Goal: Task Accomplishment & Management: Use online tool/utility

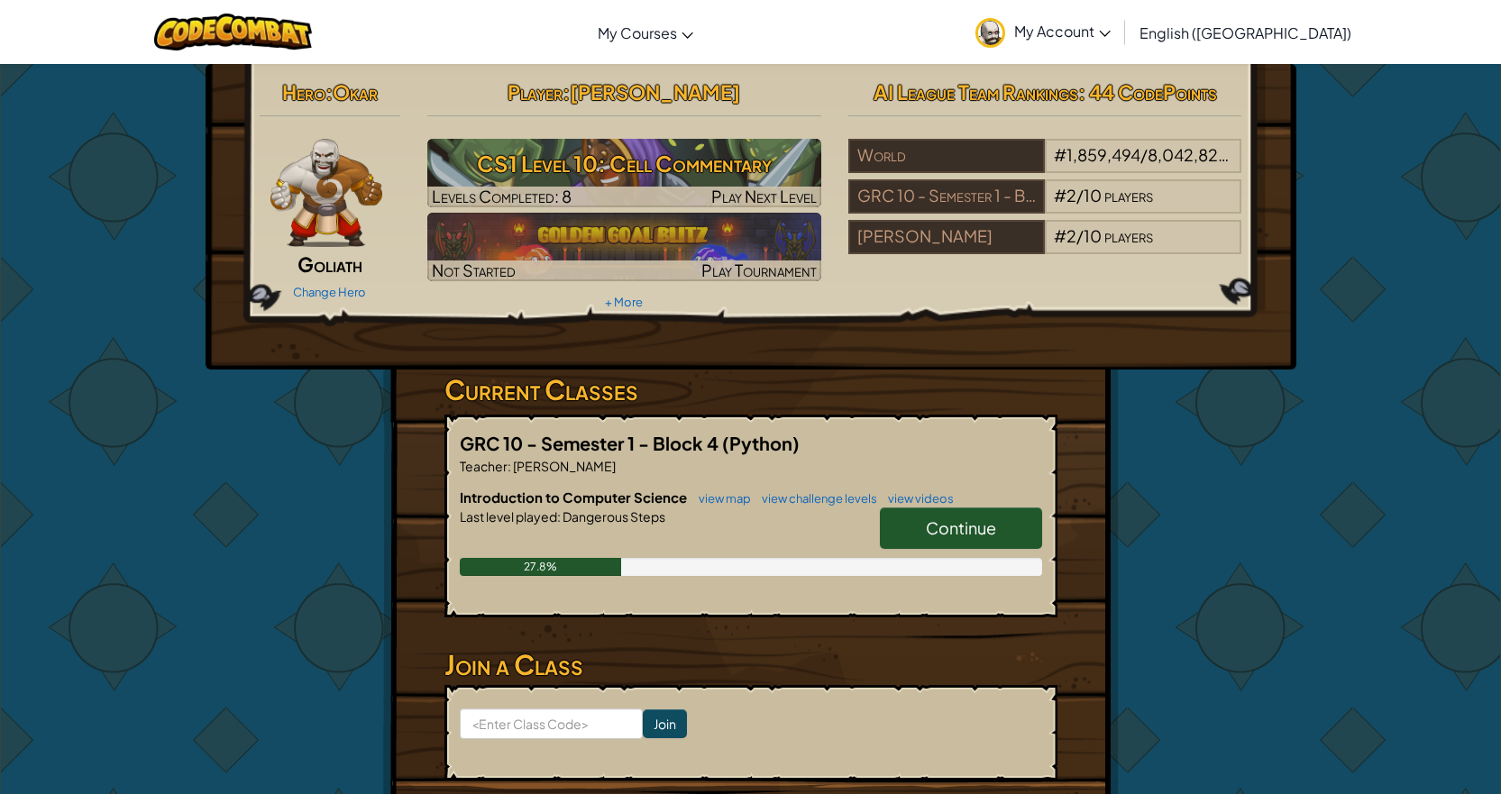
click at [1240, 261] on div "World # 1,859,494 / 8,042,822 players GRC 10 - Semester 1 - Block 4 # 2 / 10 pl…" at bounding box center [1045, 200] width 394 height 122
click at [1238, 261] on div "World # 1,859,494 / 8,042,822 players GRC 10 - Semester 1 - Block 4 # 2 / 10 pl…" at bounding box center [1045, 200] width 394 height 122
click at [1235, 261] on div "World # 1,859,494 / 8,042,822 players GRC 10 - Semester 1 - Block 4 # 2 / 10 pl…" at bounding box center [1045, 200] width 394 height 122
click at [1219, 250] on div "# 2 / 10 players" at bounding box center [1143, 237] width 197 height 34
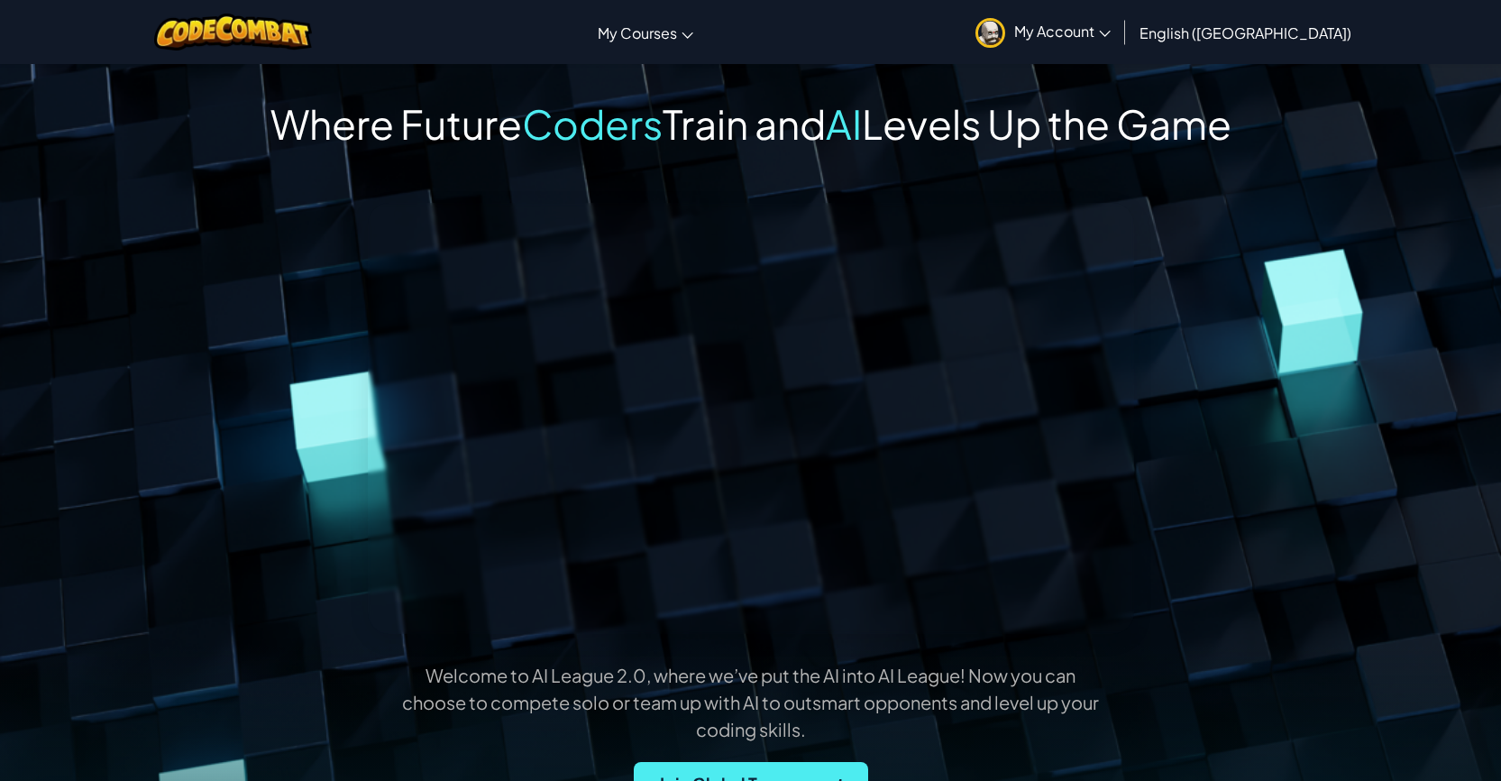
click at [1217, 242] on div "Welcome to AI League 2.0, where we’ve put the AI into AI League! Now you can ch…" at bounding box center [751, 528] width 1258 height 651
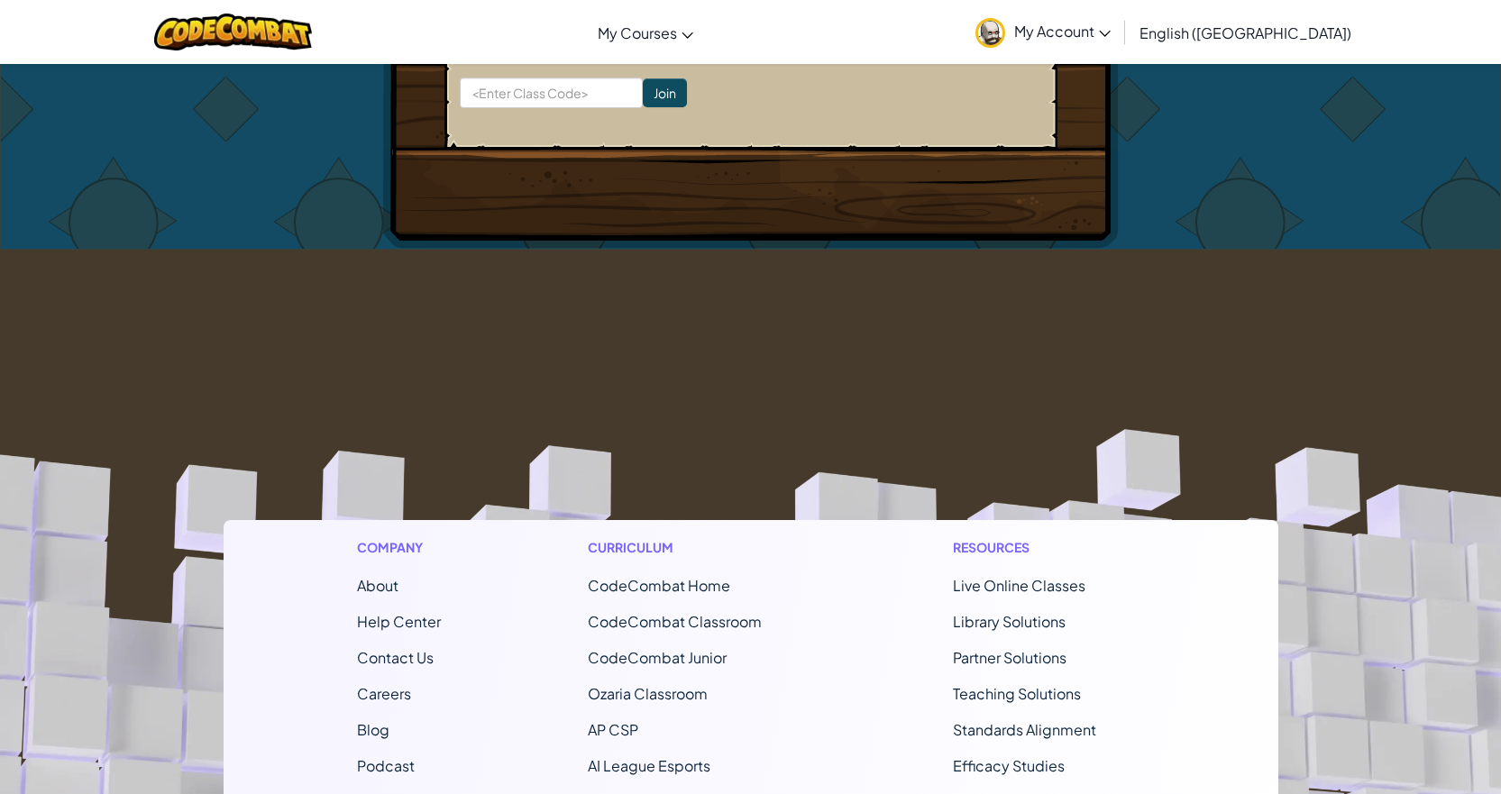
scroll to position [90, 0]
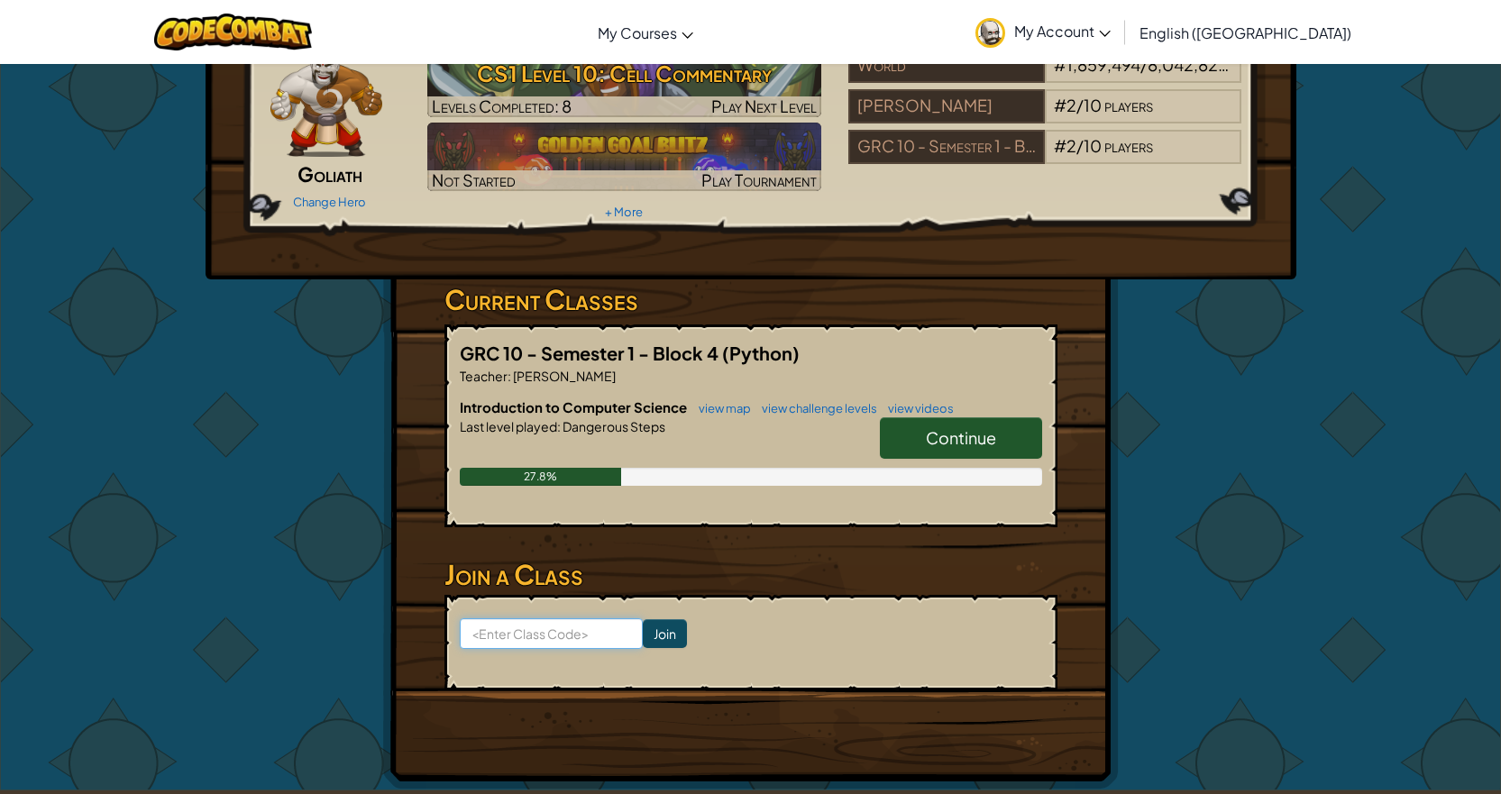
click at [588, 640] on input at bounding box center [551, 633] width 183 height 31
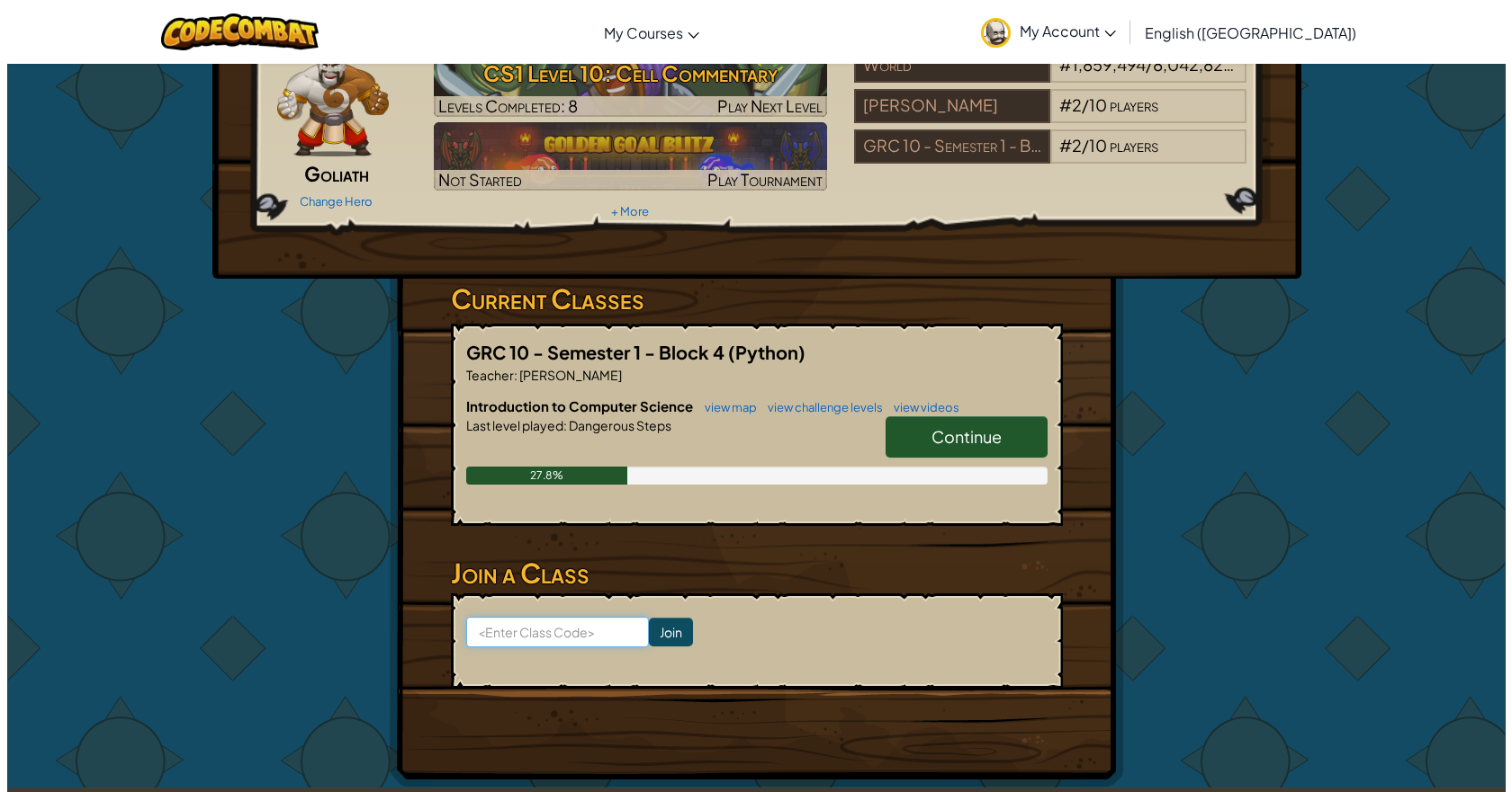
scroll to position [0, 0]
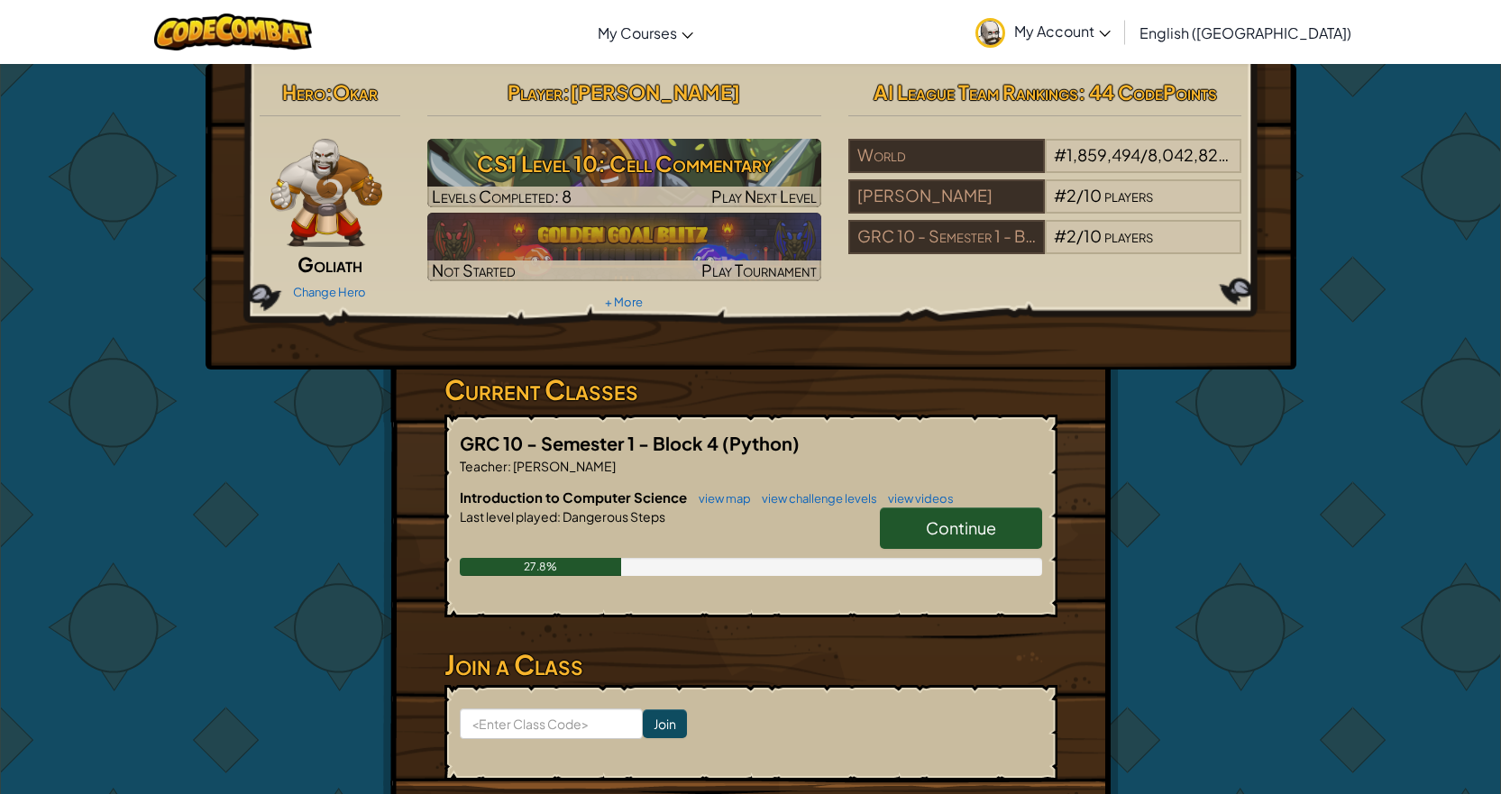
click at [328, 312] on div "Hero : Okar Goliath Change Hero Player : Hadin Nelson CS1 Level 10: Cell Commen…" at bounding box center [751, 194] width 1010 height 243
click at [334, 300] on div "Change Hero" at bounding box center [331, 291] width 142 height 29
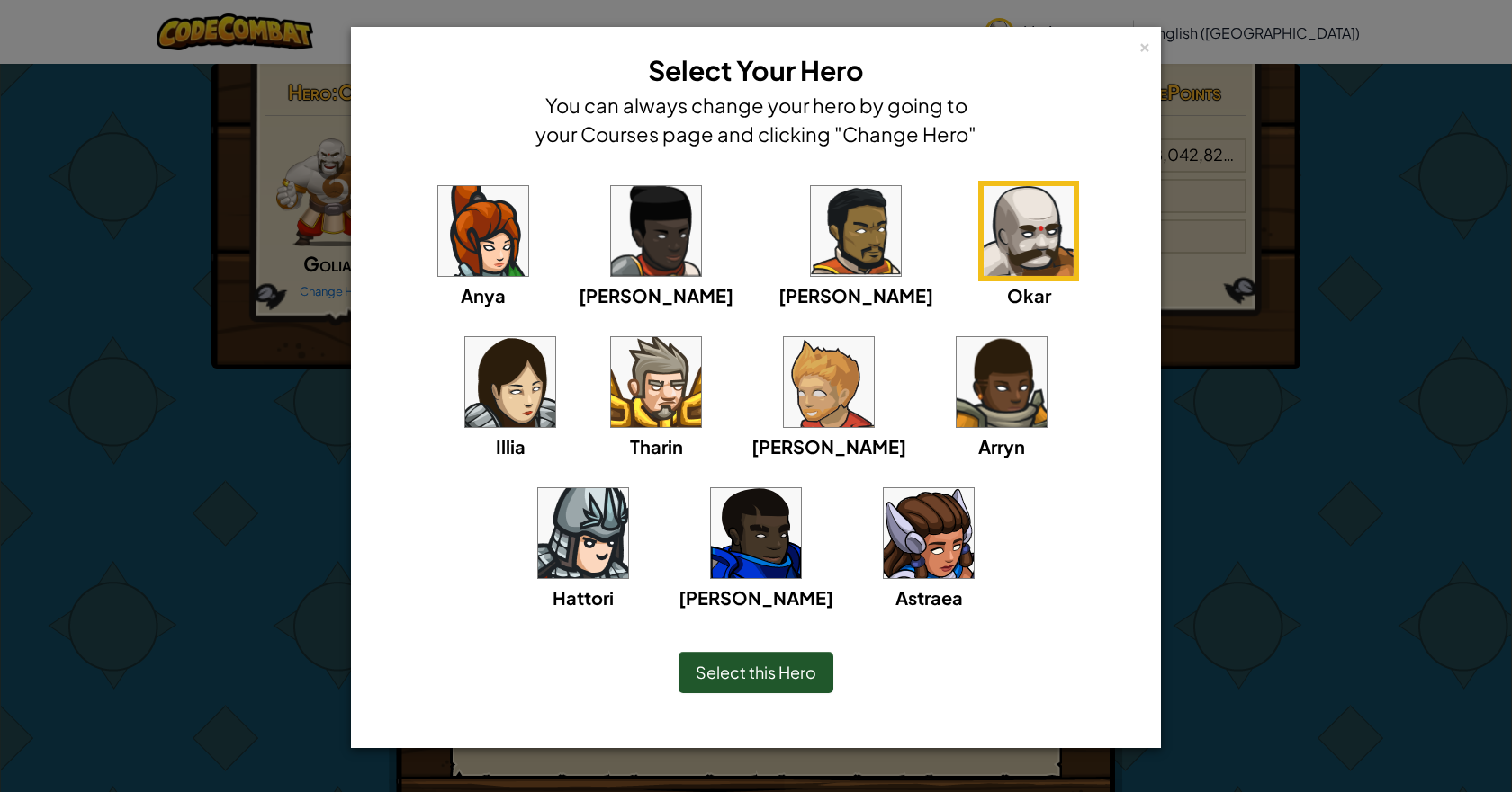
click at [1156, 602] on div "× Select Your Hero You can always change your hero by going to your Courses pag…" at bounding box center [756, 387] width 809 height 721
click at [780, 673] on span "Select this Hero" at bounding box center [756, 672] width 121 height 21
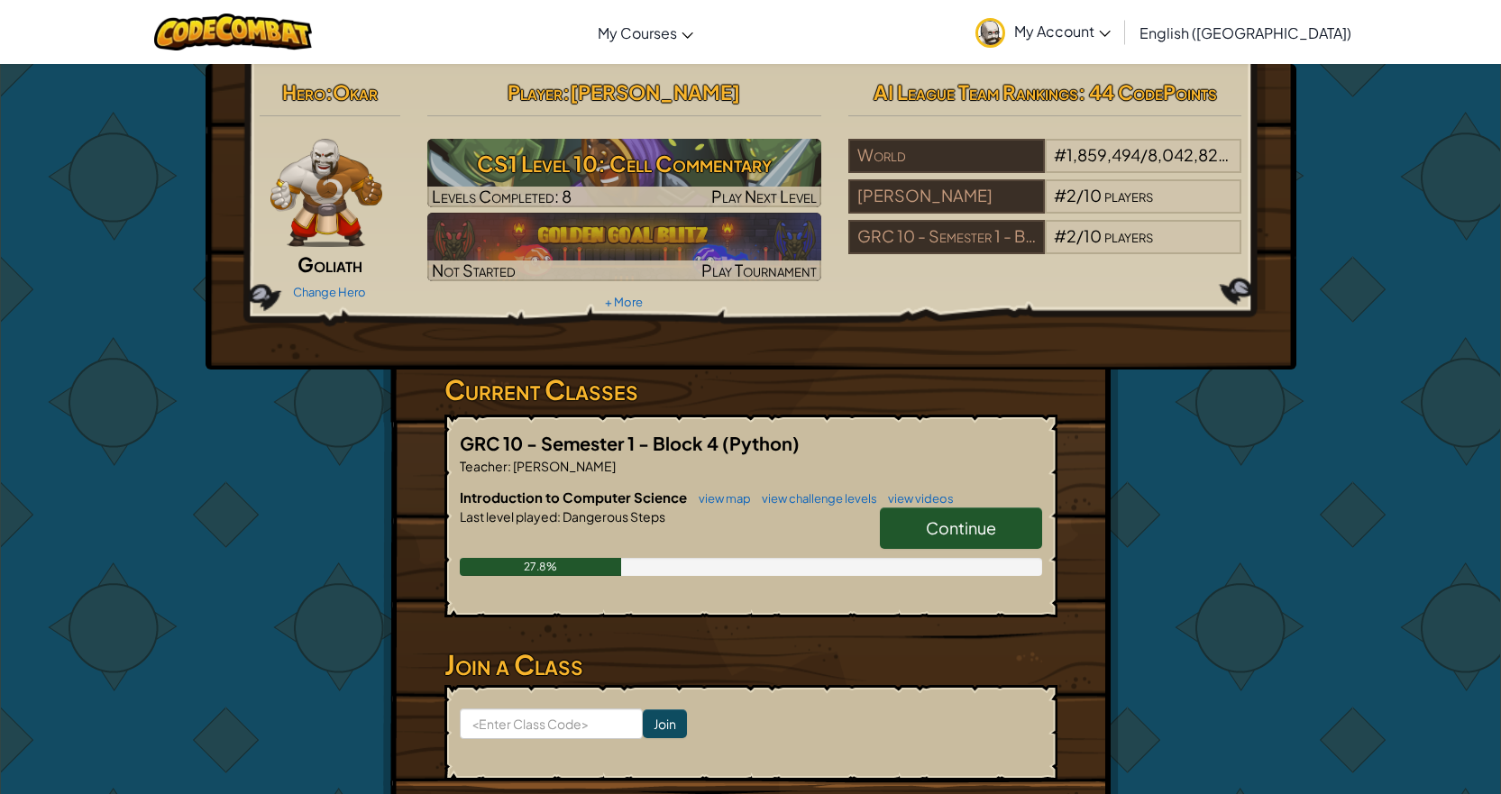
click at [990, 513] on link "Continue" at bounding box center [961, 528] width 162 height 41
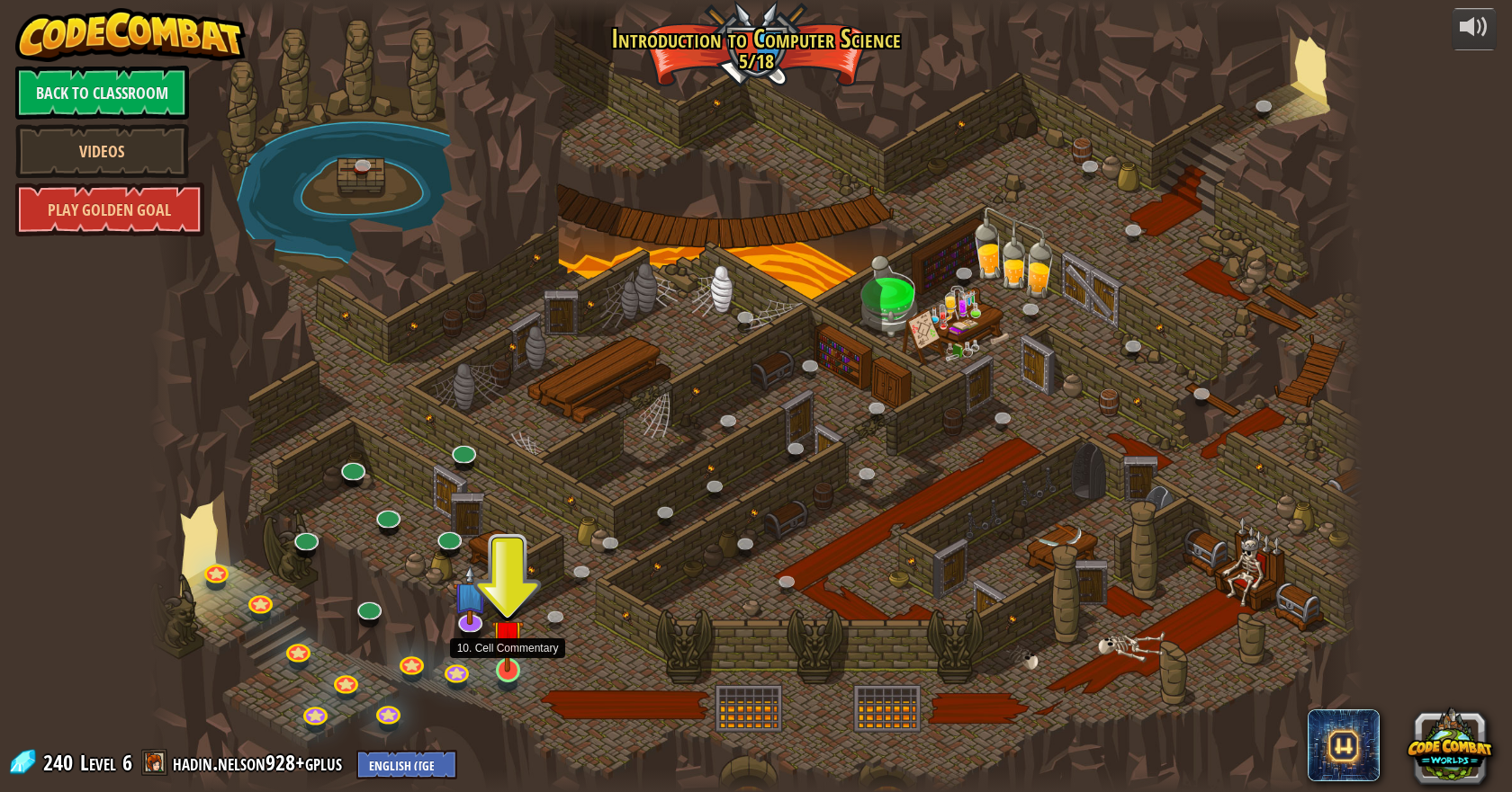
click at [509, 645] on img at bounding box center [507, 635] width 32 height 74
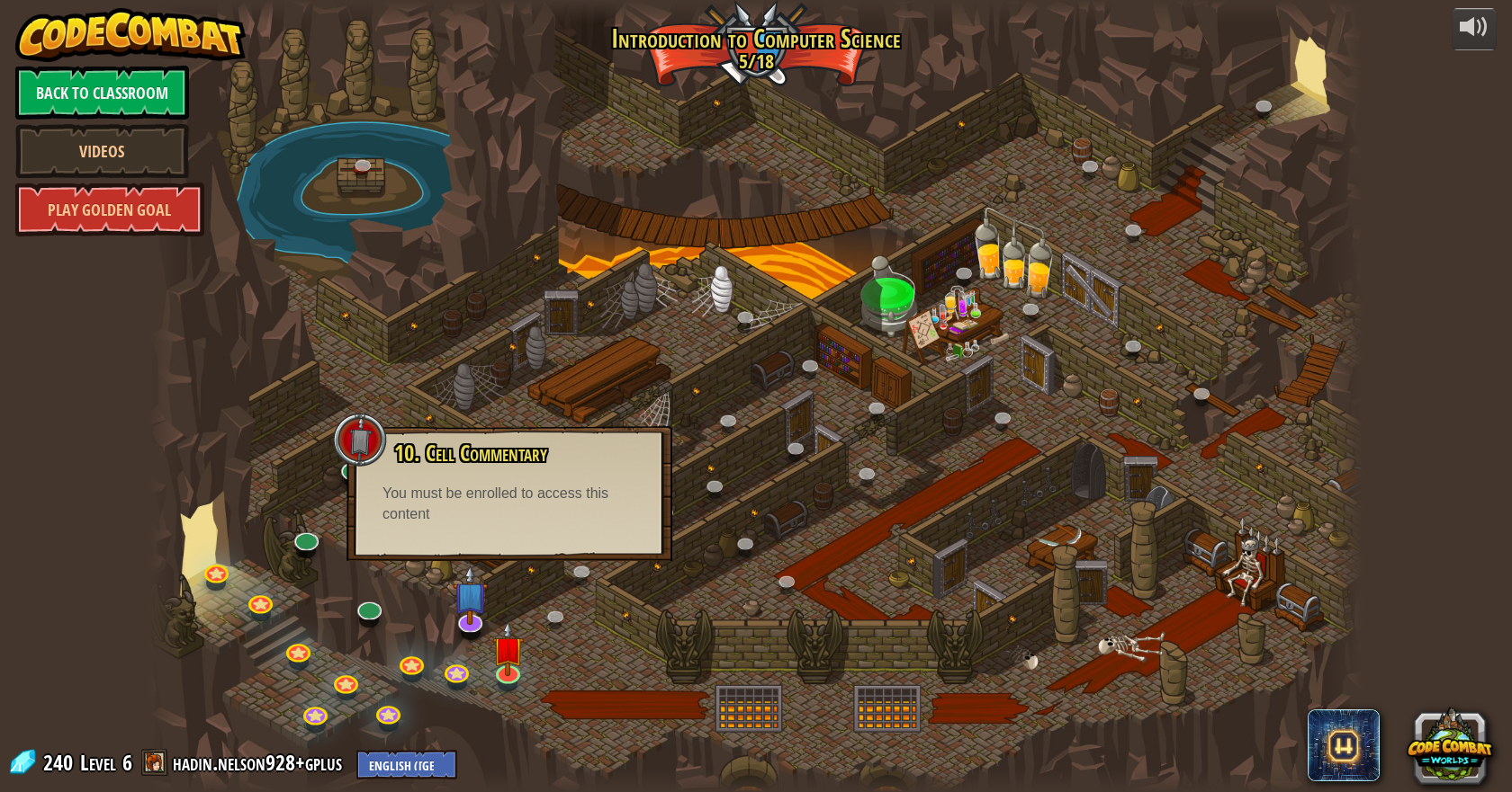
click at [544, 502] on div "You must be enrolled to access this content" at bounding box center [509, 504] width 253 height 41
click at [589, 652] on div at bounding box center [756, 396] width 1213 height 792
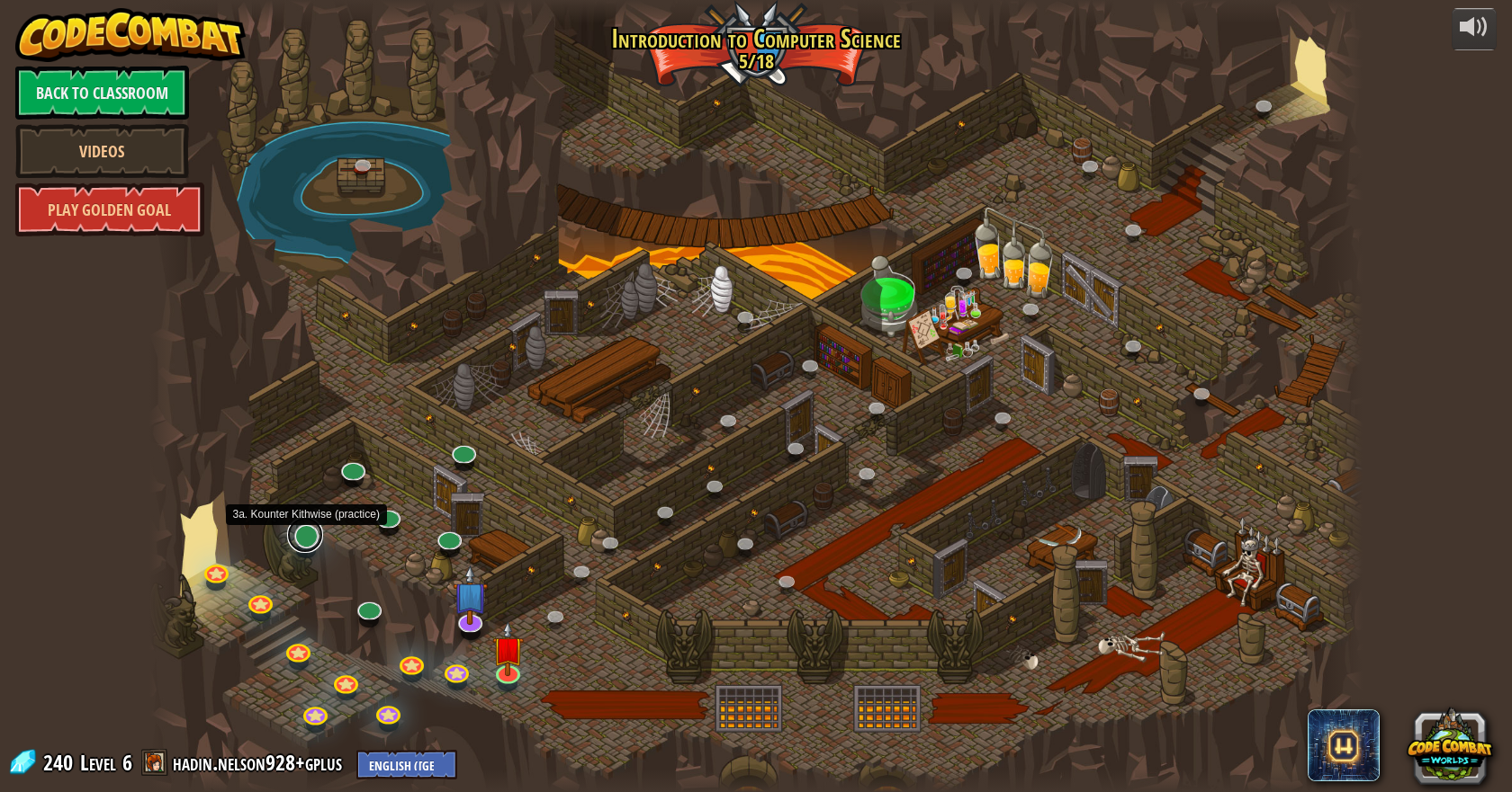
click at [302, 546] on link at bounding box center [305, 535] width 36 height 36
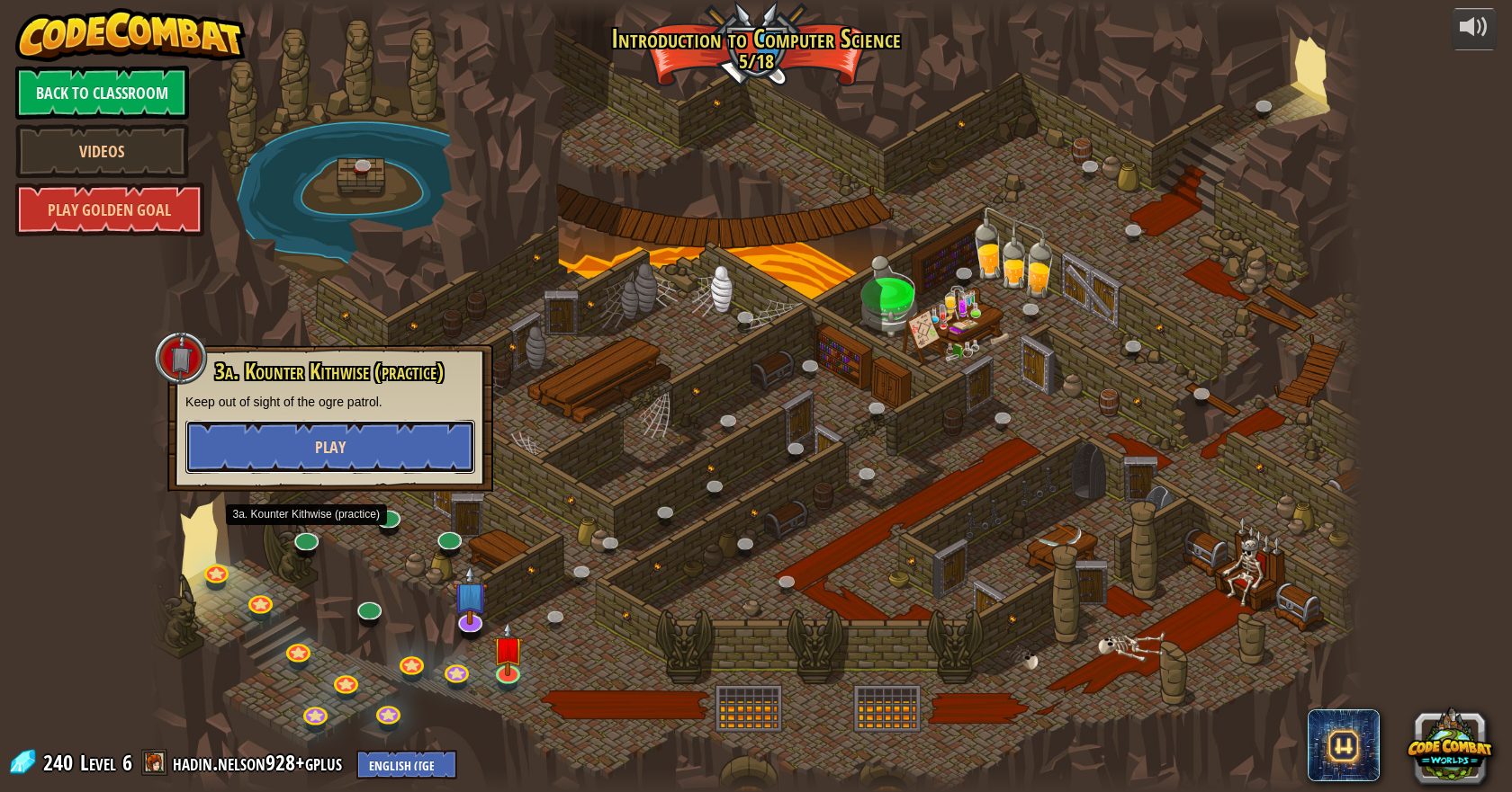
click at [376, 453] on button "Play" at bounding box center [330, 447] width 289 height 54
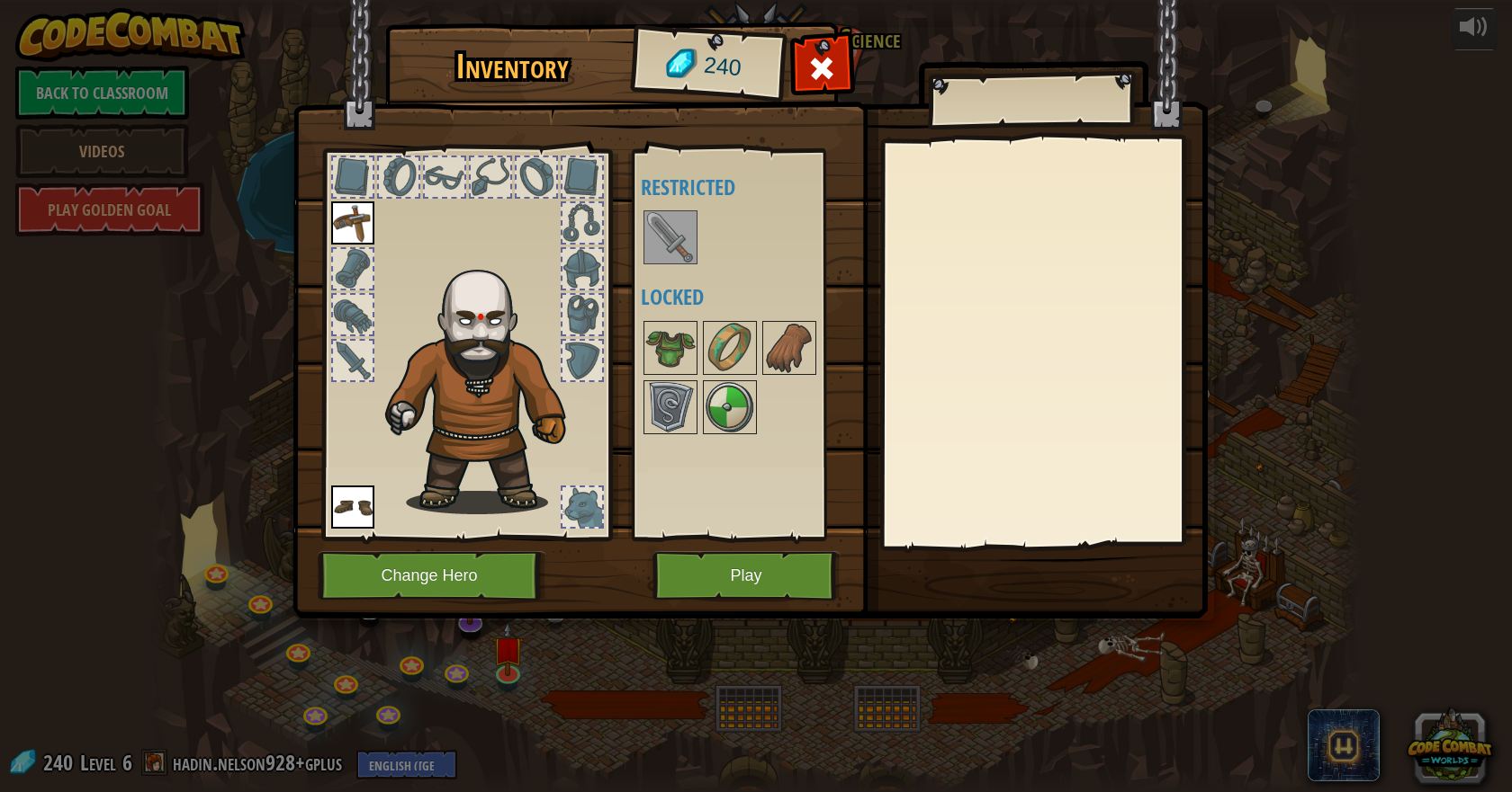
click at [618, 638] on div "Inventory 240 Available Equip Equip (double-click to equip) Restricted Locked E…" at bounding box center [756, 396] width 1512 height 792
click at [789, 555] on button "Play" at bounding box center [747, 577] width 188 height 50
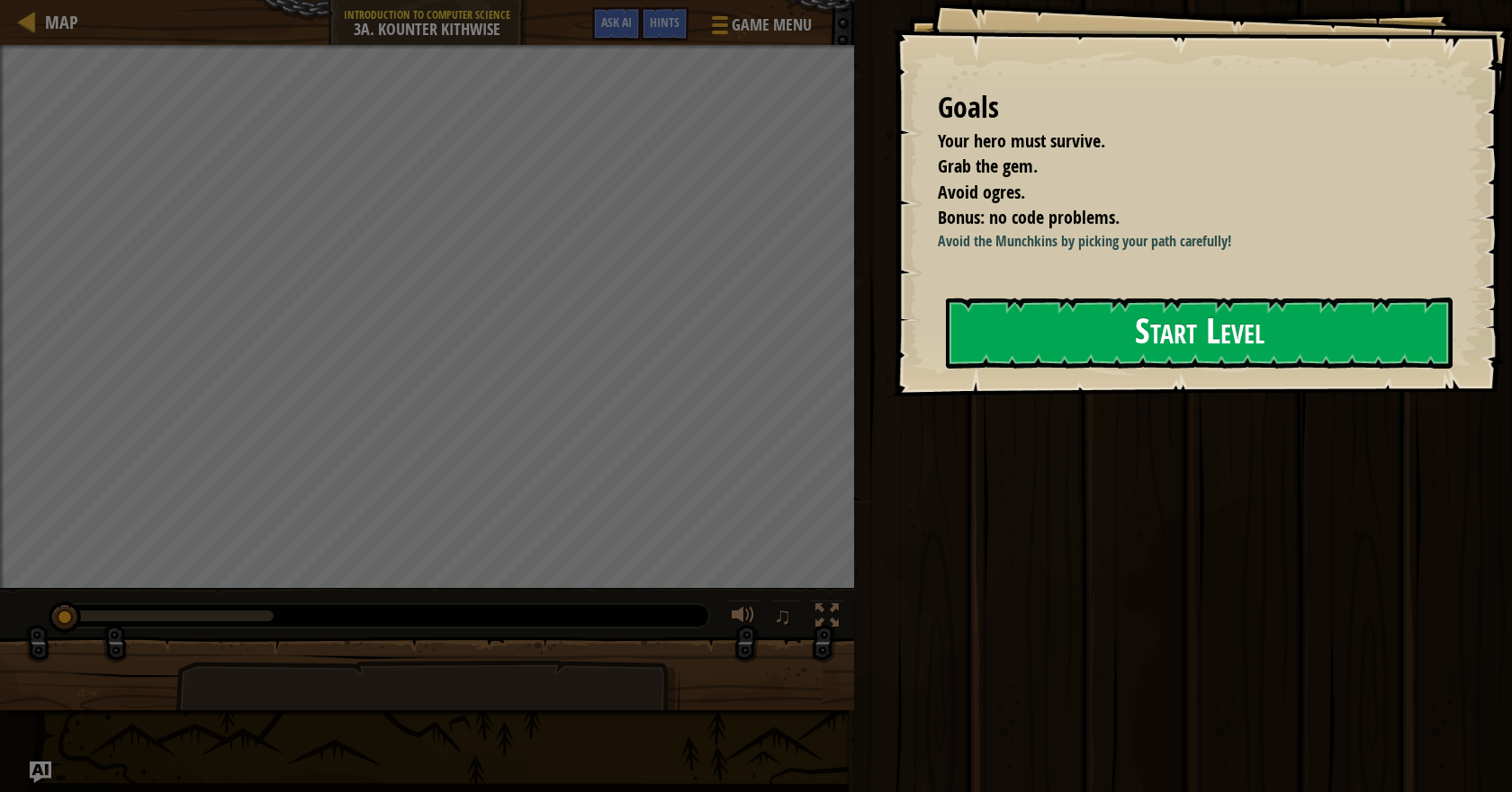
drag, startPoint x: 1196, startPoint y: 370, endPoint x: 1247, endPoint y: 360, distance: 52.0
click at [1200, 368] on button "Start Level" at bounding box center [1199, 332] width 507 height 71
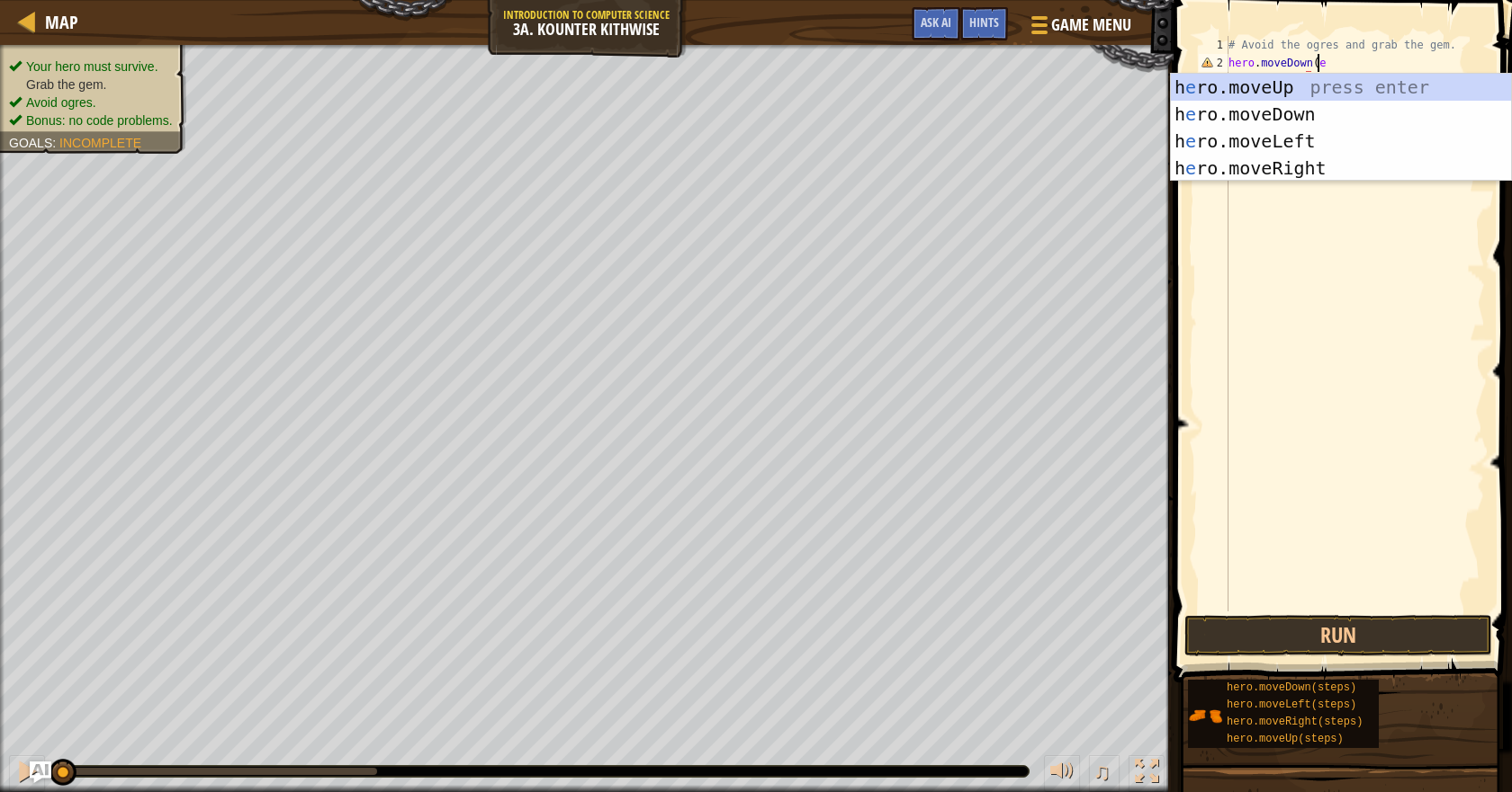
scroll to position [8, 6]
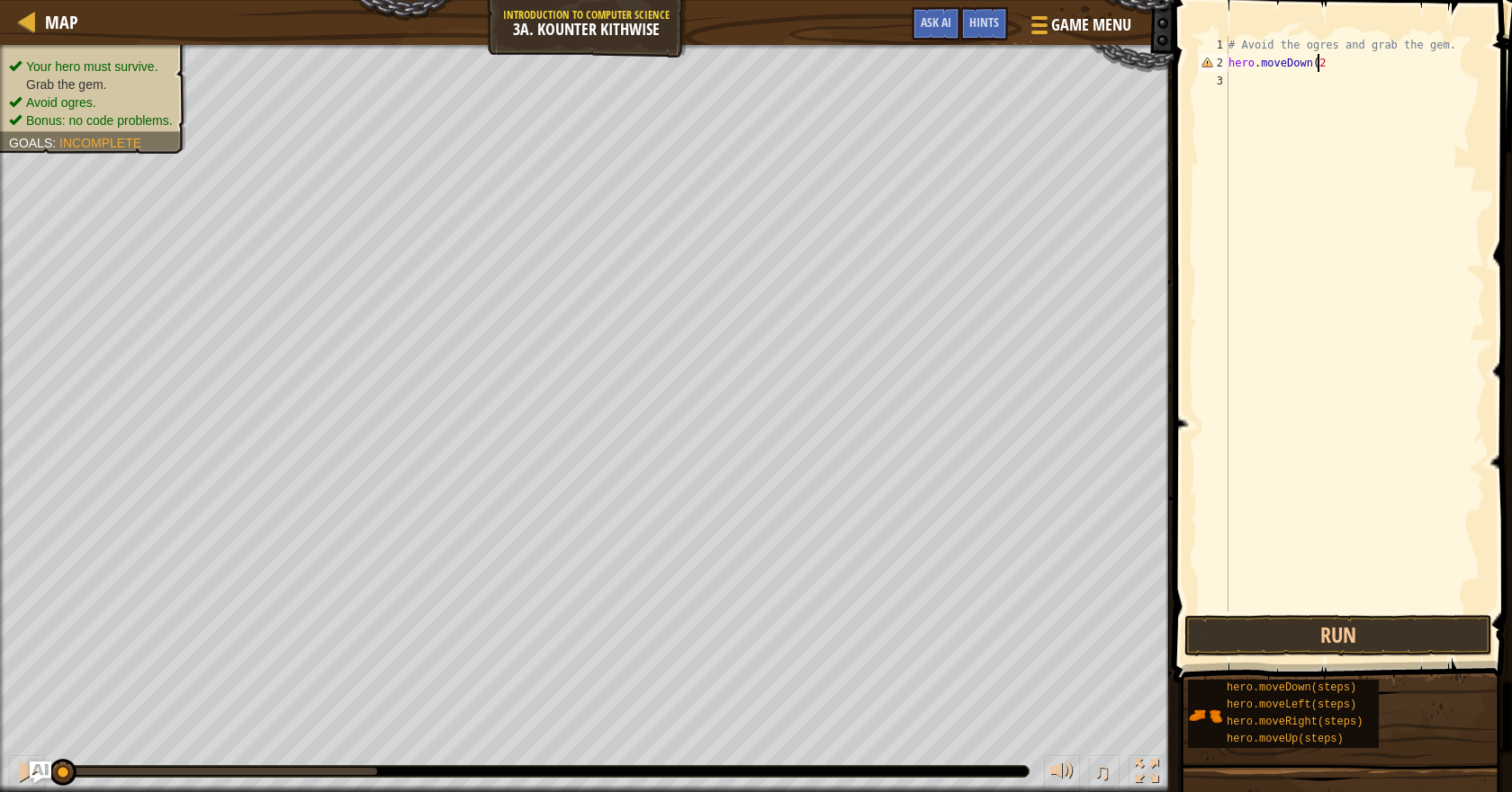
type textarea "hero.moveDown(2)"
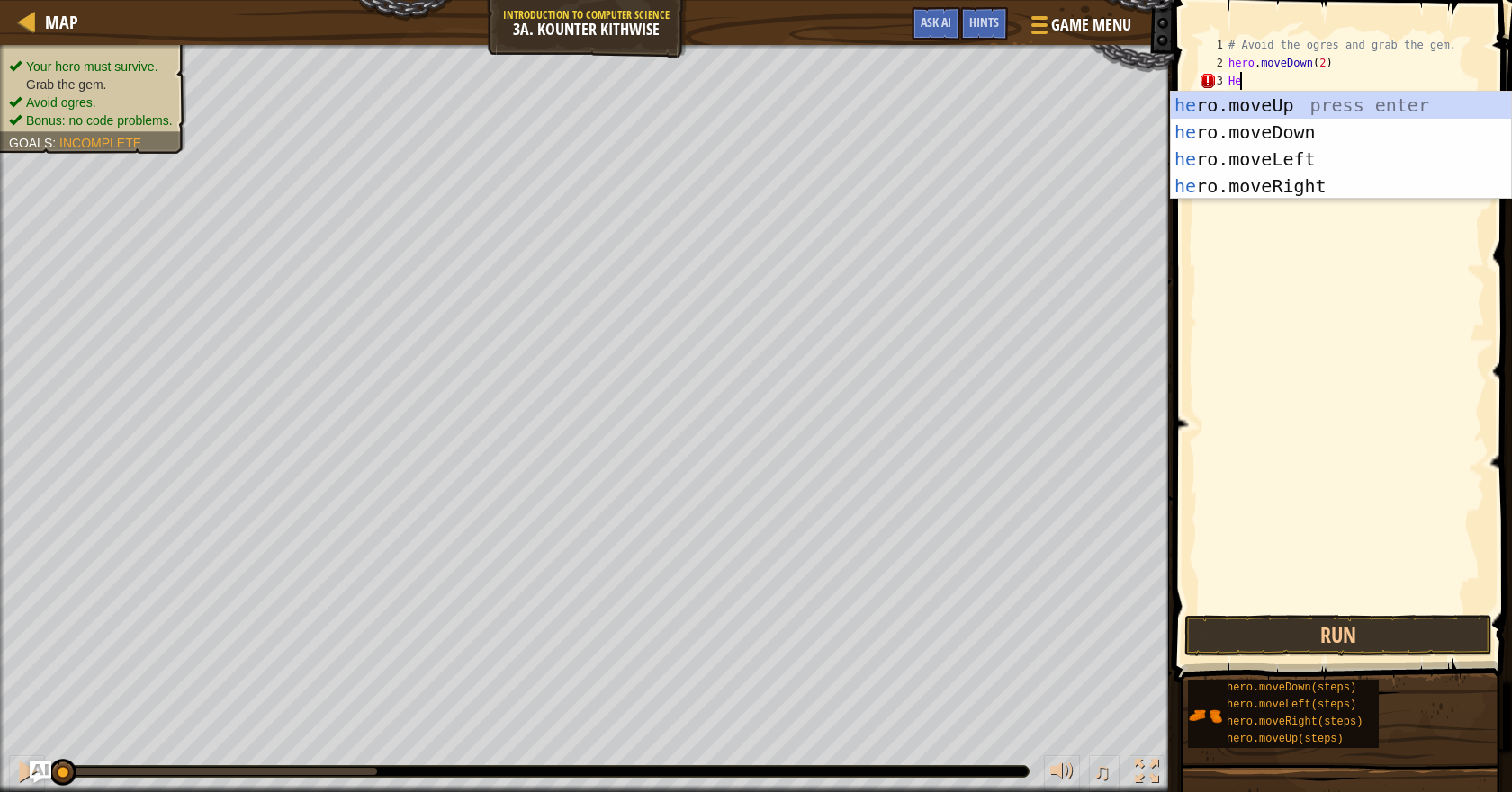
scroll to position [8, 0]
type textarea "H"
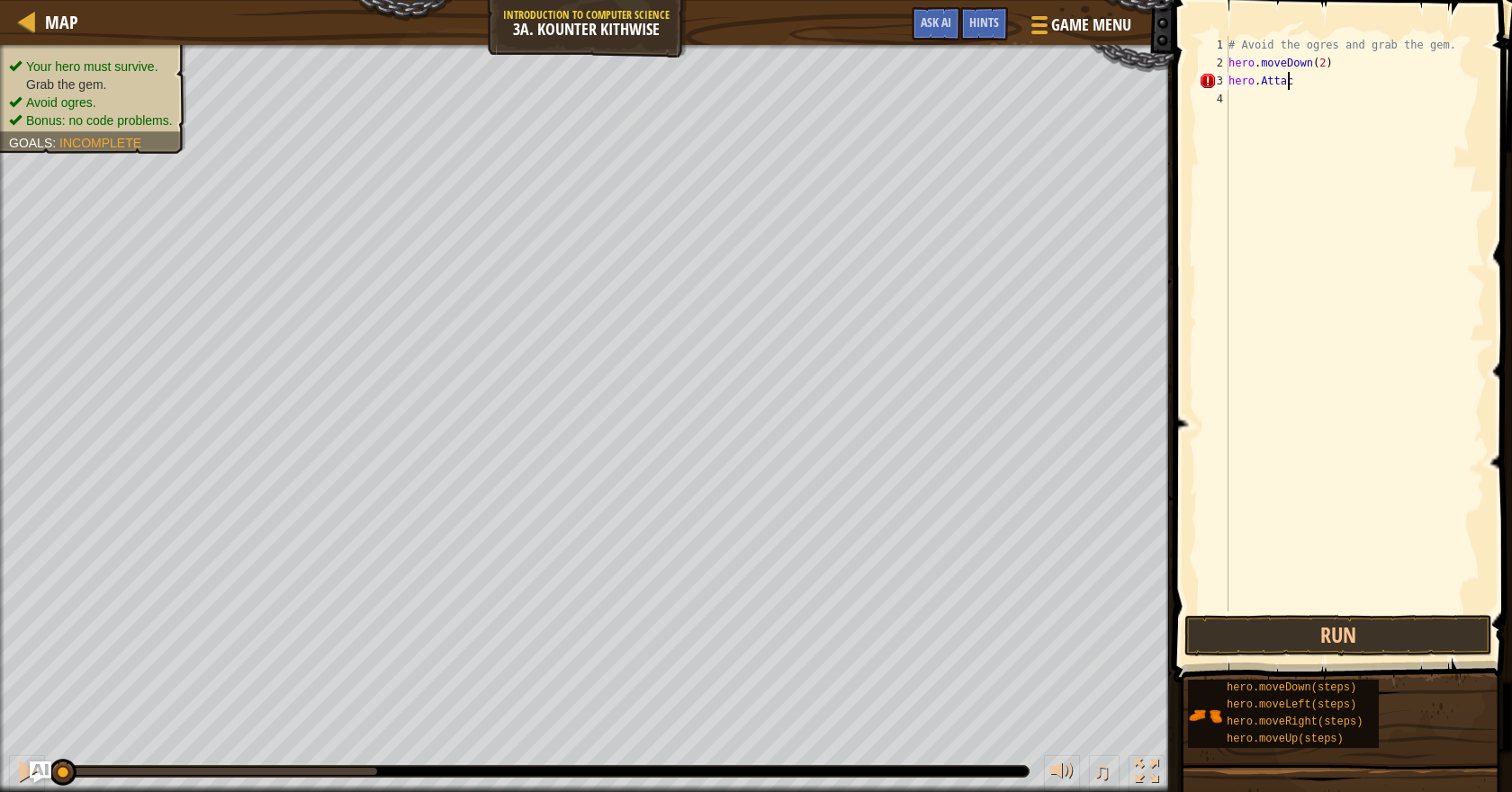
scroll to position [8, 5]
type textarea "hero.Attack"
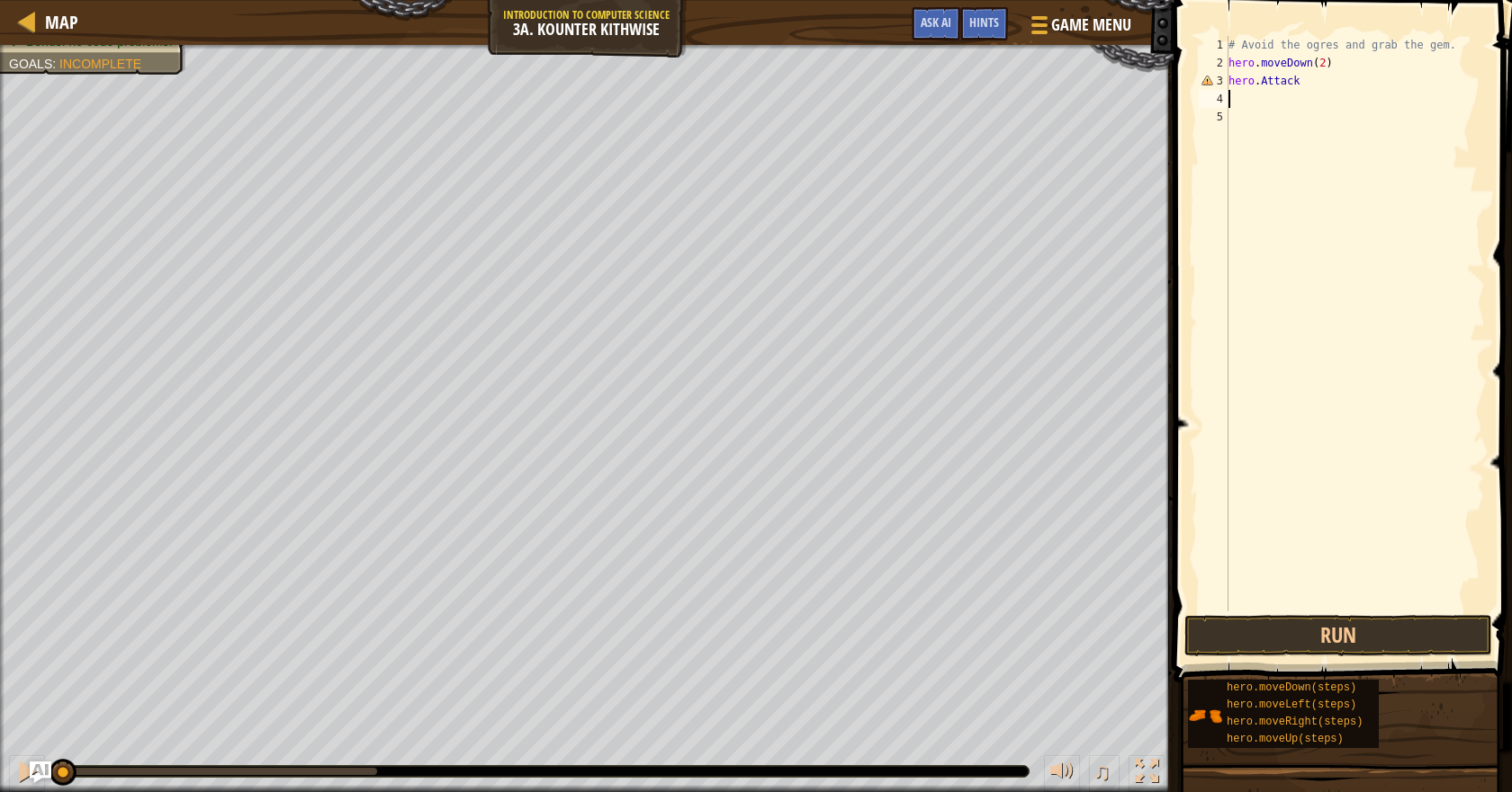
click at [1286, 95] on div "# Avoid the ogres and grab the gem. hero . moveDown ( 2 ) hero . Attack" at bounding box center [1354, 341] width 260 height 611
click at [1298, 81] on div "# Avoid the ogres and grab the gem. hero . moveDown ( 2 ) hero . Attack" at bounding box center [1354, 341] width 260 height 611
drag, startPoint x: 1298, startPoint y: 81, endPoint x: 1221, endPoint y: 84, distance: 77.1
click at [1221, 84] on div "hero.Attack 1 2 3 4 5 # Avoid the ogres and grab the gem. hero . moveDown ( 2 )…" at bounding box center [1339, 323] width 289 height 576
click at [1369, 645] on button "Run" at bounding box center [1337, 635] width 307 height 41
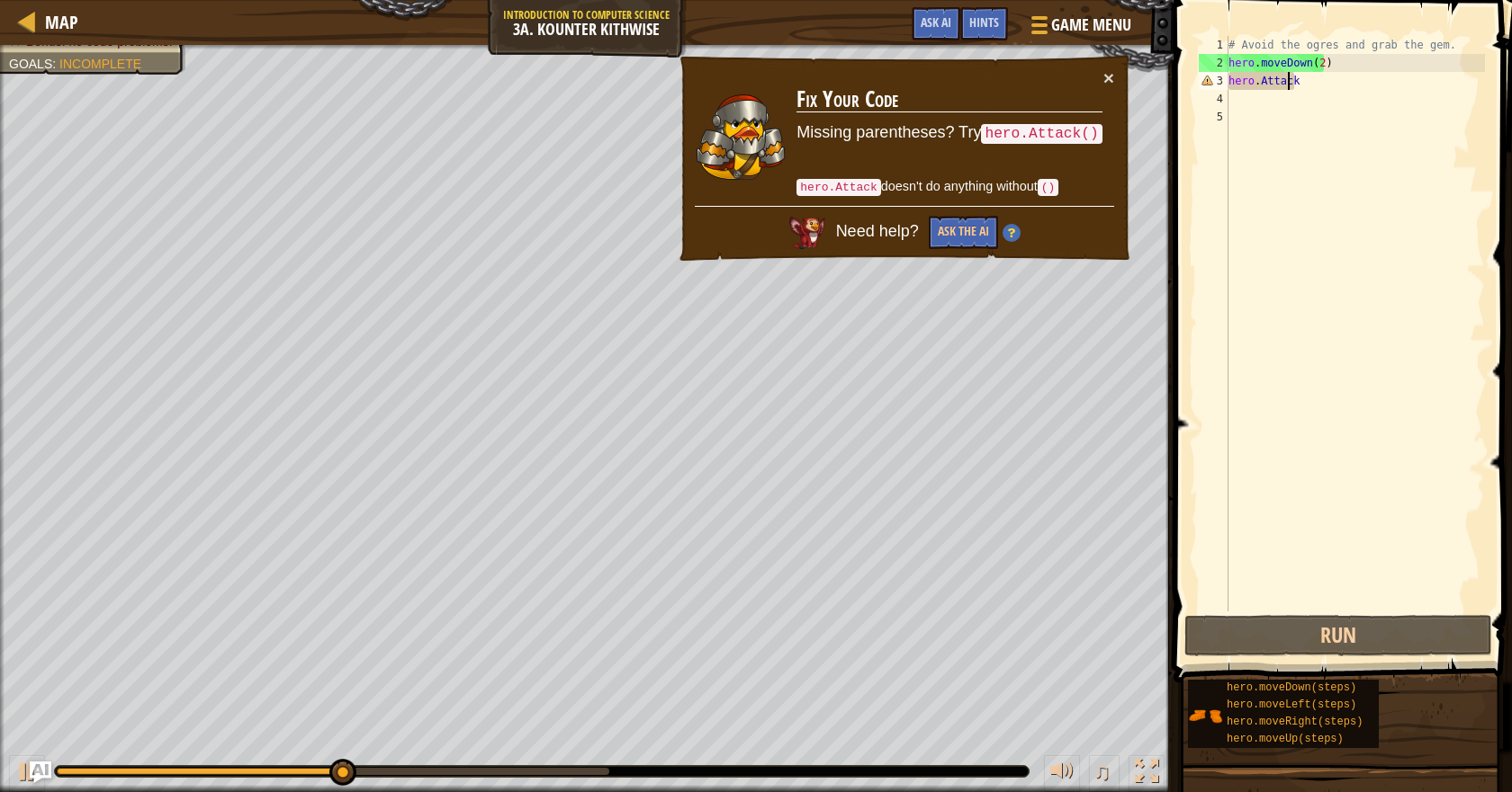
click at [1289, 79] on div "# Avoid the ogres and grab the gem. hero . moveDown ( 2 ) hero . Attack" at bounding box center [1354, 341] width 260 height 611
click at [1303, 79] on div "# Avoid the ogres and grab the gem. hero . moveDown ( 2 ) hero . Attack" at bounding box center [1354, 341] width 260 height 611
click at [1152, 96] on div "Map Introduction to Computer Science 3a. Kounter Kithwise Game Menu Done Hints …" at bounding box center [756, 396] width 1512 height 792
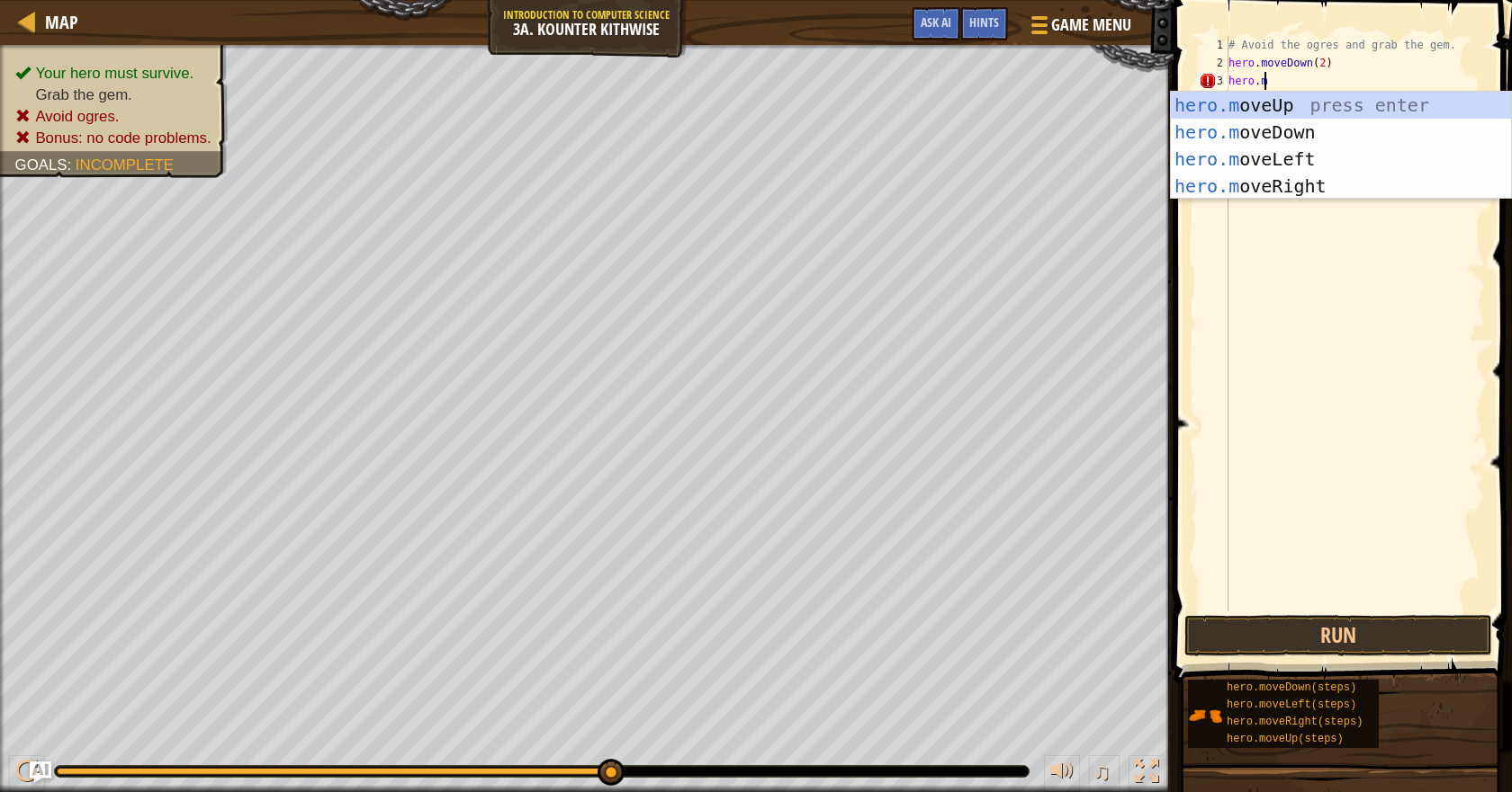
scroll to position [8, 3]
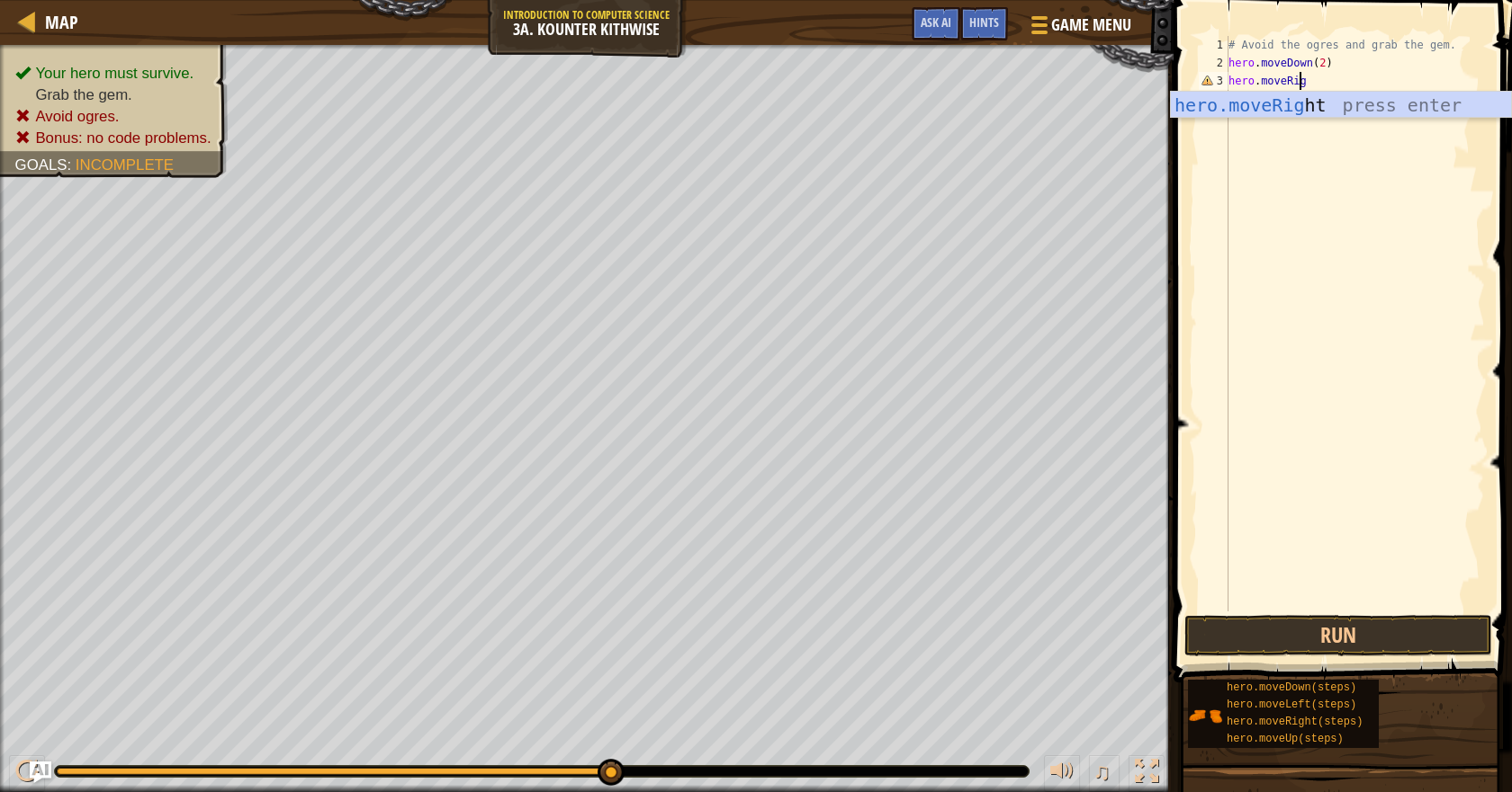
type textarea "hero.moveRight"
type textarea "hero.moveUp"
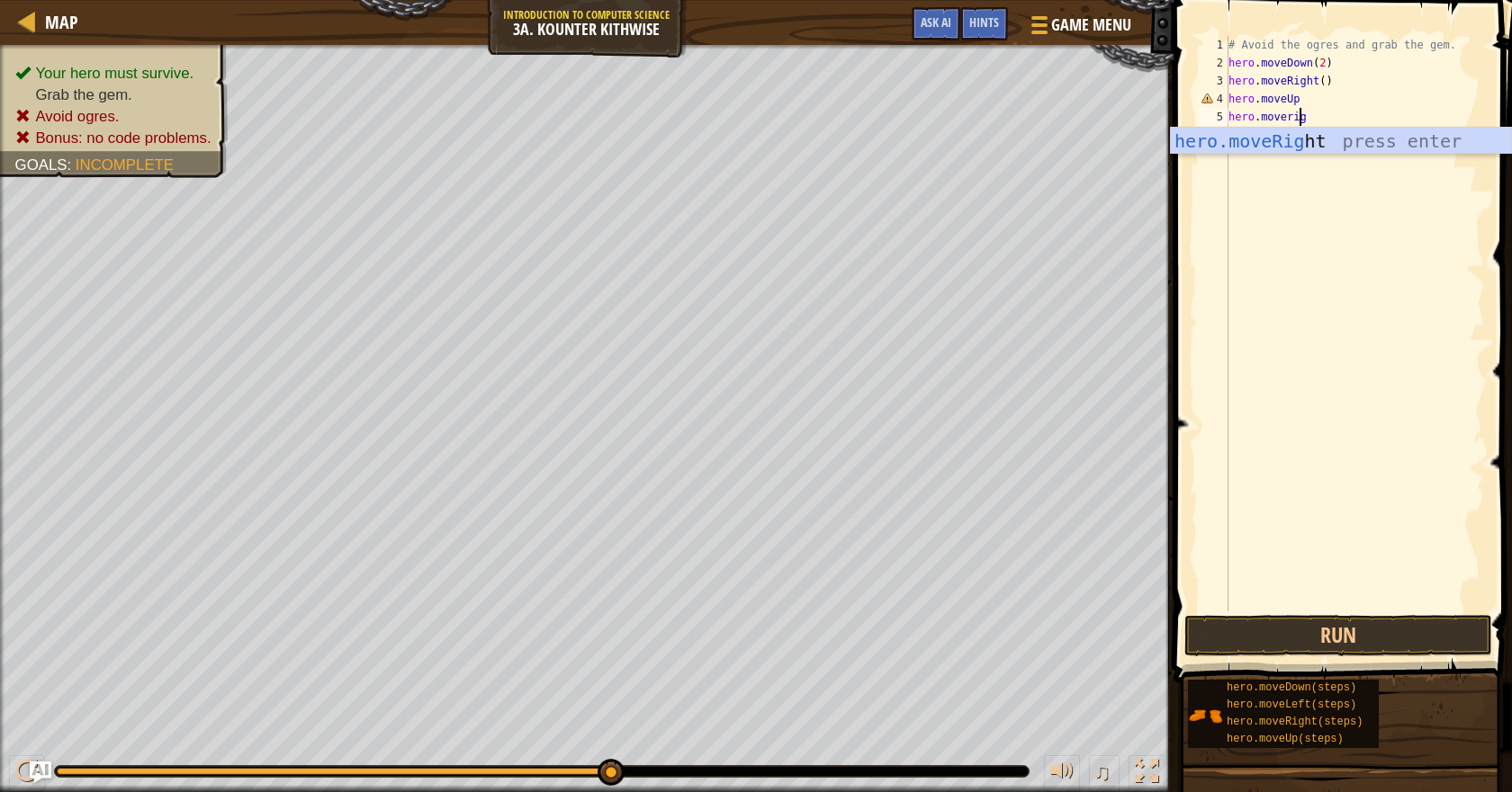
scroll to position [8, 5]
type textarea "hero.moveright"
click at [1389, 626] on button "Run" at bounding box center [1337, 635] width 307 height 41
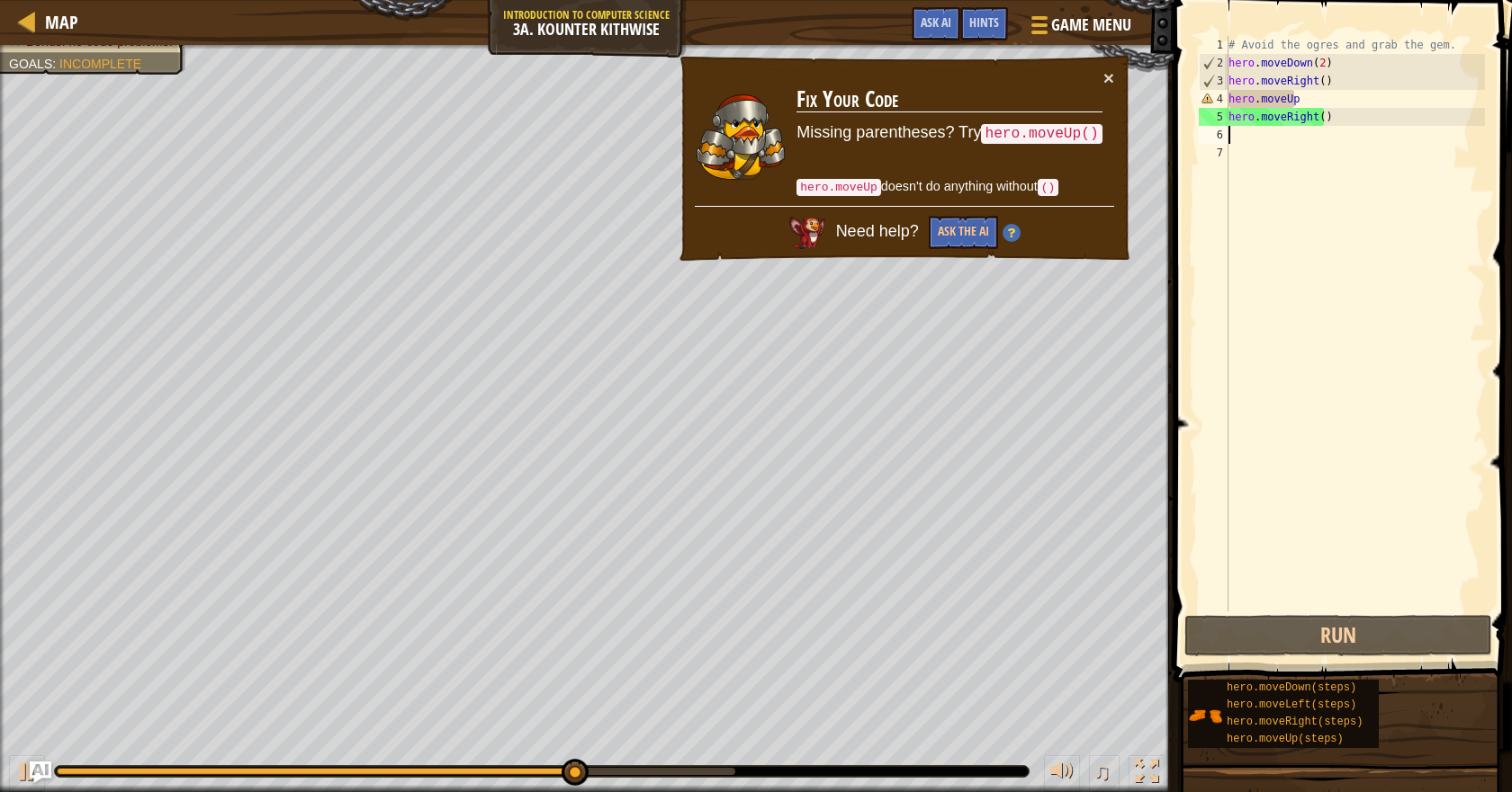
click at [1294, 100] on div "# Avoid the ogres and grab the gem. hero . moveDown ( 2 ) hero . moveRight ( ) …" at bounding box center [1354, 341] width 260 height 611
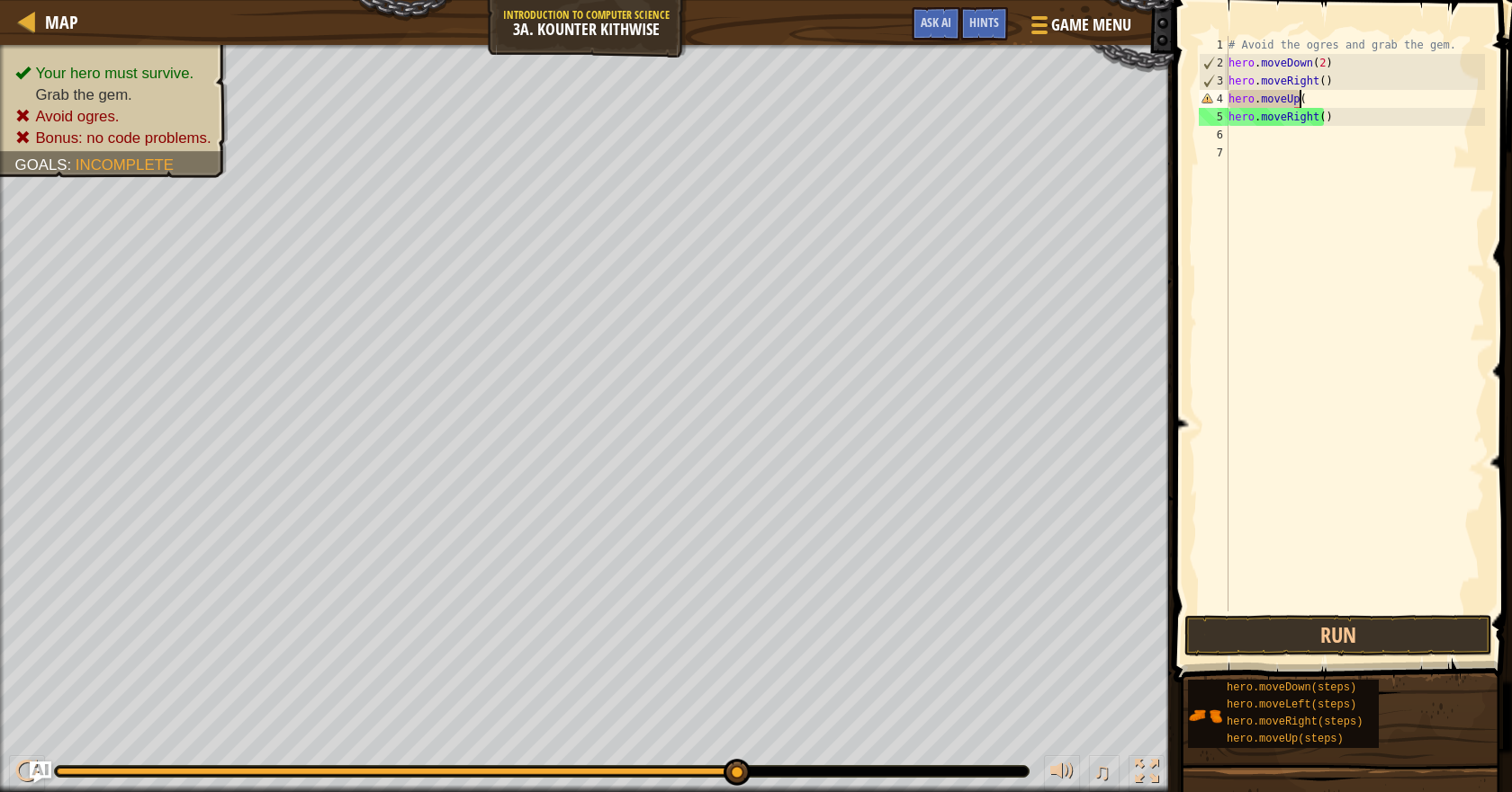
scroll to position [8, 5]
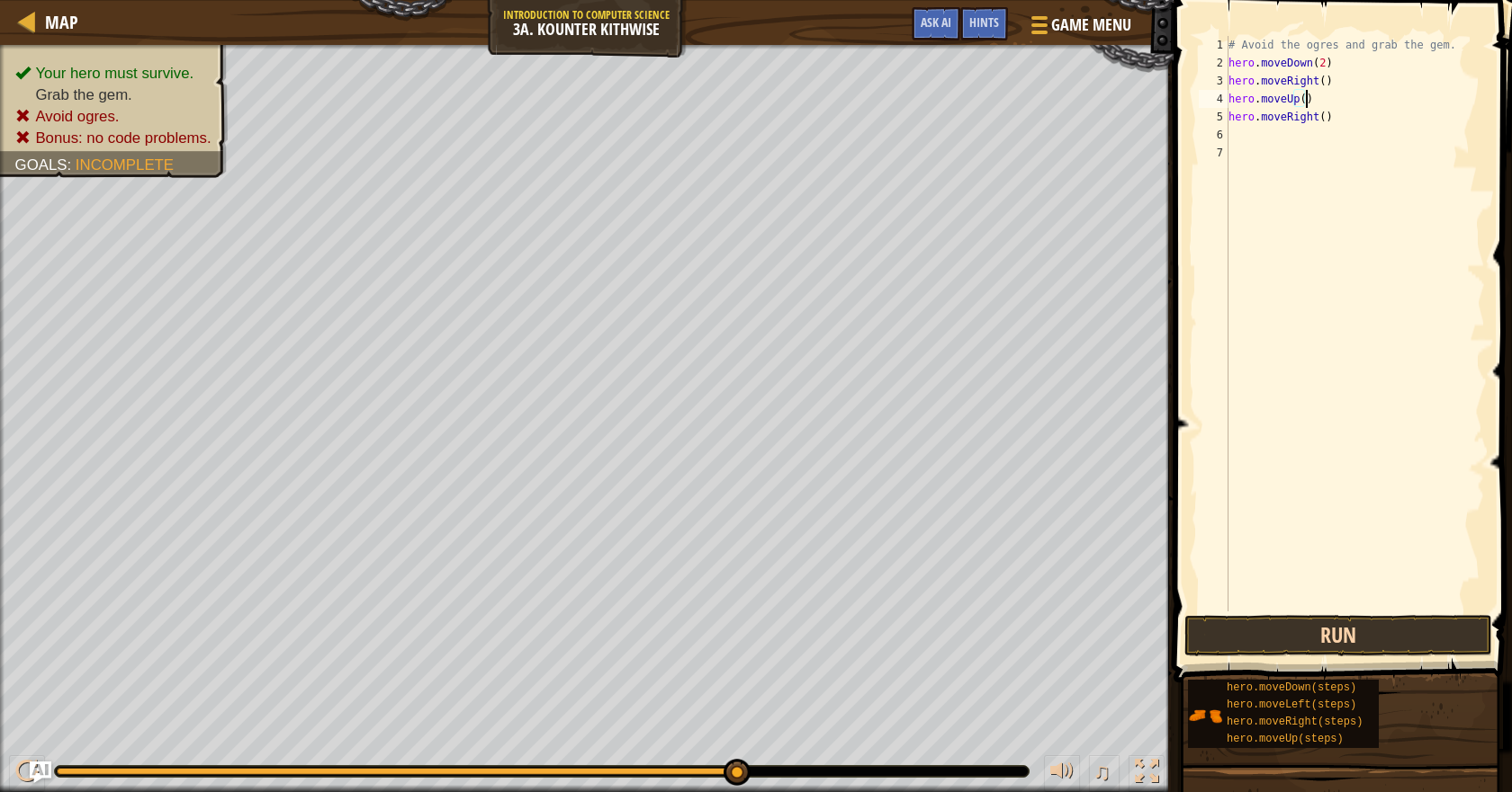
type textarea "hero.moveUp()"
click at [1404, 644] on button "Run" at bounding box center [1337, 635] width 307 height 41
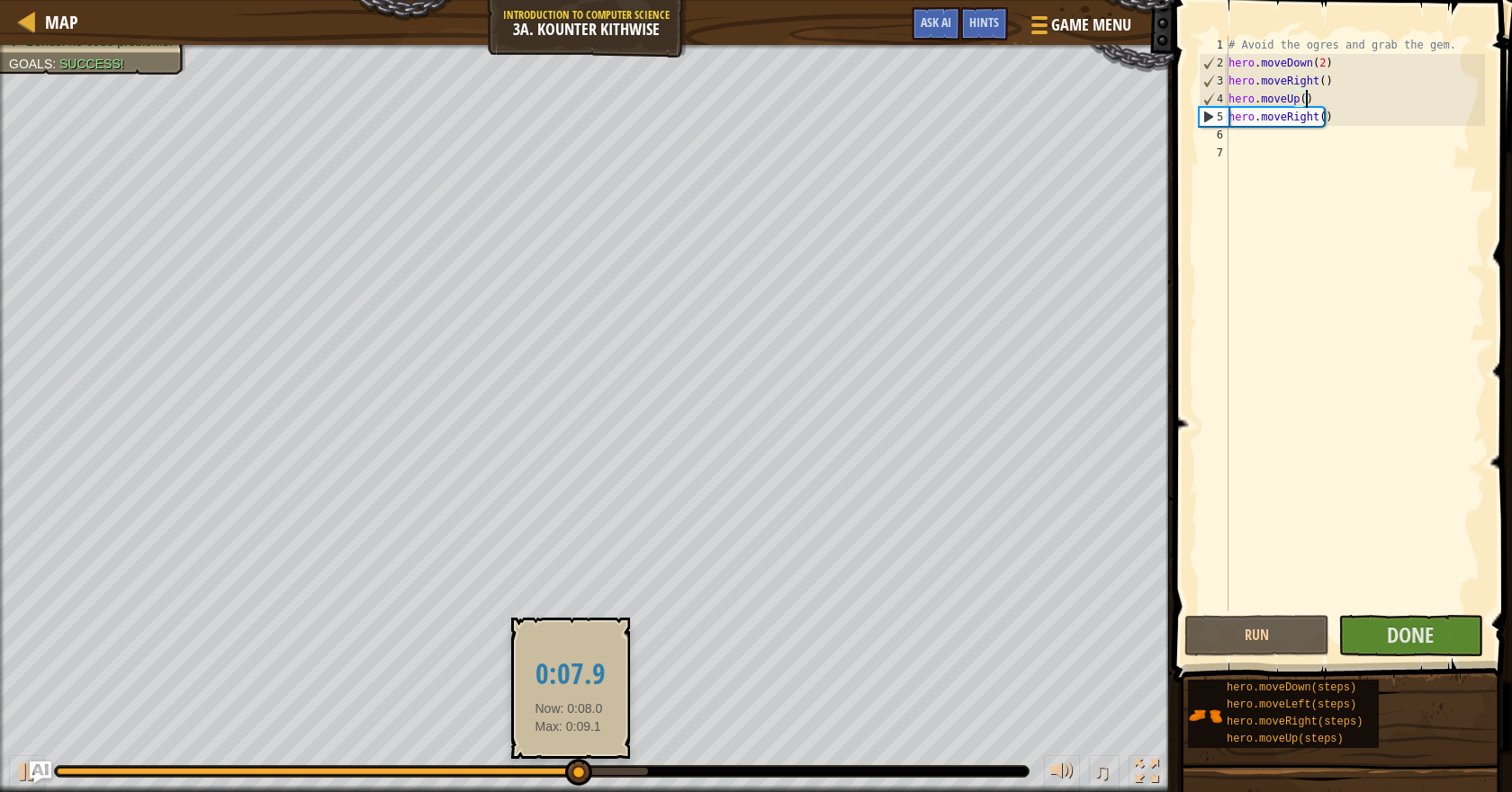
drag, startPoint x: 569, startPoint y: 769, endPoint x: 1425, endPoint y: 713, distance: 857.8
click at [1392, 719] on div "Map Introduction to Computer Science 3a. Kounter Kithwise Game Menu Done Hints …" at bounding box center [756, 396] width 1512 height 792
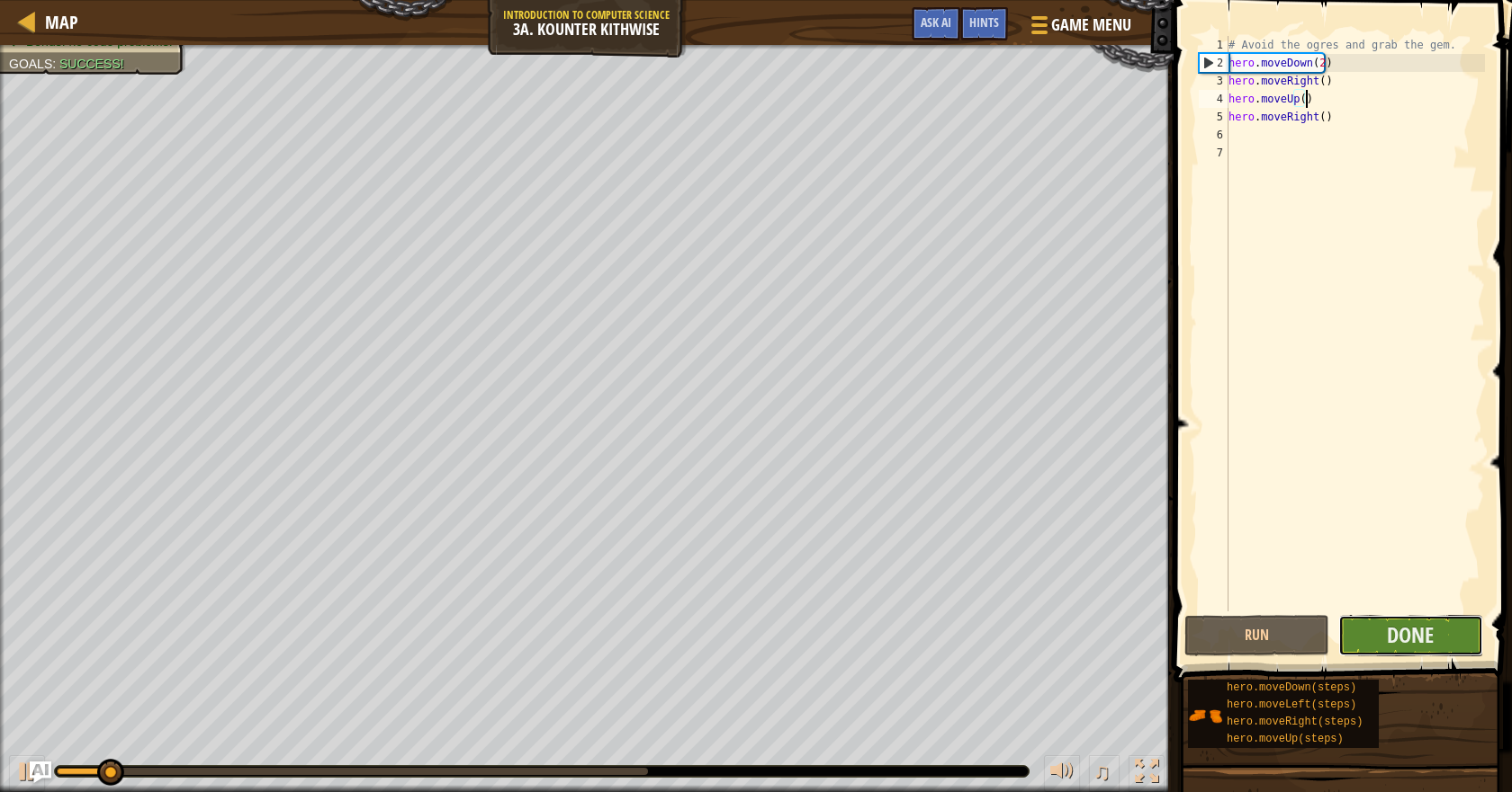
click at [1439, 631] on button "Done" at bounding box center [1410, 635] width 145 height 41
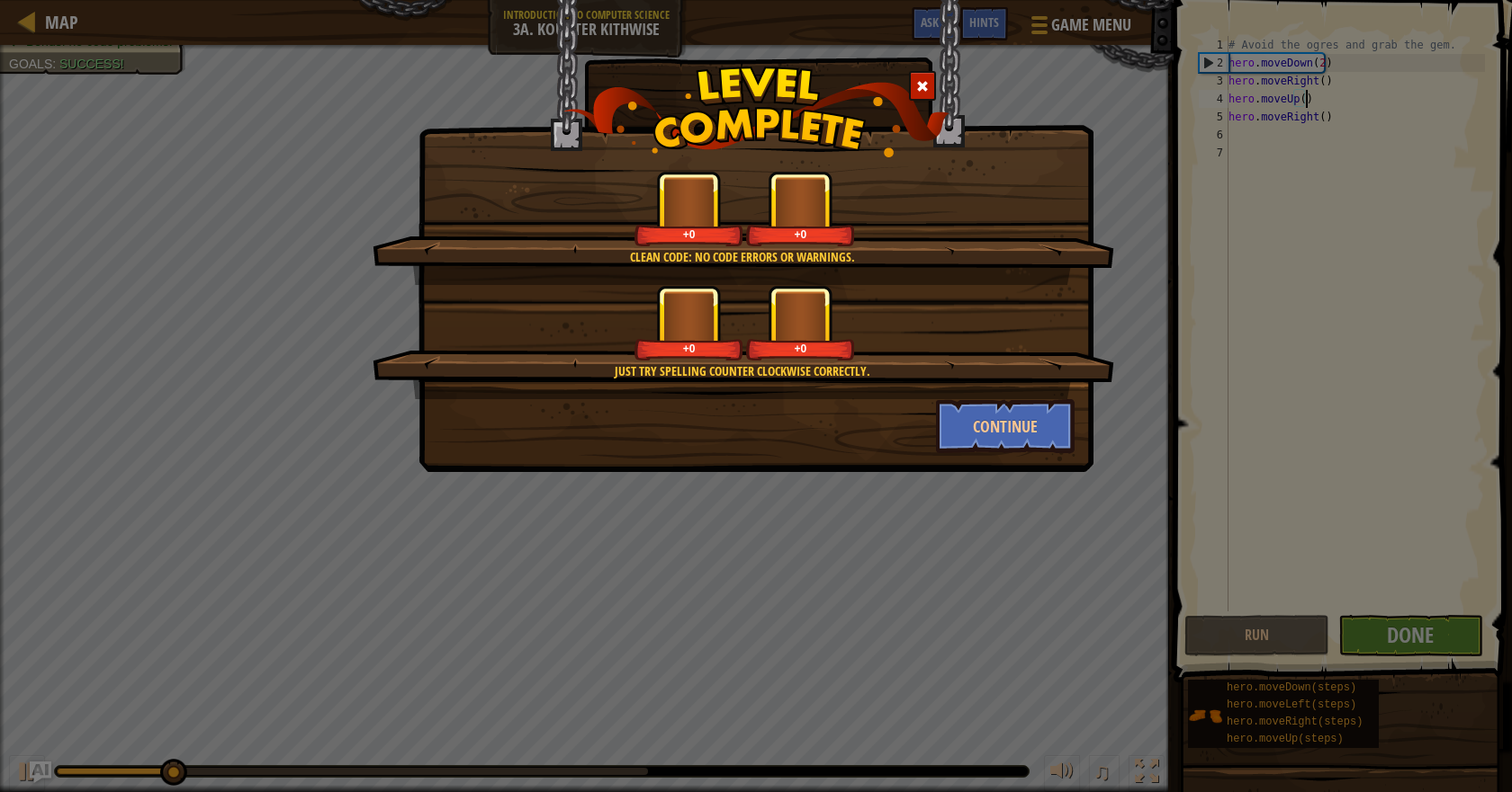
click at [1030, 397] on div "Just try spelling counter clockwise correctly. +0 +0" at bounding box center [743, 342] width 742 height 114
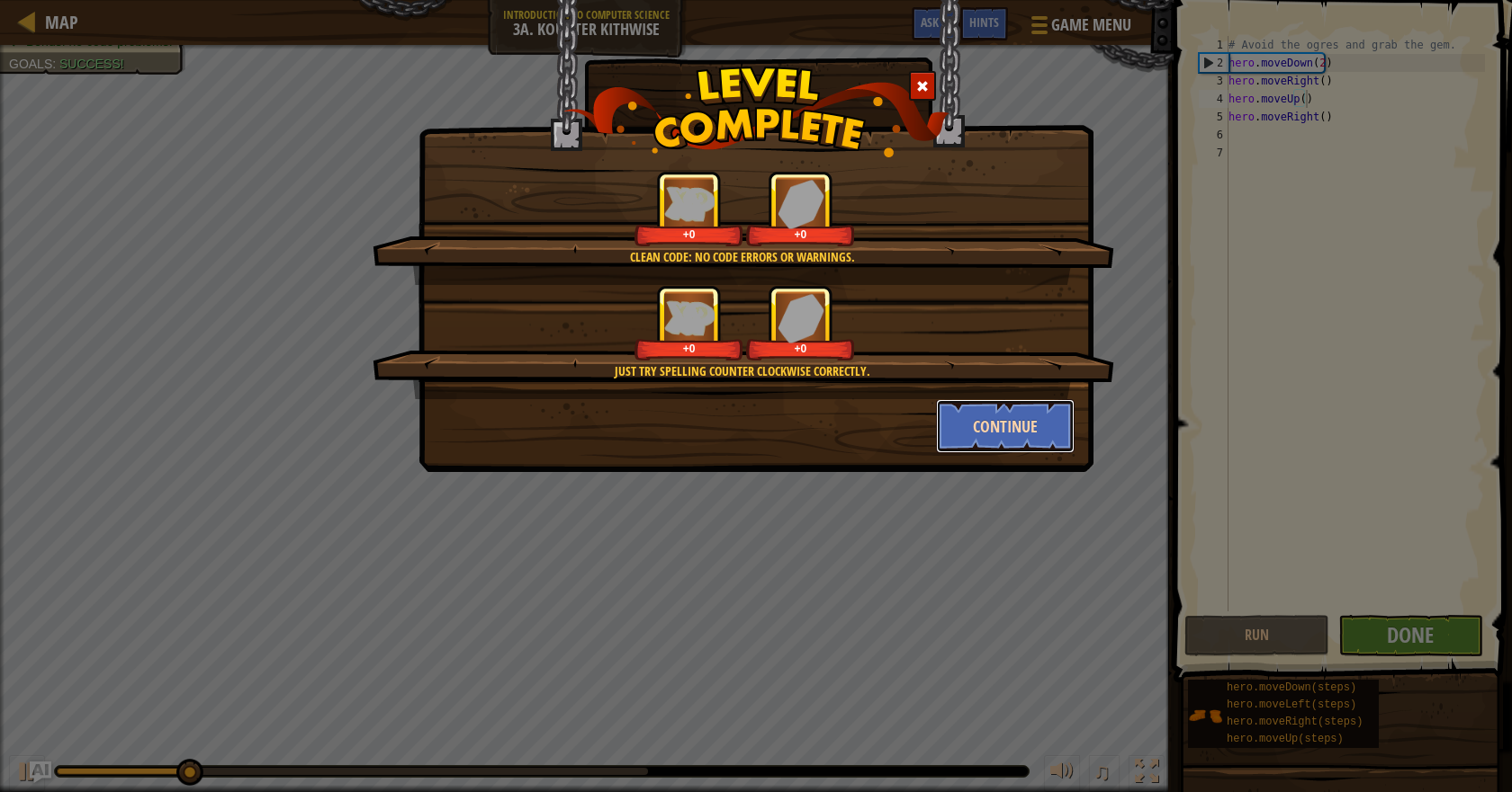
click at [1017, 414] on button "Continue" at bounding box center [1006, 426] width 140 height 54
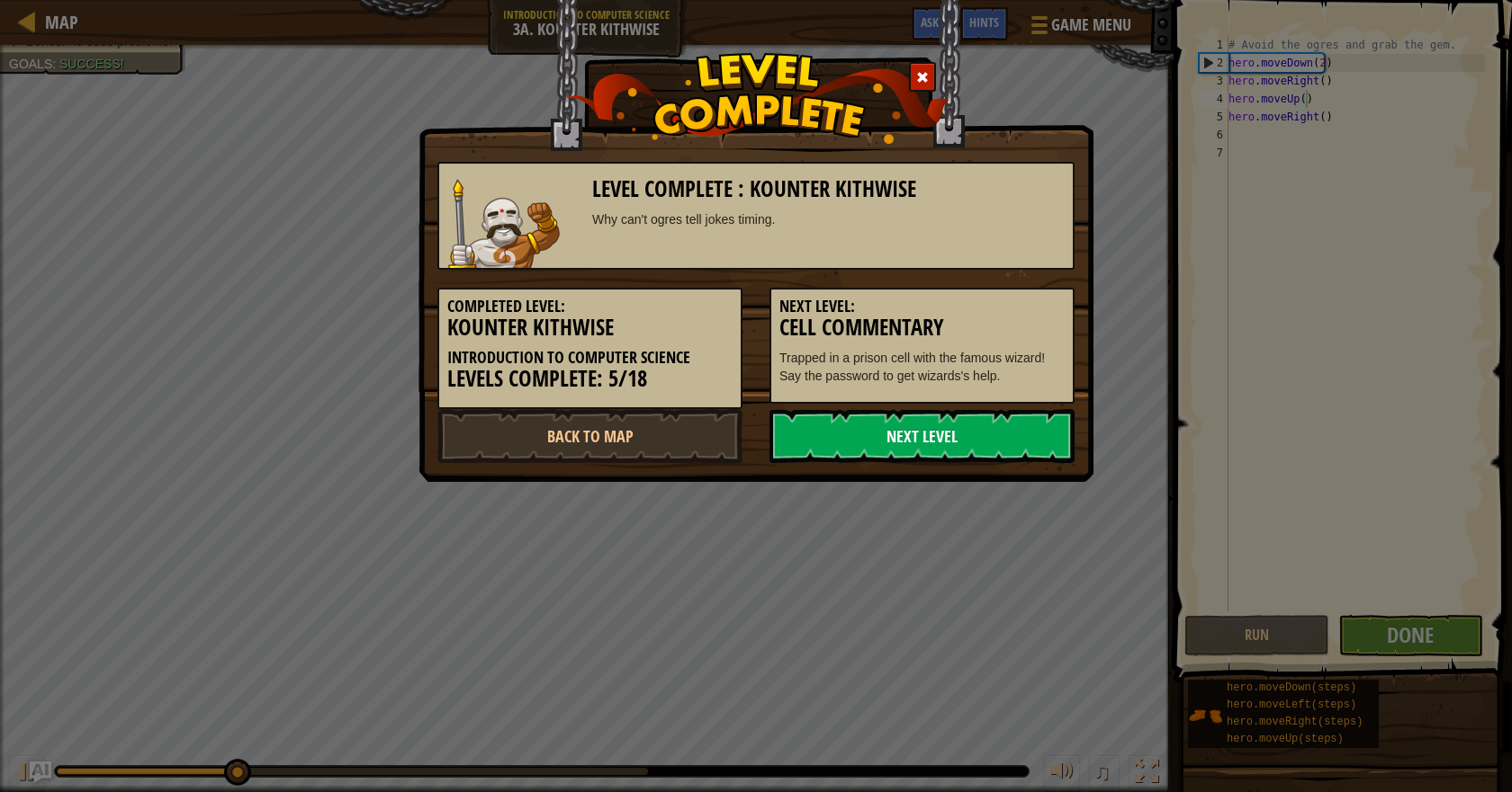
drag, startPoint x: 927, startPoint y: 424, endPoint x: 1000, endPoint y: 423, distance: 73.0
click at [929, 424] on link "Next Level" at bounding box center [922, 436] width 305 height 54
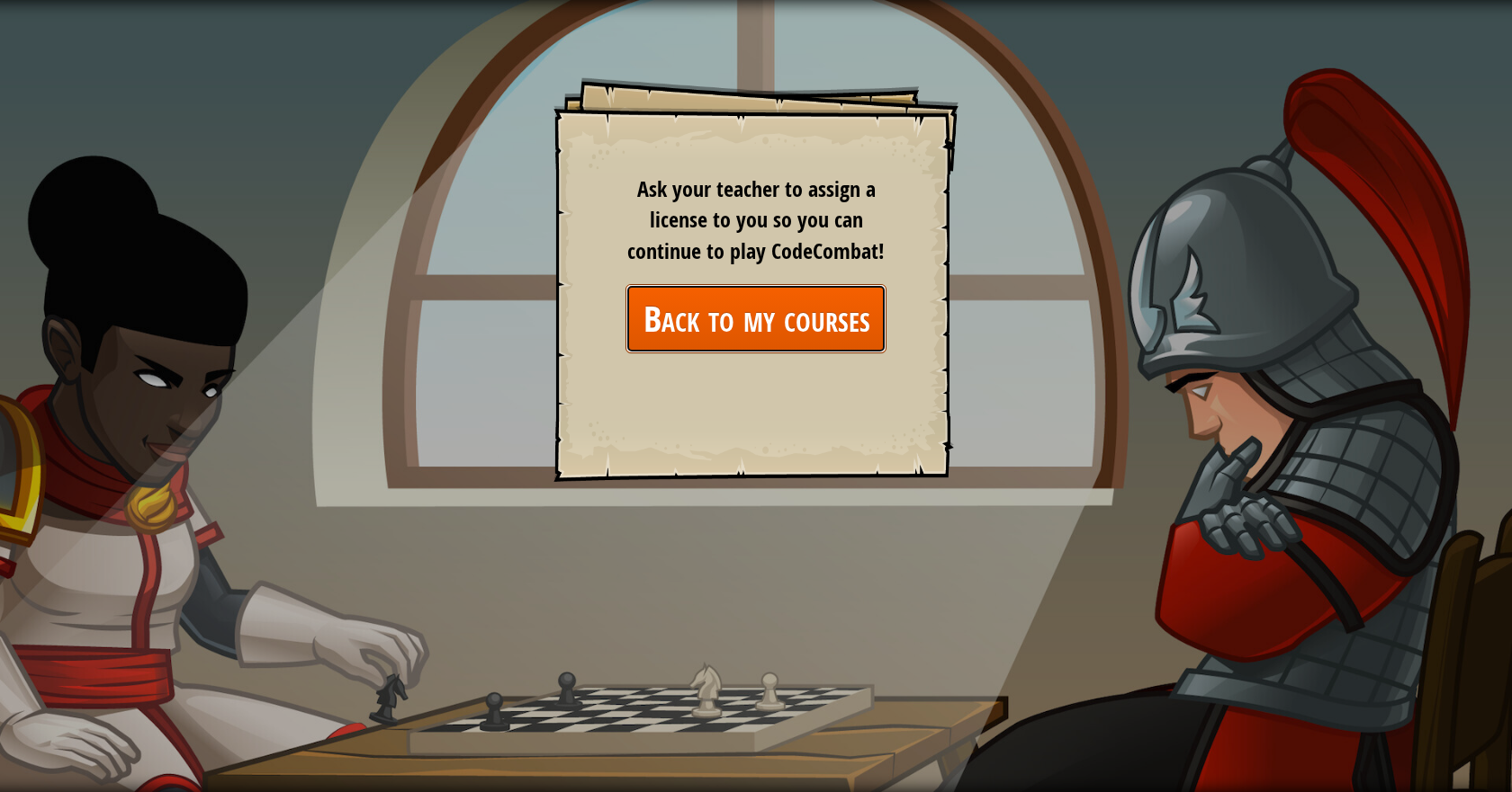
click at [820, 333] on link "Back to my courses" at bounding box center [756, 318] width 260 height 69
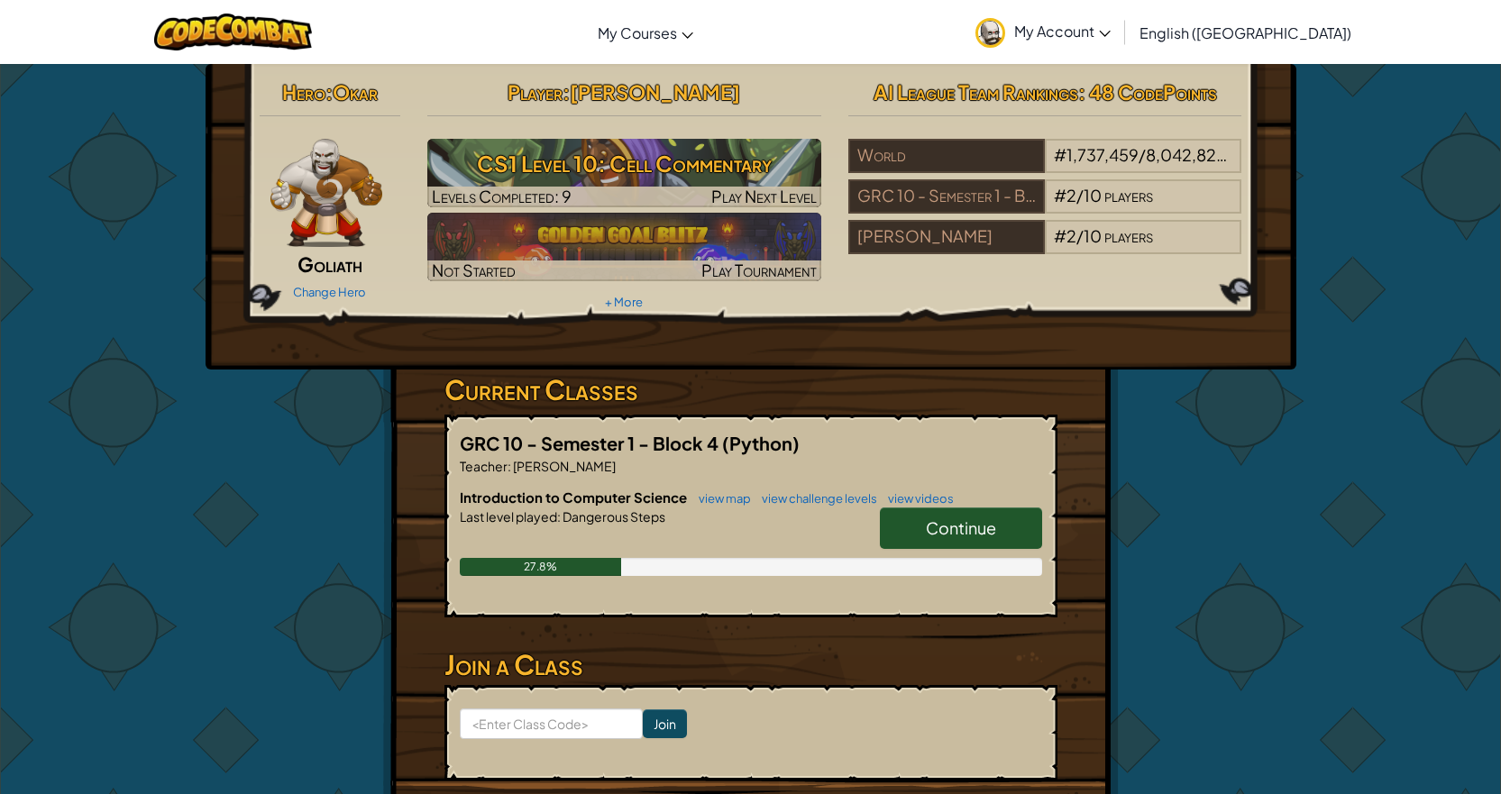
click at [988, 527] on span "Continue" at bounding box center [961, 527] width 70 height 21
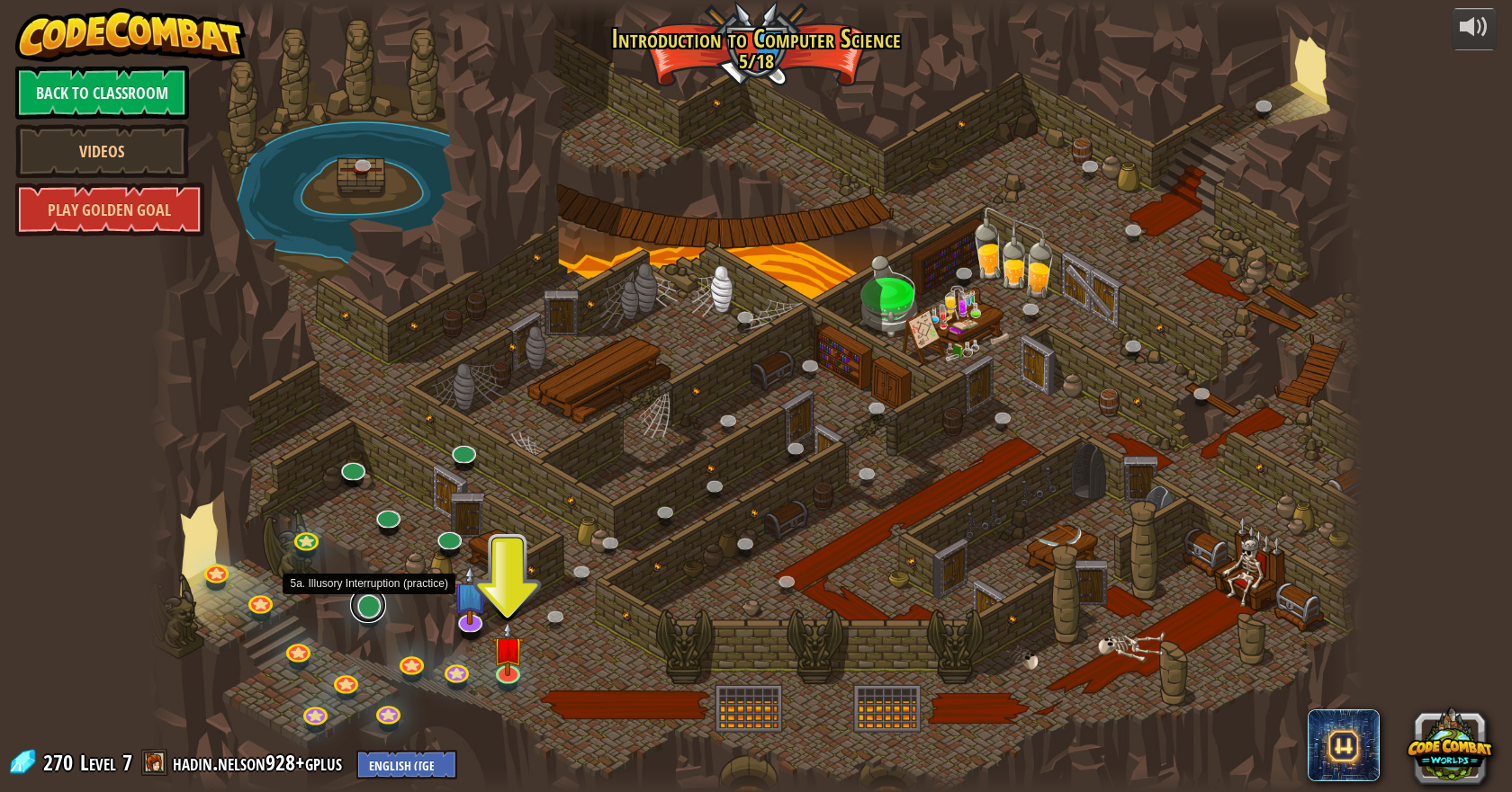
click at [370, 600] on link at bounding box center [368, 605] width 36 height 36
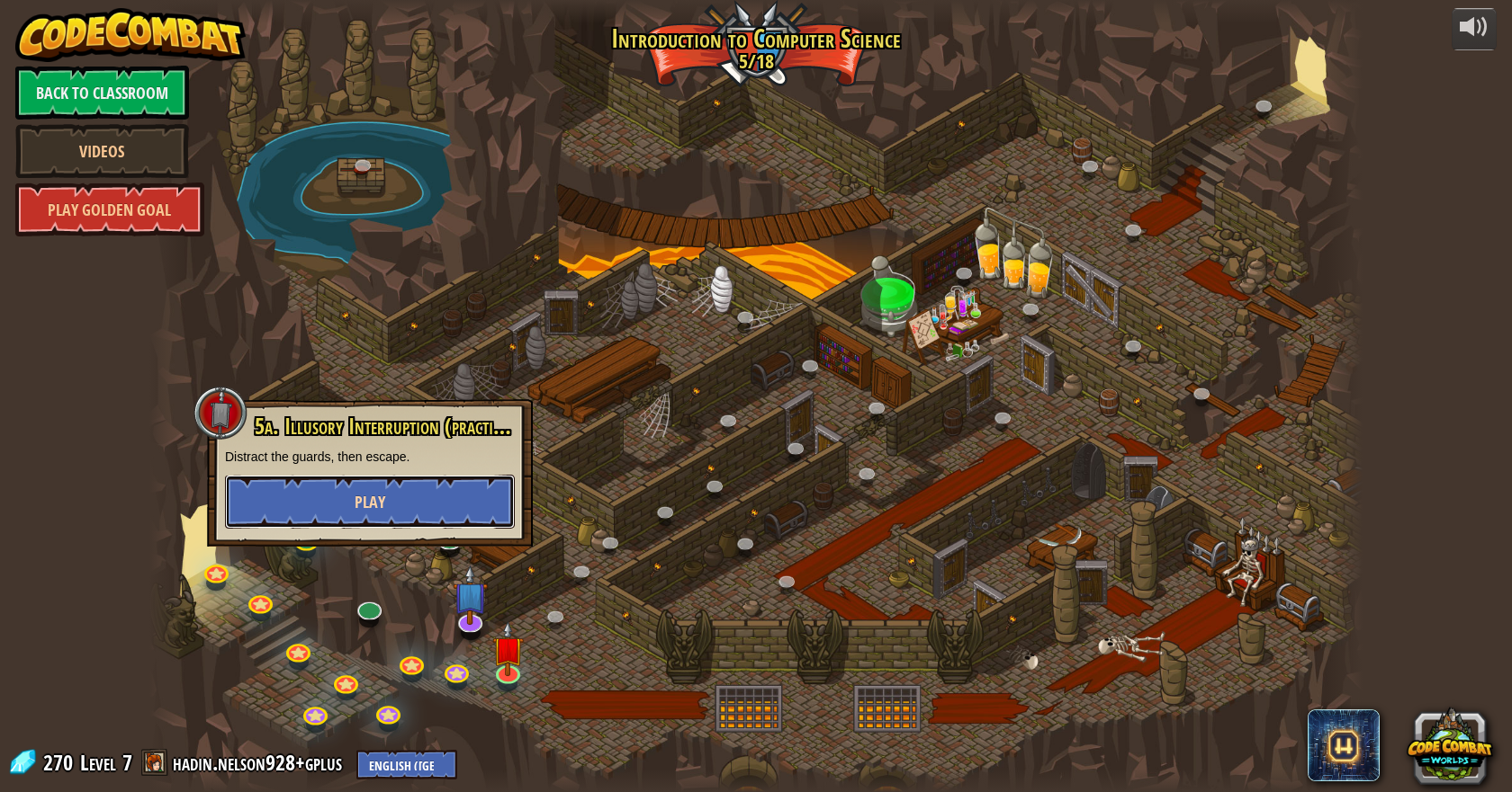
click at [430, 496] on button "Play" at bounding box center [369, 502] width 289 height 54
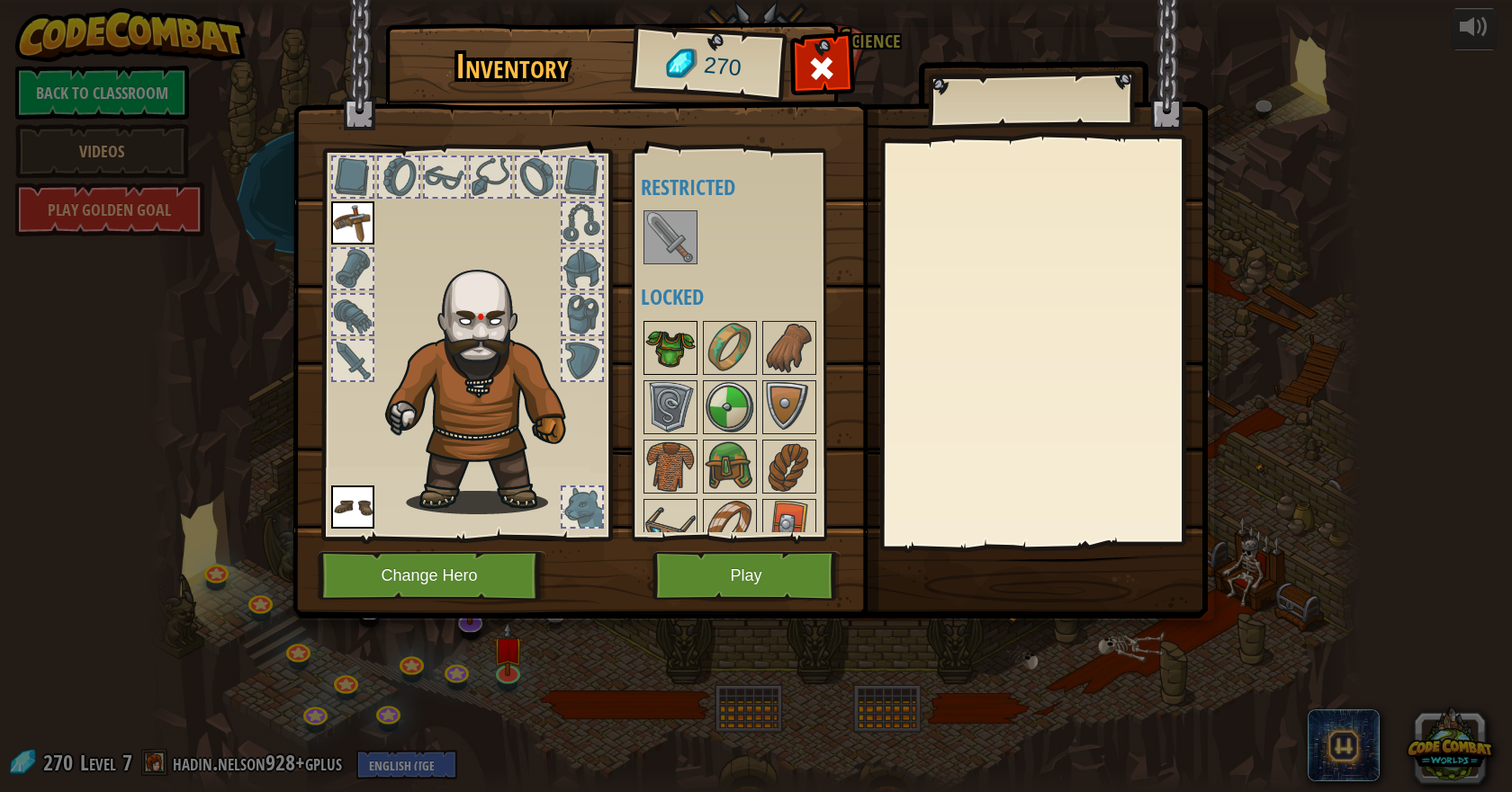
click at [673, 359] on img at bounding box center [670, 348] width 50 height 50
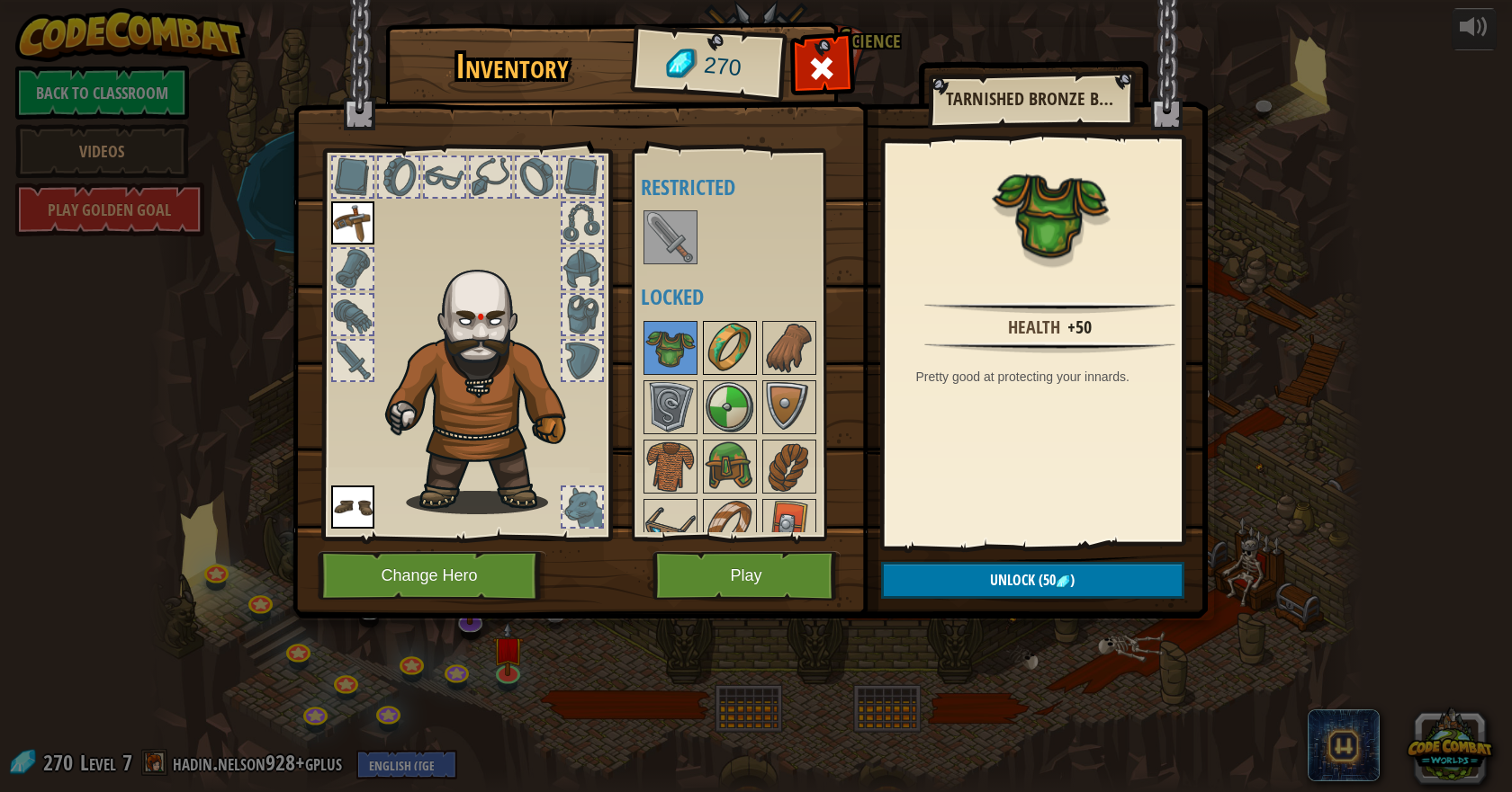
click at [703, 346] on div at bounding box center [730, 348] width 54 height 54
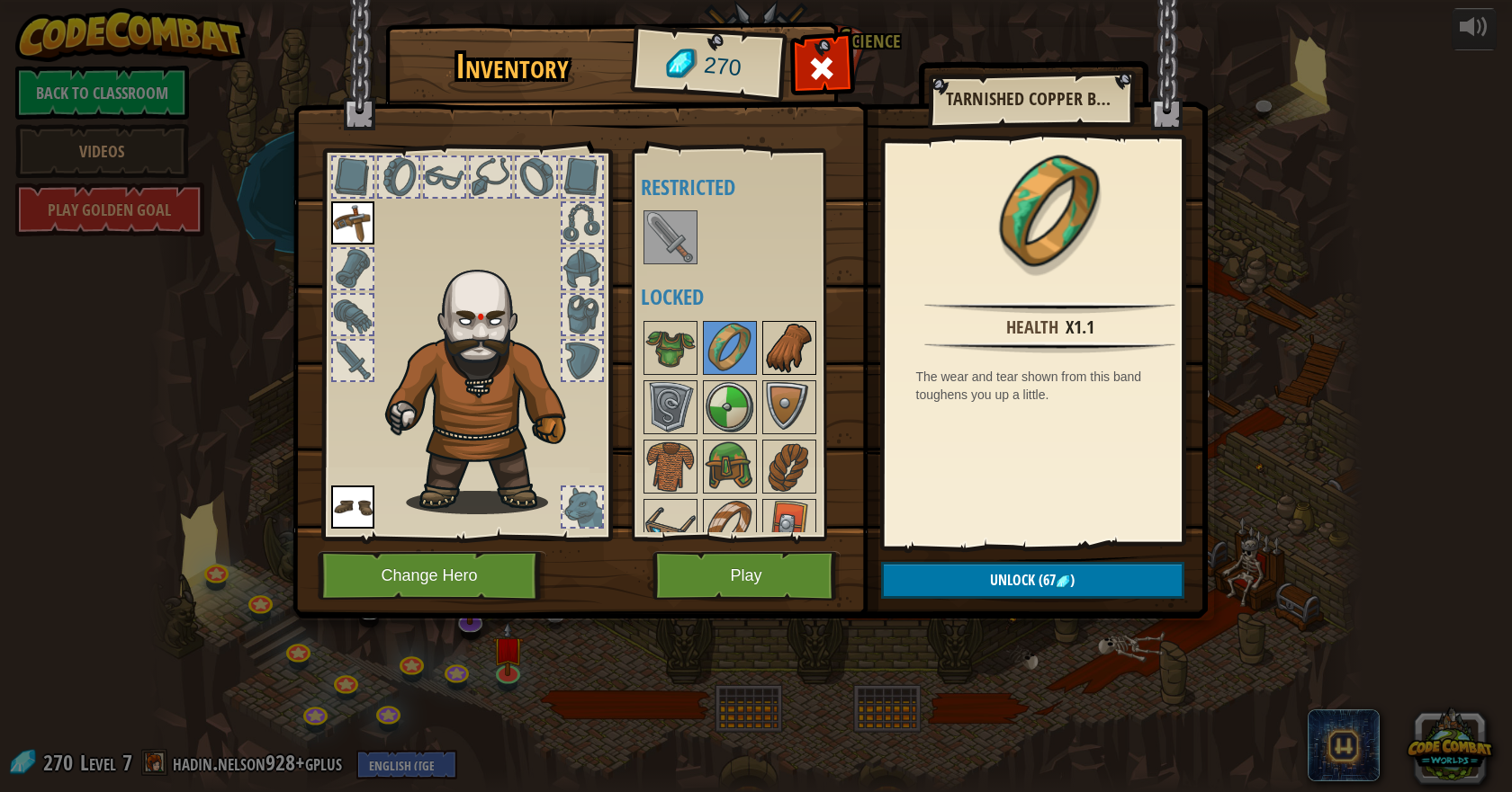
click at [766, 345] on img at bounding box center [788, 348] width 50 height 50
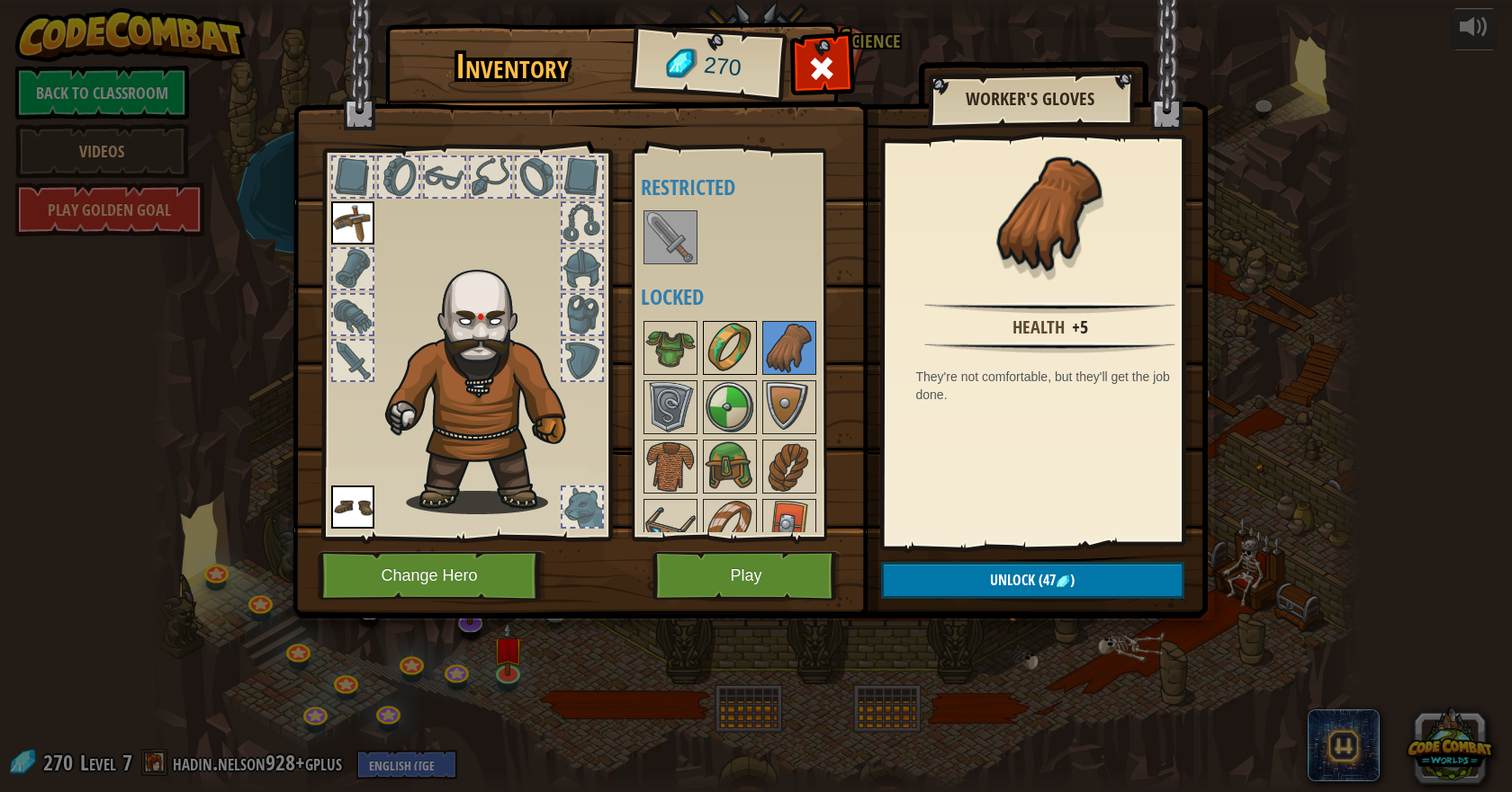
drag, startPoint x: 717, startPoint y: 390, endPoint x: 718, endPoint y: 351, distance: 39.0
click at [717, 388] on img at bounding box center [730, 407] width 50 height 50
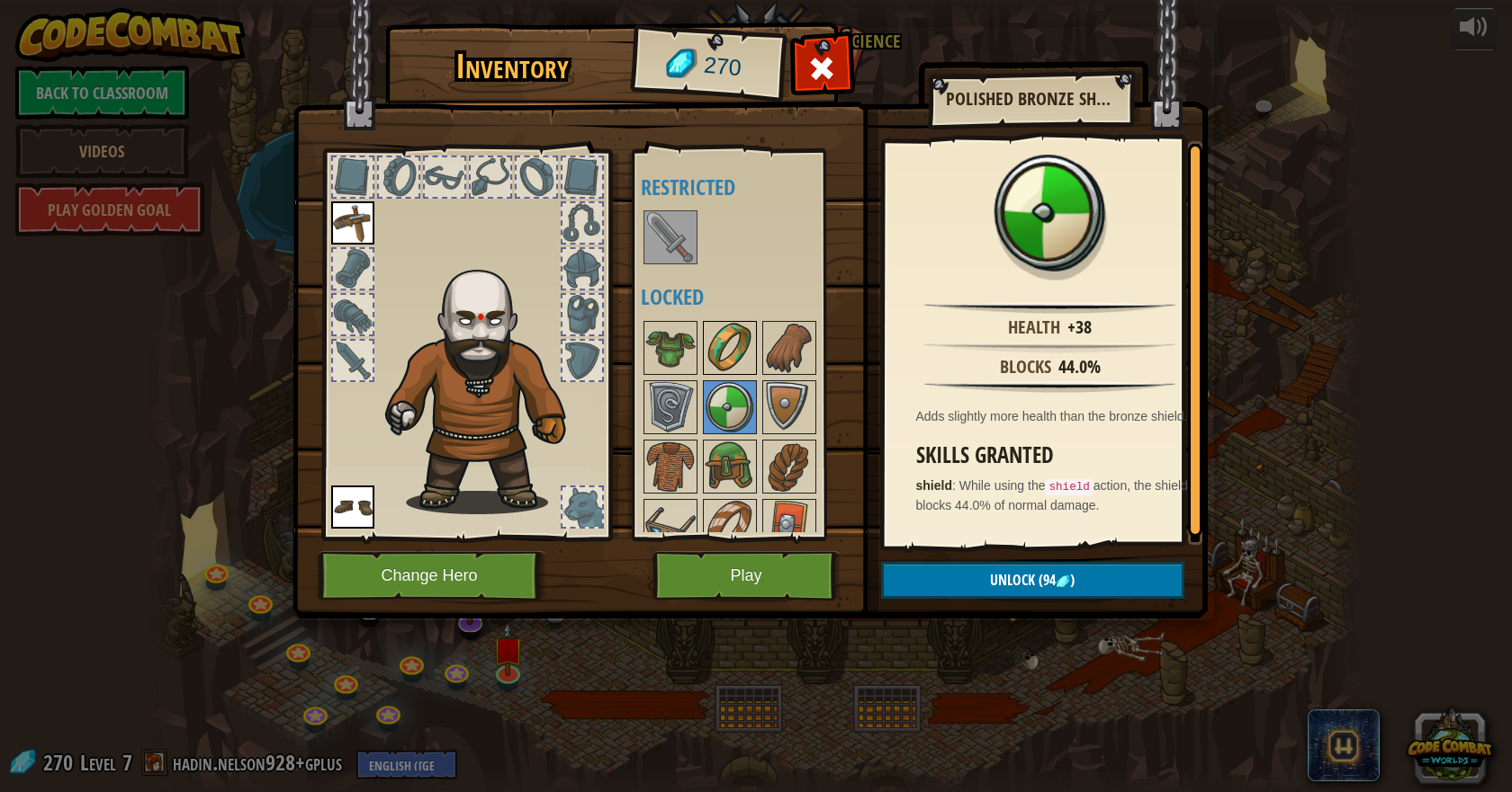
drag, startPoint x: 718, startPoint y: 351, endPoint x: 674, endPoint y: 349, distance: 44.0
click at [718, 351] on img at bounding box center [730, 348] width 50 height 50
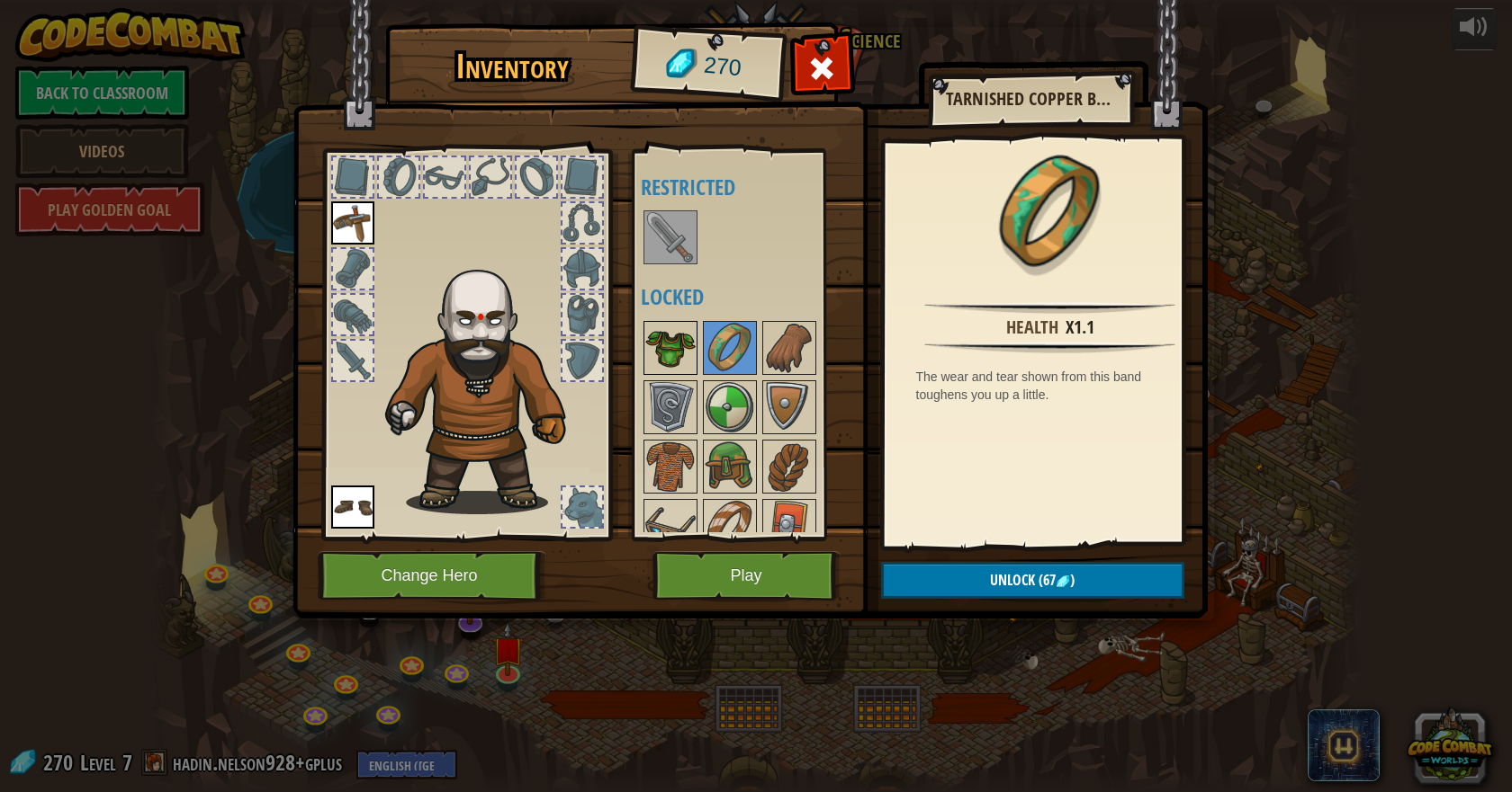
drag, startPoint x: 674, startPoint y: 349, endPoint x: 672, endPoint y: 359, distance: 10.2
click at [672, 357] on img at bounding box center [670, 348] width 50 height 50
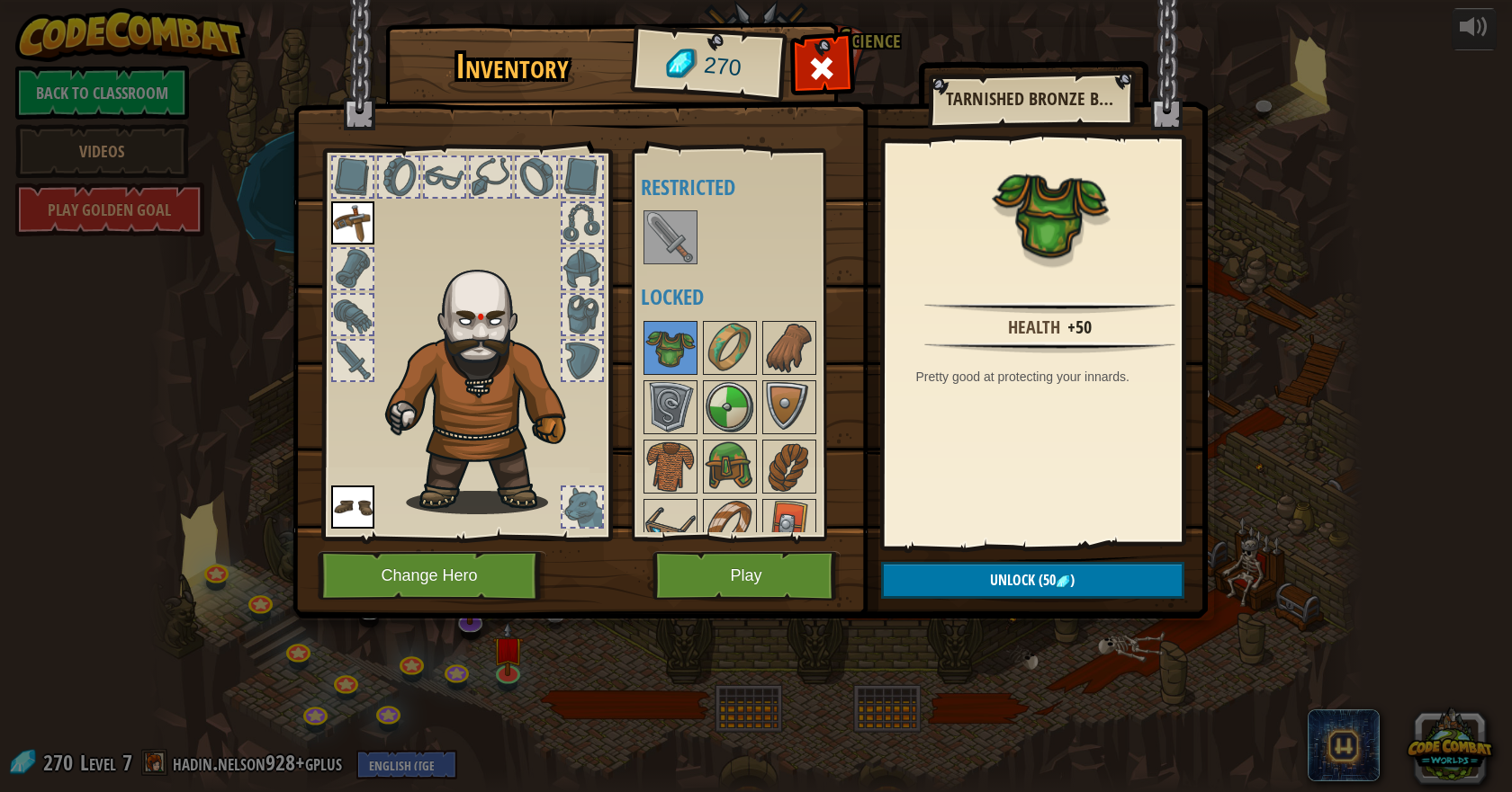
scroll to position [83, 0]
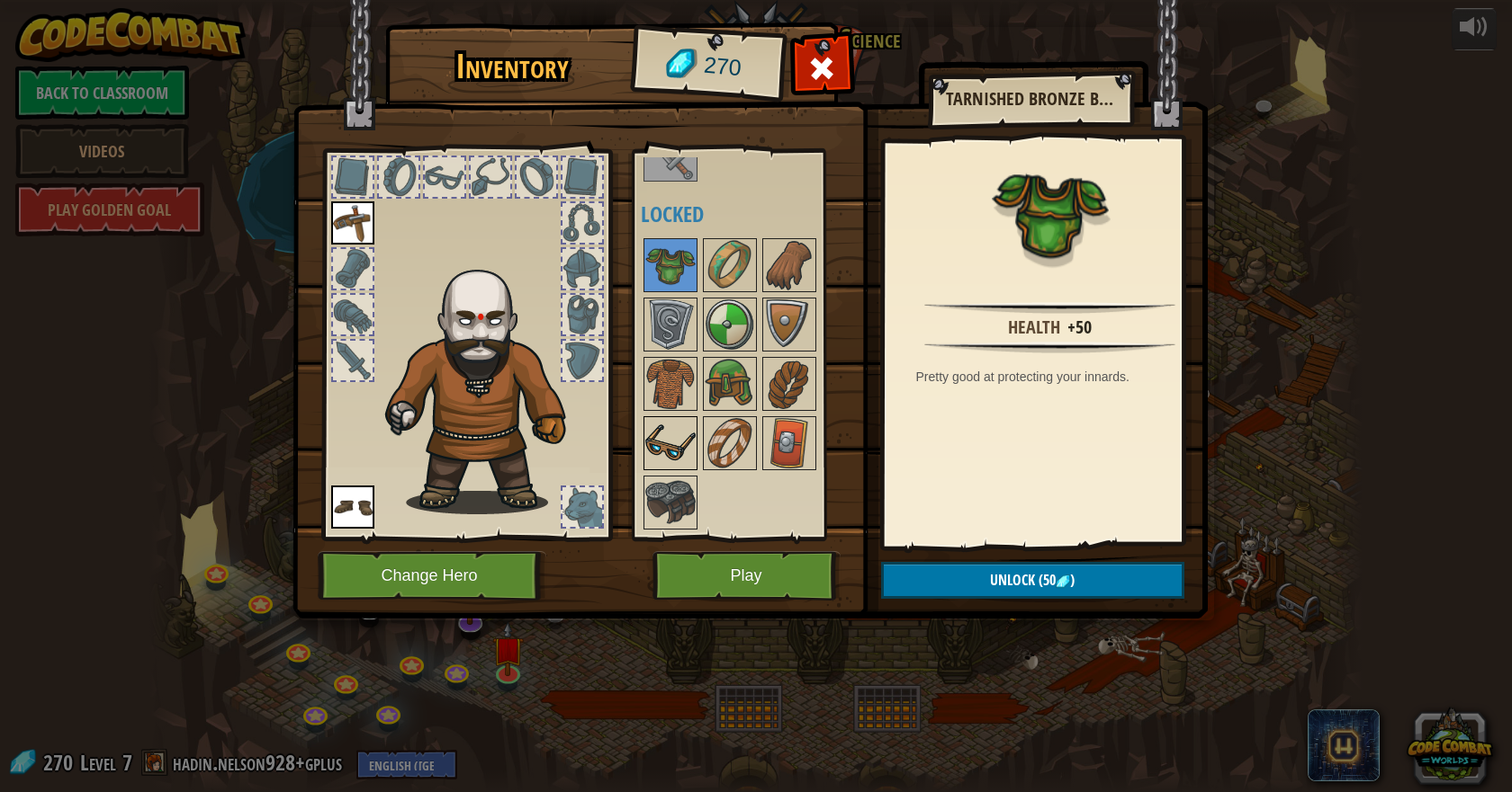
click at [690, 453] on img at bounding box center [670, 443] width 50 height 50
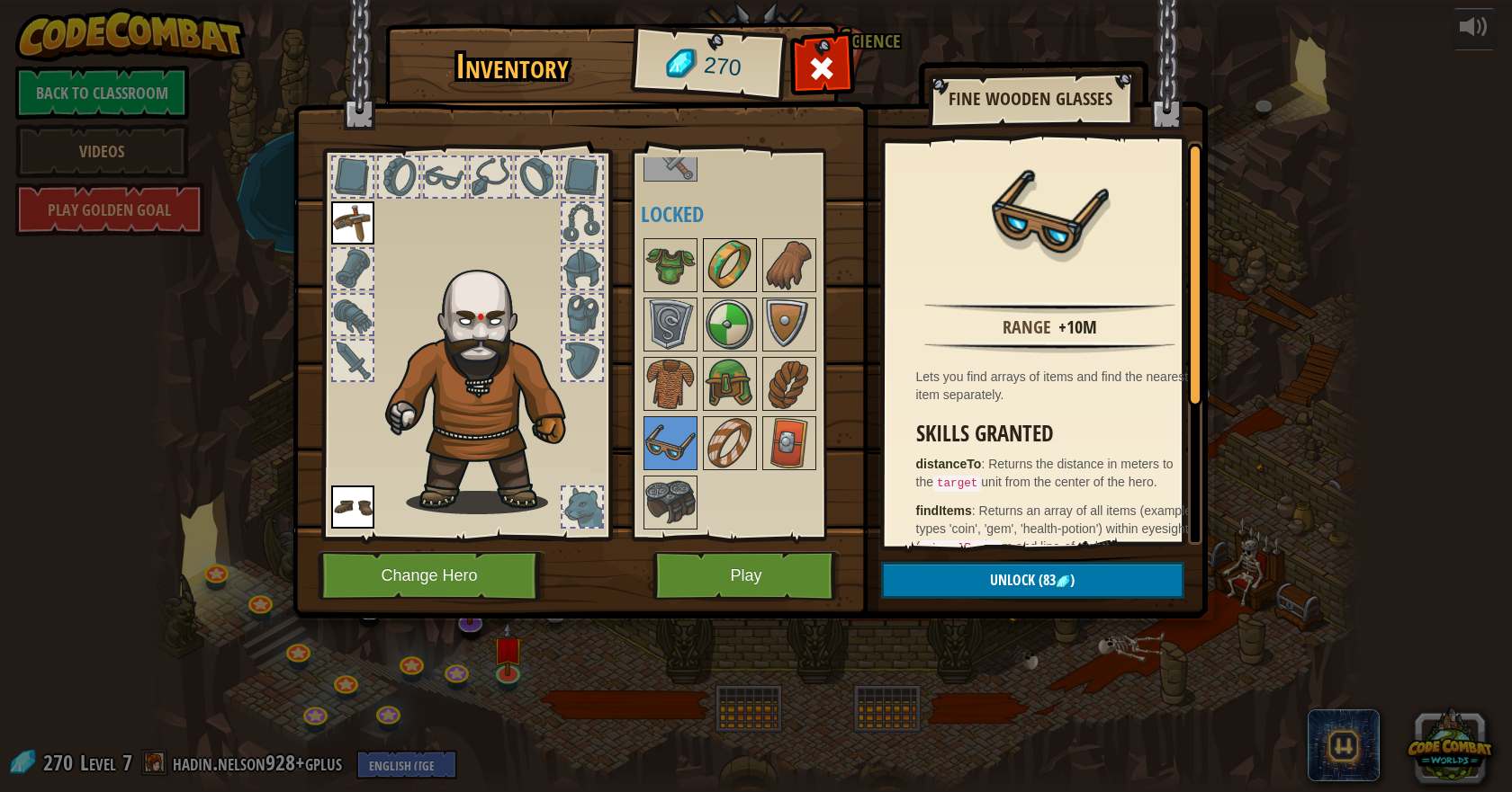
scroll to position [0, 0]
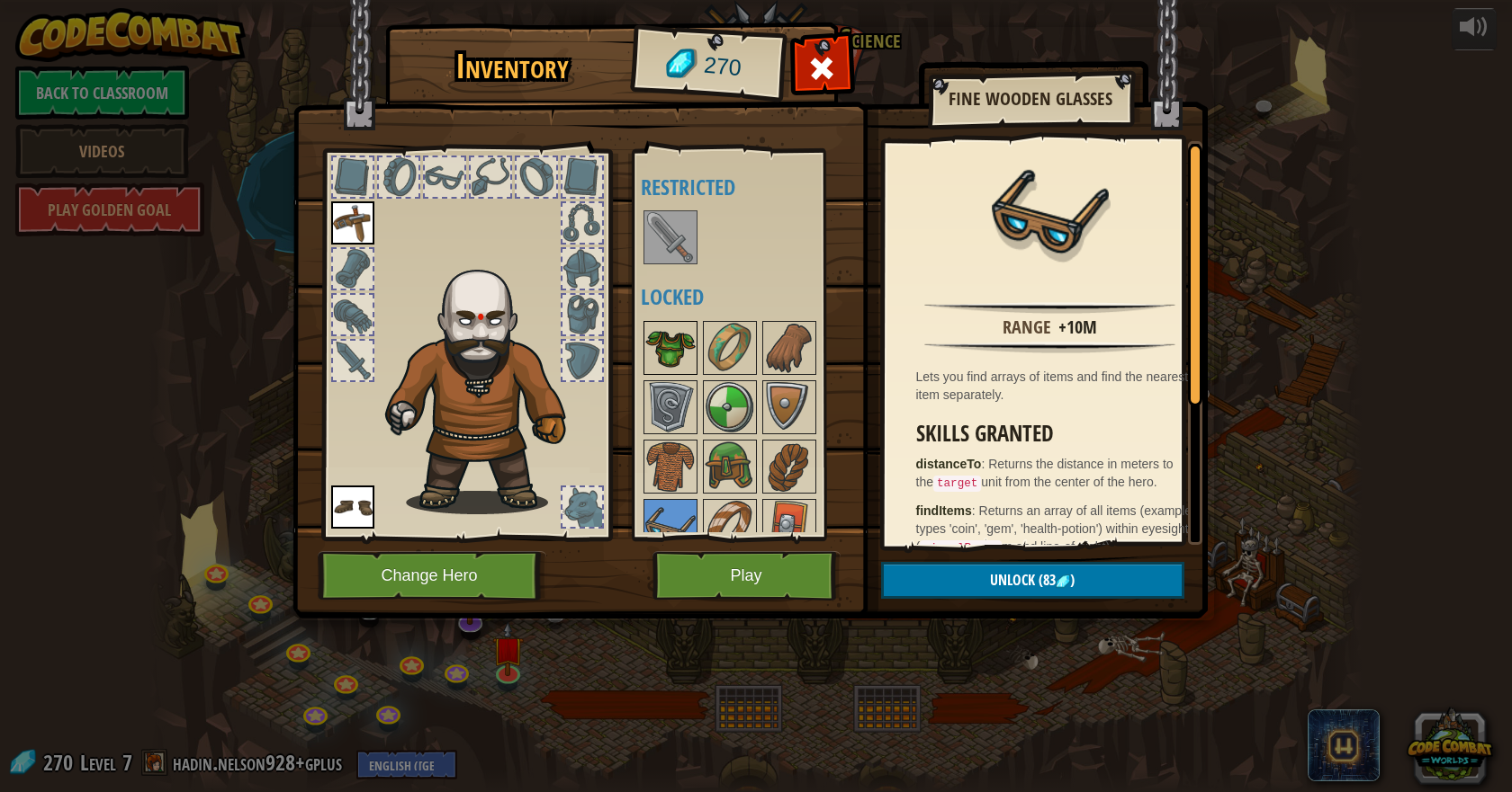
click at [679, 352] on img at bounding box center [670, 348] width 50 height 50
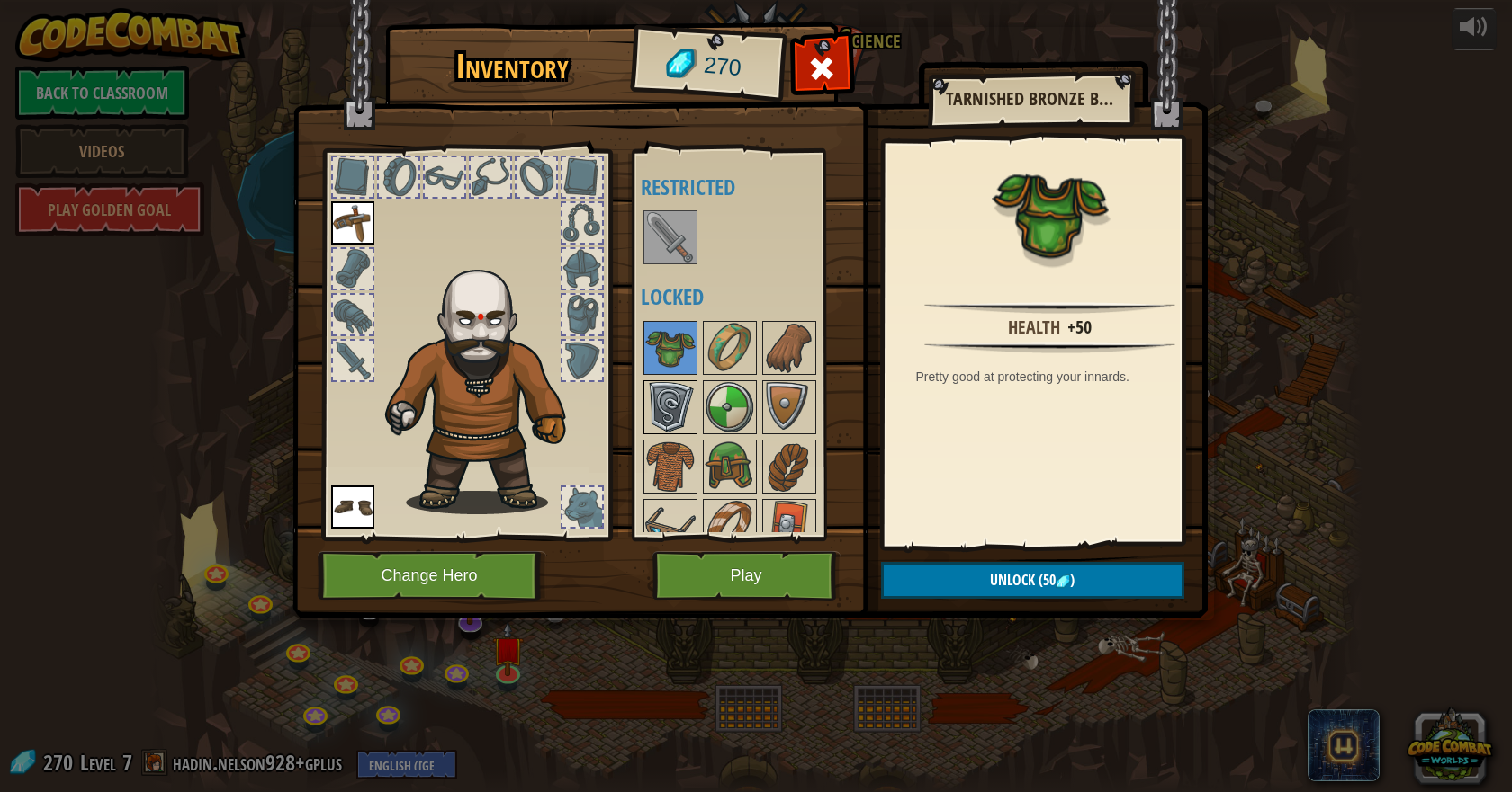
click at [681, 380] on div at bounding box center [671, 407] width 54 height 54
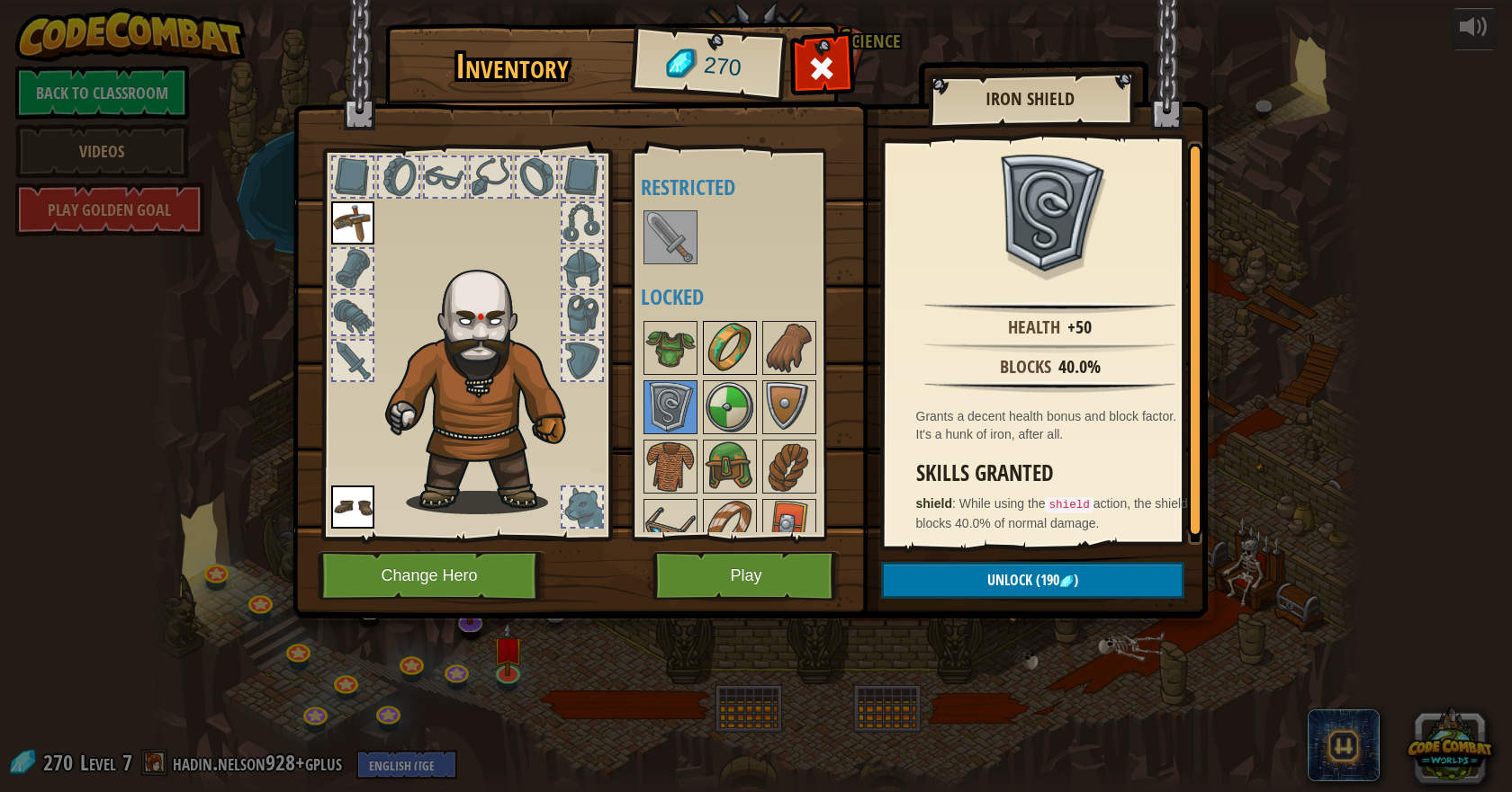
drag, startPoint x: 702, startPoint y: 338, endPoint x: 717, endPoint y: 345, distance: 16.6
click at [703, 341] on div at bounding box center [730, 348] width 54 height 54
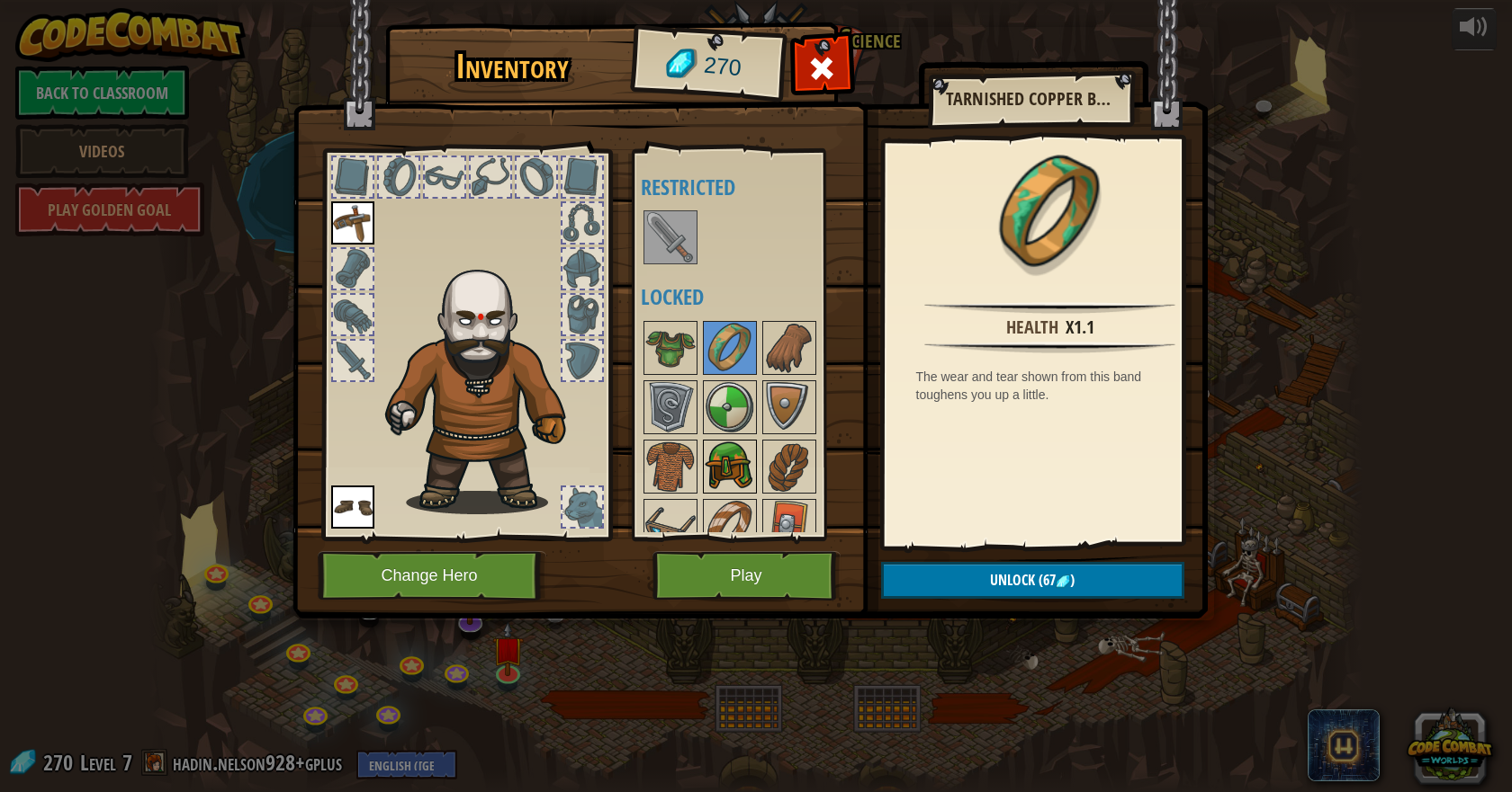
click at [726, 452] on img at bounding box center [730, 467] width 50 height 50
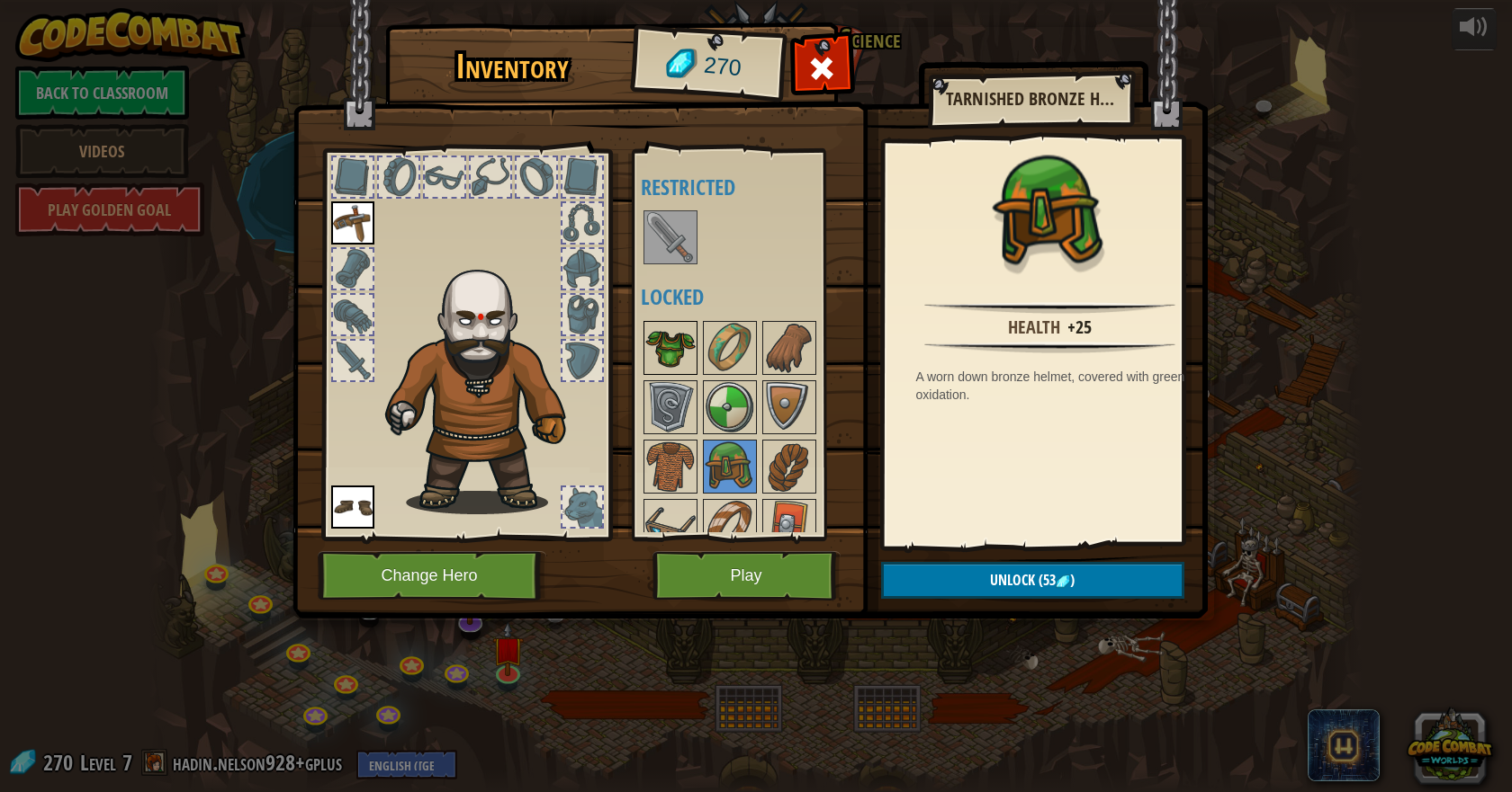
click at [672, 339] on img at bounding box center [670, 348] width 50 height 50
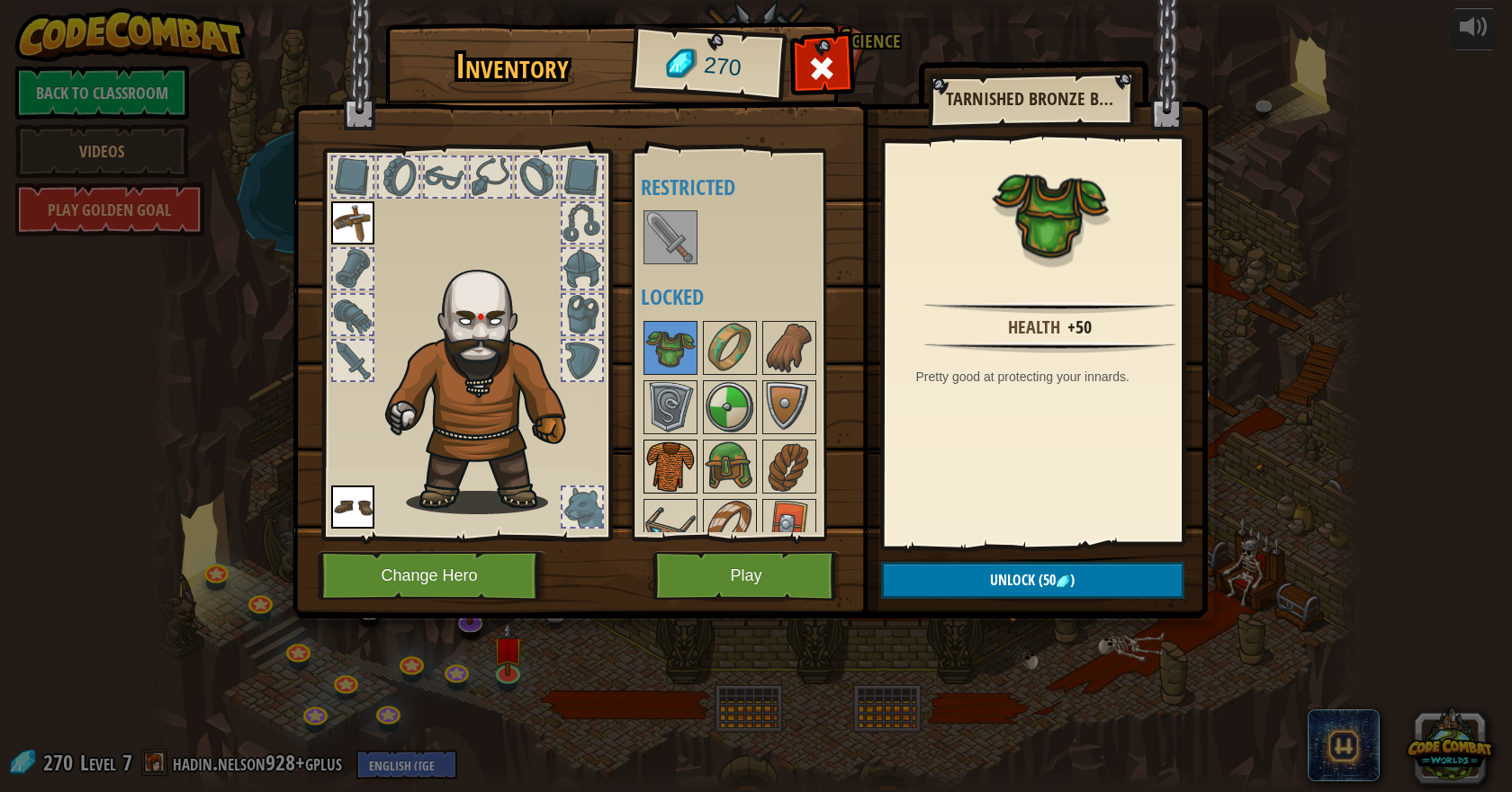
click at [679, 462] on img at bounding box center [670, 467] width 50 height 50
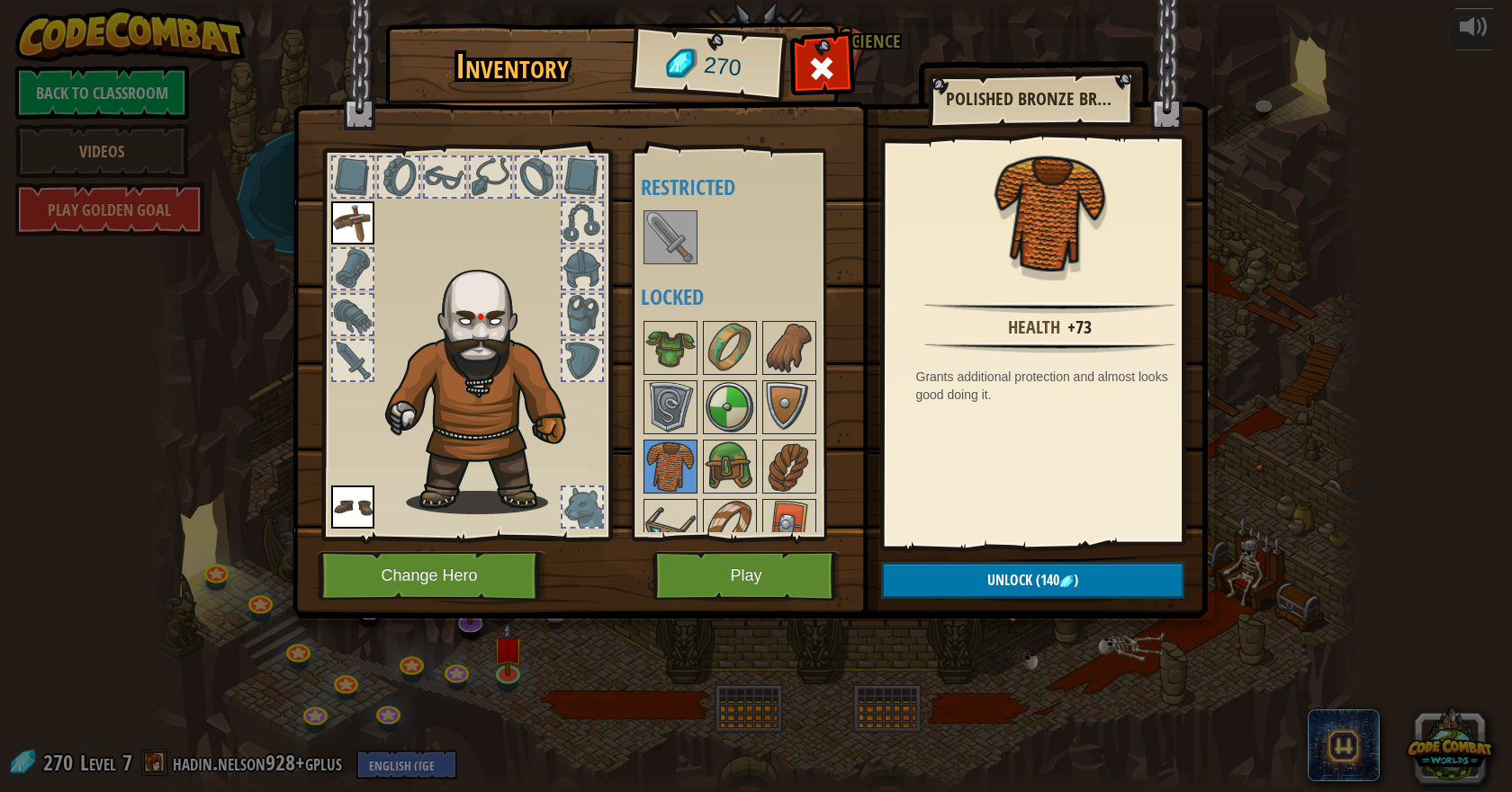
click at [775, 435] on div at bounding box center [754, 466] width 226 height 296
click at [790, 423] on img at bounding box center [788, 407] width 50 height 50
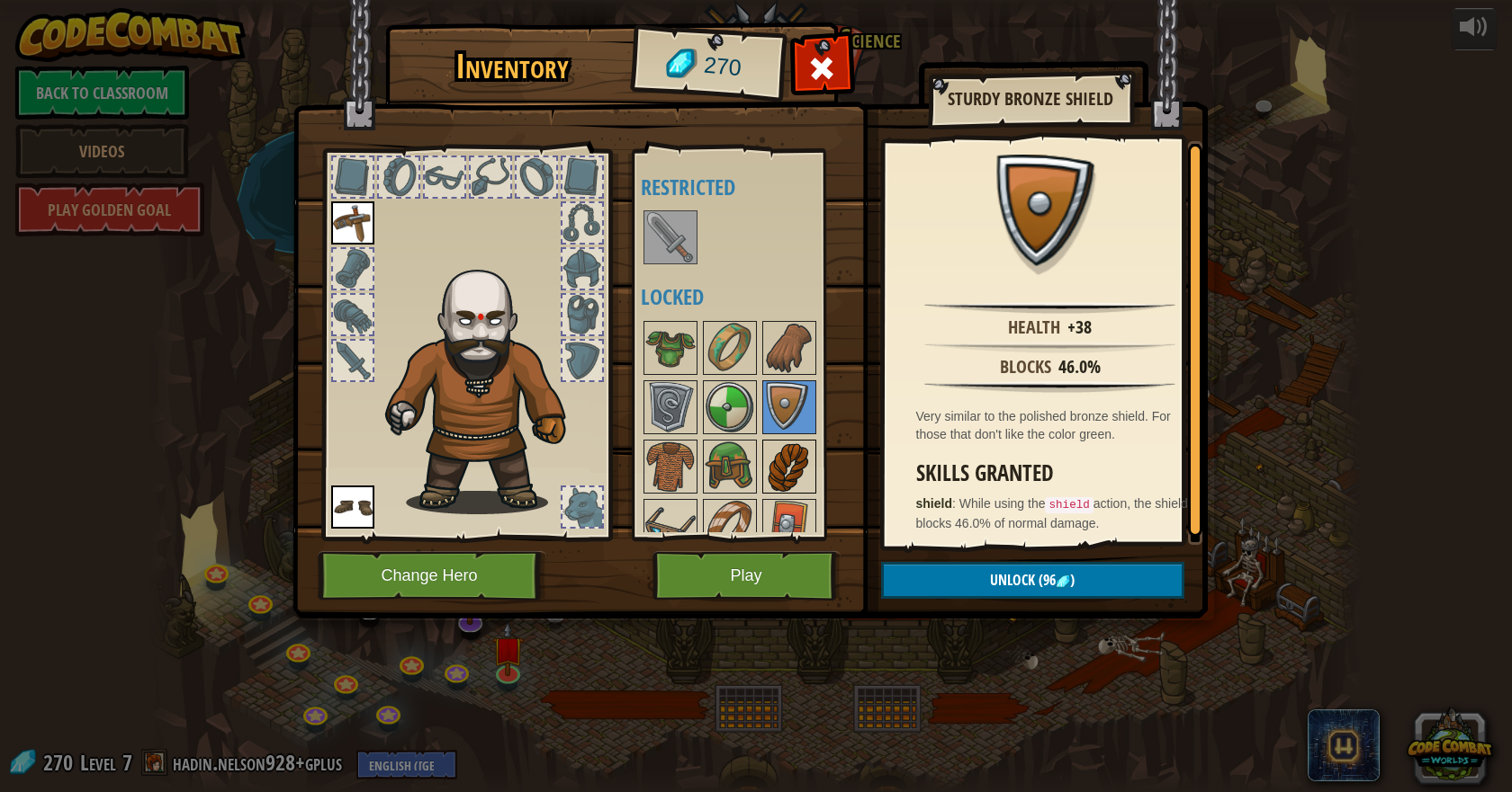
click at [784, 456] on img at bounding box center [788, 467] width 50 height 50
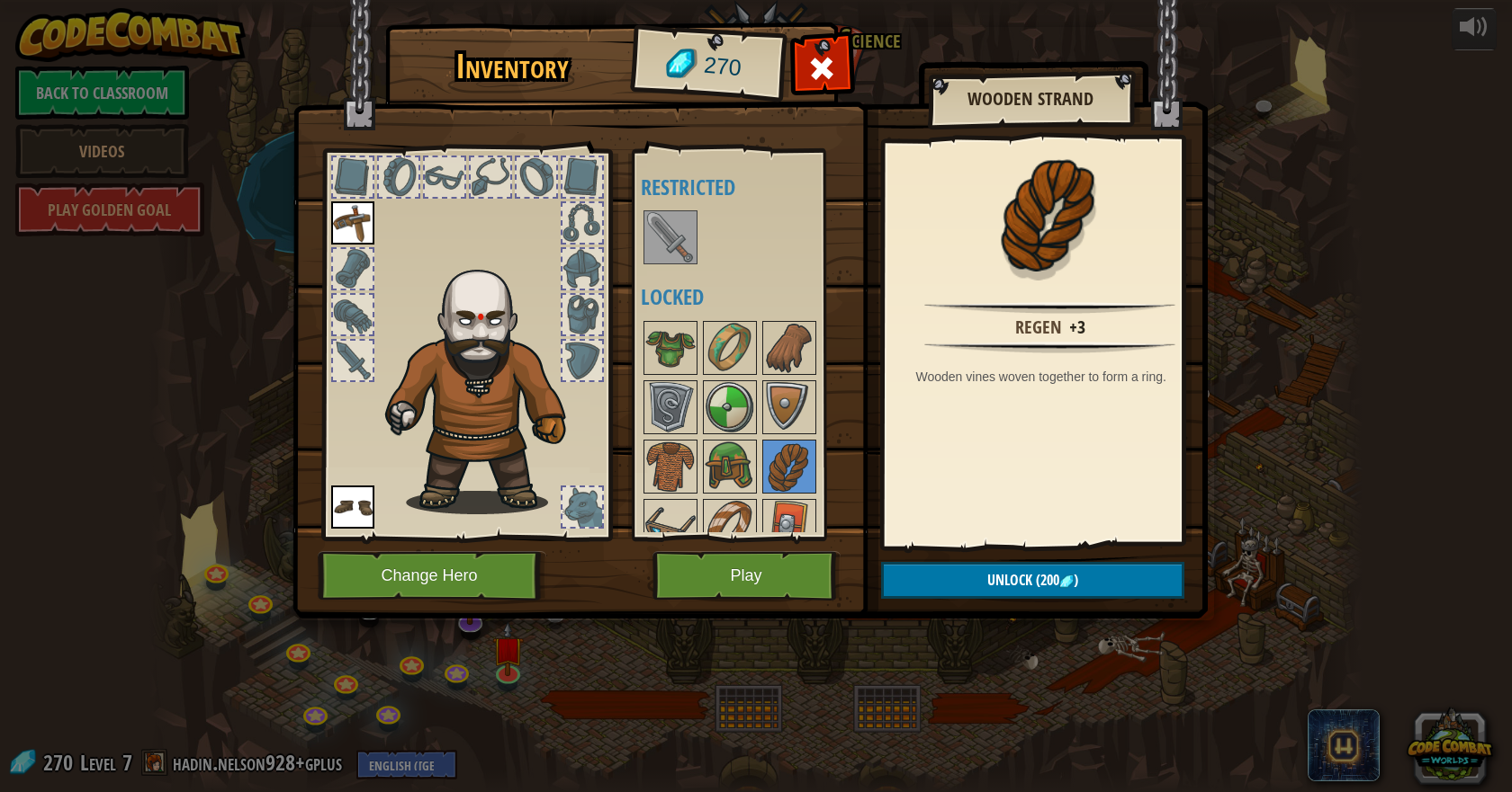
scroll to position [83, 0]
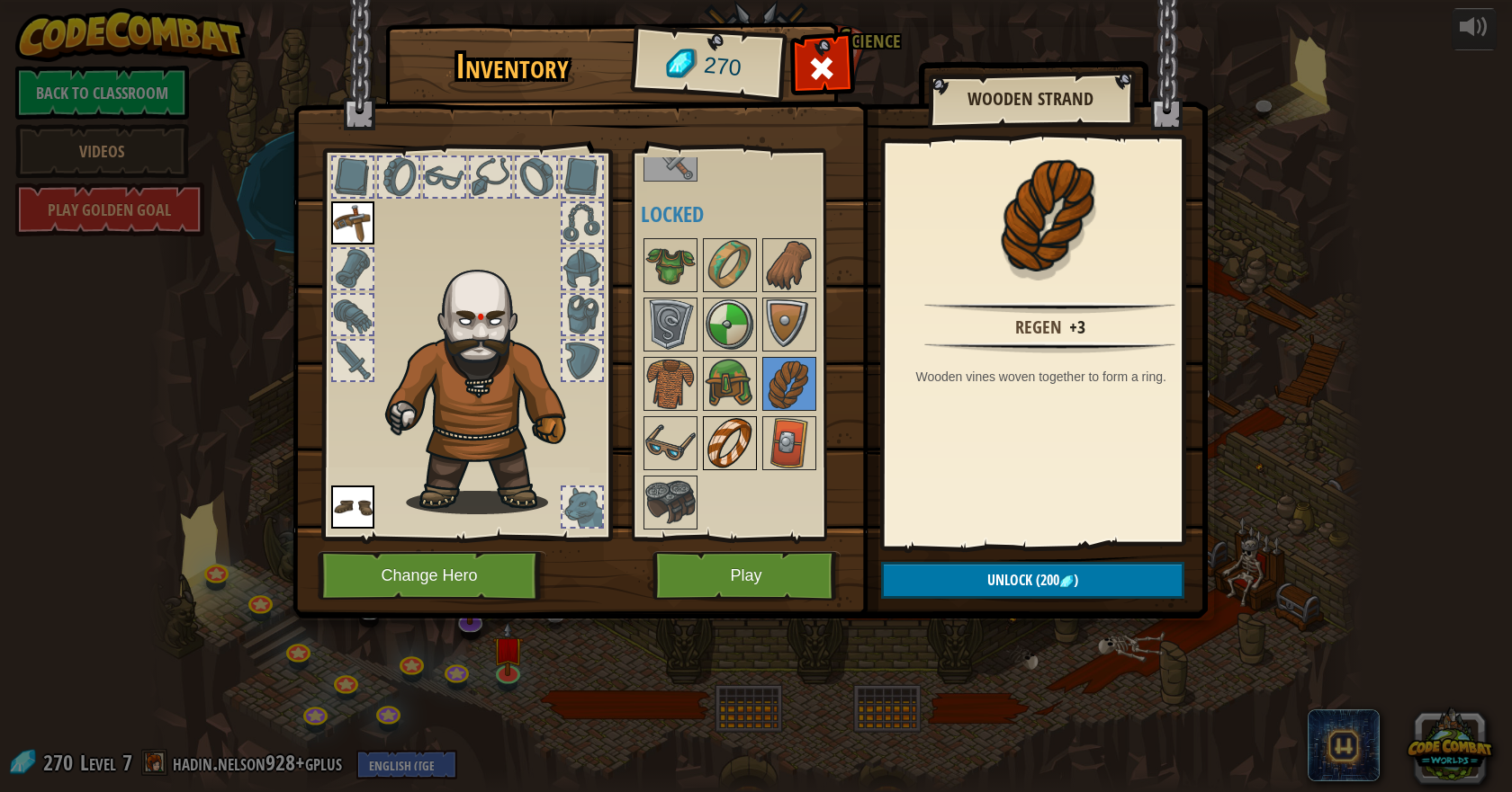
click at [736, 436] on img at bounding box center [730, 443] width 50 height 50
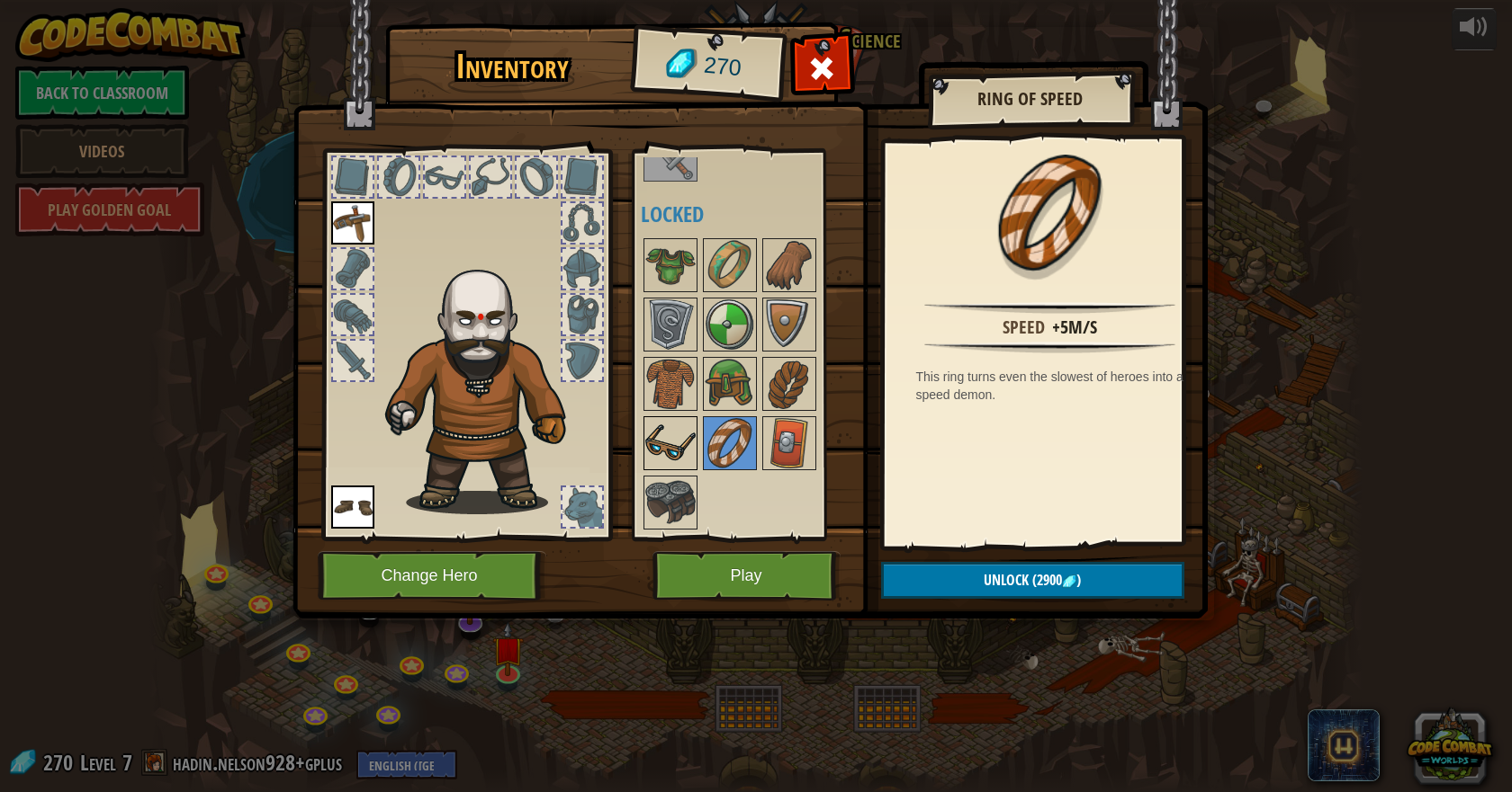
click at [679, 443] on img at bounding box center [670, 443] width 50 height 50
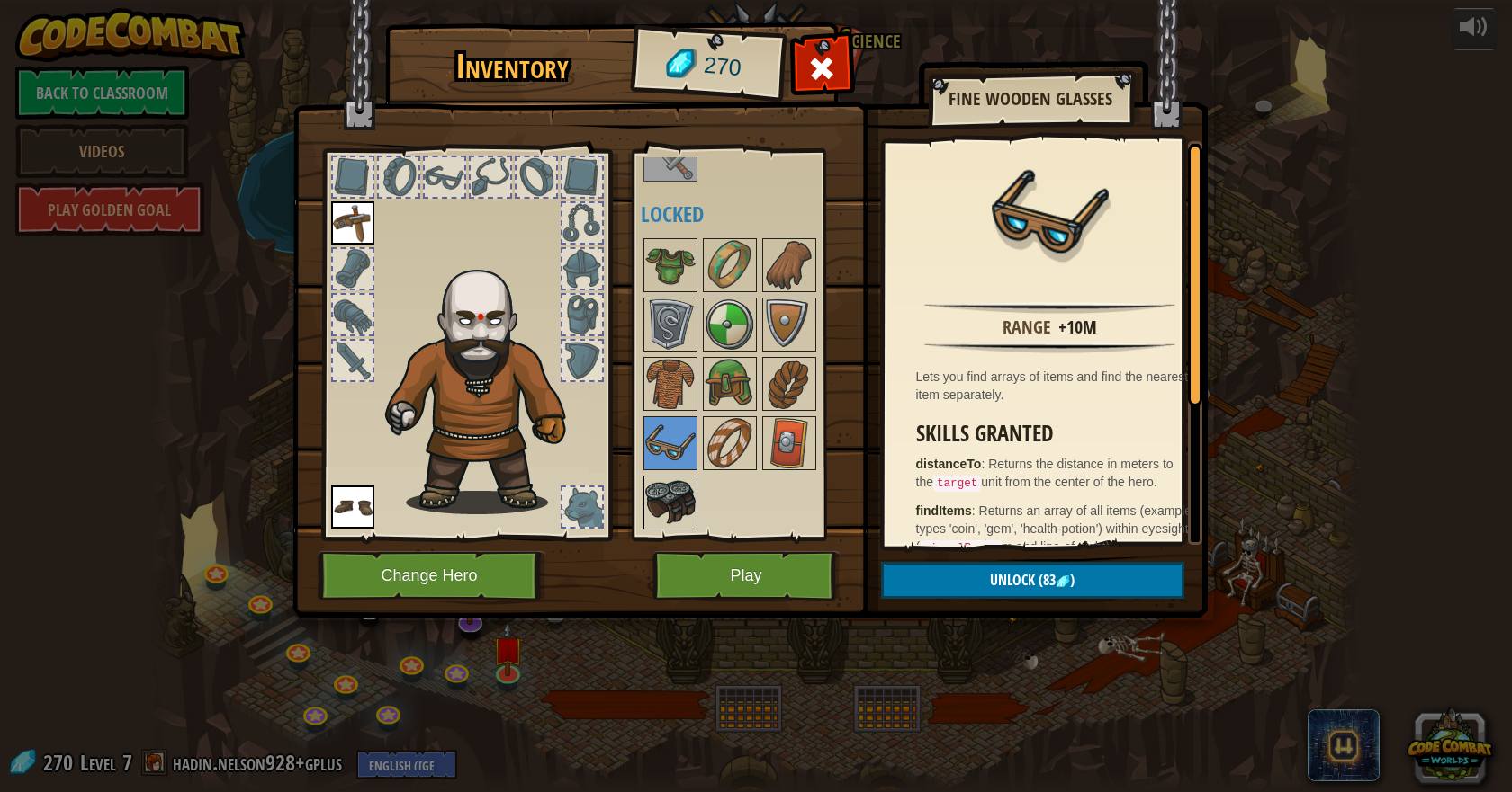
click at [687, 499] on img at bounding box center [670, 503] width 50 height 50
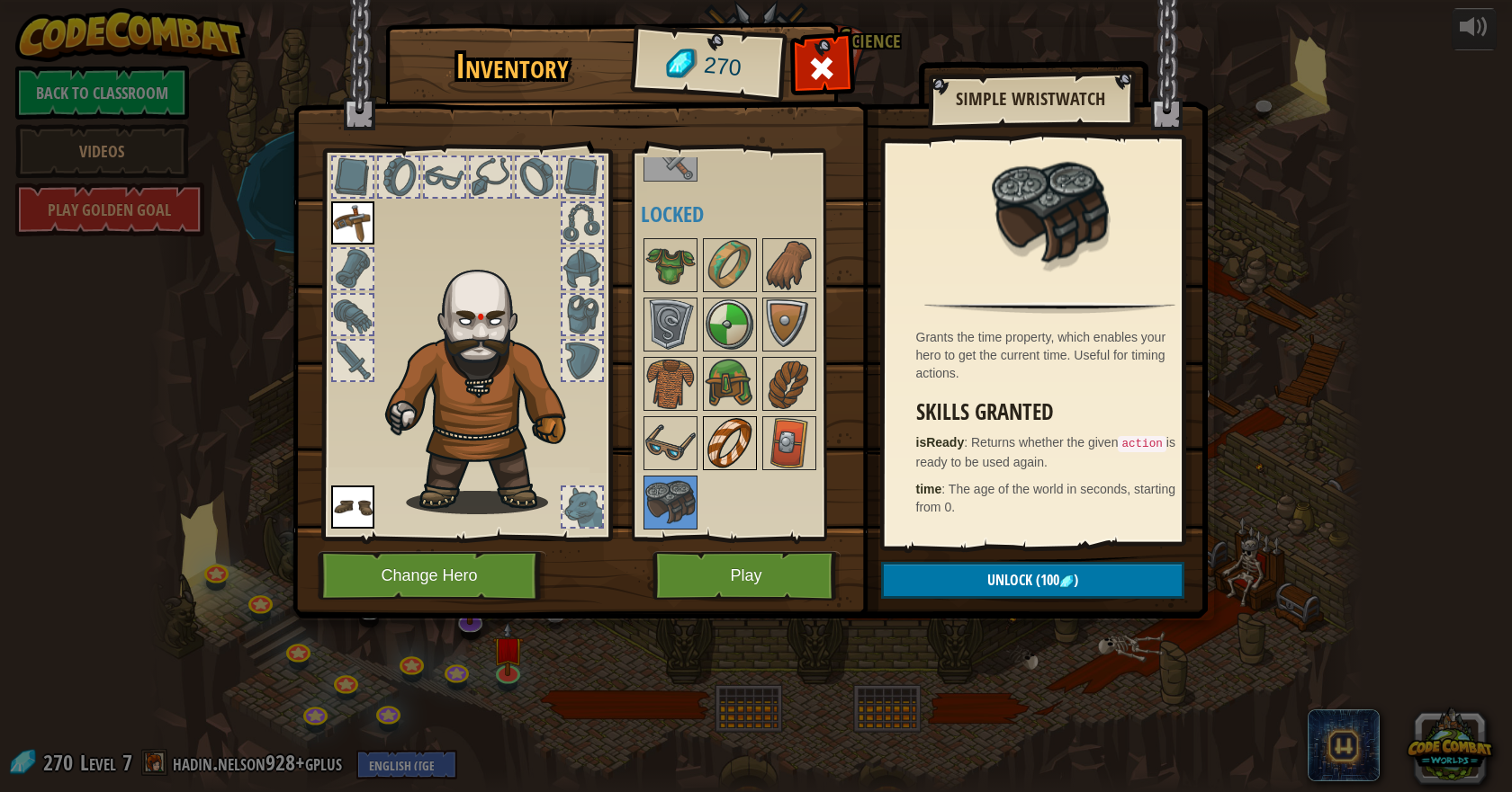
click at [712, 445] on img at bounding box center [730, 443] width 50 height 50
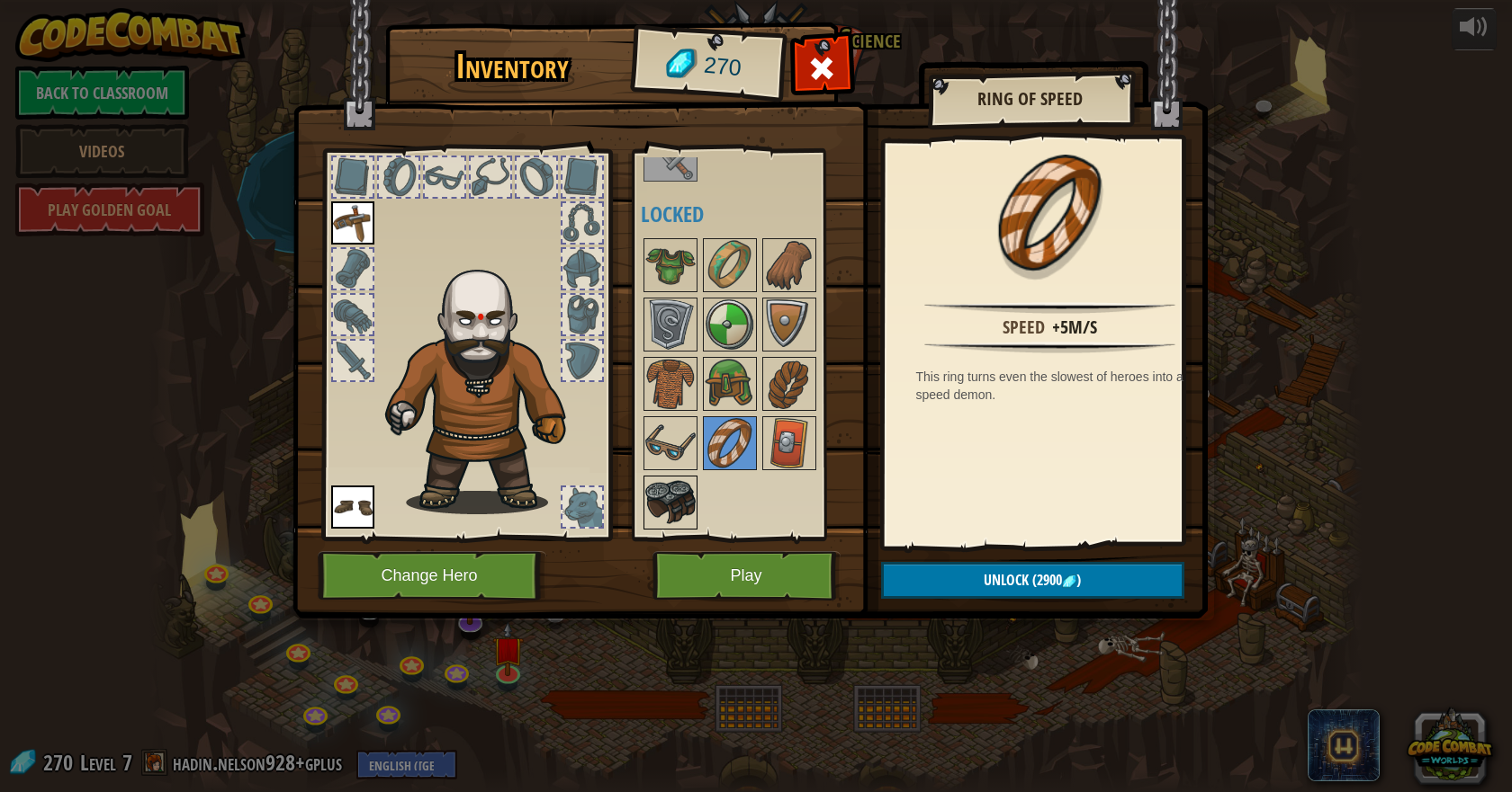
click at [684, 498] on img at bounding box center [670, 503] width 50 height 50
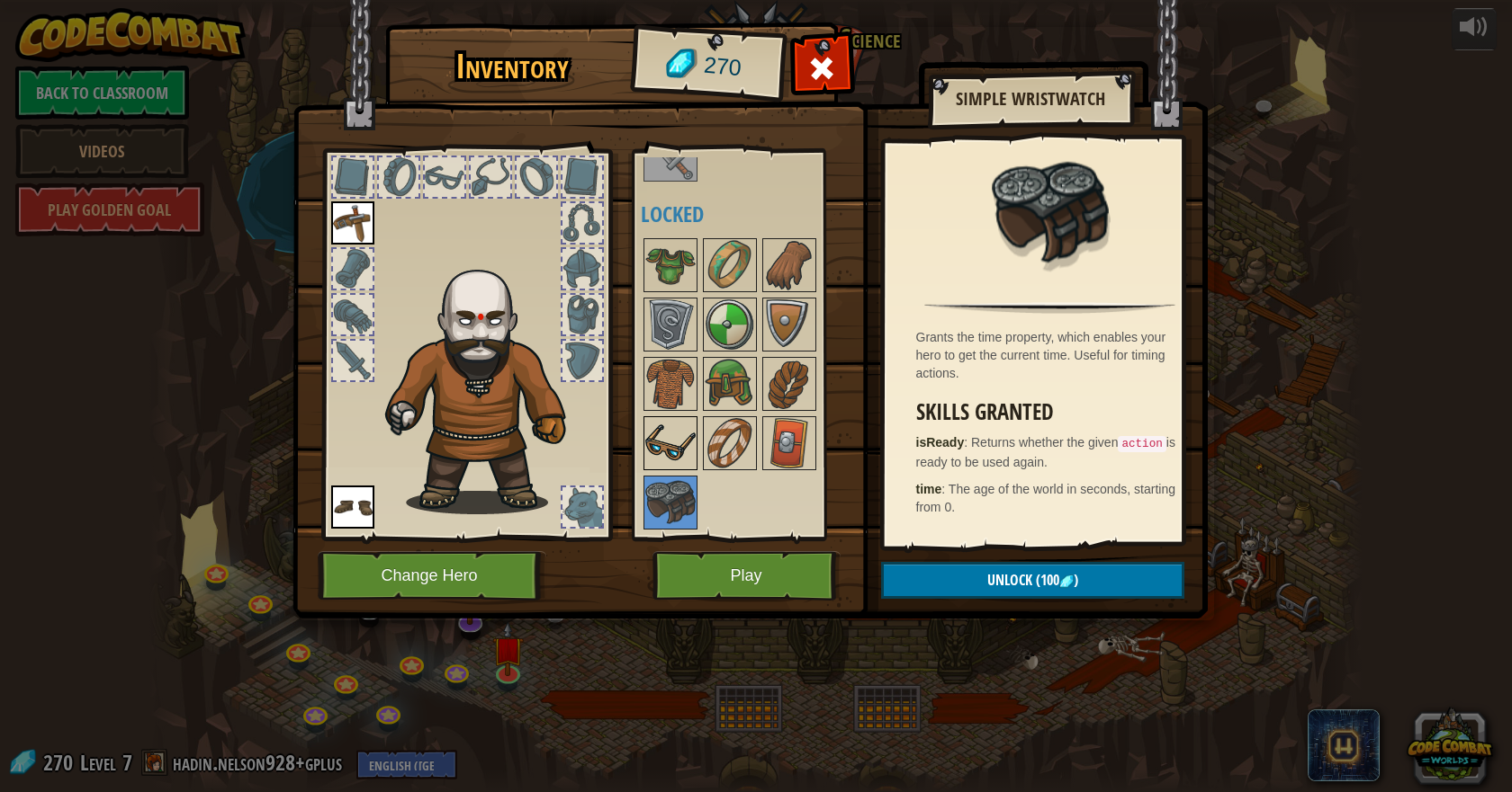
click at [665, 443] on img at bounding box center [670, 443] width 50 height 50
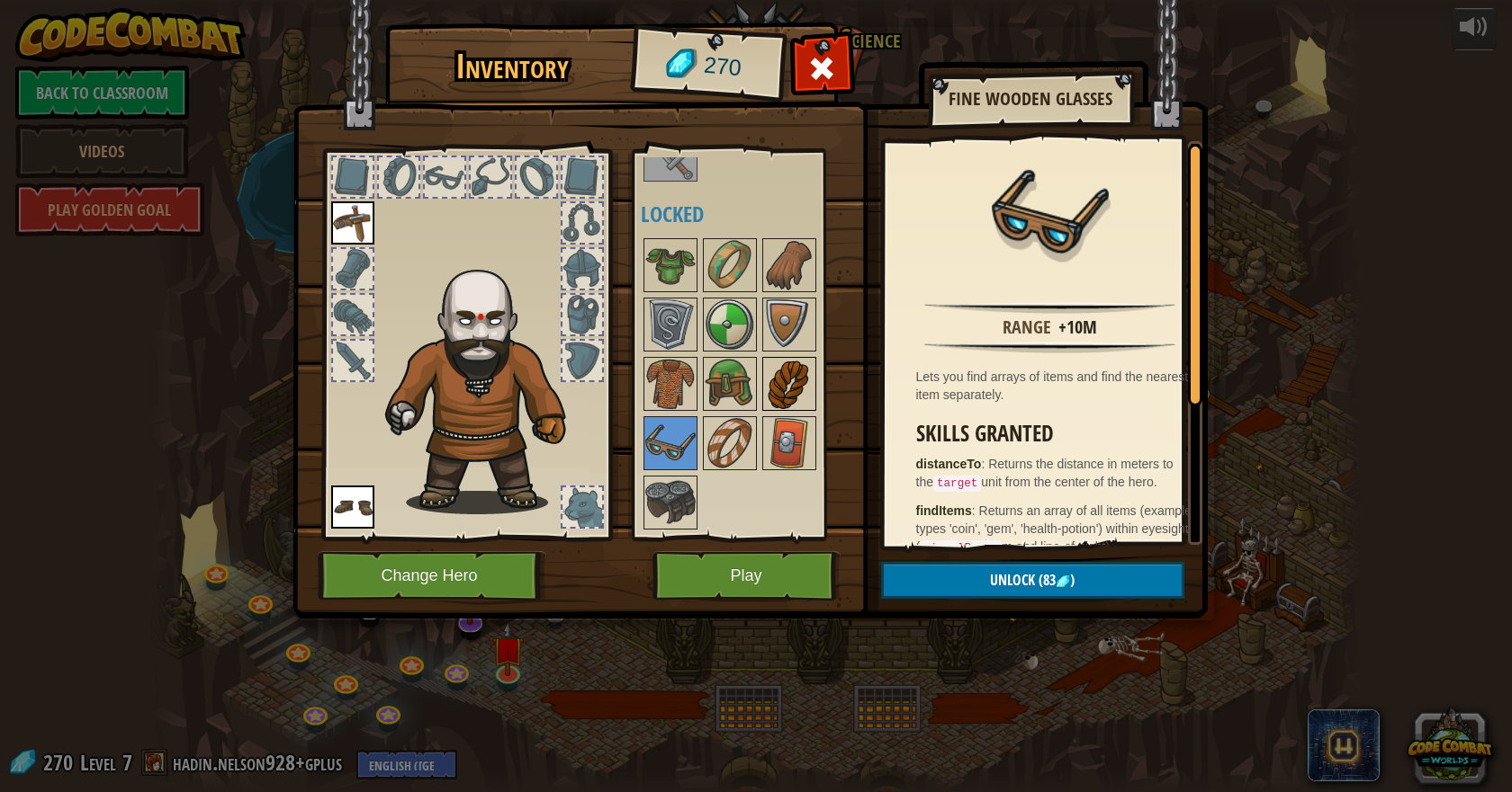
click at [780, 401] on img at bounding box center [788, 384] width 50 height 50
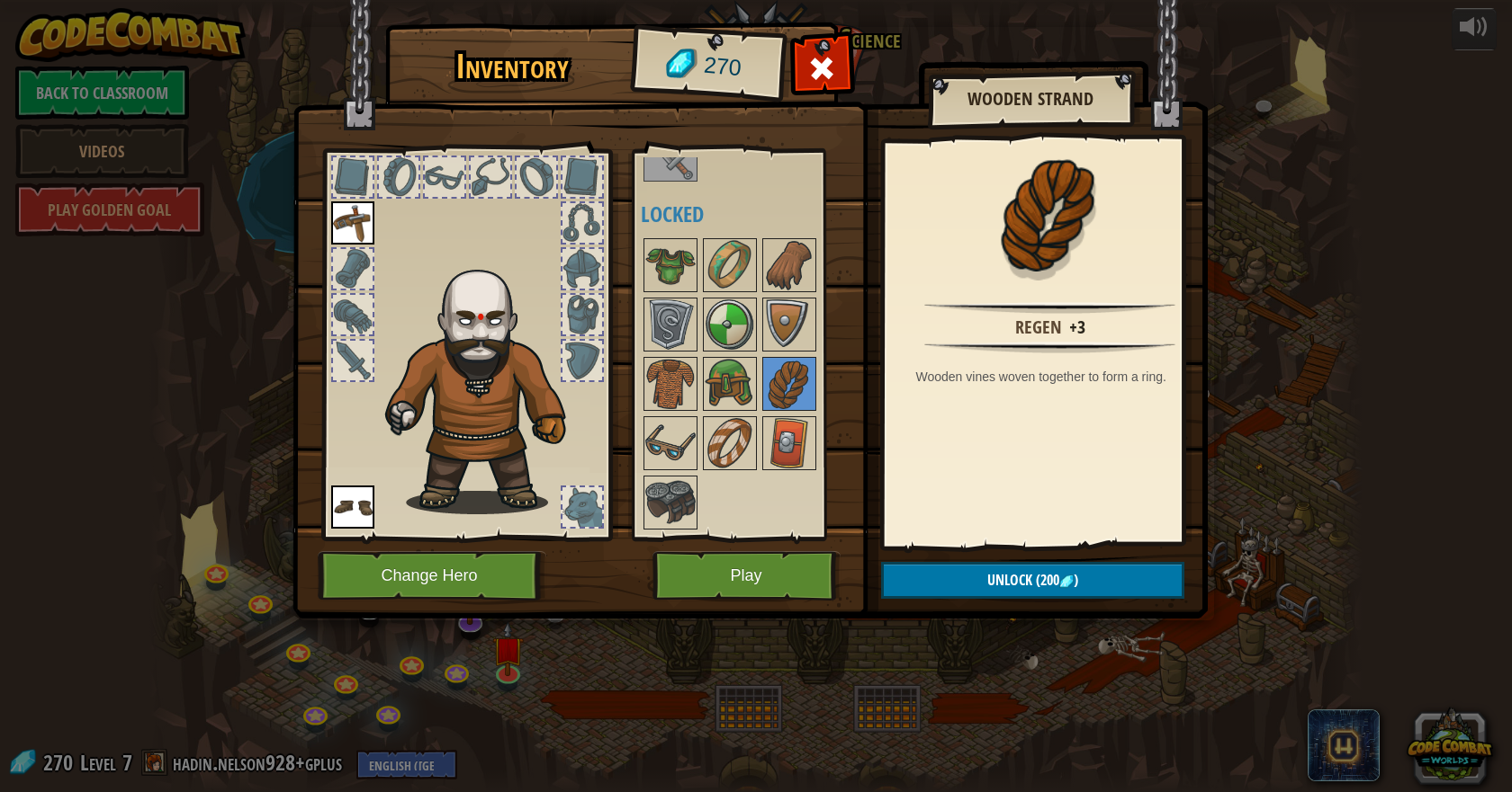
click at [788, 478] on div at bounding box center [754, 383] width 226 height 296
click at [786, 453] on img at bounding box center [788, 443] width 50 height 50
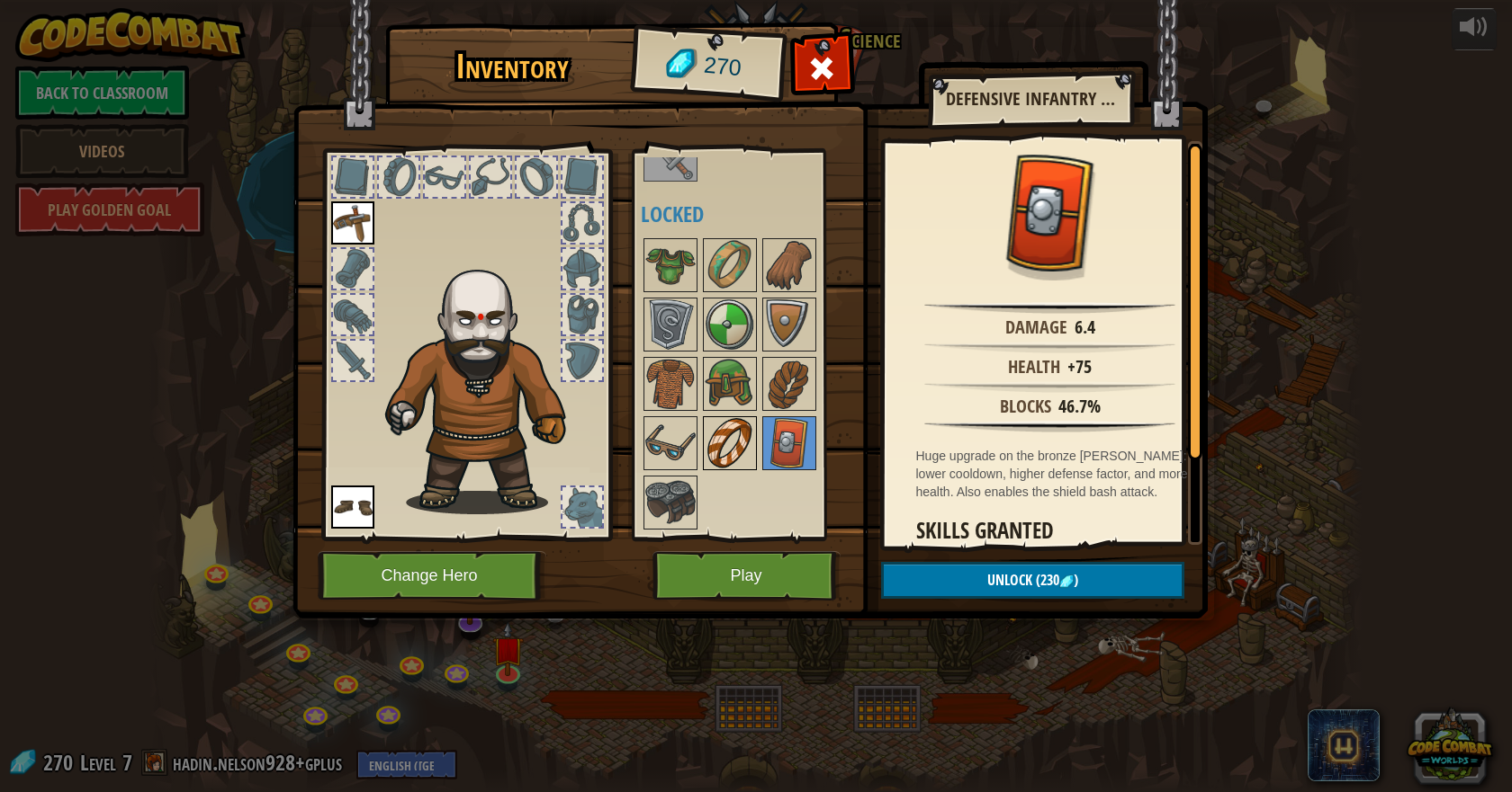
click at [720, 430] on img at bounding box center [730, 443] width 50 height 50
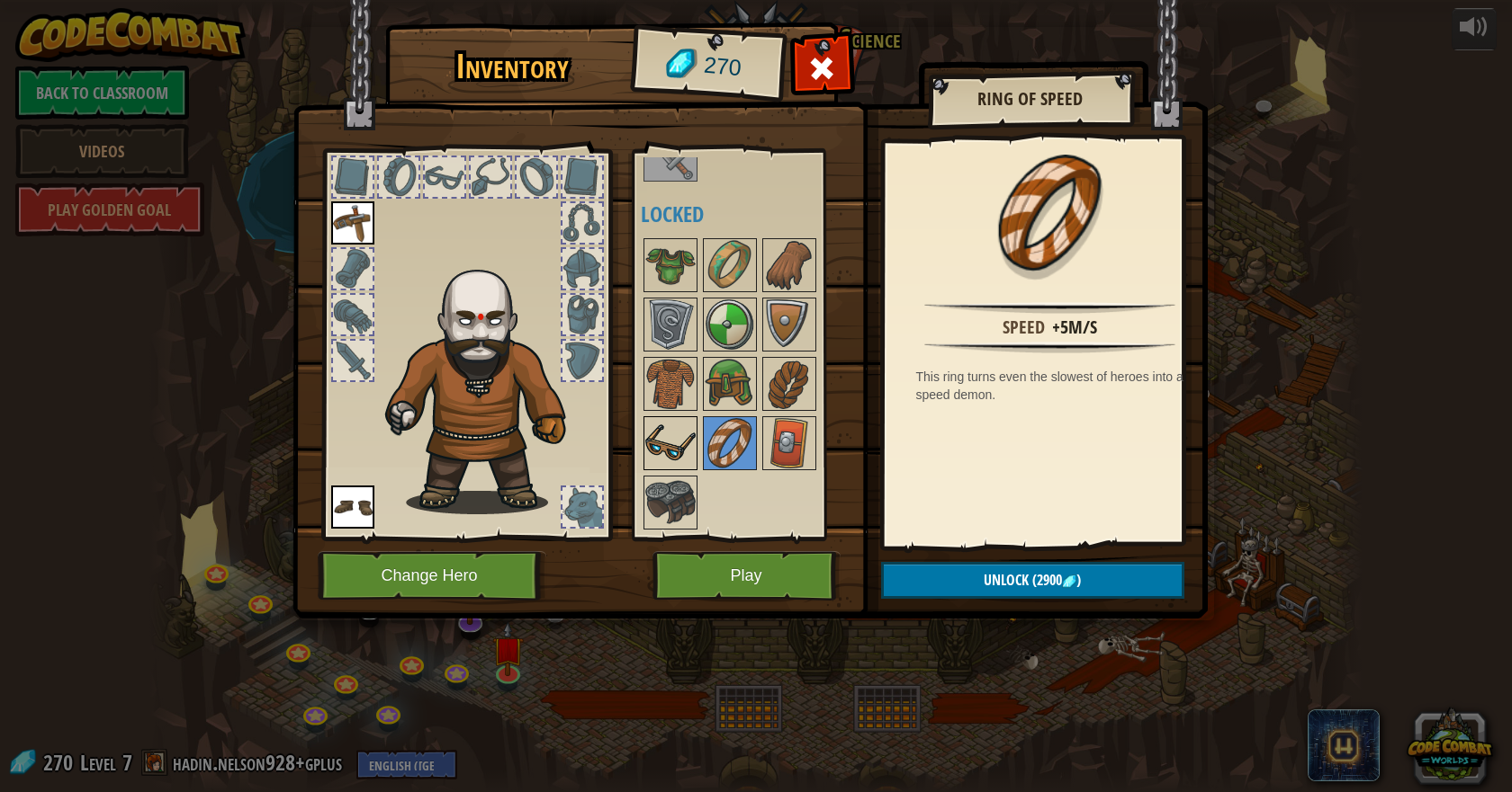
click at [653, 436] on img at bounding box center [670, 443] width 50 height 50
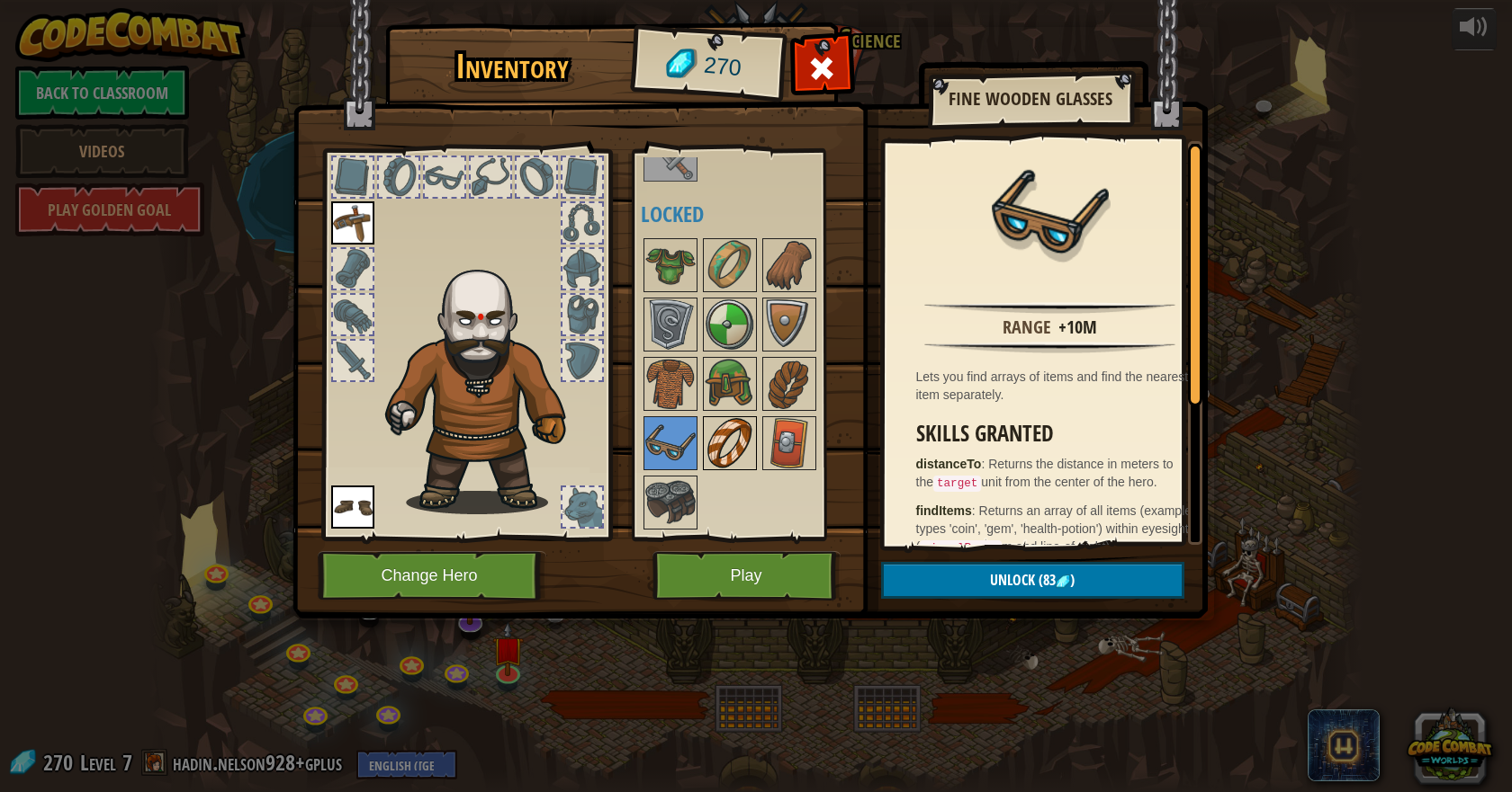
click at [738, 447] on img at bounding box center [730, 443] width 50 height 50
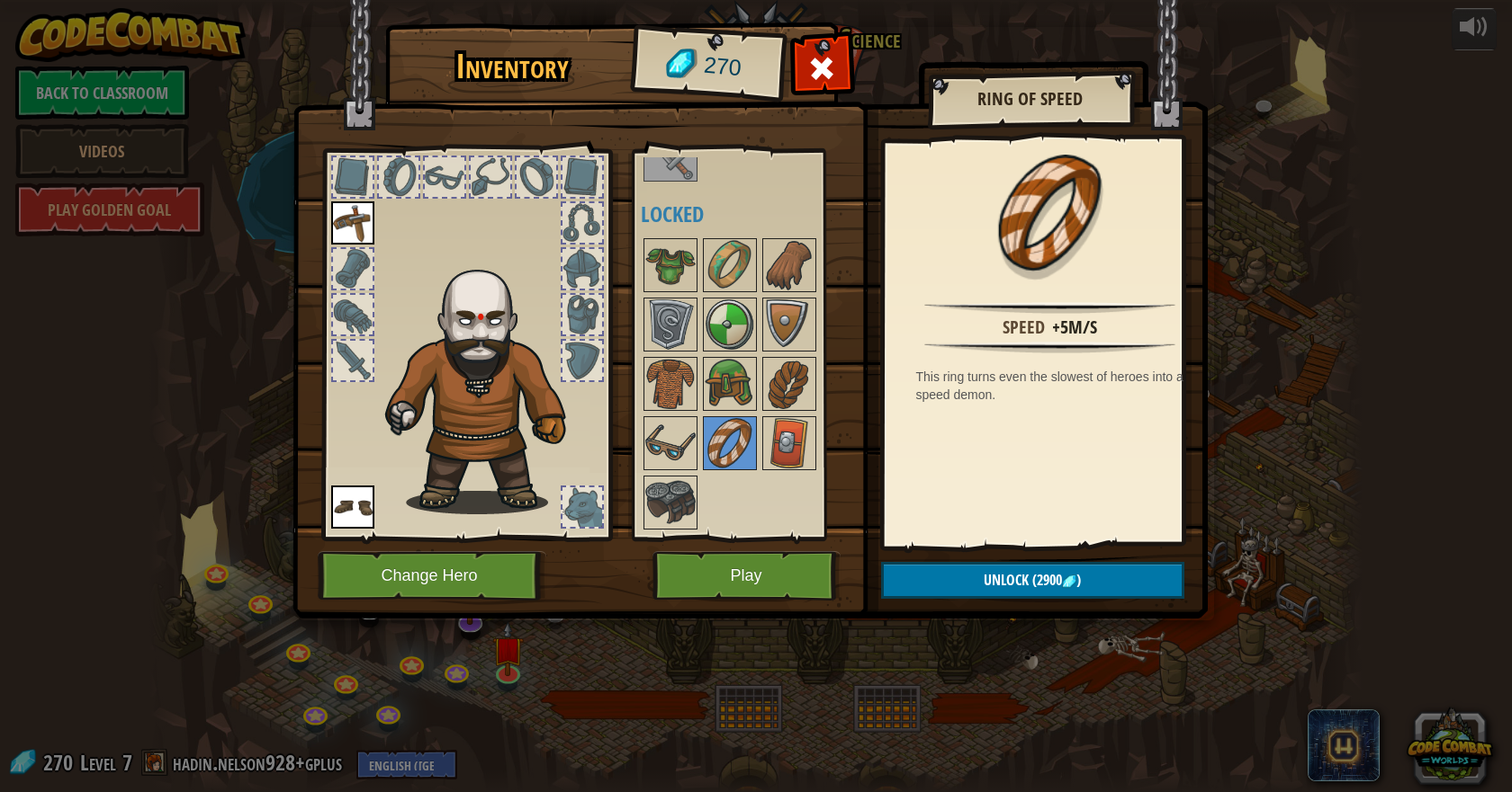
click at [698, 442] on div at bounding box center [754, 383] width 226 height 296
click at [682, 440] on img at bounding box center [670, 443] width 50 height 50
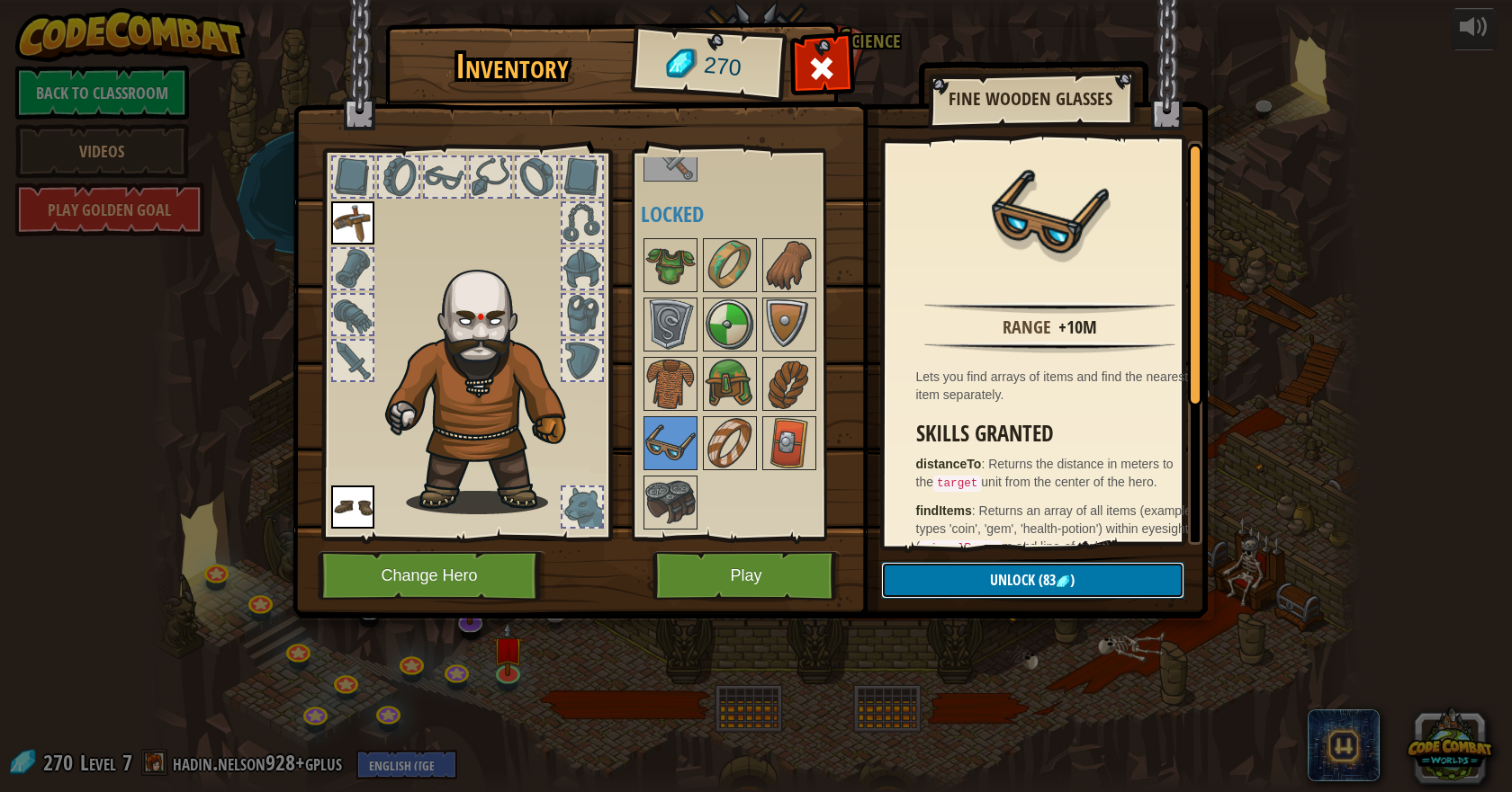
click at [1016, 579] on span "Unlock" at bounding box center [1012, 581] width 45 height 20
click at [1017, 581] on button "Confirm" at bounding box center [1033, 580] width 303 height 37
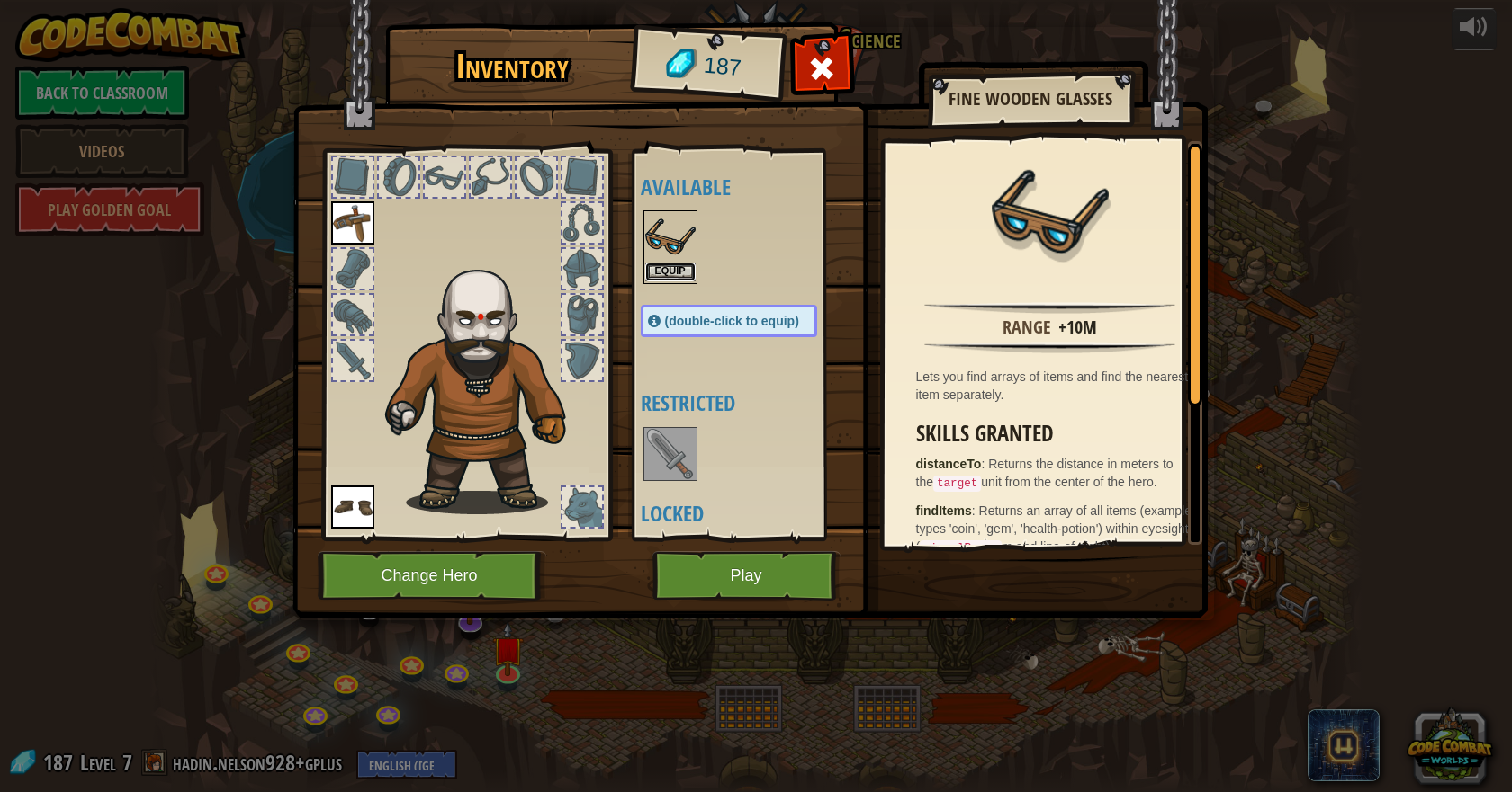
click at [681, 273] on button "Equip" at bounding box center [670, 271] width 50 height 19
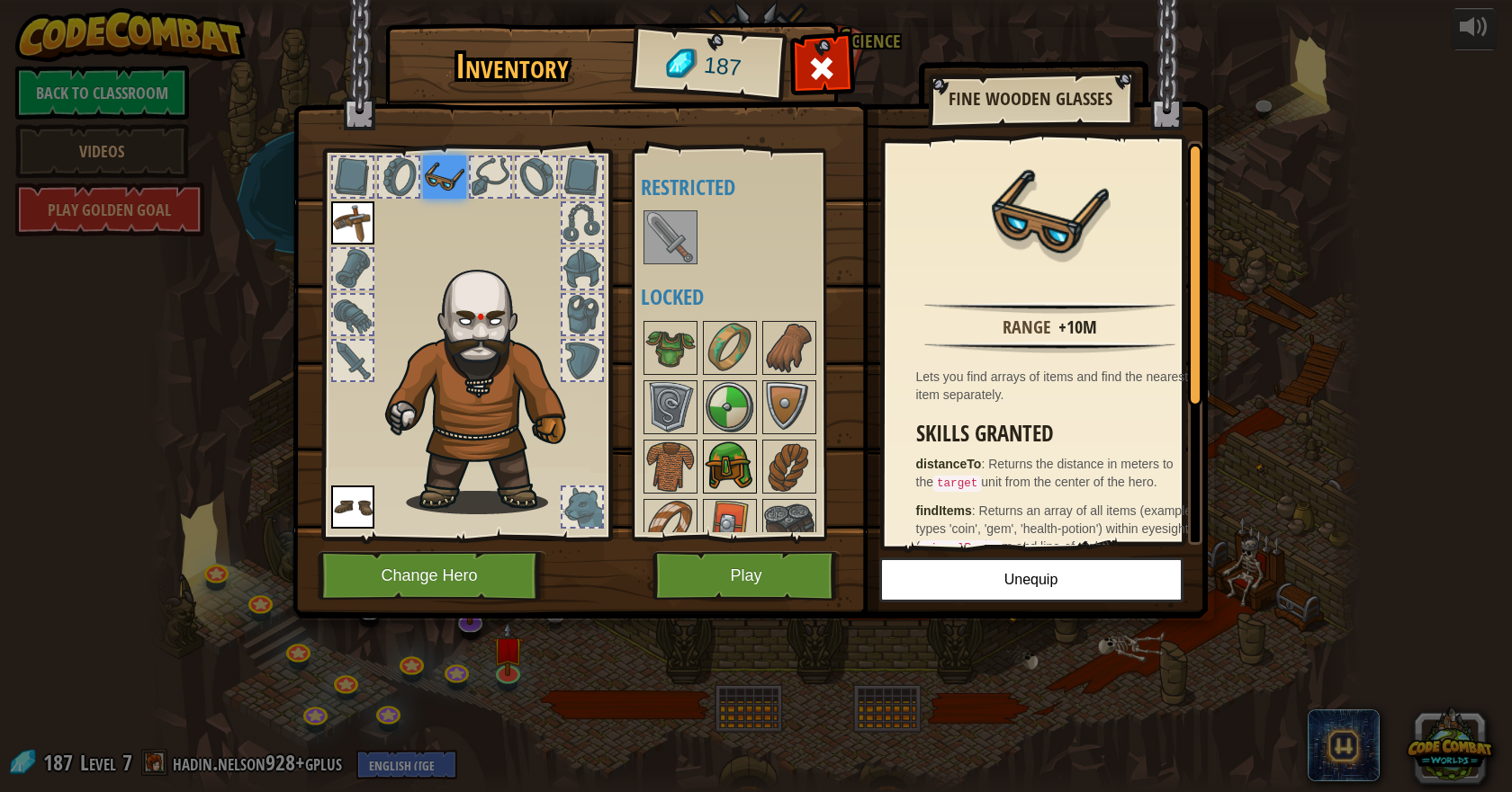
click at [735, 467] on img at bounding box center [730, 467] width 50 height 50
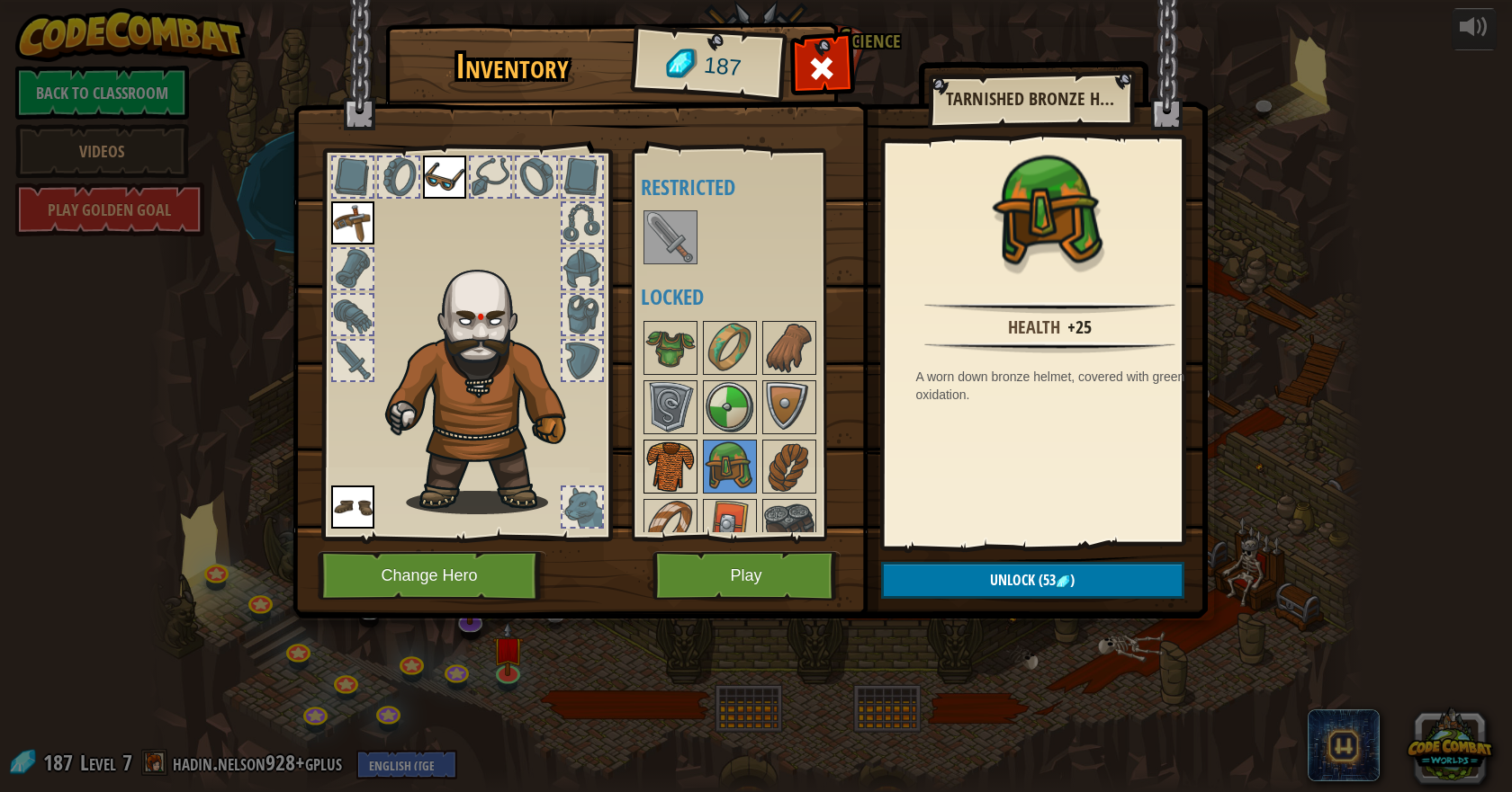
click at [670, 461] on img at bounding box center [670, 467] width 50 height 50
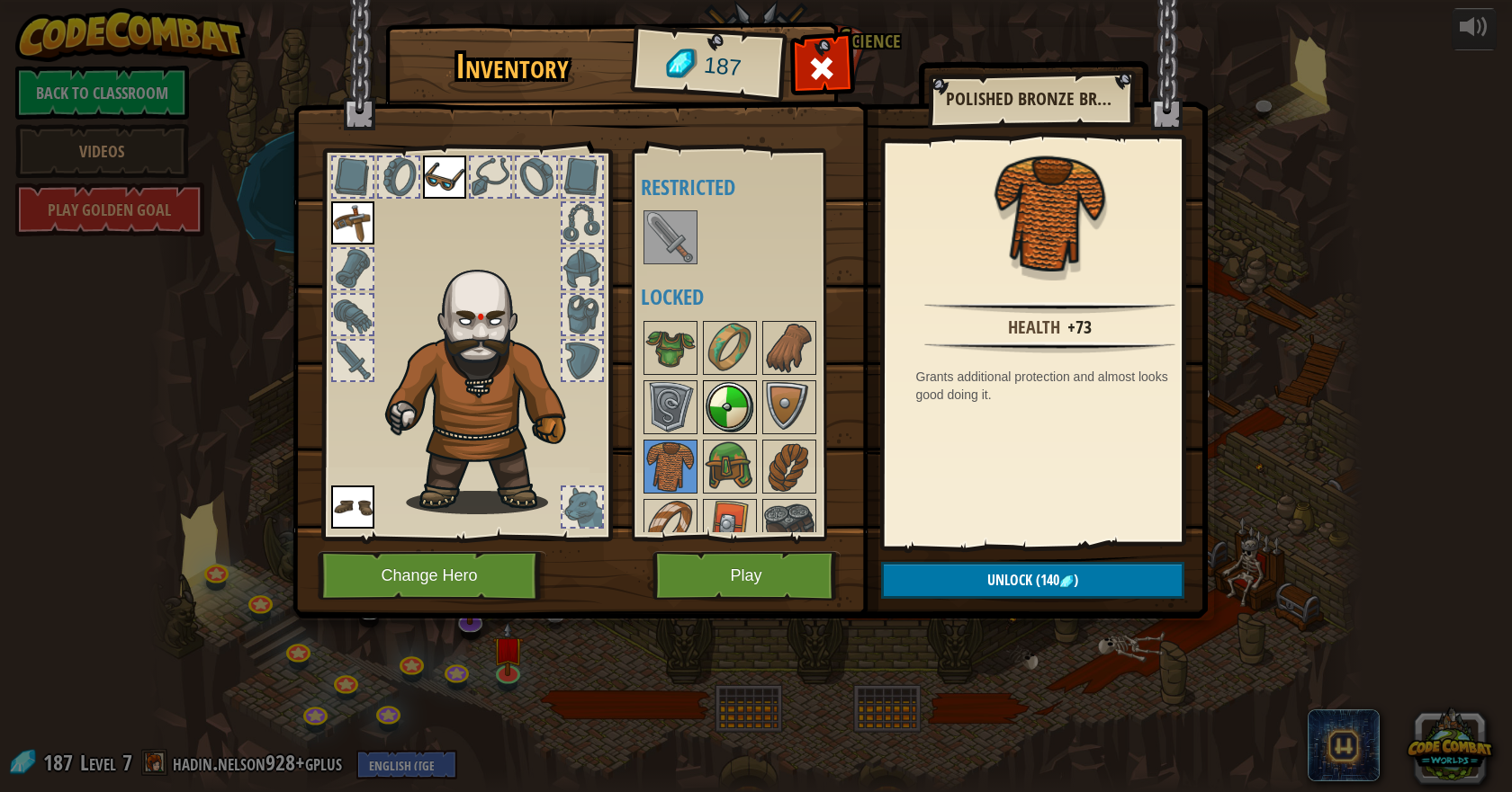
click at [750, 421] on img at bounding box center [730, 407] width 50 height 50
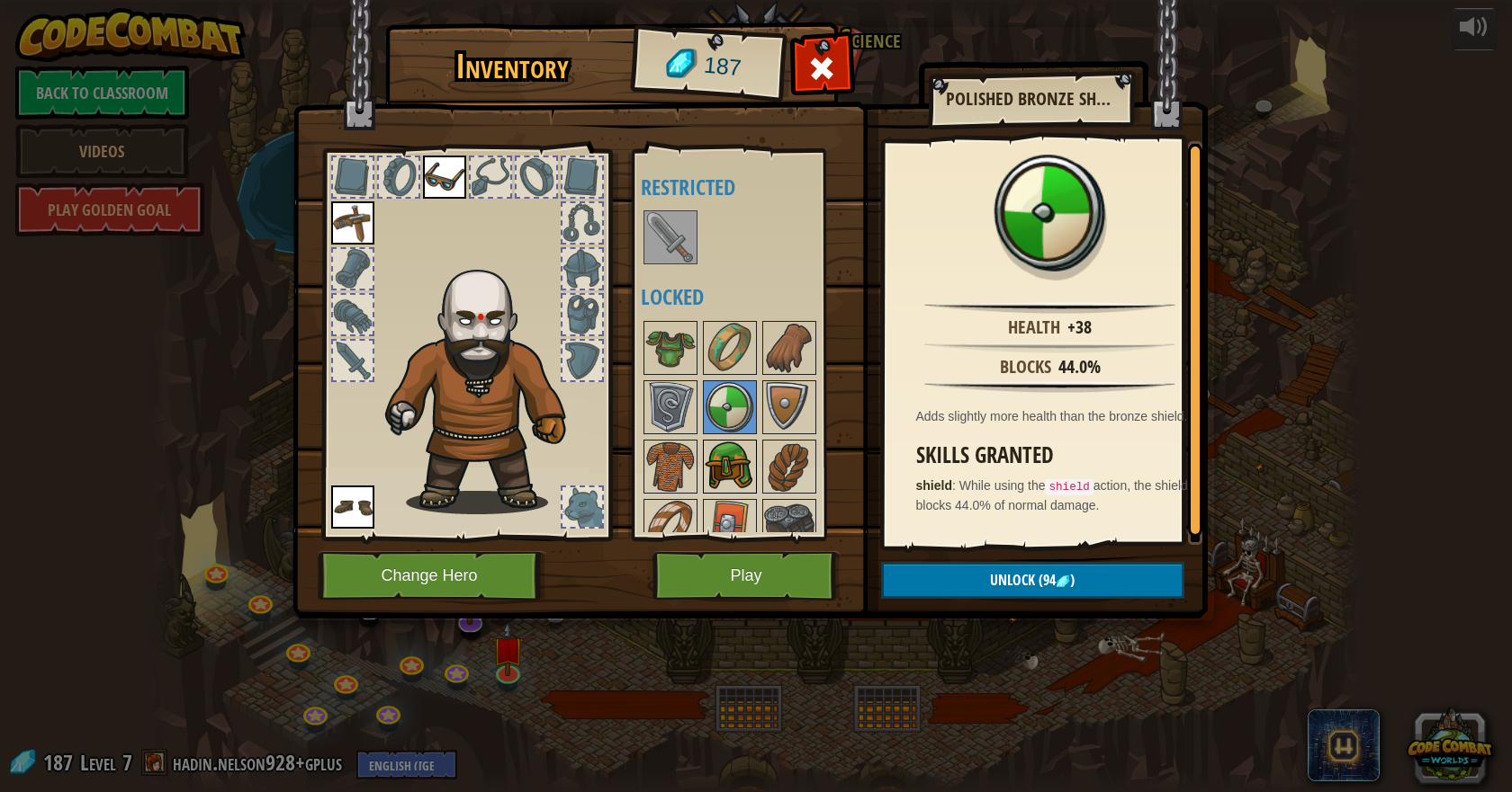
click at [730, 469] on img at bounding box center [730, 467] width 50 height 50
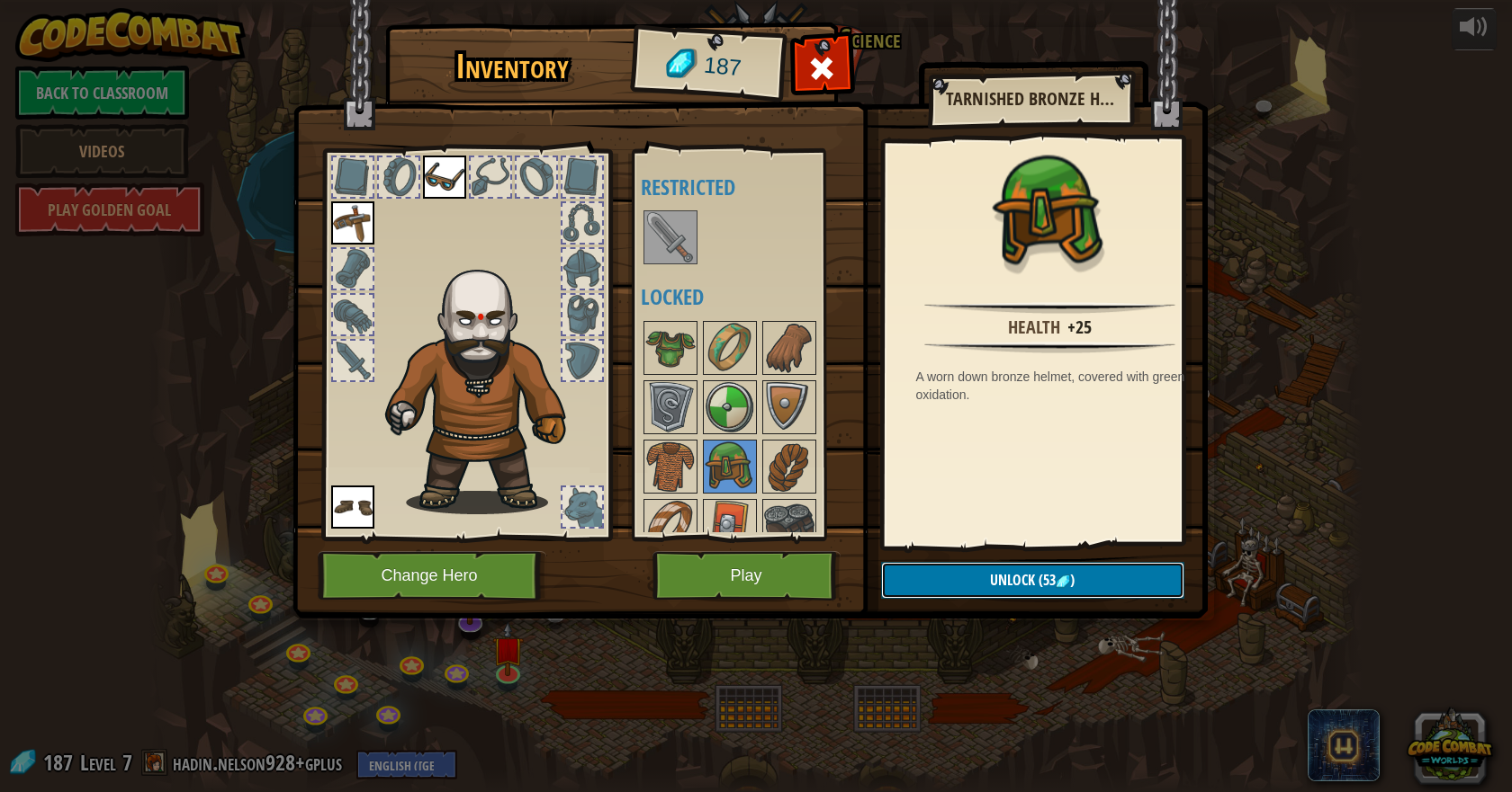
click at [1047, 573] on span "(53" at bounding box center [1045, 581] width 21 height 20
click at [679, 463] on img at bounding box center [670, 467] width 50 height 50
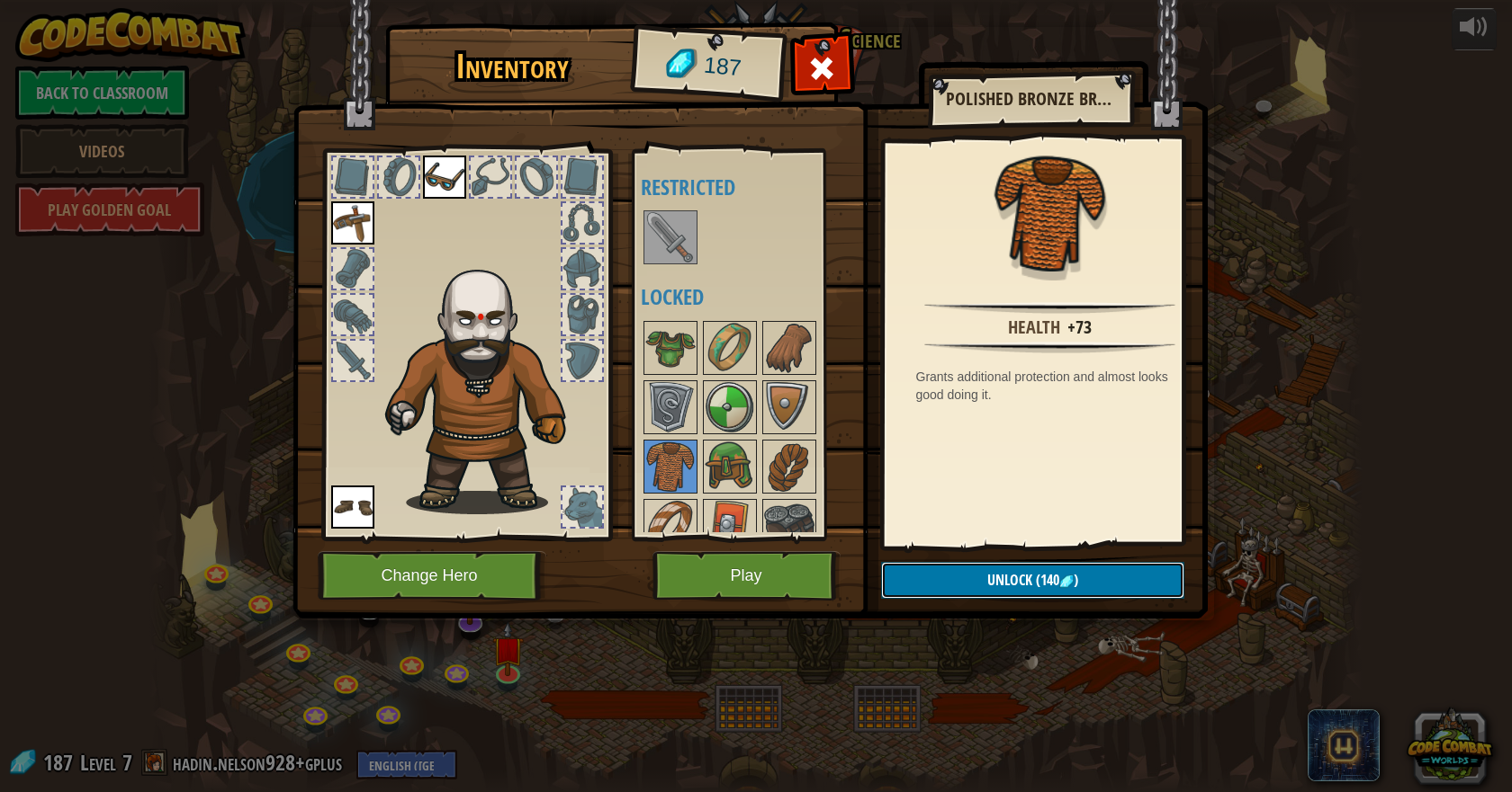
click at [1023, 571] on span "Unlock" at bounding box center [1009, 581] width 45 height 20
click at [1009, 573] on button "Confirm" at bounding box center [1033, 580] width 303 height 37
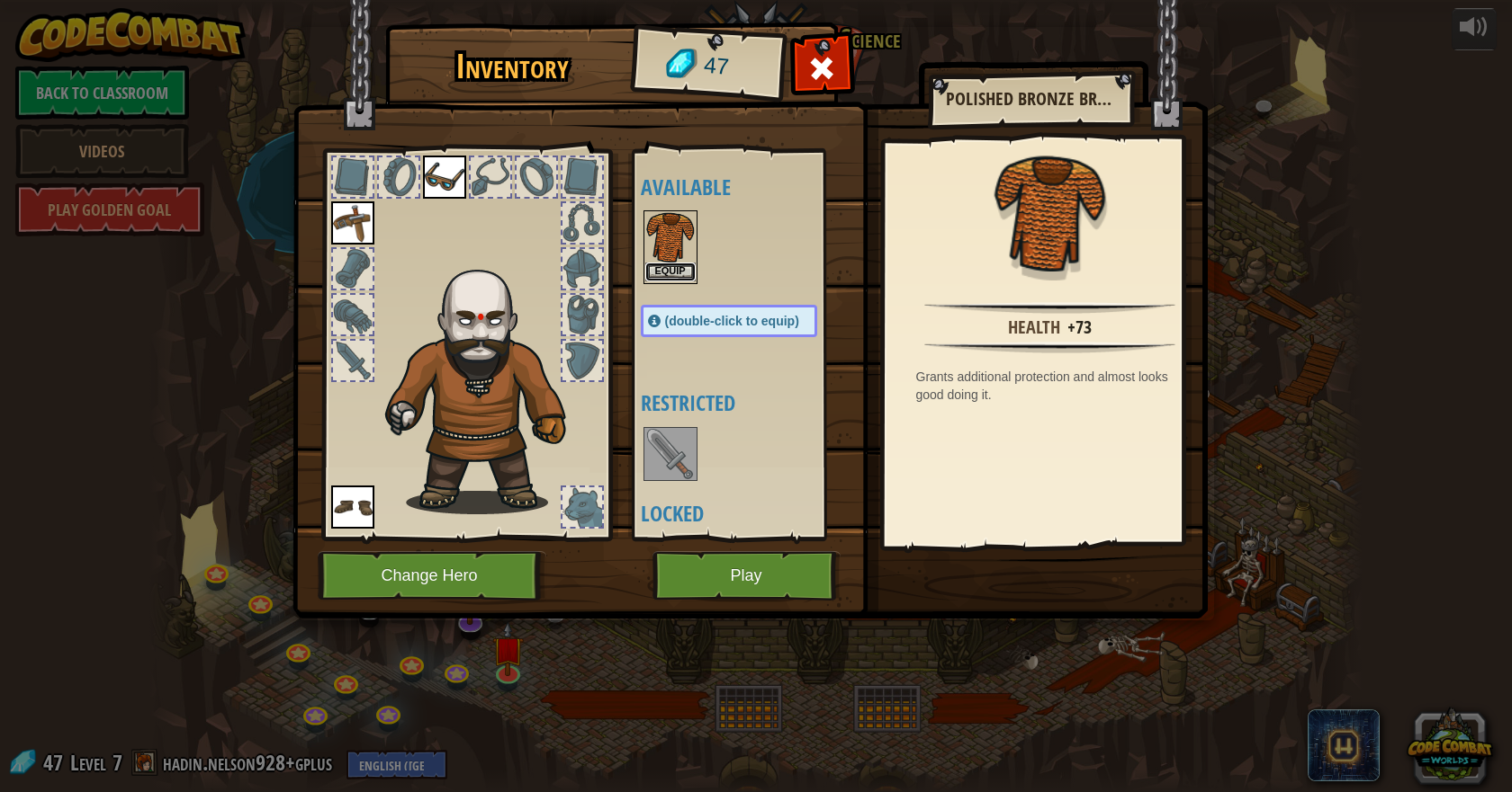
click at [692, 270] on button "Equip" at bounding box center [670, 271] width 50 height 19
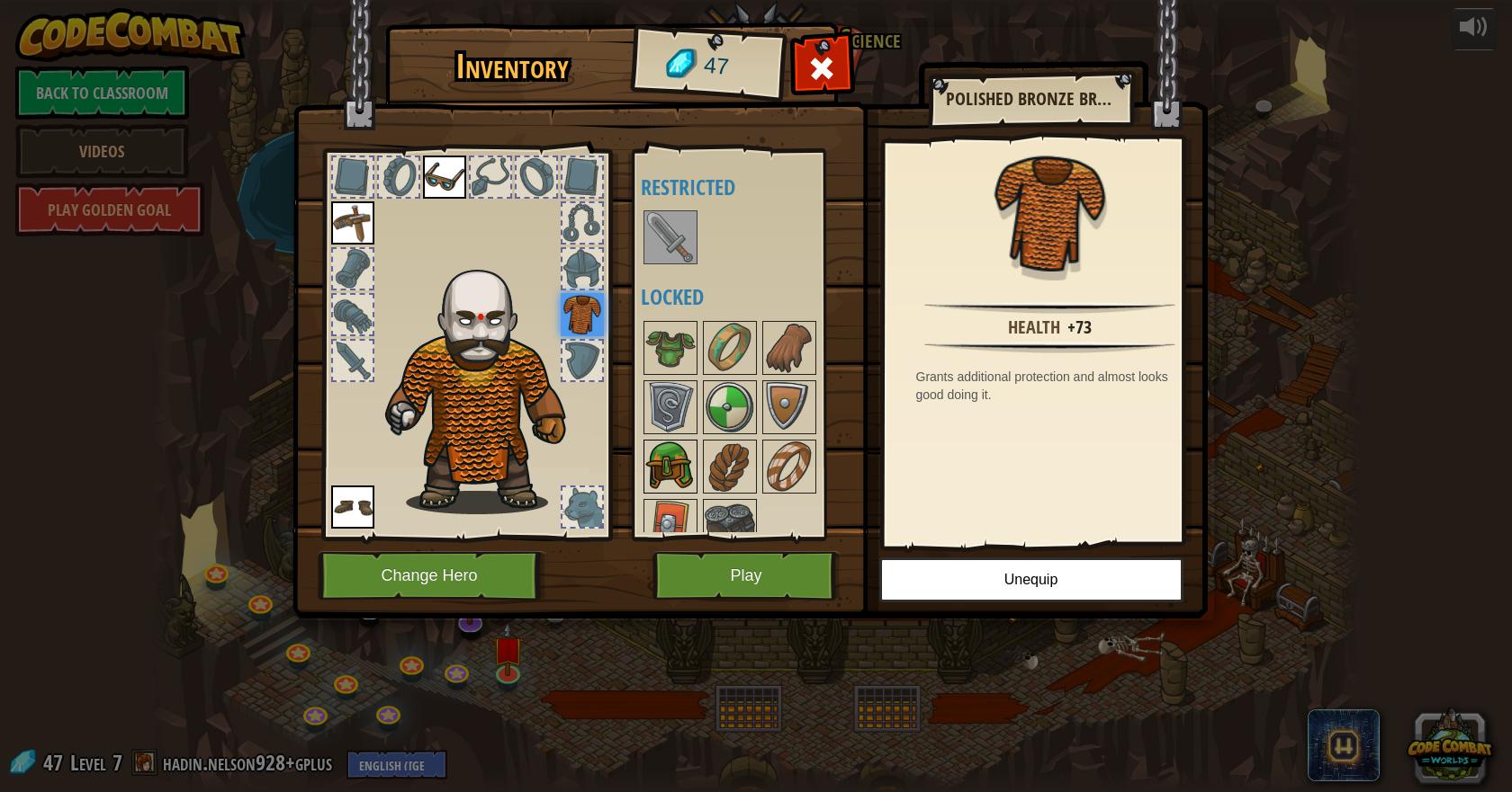
click at [673, 453] on img at bounding box center [670, 467] width 50 height 50
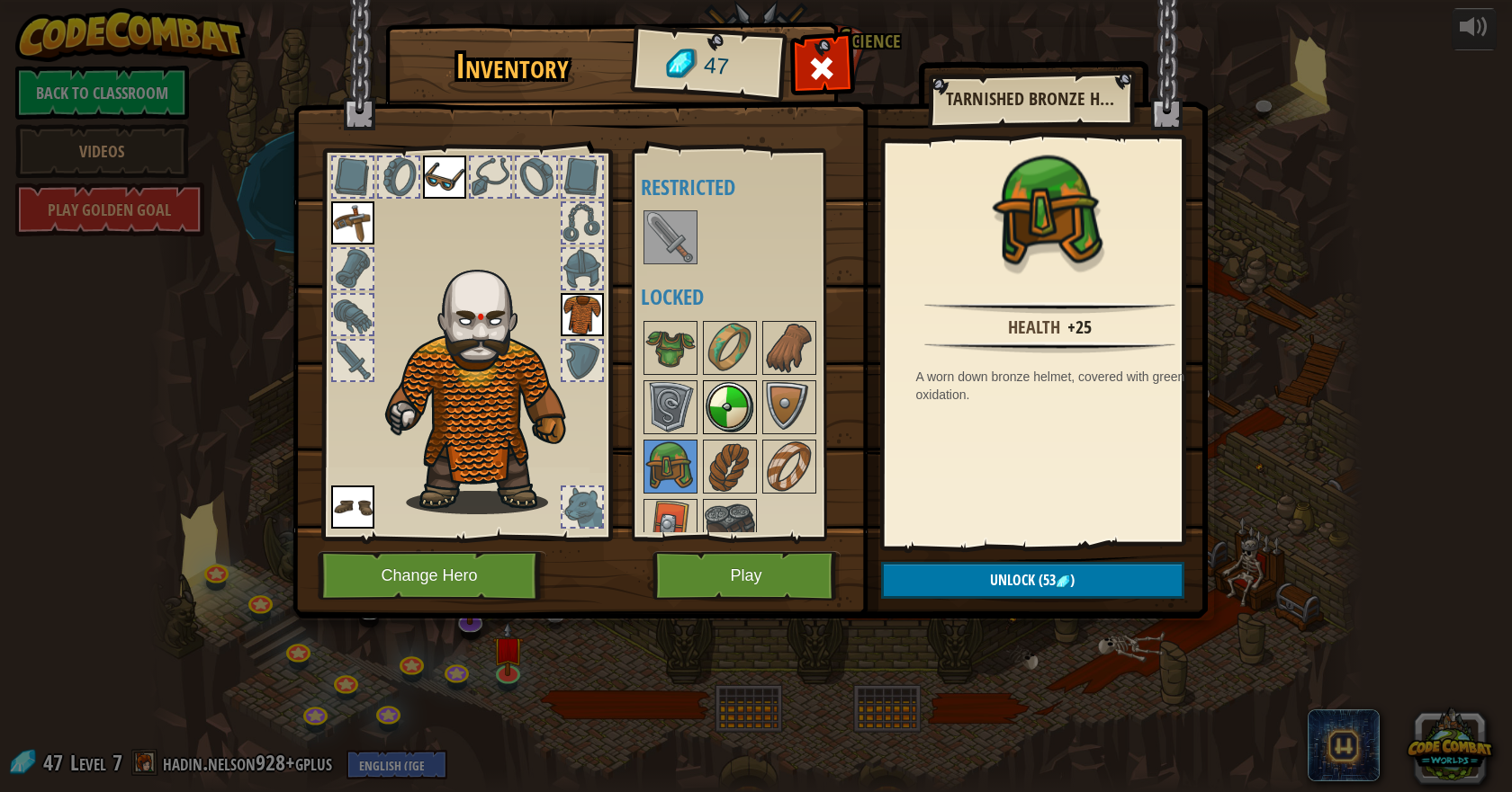
click at [723, 399] on img at bounding box center [730, 407] width 50 height 50
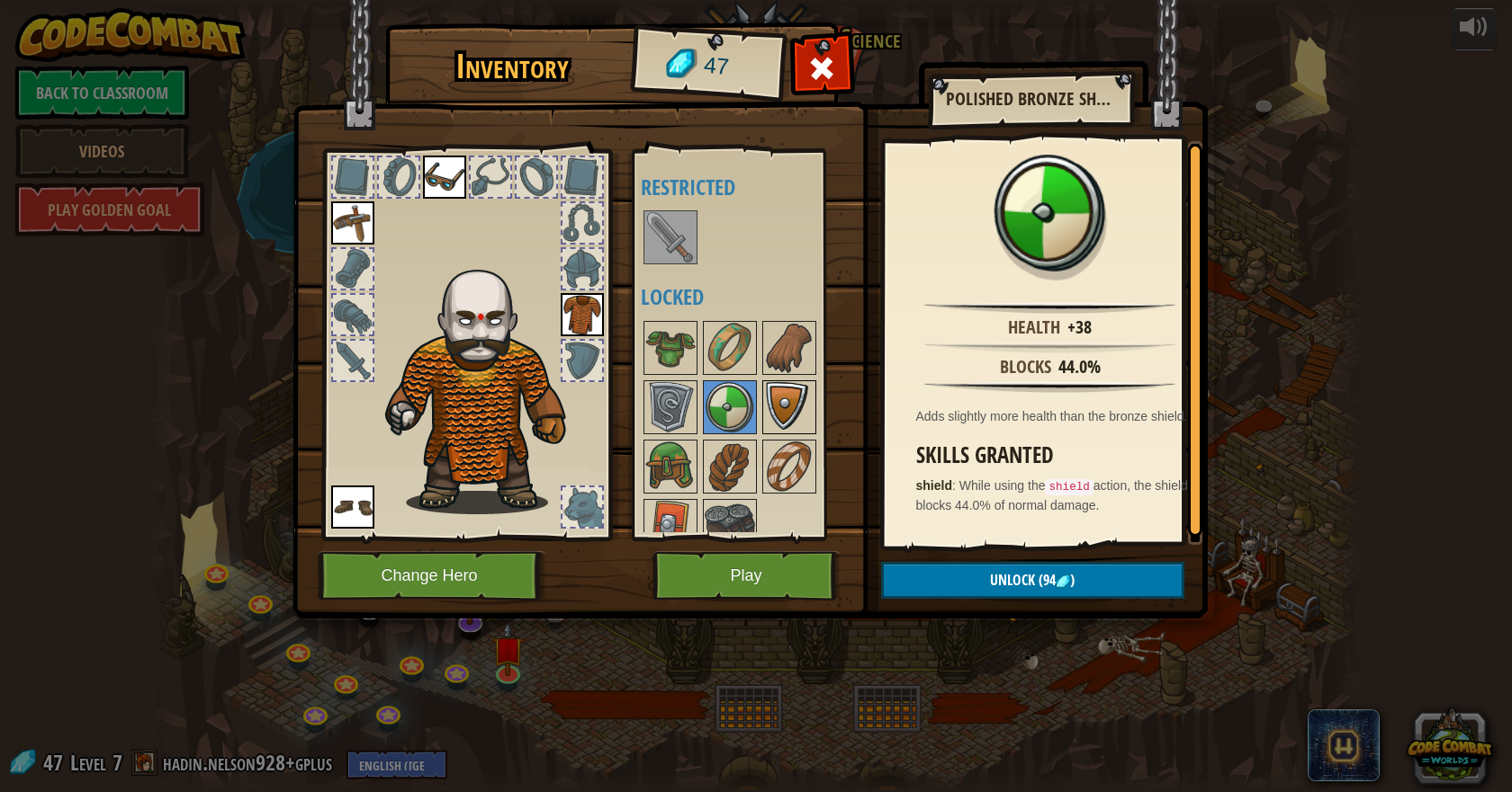
click at [794, 406] on img at bounding box center [788, 407] width 50 height 50
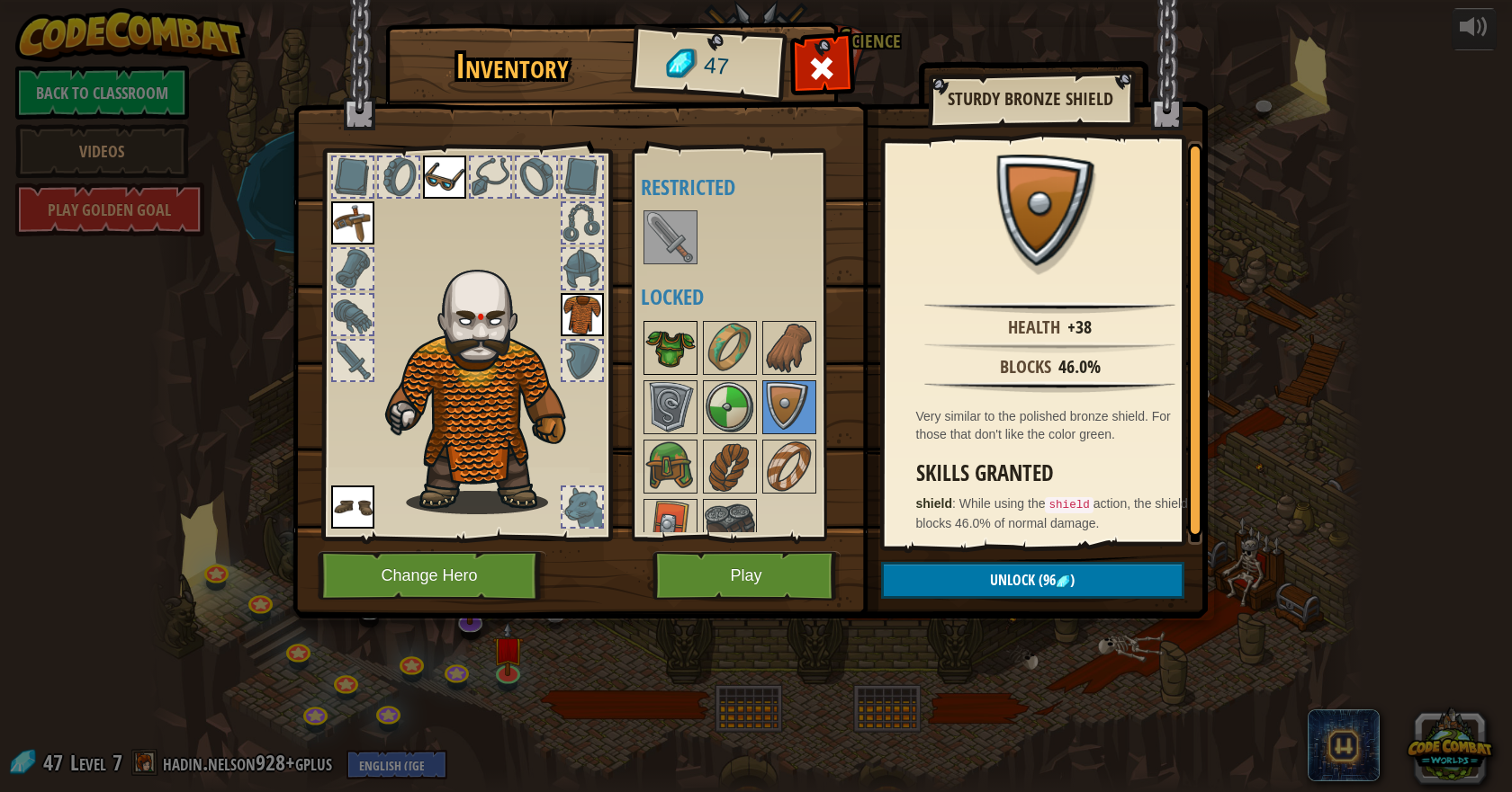
click at [681, 359] on img at bounding box center [670, 348] width 50 height 50
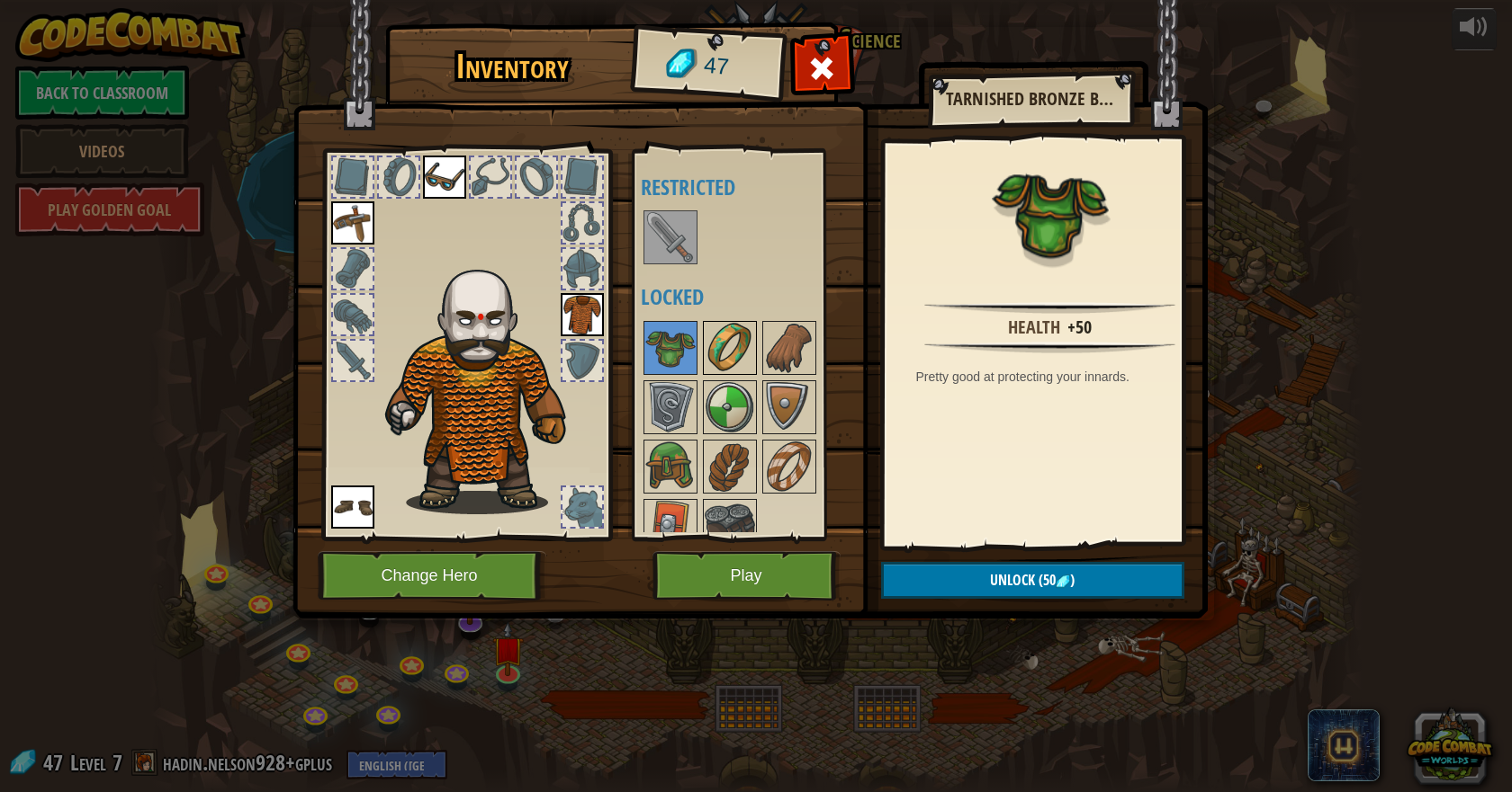
click at [734, 354] on img at bounding box center [730, 348] width 50 height 50
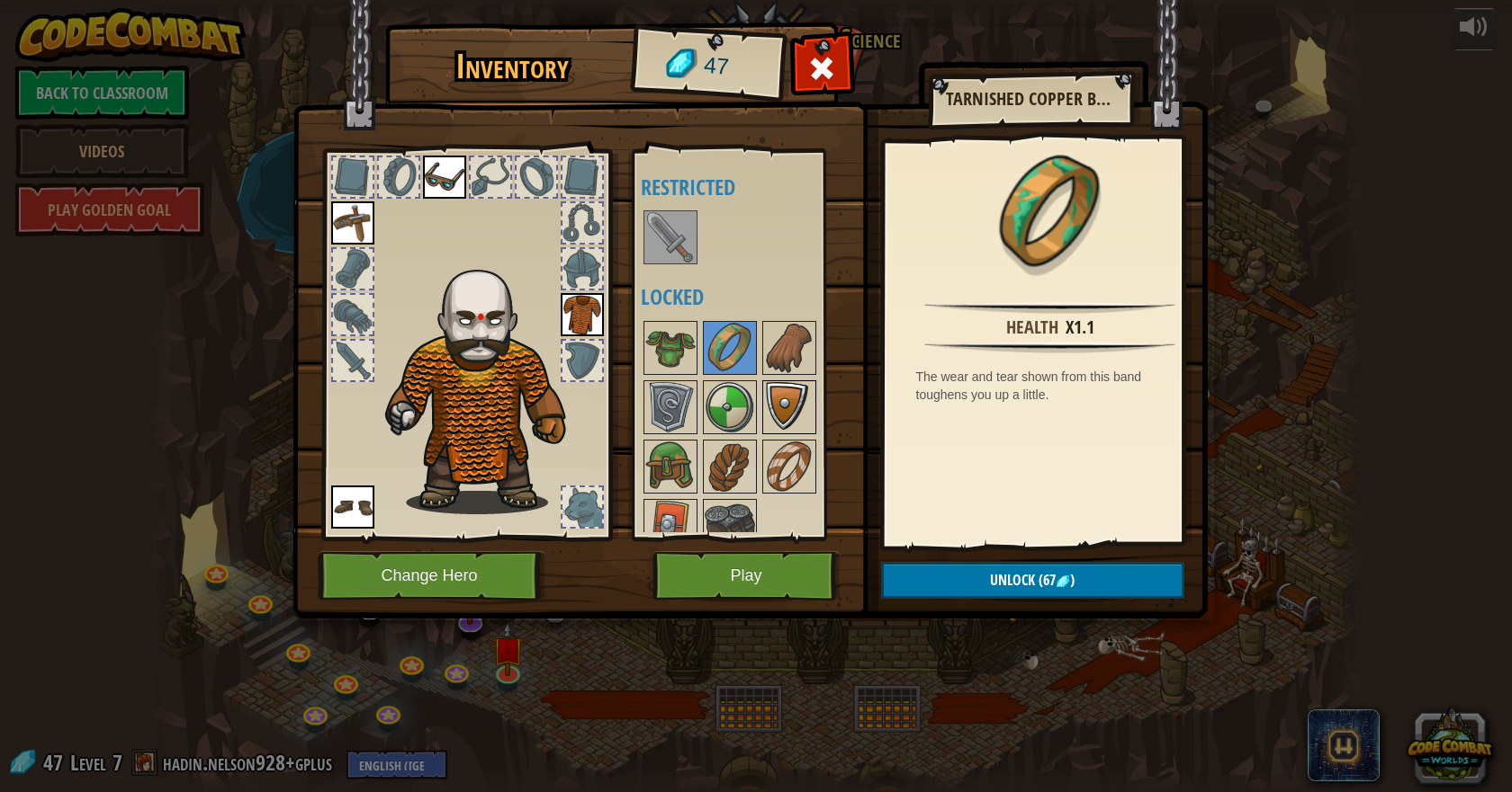
click at [802, 387] on img at bounding box center [788, 407] width 50 height 50
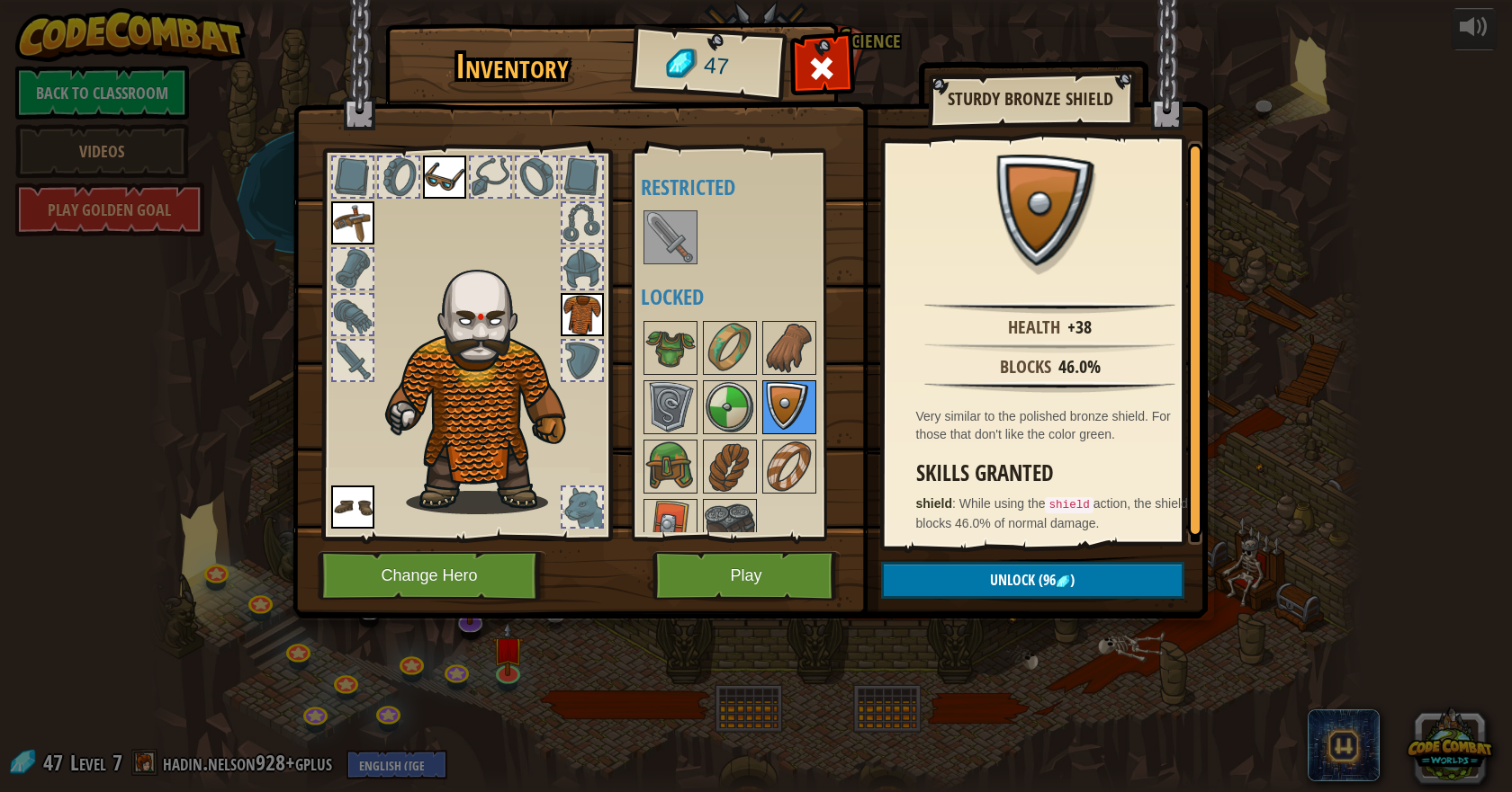
click at [765, 406] on img at bounding box center [788, 407] width 50 height 50
click at [719, 398] on img at bounding box center [730, 407] width 50 height 50
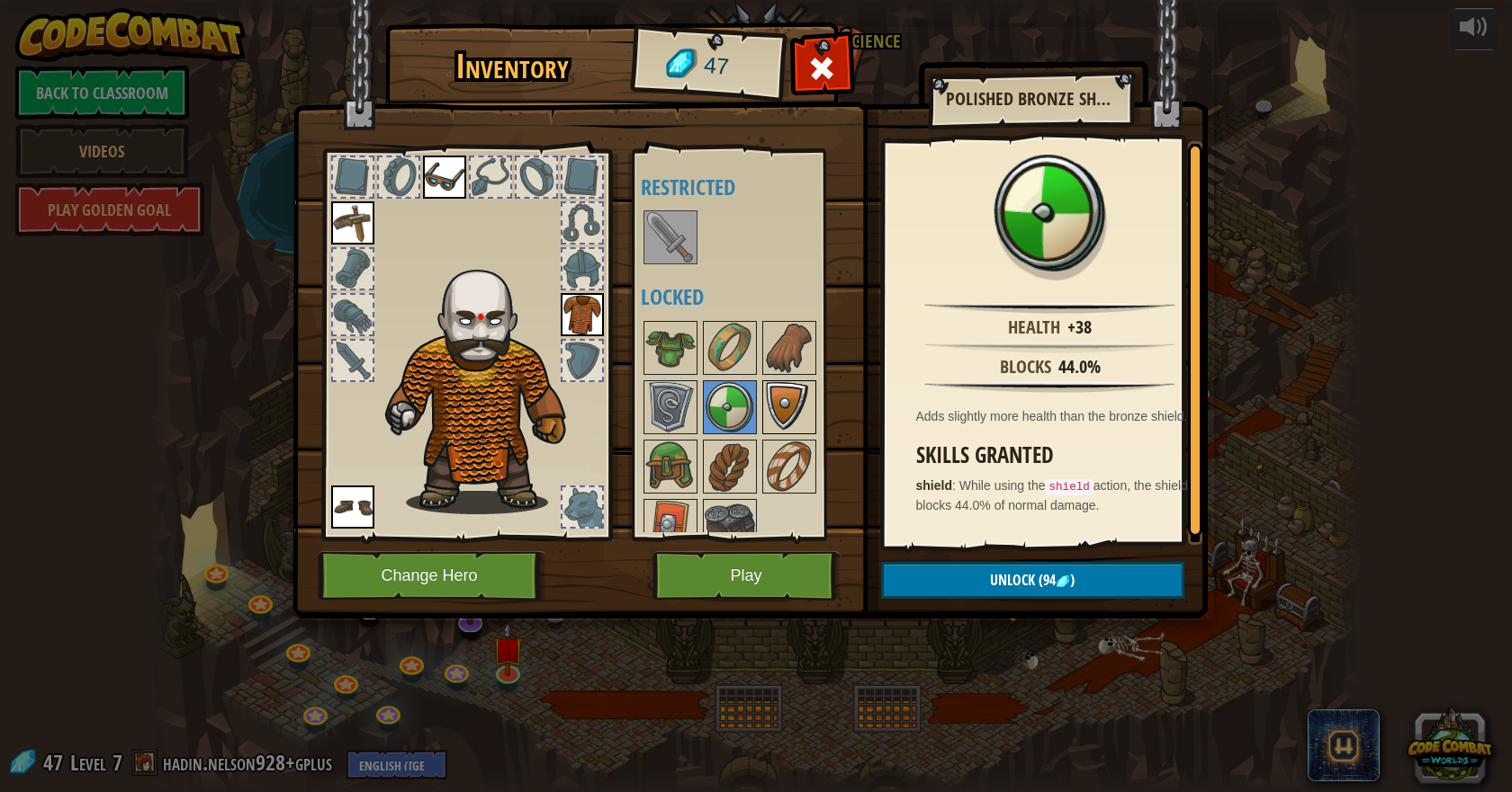
click at [803, 412] on img at bounding box center [788, 407] width 50 height 50
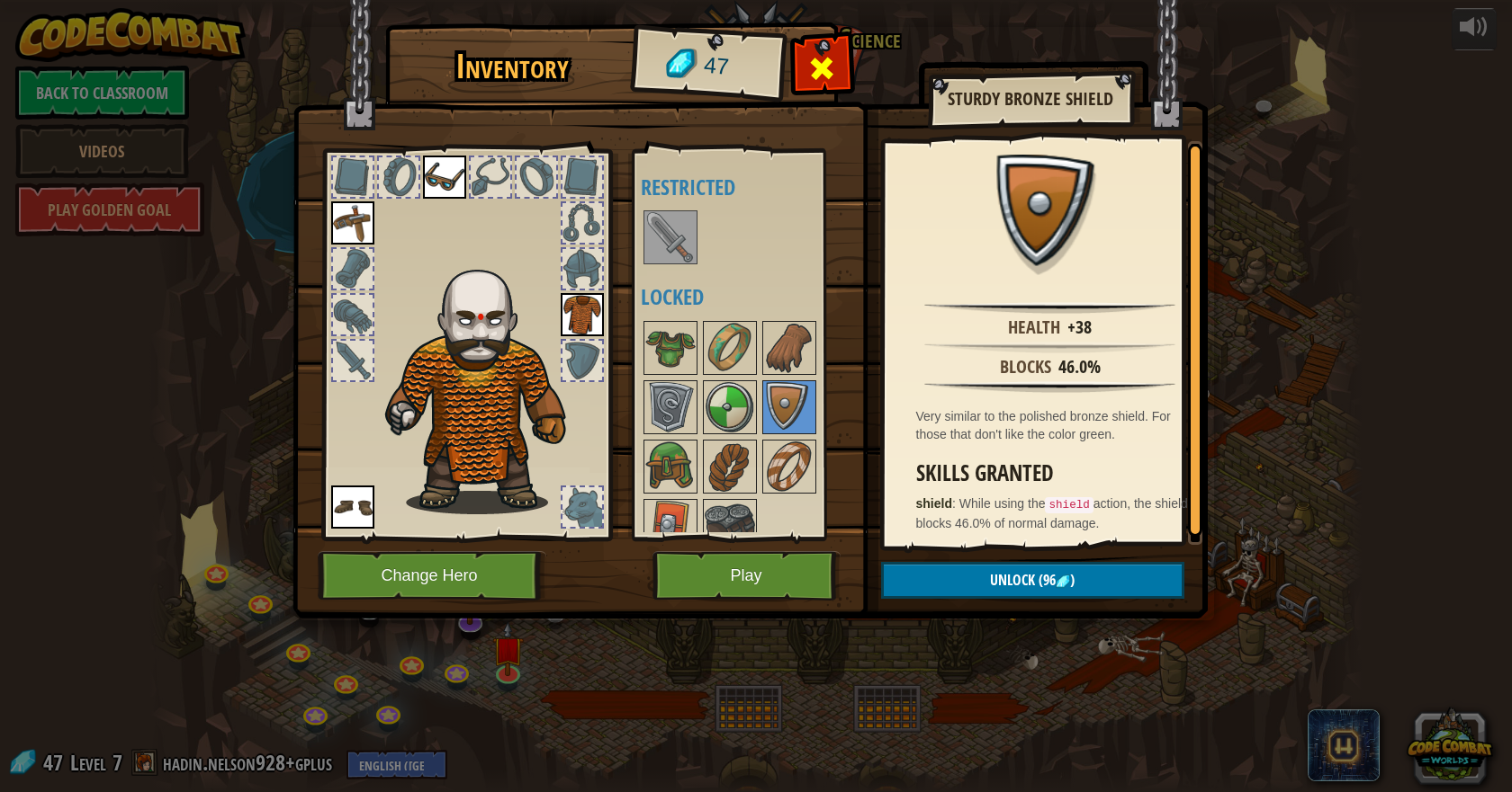
click at [826, 70] on span at bounding box center [821, 68] width 29 height 29
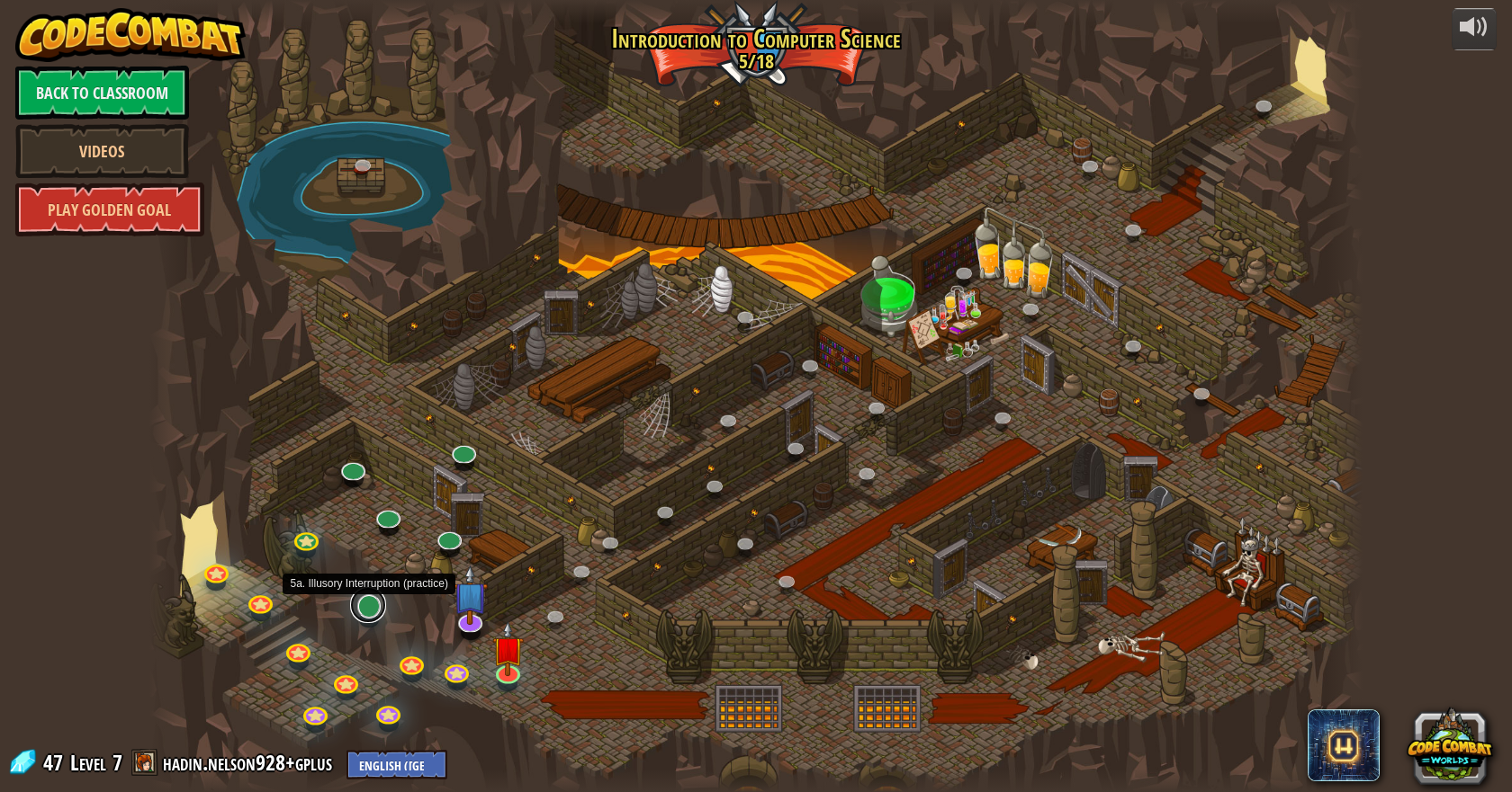
click at [375, 605] on link at bounding box center [368, 605] width 36 height 36
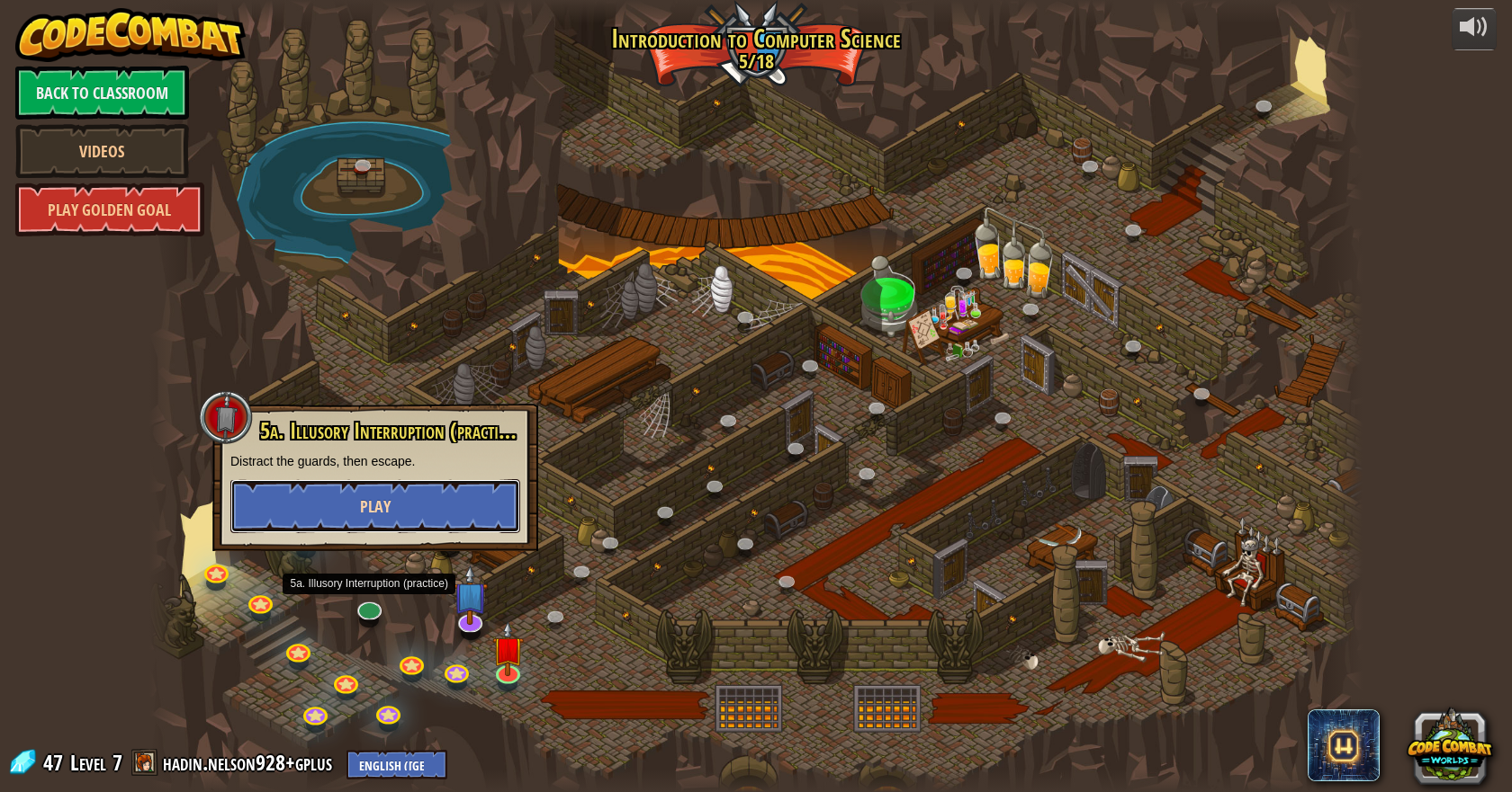
click at [457, 525] on button "Play" at bounding box center [375, 507] width 289 height 54
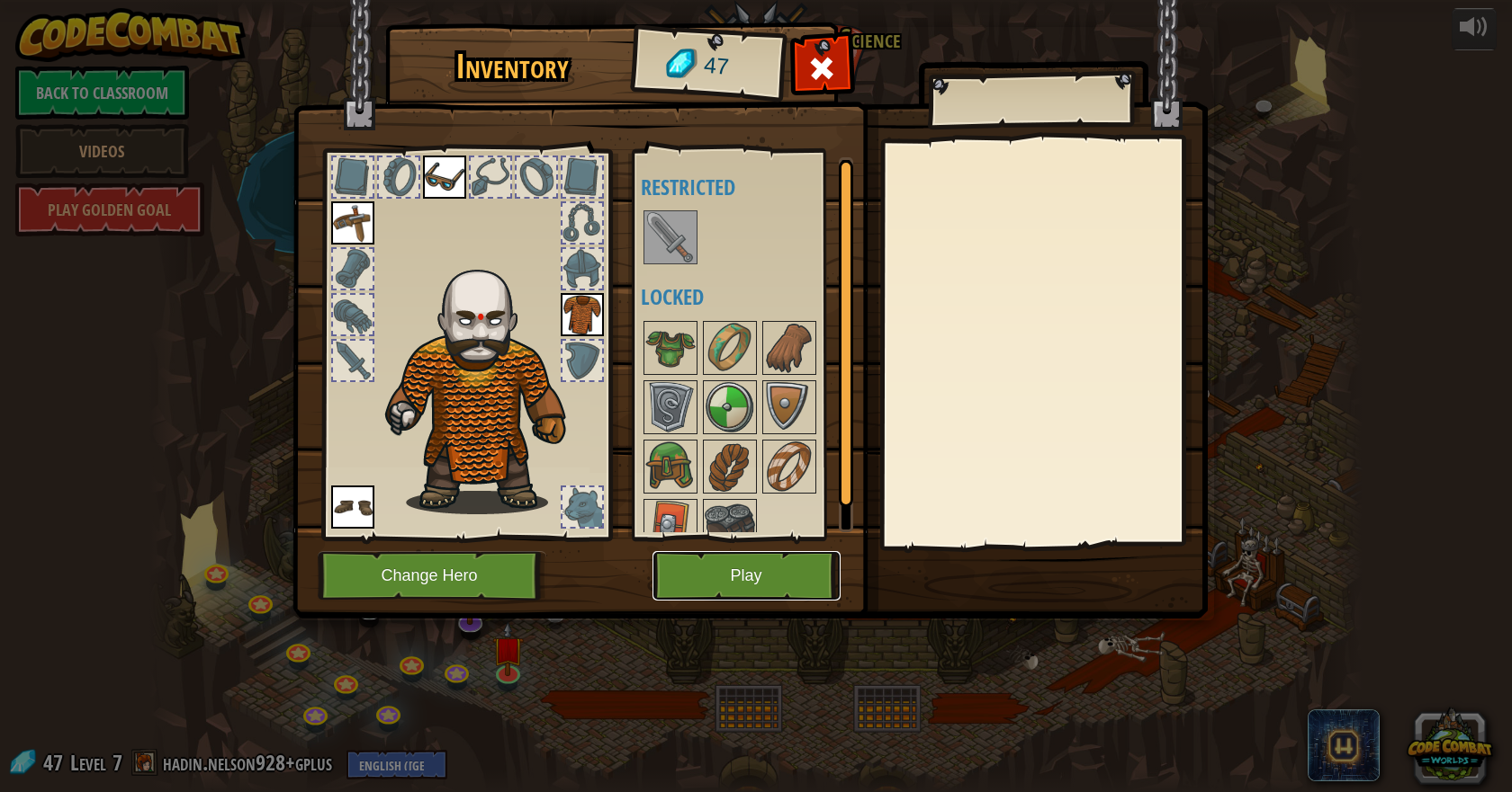
click at [755, 585] on button "Play" at bounding box center [747, 577] width 188 height 50
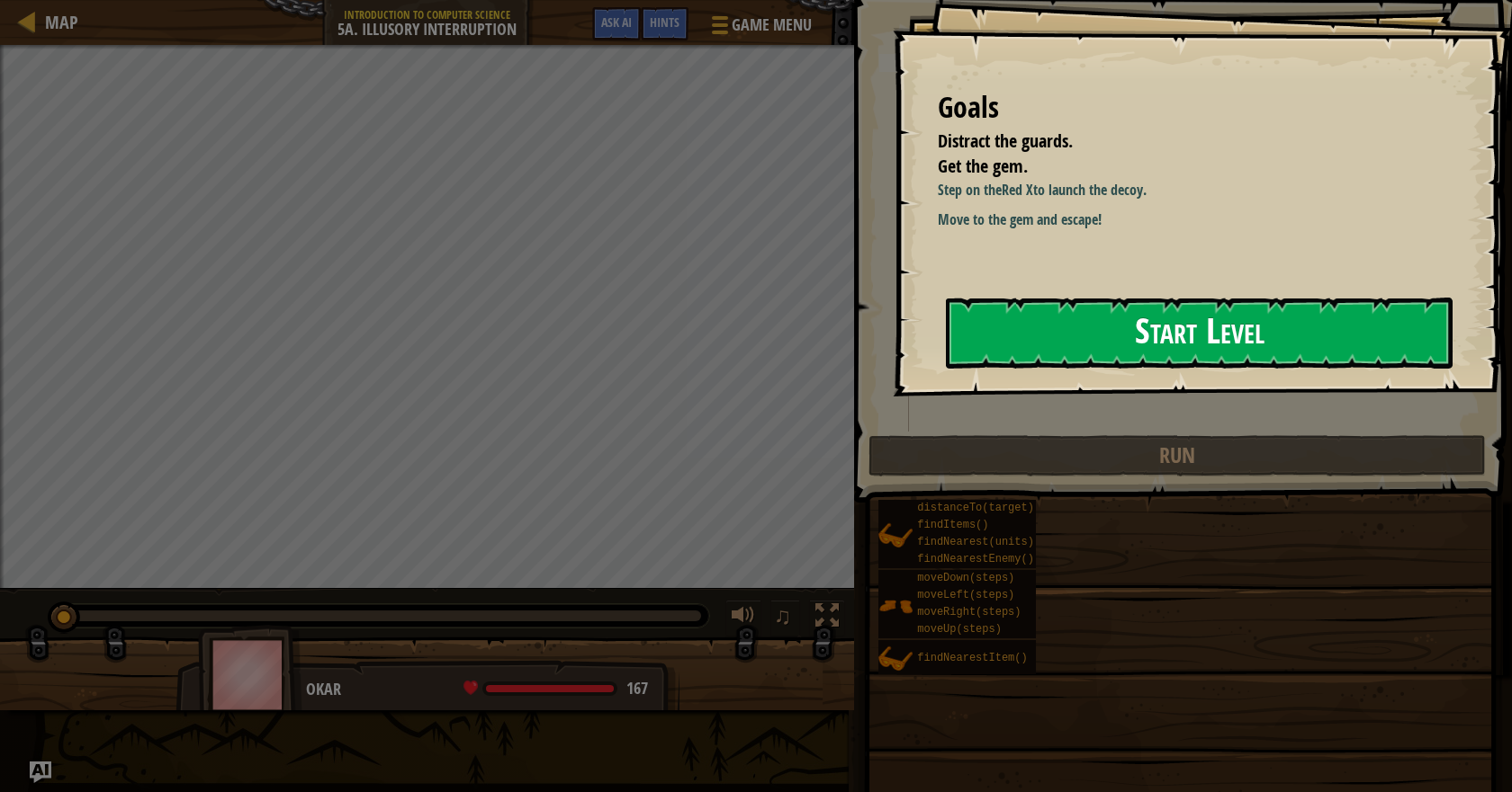
click at [1021, 339] on button "Start Level" at bounding box center [1199, 332] width 507 height 71
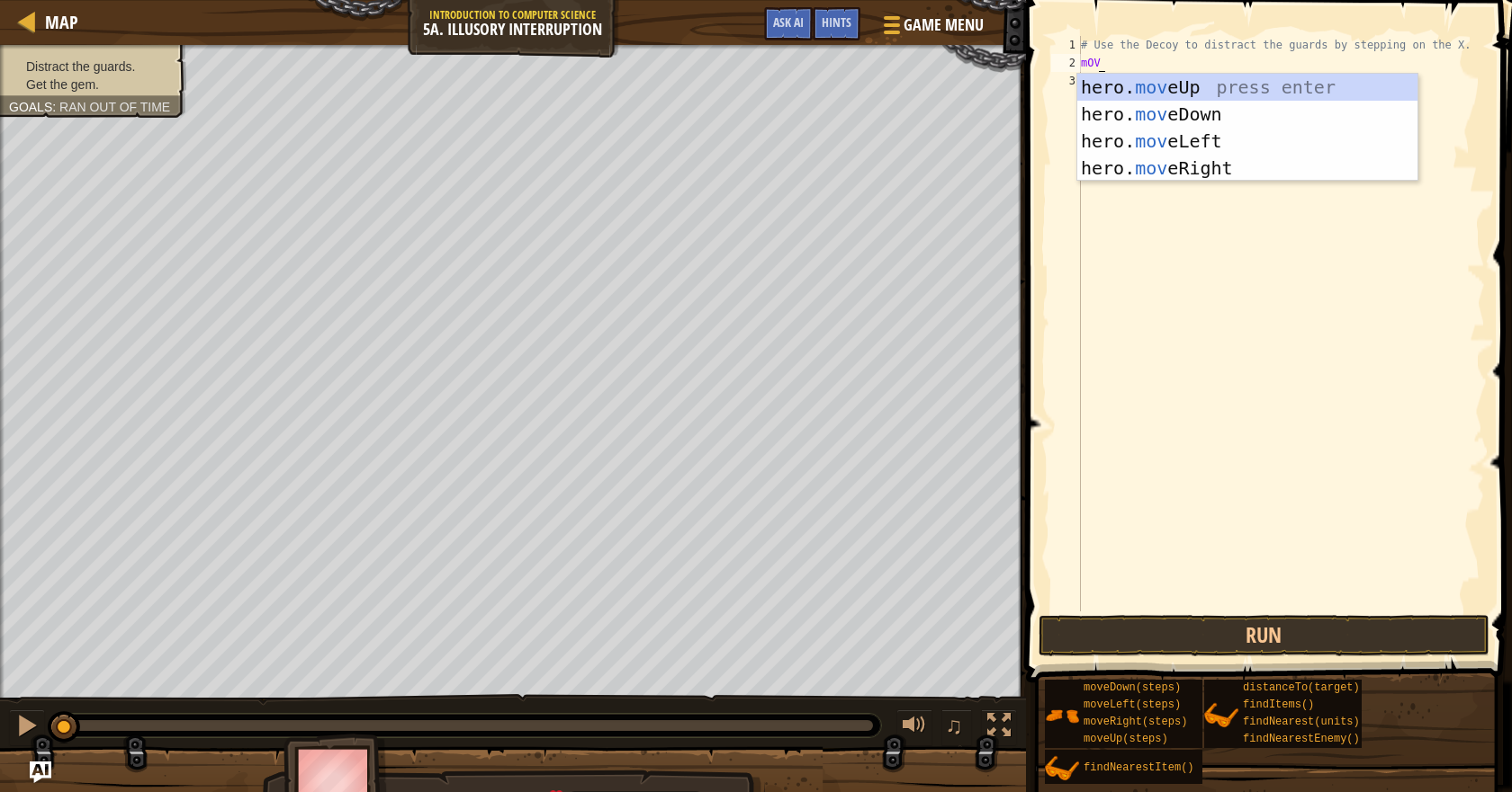
scroll to position [8, 0]
type textarea "m"
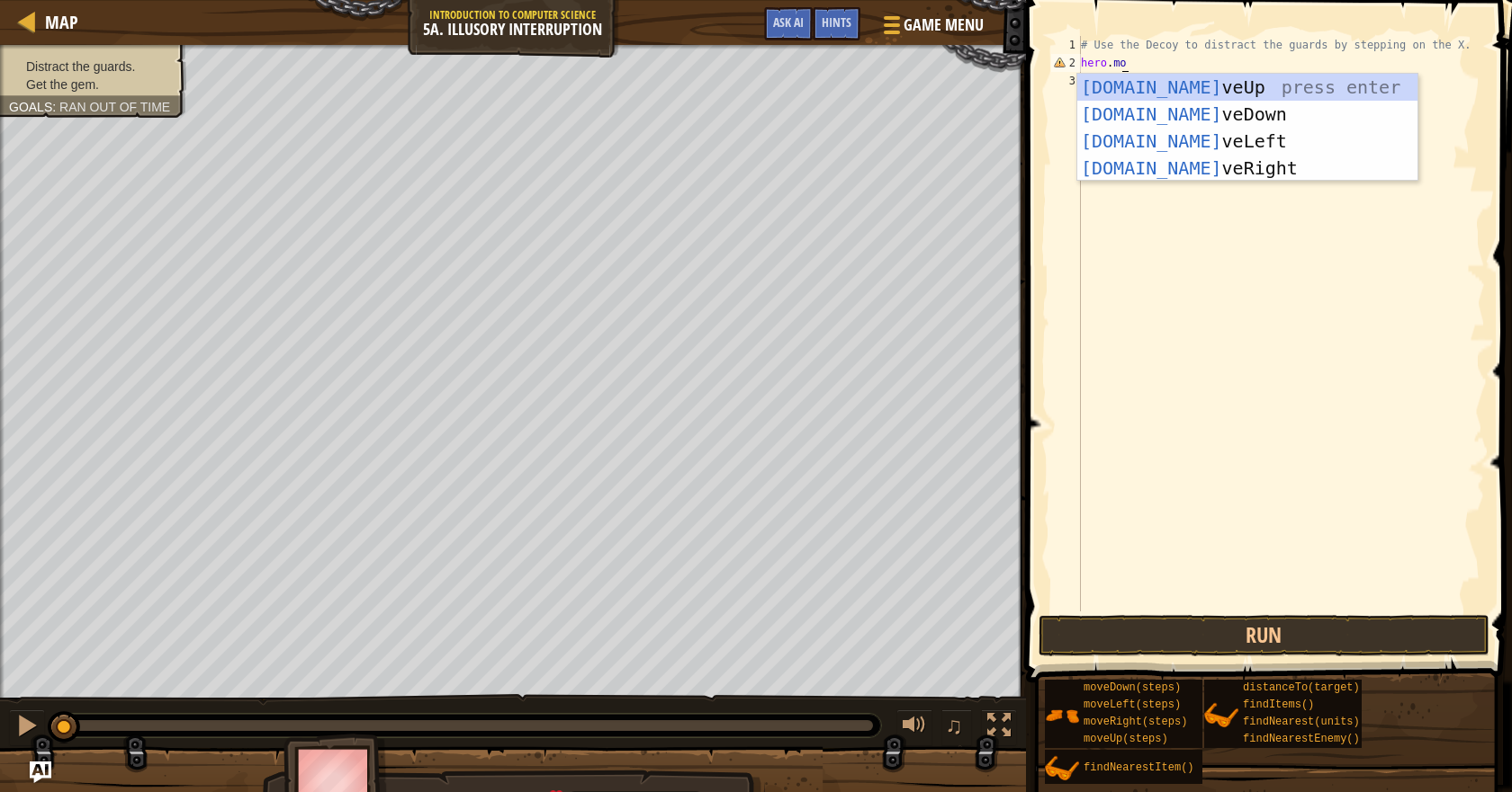
scroll to position [8, 3]
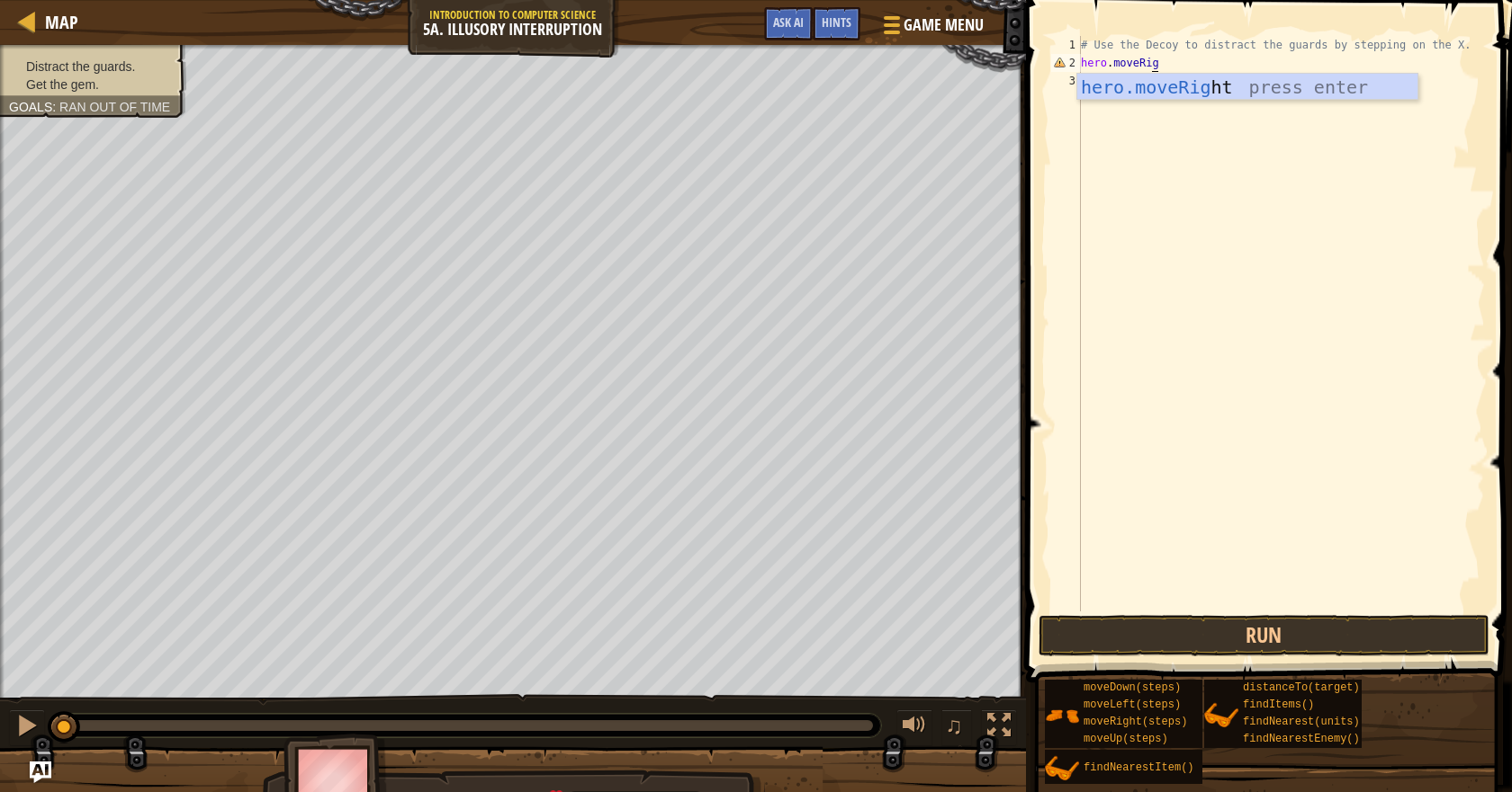
type textarea "hero.moveRight"
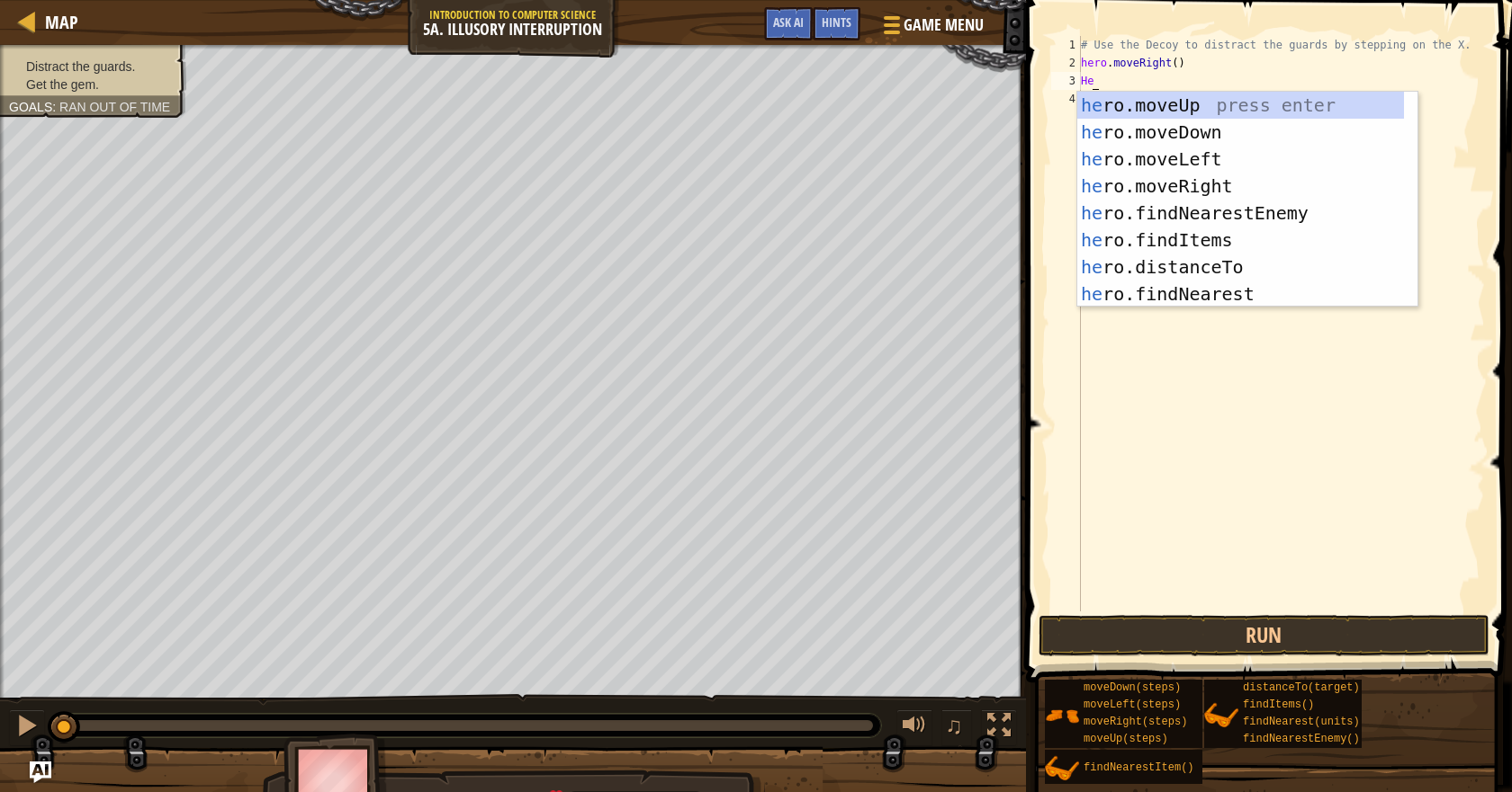
type textarea "H"
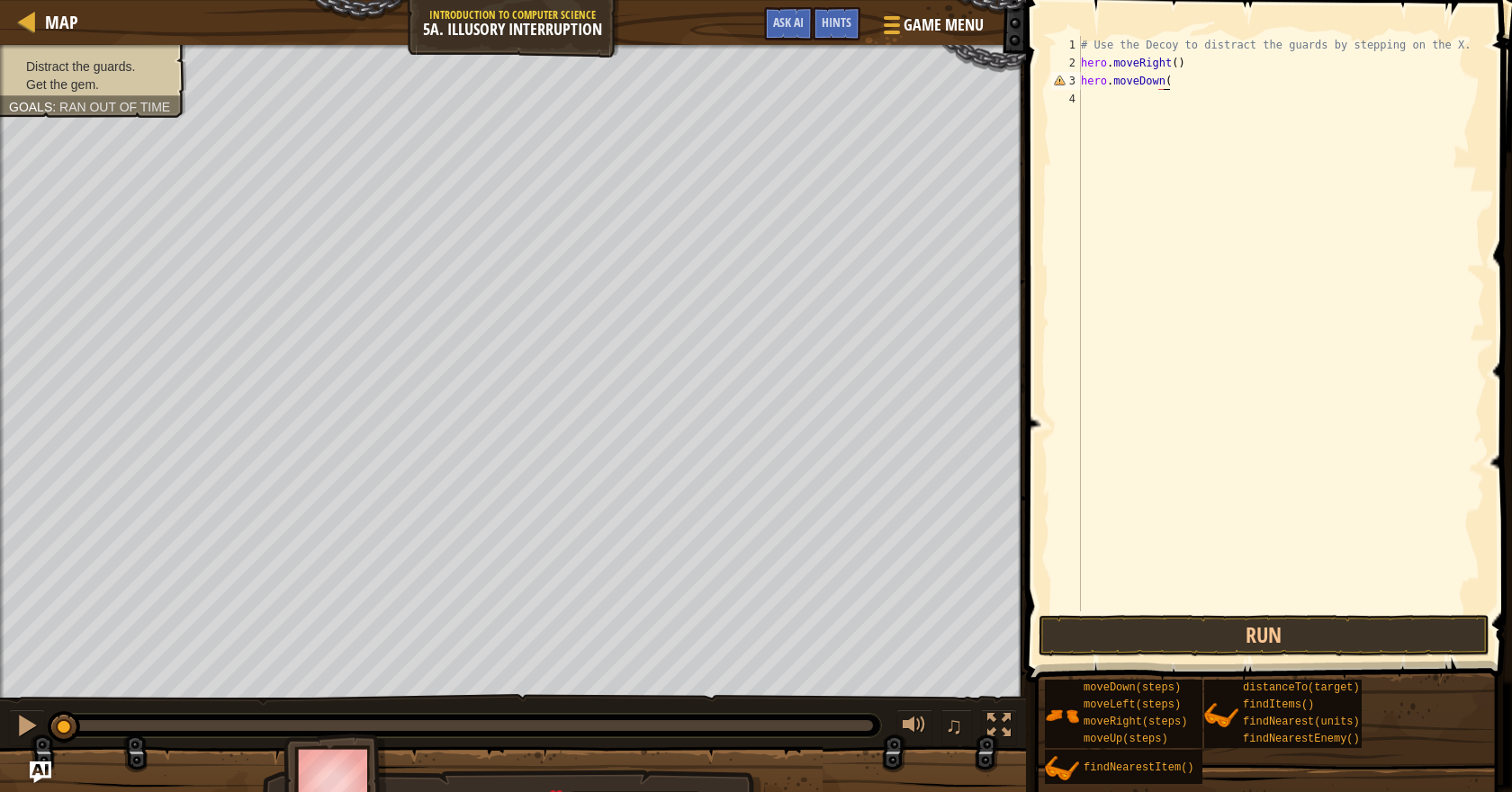
scroll to position [8, 6]
type textarea "hero.moveDown(2)"
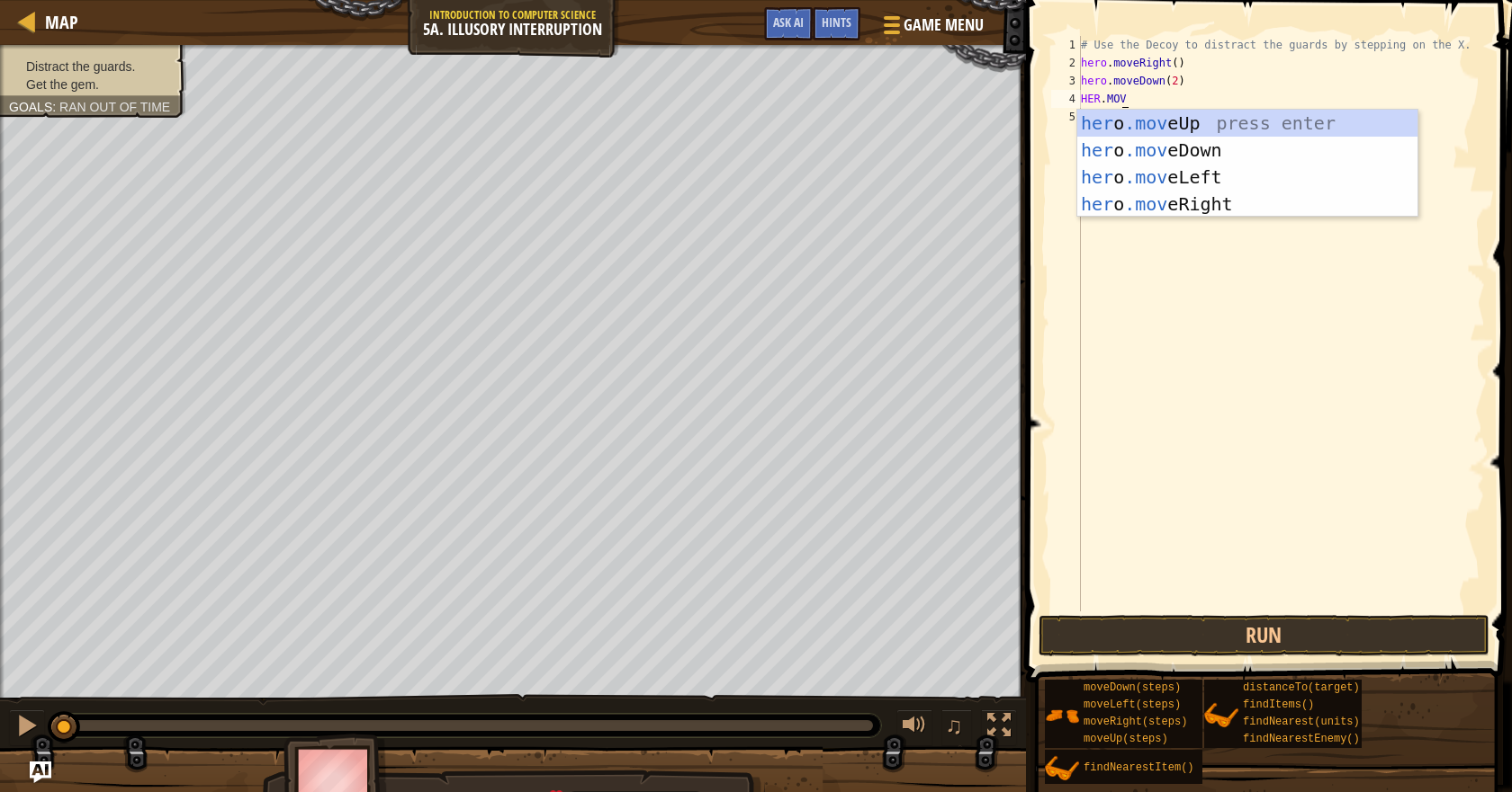
scroll to position [8, 2]
type textarea "H"
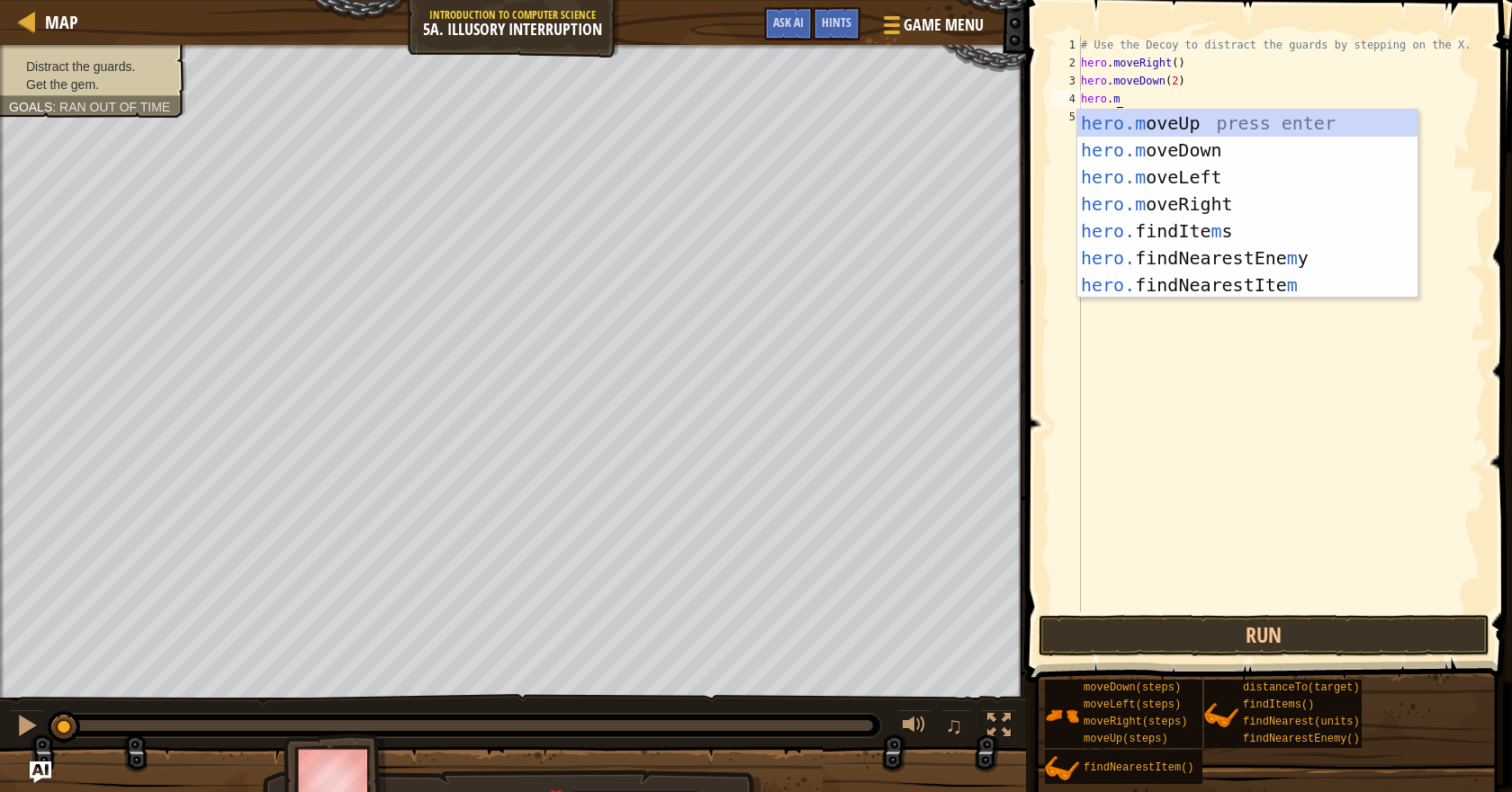
scroll to position [8, 3]
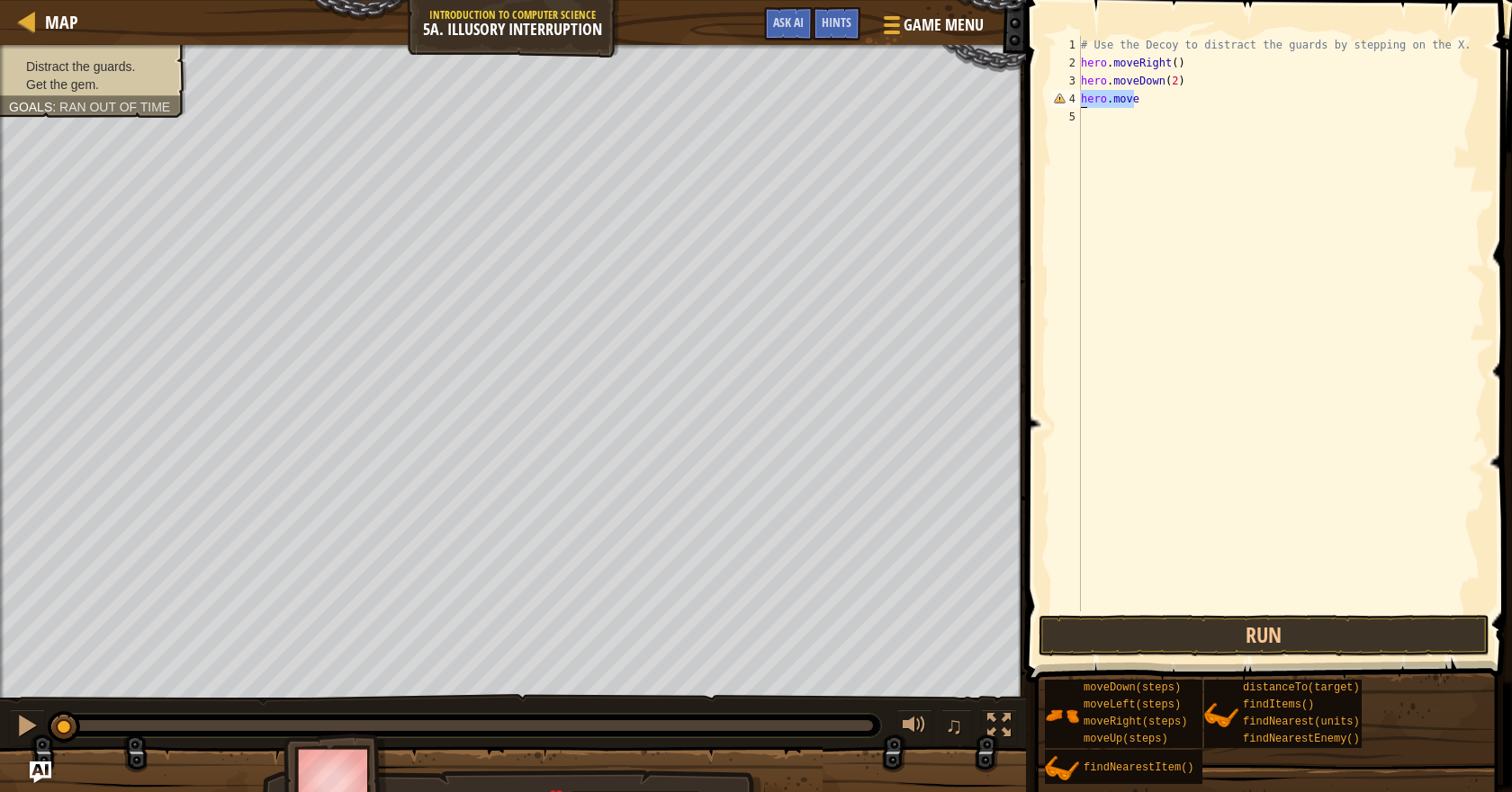
click at [1009, 91] on div "Map Introduction to Computer Science 5a. Illusory Interruption Game Menu Done H…" at bounding box center [756, 396] width 1512 height 792
click at [1129, 99] on div "# Use the Decoy to distract the guards by stepping on the X. hero . moveRight (…" at bounding box center [1280, 323] width 407 height 576
click at [1137, 102] on div "# Use the Decoy to distract the guards by stepping on the X. hero . moveRight (…" at bounding box center [1280, 341] width 407 height 611
type textarea "hero.moveUp(2)"
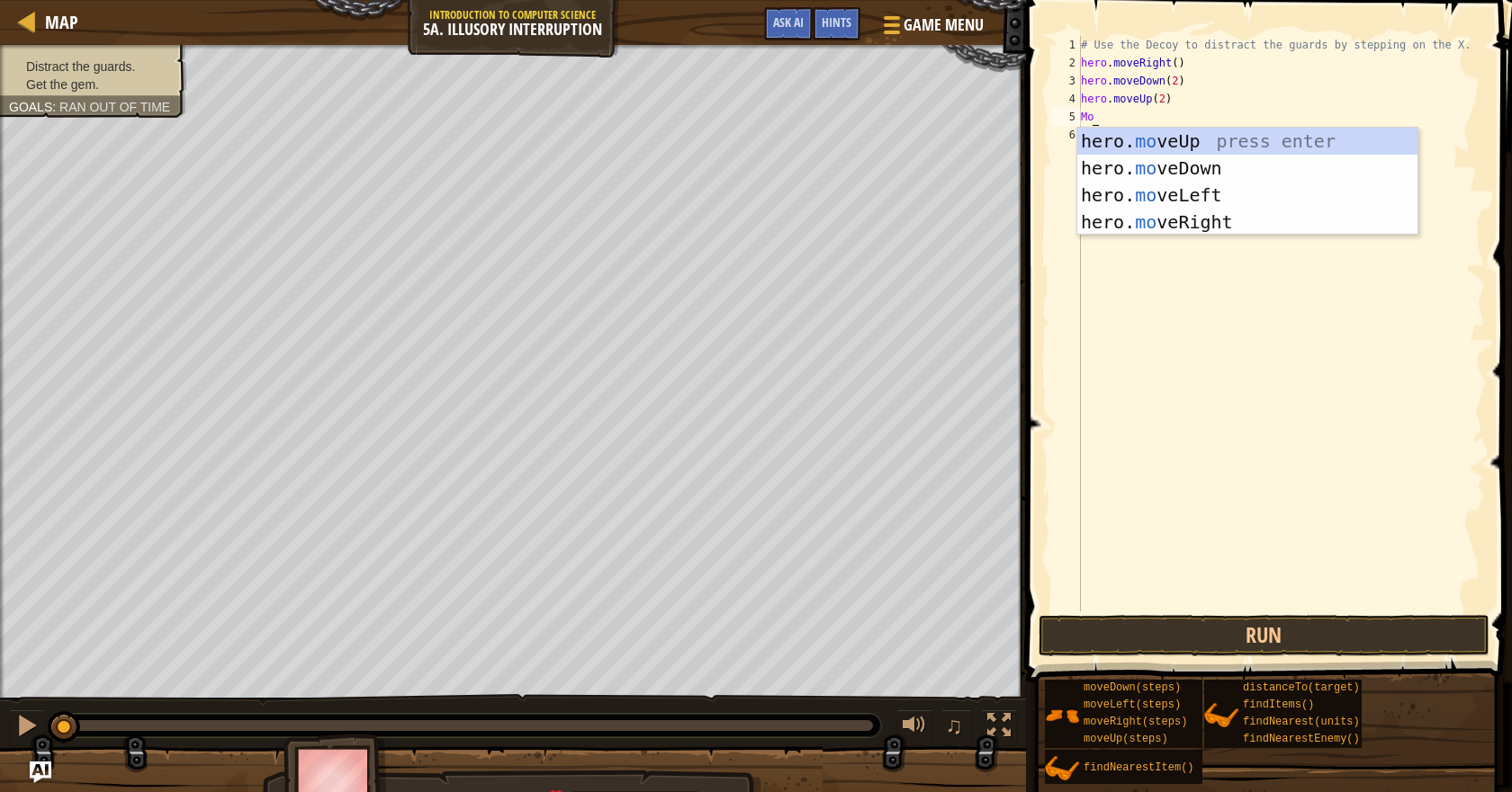
scroll to position [8, 0]
type textarea "M"
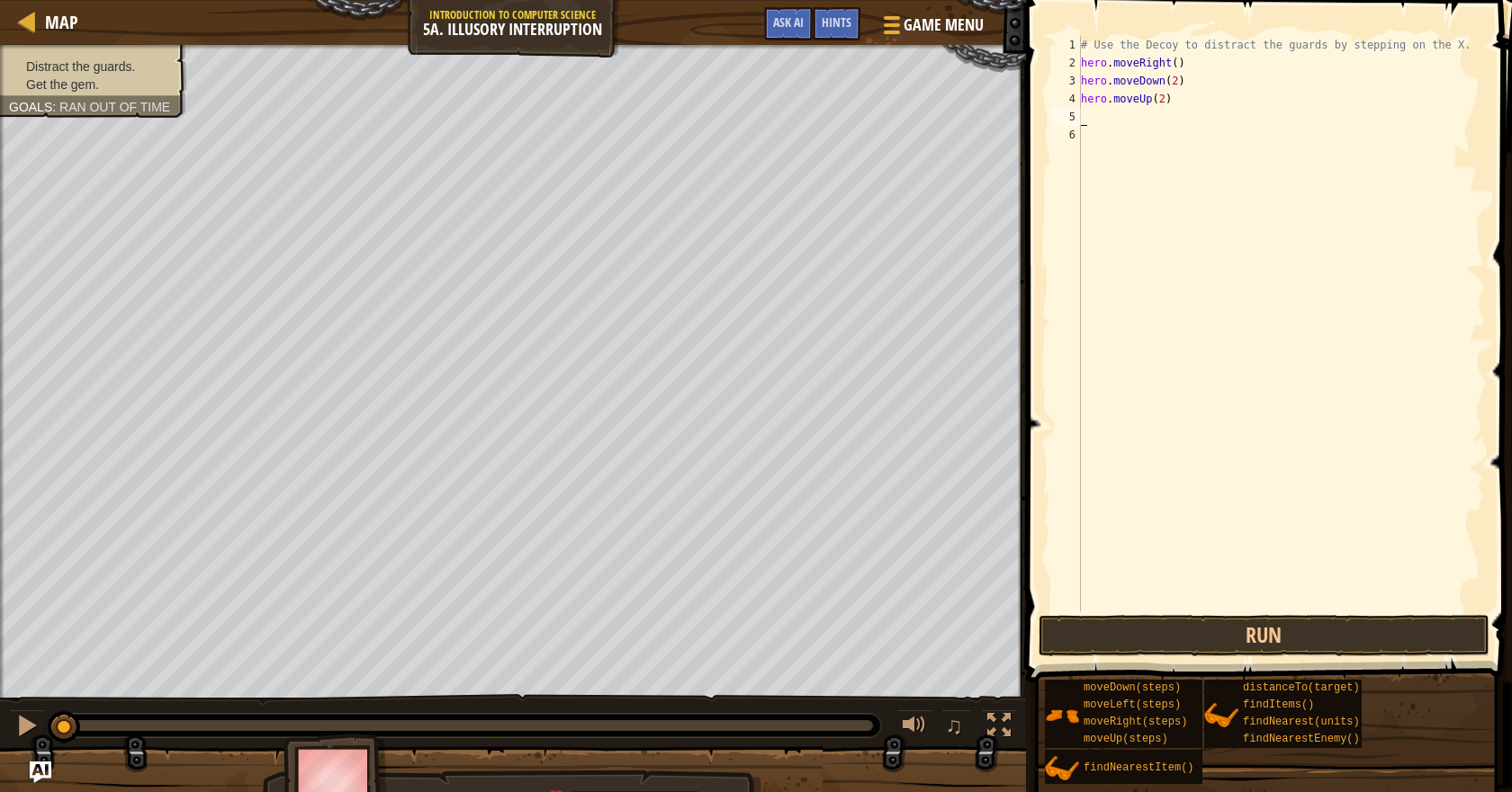
paste textarea "hero.move"
type textarea "hero.moveRight(3)"
click at [1176, 627] on button "Run" at bounding box center [1263, 635] width 451 height 41
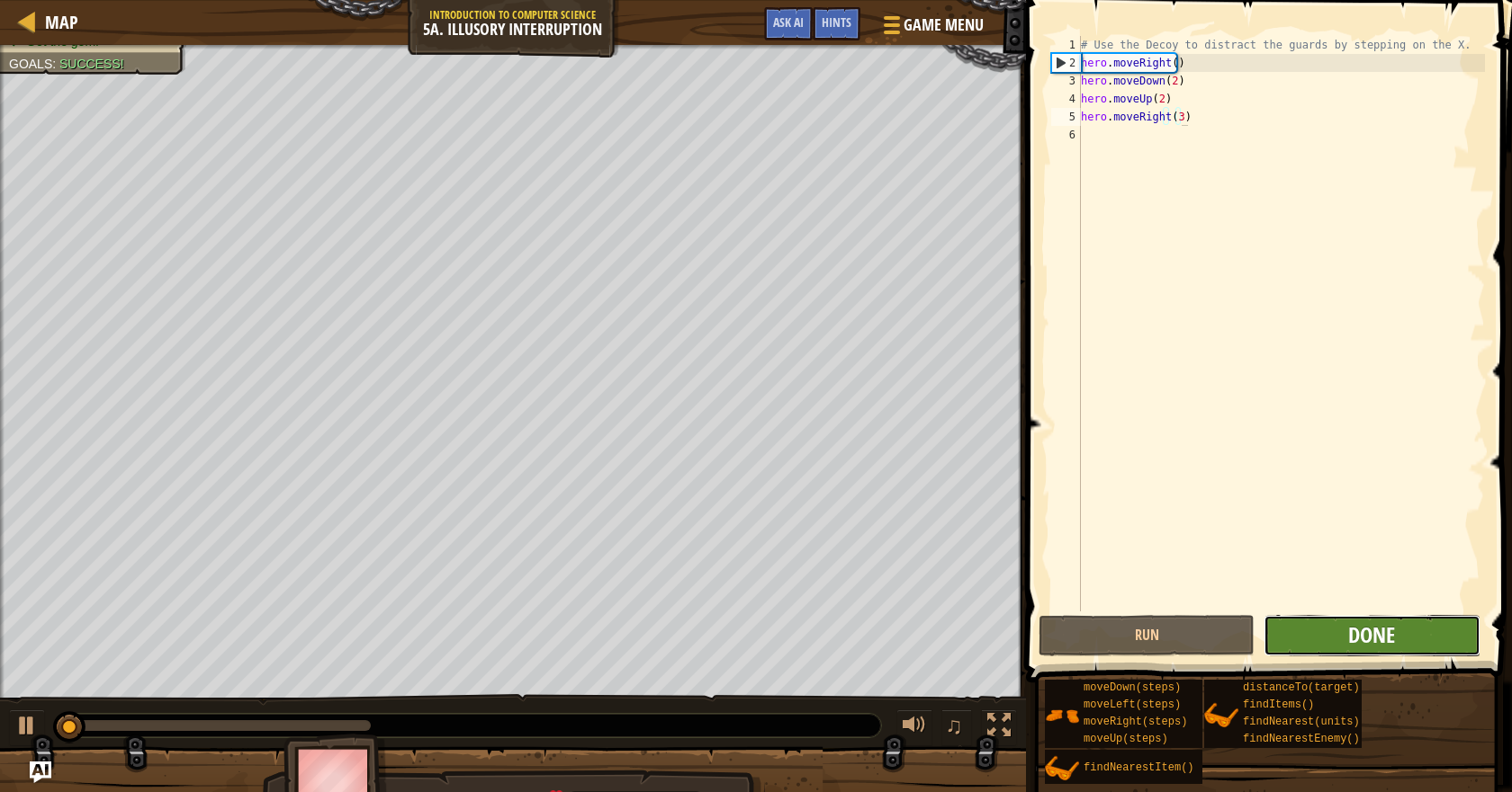
drag, startPoint x: 1357, startPoint y: 617, endPoint x: 1374, endPoint y: 627, distance: 19.7
click at [1374, 627] on button "Done" at bounding box center [1371, 635] width 216 height 41
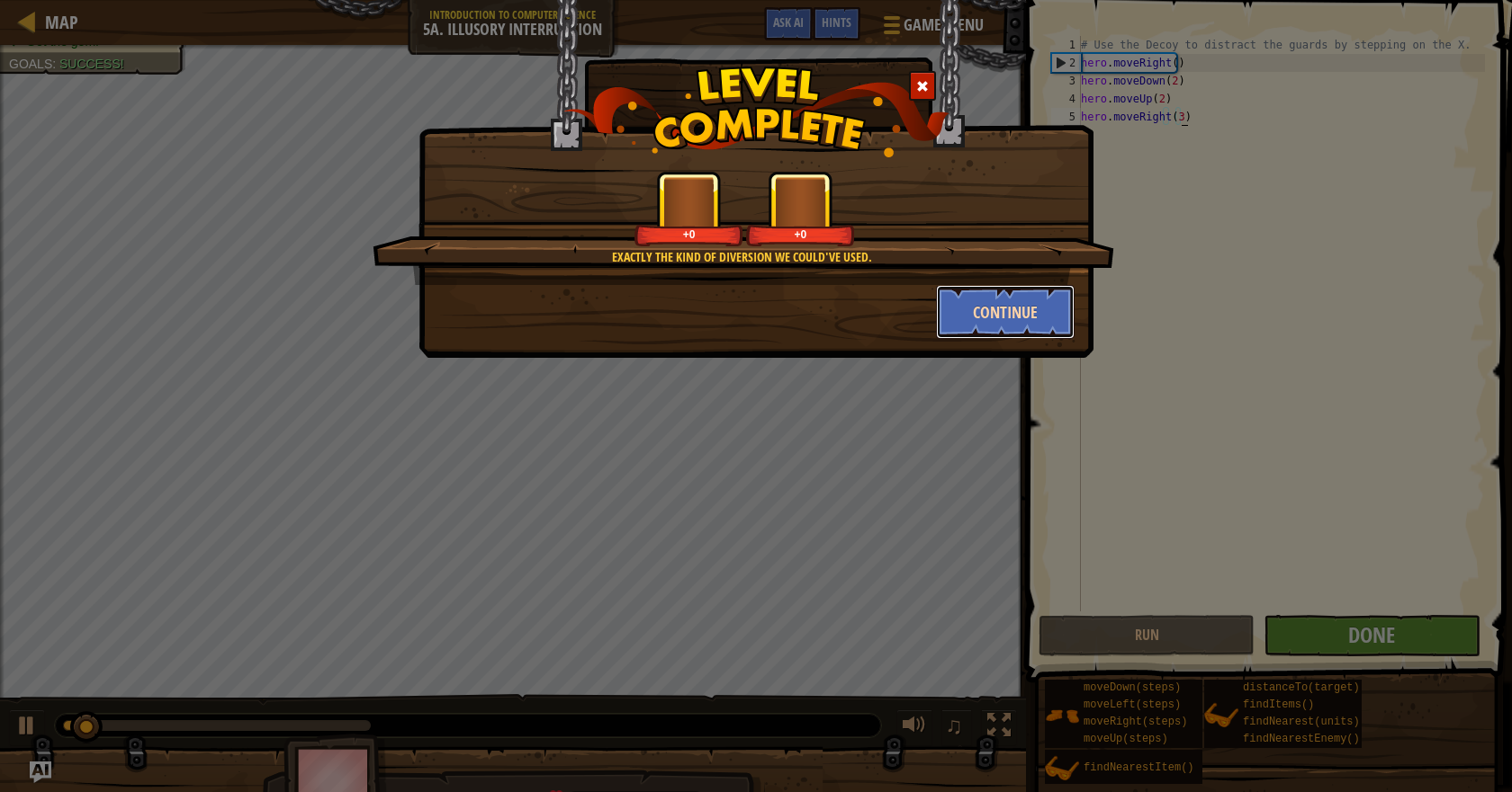
click at [983, 307] on button "Continue" at bounding box center [1006, 312] width 140 height 54
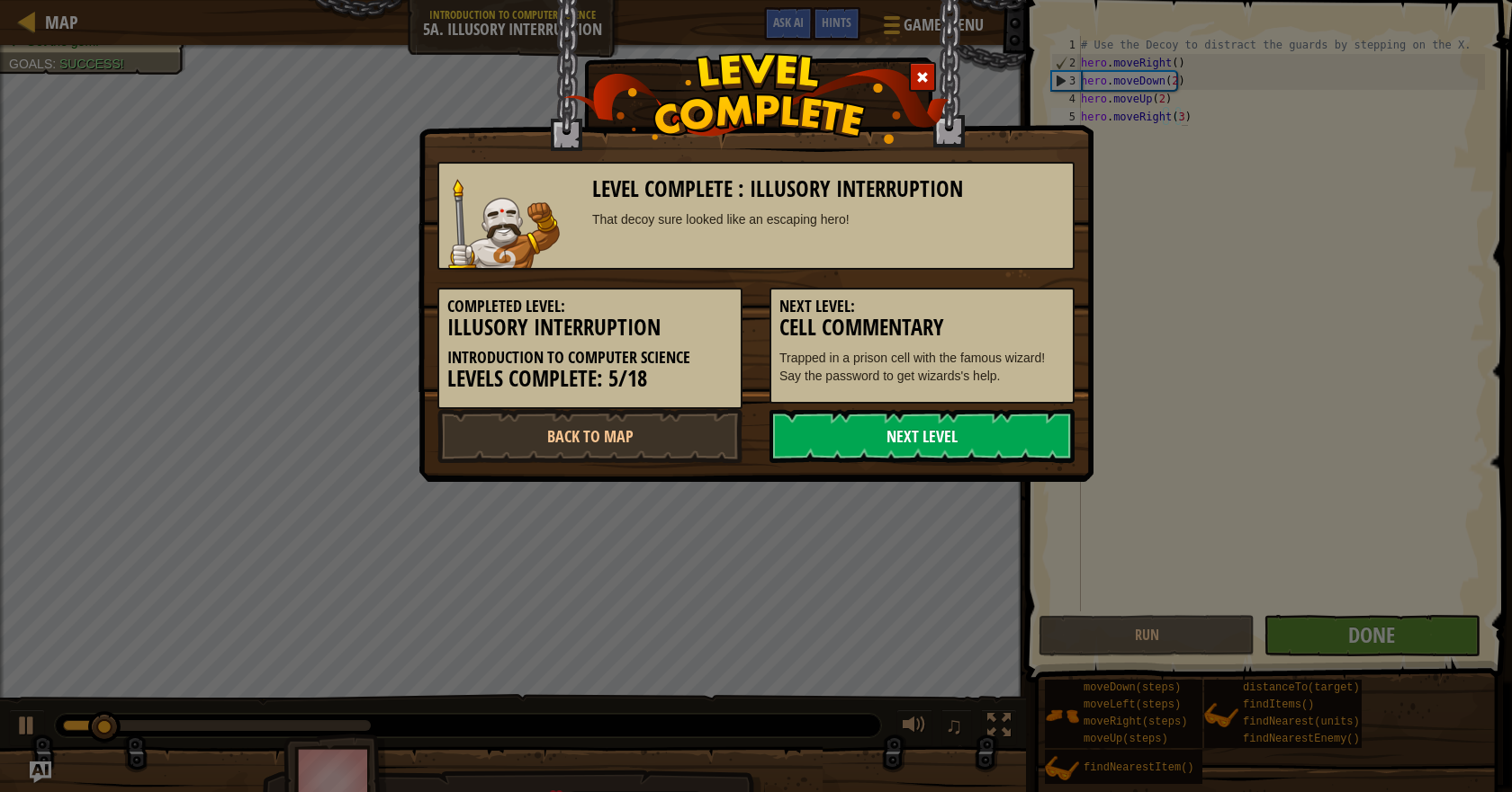
click at [918, 436] on link "Next Level" at bounding box center [922, 436] width 305 height 54
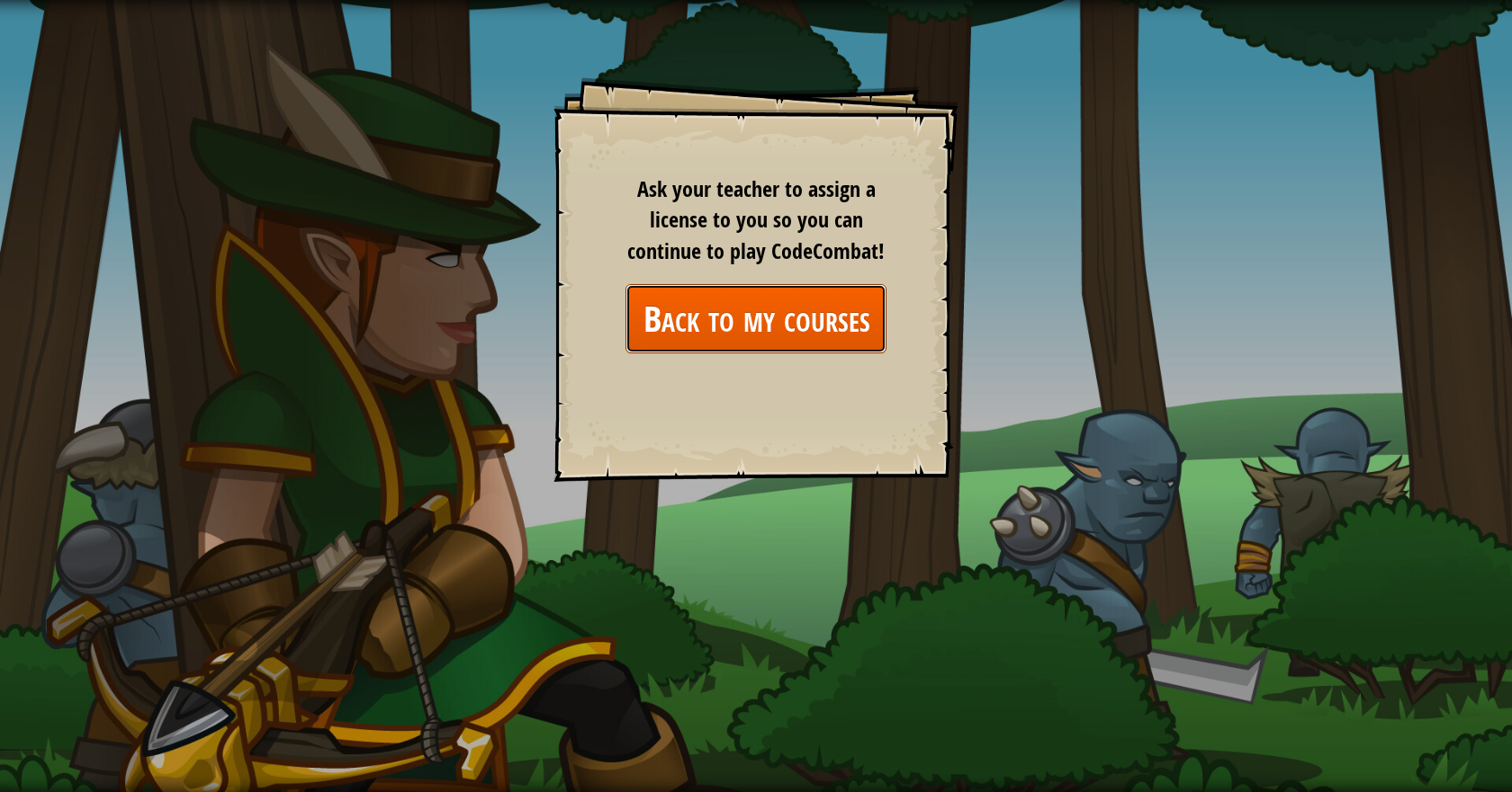
click at [832, 312] on link "Back to my courses" at bounding box center [756, 318] width 260 height 69
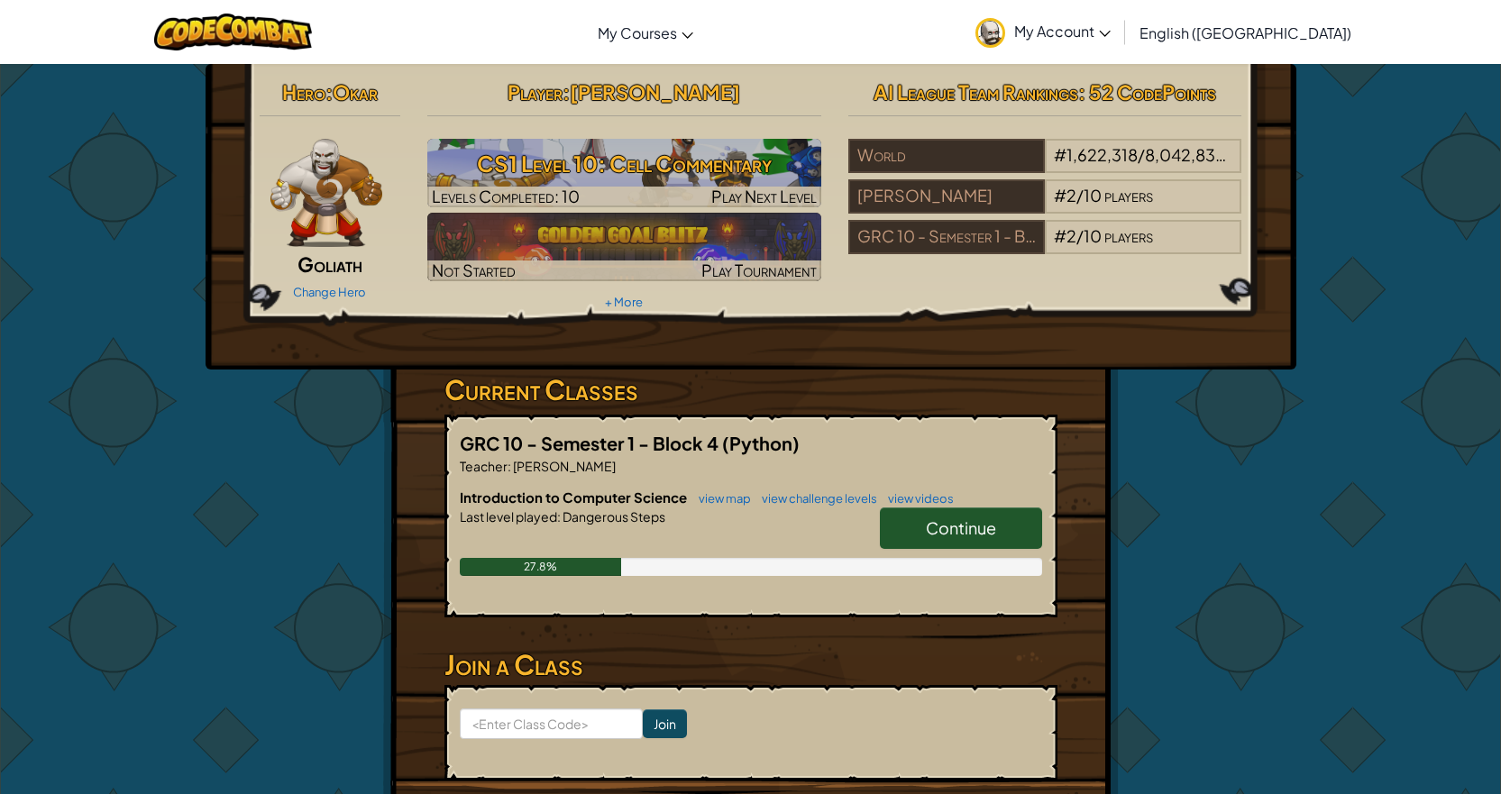
click at [968, 510] on link "Continue" at bounding box center [961, 528] width 162 height 41
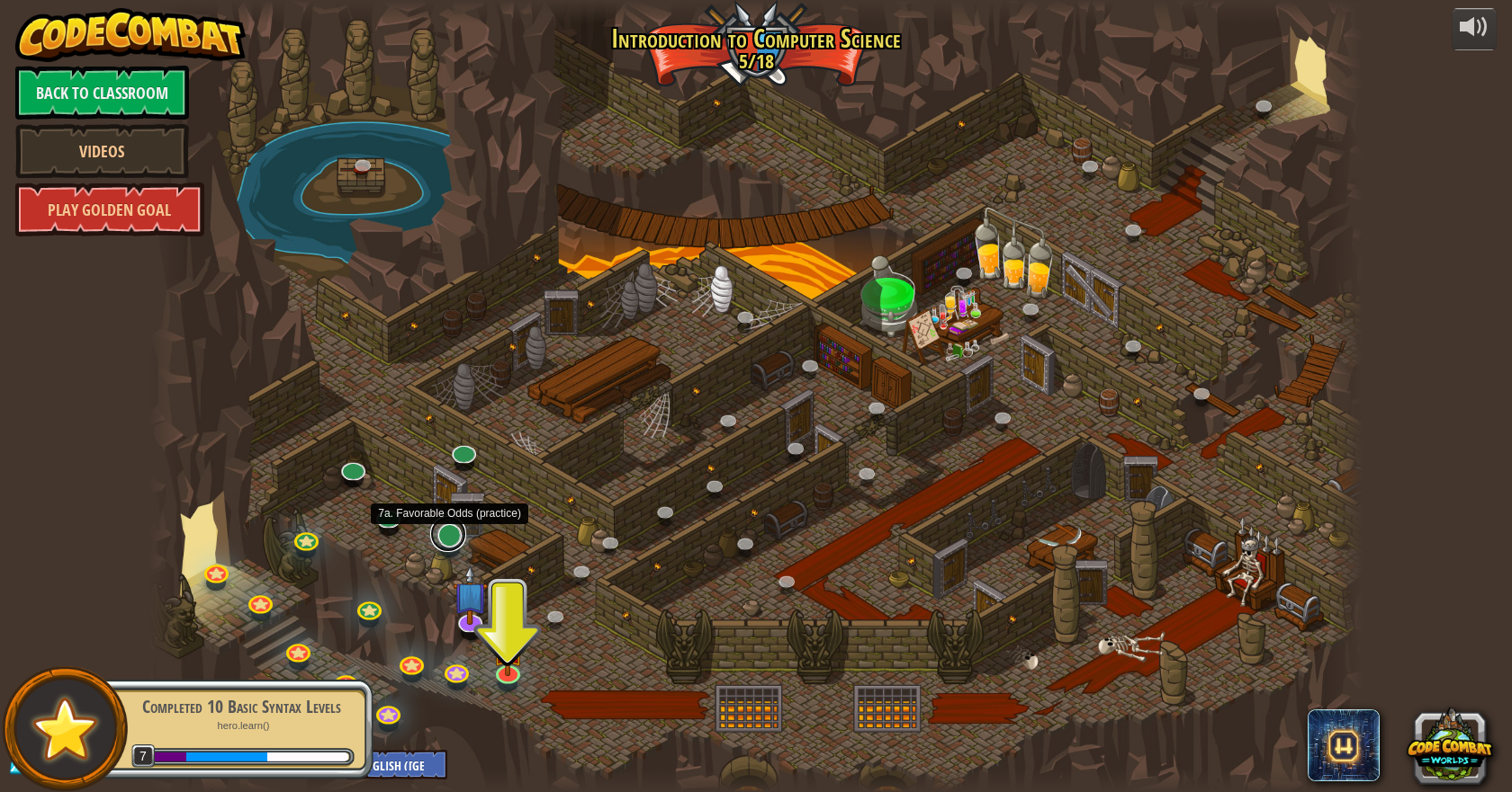
click at [445, 532] on link at bounding box center [448, 534] width 36 height 36
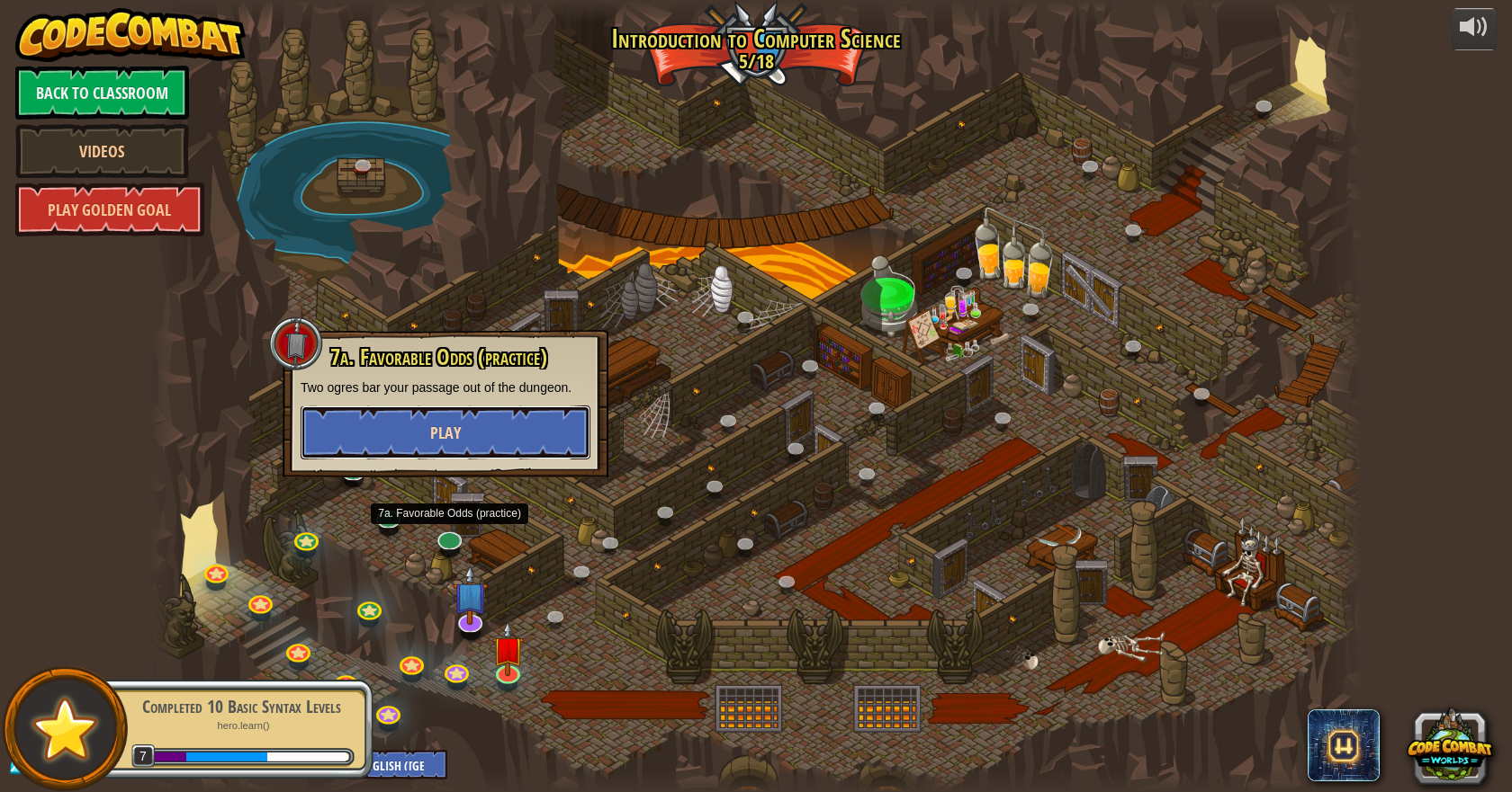
click at [517, 442] on button "Play" at bounding box center [445, 433] width 289 height 54
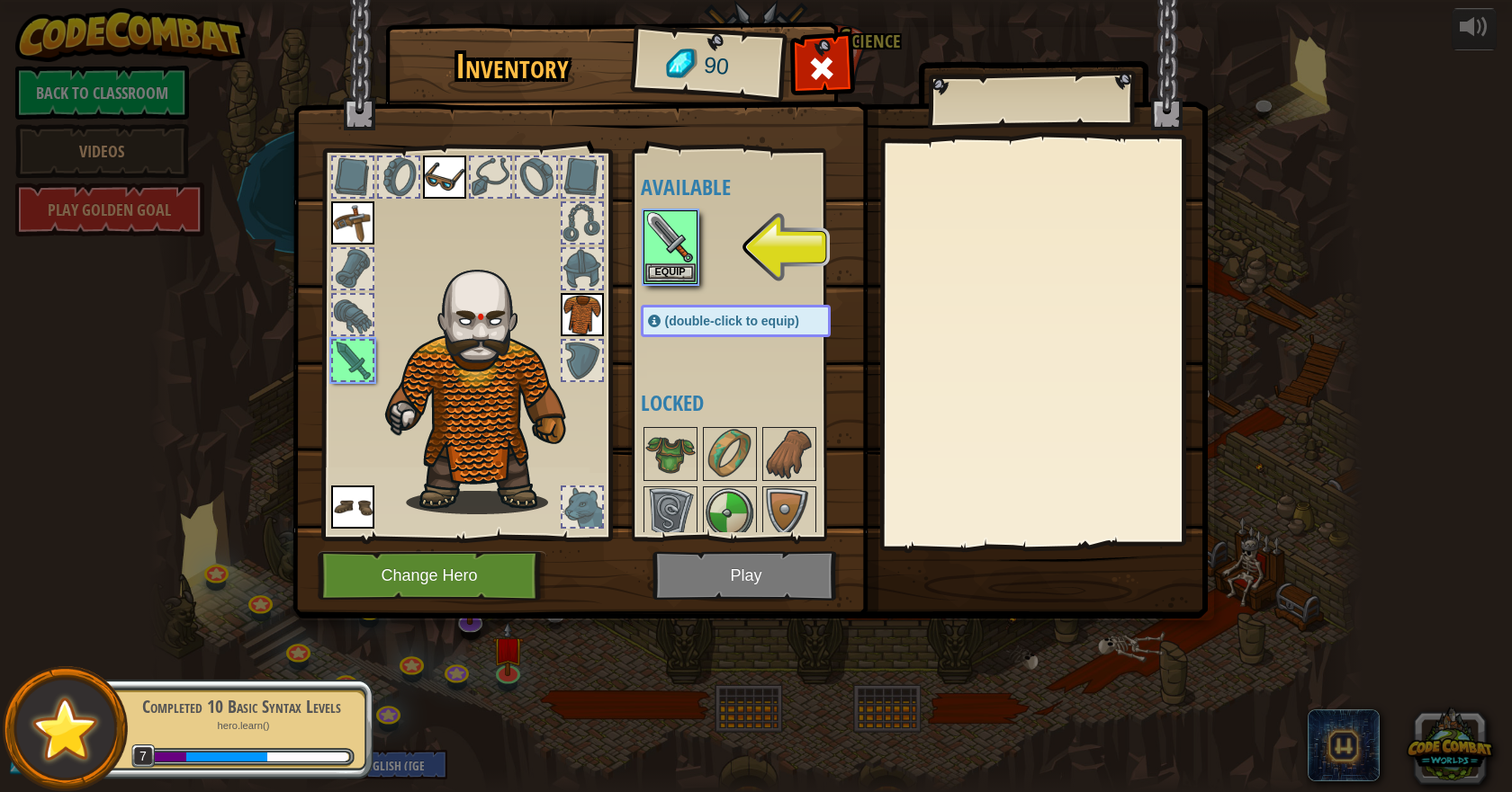
click at [772, 589] on img at bounding box center [750, 292] width 915 height 652
click at [772, 574] on img at bounding box center [750, 292] width 915 height 652
click at [692, 263] on button "Equip" at bounding box center [670, 271] width 50 height 19
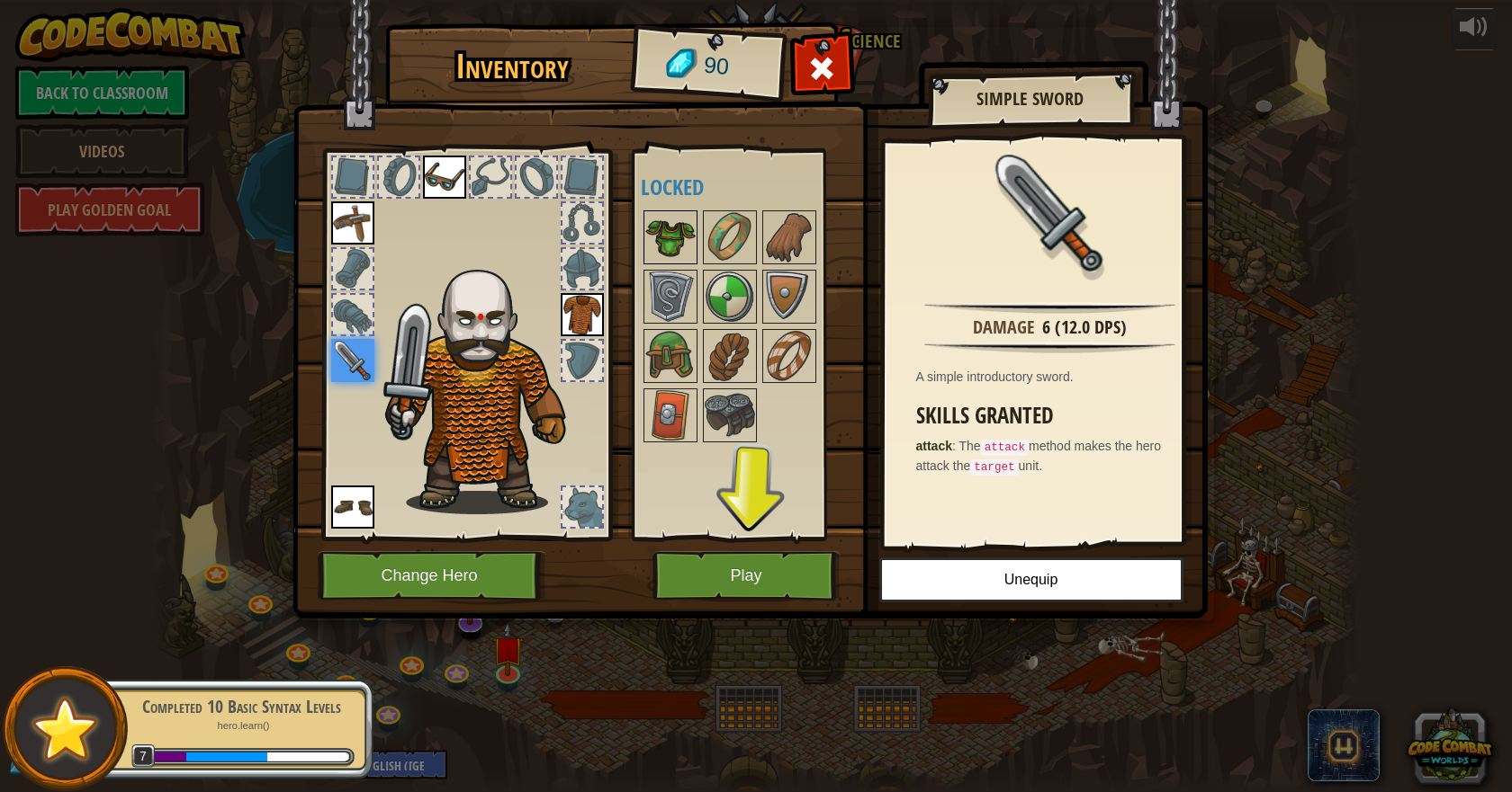
click at [691, 230] on img at bounding box center [670, 237] width 50 height 50
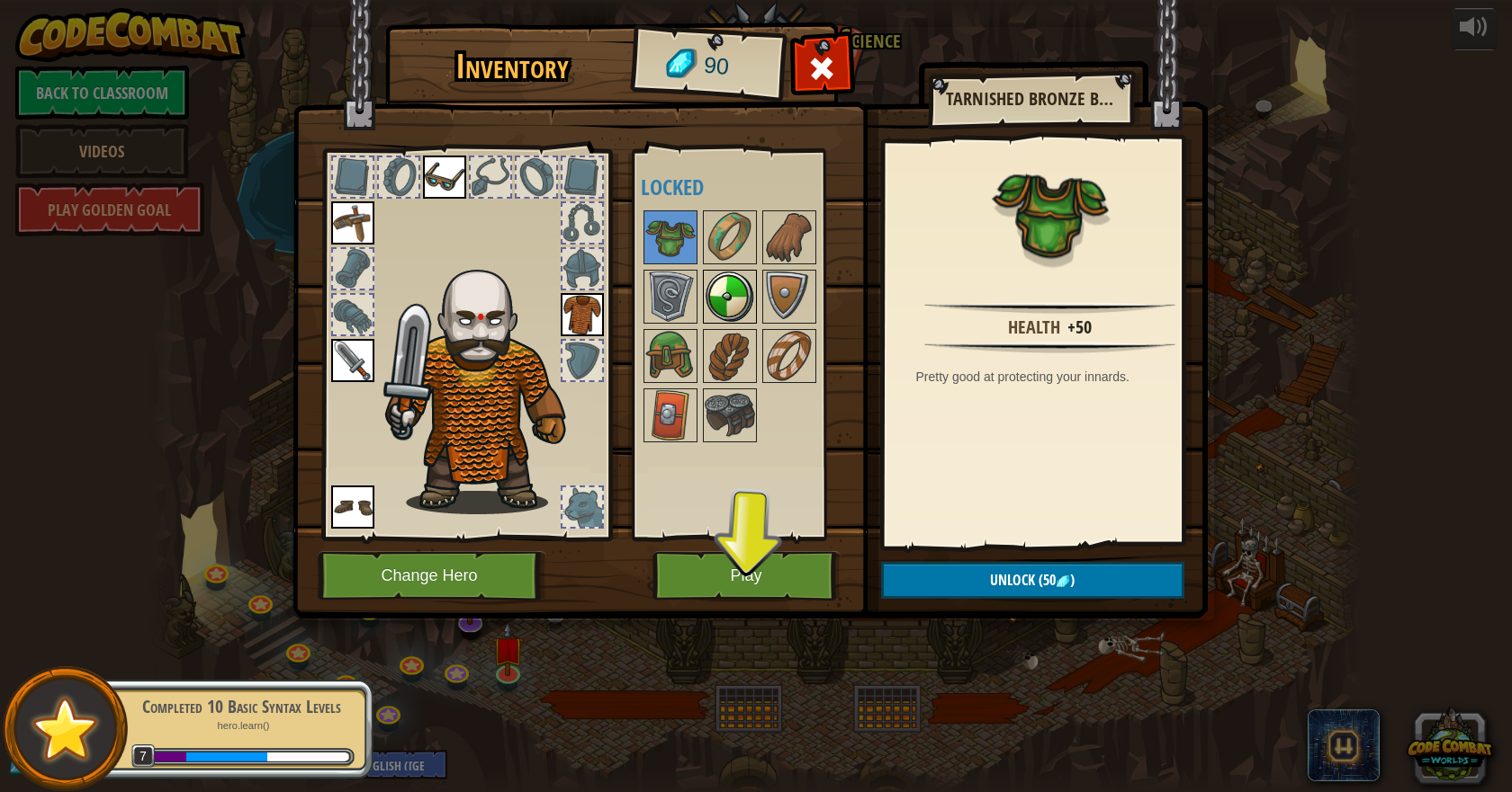
click at [715, 276] on img at bounding box center [730, 296] width 50 height 50
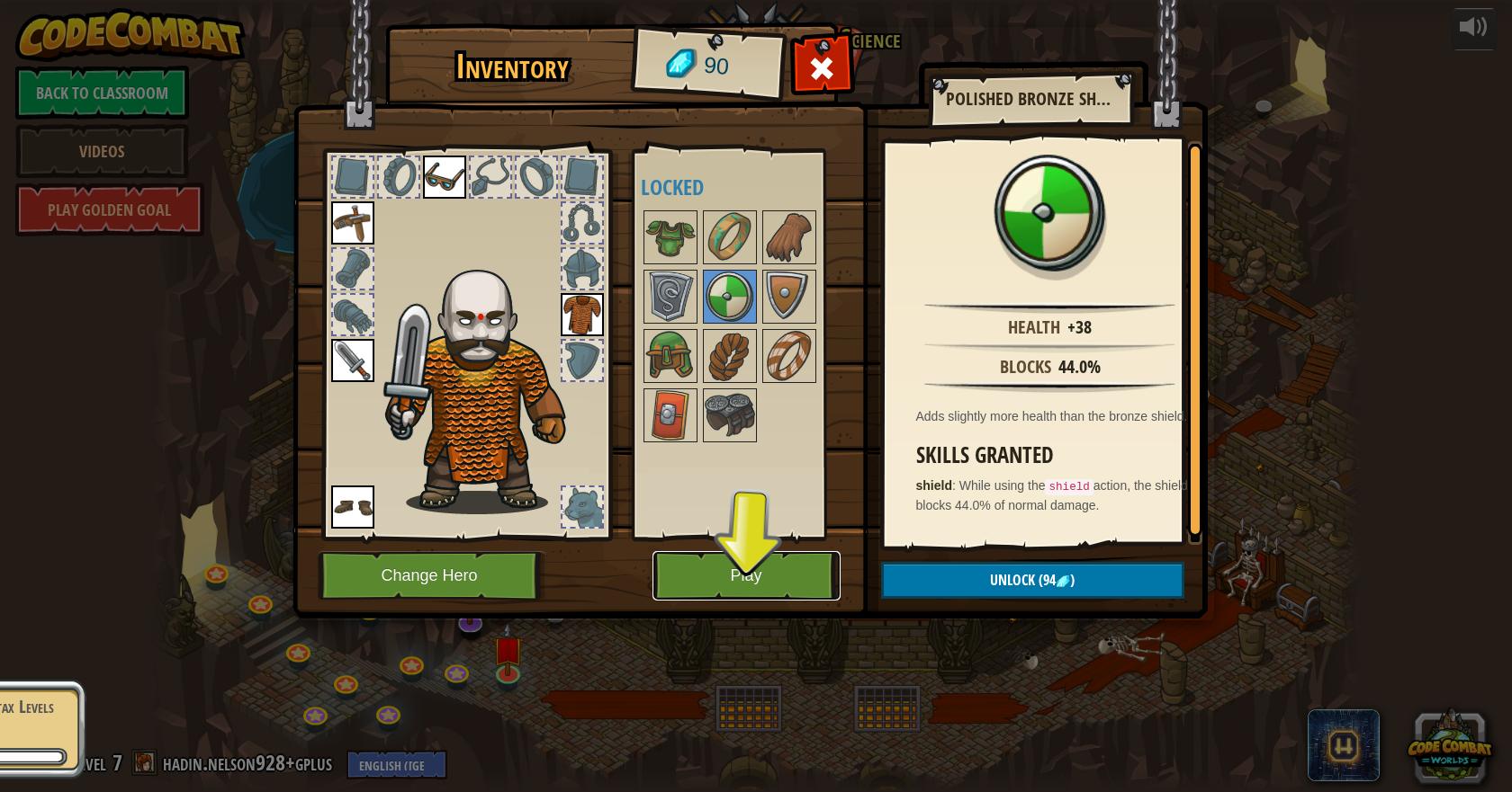
click at [771, 570] on button "Play" at bounding box center [747, 577] width 188 height 50
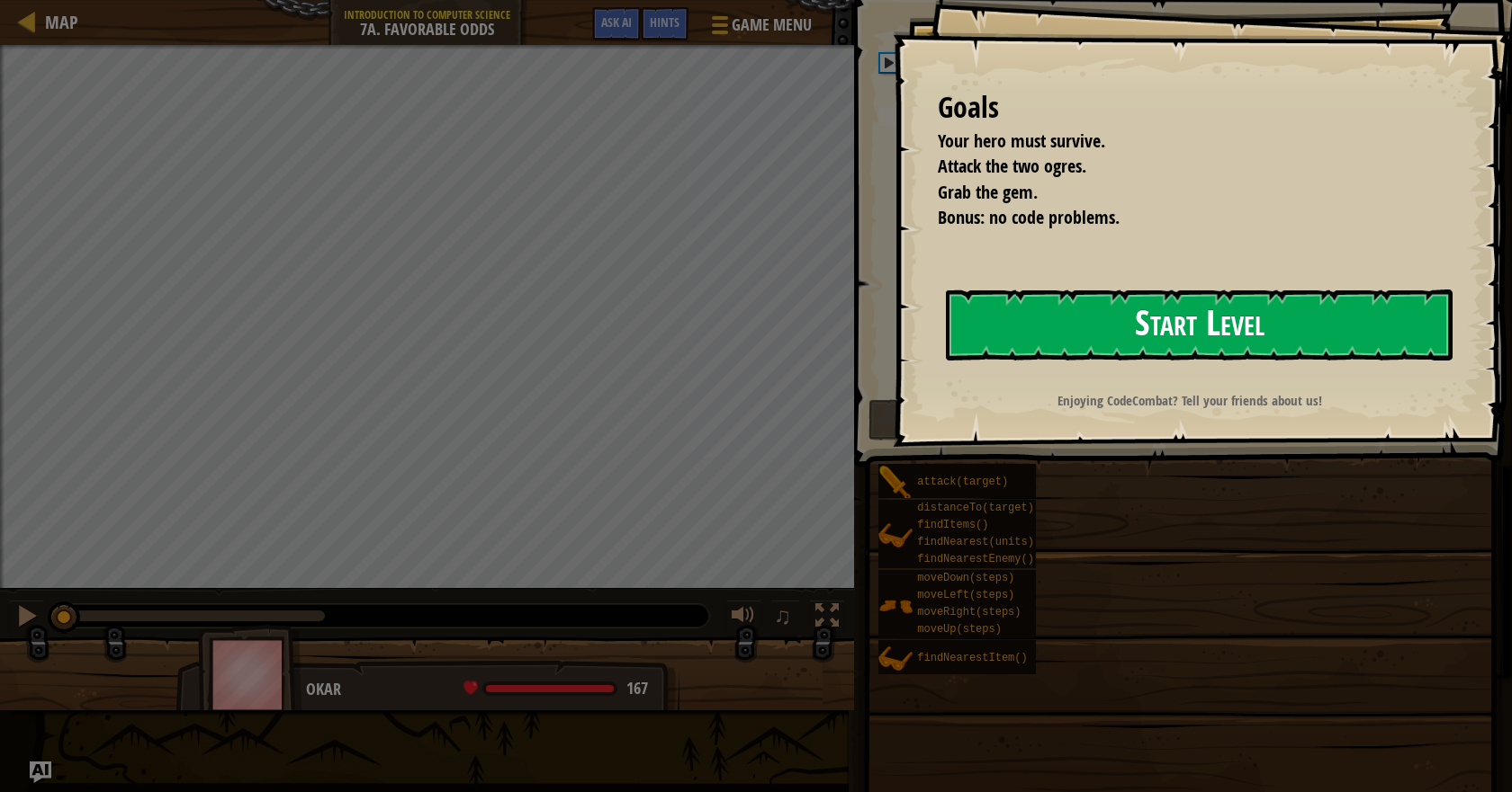
drag, startPoint x: 1119, startPoint y: 327, endPoint x: 1063, endPoint y: 316, distance: 57.1
click at [1119, 326] on button "Start Level" at bounding box center [1199, 324] width 507 height 71
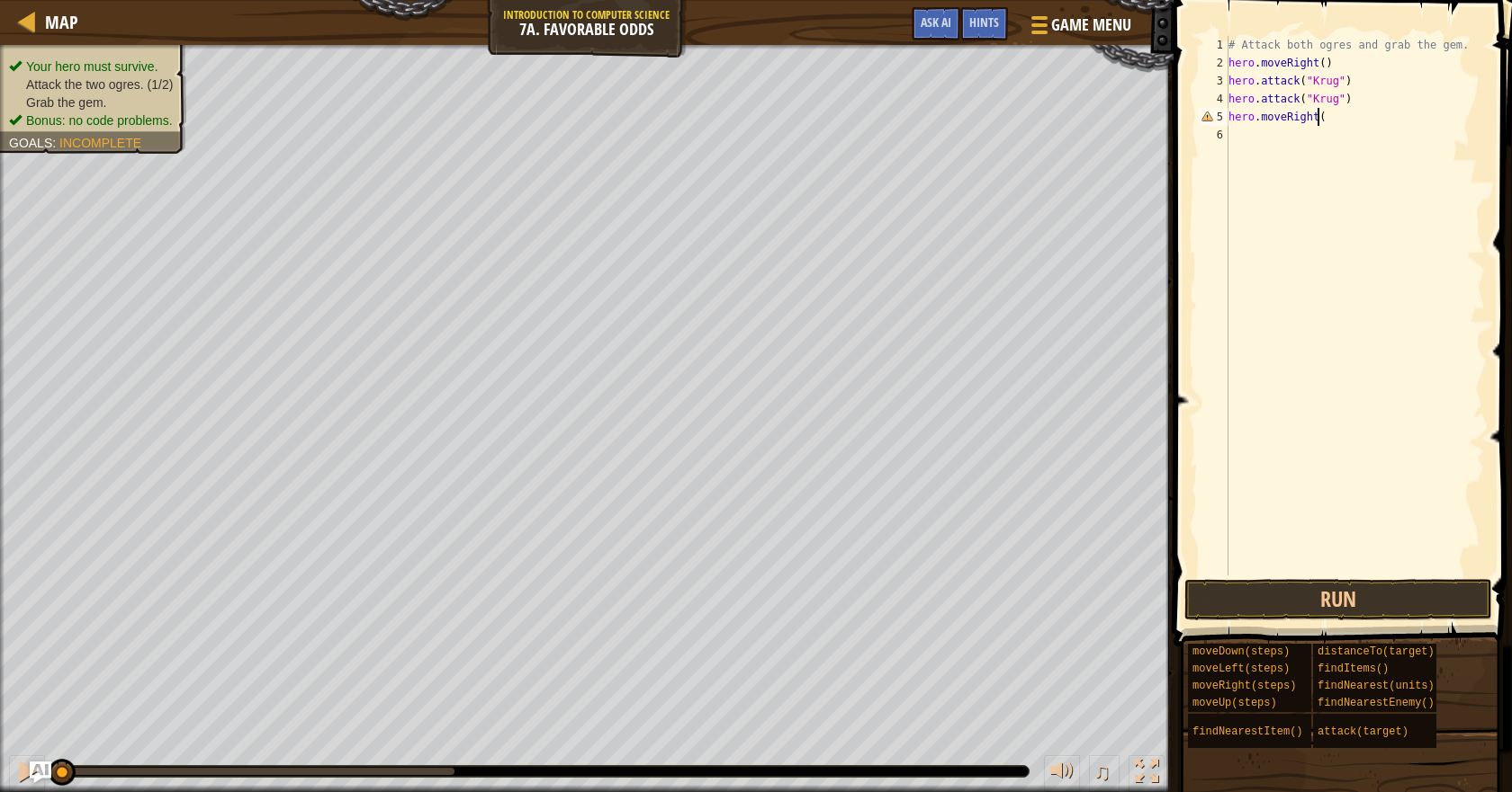
scroll to position [8, 6]
type textarea "hero.moveRight()"
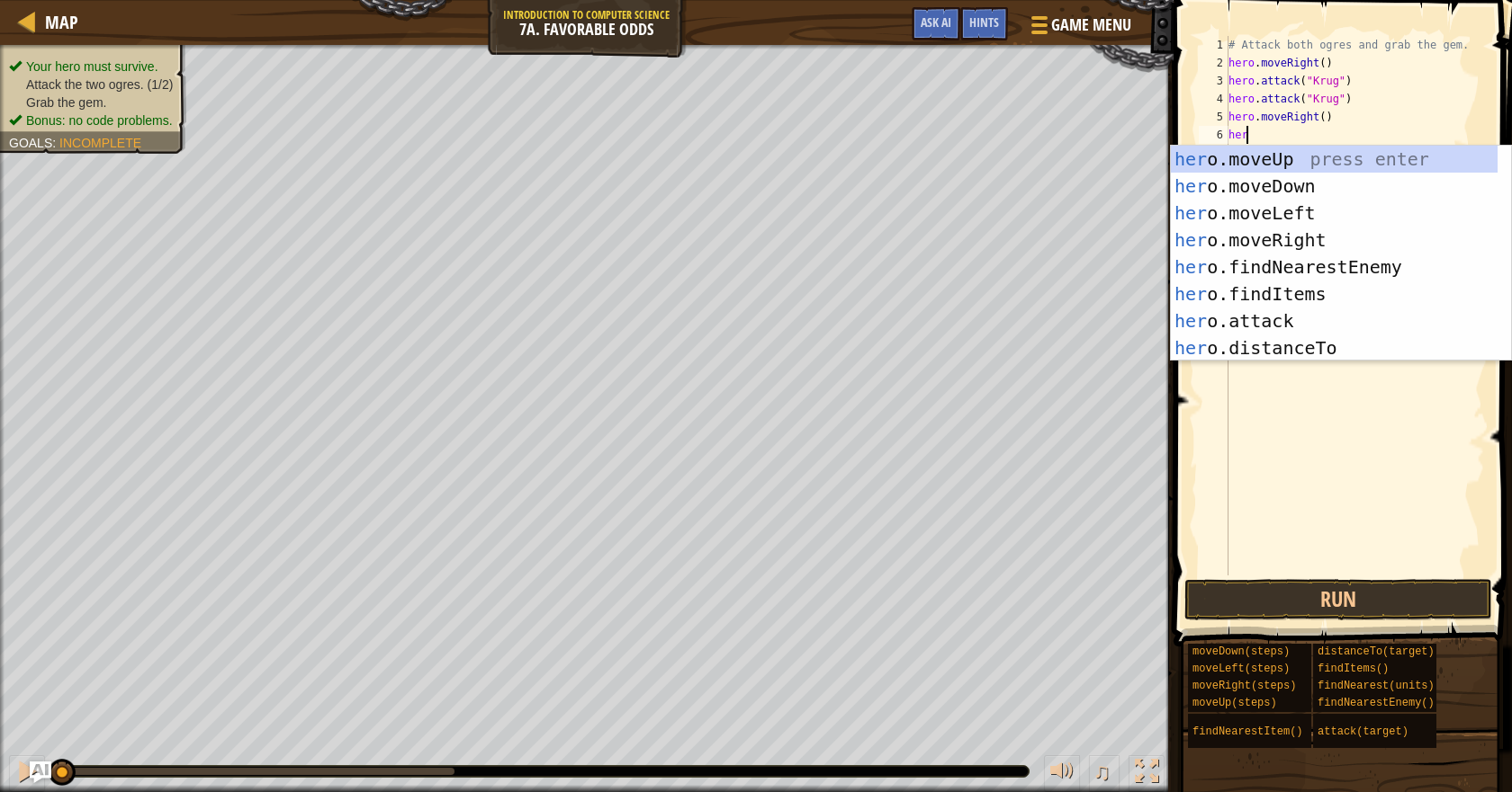
type textarea "h"
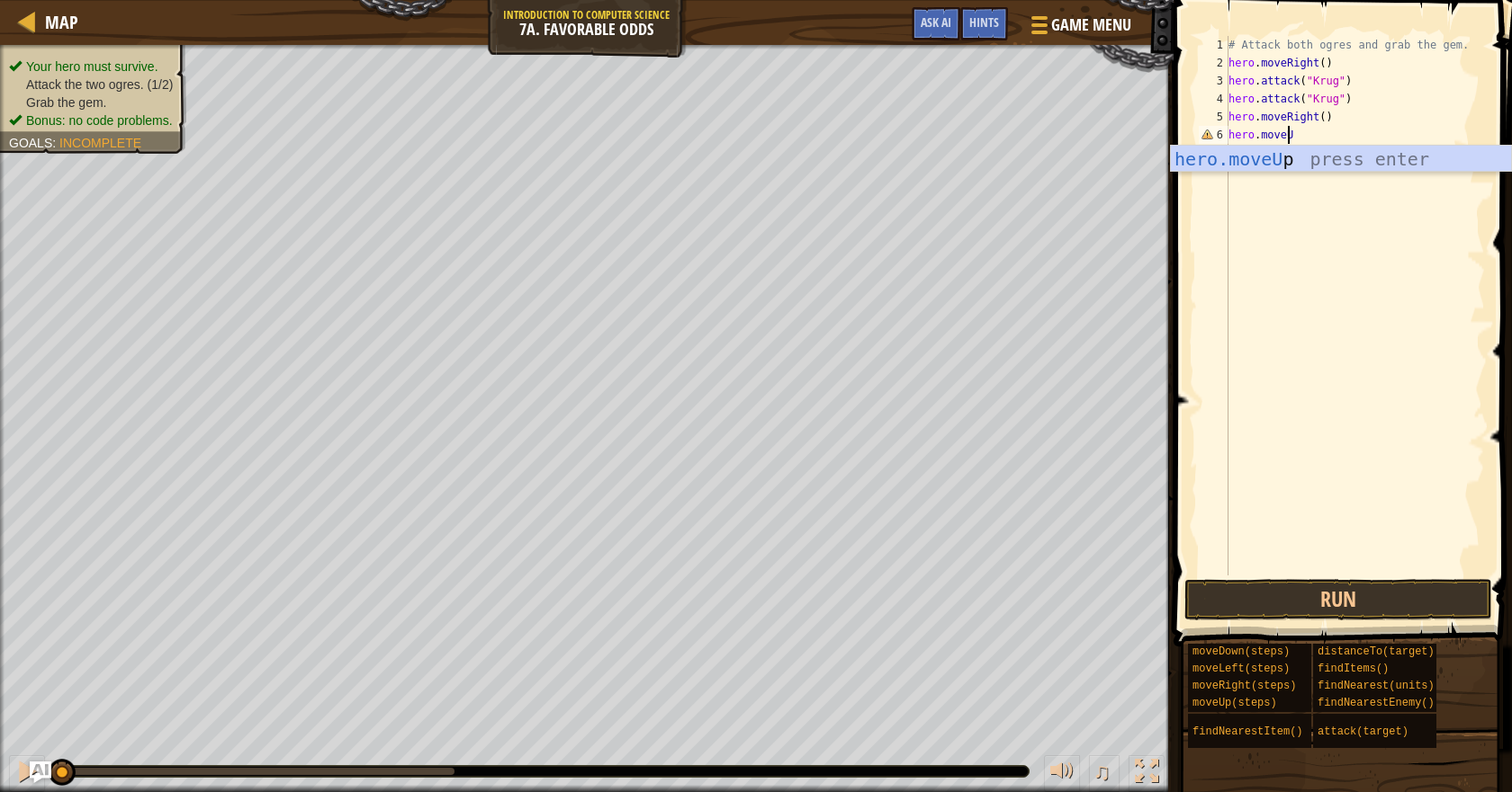
scroll to position [8, 4]
type textarea "hero.moveUp()"
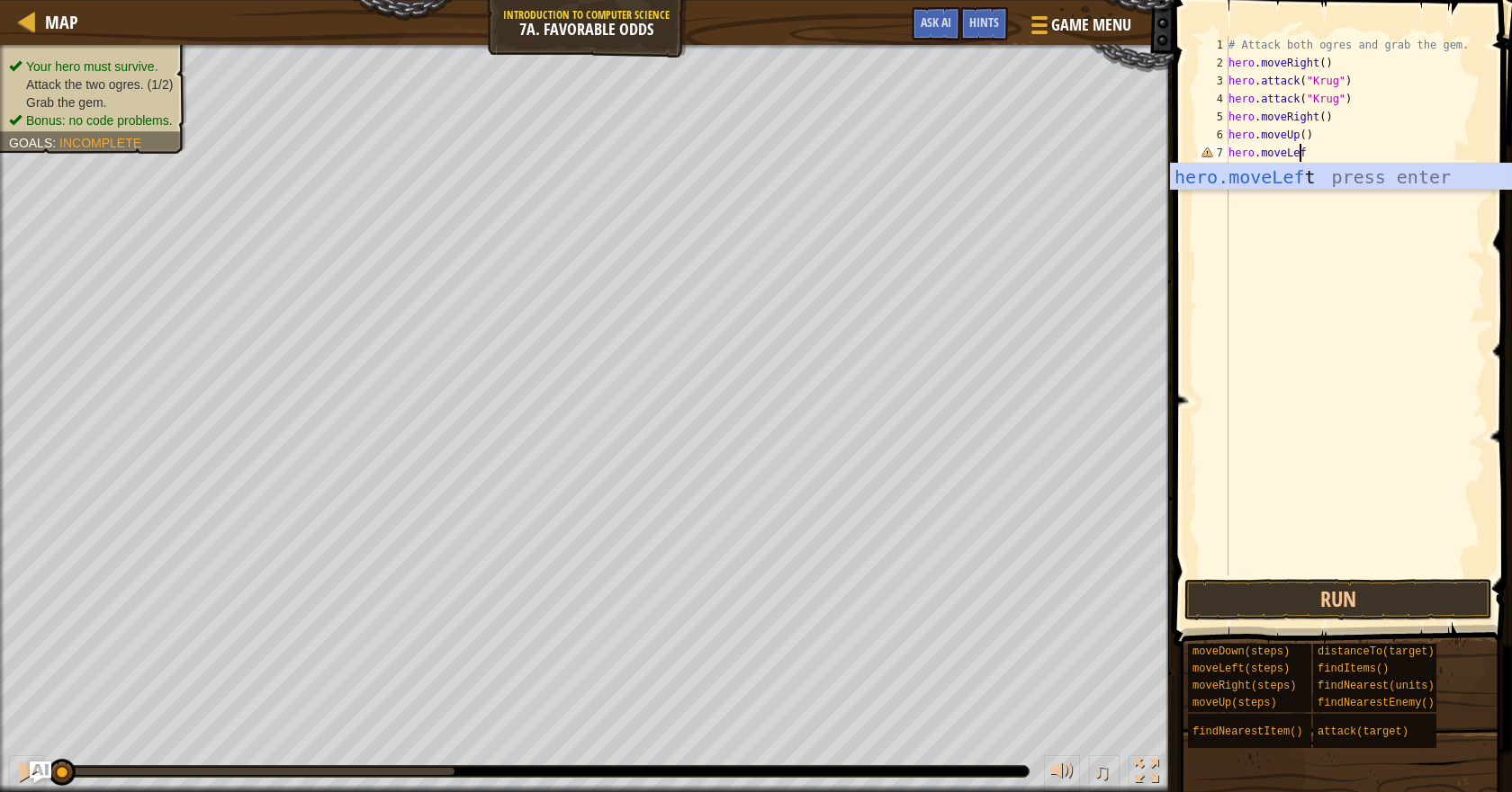
scroll to position [8, 5]
type textarea "hero.moveLeft()"
type textarea "hero.Attack("Grump")"
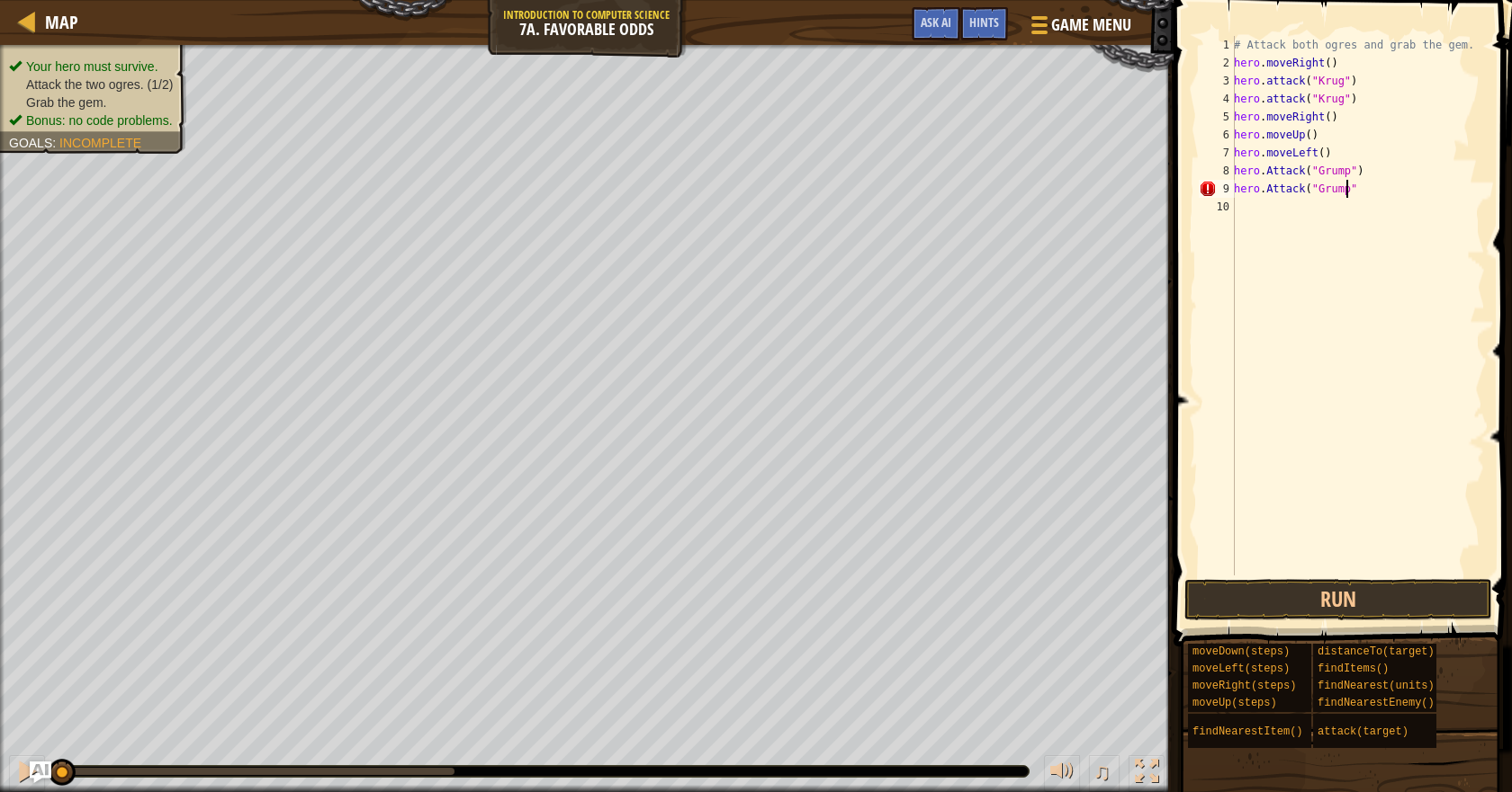
type textarea "hero.Attack("Grump")"
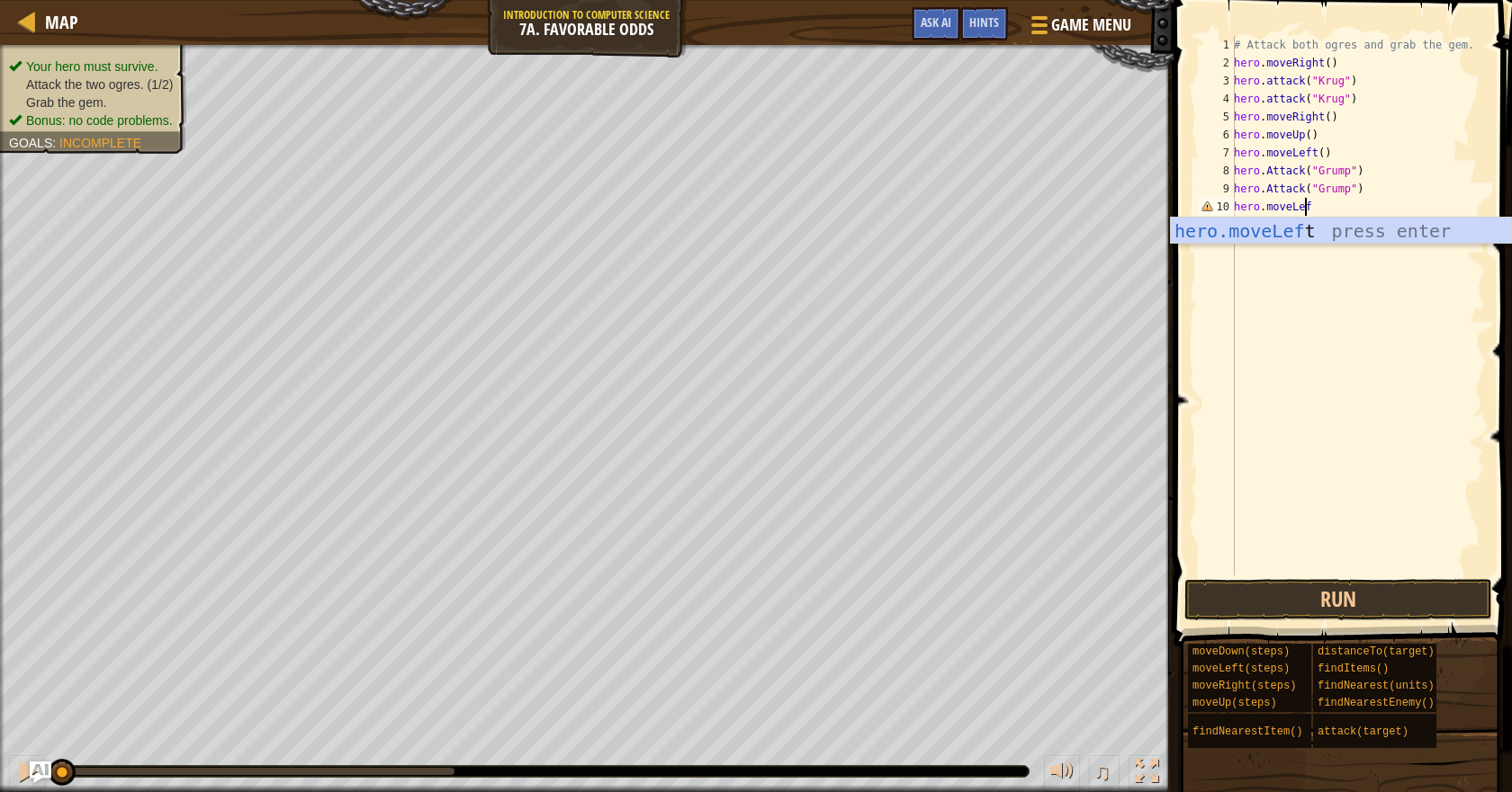
type textarea "hero.moveLeft"
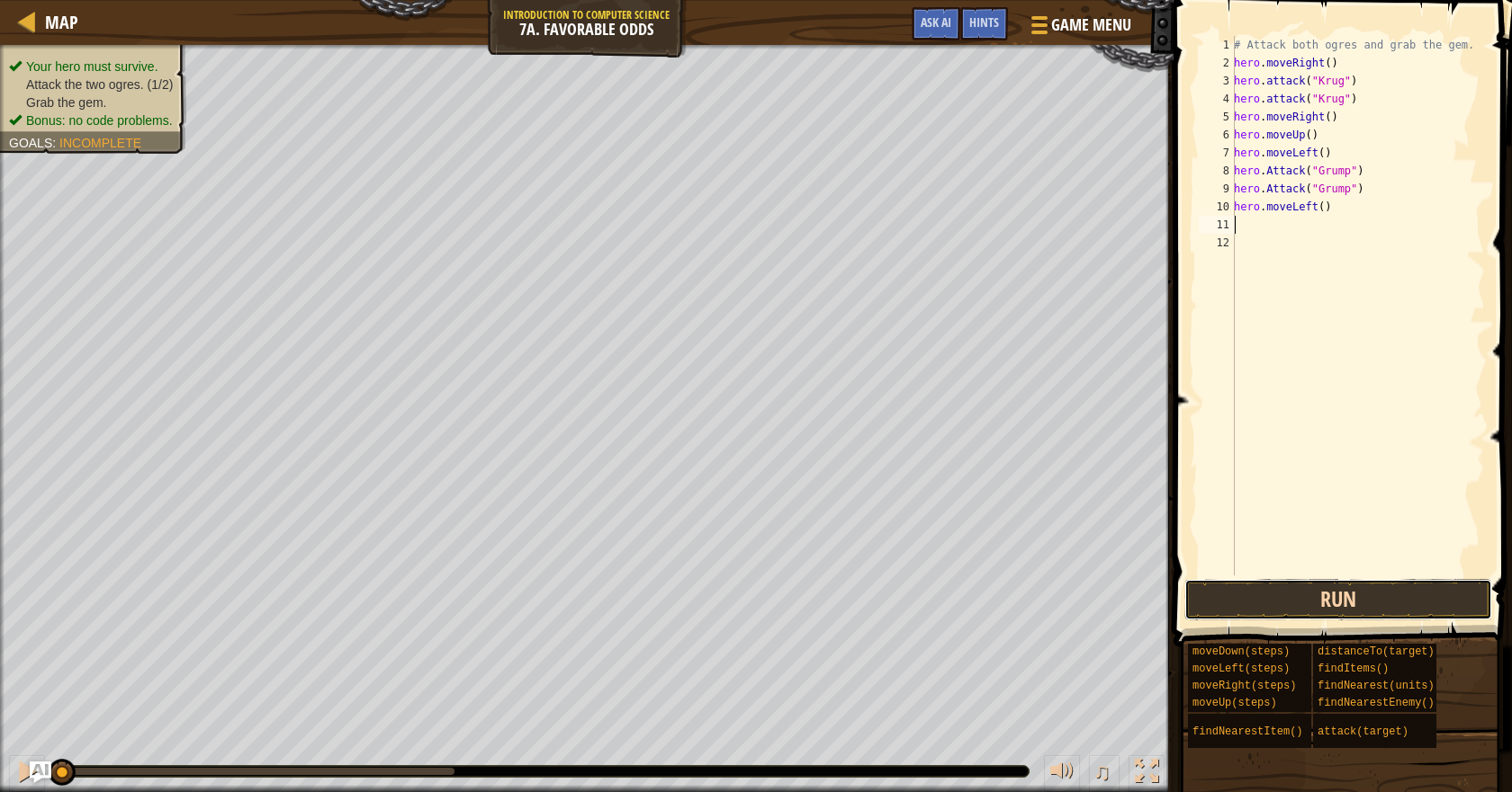
click at [1301, 611] on button "Run" at bounding box center [1337, 599] width 307 height 41
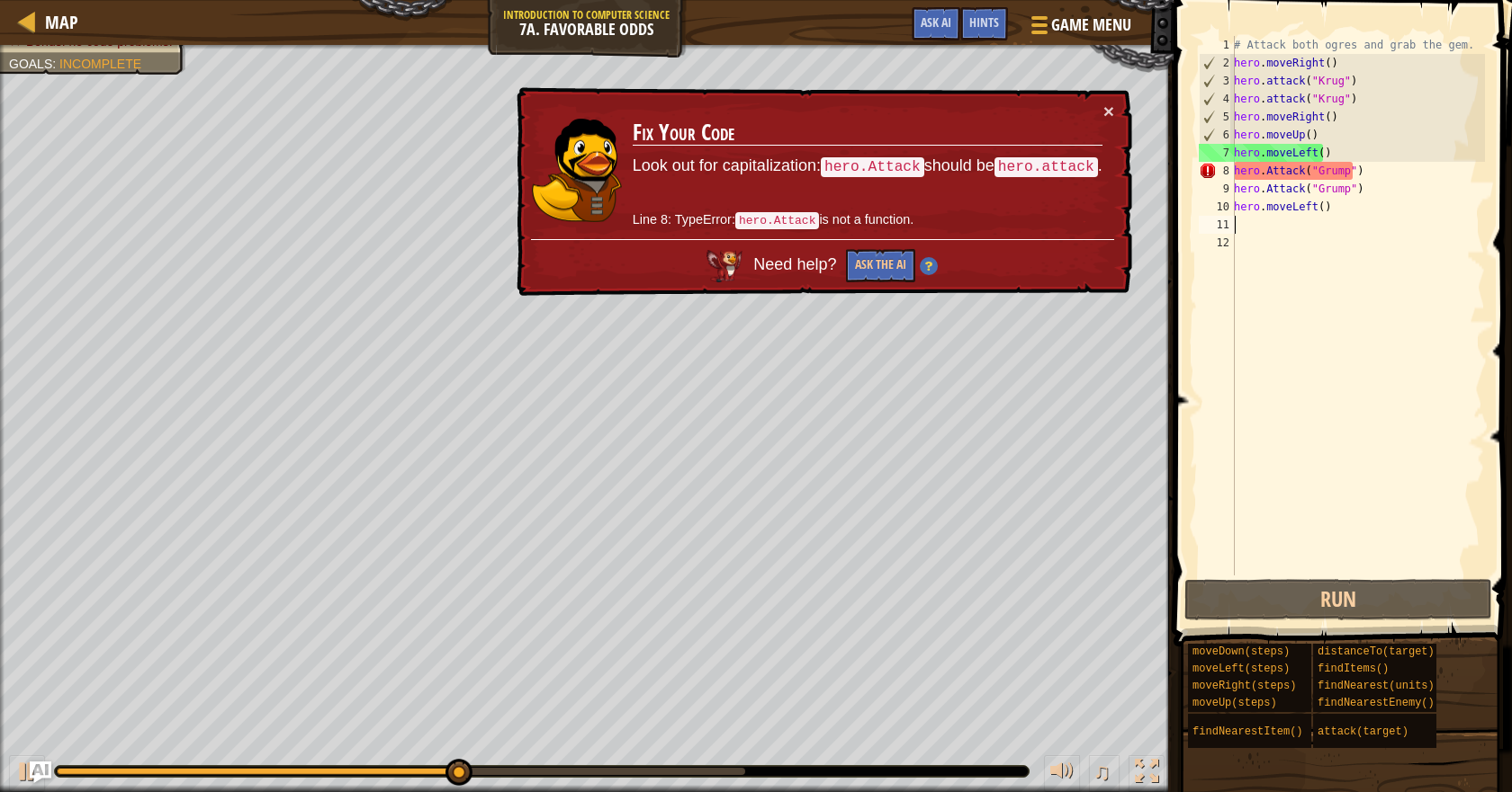
click at [1272, 167] on div "# Attack both ogres and grab the gem. hero . moveRight ( ) hero . attack ( "Kru…" at bounding box center [1356, 323] width 254 height 576
click at [1265, 171] on div "# Attack both ogres and grab the gem. hero . moveRight ( ) hero . attack ( "Kru…" at bounding box center [1356, 323] width 254 height 576
click at [1270, 168] on div "# Attack both ogres and grab the gem. hero . moveRight ( ) hero . attack ( "Kru…" at bounding box center [1356, 323] width 254 height 576
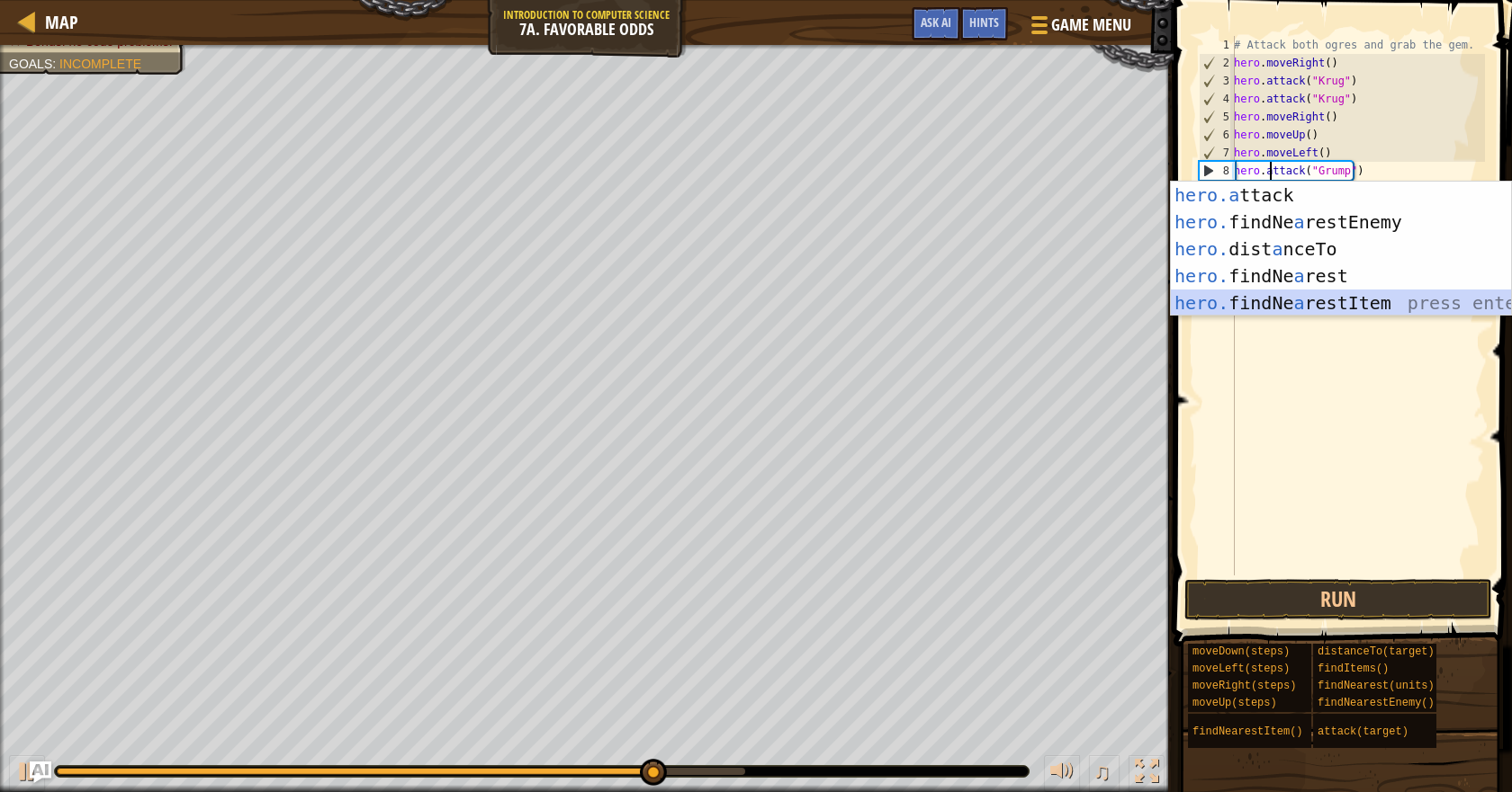
click at [1293, 306] on div "hero.a ttack press enter hero. findNe a restEnemy press enter hero. dist a nceT…" at bounding box center [1340, 275] width 340 height 189
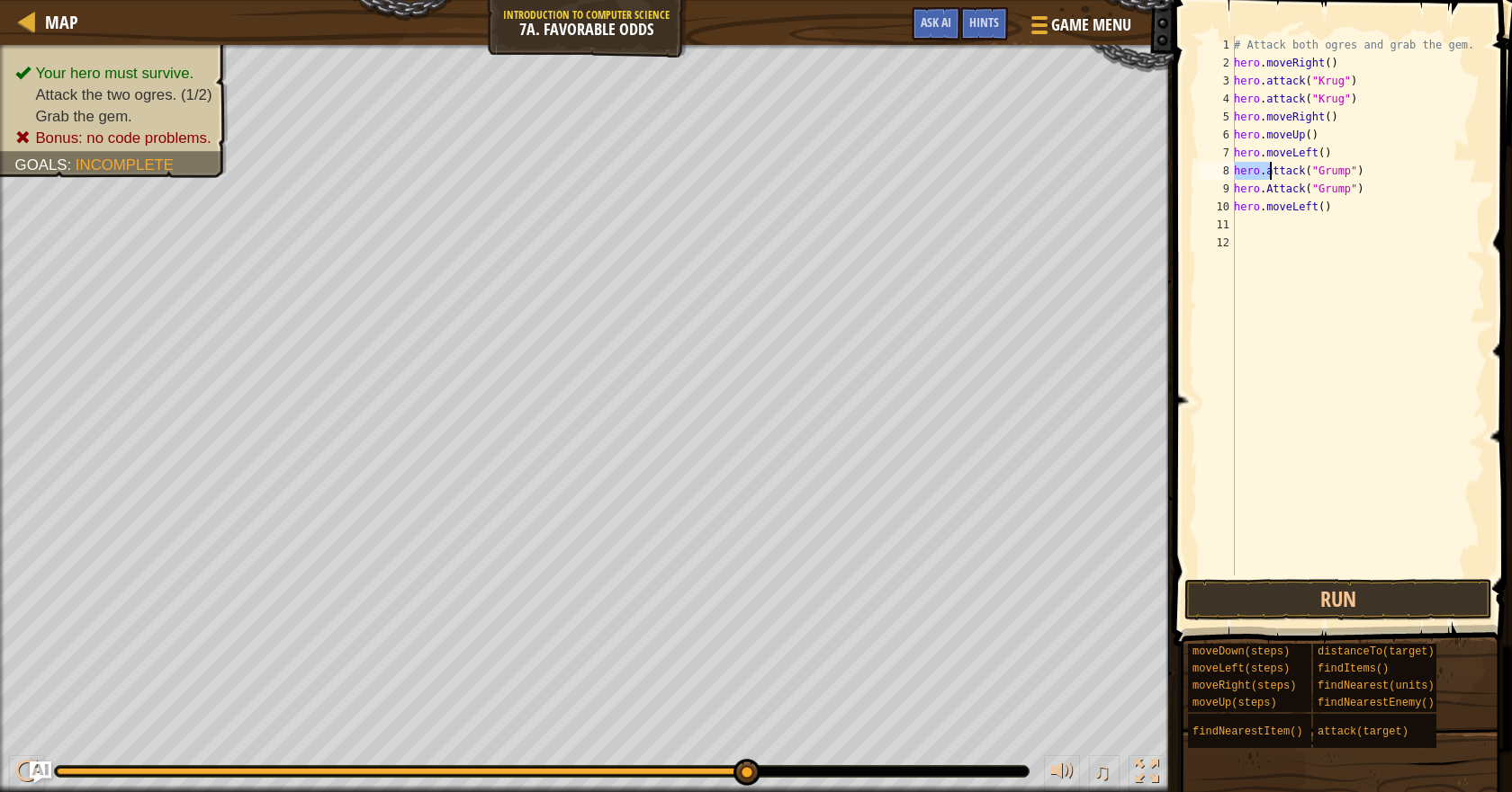
click at [1268, 188] on div "# Attack both ogres and grab the gem. hero . moveRight ( ) hero . attack ( "Kru…" at bounding box center [1356, 323] width 254 height 576
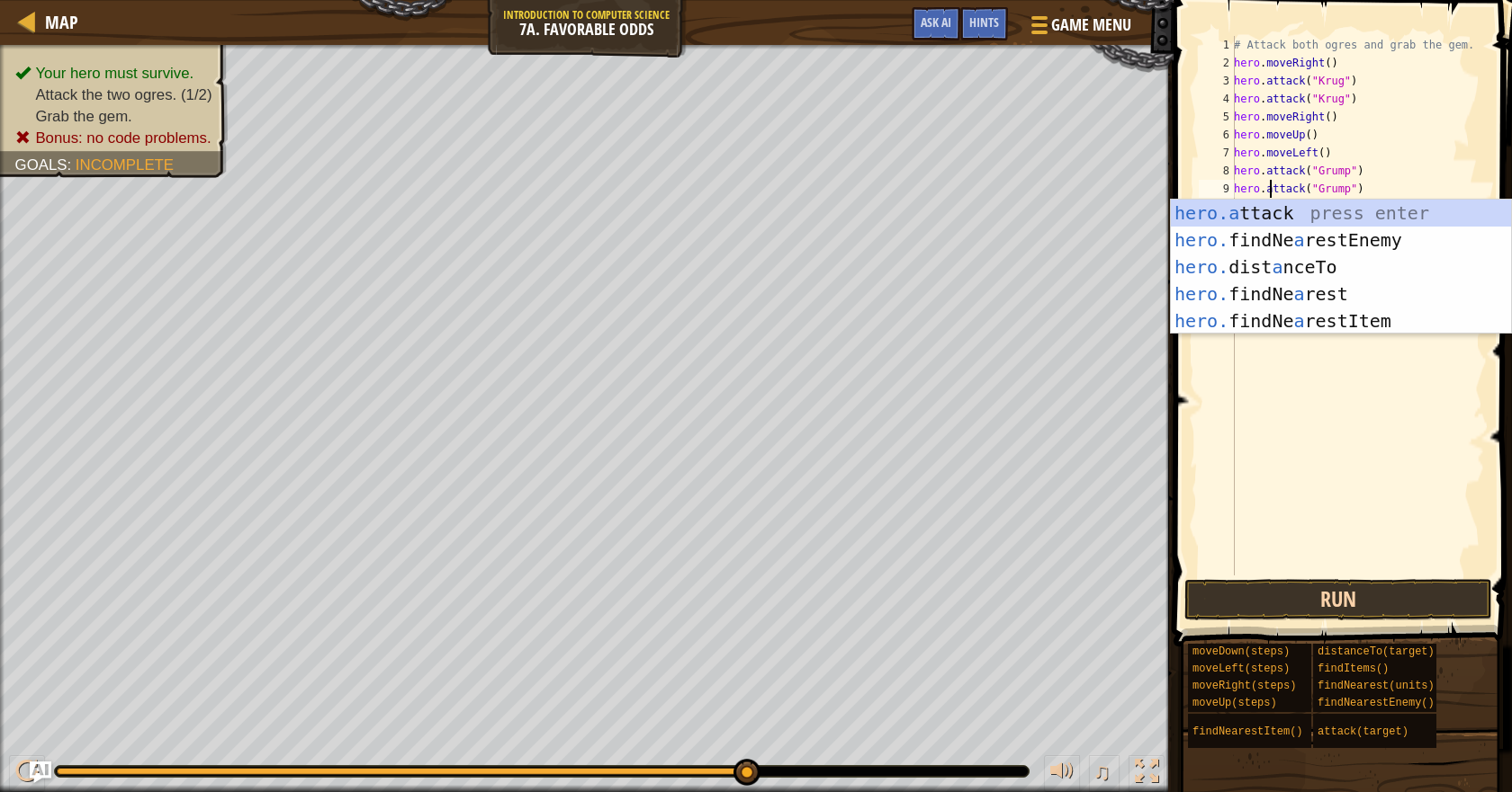
type textarea "hero.attack("Grump")"
click at [1345, 593] on button "Run" at bounding box center [1337, 599] width 307 height 41
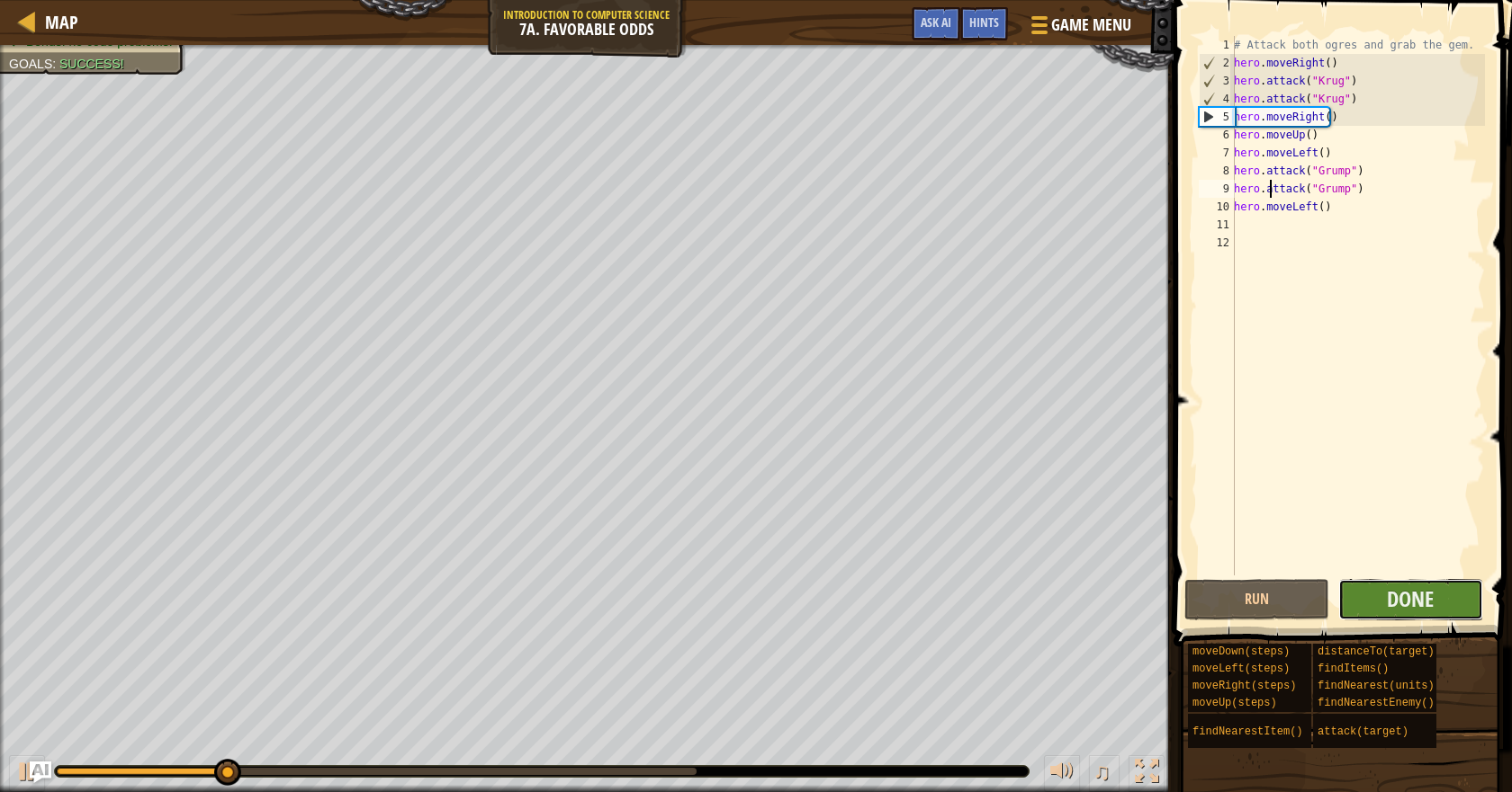
click at [1448, 598] on button "Done" at bounding box center [1410, 599] width 145 height 41
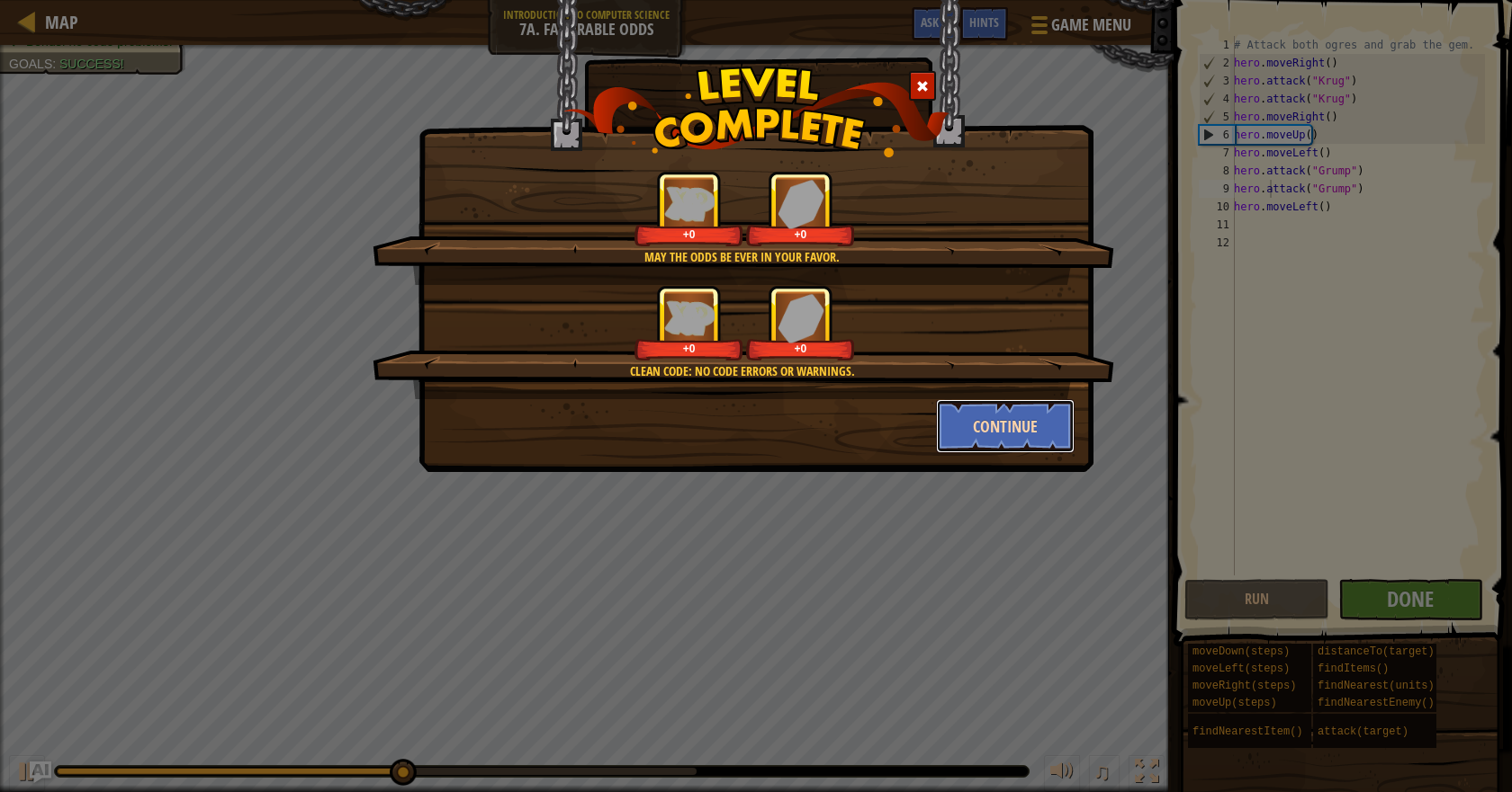
click at [1012, 409] on button "Continue" at bounding box center [1006, 426] width 140 height 54
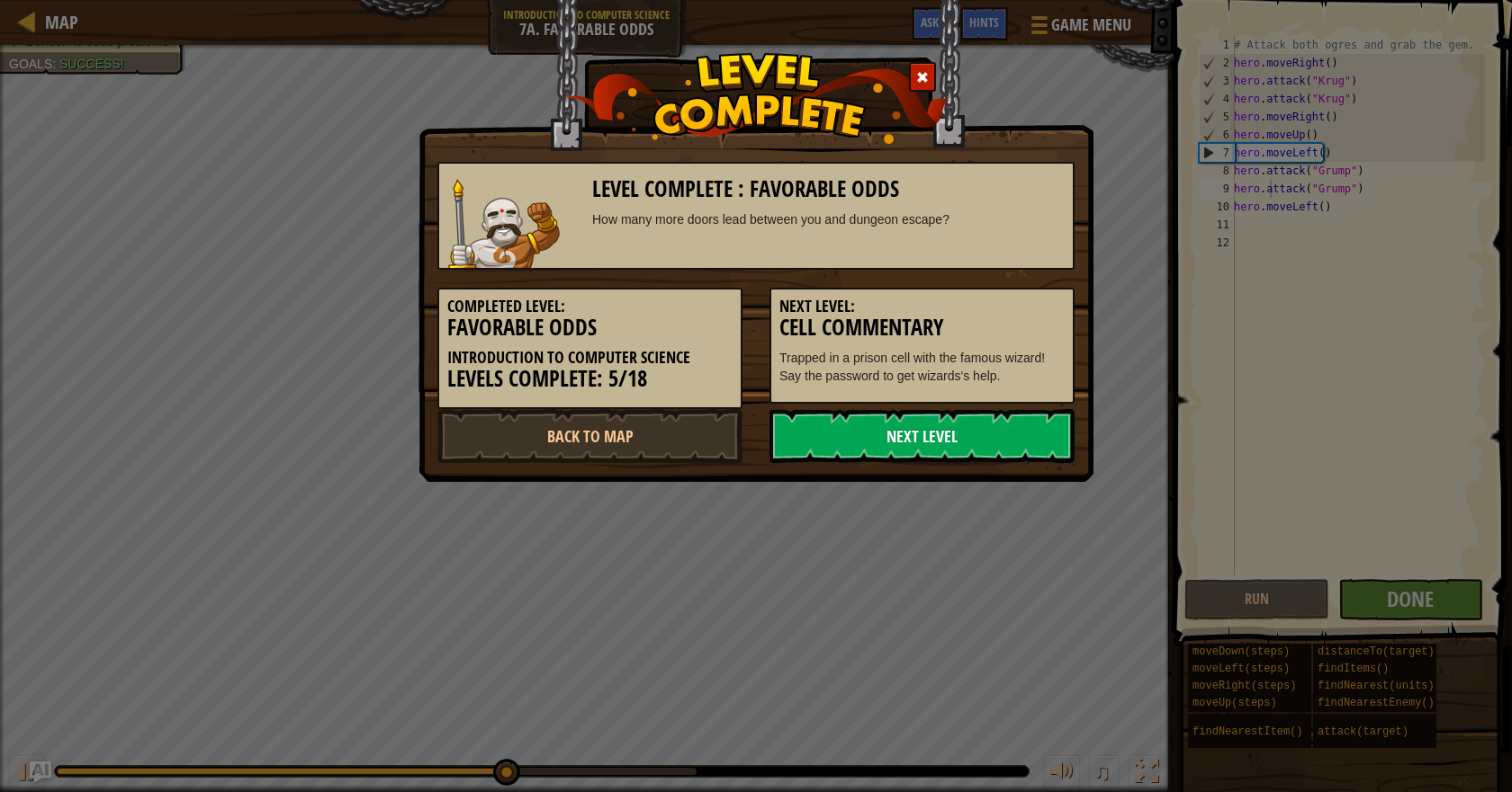
click at [964, 421] on link "Next Level" at bounding box center [922, 436] width 305 height 54
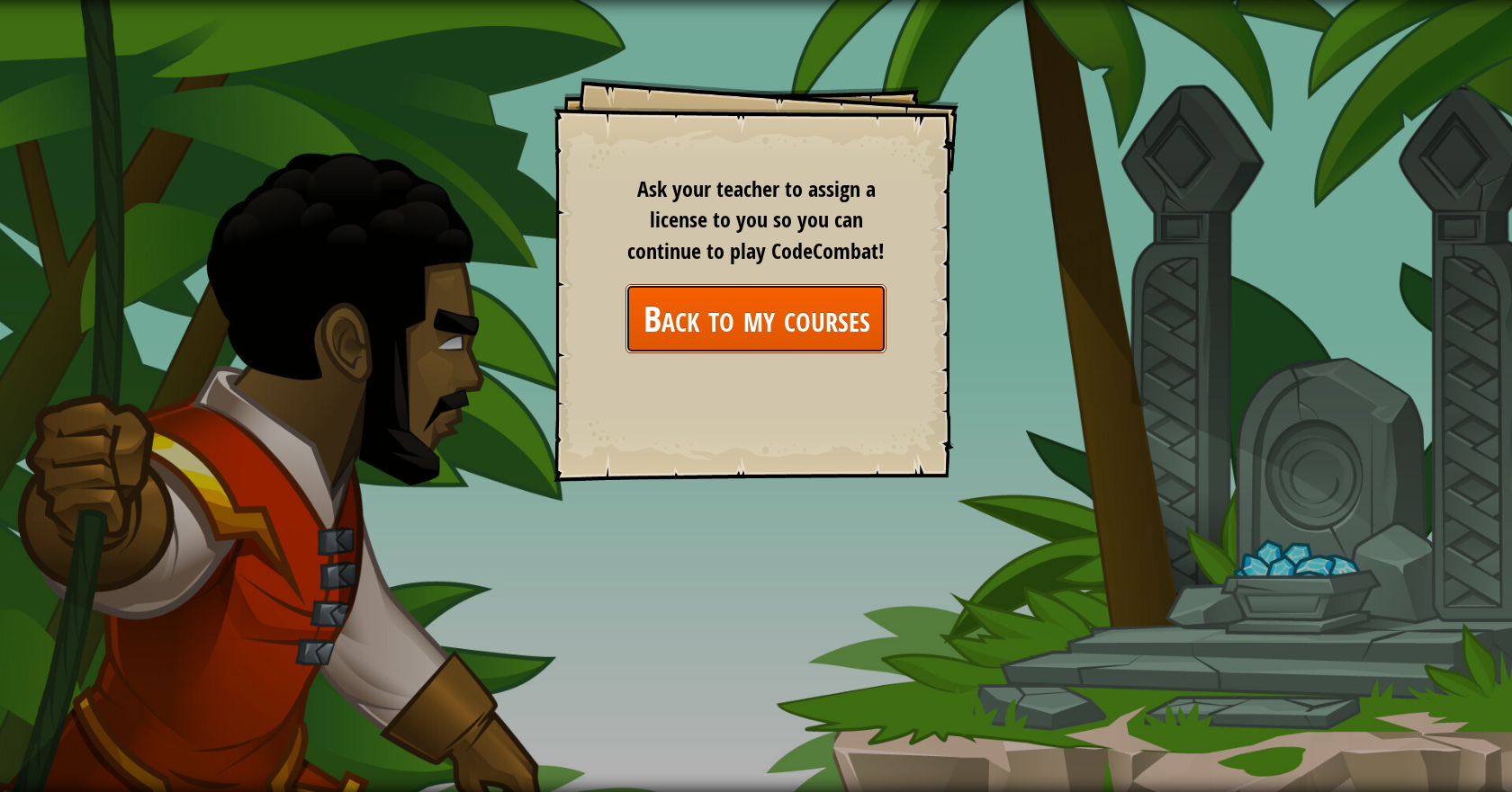
click at [718, 308] on link "Back to my courses" at bounding box center [756, 318] width 260 height 69
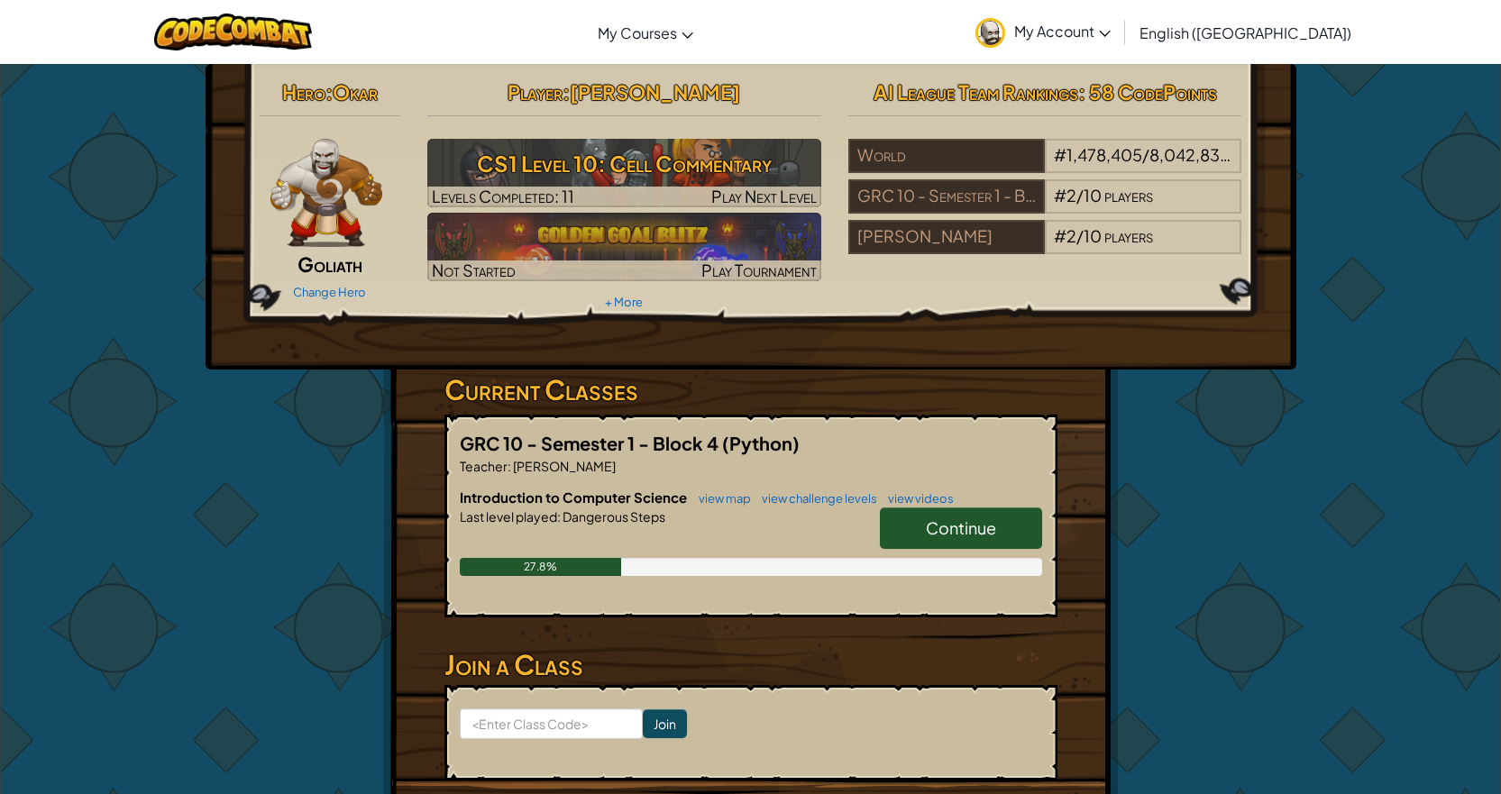
click at [971, 518] on span "Continue" at bounding box center [961, 527] width 70 height 21
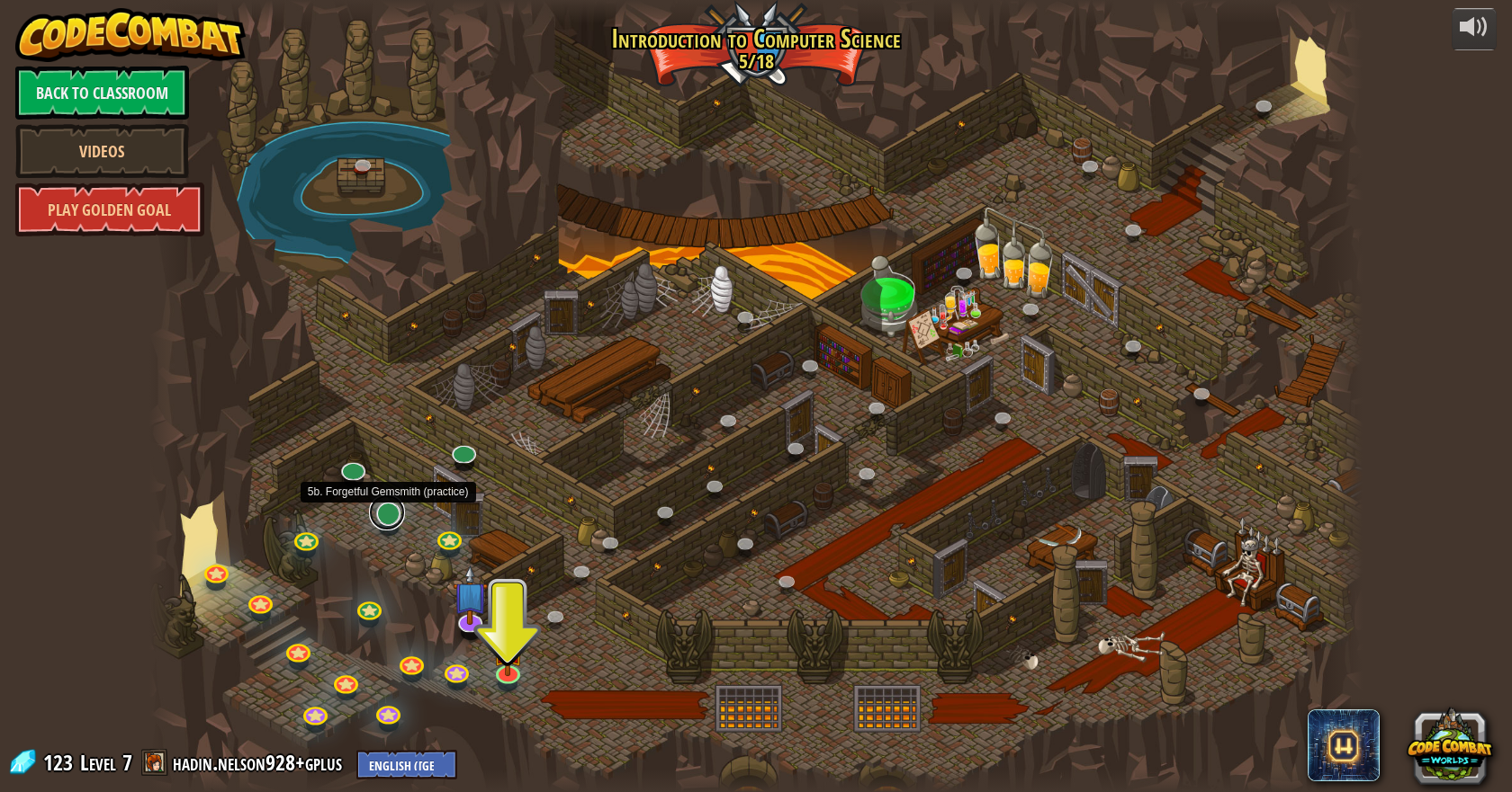
click at [395, 517] on link at bounding box center [387, 513] width 36 height 36
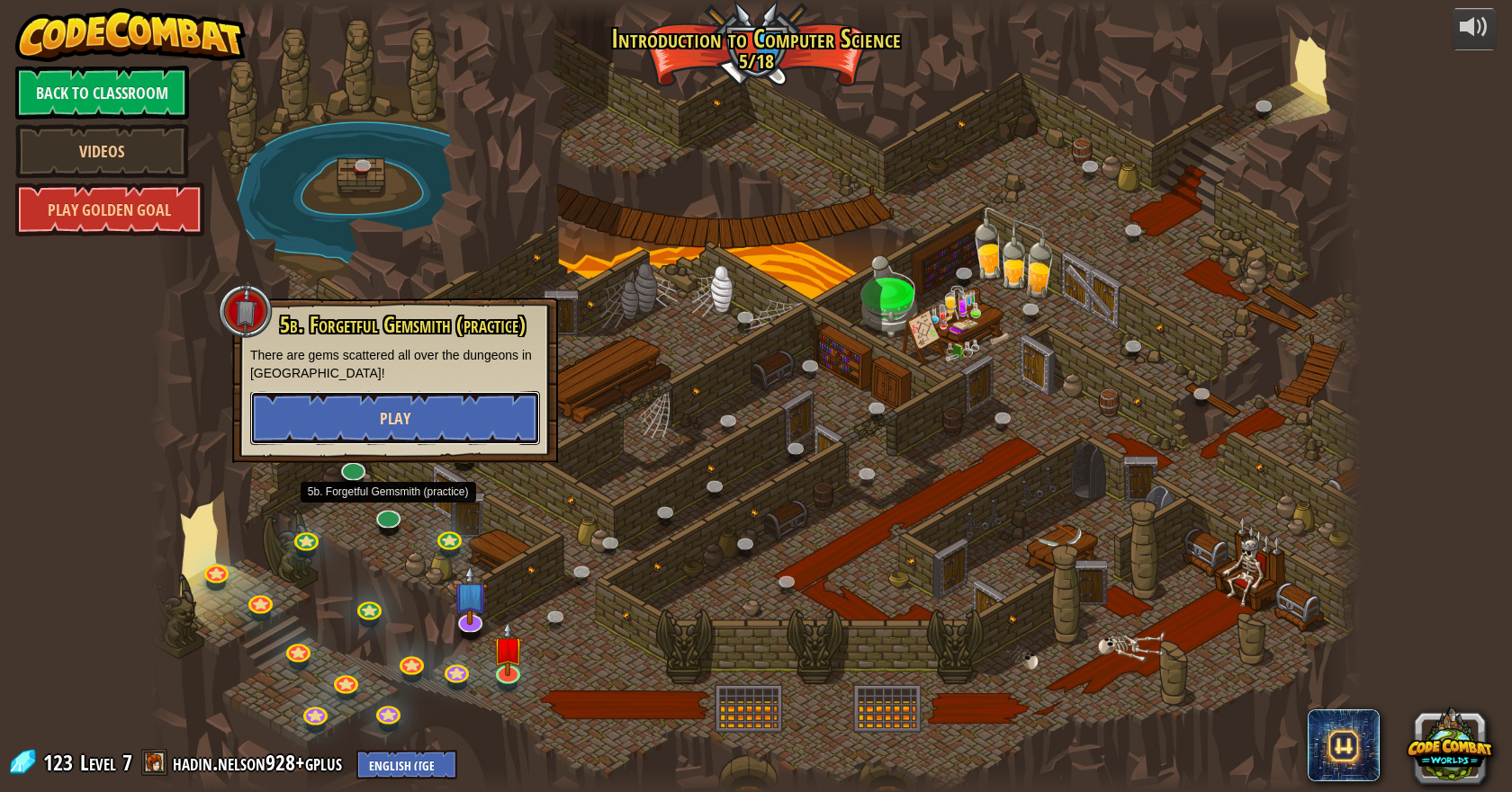
click at [452, 437] on button "Play" at bounding box center [395, 418] width 289 height 54
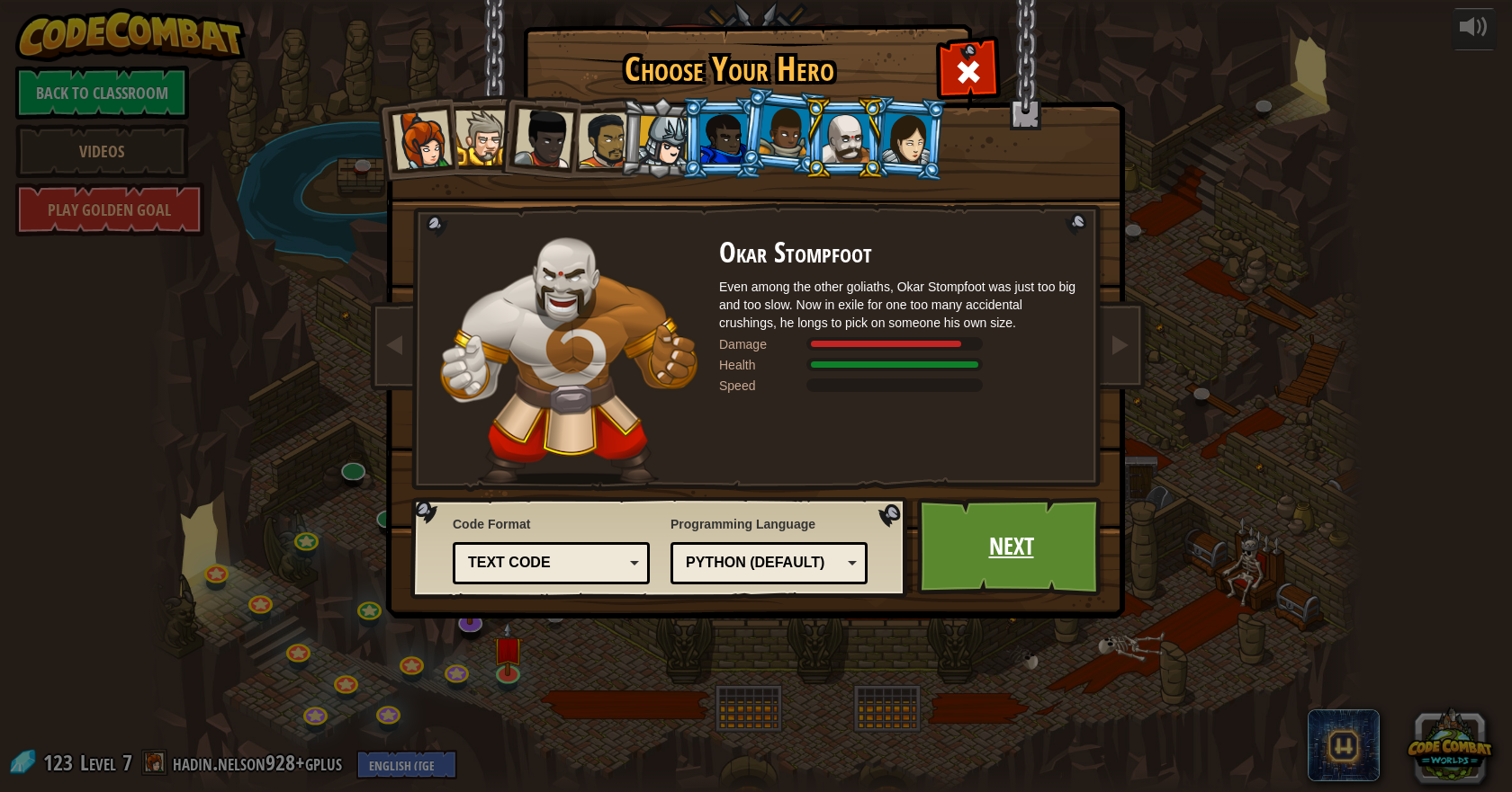
click at [1055, 544] on link "Next" at bounding box center [1011, 547] width 188 height 99
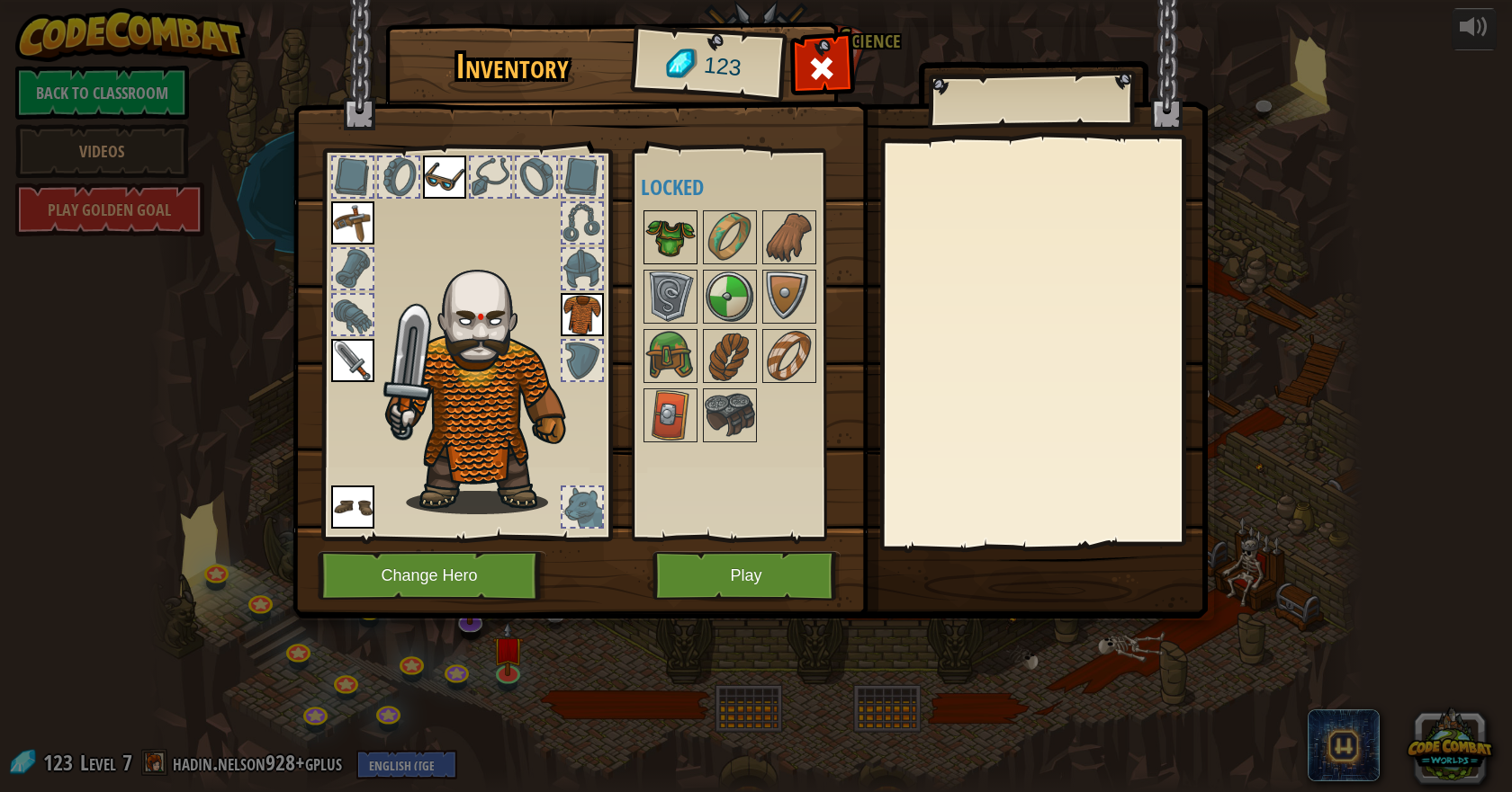
click at [682, 220] on img at bounding box center [670, 237] width 50 height 50
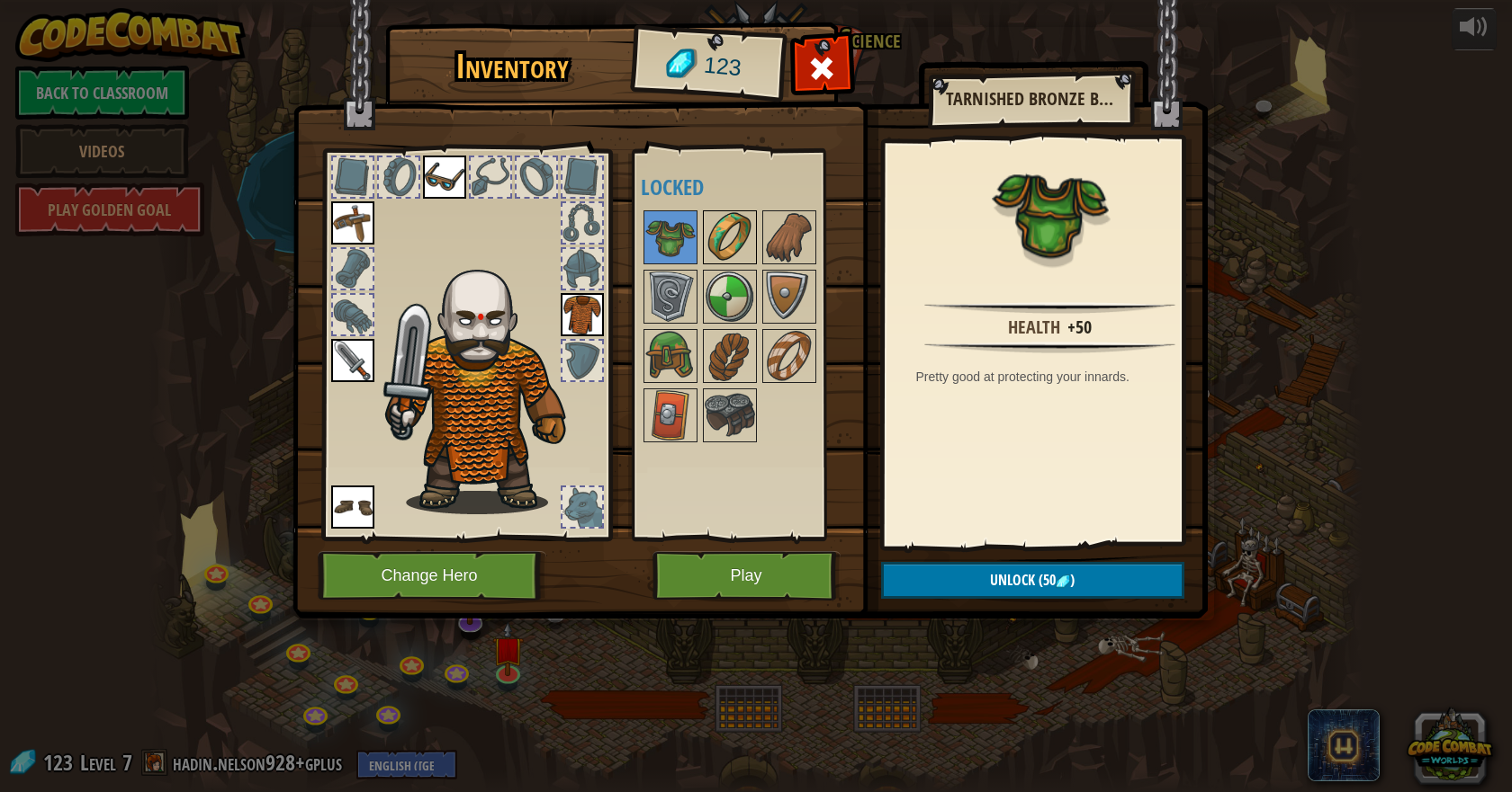
drag, startPoint x: 711, startPoint y: 227, endPoint x: 726, endPoint y: 241, distance: 20.5
click at [715, 230] on img at bounding box center [730, 237] width 50 height 50
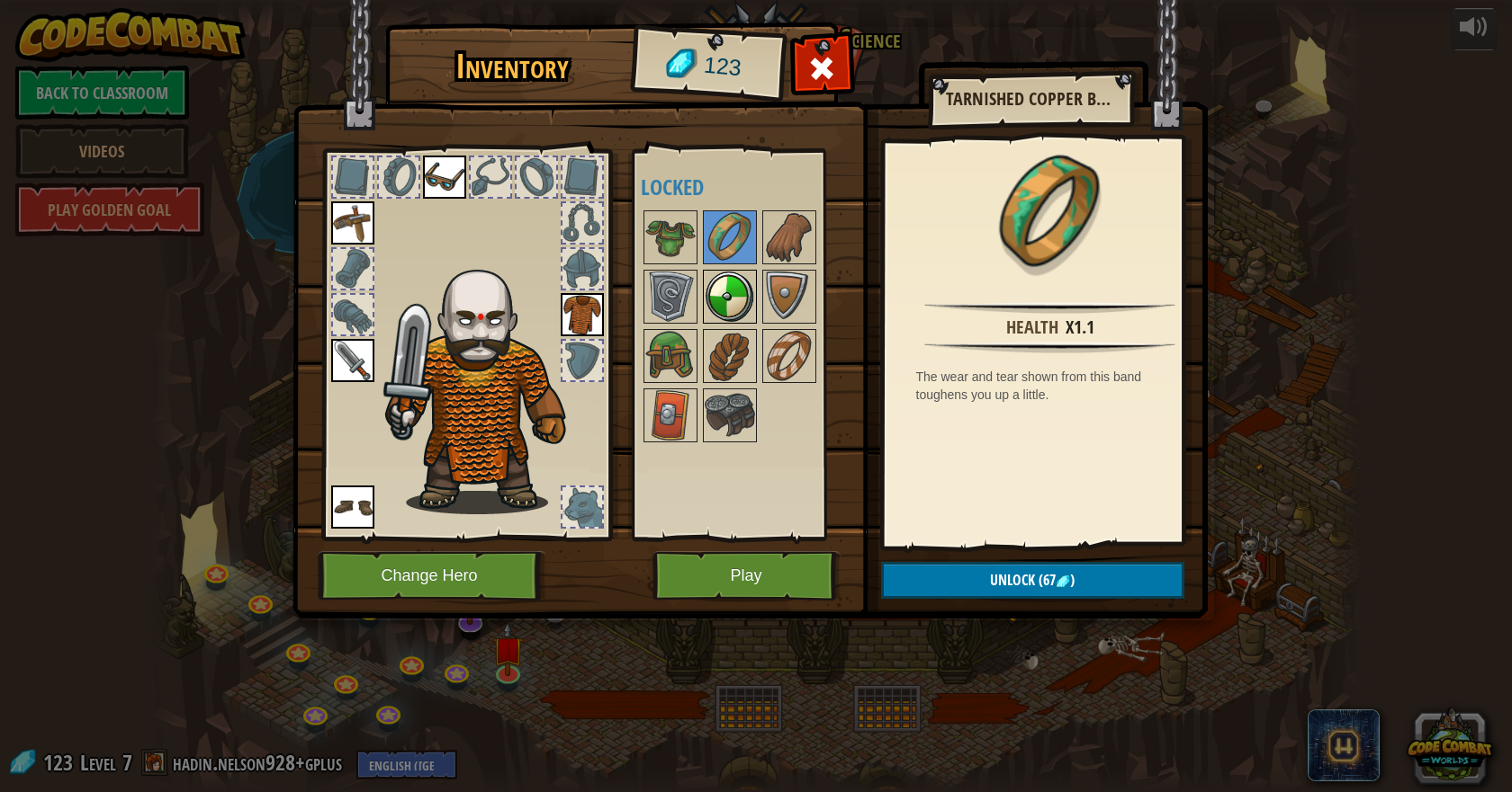
click at [731, 285] on img at bounding box center [730, 296] width 50 height 50
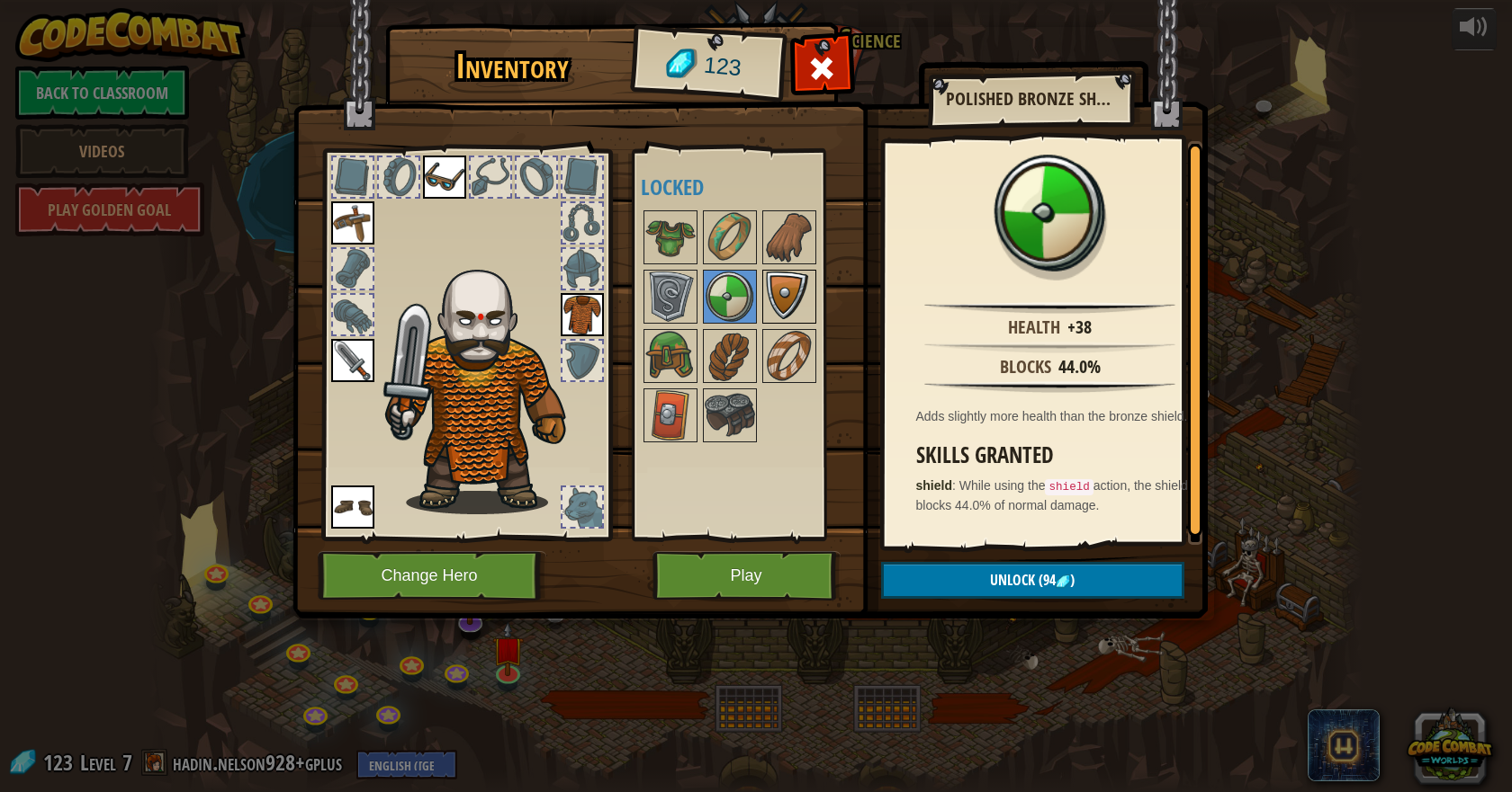
click at [779, 289] on img at bounding box center [788, 296] width 50 height 50
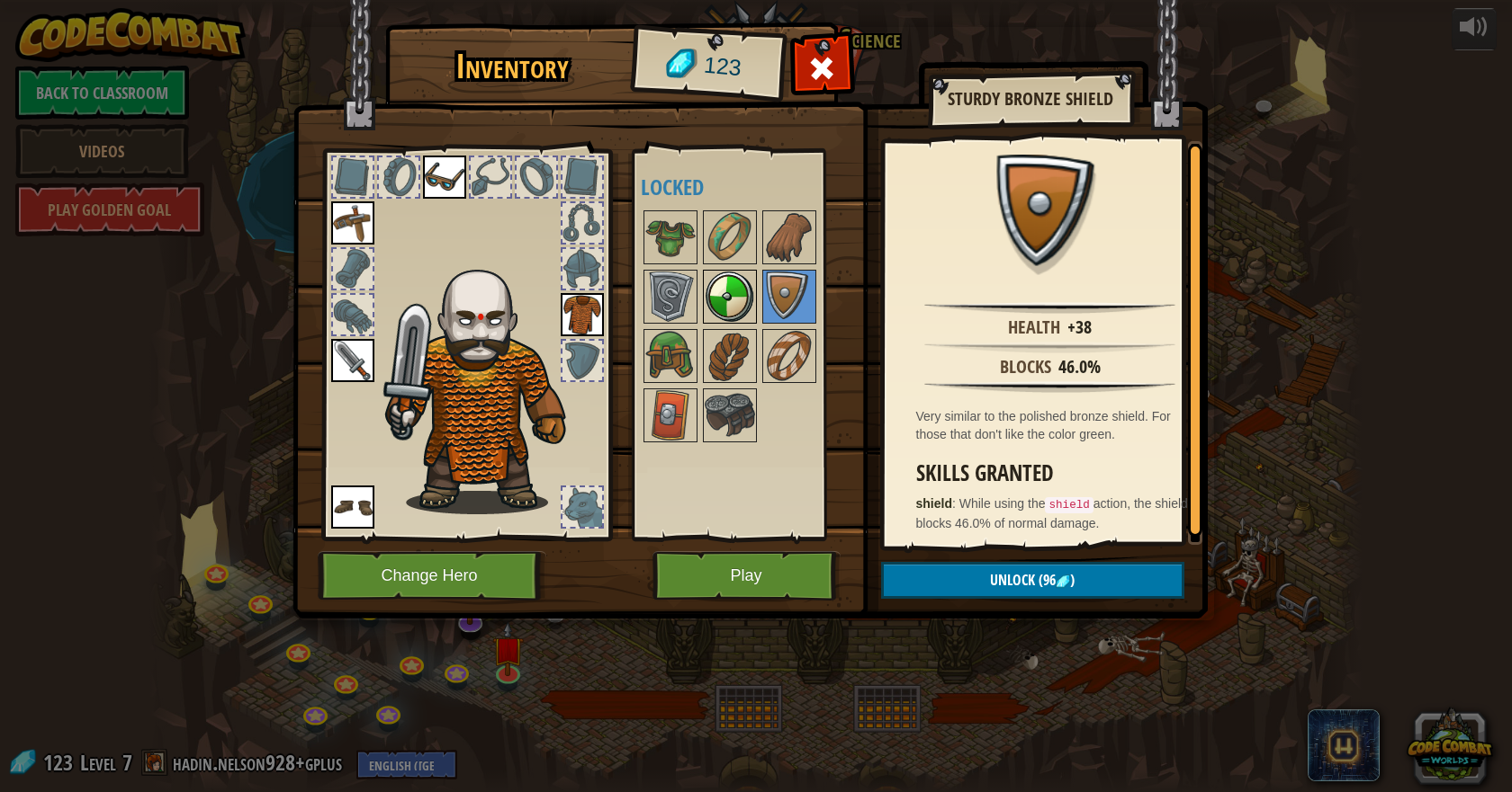
click at [750, 304] on img at bounding box center [730, 296] width 50 height 50
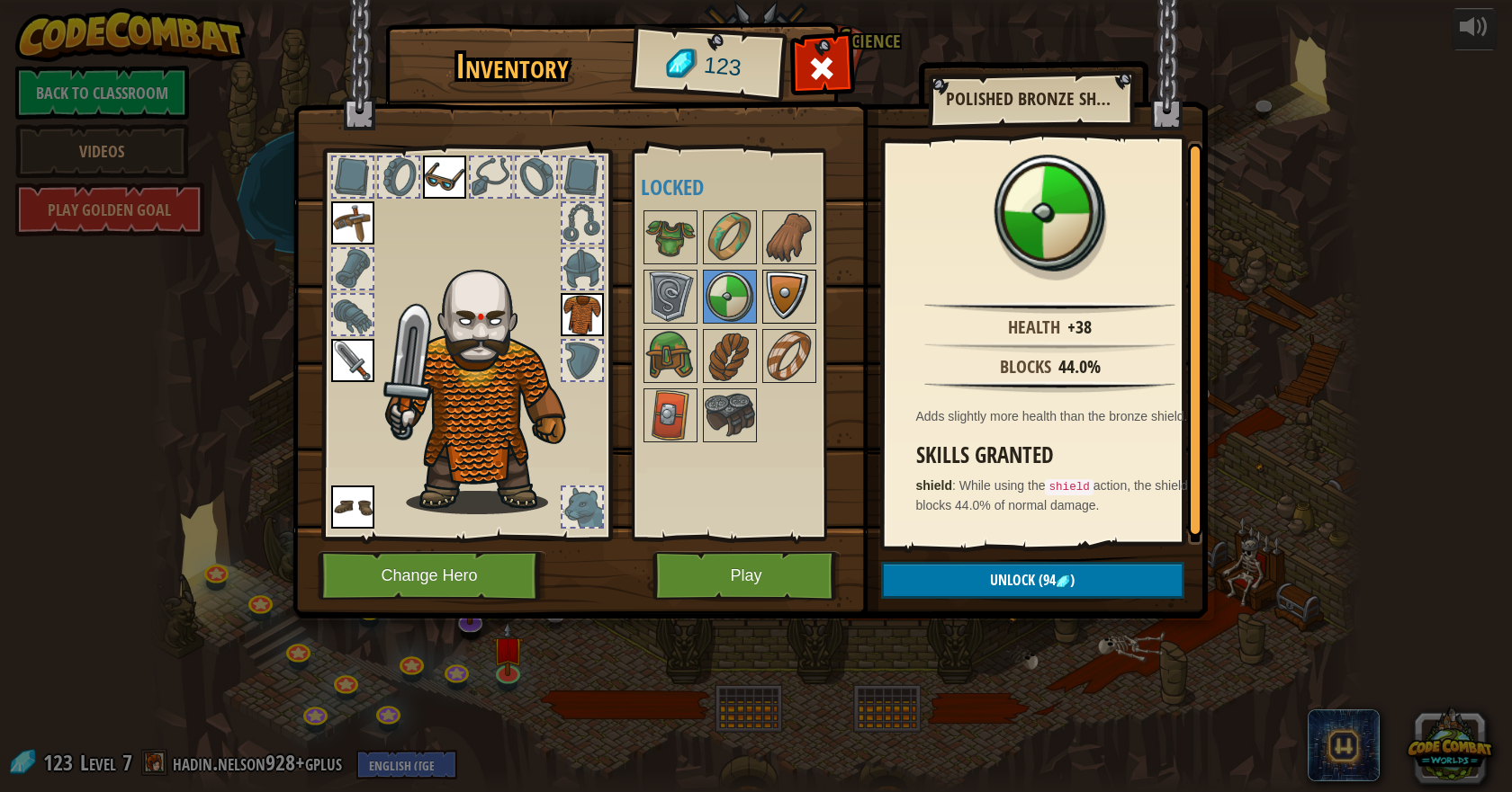
click at [771, 297] on img at bounding box center [788, 296] width 50 height 50
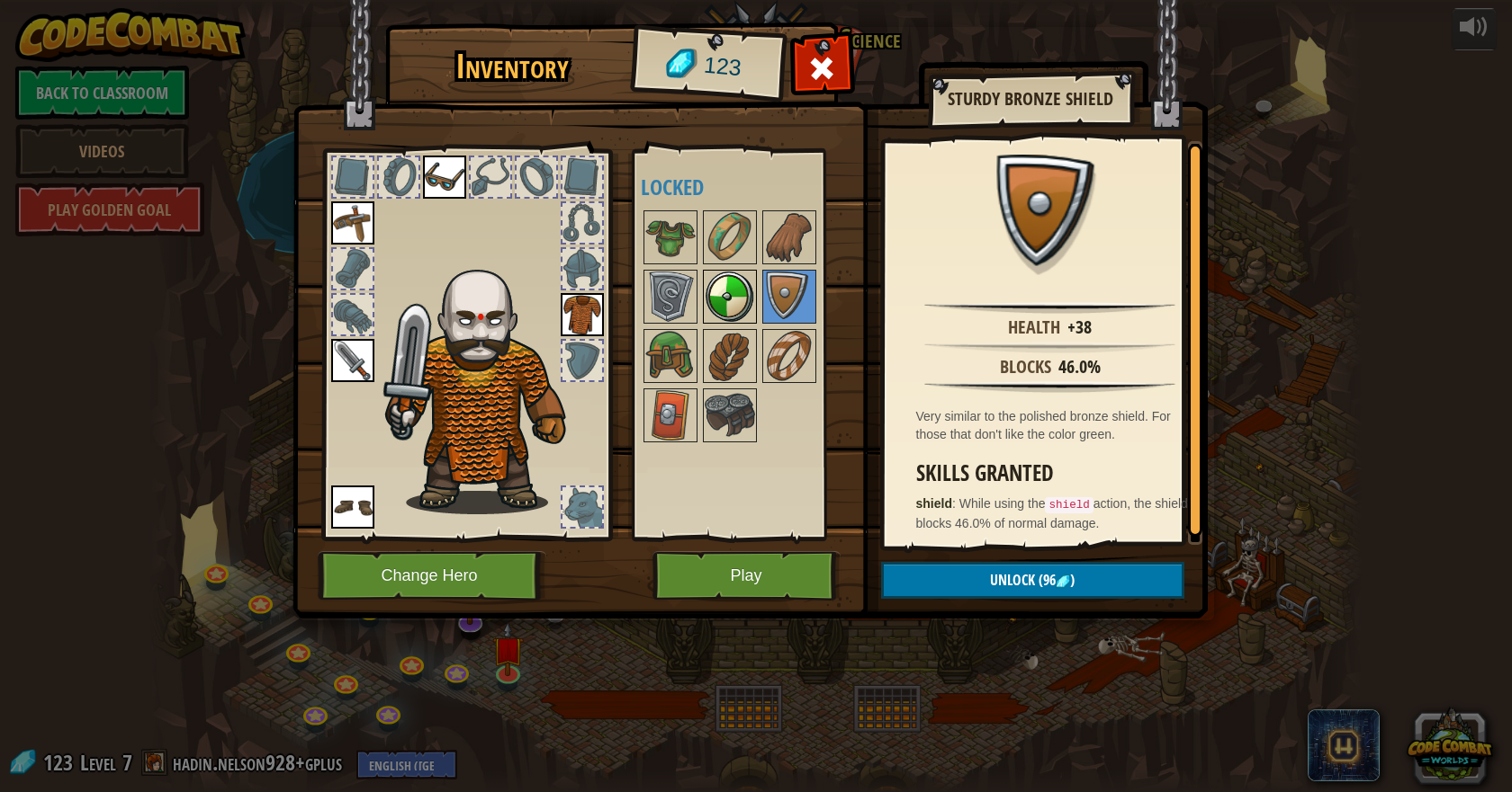
click at [718, 284] on img at bounding box center [730, 296] width 50 height 50
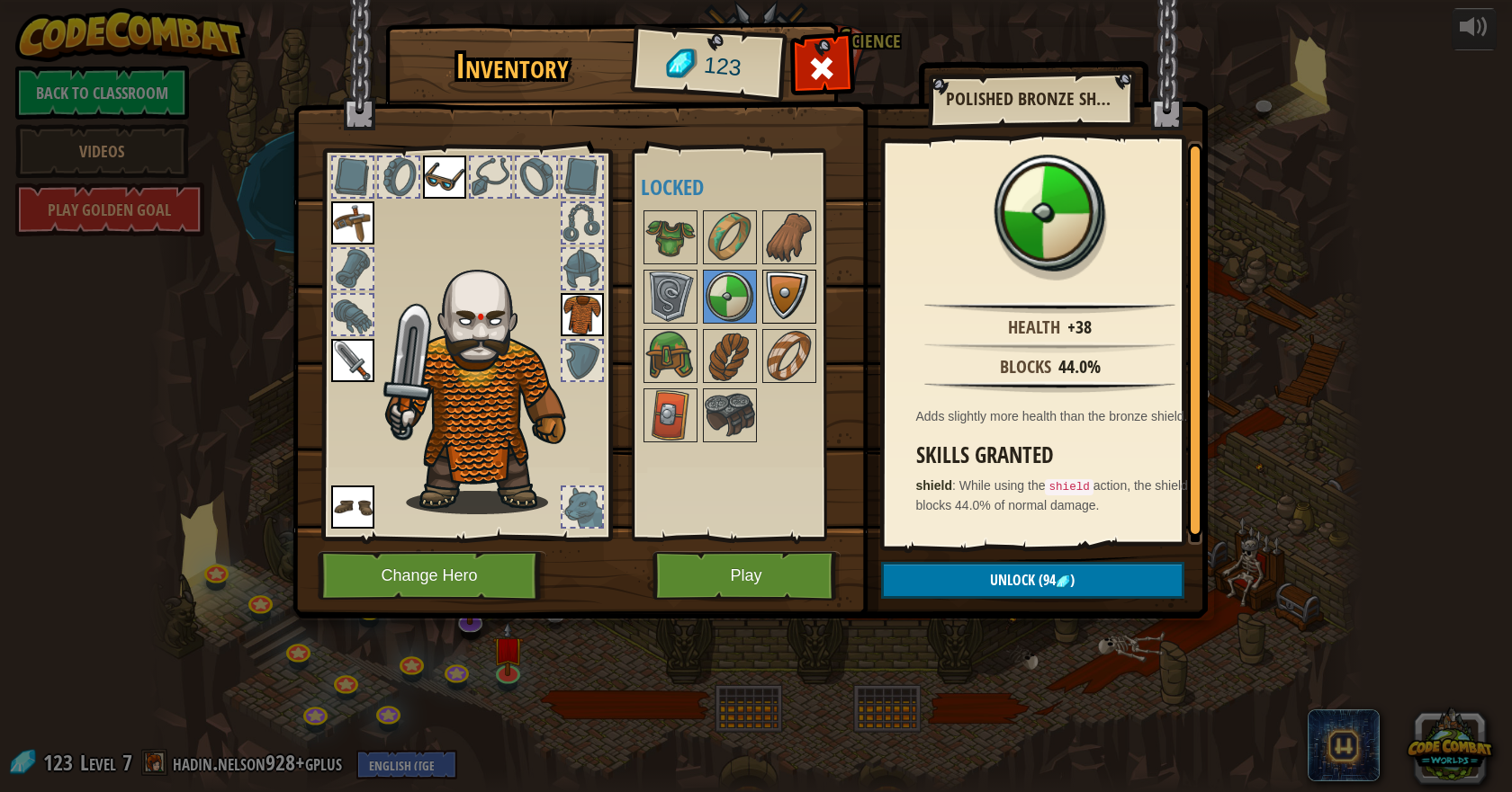
click at [770, 293] on img at bounding box center [788, 296] width 50 height 50
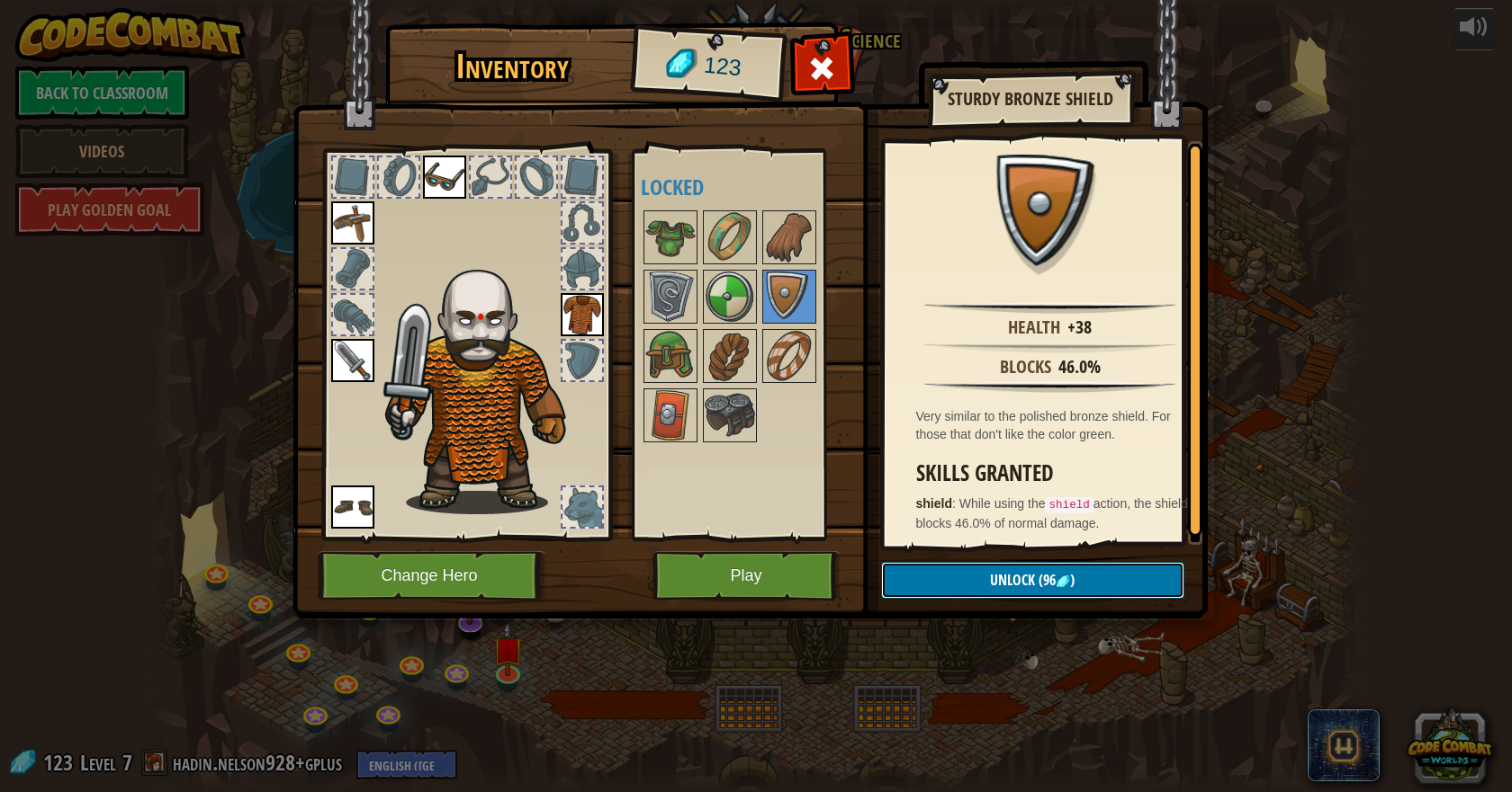
click at [1071, 580] on span ")" at bounding box center [1072, 581] width 5 height 20
click at [1025, 573] on button "Confirm" at bounding box center [1033, 580] width 303 height 37
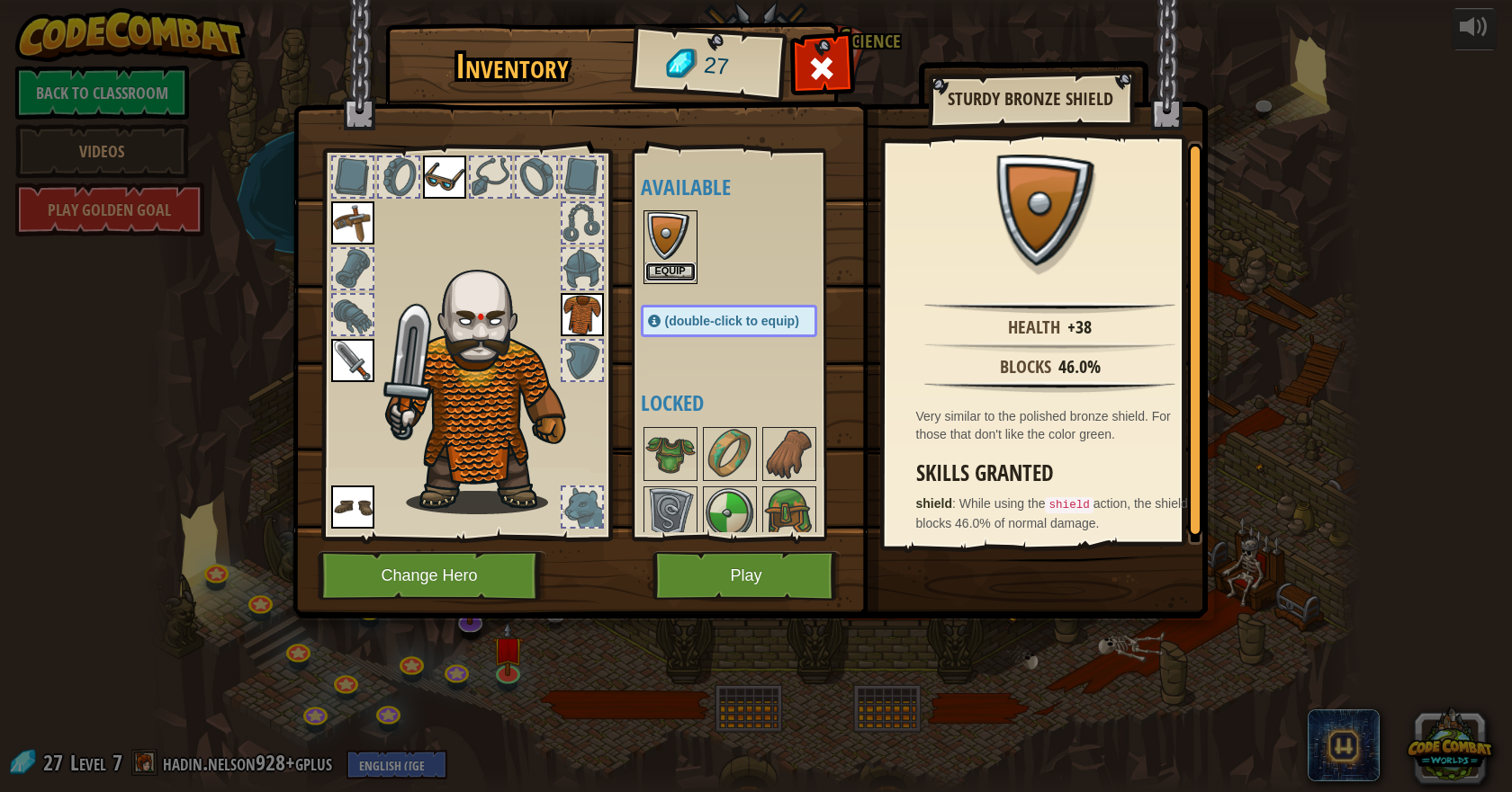
click at [681, 269] on button "Equip" at bounding box center [670, 271] width 50 height 19
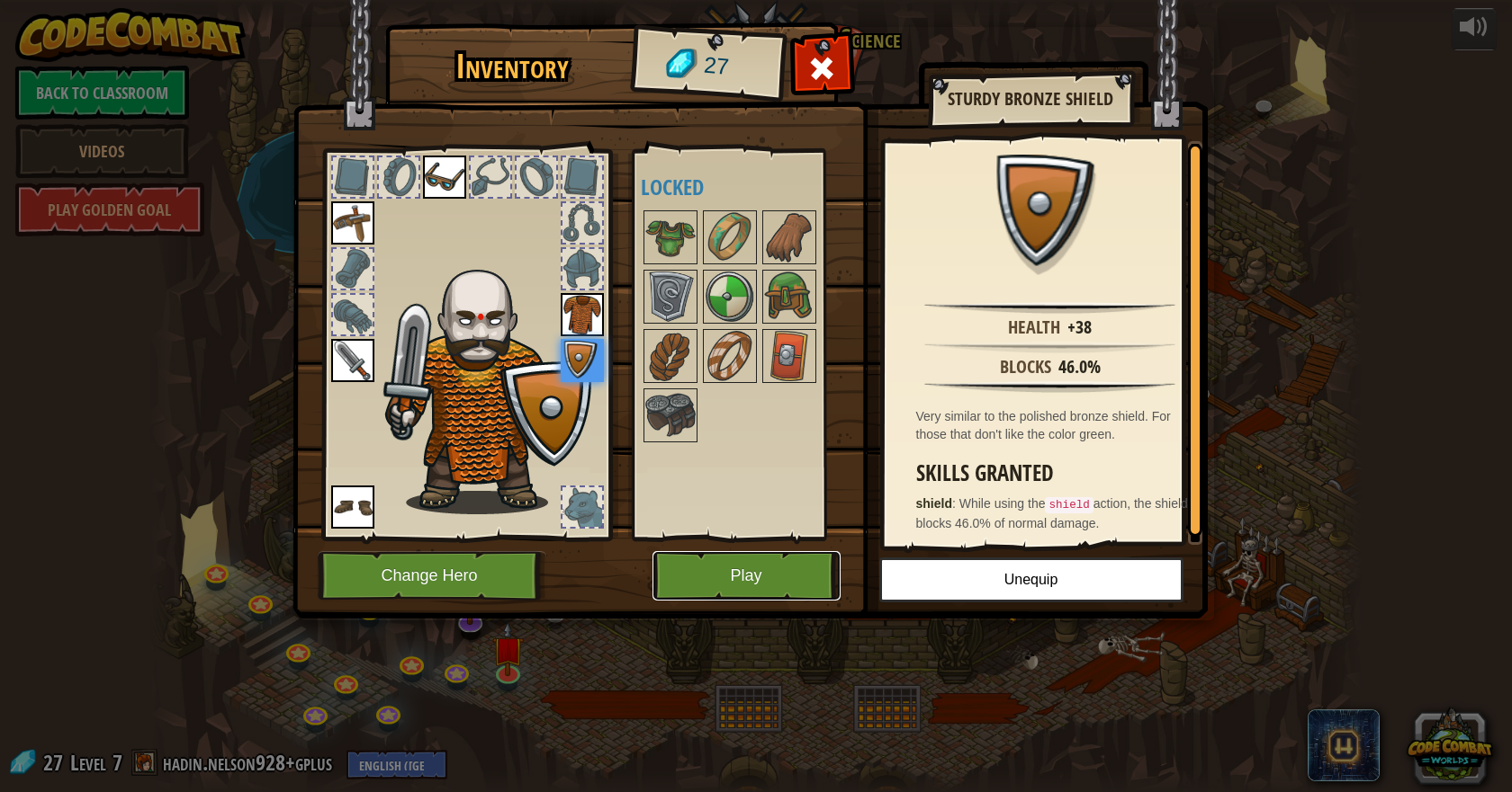
click at [770, 560] on button "Play" at bounding box center [747, 577] width 188 height 50
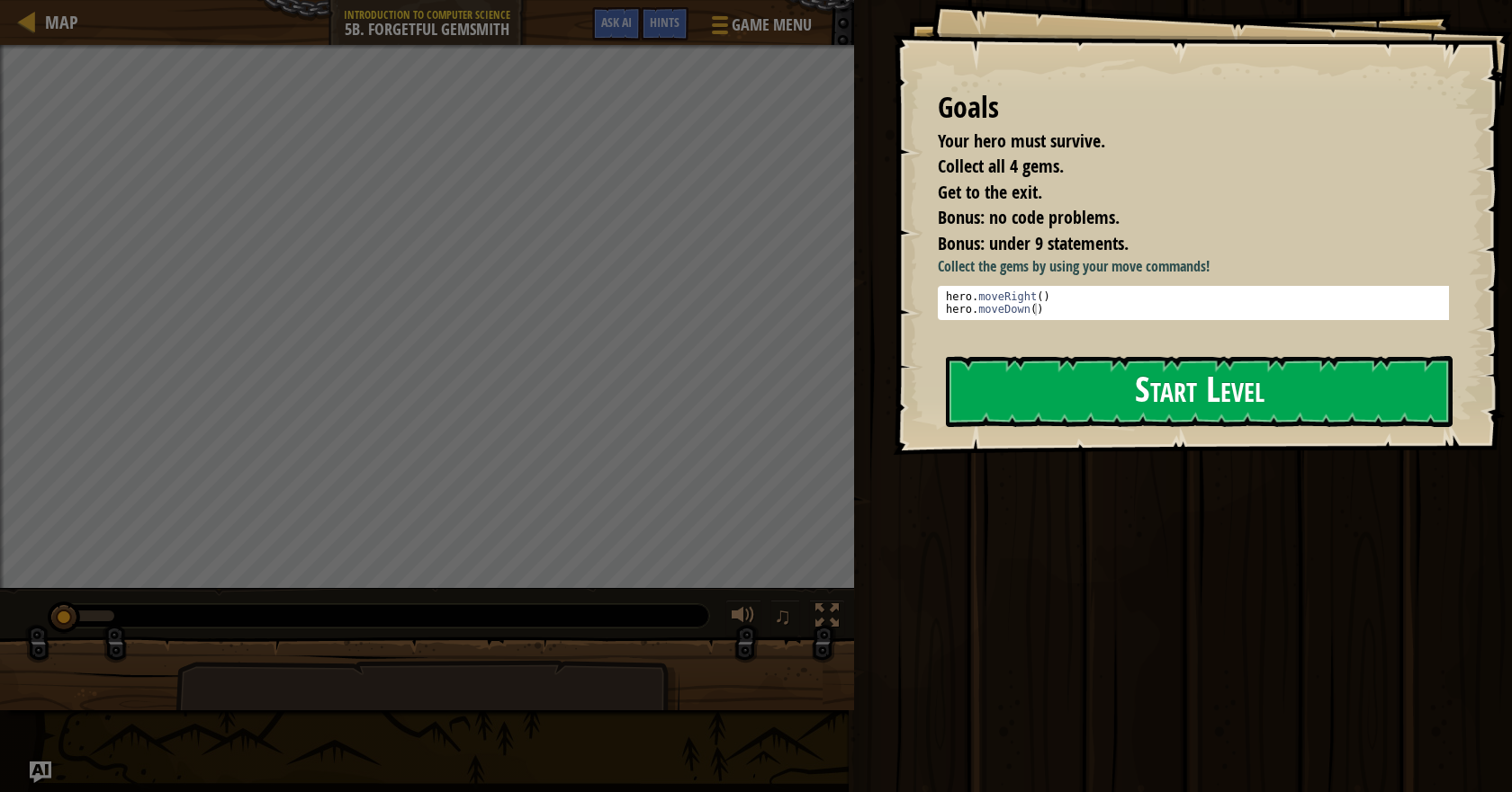
click at [1131, 402] on button "Start Level" at bounding box center [1199, 391] width 507 height 71
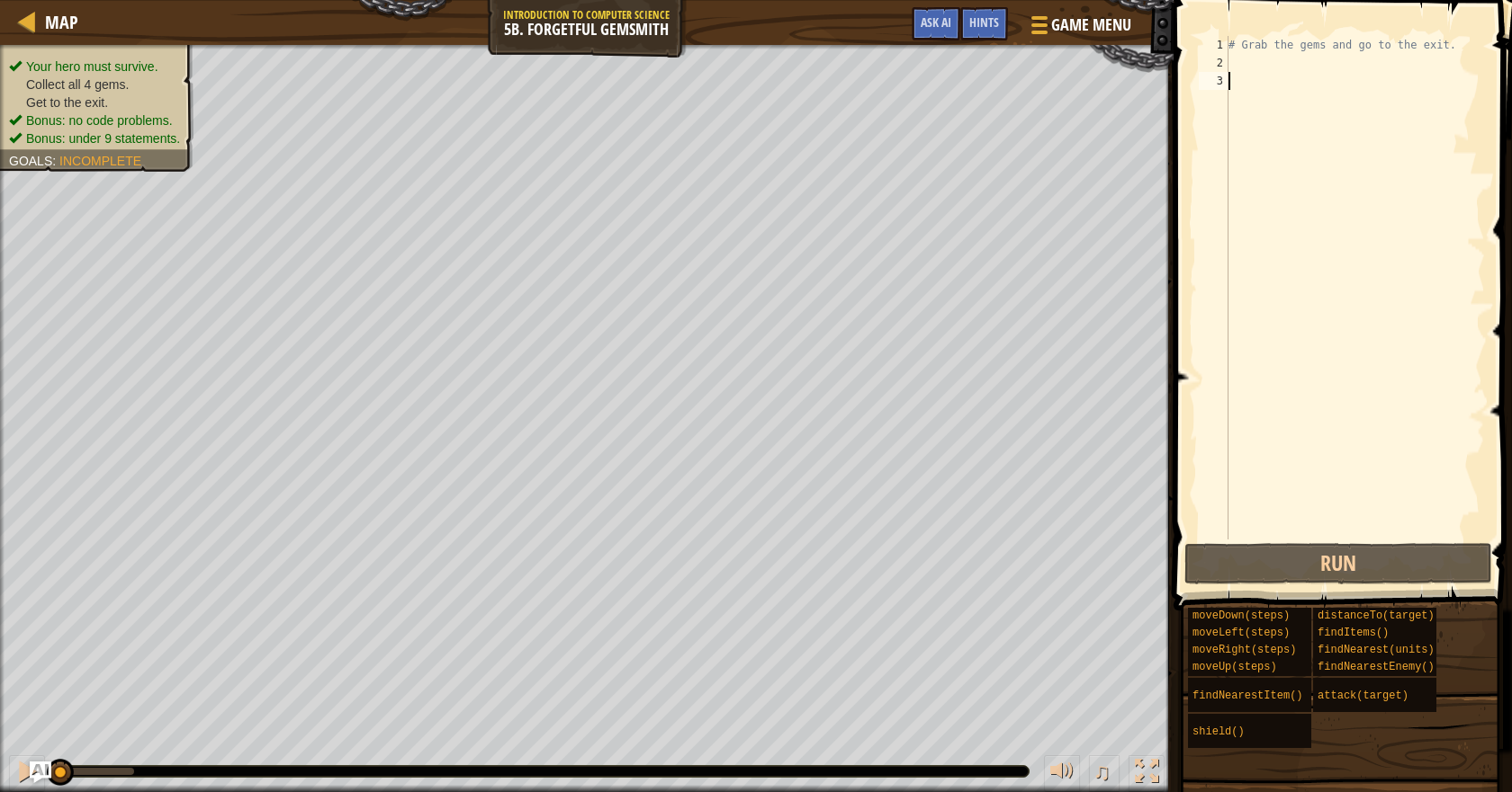
click at [82, 62] on ul "Your hero must survive. Collect all 4 gems. Get to the exit. Bonus: no code pro…" at bounding box center [97, 103] width 176 height 90
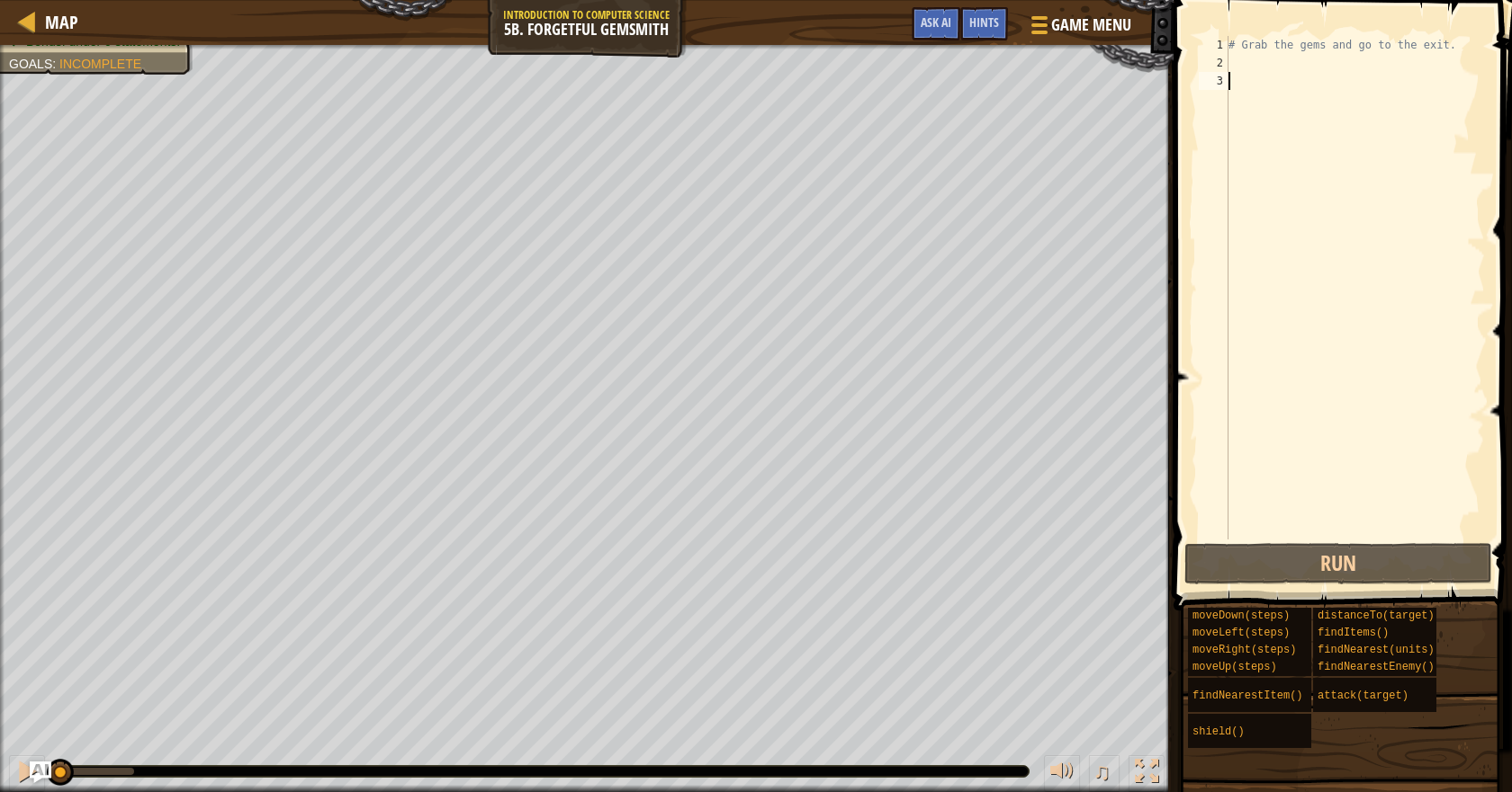
click at [1247, 68] on div "# Grab the gems and go to the exit." at bounding box center [1354, 305] width 260 height 540
paste textarea "hero.move"
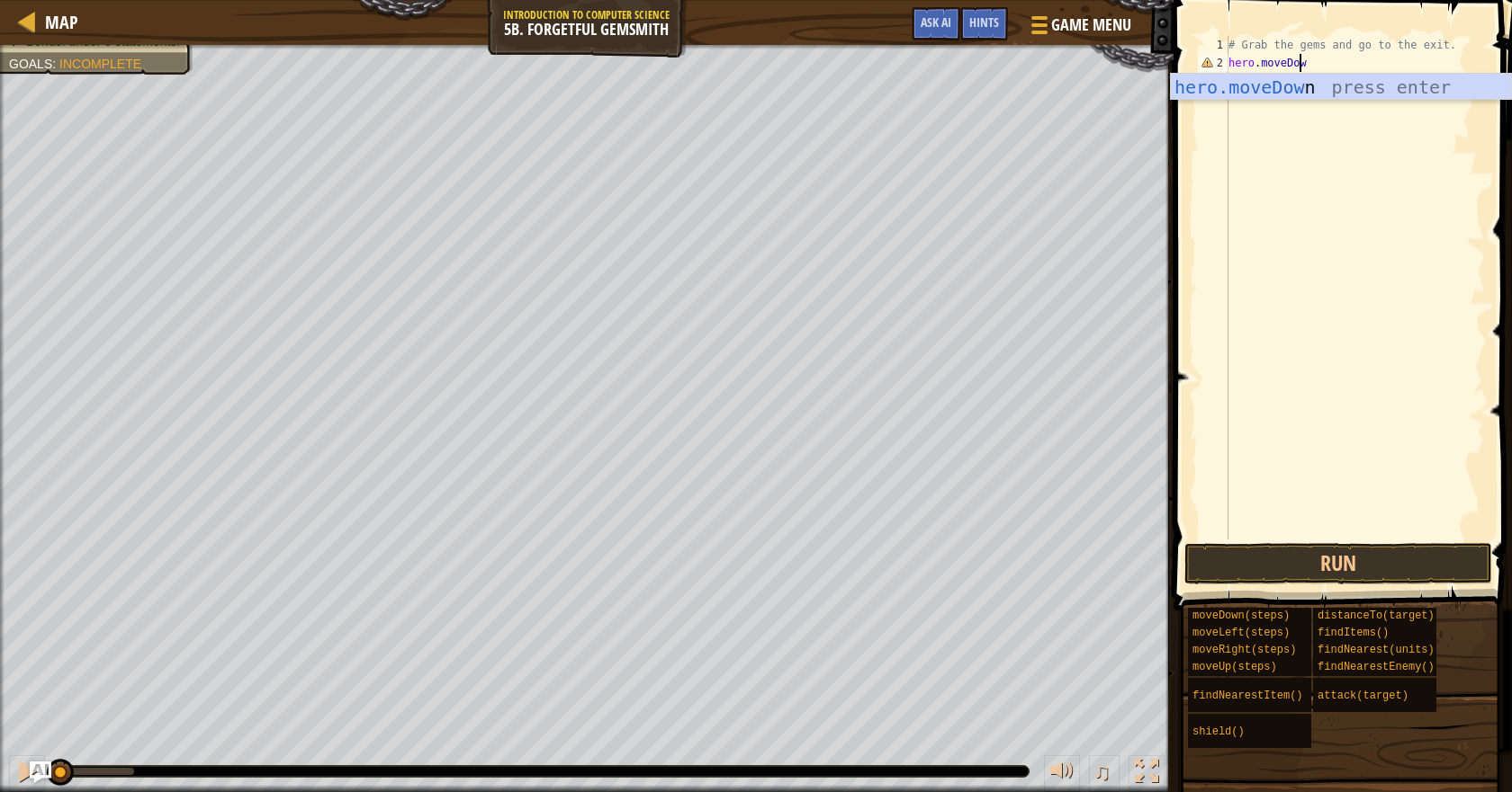
type textarea "hero.moveDown"
paste textarea "hero.move"
type textarea "hero.moveRight(2)"
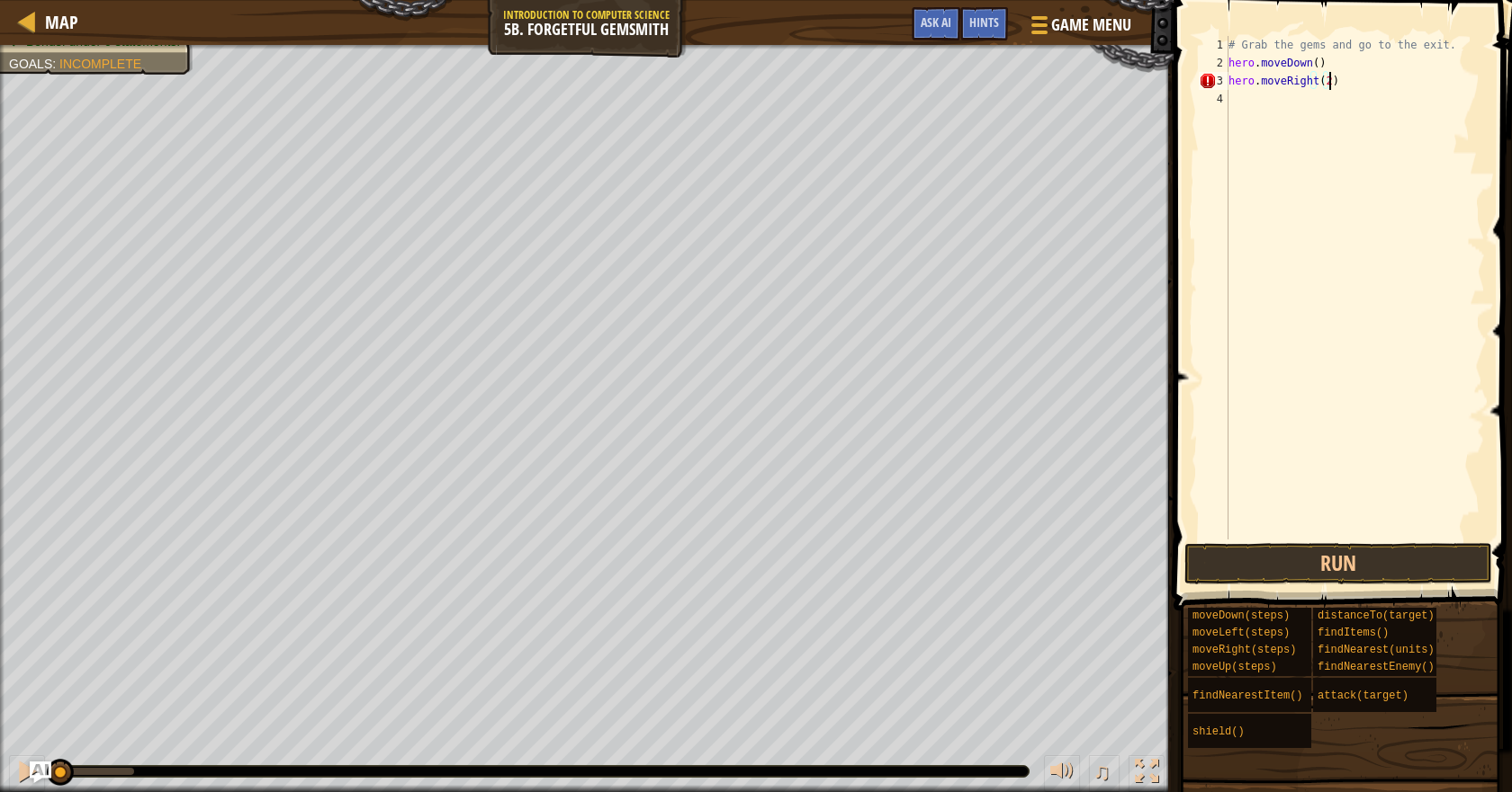
scroll to position [8, 0]
paste textarea "hero.move"
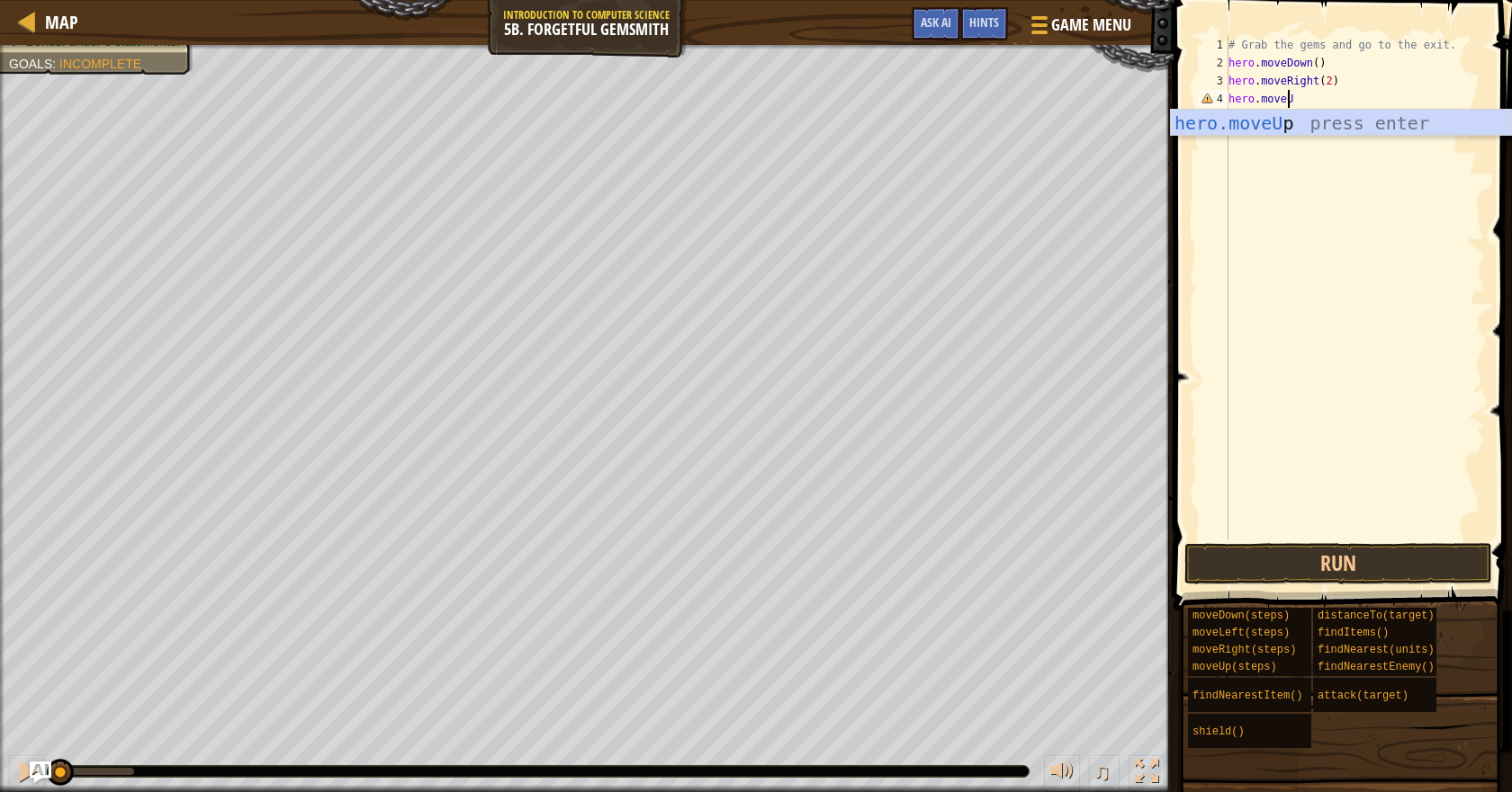
type textarea "hero.moveUp"
paste textarea "hero.move"
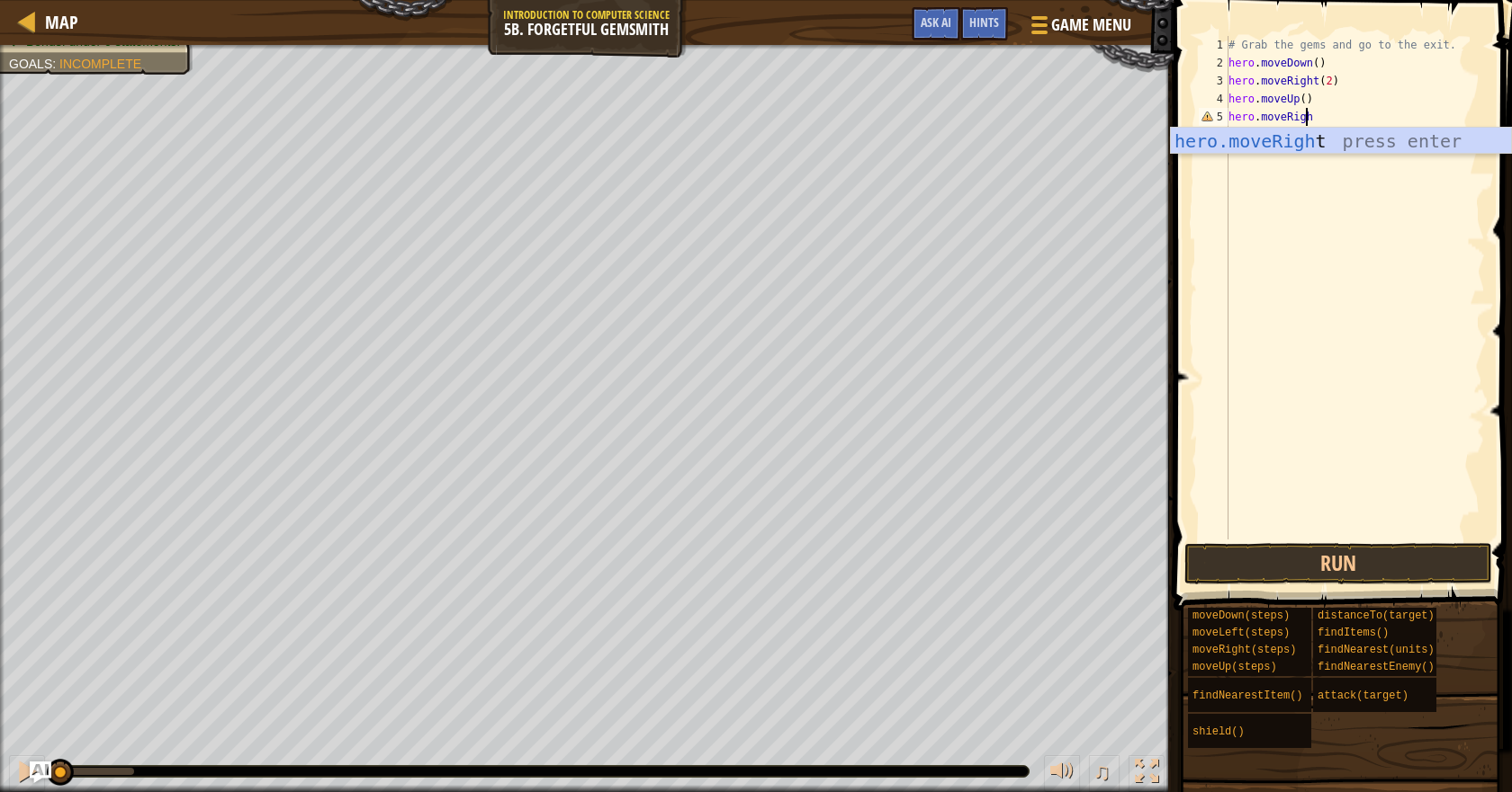
type textarea "hero.moveRight"
click at [1357, 558] on button "Run" at bounding box center [1337, 564] width 307 height 41
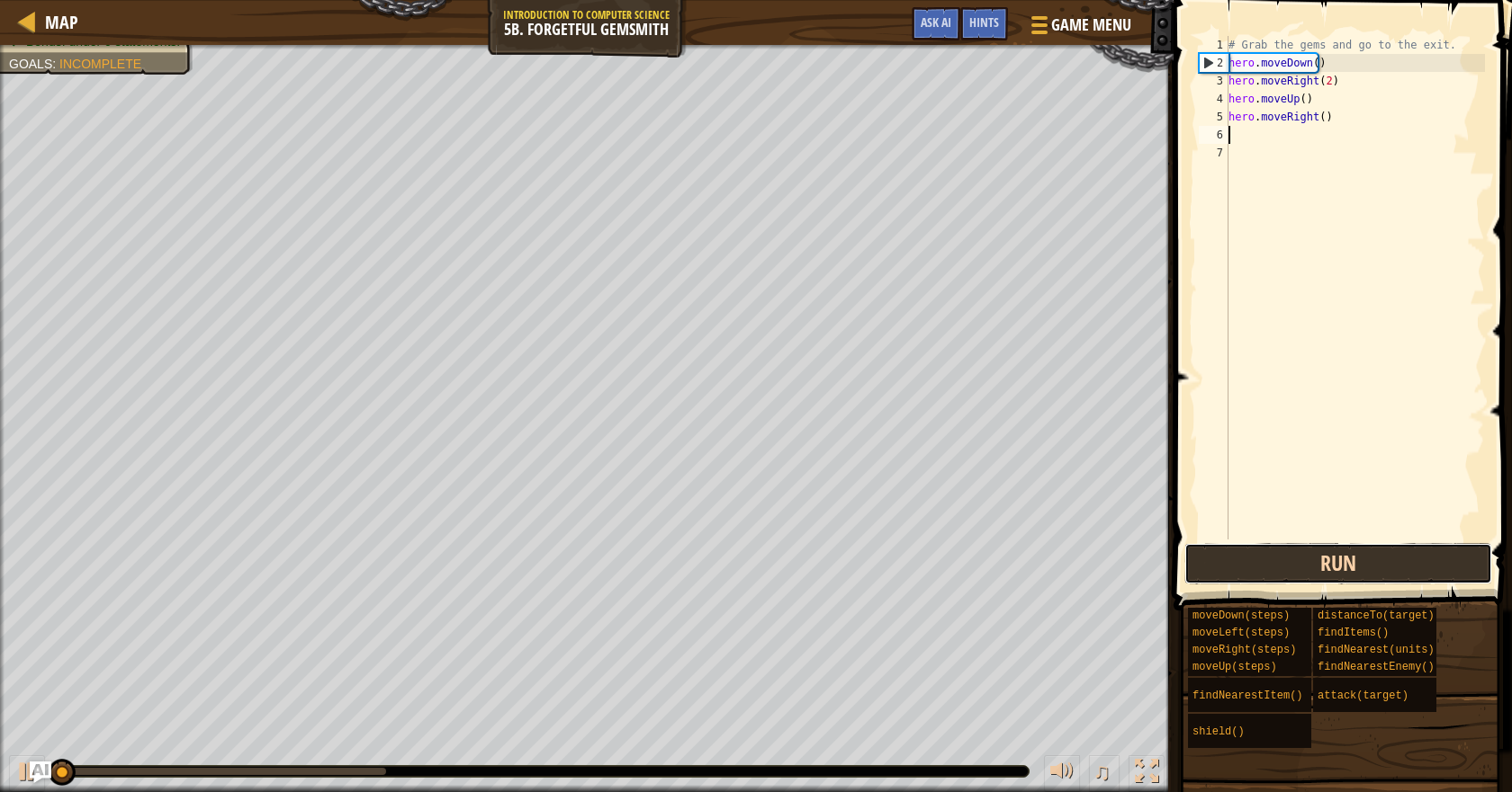
click at [1463, 556] on button "Run" at bounding box center [1337, 564] width 307 height 41
click at [1463, 557] on button "Run" at bounding box center [1337, 564] width 307 height 41
click at [1458, 559] on button "Run" at bounding box center [1337, 564] width 307 height 41
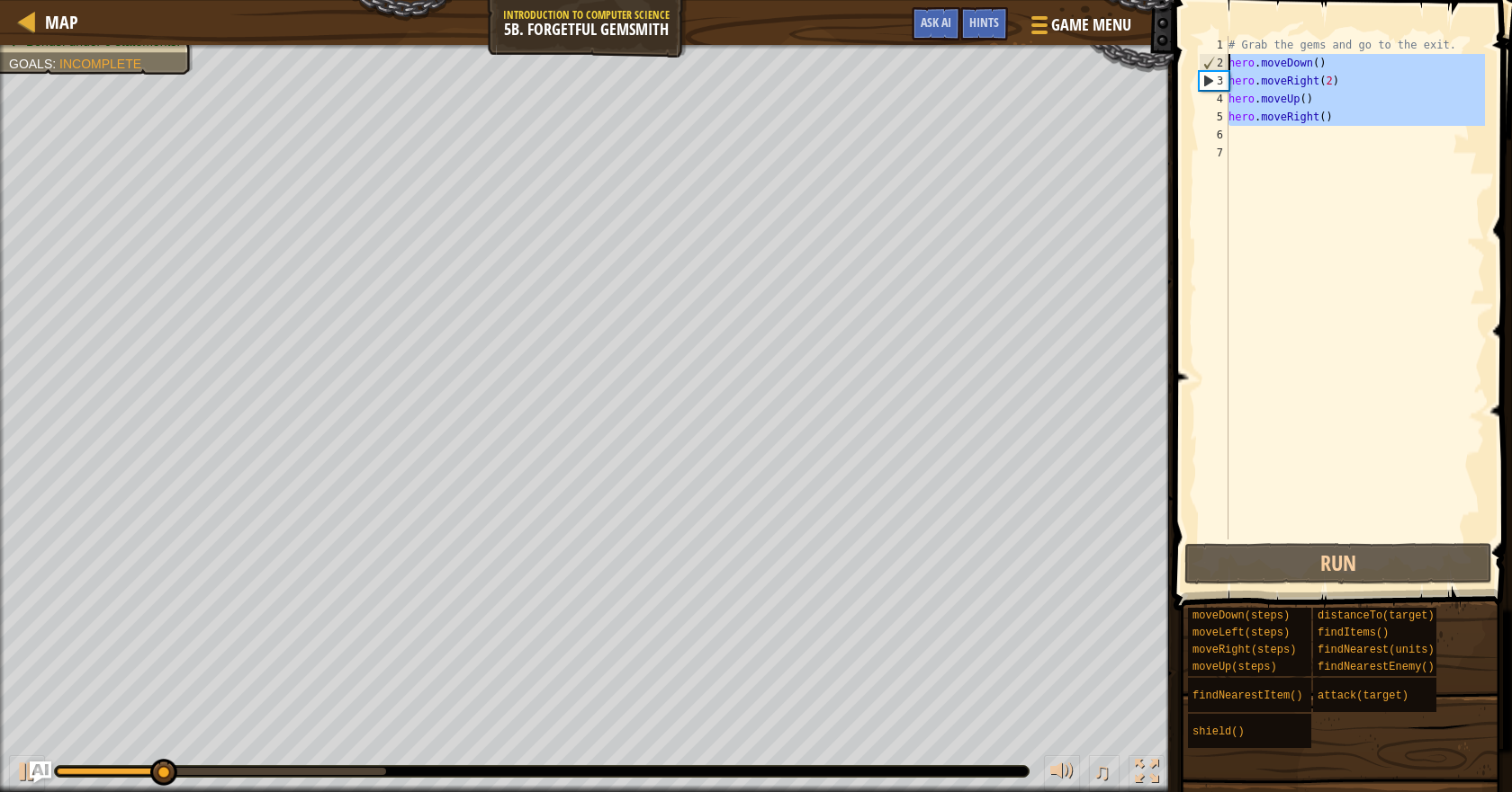
drag, startPoint x: 1330, startPoint y: 130, endPoint x: 1221, endPoint y: 66, distance: 126.4
click at [1221, 66] on div "1 2 3 4 5 6 7 # Grab the gems and go to the exit. hero . moveDown ( ) hero . mo…" at bounding box center [1339, 287] width 289 height 504
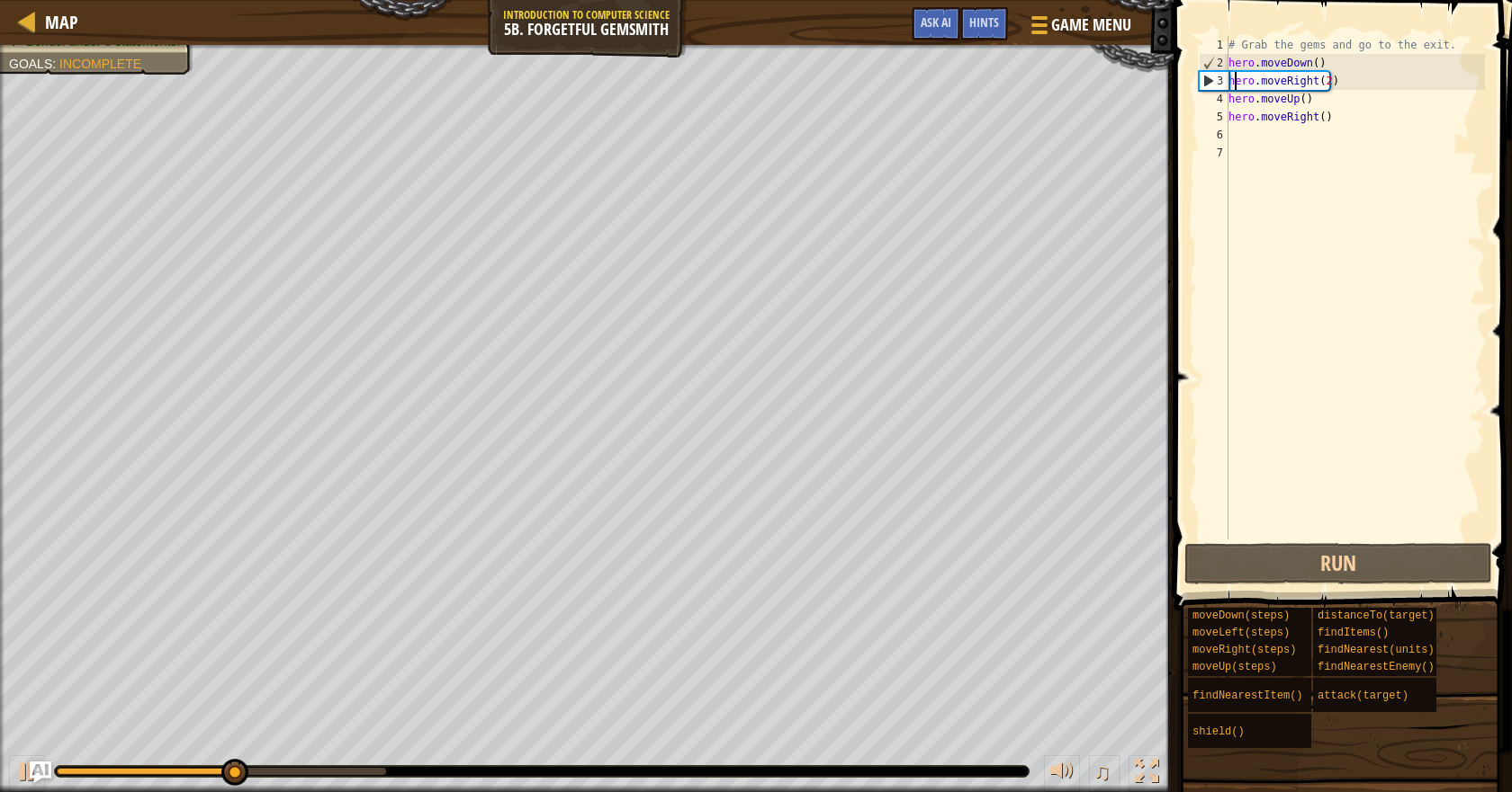
click at [1366, 81] on div "# Grab the gems and go to the exit. hero . moveDown ( ) hero . moveRight ( 2 ) …" at bounding box center [1354, 305] width 260 height 540
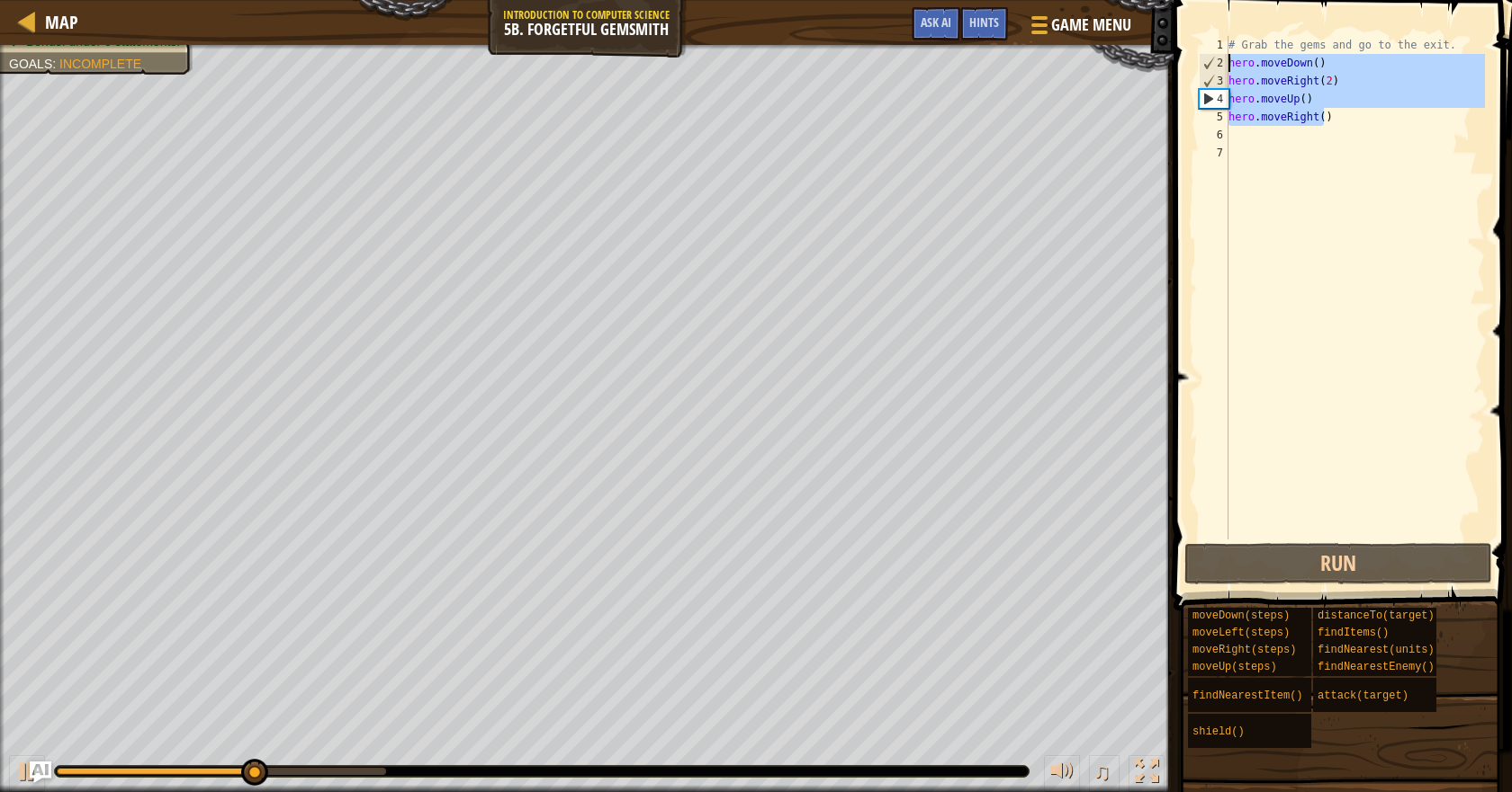
drag, startPoint x: 1375, startPoint y: 122, endPoint x: 1204, endPoint y: 49, distance: 185.9
click at [1220, 60] on div "hero.moveRight(2) 1 2 3 4 5 6 7 # Grab the gems and go to the exit. hero . move…" at bounding box center [1339, 287] width 289 height 504
type textarea "hero.moveDown() hero.moveRight(2)"
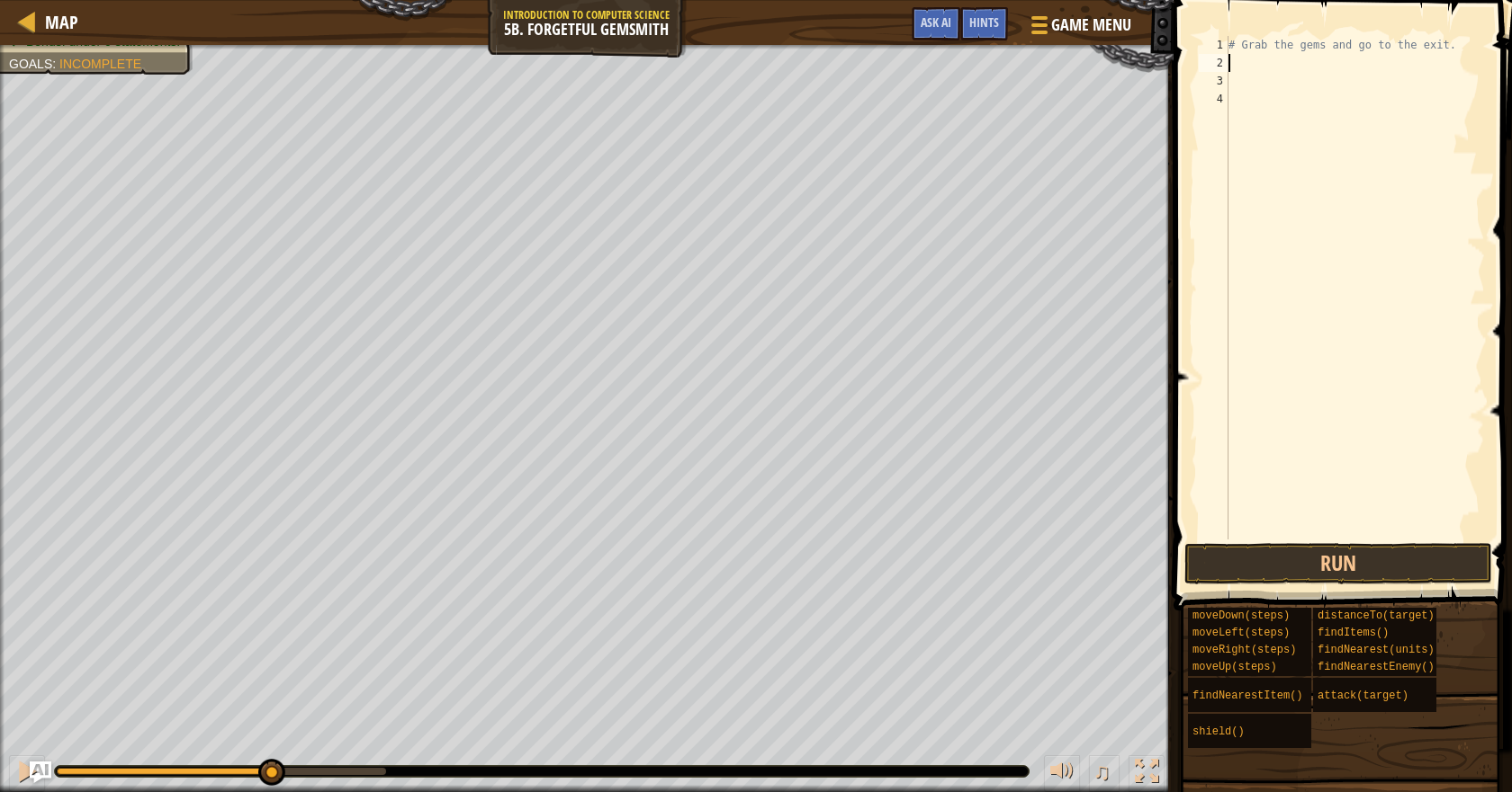
click at [1232, 88] on div "# Grab the gems and go to the exit." at bounding box center [1354, 305] width 260 height 540
click at [1241, 63] on div "# Grab the gems and go to the exit. hero . moveDown ( ) hero . moveRight ( 2 ) …" at bounding box center [1354, 305] width 260 height 540
click at [1274, 79] on div "# Grab the gems and go to the exit. hero . moveDown ( ) hero . moveRight ( 2 ) …" at bounding box center [1353, 305] width 260 height 540
type textarea "hero.moveDown()"
drag, startPoint x: 1277, startPoint y: 79, endPoint x: 1256, endPoint y: 85, distance: 21.8
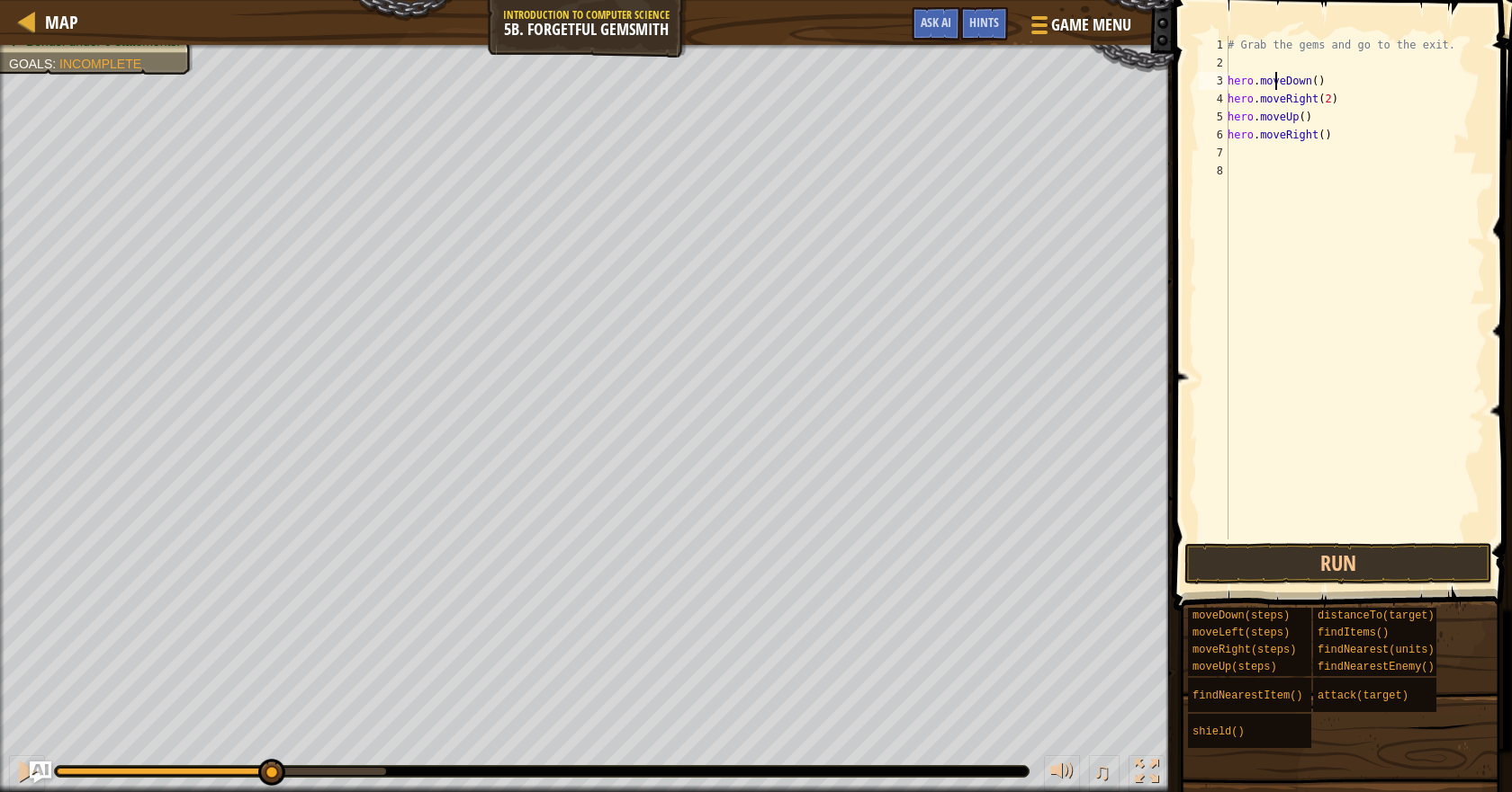
click at [1254, 85] on div "# Grab the gems and go to the exit. hero . moveDown ( ) hero . moveRight ( 2 ) …" at bounding box center [1353, 305] width 260 height 540
click at [1276, 78] on div "# Grab the gems and go to the exit. hero . moveDown ( ) hero . moveRight ( 2 ) …" at bounding box center [1353, 287] width 260 height 504
drag, startPoint x: 1278, startPoint y: 78, endPoint x: 1220, endPoint y: 79, distance: 58.0
click at [1220, 79] on div "hero.moveDown() 1 2 3 4 5 6 7 8 # Grab the gems and go to the exit. hero . move…" at bounding box center [1339, 287] width 289 height 504
click at [1271, 56] on div "# Grab the gems and go to the exit. hero . moveDown ( ) hero . moveRight ( 2 ) …" at bounding box center [1353, 305] width 260 height 540
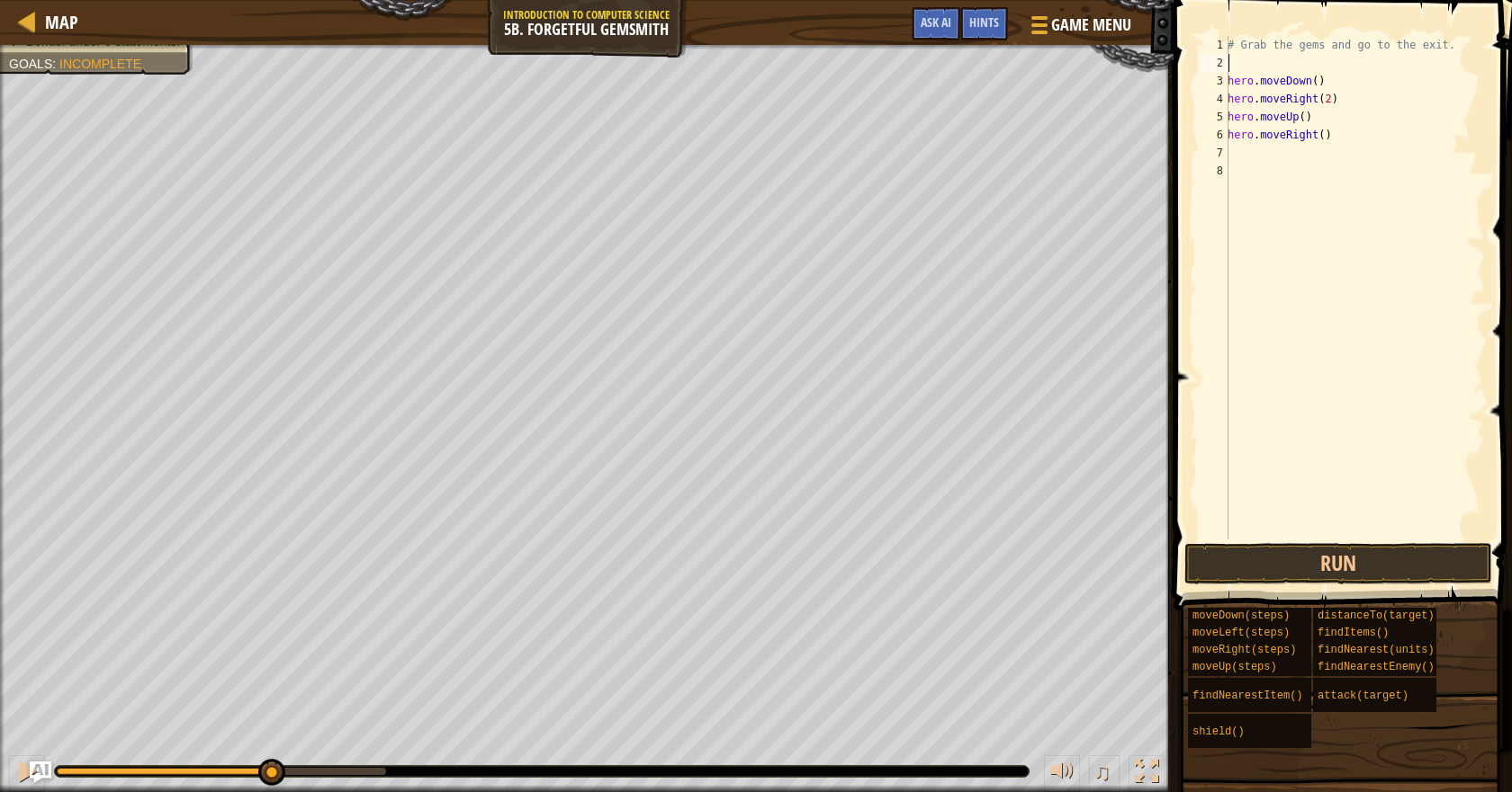
paste textarea "hero.move"
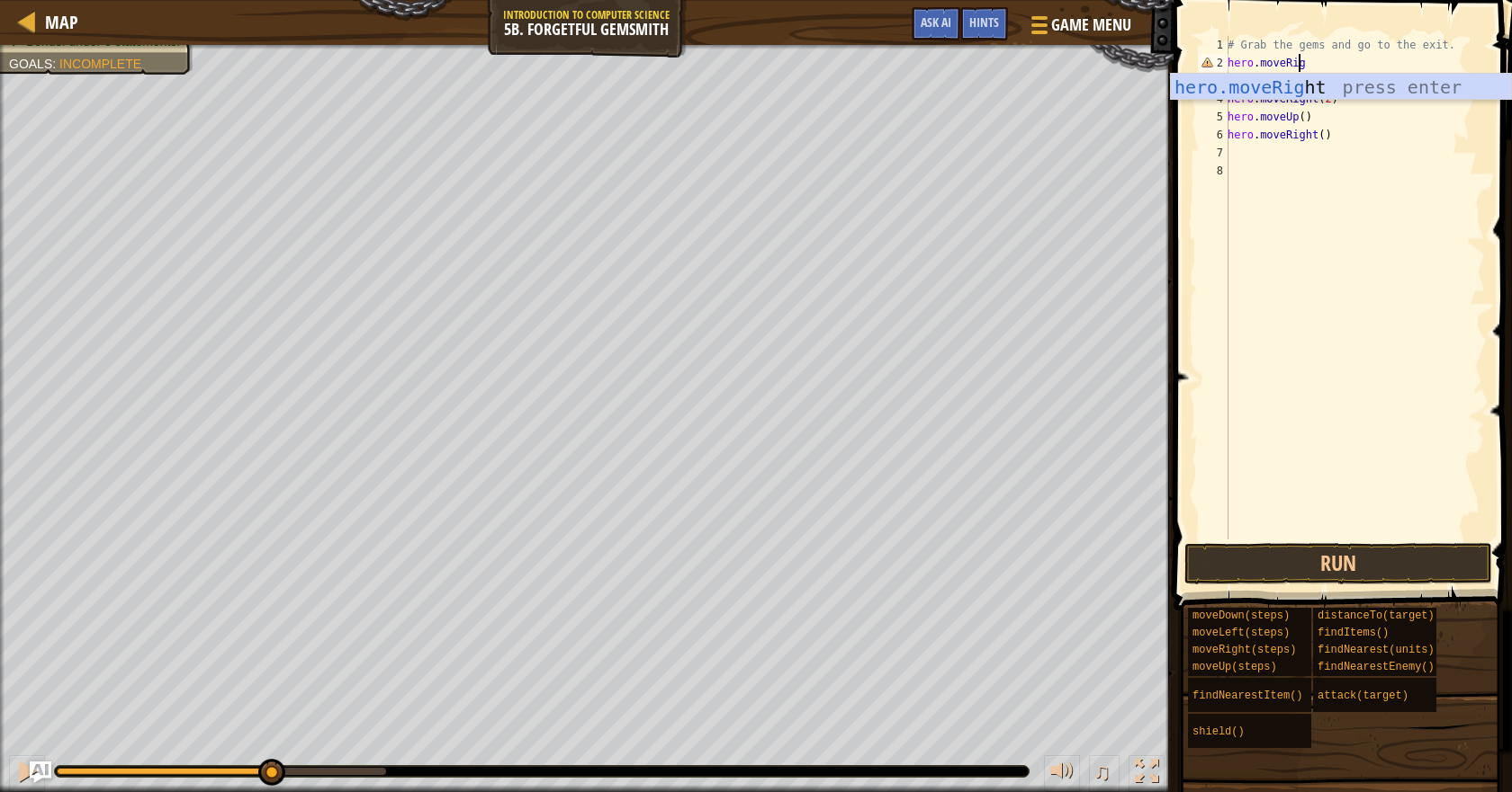
type textarea "hero.moveRight"
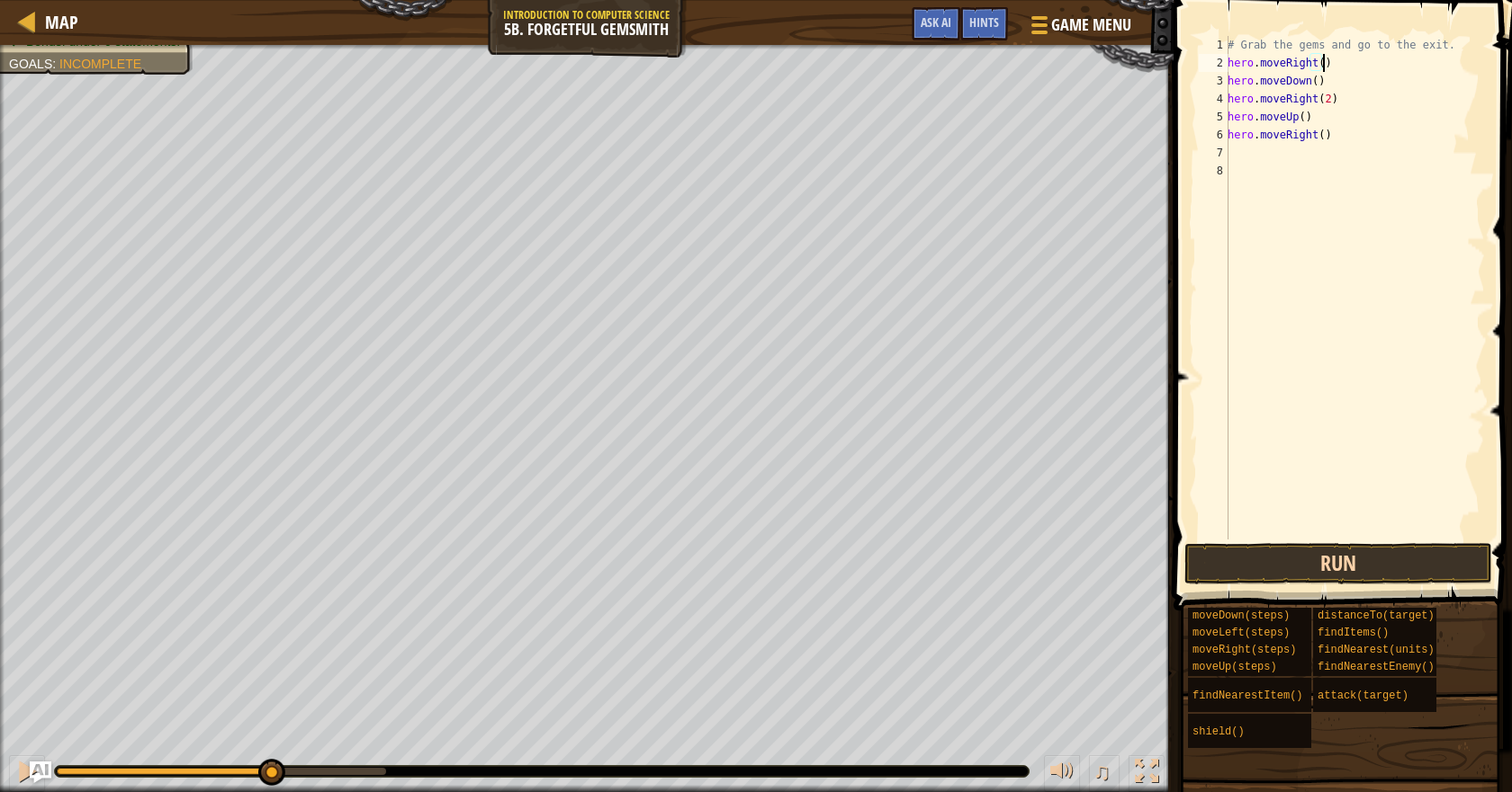
type textarea "hero.moveRight()"
click at [1379, 549] on button "Run" at bounding box center [1337, 564] width 307 height 41
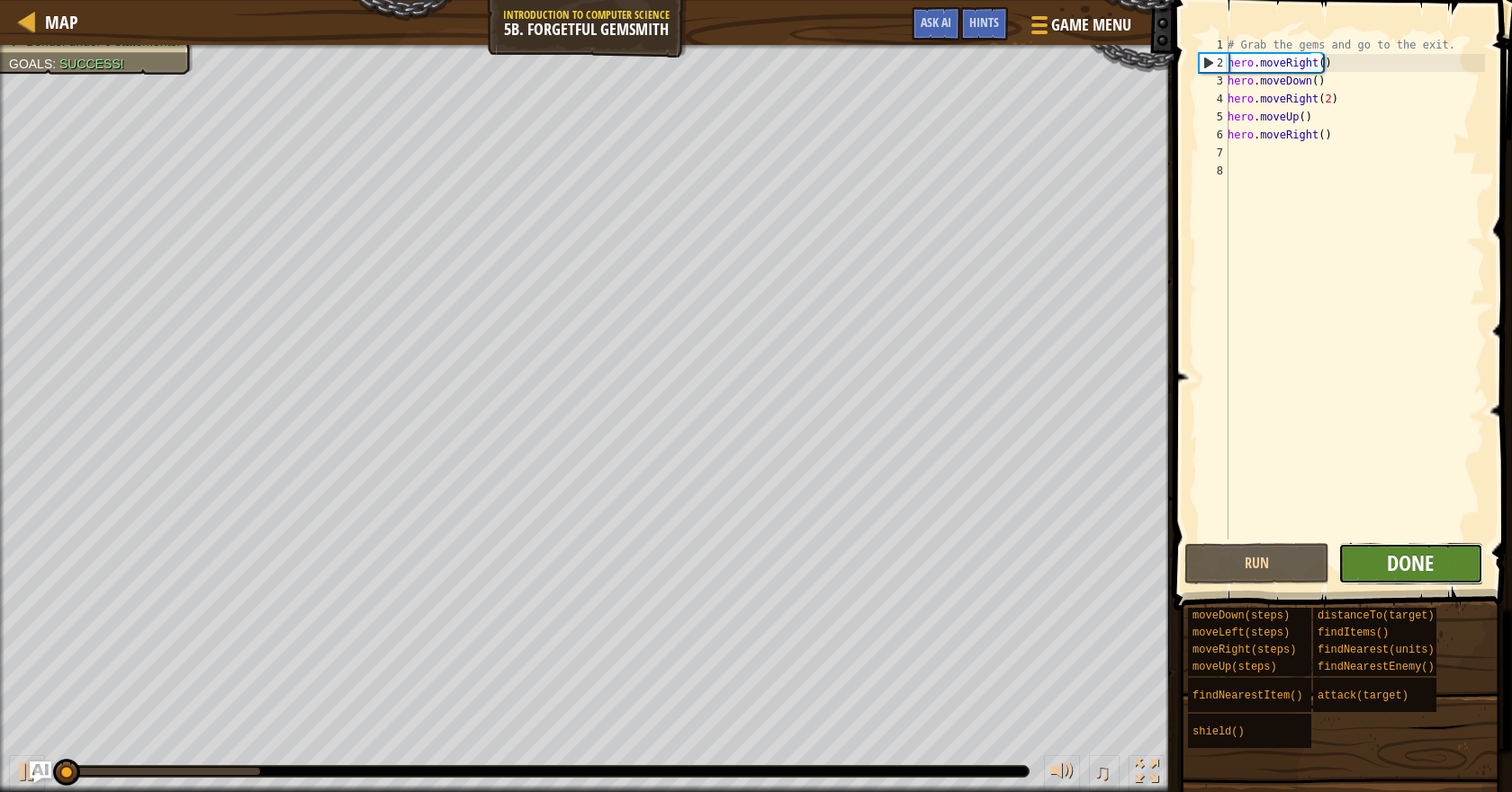
click at [1431, 560] on span "Done" at bounding box center [1409, 563] width 47 height 29
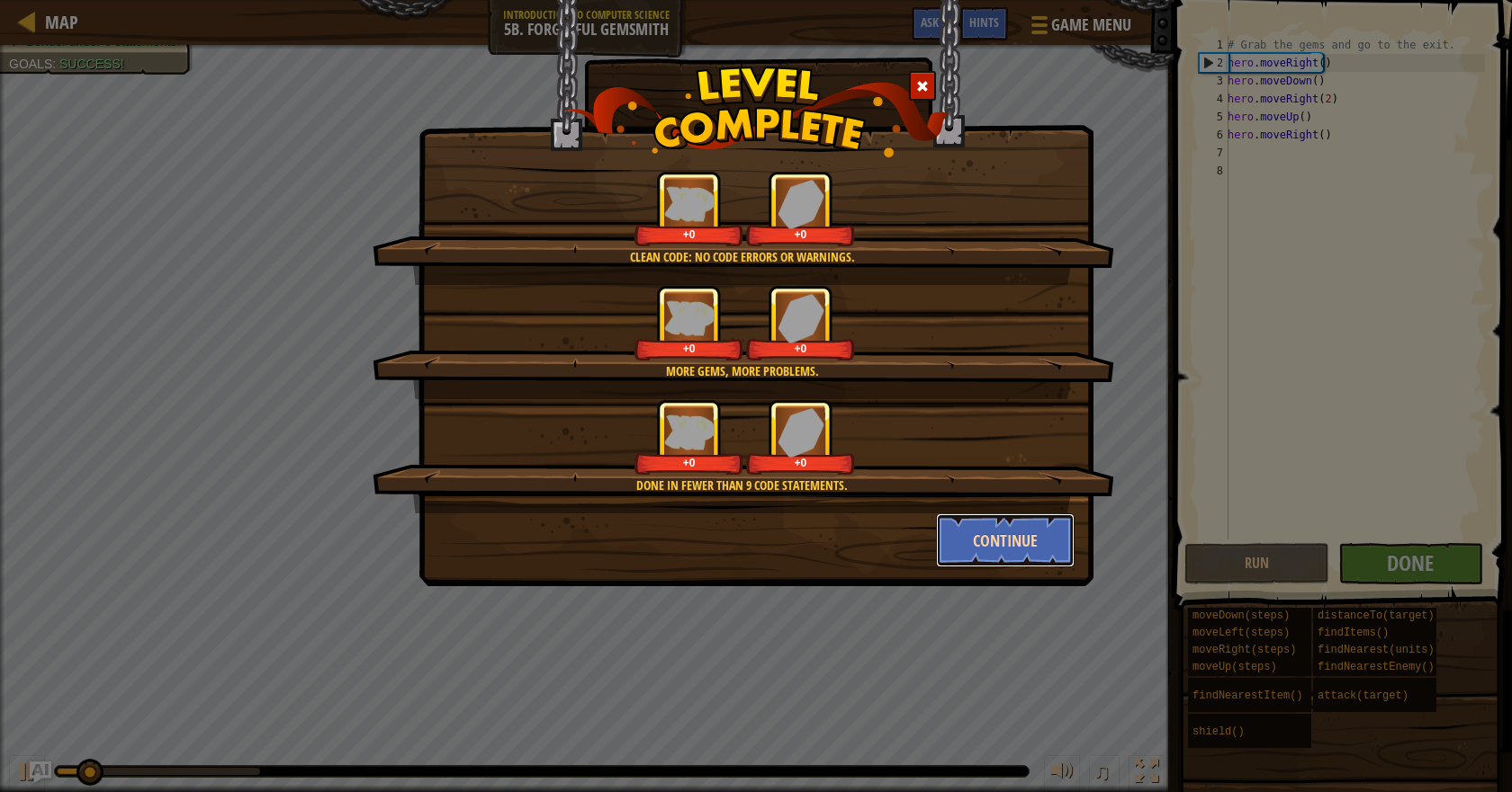
drag, startPoint x: 1010, startPoint y: 535, endPoint x: 985, endPoint y: 527, distance: 26.2
click at [1009, 535] on button "Continue" at bounding box center [1006, 541] width 140 height 54
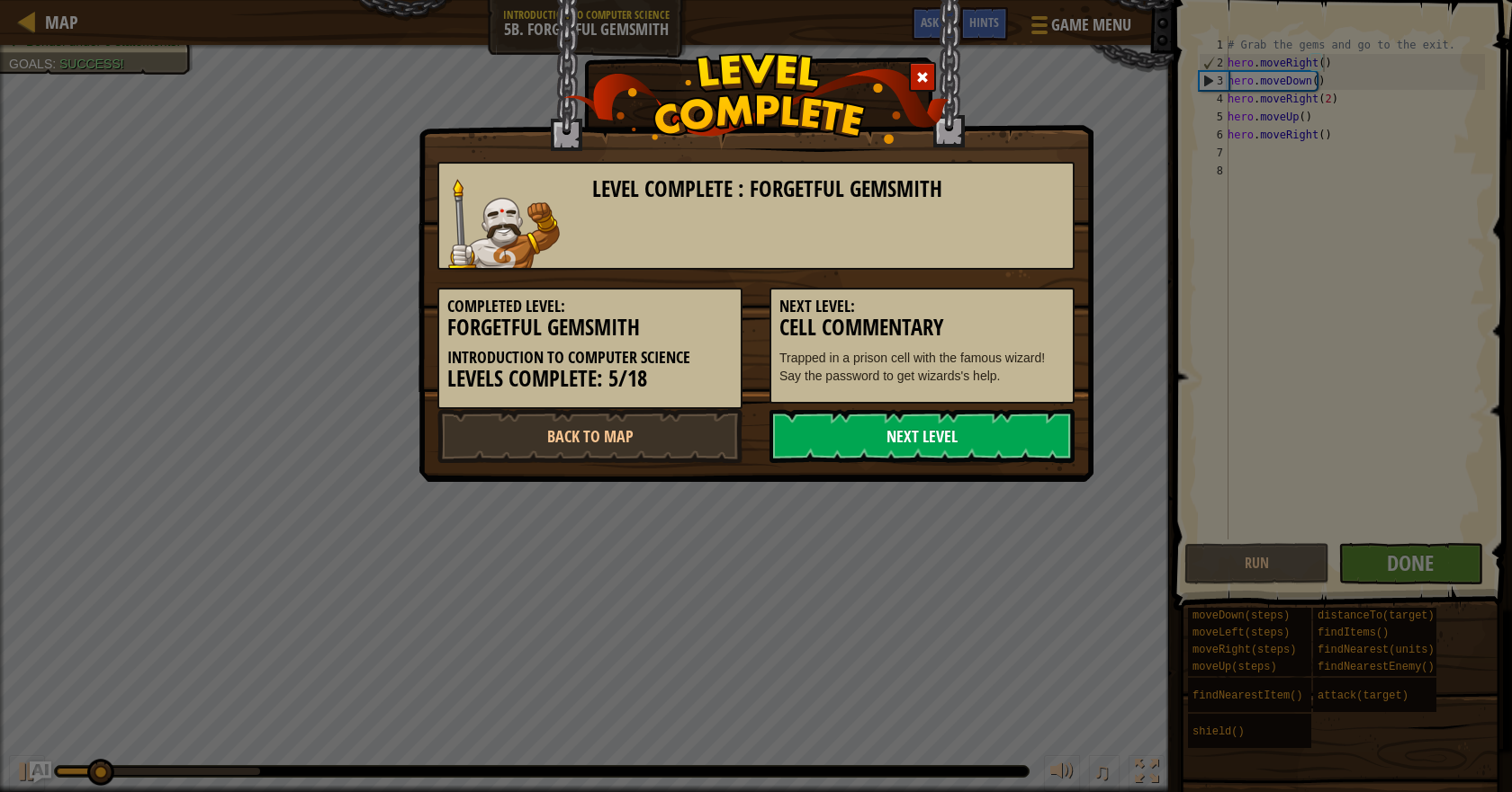
click at [934, 443] on link "Next Level" at bounding box center [922, 436] width 305 height 54
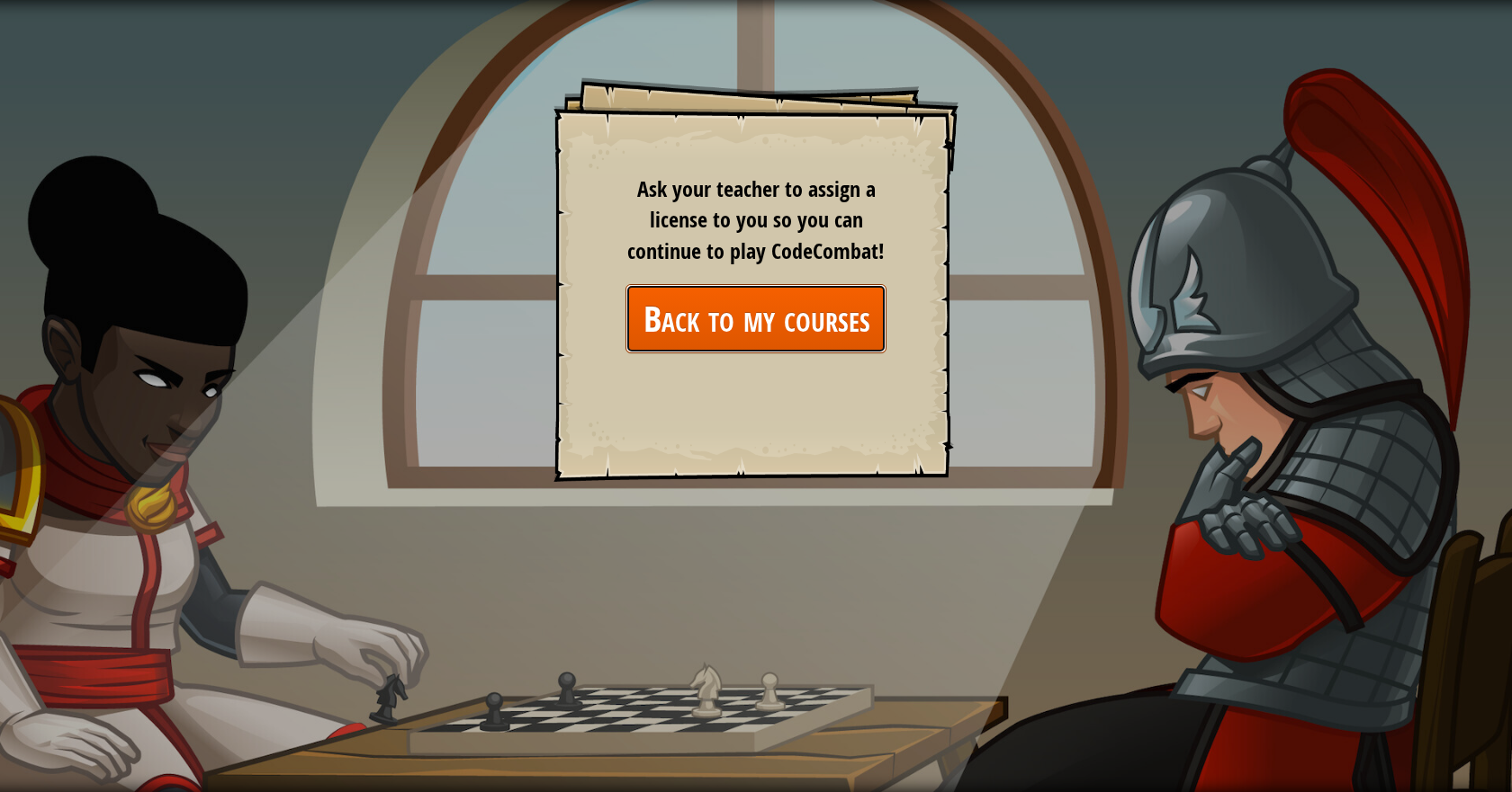
click at [812, 334] on link "Back to my courses" at bounding box center [756, 318] width 260 height 69
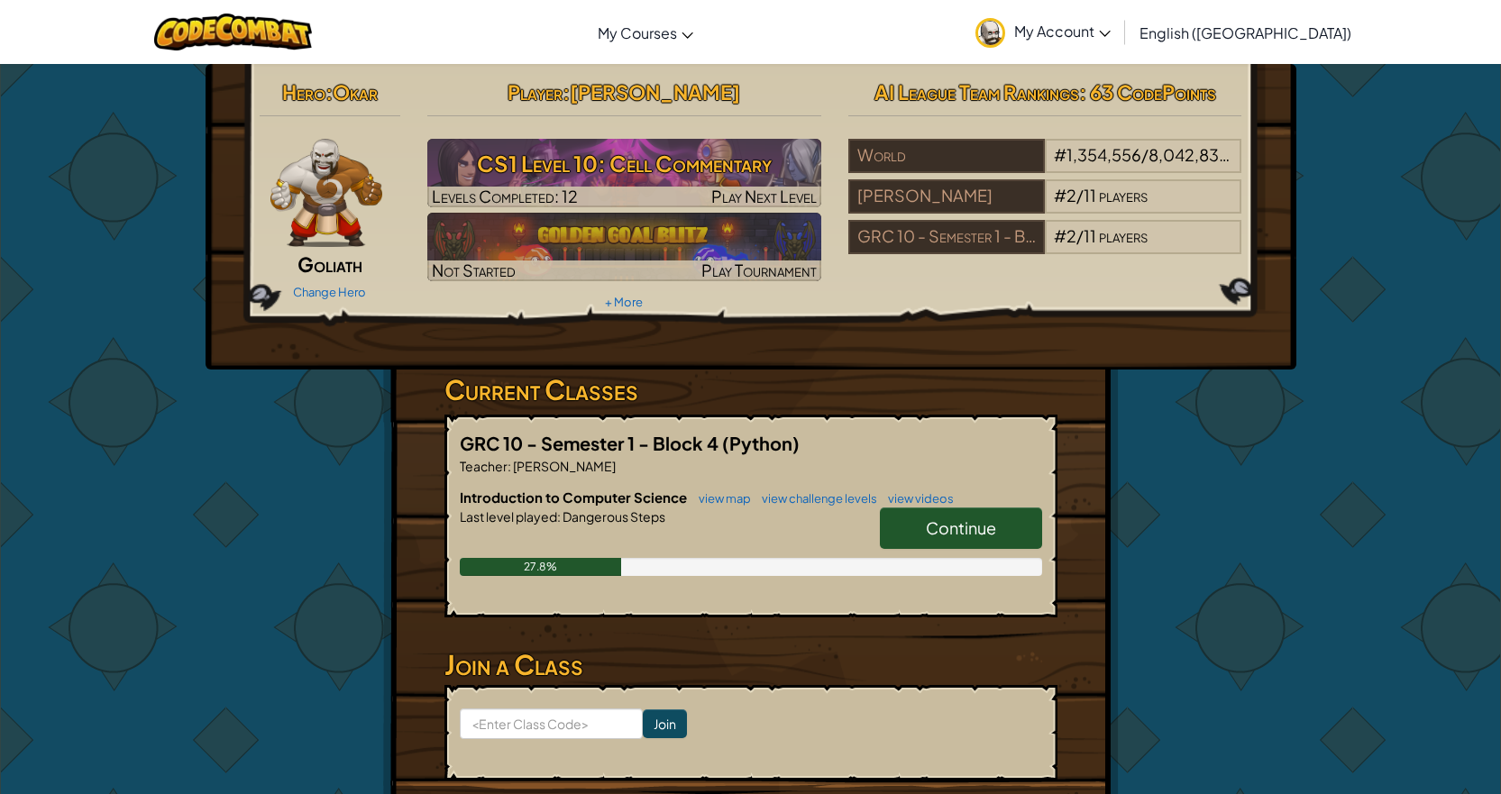
click at [982, 521] on span "Continue" at bounding box center [961, 527] width 70 height 21
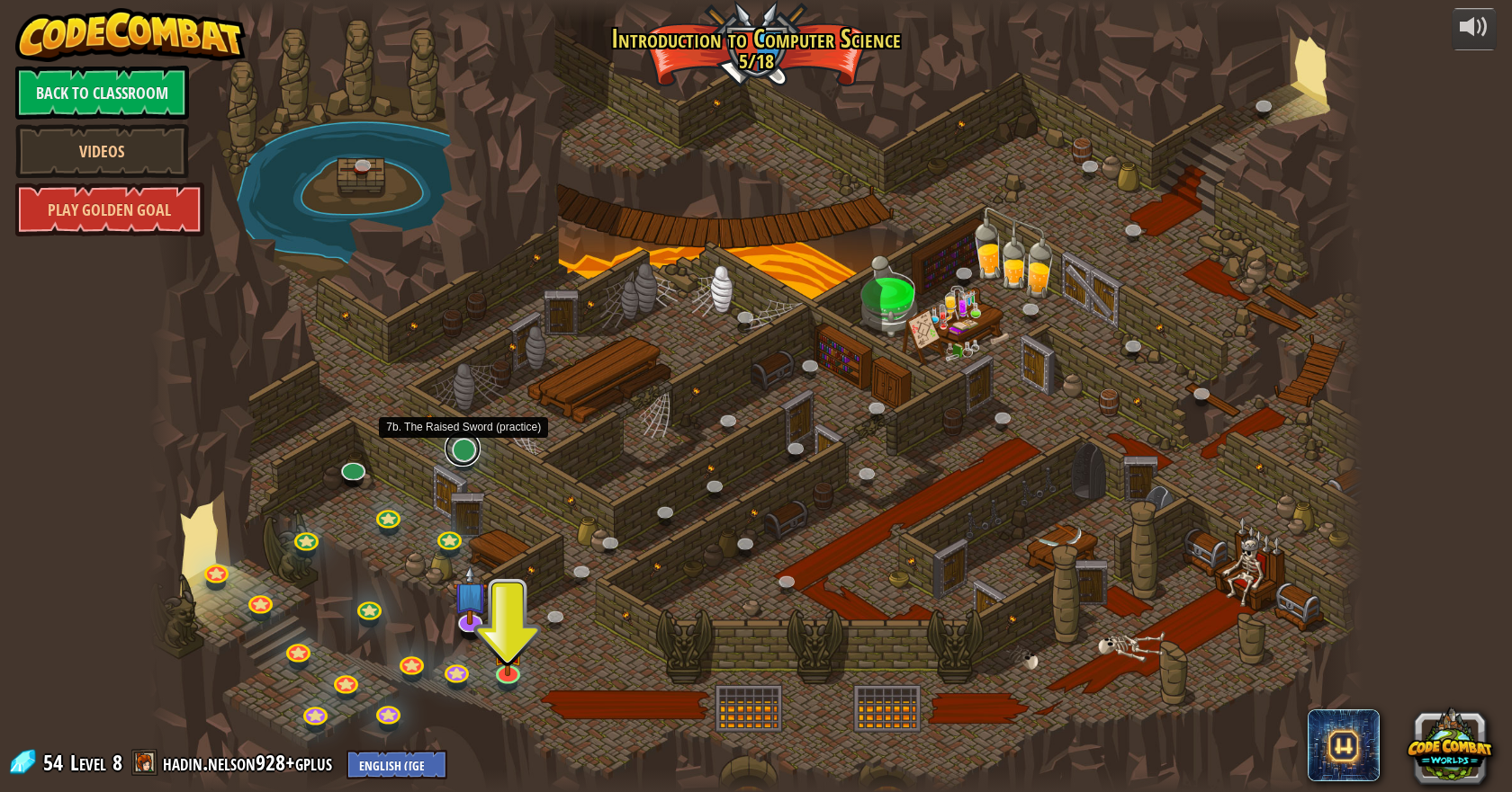
click at [471, 456] on link at bounding box center [462, 449] width 36 height 36
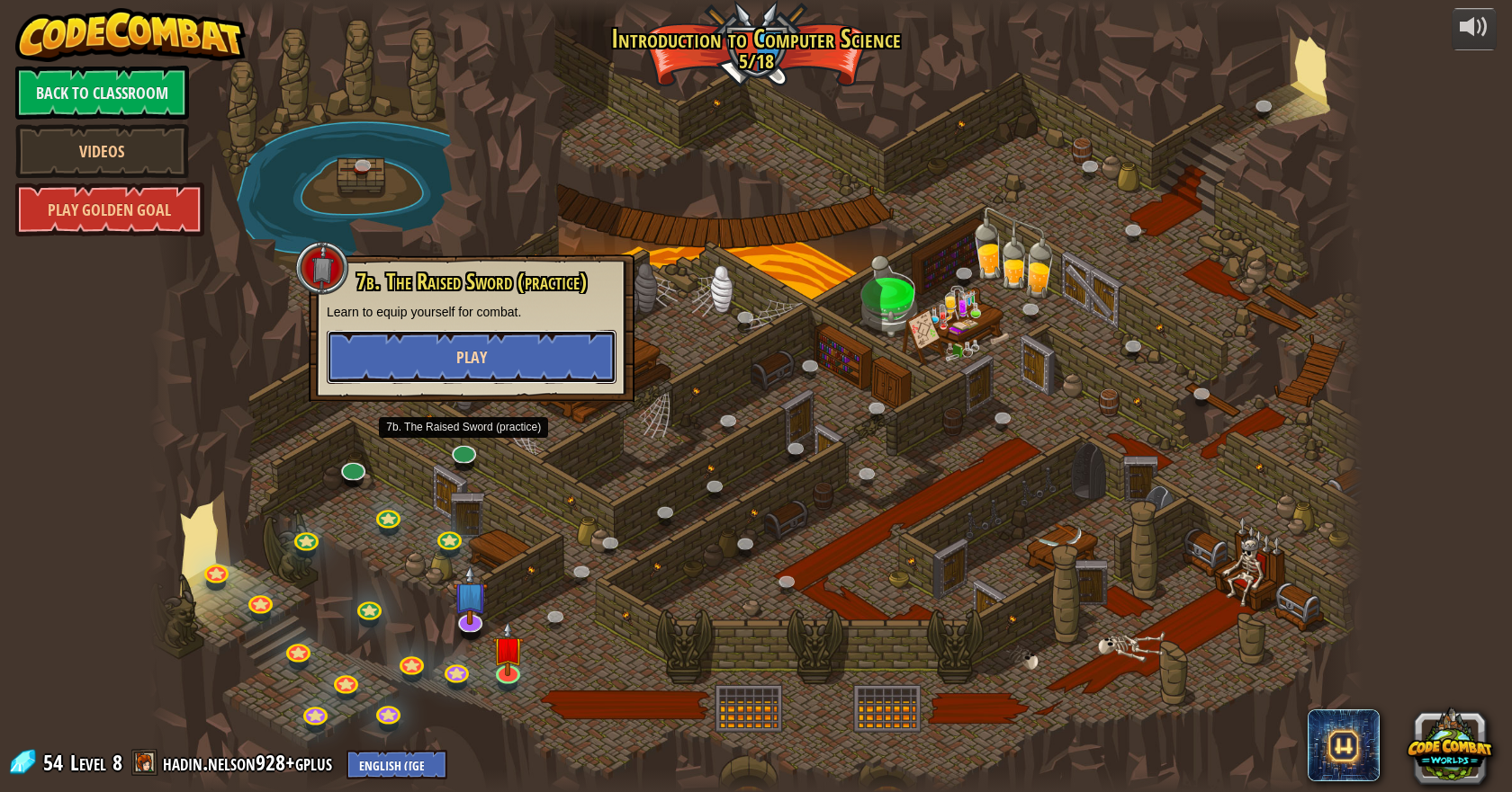
click at [536, 344] on button "Play" at bounding box center [471, 357] width 289 height 54
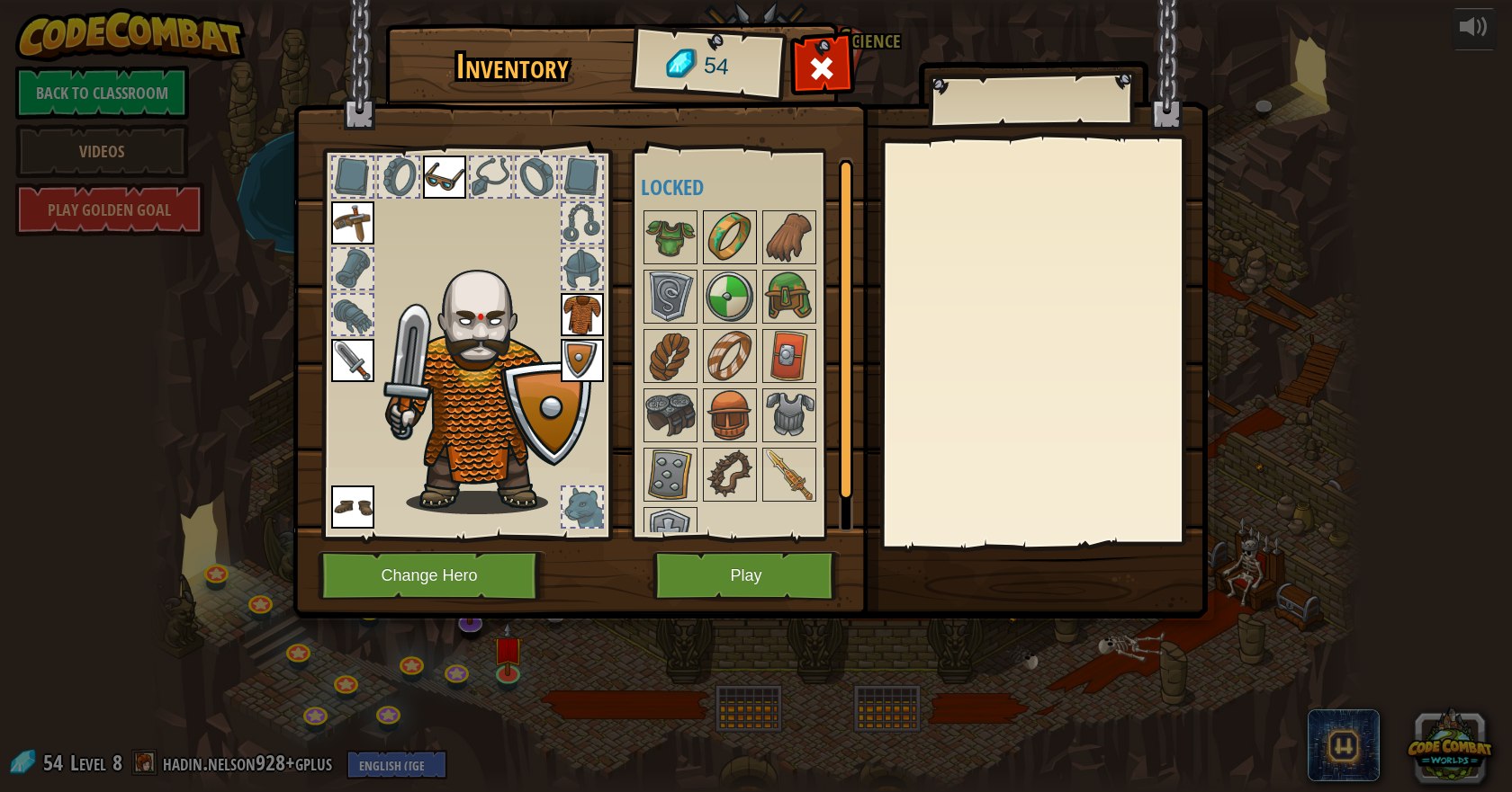
click at [738, 235] on img at bounding box center [730, 237] width 50 height 50
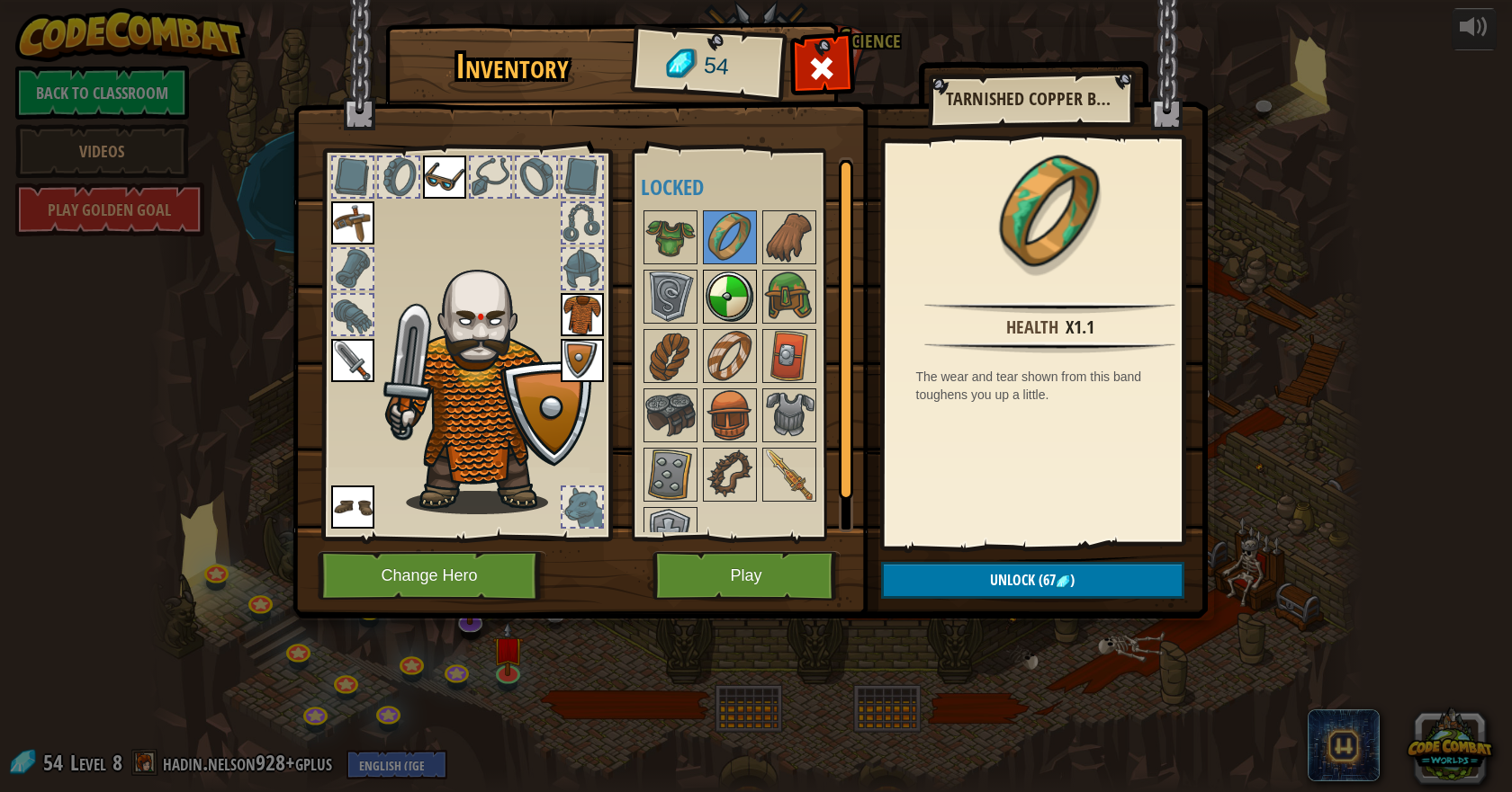
click at [732, 278] on img at bounding box center [730, 296] width 50 height 50
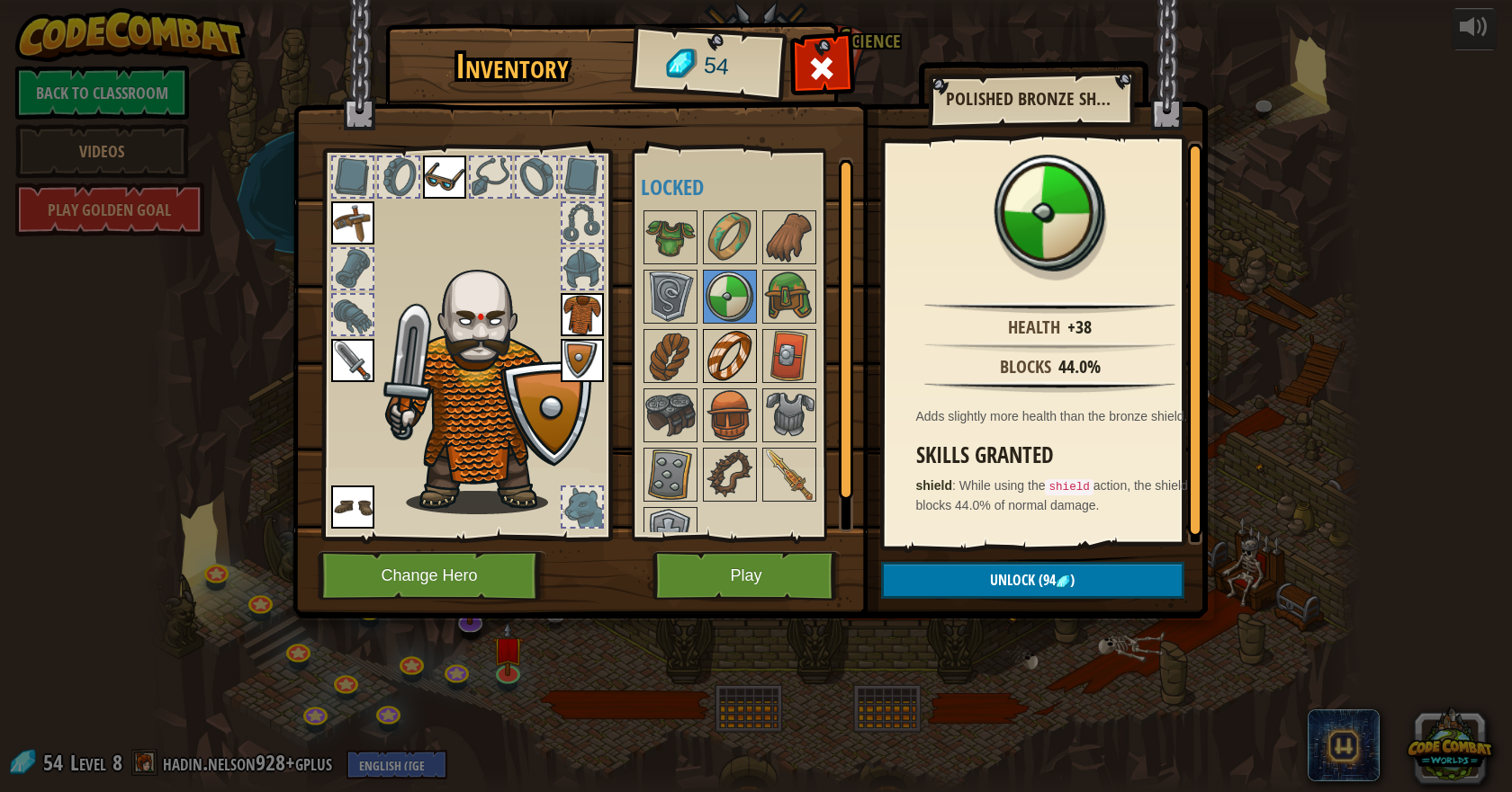
click at [725, 350] on img at bounding box center [730, 356] width 50 height 50
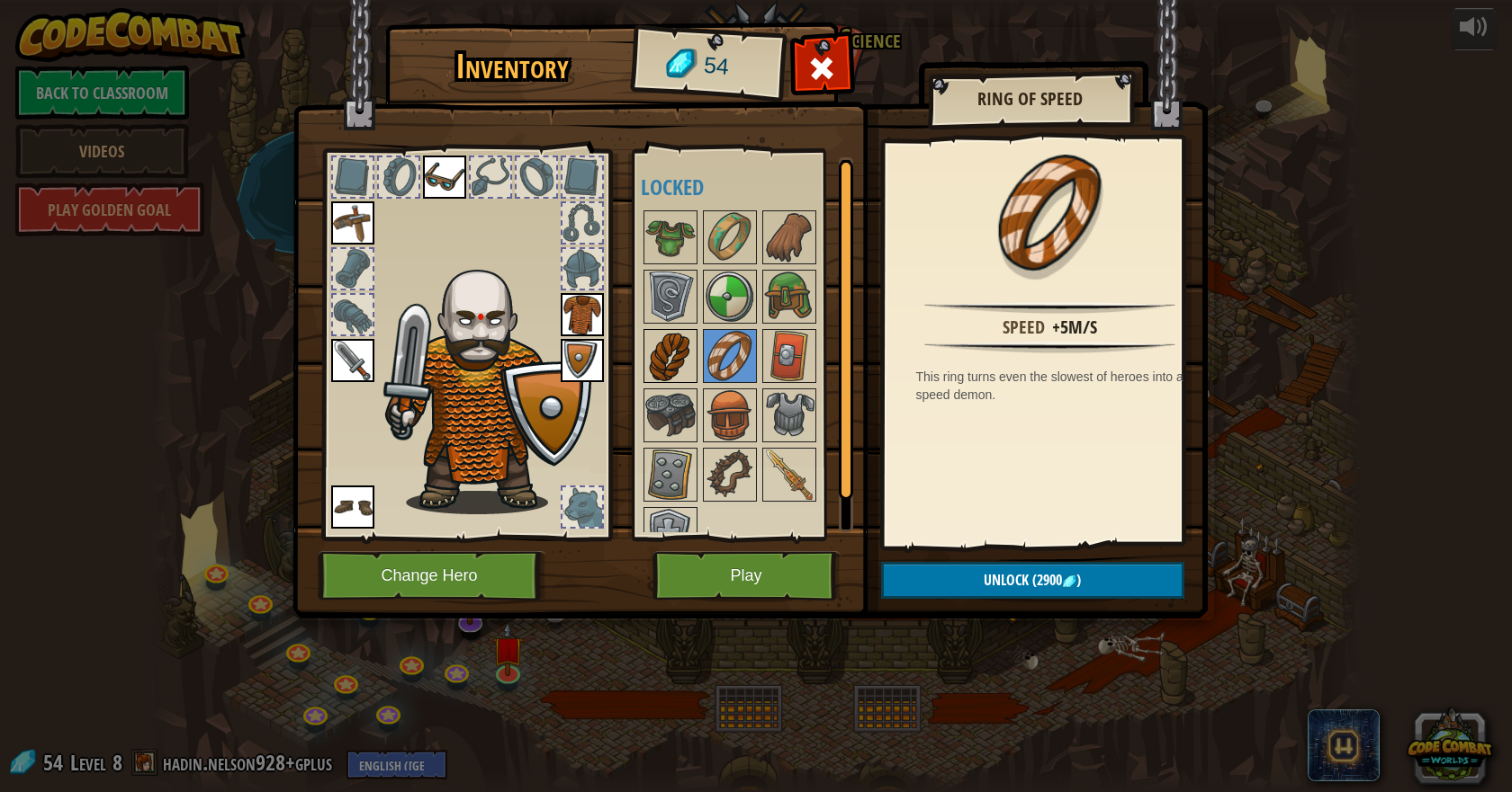
click at [673, 352] on img at bounding box center [670, 356] width 50 height 50
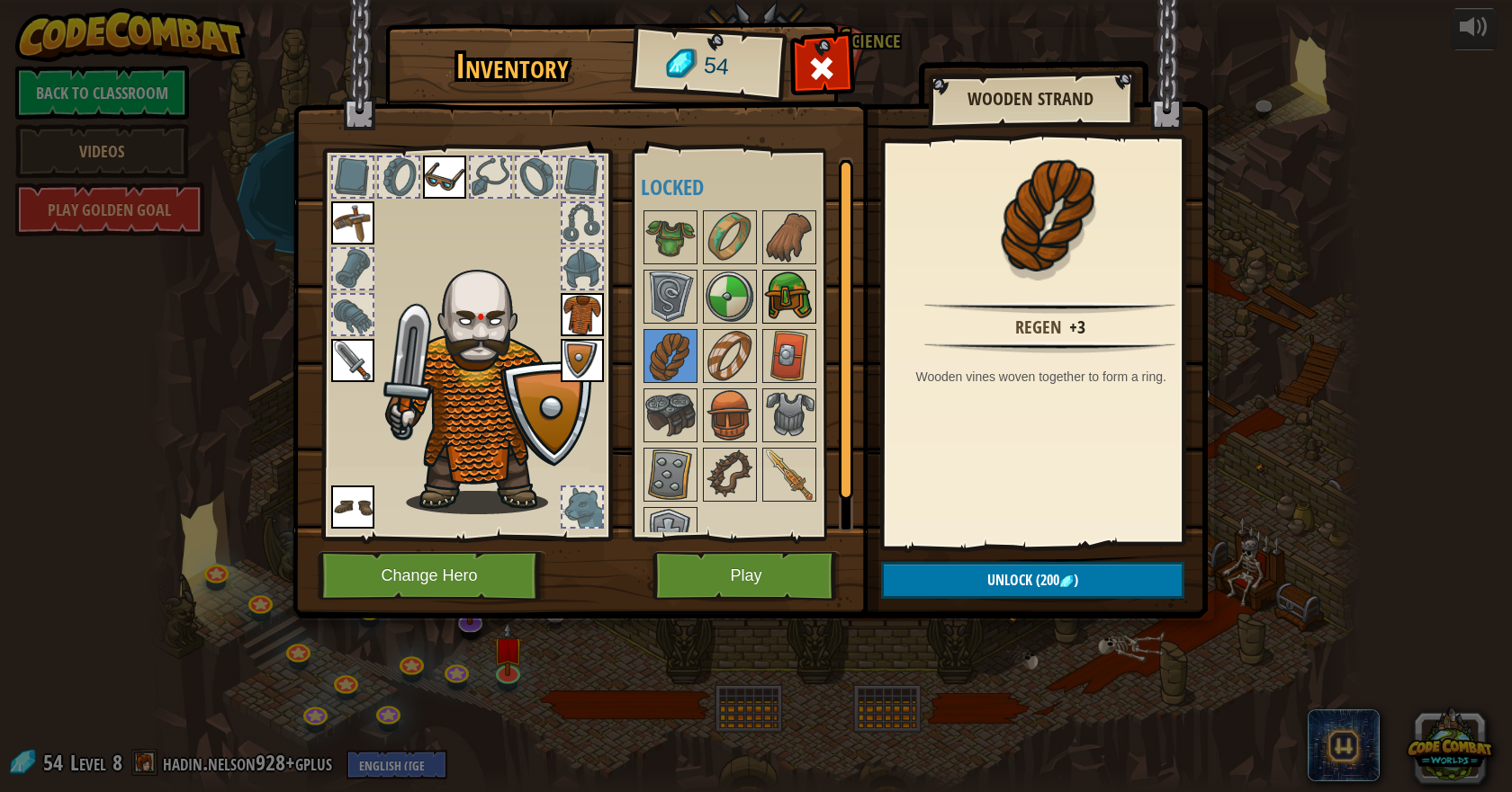
click at [804, 292] on img at bounding box center [788, 296] width 50 height 50
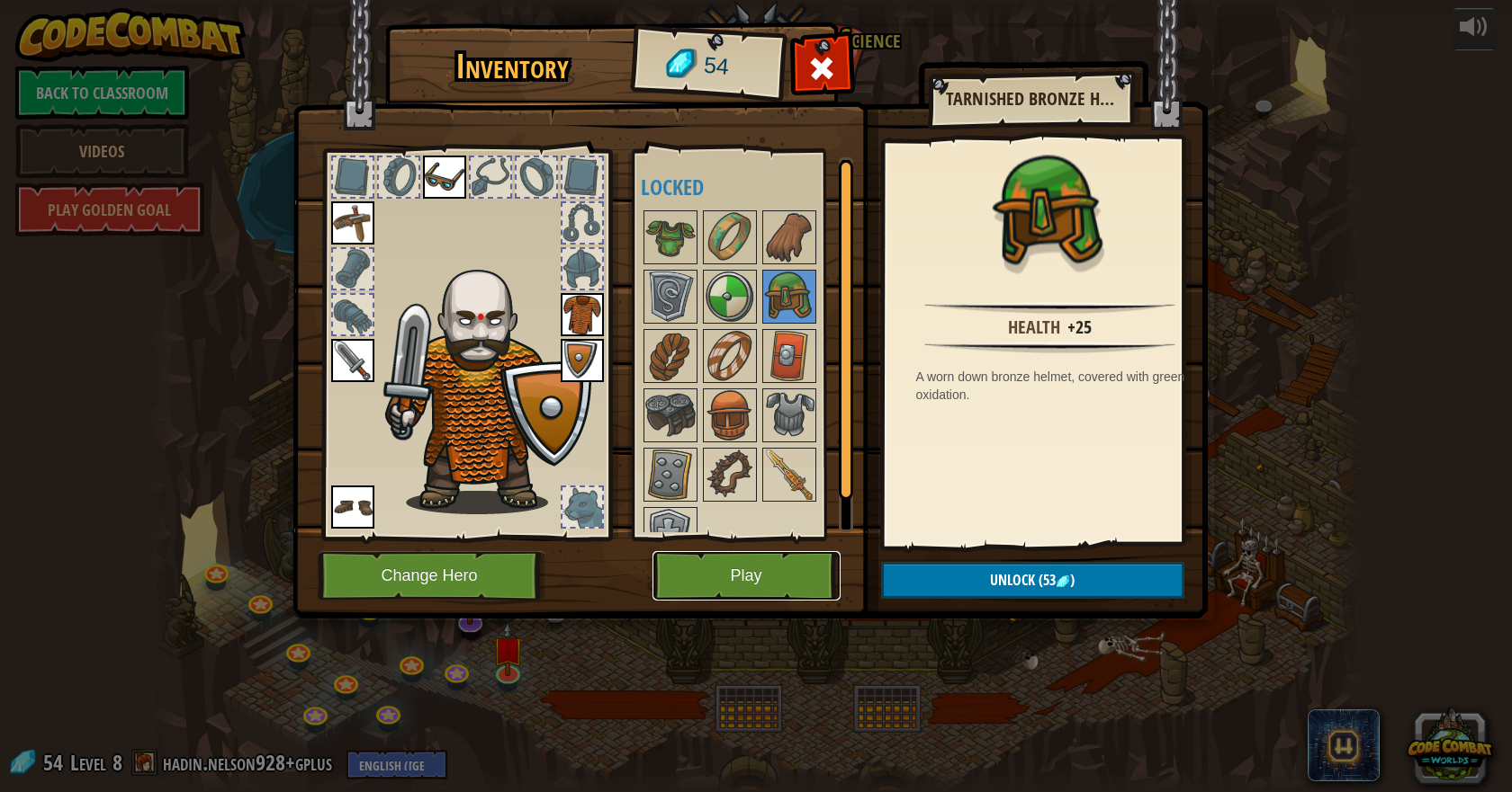
click at [745, 570] on button "Play" at bounding box center [747, 577] width 188 height 50
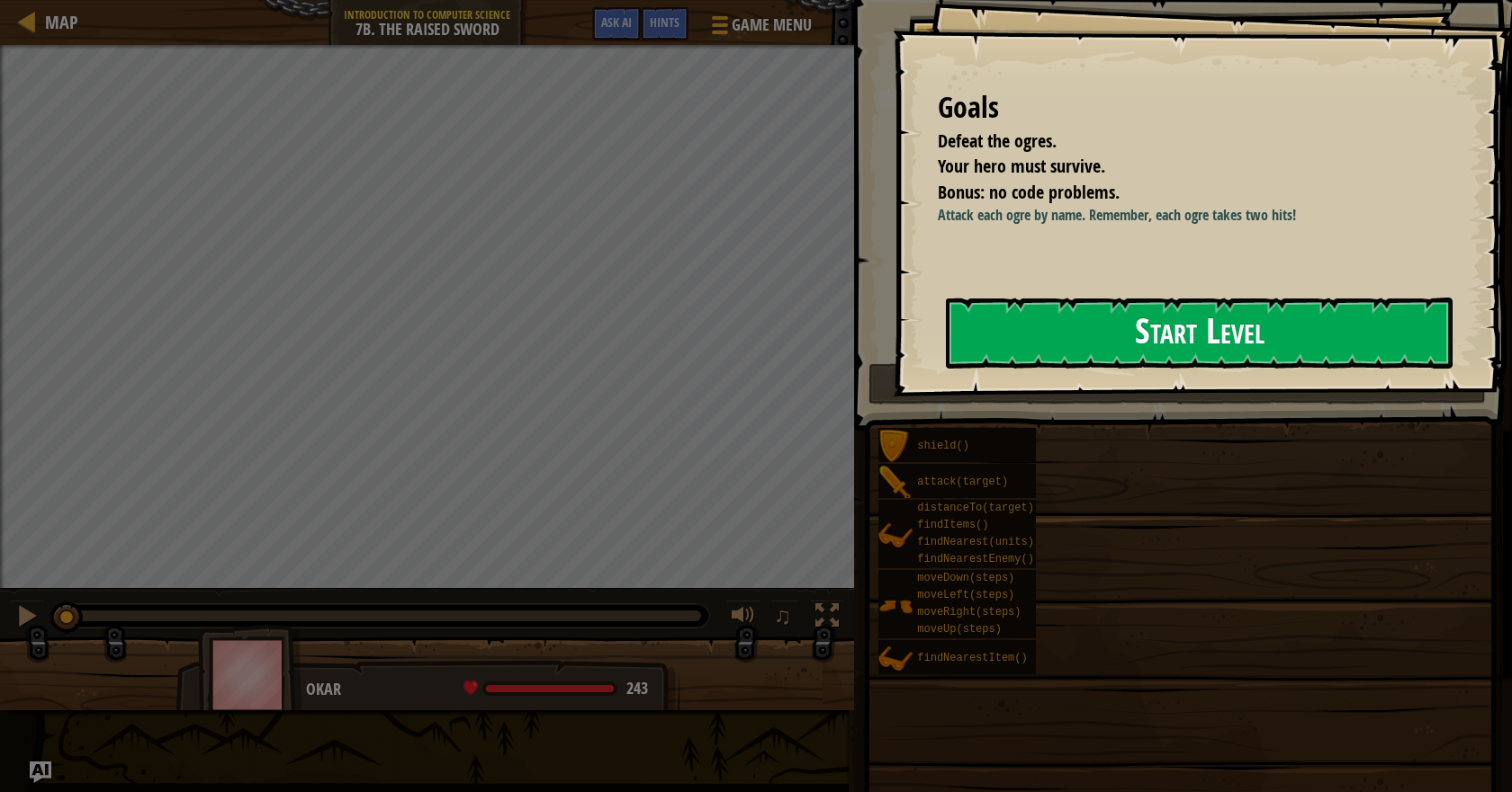
click at [1127, 336] on button "Start Level" at bounding box center [1199, 332] width 507 height 71
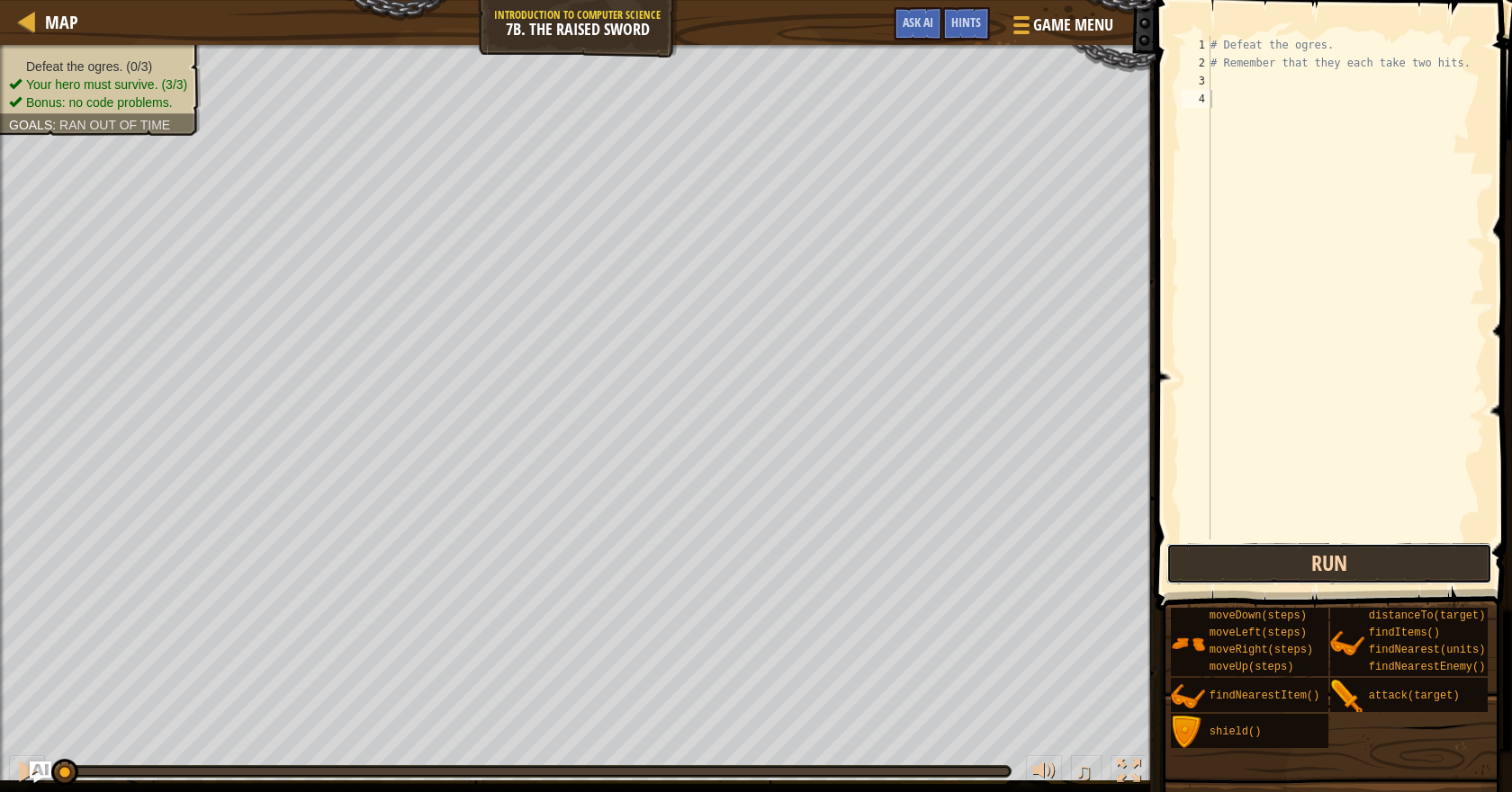
click at [1265, 554] on button "Run" at bounding box center [1327, 564] width 324 height 41
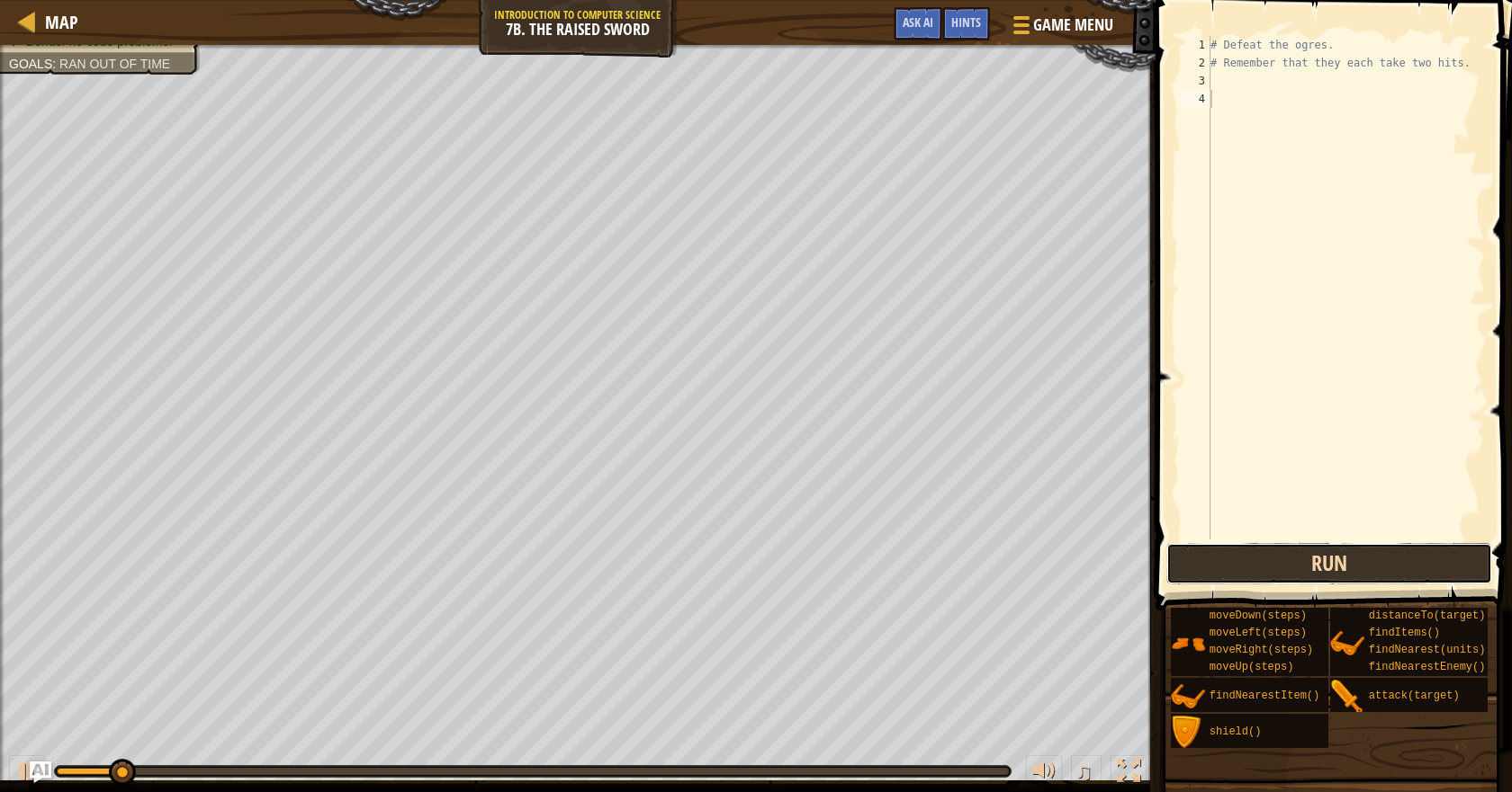
click at [1264, 553] on button "Run" at bounding box center [1327, 564] width 324 height 41
click at [1224, 87] on div "# Defeat the ogres. # Remember that they each take two hits." at bounding box center [1345, 305] width 278 height 540
type textarea "A"
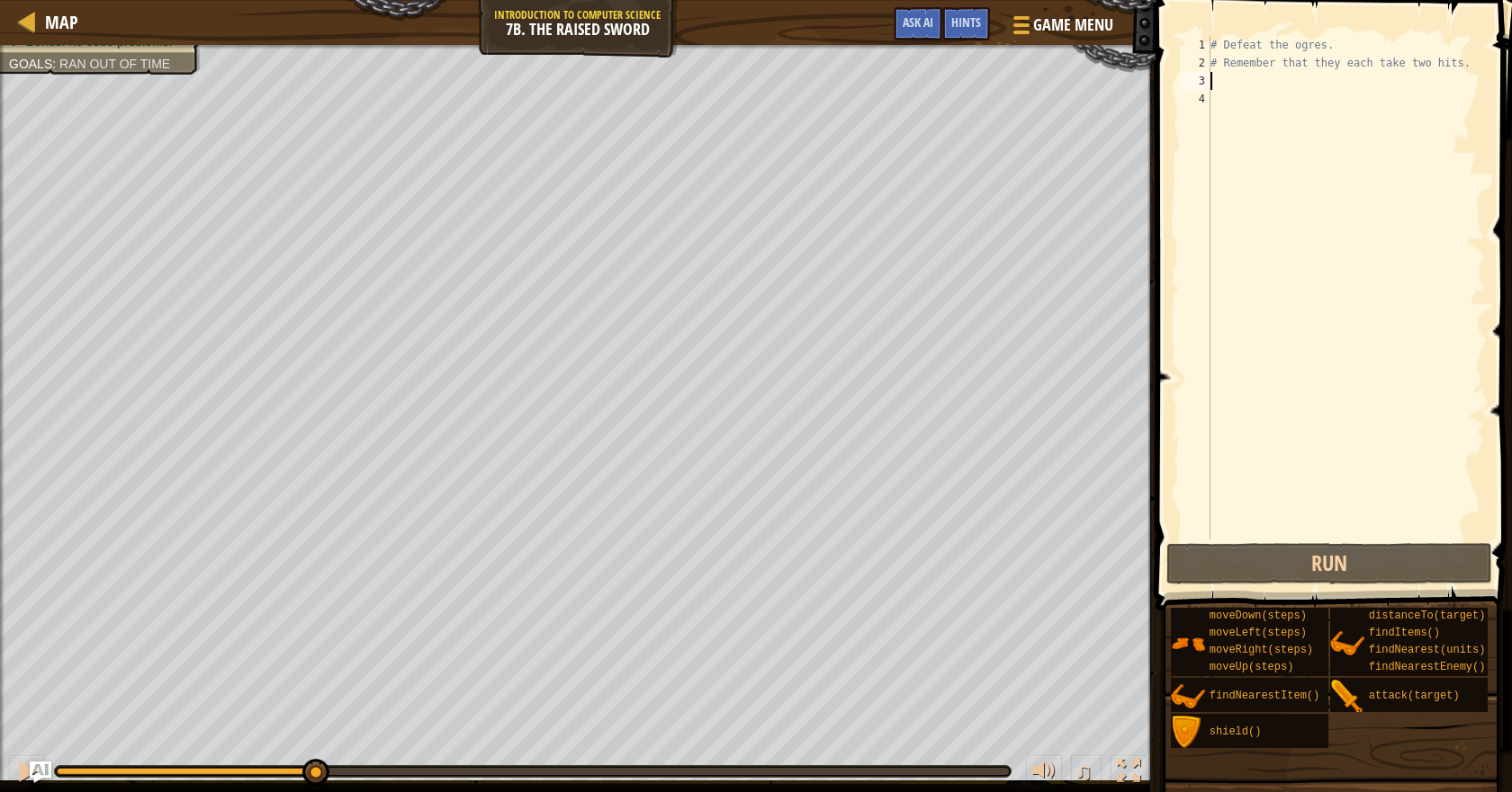
paste textarea "hero.move"
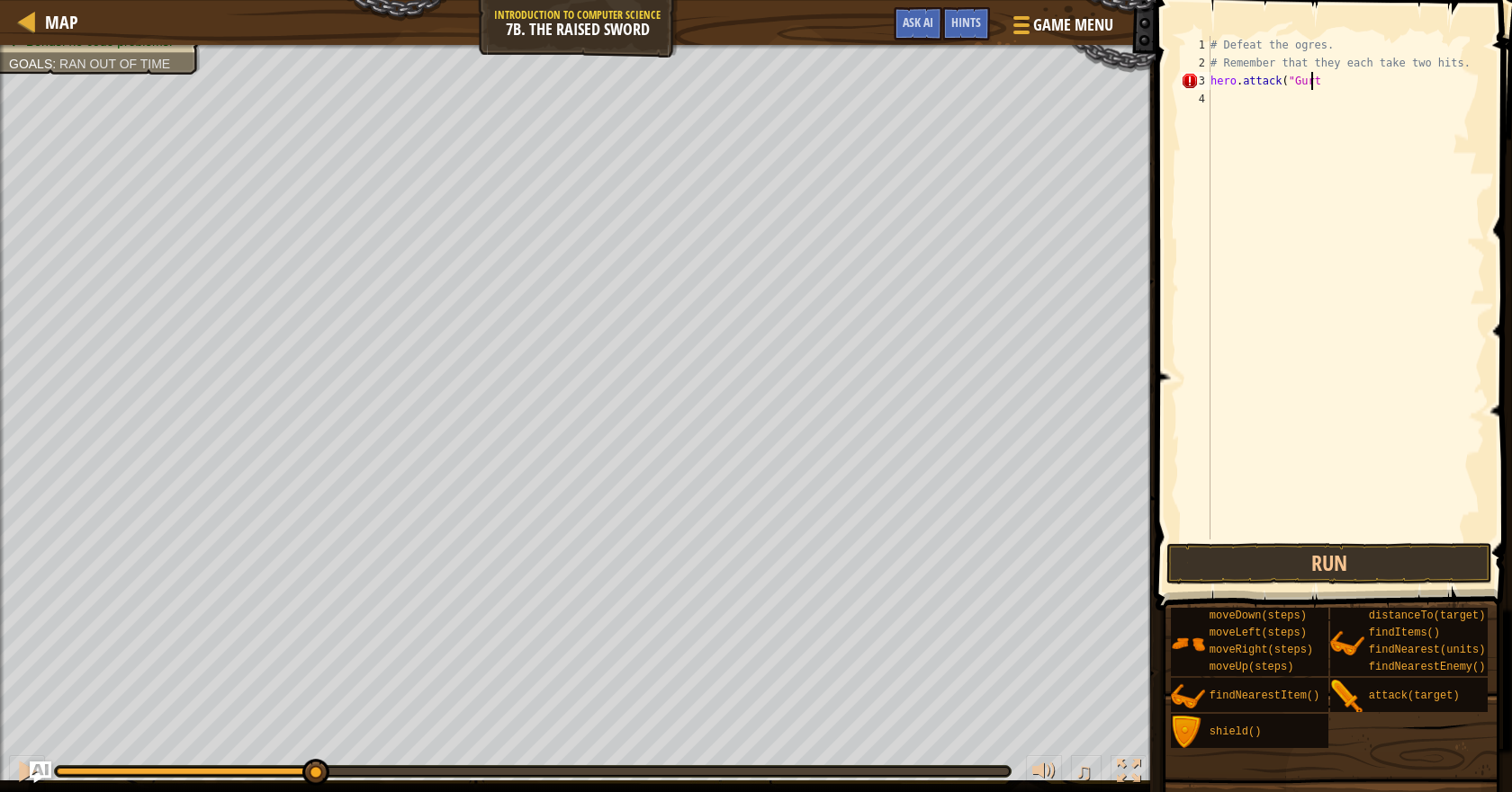
scroll to position [8, 7]
type textarea "hero.attack("Gurt")"
drag, startPoint x: 310, startPoint y: 773, endPoint x: 0, endPoint y: 779, distance: 310.1
click at [0, 781] on div "♫" at bounding box center [578, 767] width 1156 height 54
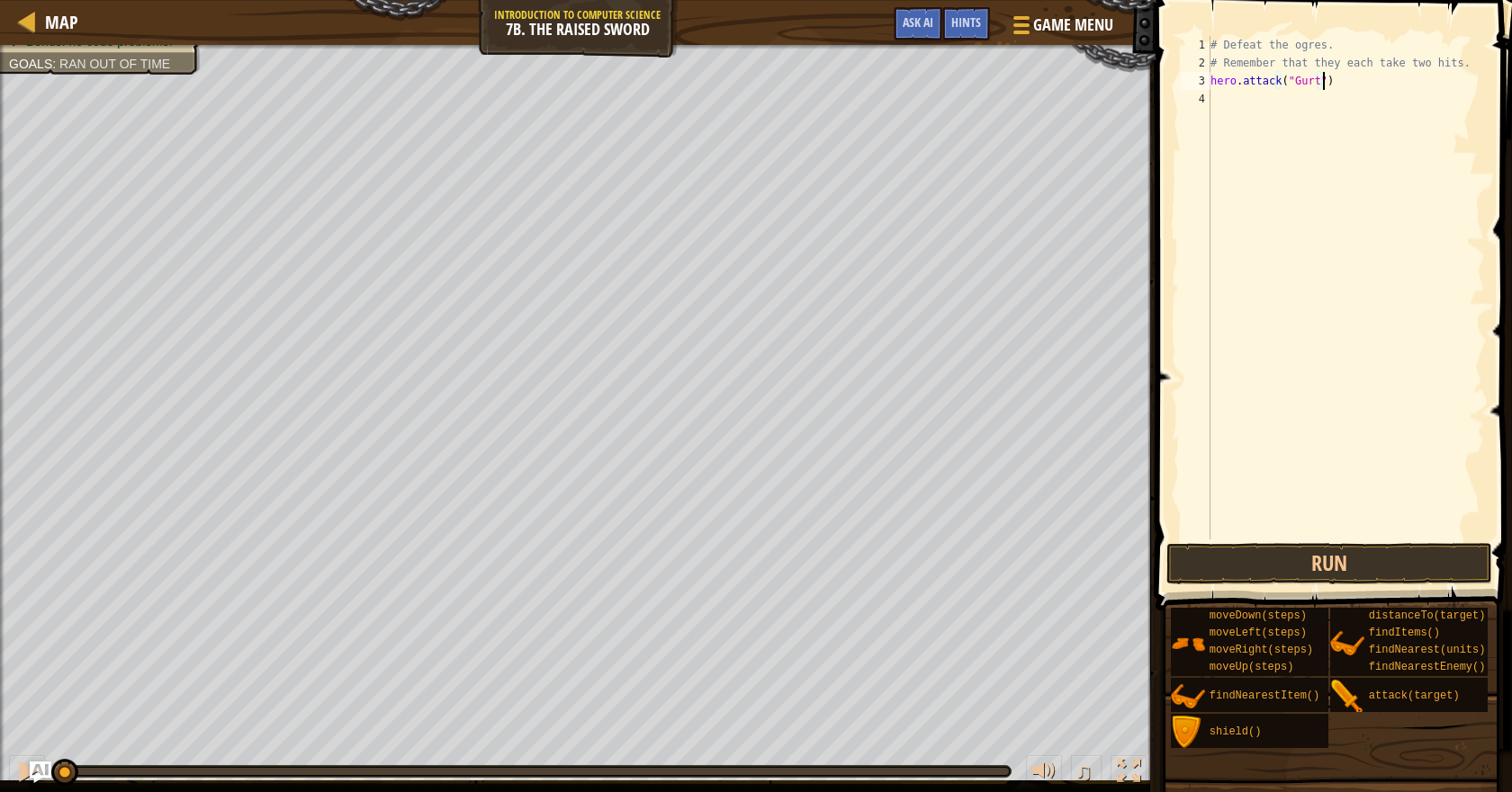
click at [1288, 110] on div "# Defeat the ogres. # Remember that they each take two hits. hero . attack ( "G…" at bounding box center [1345, 305] width 278 height 540
drag, startPoint x: 1338, startPoint y: 72, endPoint x: 1202, endPoint y: 82, distance: 136.4
click at [1202, 82] on div "1 2 3 4 # Defeat the ogres. # Remember that they each take two hits. hero . att…" at bounding box center [1330, 287] width 307 height 504
type textarea "hero.attack("Gurt")"
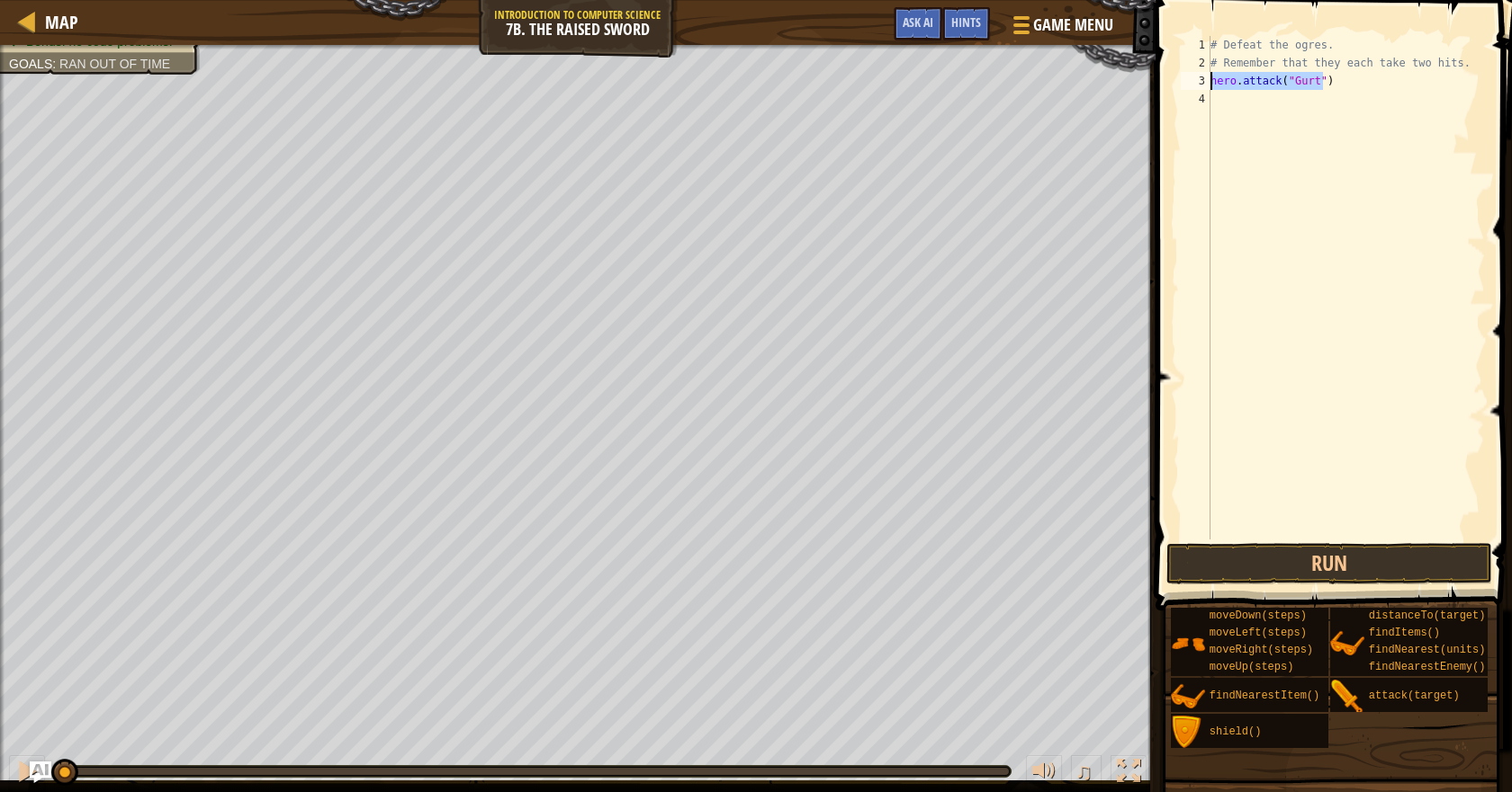
click at [1241, 96] on div "# Defeat the ogres. # Remember that they each take two hits. hero . attack ( "G…" at bounding box center [1345, 305] width 278 height 540
paste textarea "hero.attack("Gurt")"
click at [1311, 103] on div "# Defeat the ogres. # Remember that they each take two hits. hero . attack ( "G…" at bounding box center [1345, 305] width 278 height 540
type textarea "hero.attack("Rig")"
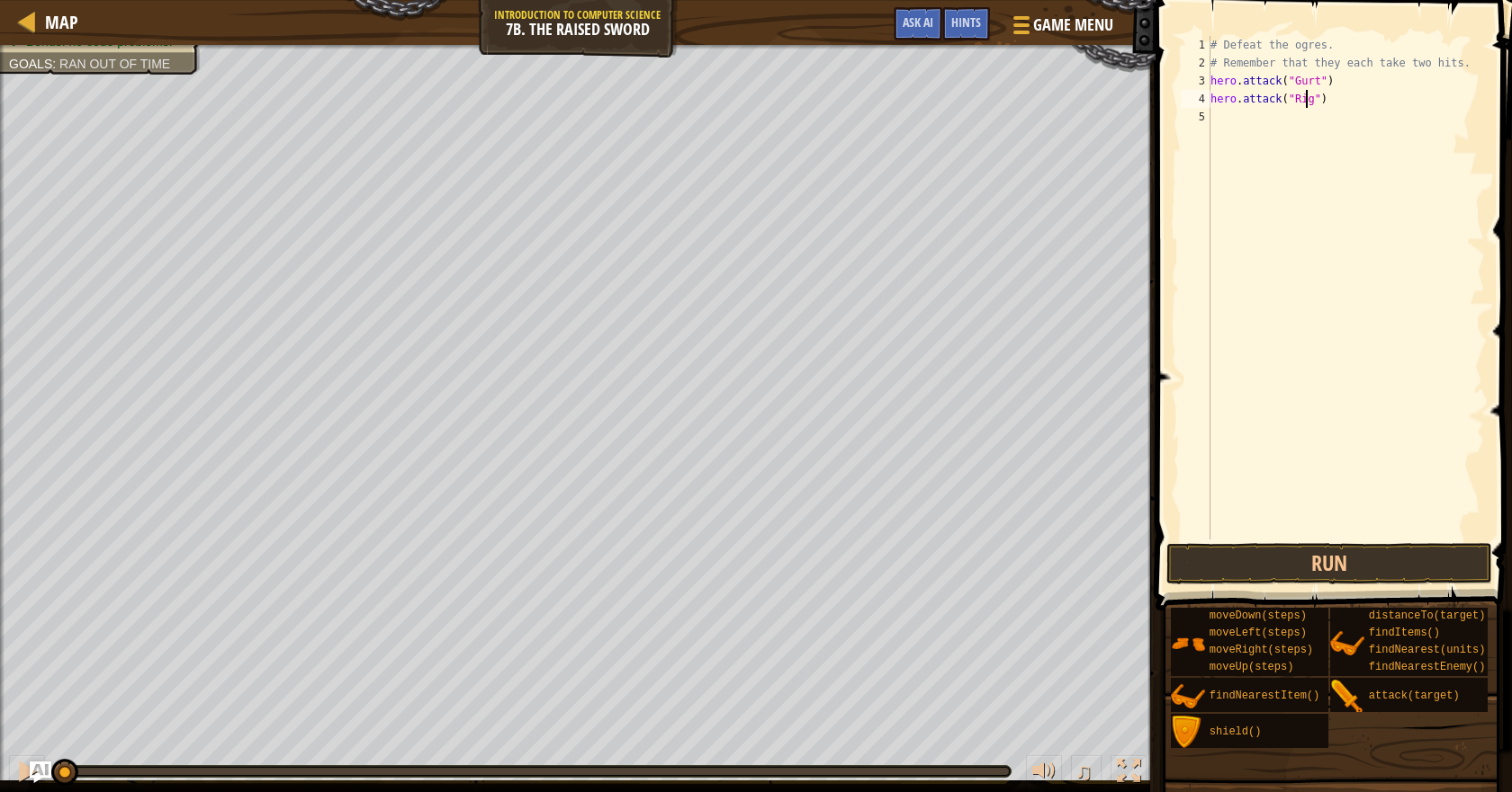
click at [1257, 119] on div "# Defeat the ogres. # Remember that they each take two hits. hero . attack ( "G…" at bounding box center [1345, 305] width 278 height 540
paste textarea "hero.attack("Gurt")"
click at [1312, 119] on div "# Defeat the ogres. # Remember that they each take two hits. hero . attack ( "G…" at bounding box center [1345, 305] width 278 height 540
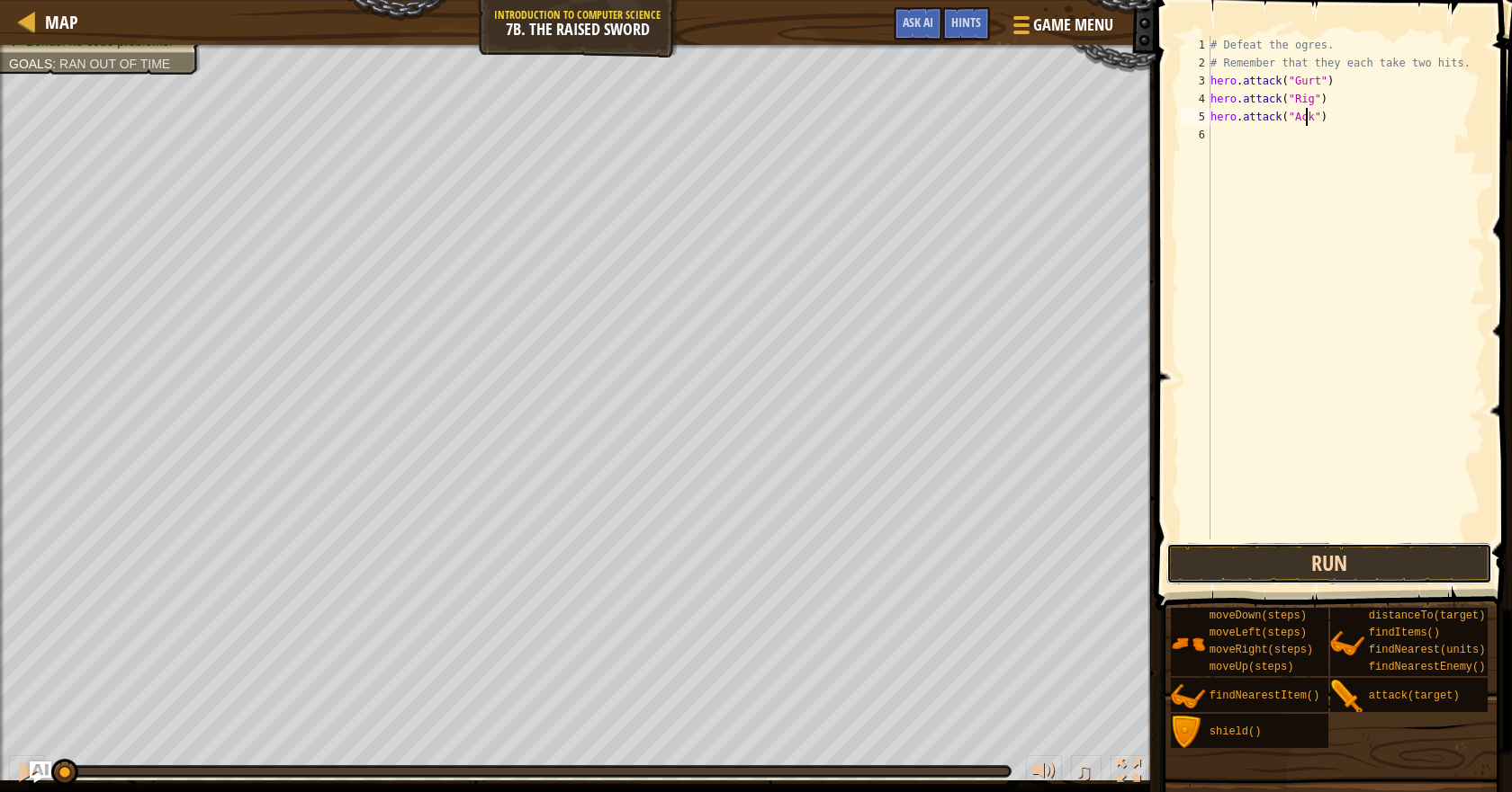
click at [1424, 579] on button "Run" at bounding box center [1327, 564] width 324 height 41
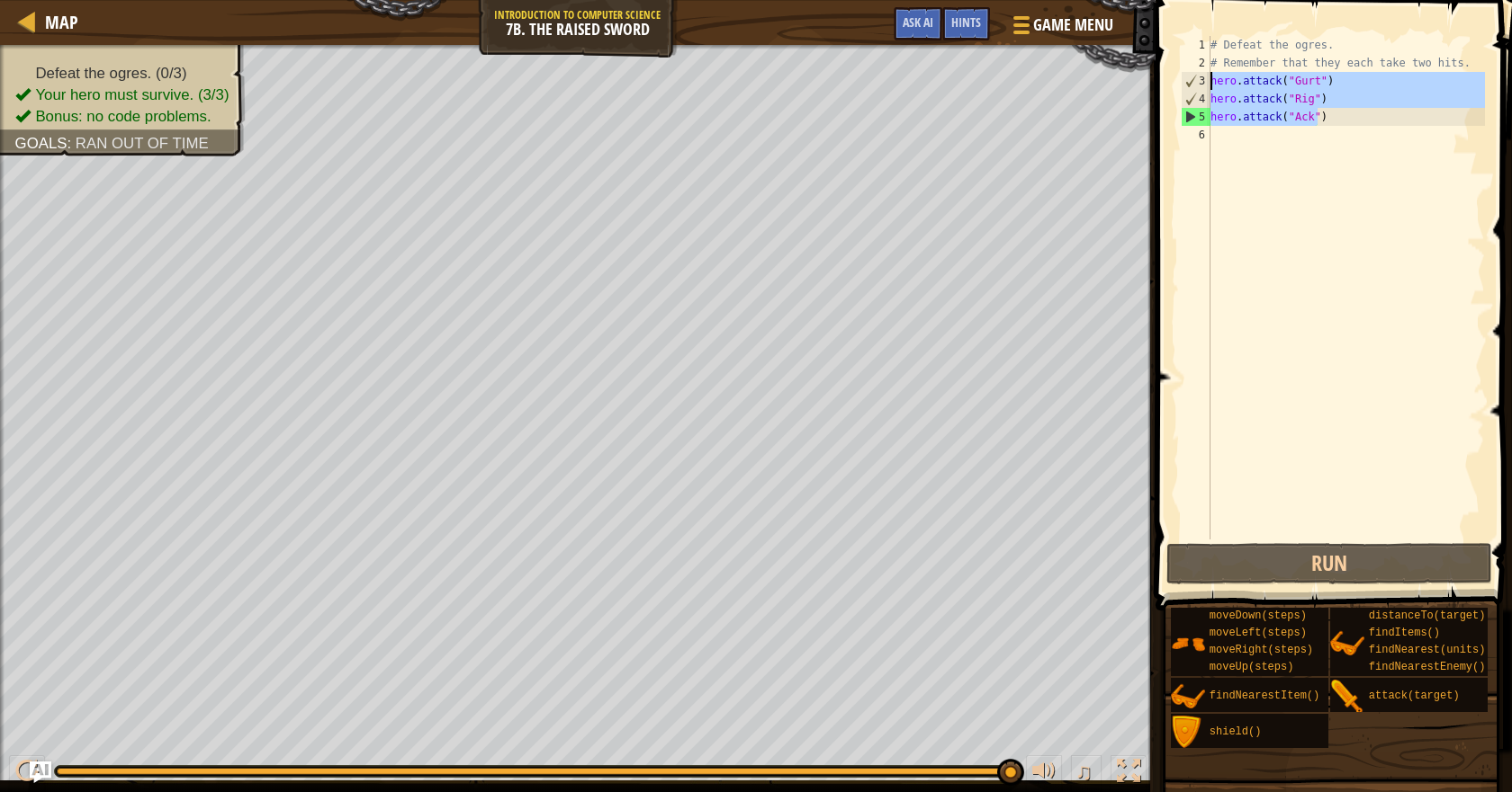
drag, startPoint x: 1331, startPoint y: 118, endPoint x: 1181, endPoint y: 74, distance: 156.3
click at [1181, 74] on div "hero.attack("Ack") 1 2 3 4 5 6 # Defeat the ogres. # Remember that they each ta…" at bounding box center [1330, 287] width 307 height 504
type textarea "hero.attack("Gurt") hero.attack("Rig")"
click at [1252, 135] on div "# Defeat the ogres. # Remember that they each take two hits. hero . attack ( "G…" at bounding box center [1345, 305] width 278 height 540
paste textarea "hero.attack("Ack")"
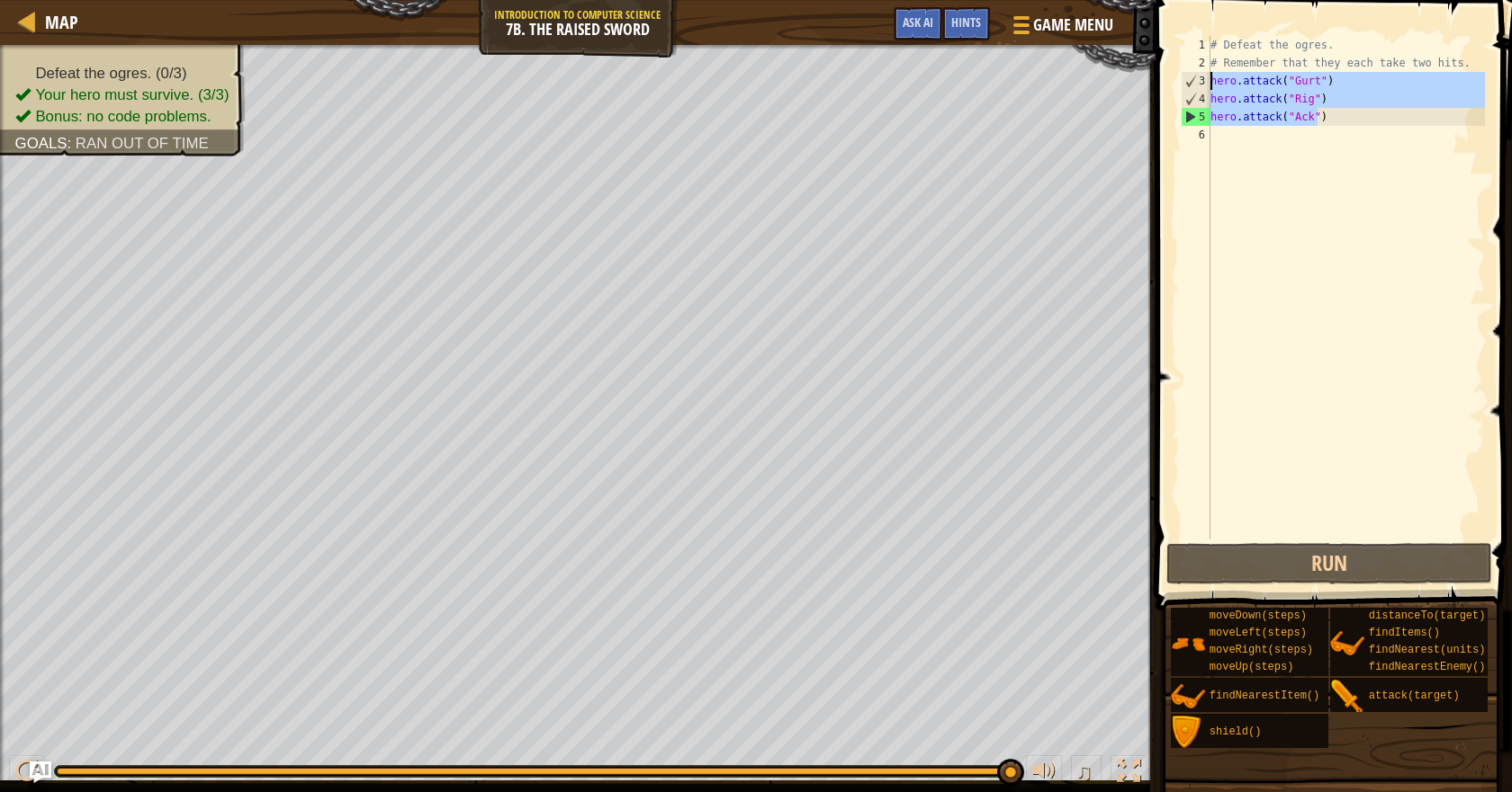
type textarea "hero.attack("Ack")"
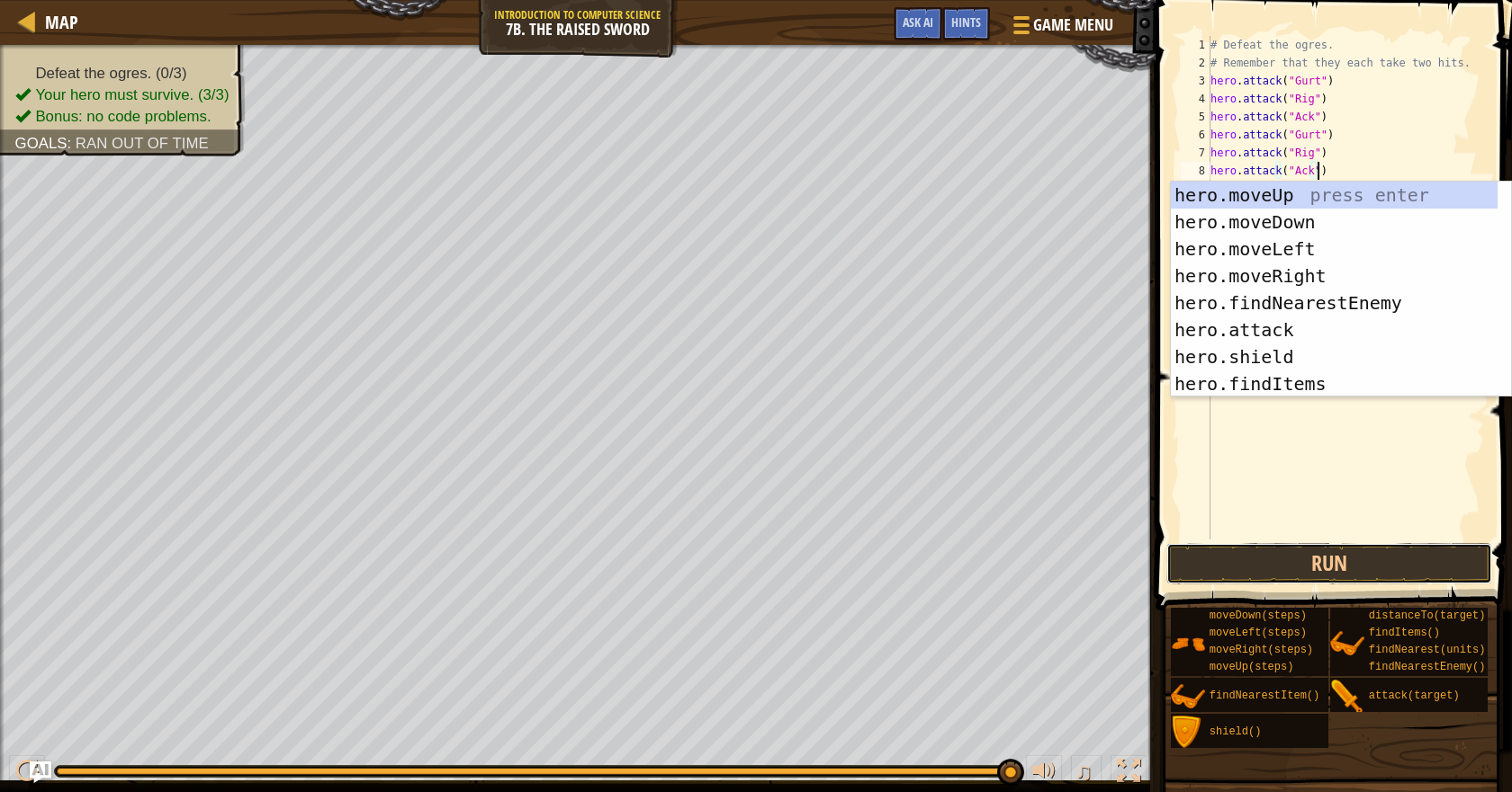
drag, startPoint x: 1283, startPoint y: 558, endPoint x: 1169, endPoint y: 594, distance: 119.5
click at [1272, 562] on button "Run" at bounding box center [1327, 564] width 324 height 41
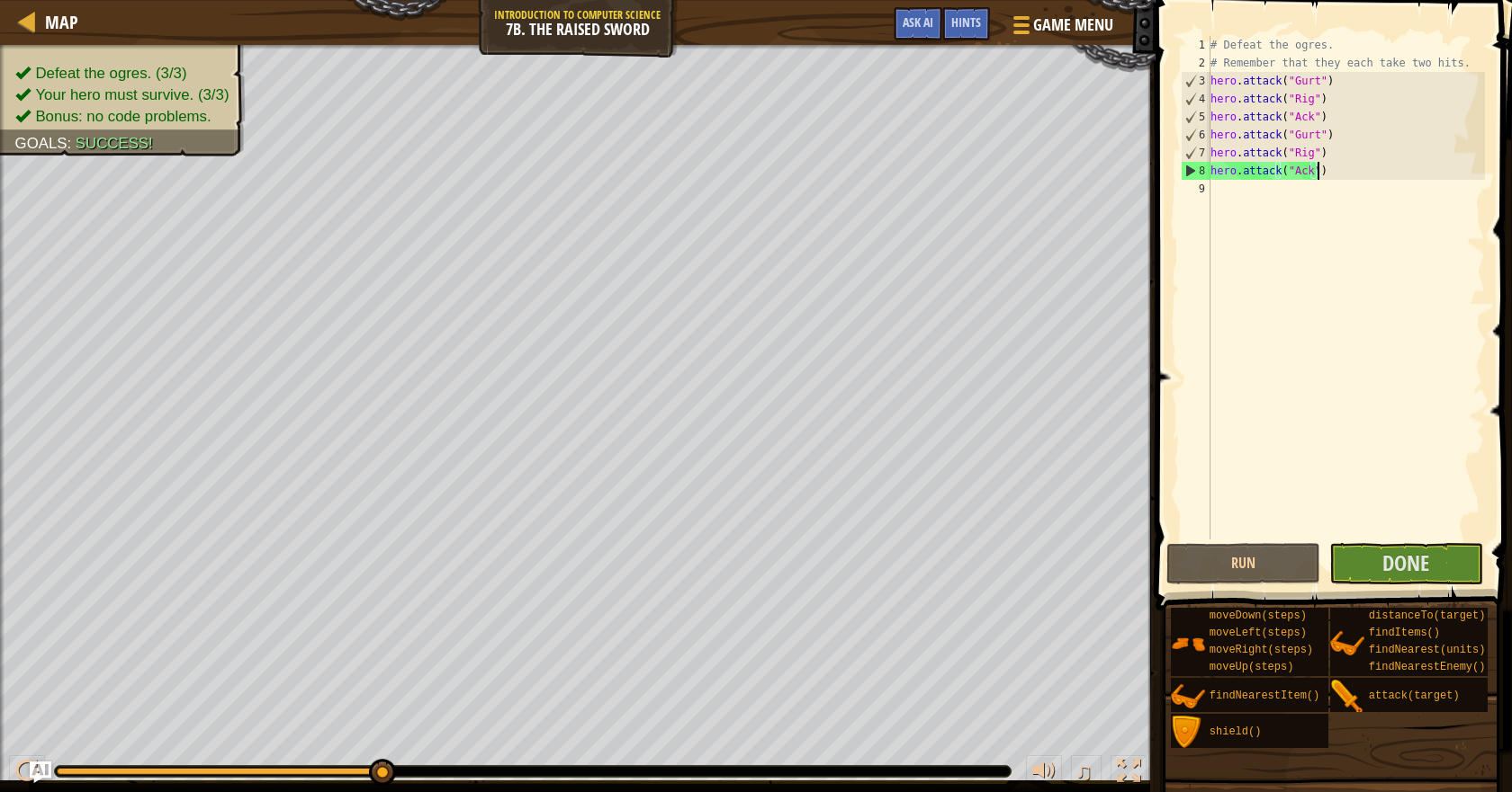
click at [1363, 539] on div "# Defeat the ogres. # Remember that they each take two hits. hero . attack ( "G…" at bounding box center [1345, 305] width 278 height 540
click at [1382, 550] on button "Done" at bounding box center [1406, 564] width 154 height 41
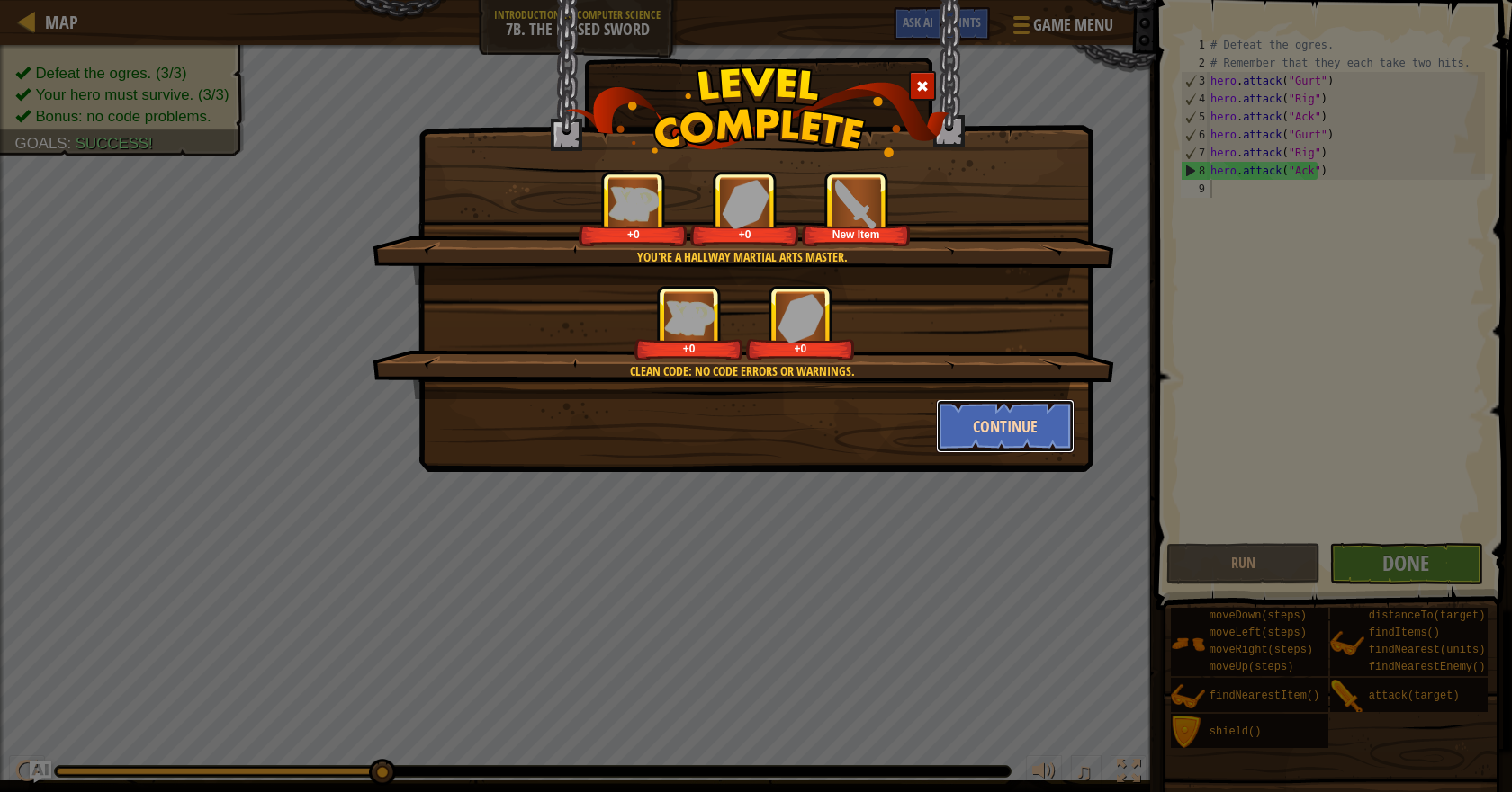
click at [996, 415] on button "Continue" at bounding box center [1006, 426] width 140 height 54
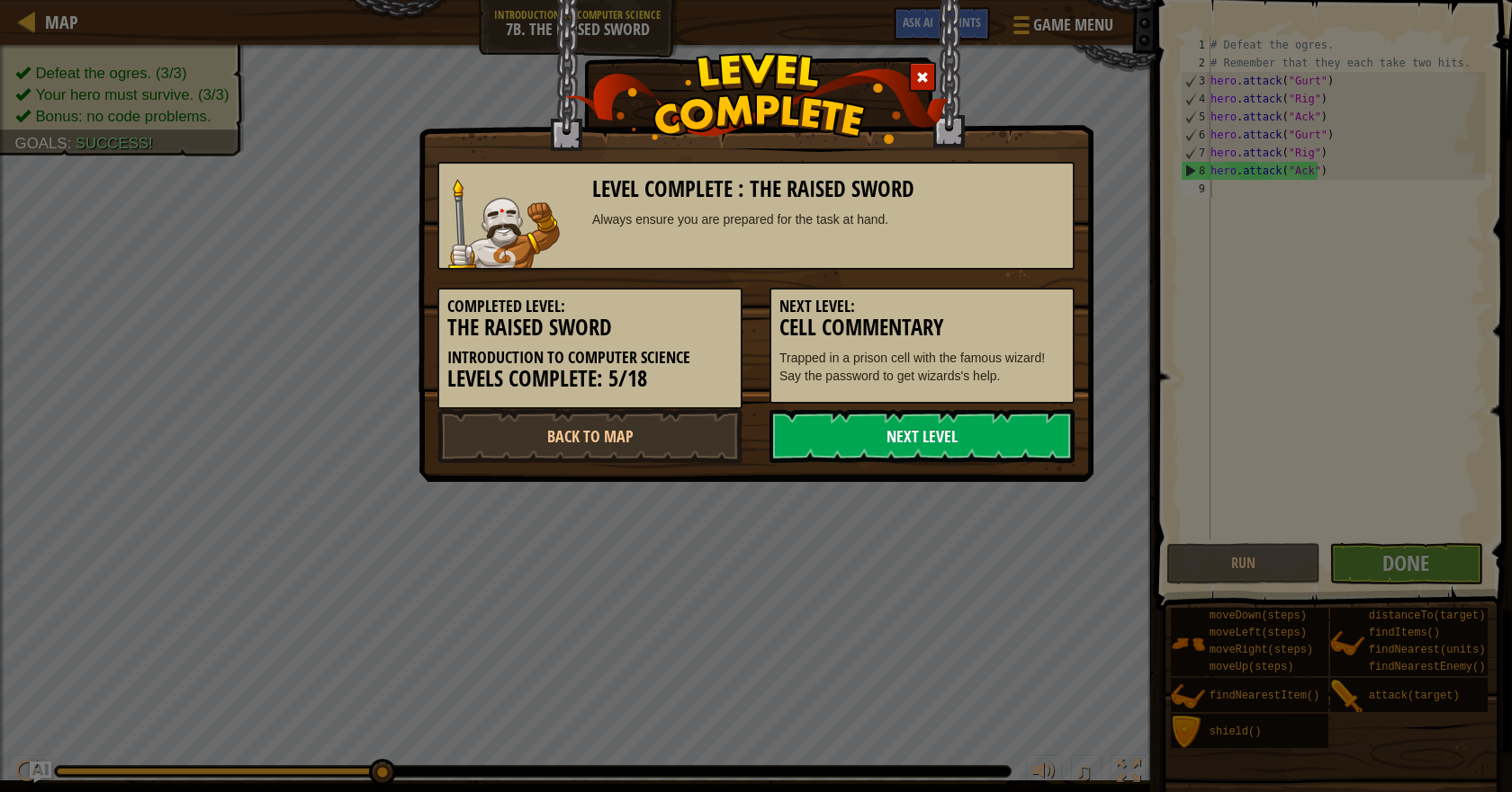
click at [923, 417] on link "Next Level" at bounding box center [922, 436] width 305 height 54
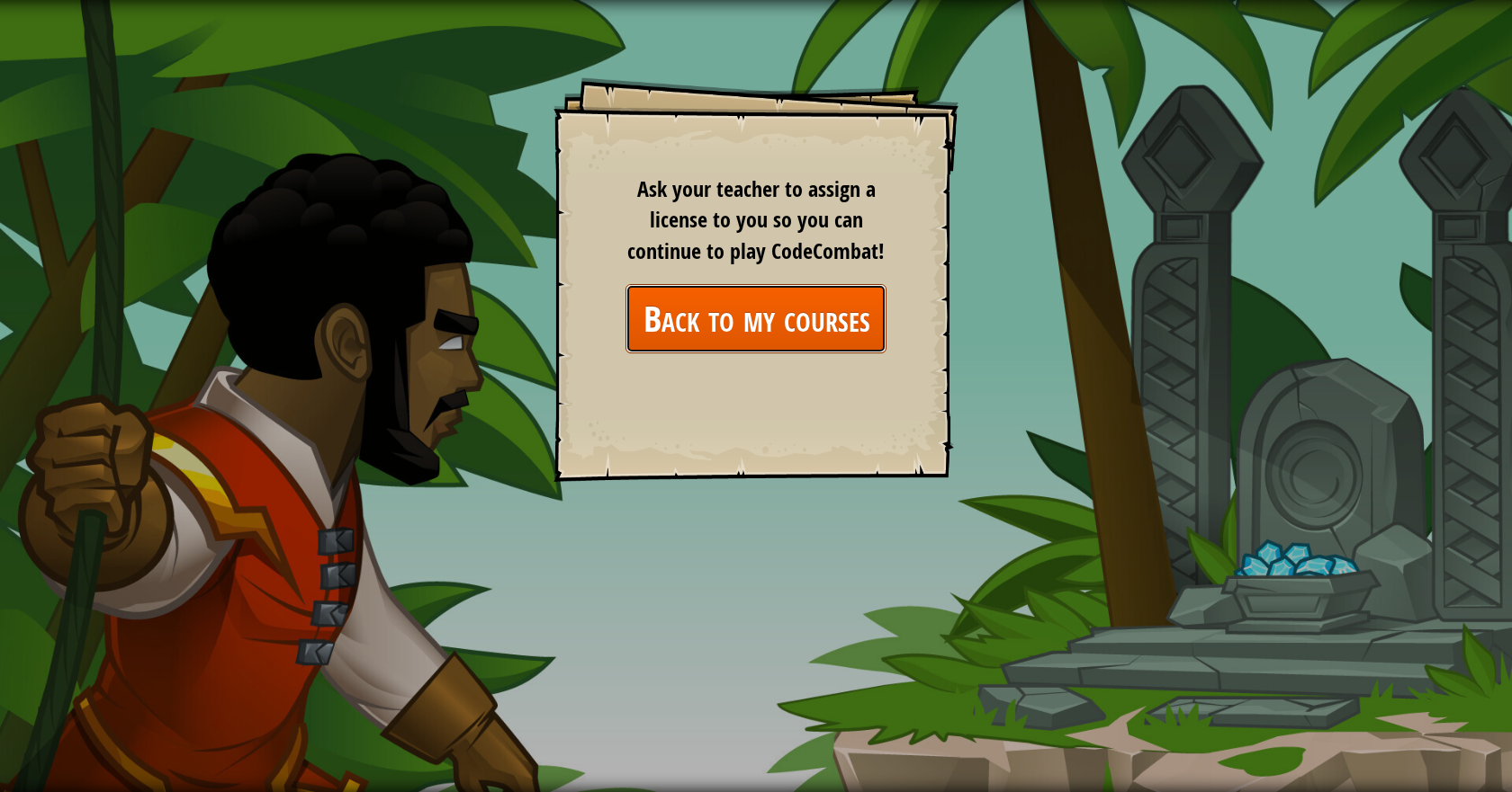
click at [727, 328] on link "Back to my courses" at bounding box center [756, 318] width 260 height 69
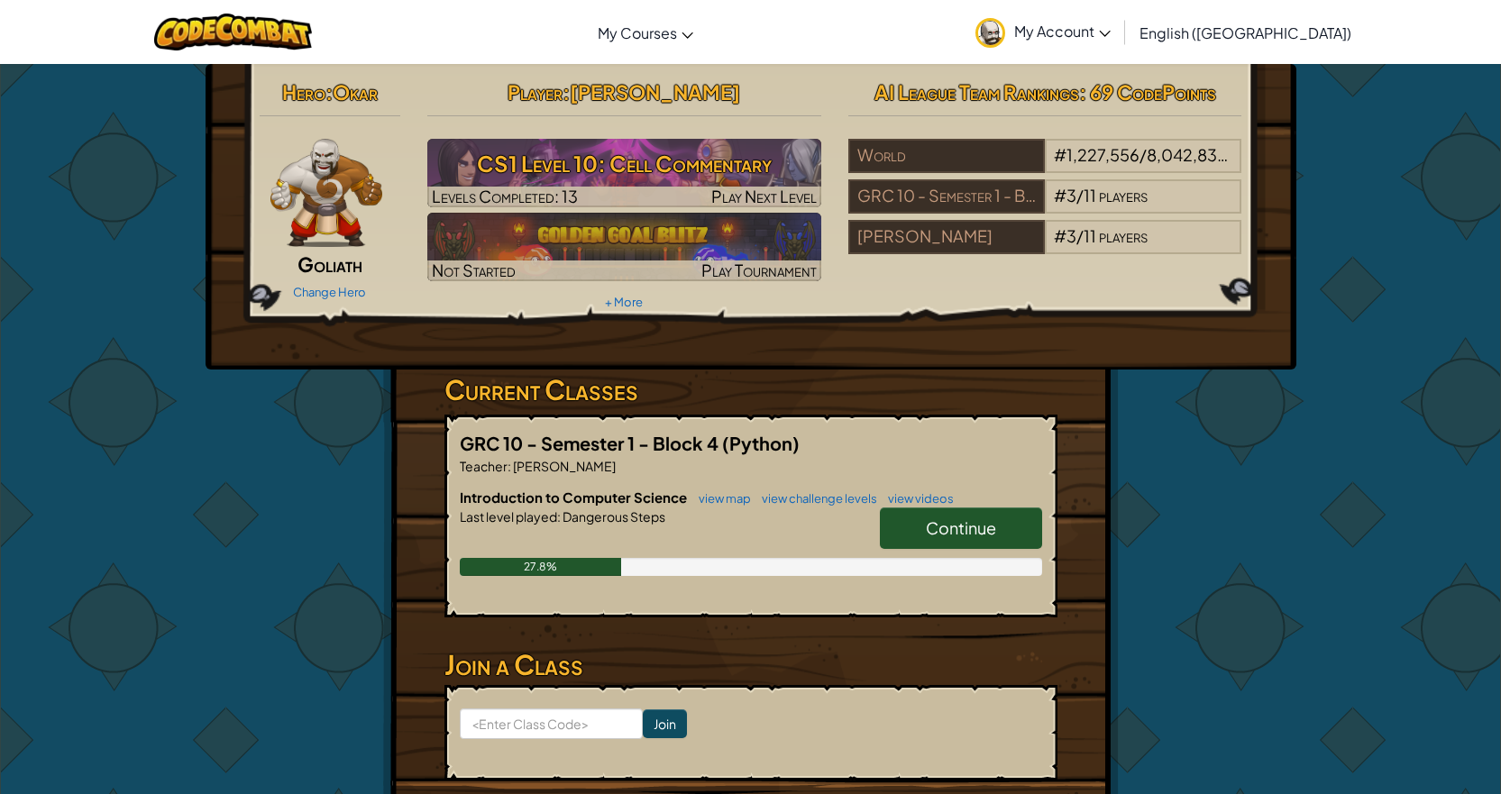
click at [962, 530] on span "Continue" at bounding box center [961, 527] width 70 height 21
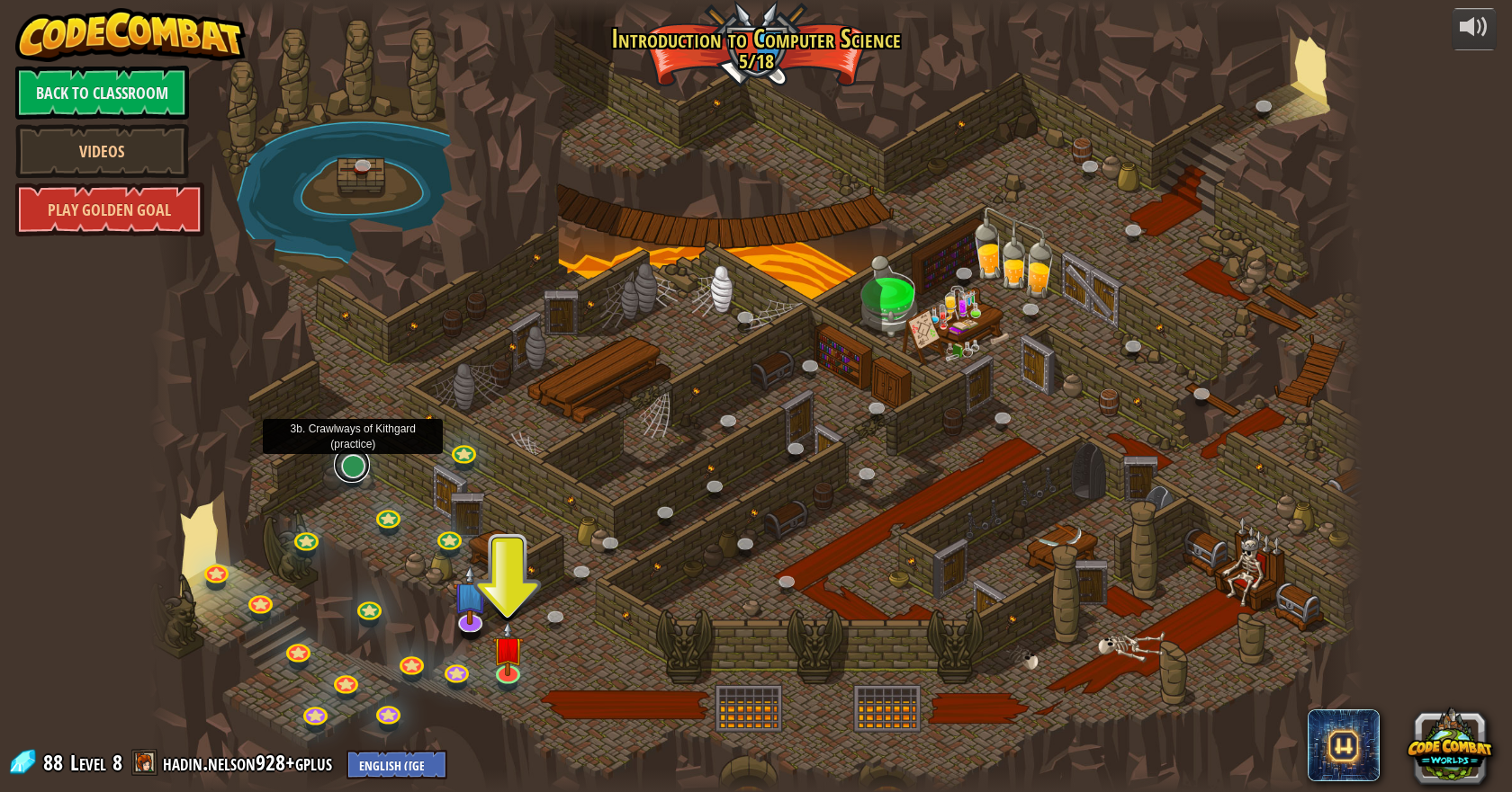
click at [344, 470] on link at bounding box center [351, 465] width 36 height 36
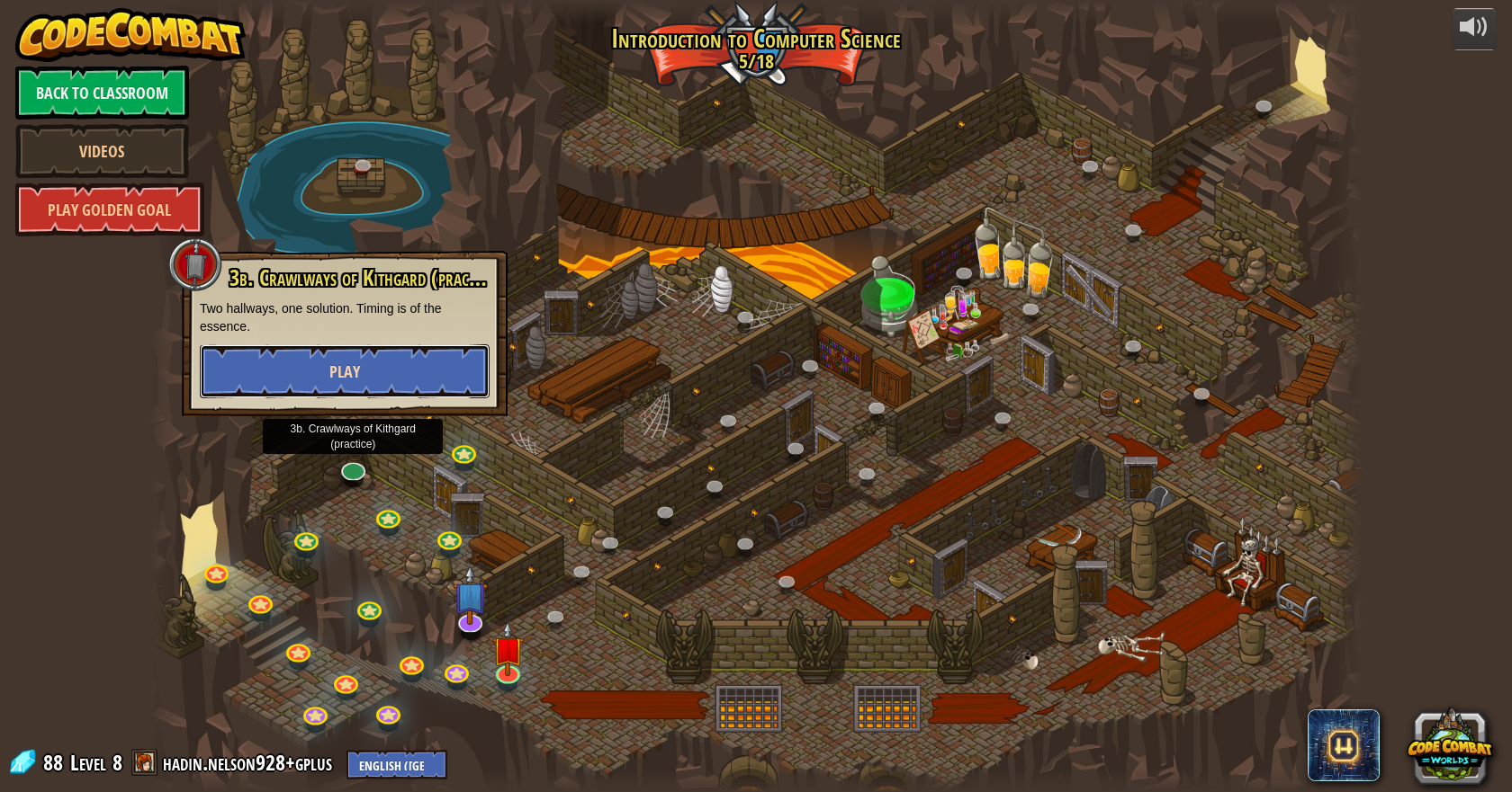
click at [441, 390] on button "Play" at bounding box center [344, 371] width 289 height 54
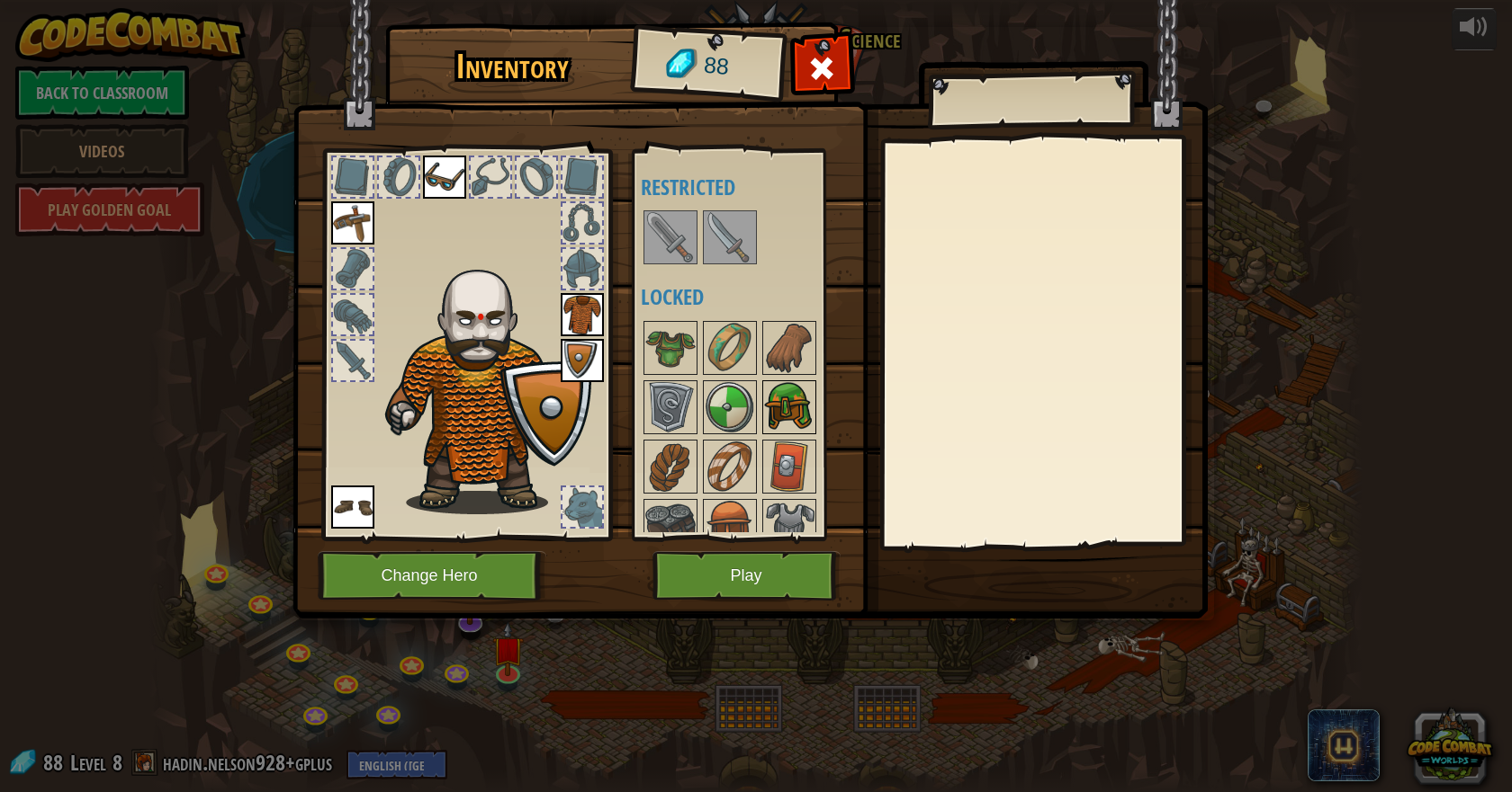
click at [805, 398] on img at bounding box center [788, 407] width 50 height 50
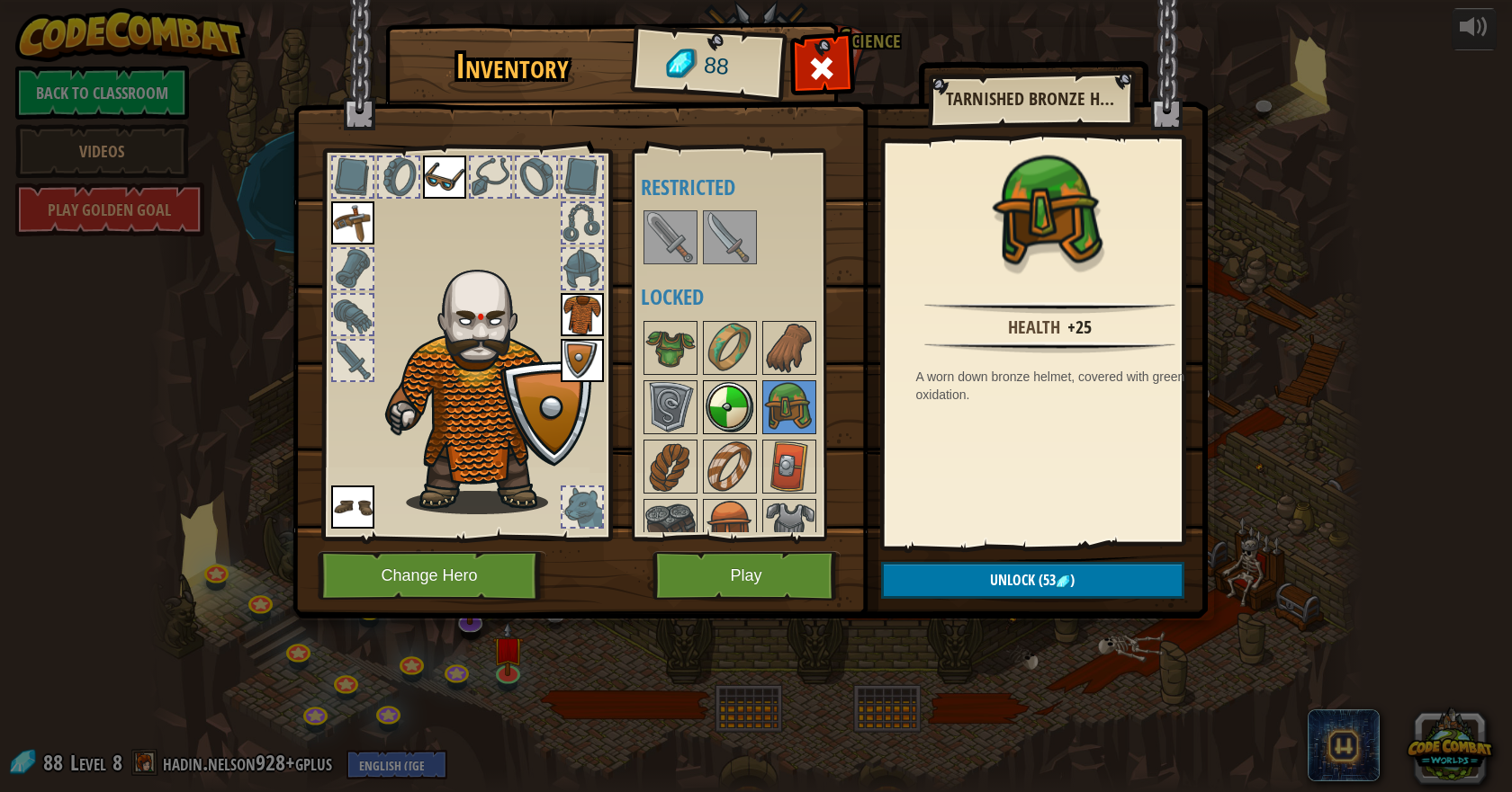
drag, startPoint x: 734, startPoint y: 403, endPoint x: 772, endPoint y: 404, distance: 38.0
click at [734, 404] on img at bounding box center [730, 407] width 50 height 50
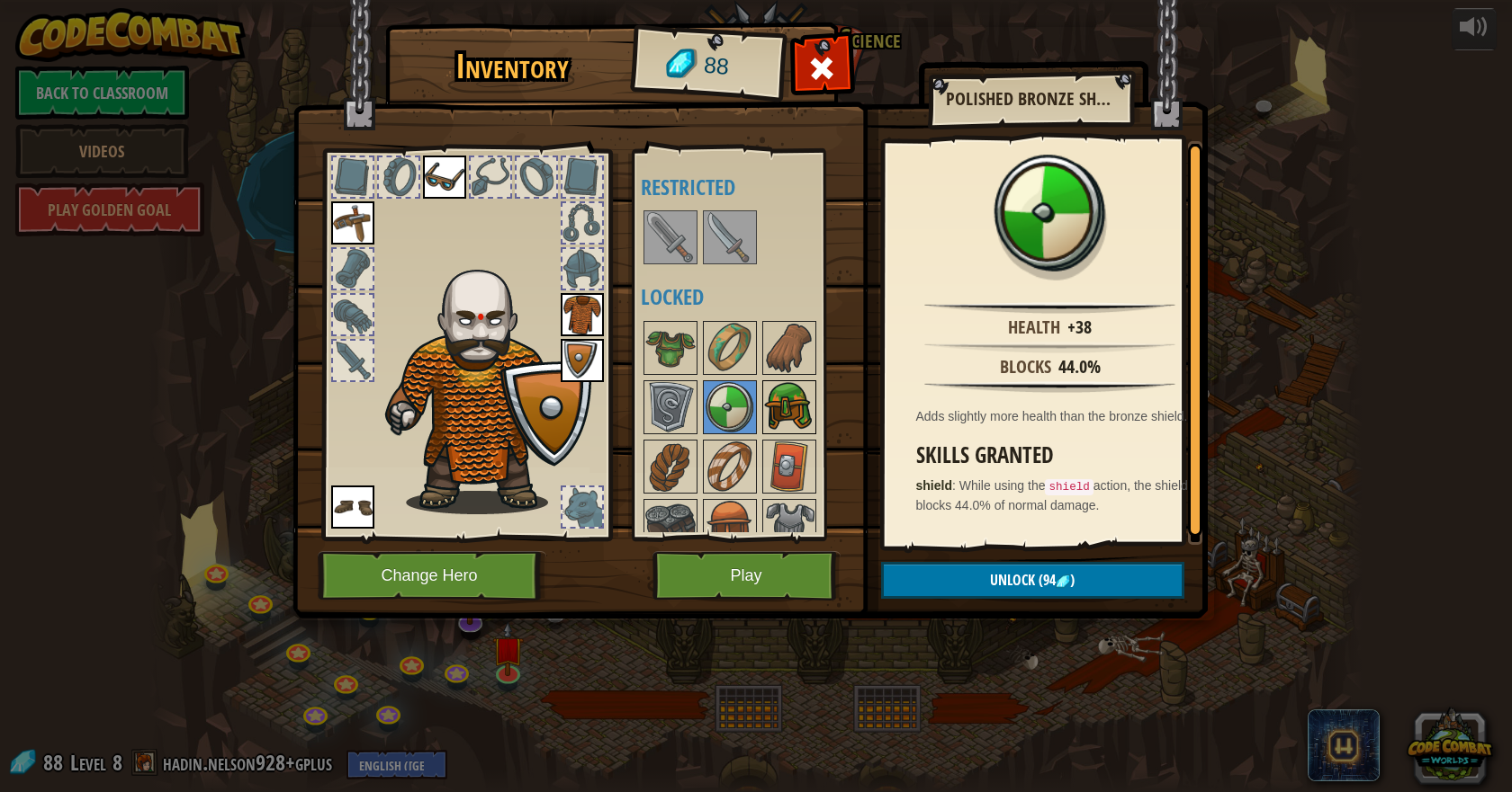
click at [787, 404] on img at bounding box center [788, 407] width 50 height 50
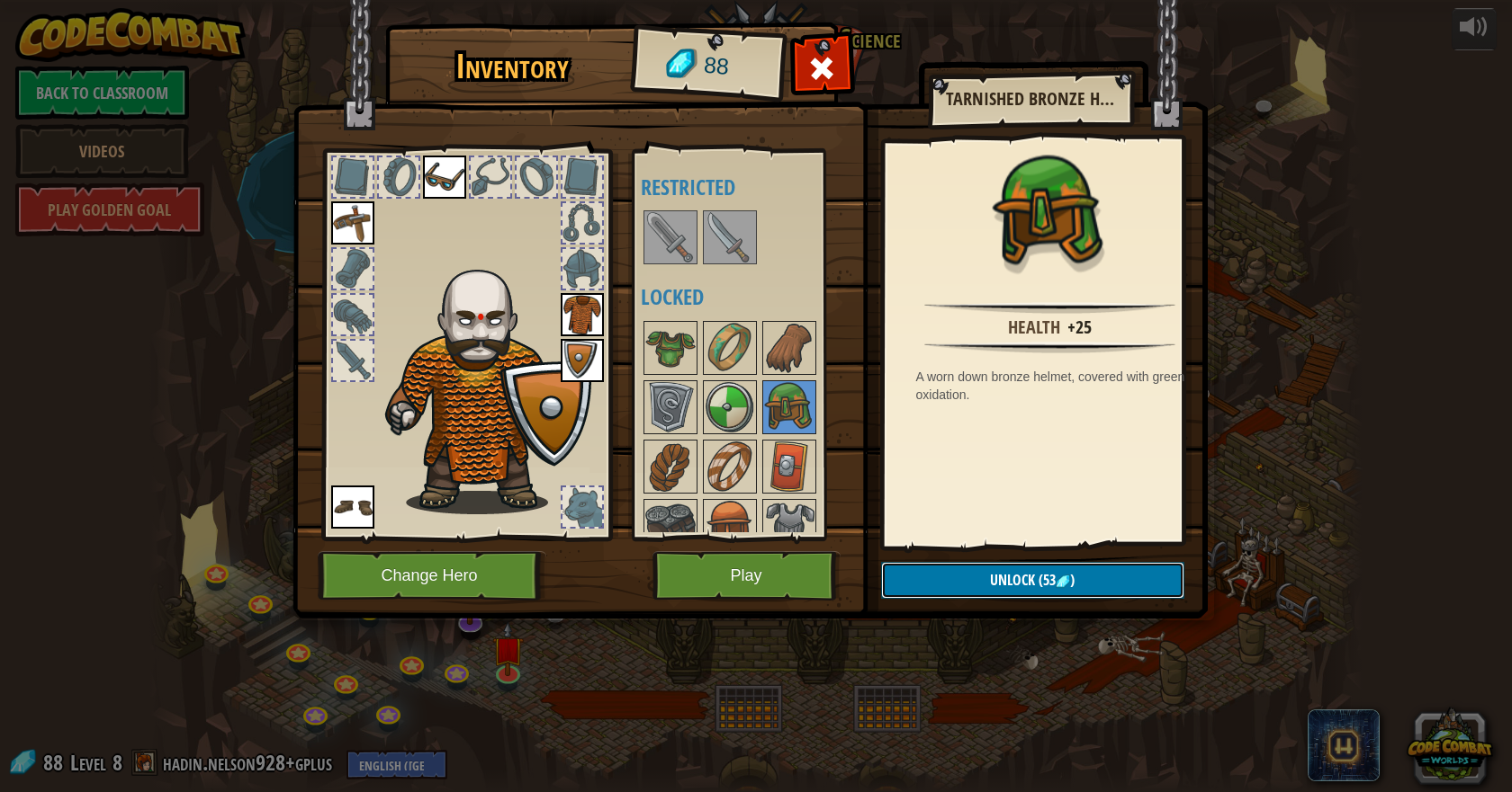
click at [1000, 572] on span "Unlock" at bounding box center [1012, 581] width 45 height 20
click at [962, 578] on button "Confirm" at bounding box center [1033, 580] width 303 height 37
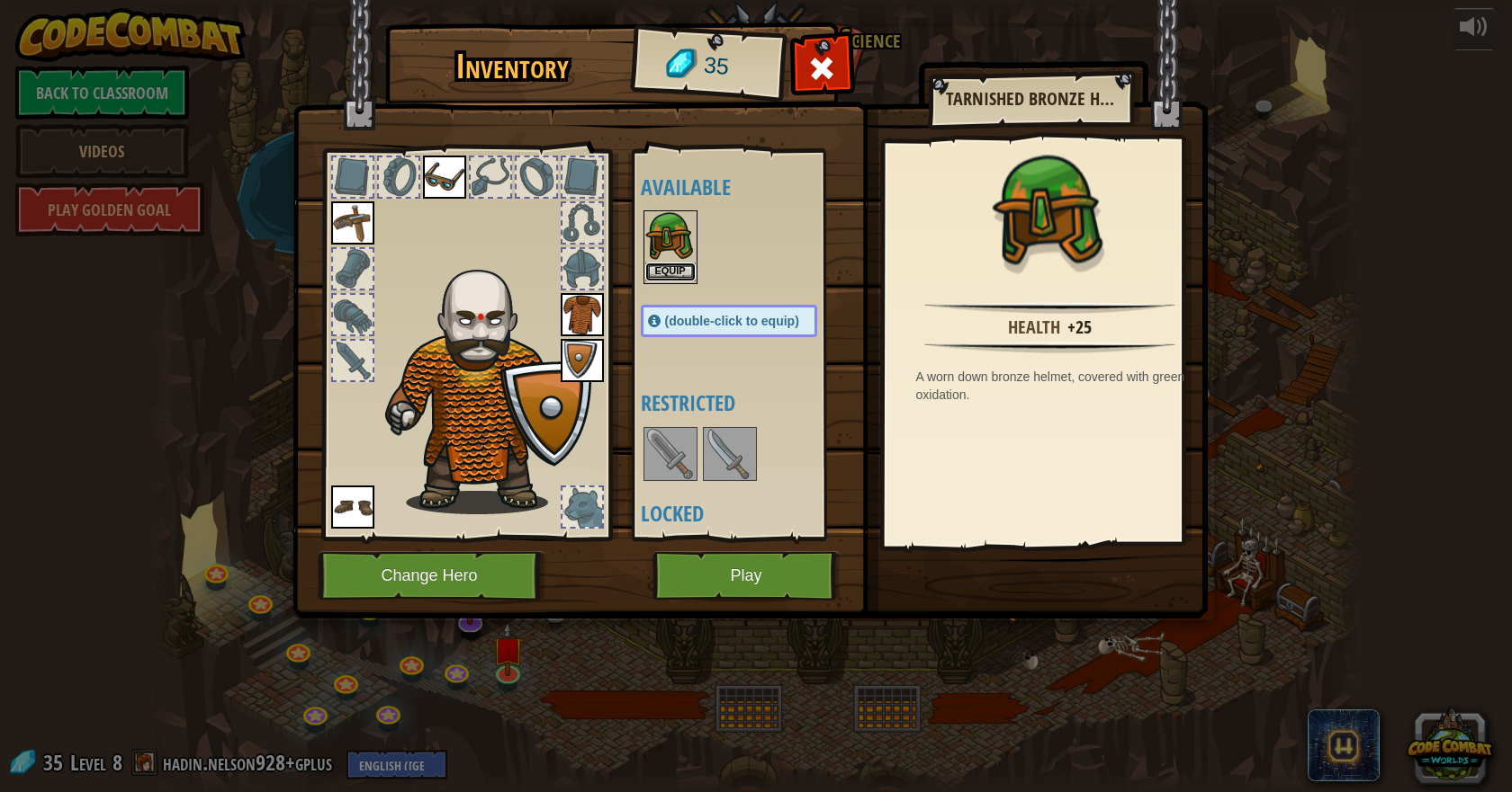
click at [678, 269] on button "Equip" at bounding box center [670, 271] width 50 height 19
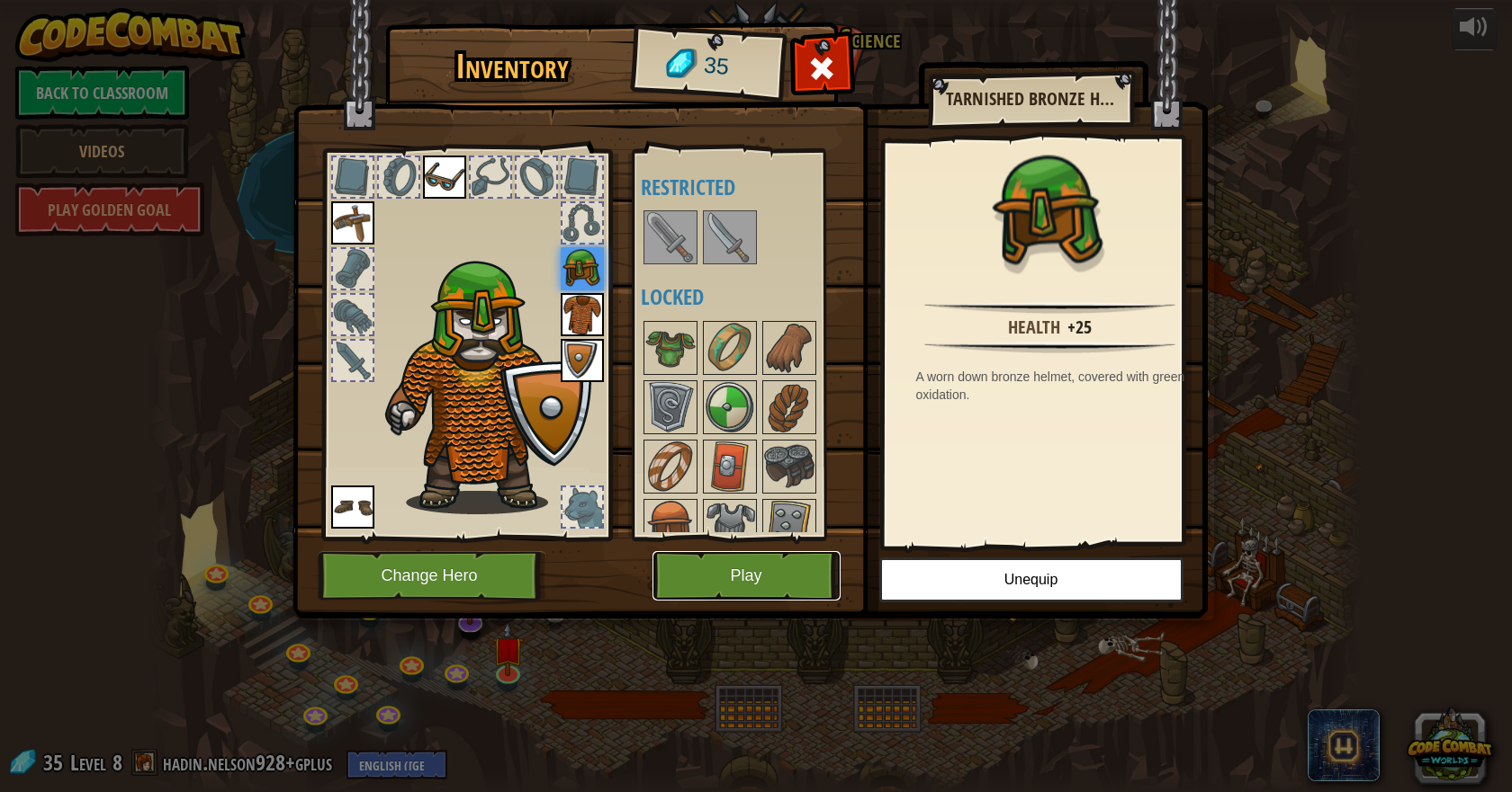
click at [762, 564] on button "Play" at bounding box center [747, 577] width 188 height 50
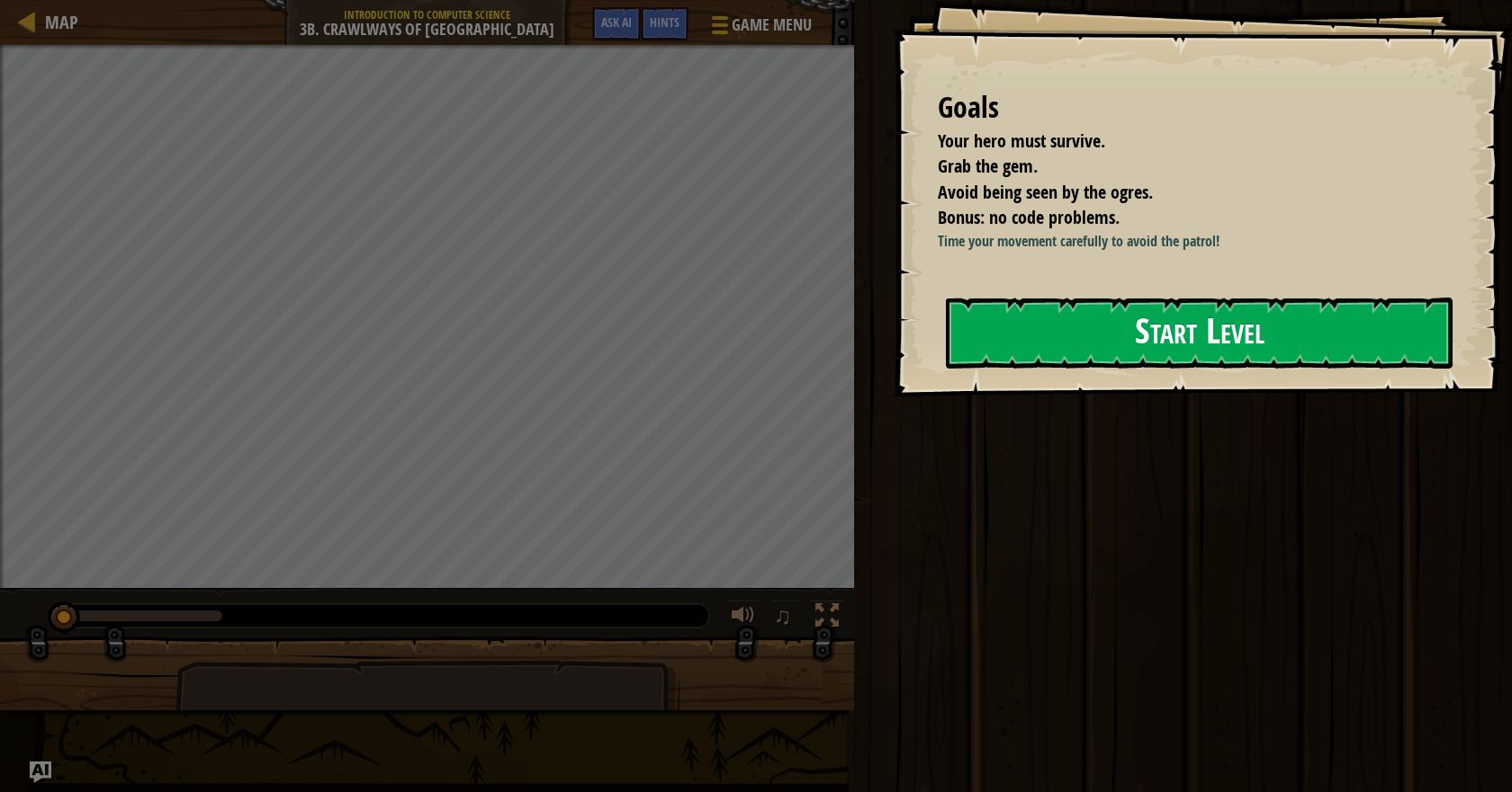
click at [1072, 369] on button "Start Level" at bounding box center [1199, 332] width 507 height 71
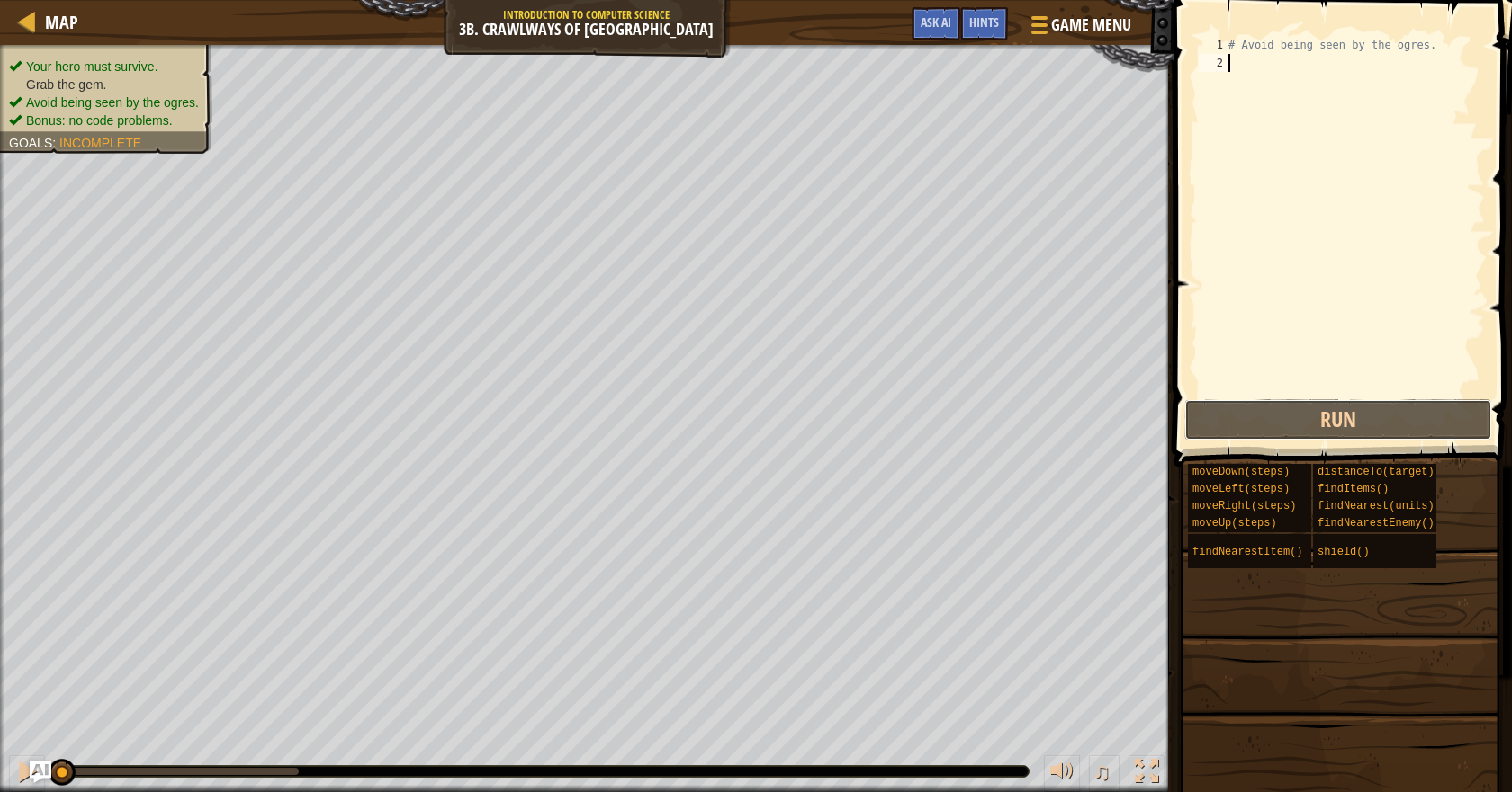
click at [1263, 415] on button "Run" at bounding box center [1337, 419] width 307 height 41
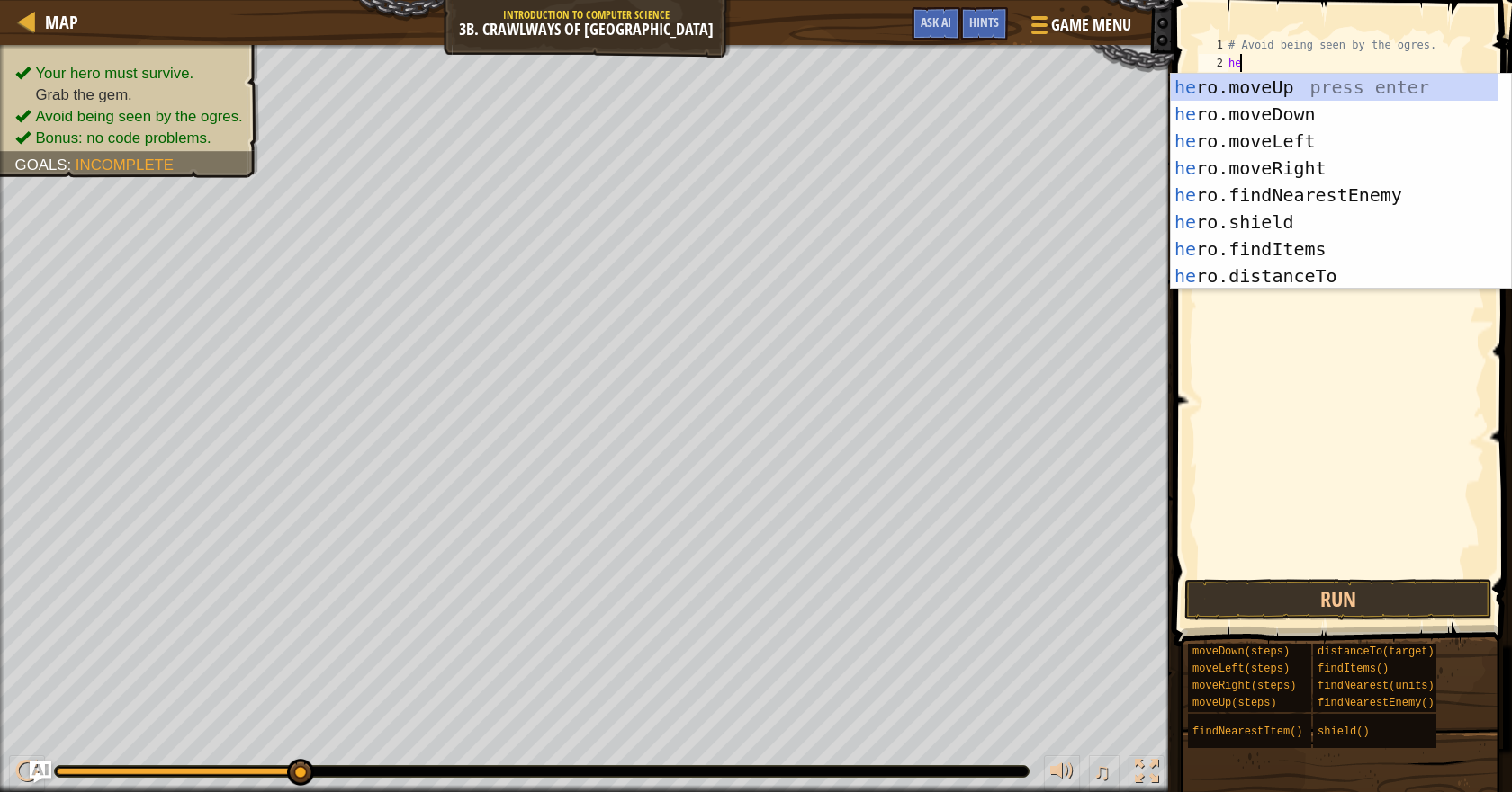
scroll to position [8, 0]
type textarea "her"
click at [1292, 162] on div "her o.moveUp press enter her o.moveDown press enter her o.moveLeft press enter …" at bounding box center [1333, 208] width 326 height 269
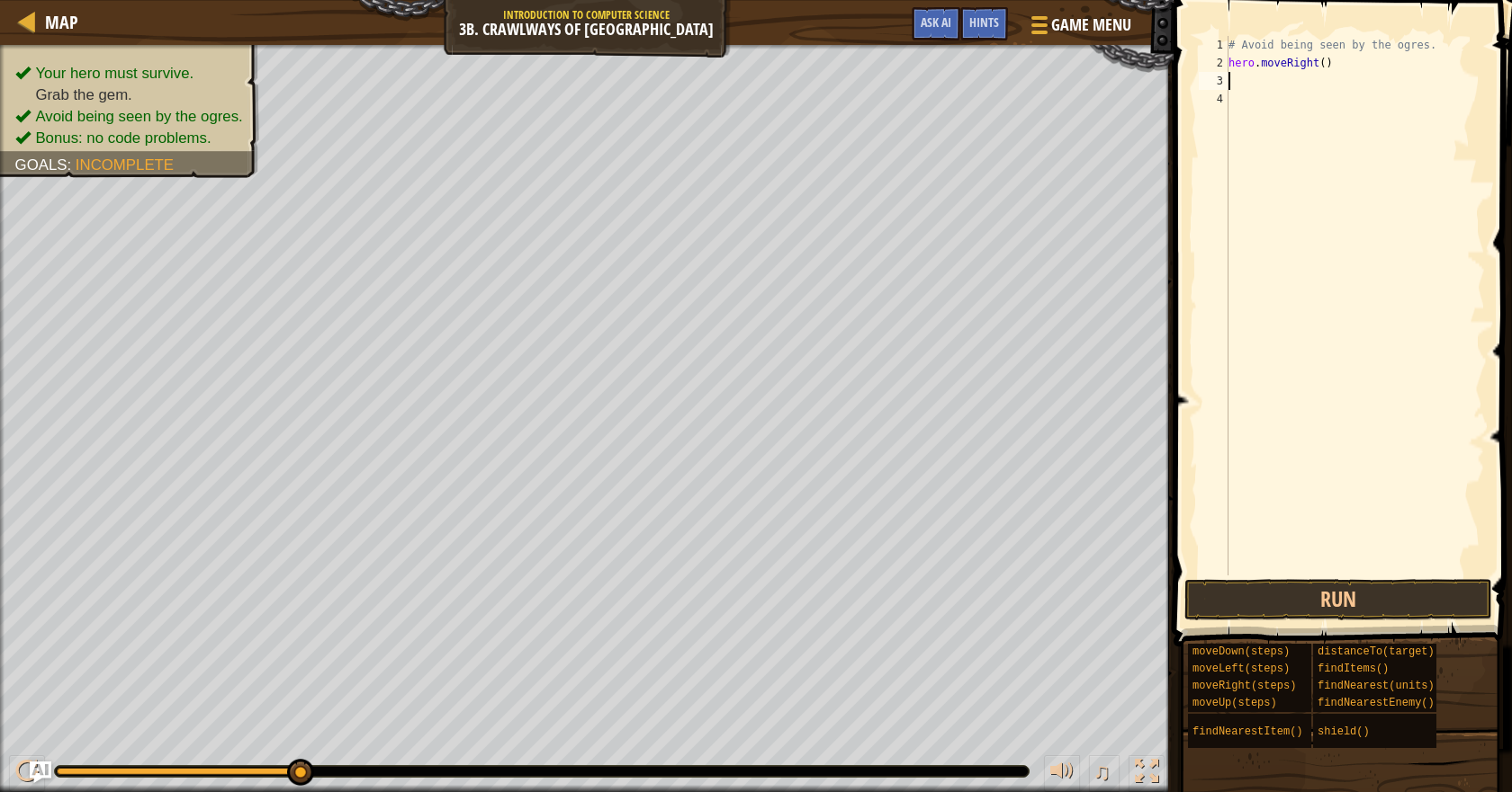
type textarea "her"
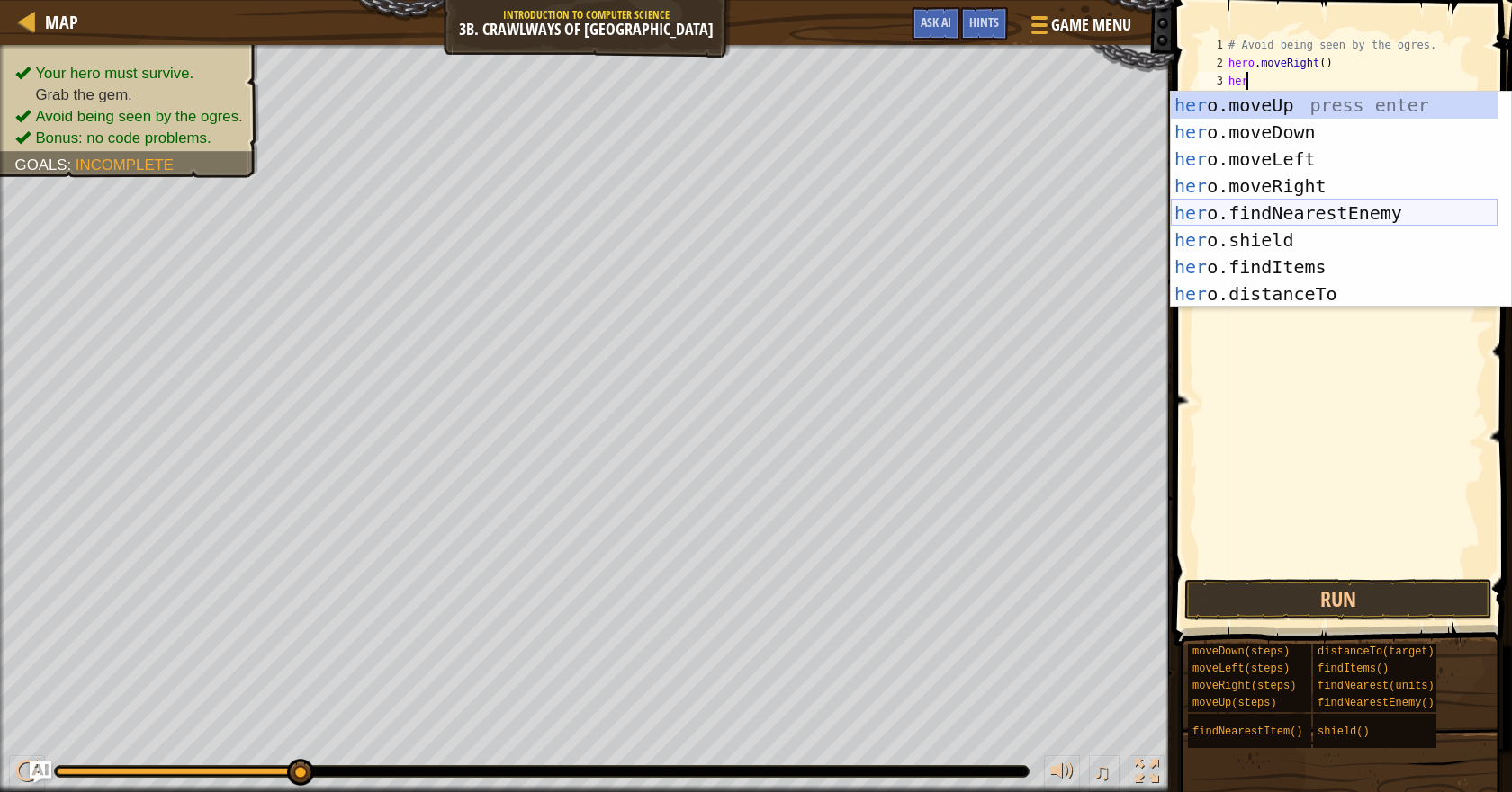
click at [1301, 189] on div "her o.moveUp press enter her o.moveDown press enter her o.moveLeft press enter …" at bounding box center [1333, 226] width 326 height 269
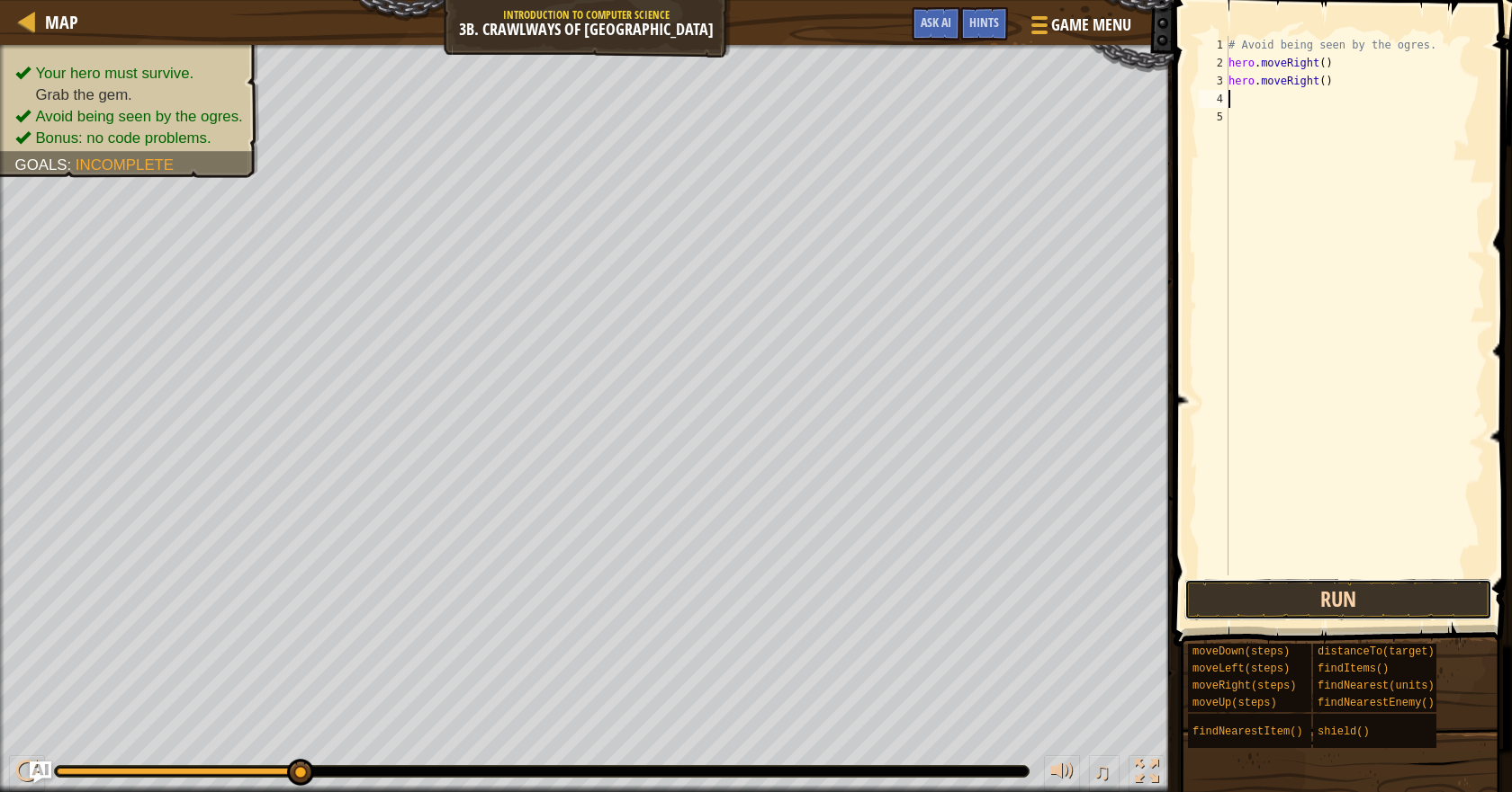
click at [1283, 595] on button "Run" at bounding box center [1337, 599] width 307 height 41
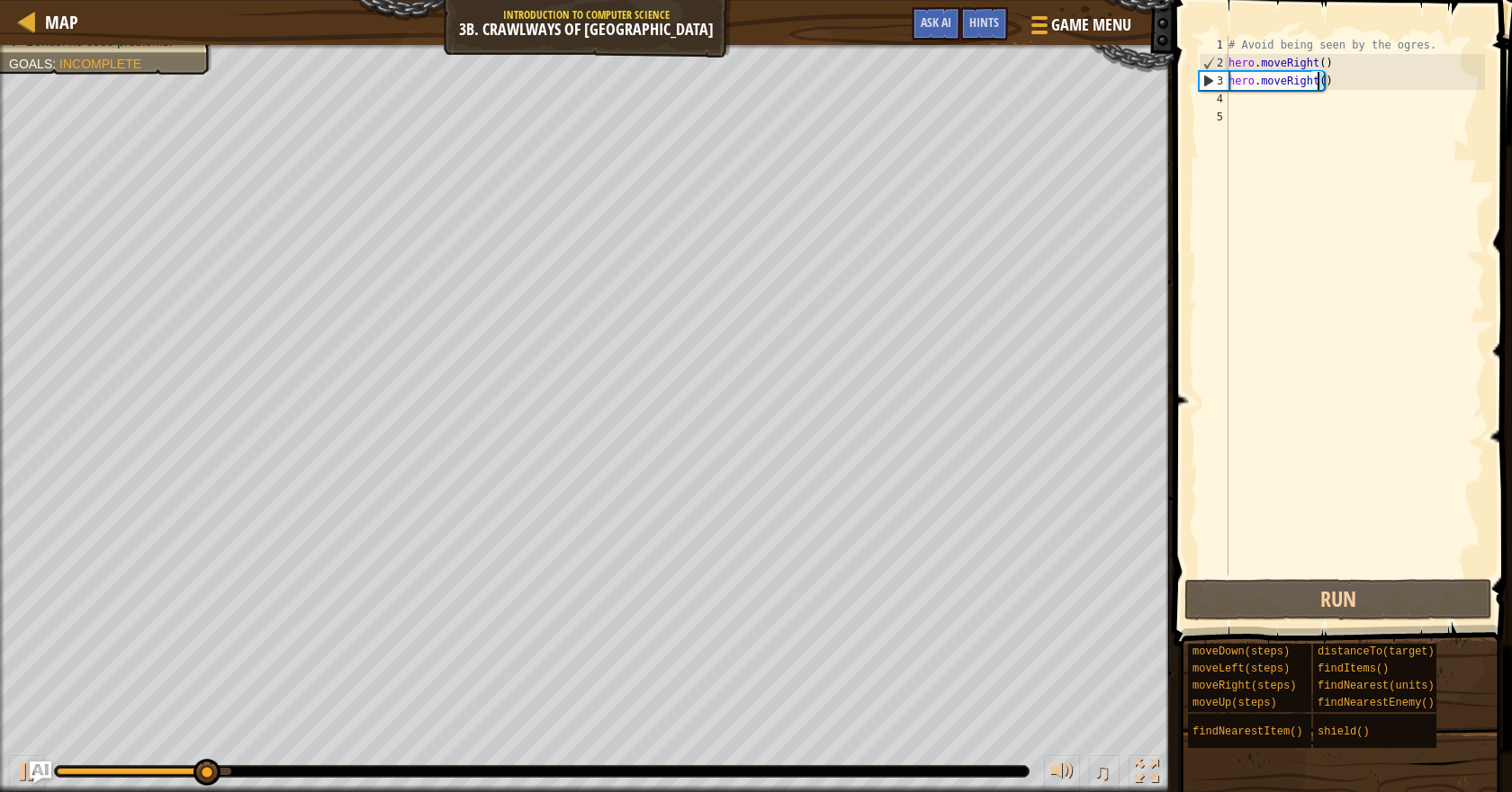
drag, startPoint x: 1304, startPoint y: 82, endPoint x: 1174, endPoint y: 87, distance: 130.1
click at [1181, 87] on div "1 2 3 4 5 # Avoid being seen by the ogres. hero . moveRight ( ) hero . moveRigh…" at bounding box center [1339, 358] width 343 height 699
type textarea "hero.moveRight()"
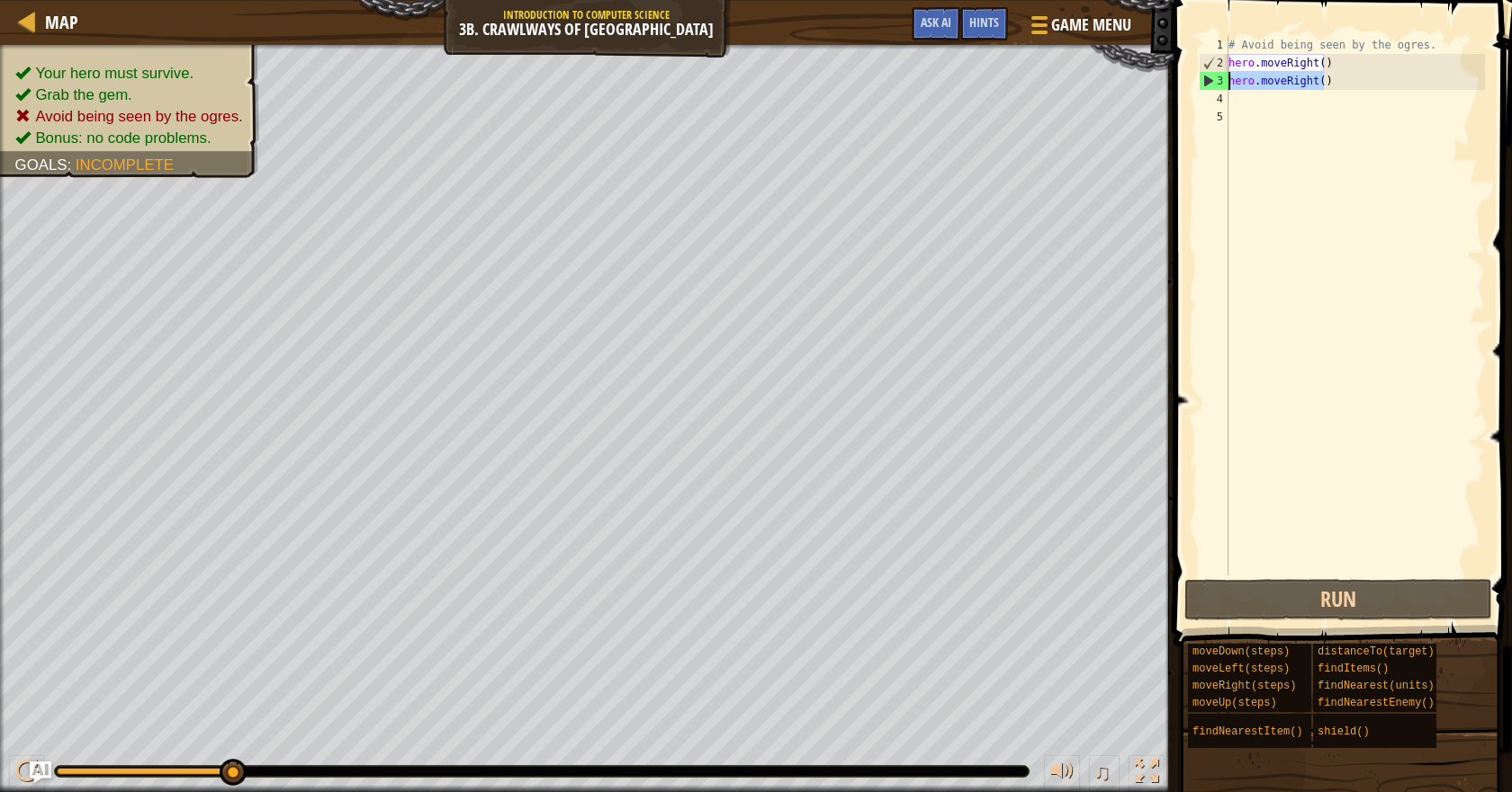
click at [1260, 105] on div "# Avoid being seen by the ogres. hero . moveRight ( ) hero . moveRight ( )" at bounding box center [1354, 323] width 260 height 576
paste textarea "hero.moveRight()"
type textarea "hero.moveRight()"
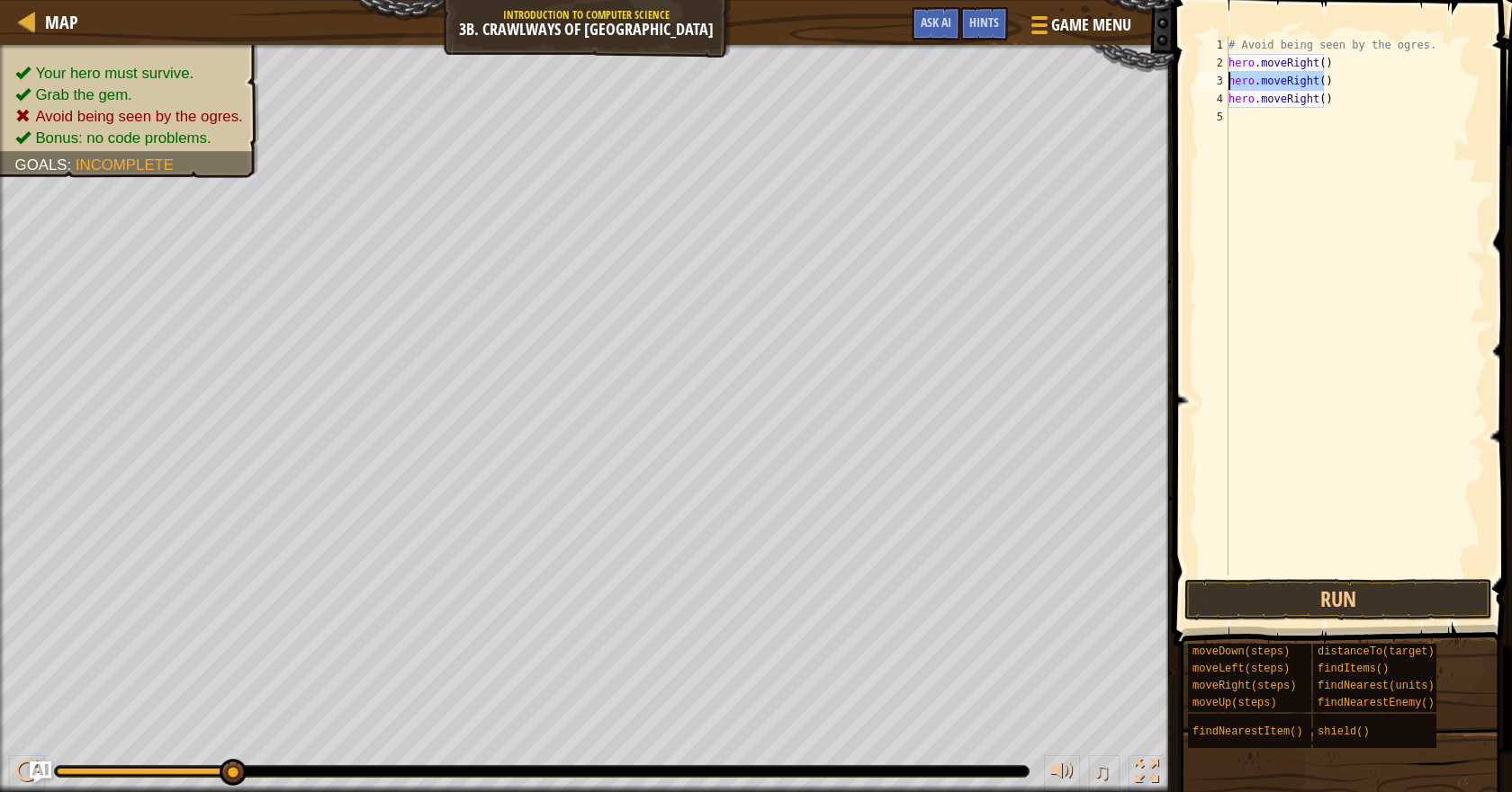
drag, startPoint x: 1339, startPoint y: 88, endPoint x: 1222, endPoint y: 82, distance: 117.2
click at [1222, 82] on div "hero.moveRight() 1 2 3 4 5 # Avoid being seen by the ogres. hero . moveRight ( …" at bounding box center [1339, 305] width 289 height 540
click at [1326, 587] on button "Run" at bounding box center [1337, 599] width 307 height 41
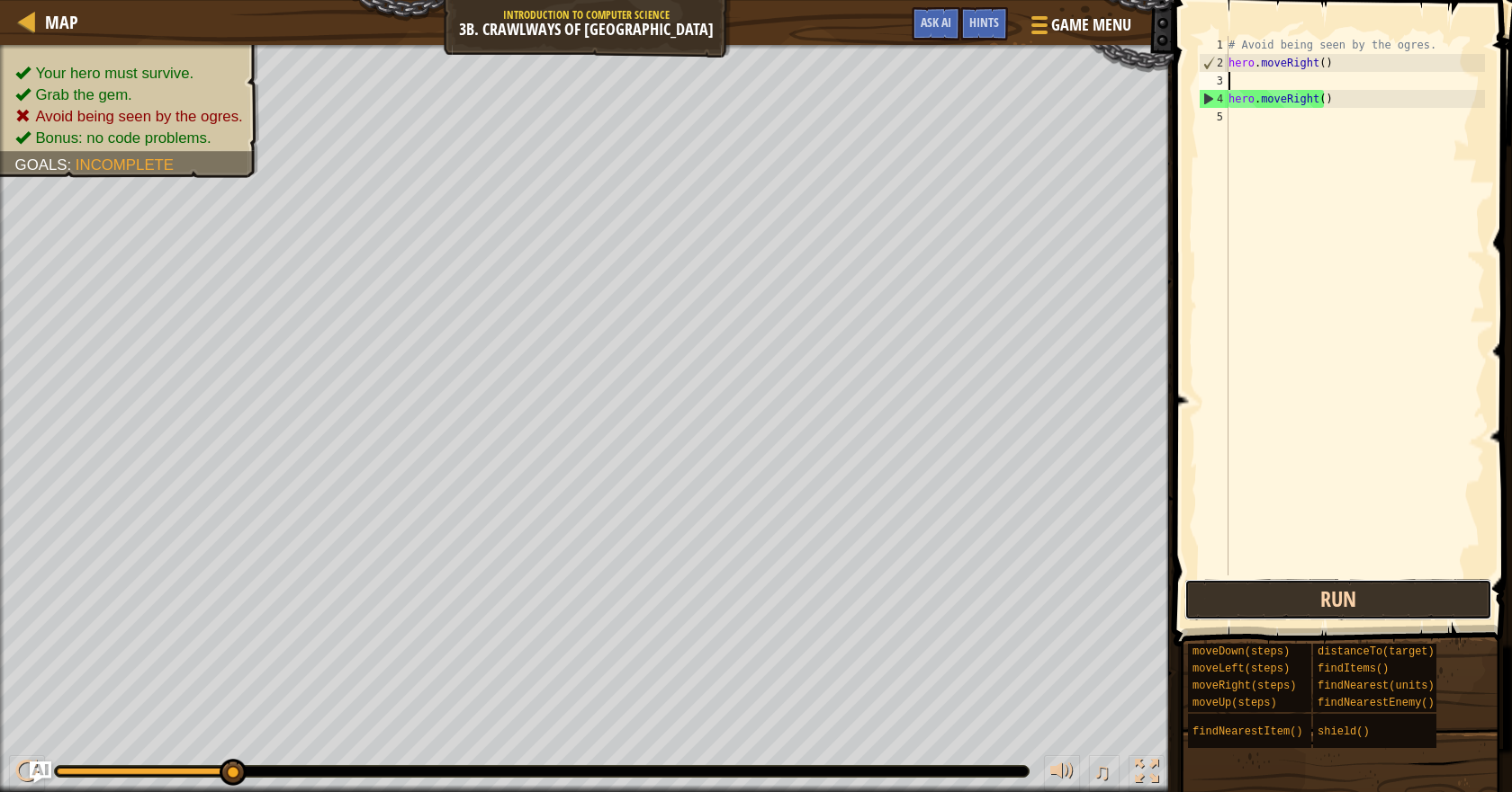
click at [1306, 605] on button "Run" at bounding box center [1337, 599] width 307 height 41
click at [1240, 78] on div "# Avoid being seen by the ogres. hero . moveRight ( ) hero . moveRight ( )" at bounding box center [1354, 323] width 260 height 576
type textarea "her"
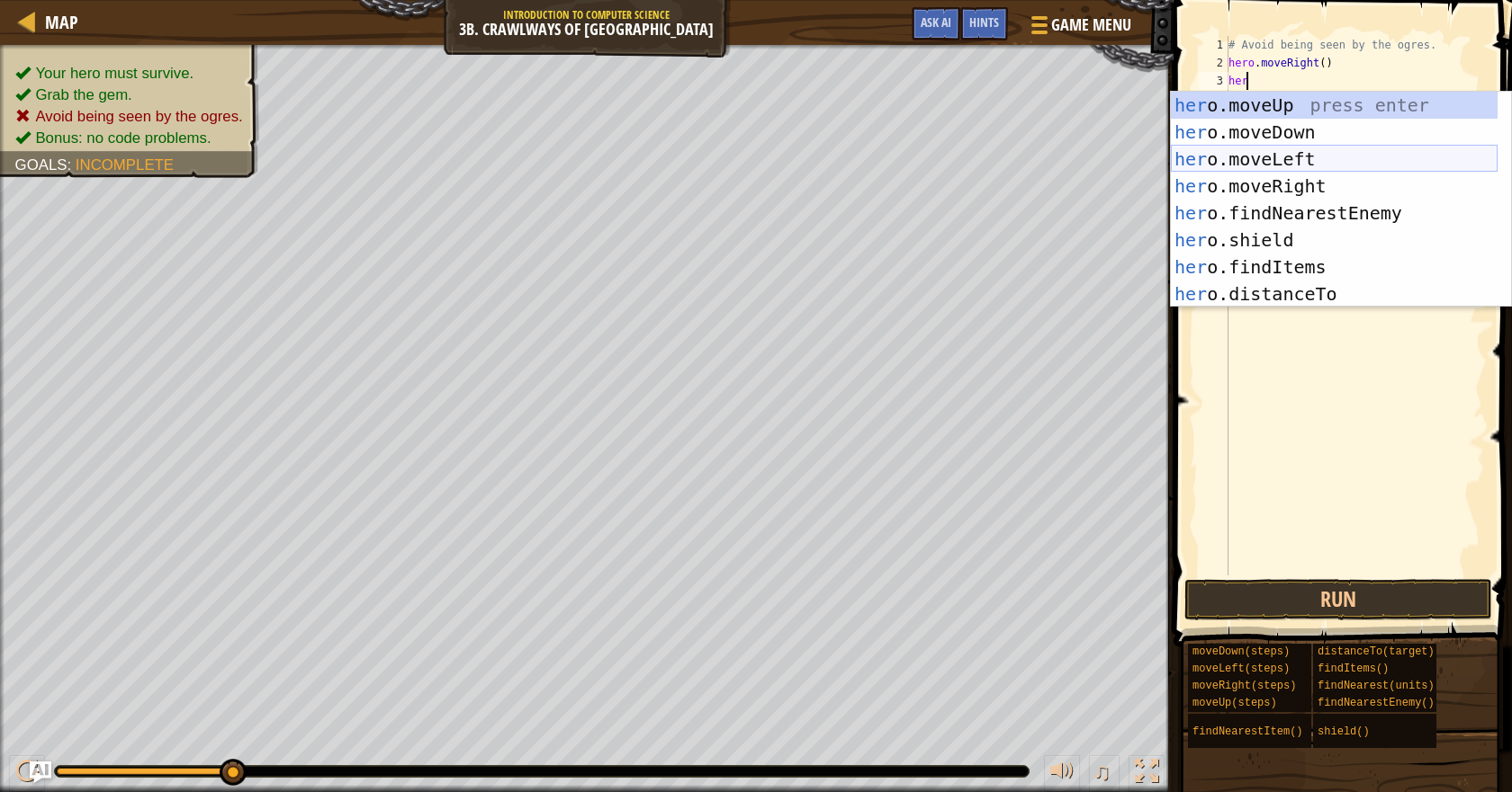
click at [1245, 163] on div "her o.moveUp press enter her o.moveDown press enter her o.moveLeft press enter …" at bounding box center [1333, 226] width 326 height 269
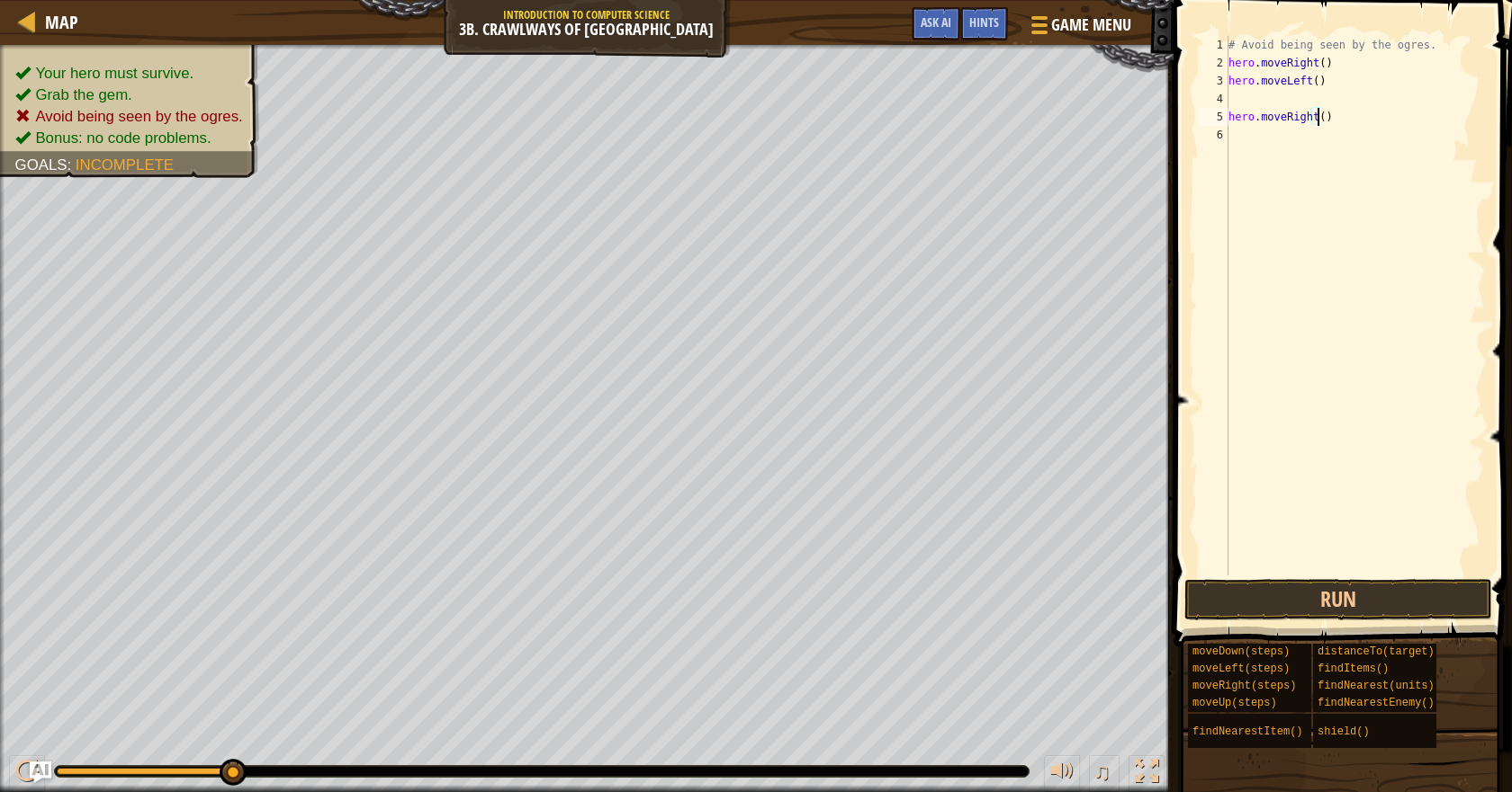
click at [1315, 115] on div "# Avoid being seen by the ogres. hero . moveRight ( ) hero . moveLeft ( ) hero …" at bounding box center [1354, 323] width 260 height 576
type textarea "hero.moveRight(2)"
click at [1344, 619] on button "Run" at bounding box center [1337, 599] width 307 height 41
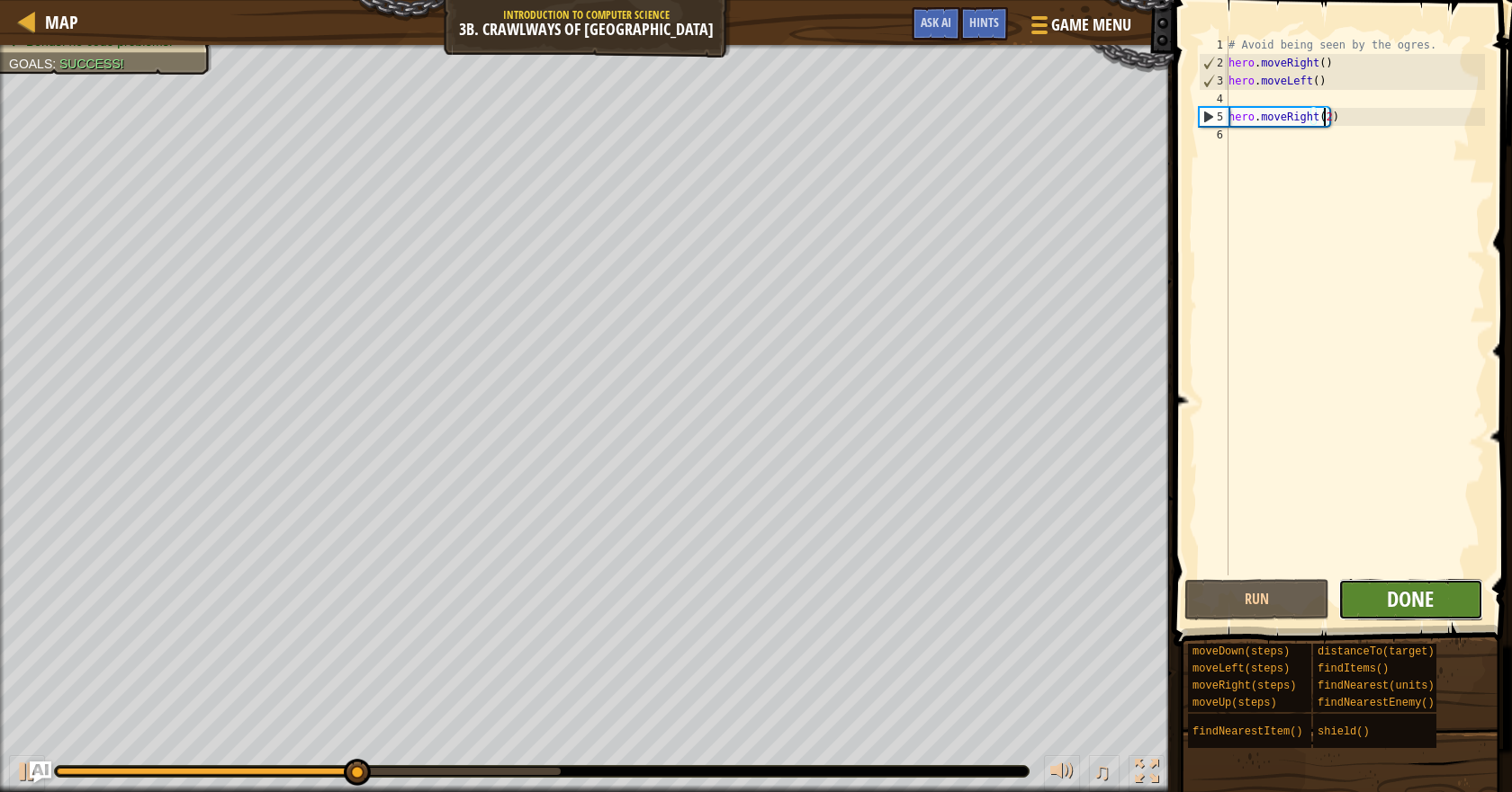
click at [1416, 599] on span "Done" at bounding box center [1409, 598] width 47 height 29
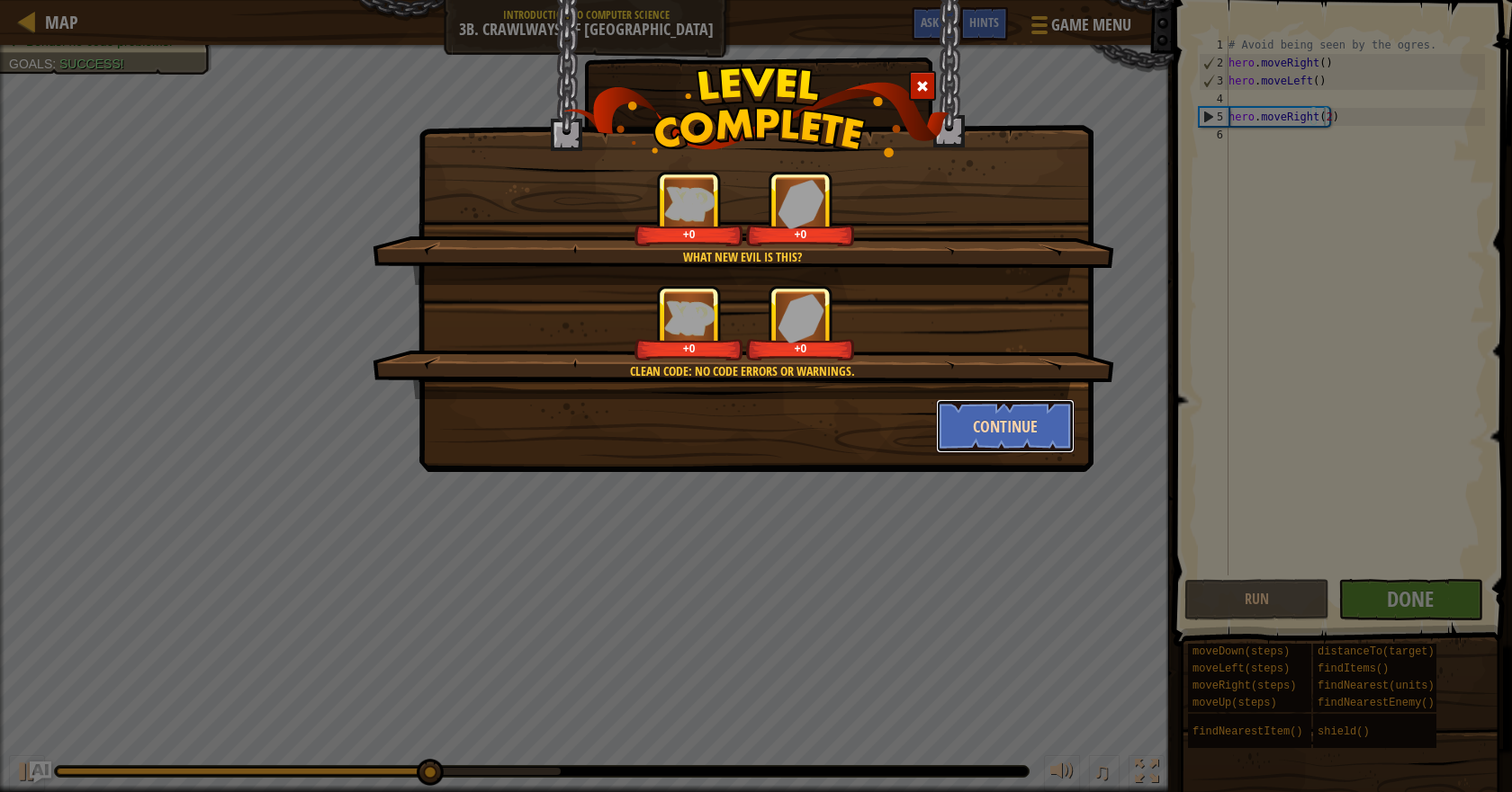
click at [993, 417] on button "Continue" at bounding box center [1006, 426] width 140 height 54
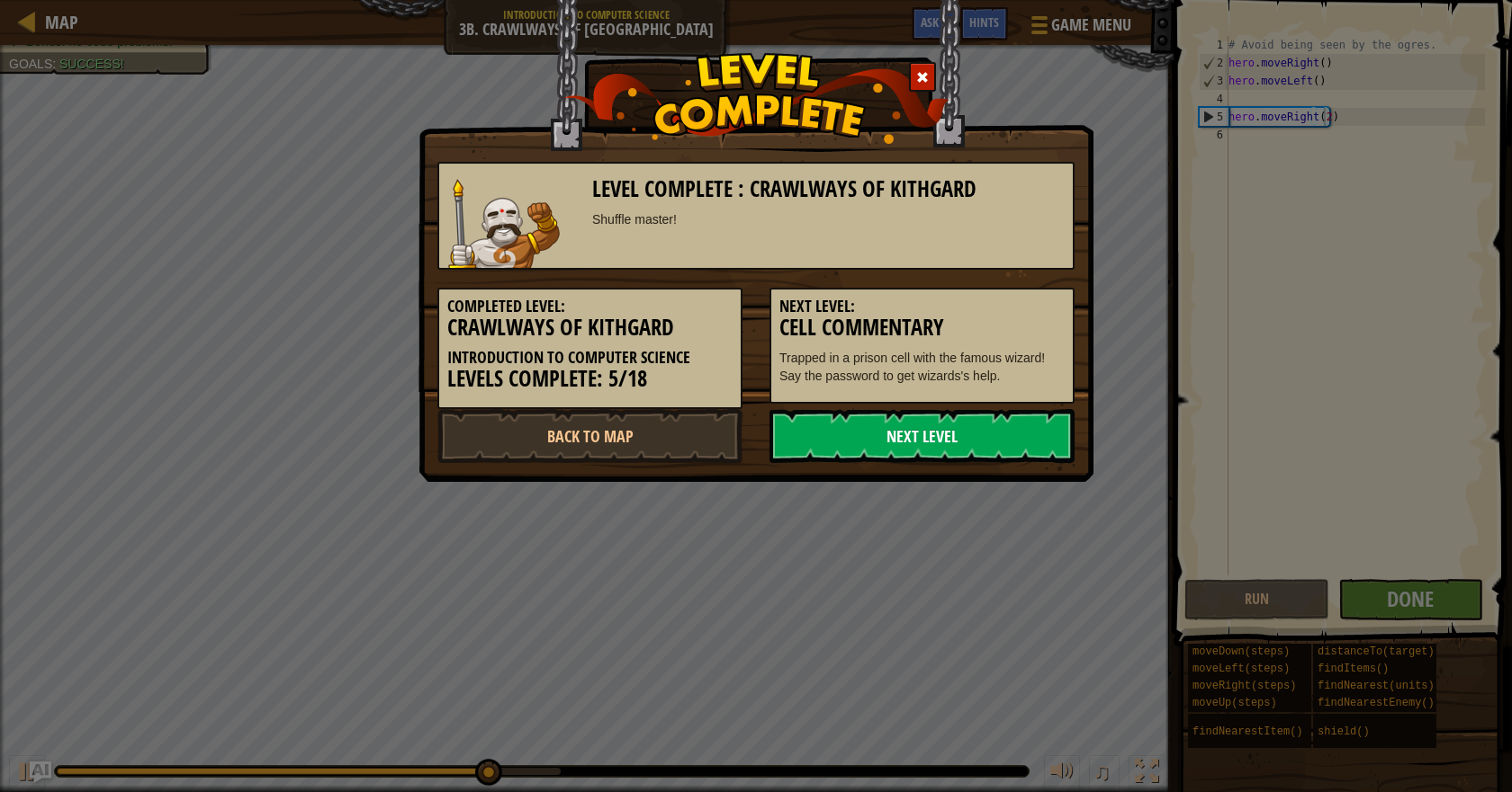
click at [979, 416] on link "Next Level" at bounding box center [922, 436] width 305 height 54
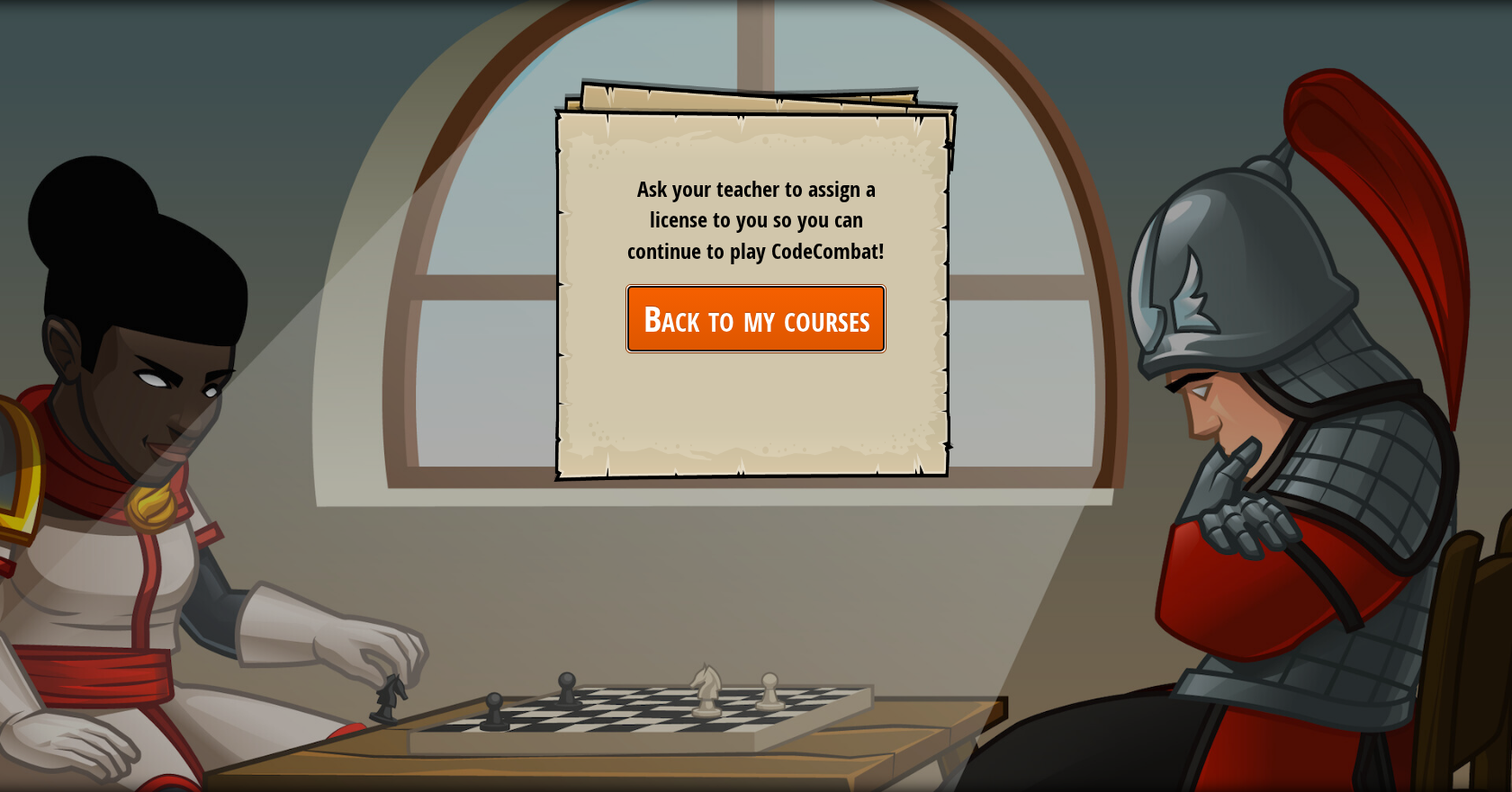
click at [825, 313] on link "Back to my courses" at bounding box center [756, 318] width 260 height 69
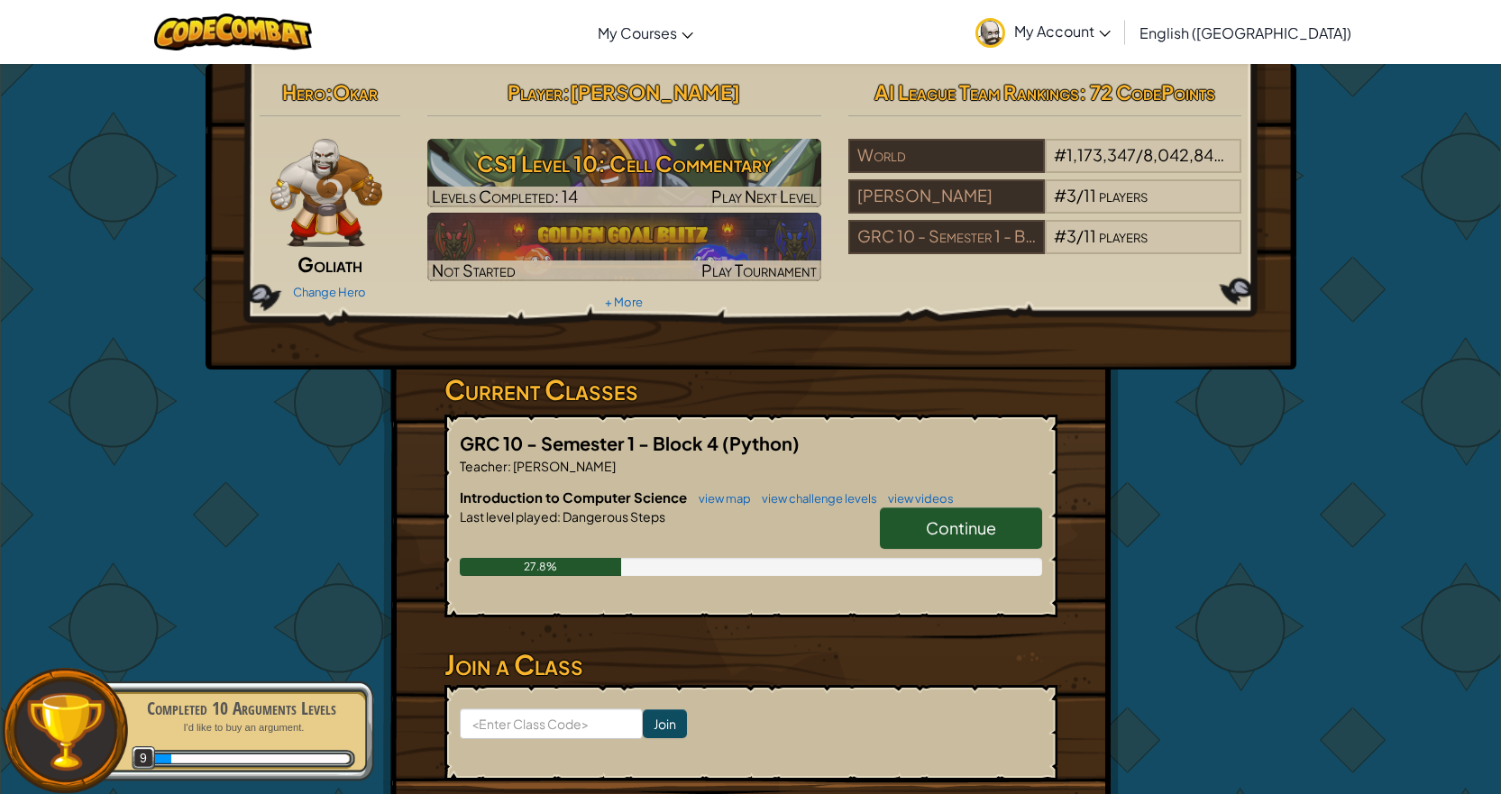
click at [950, 514] on link "Continue" at bounding box center [961, 528] width 162 height 41
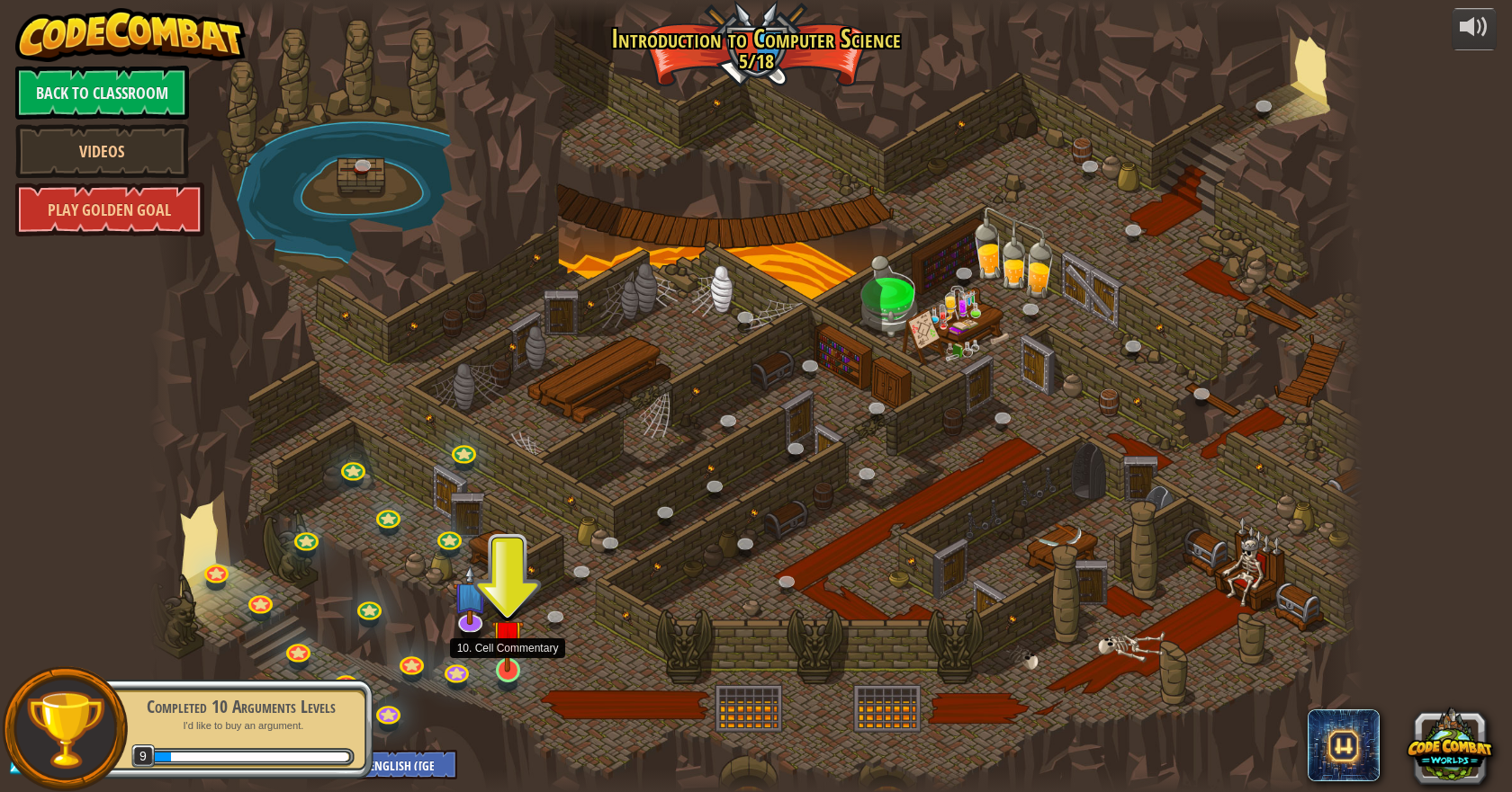
click at [504, 664] on img at bounding box center [507, 635] width 32 height 74
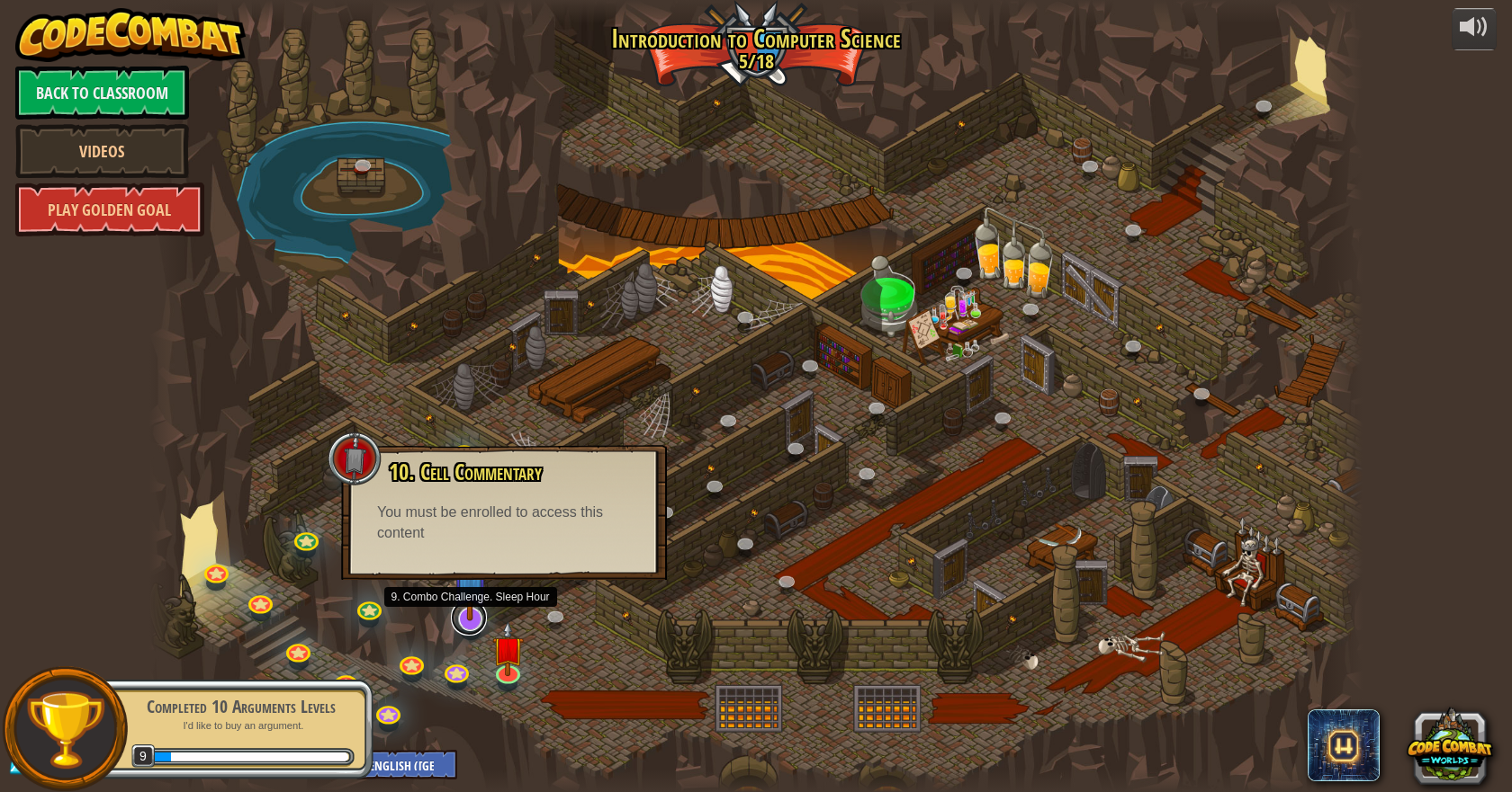
click at [472, 628] on link at bounding box center [469, 617] width 36 height 36
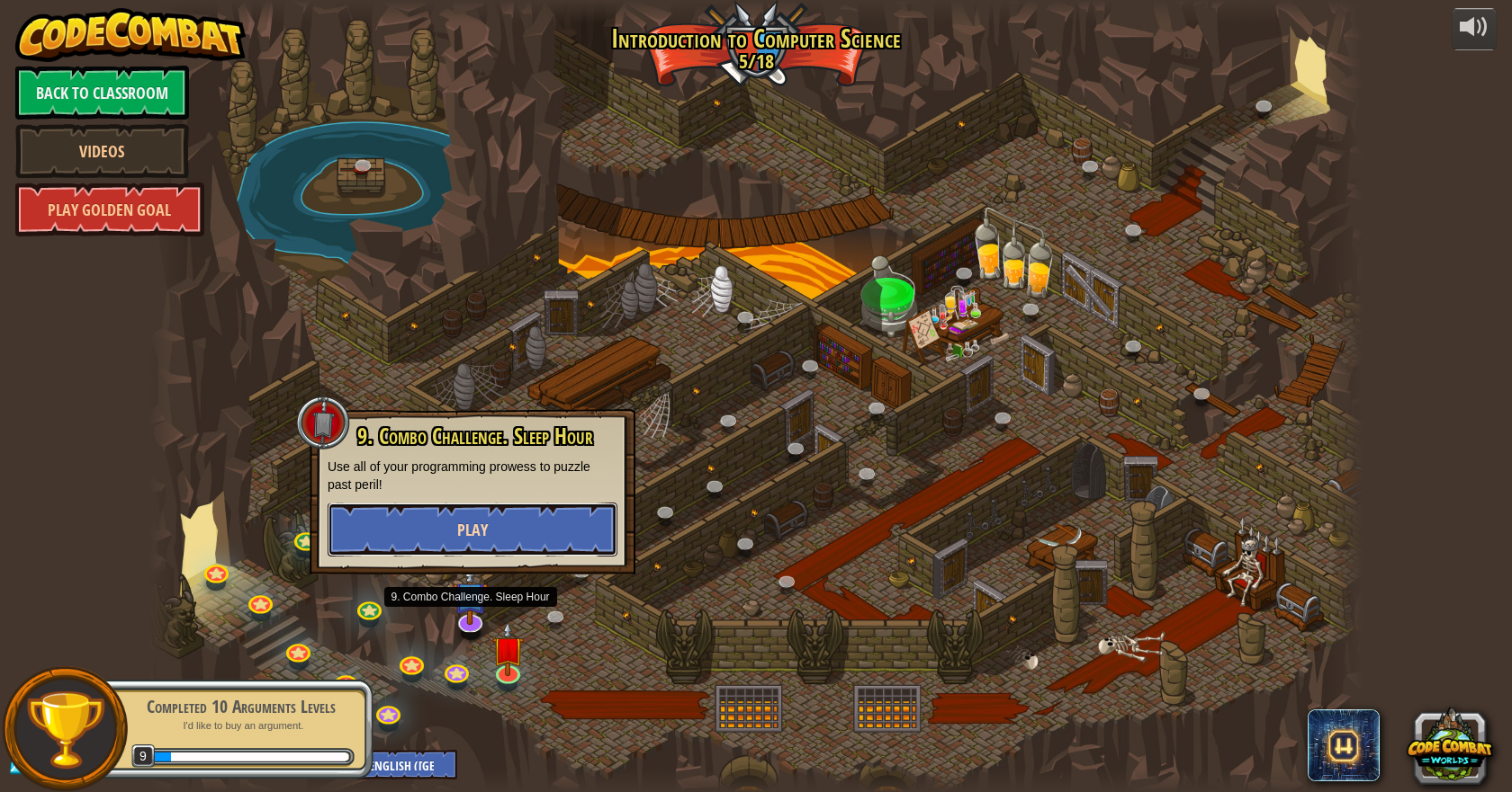
click at [551, 538] on button "Play" at bounding box center [472, 530] width 289 height 54
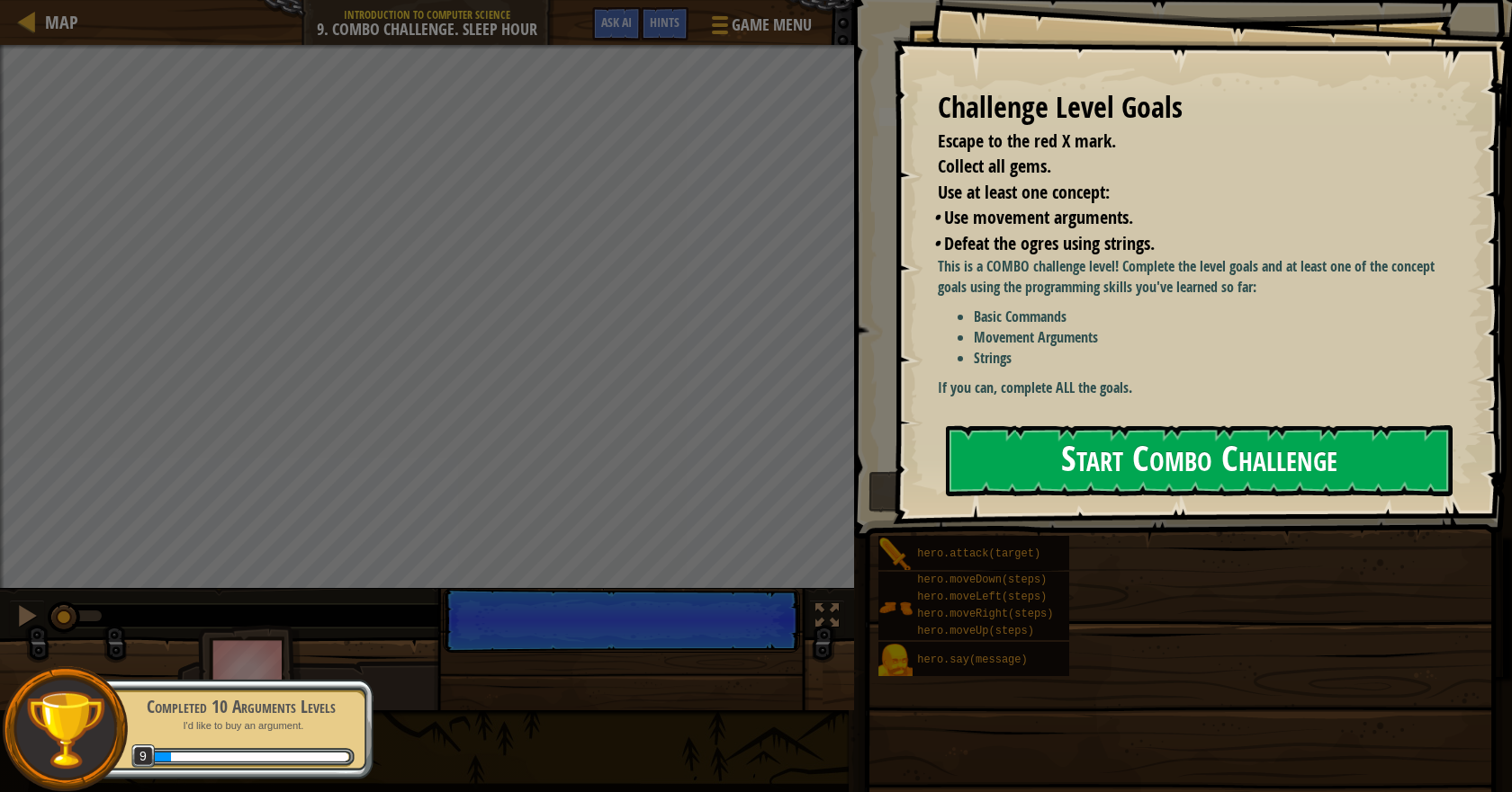
click at [1143, 425] on button "Start Combo Challenge" at bounding box center [1199, 460] width 507 height 71
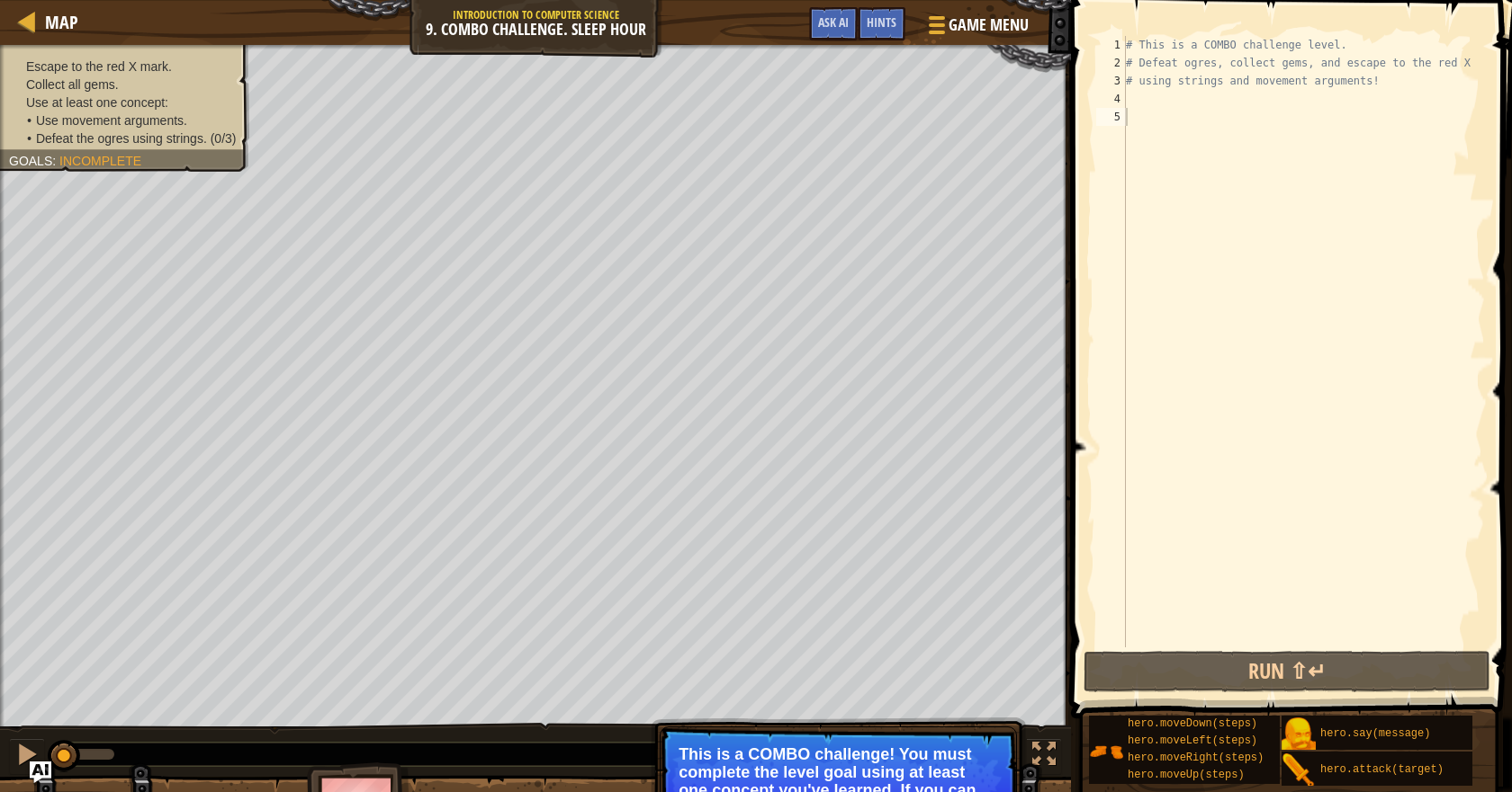
drag, startPoint x: 948, startPoint y: 753, endPoint x: 931, endPoint y: 735, distance: 24.8
click at [931, 735] on p "Skip (esc) Continue This is a COMBO challenge! You must complete the level goal…" at bounding box center [838, 794] width 357 height 137
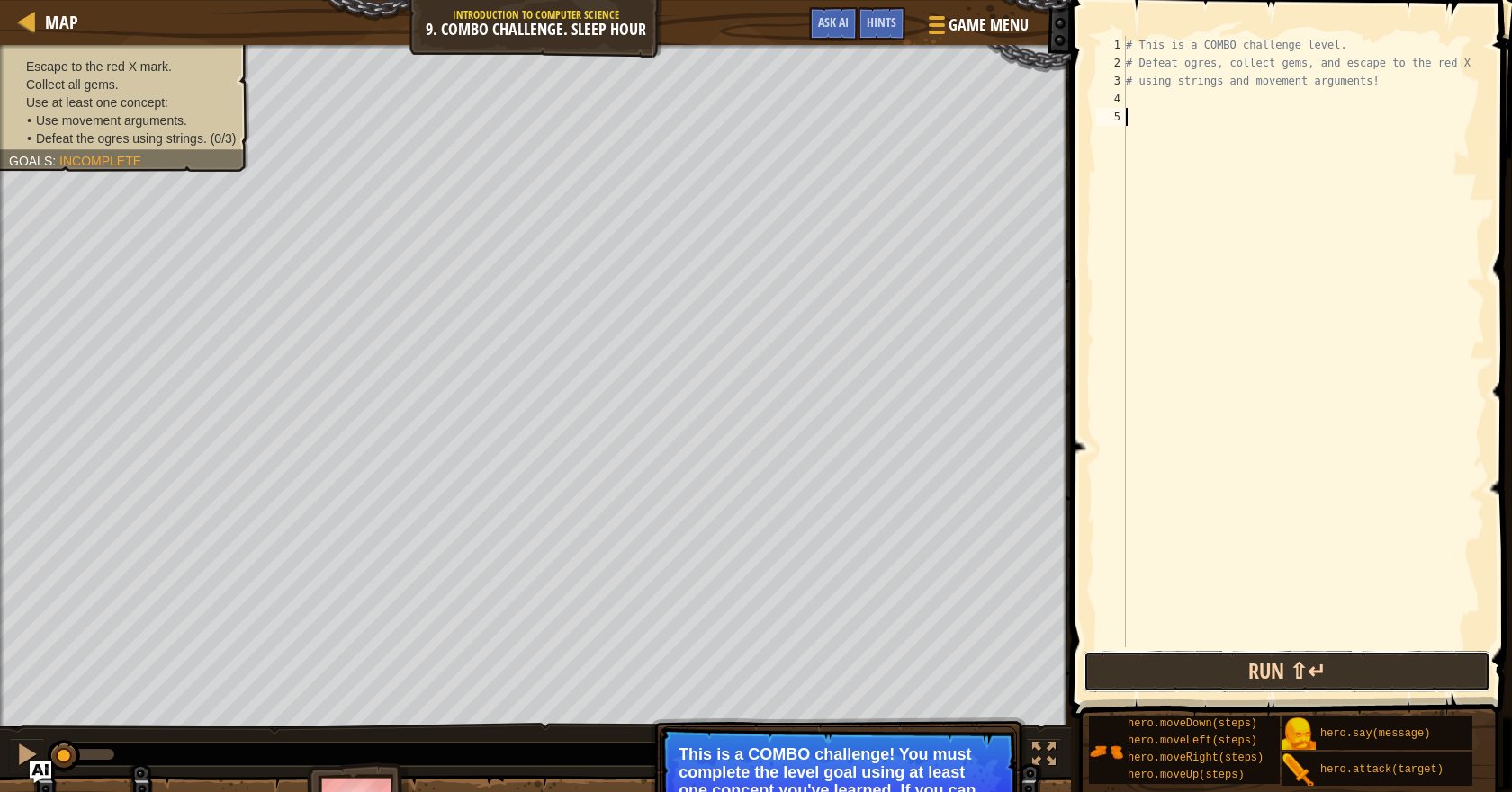
click at [1283, 686] on button "Run ⇧↵" at bounding box center [1285, 671] width 406 height 41
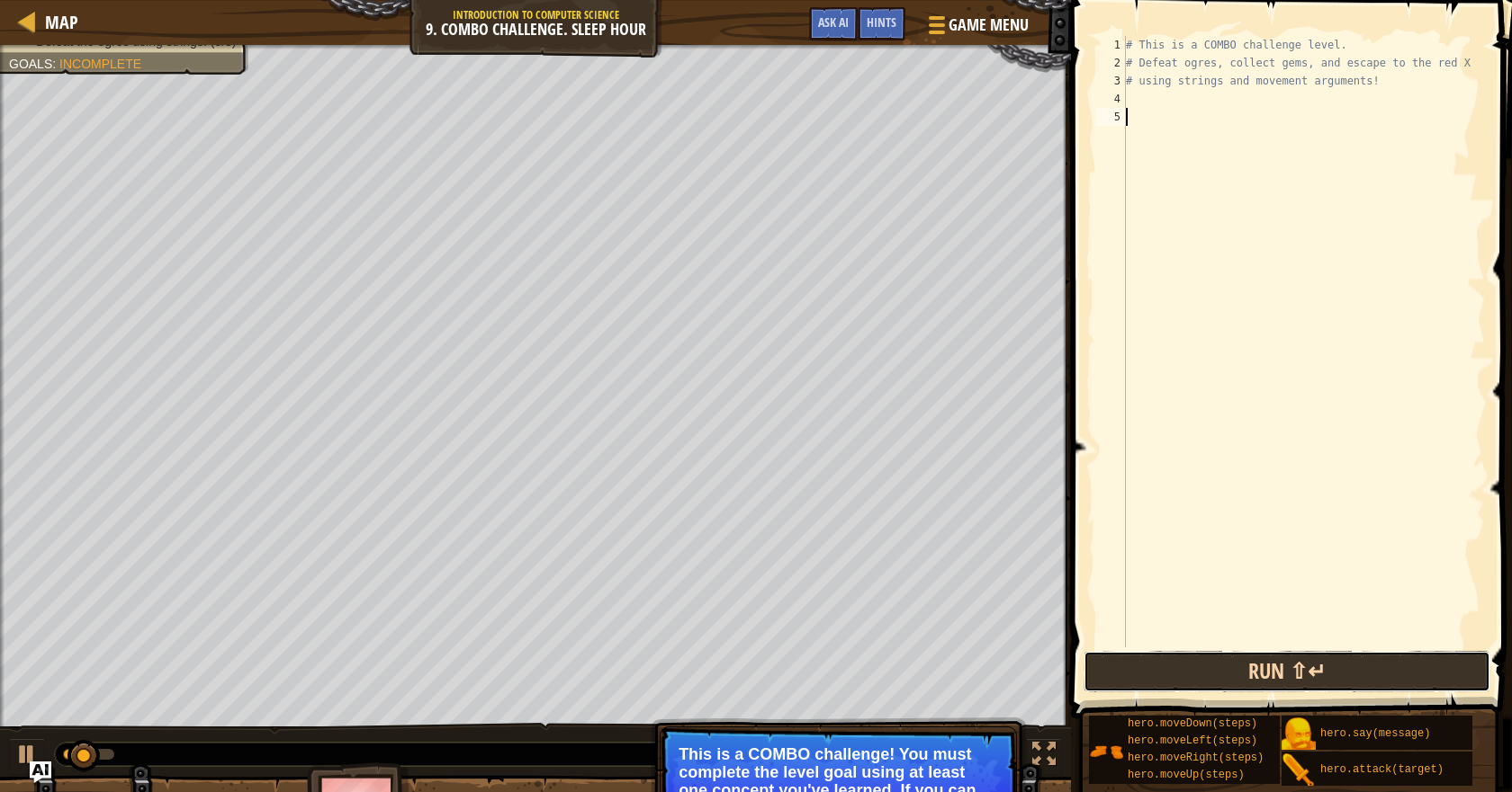
click at [1283, 676] on button "Run ⇧↵" at bounding box center [1285, 671] width 406 height 41
click at [1283, 672] on button "Run ⇧↵" at bounding box center [1285, 671] width 406 height 41
drag, startPoint x: 1283, startPoint y: 672, endPoint x: 1280, endPoint y: 654, distance: 18.2
click at [1283, 667] on button "Run ⇧↵" at bounding box center [1285, 671] width 406 height 41
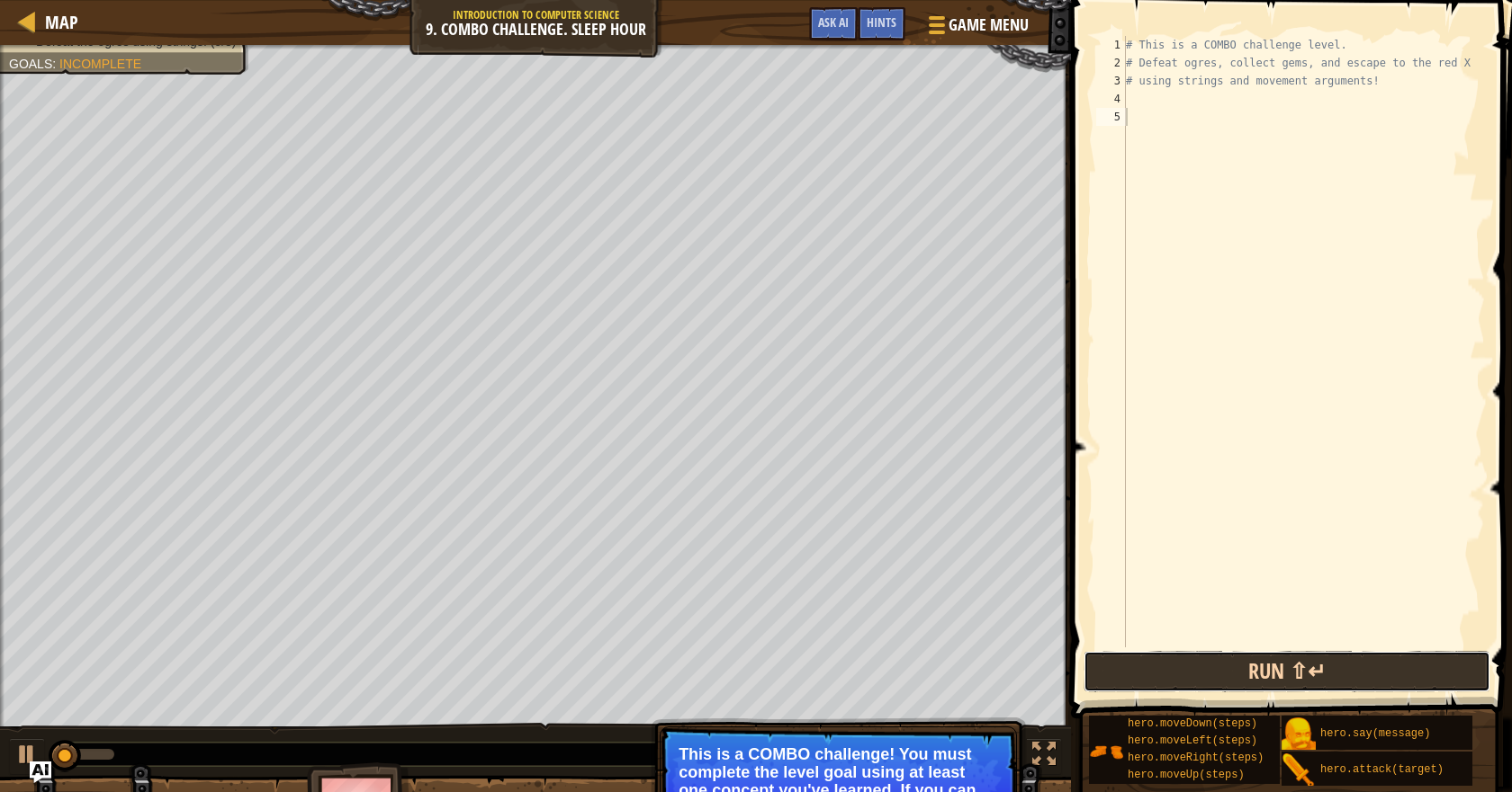
click at [1280, 654] on button "Run ⇧↵" at bounding box center [1285, 671] width 406 height 41
click at [1279, 654] on button "Run ⇧↵" at bounding box center [1285, 671] width 406 height 41
click at [1275, 662] on button "Run ⇧↵" at bounding box center [1285, 671] width 406 height 41
click at [1275, 663] on button "Running" at bounding box center [1285, 671] width 406 height 41
click at [1275, 663] on button "Run ⇧↵" at bounding box center [1285, 671] width 406 height 41
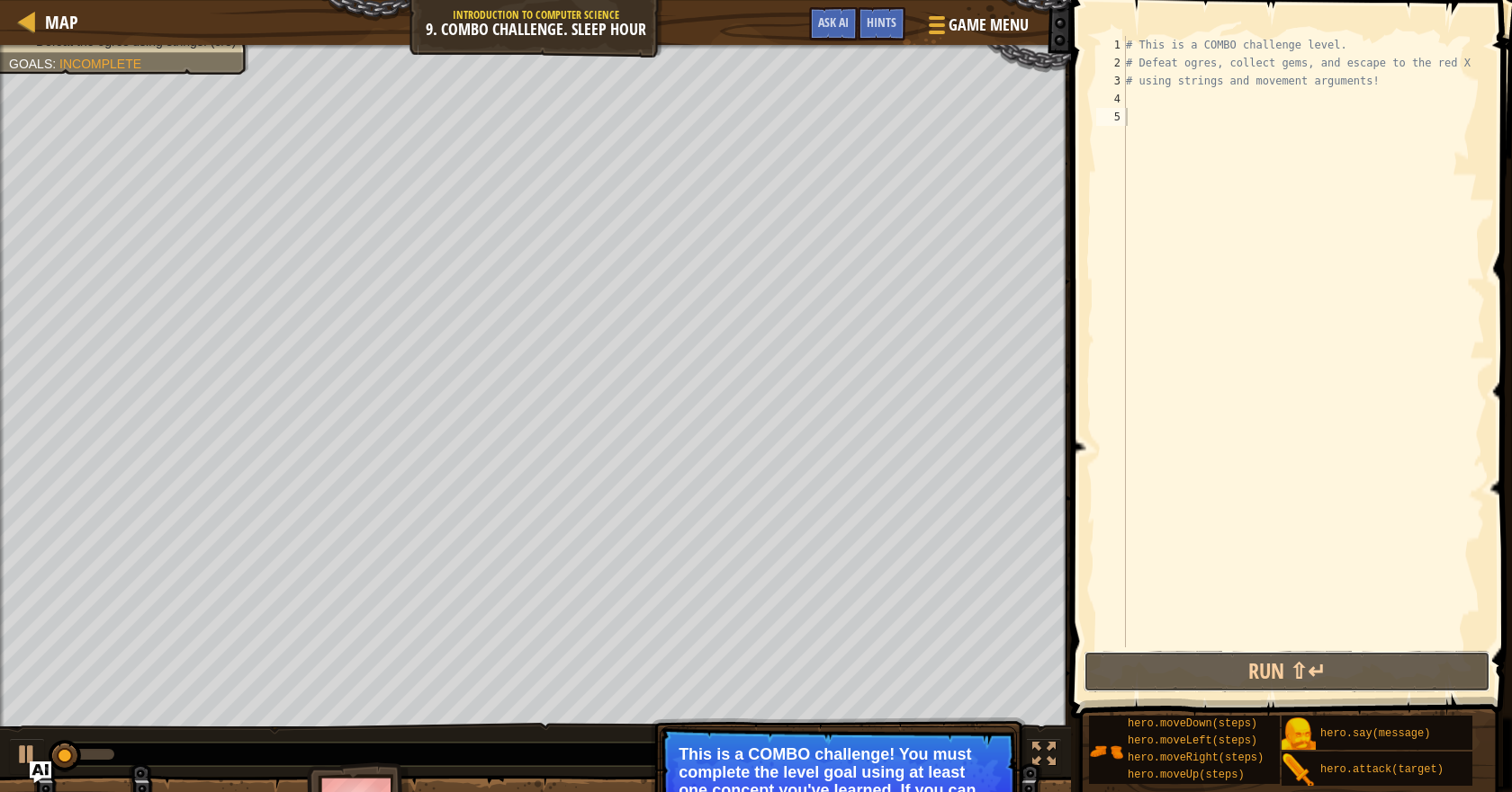
drag, startPoint x: 1275, startPoint y: 663, endPoint x: 1209, endPoint y: 345, distance: 324.8
click at [1271, 643] on div "1 2 3 4 5 # This is a COMBO challenge level. # Defeat ogres, collect gems, and …" at bounding box center [1287, 394] width 446 height 771
click at [1152, 94] on div "# This is a COMBO challenge level. # Defeat ogres, collect gems, and escape to …" at bounding box center [1302, 359] width 362 height 647
type textarea "her"
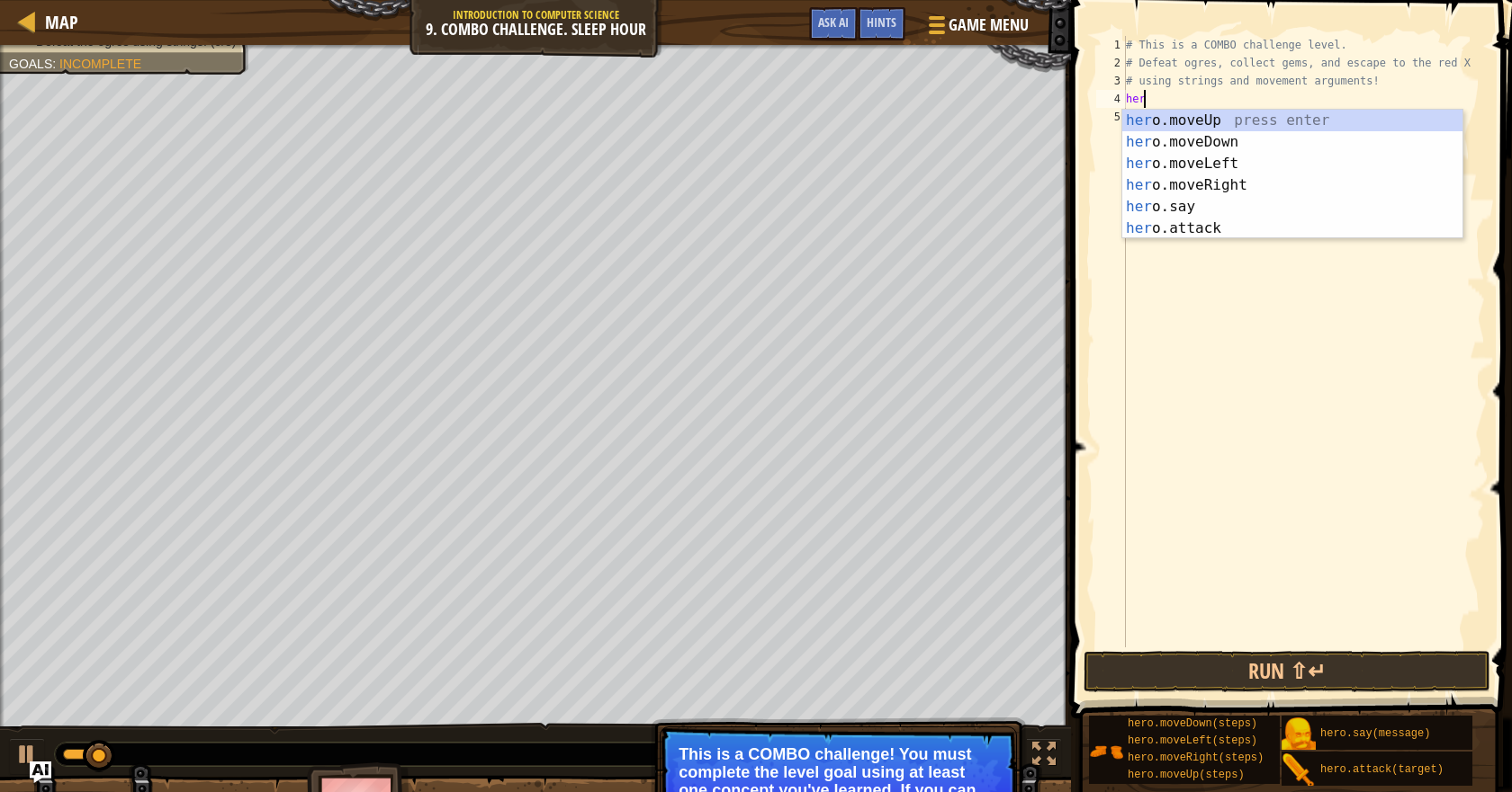
scroll to position [8, 1]
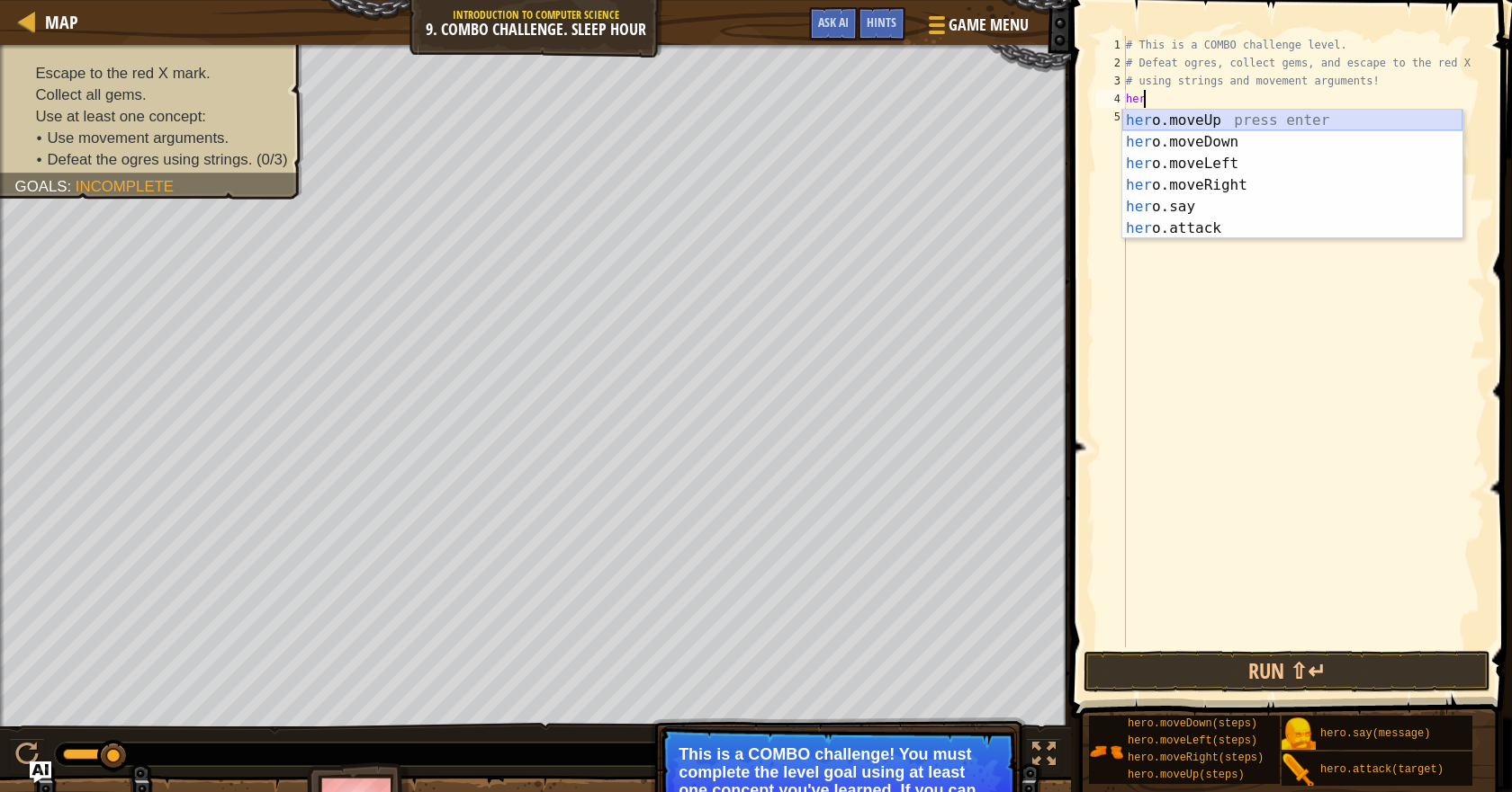
click at [1265, 124] on div "her o.moveUp press enter her o.moveDown press enter her o.moveLeft press enter …" at bounding box center [1291, 196] width 340 height 173
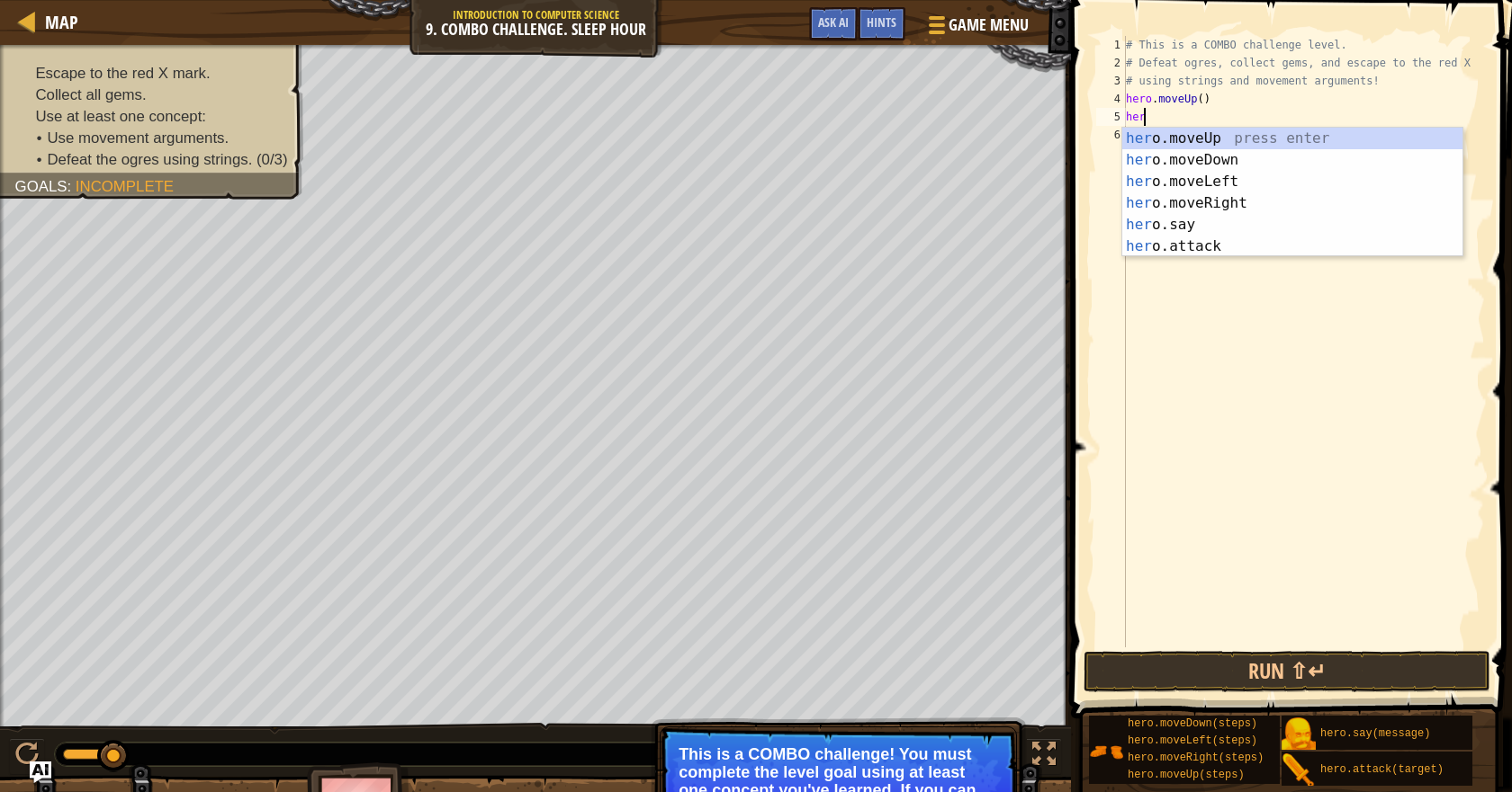
click at [1200, 0] on body "Map Introduction to Computer Science 9. Combo Challenge. Sleep Hour Game Menu D…" at bounding box center [756, 0] width 1512 height 0
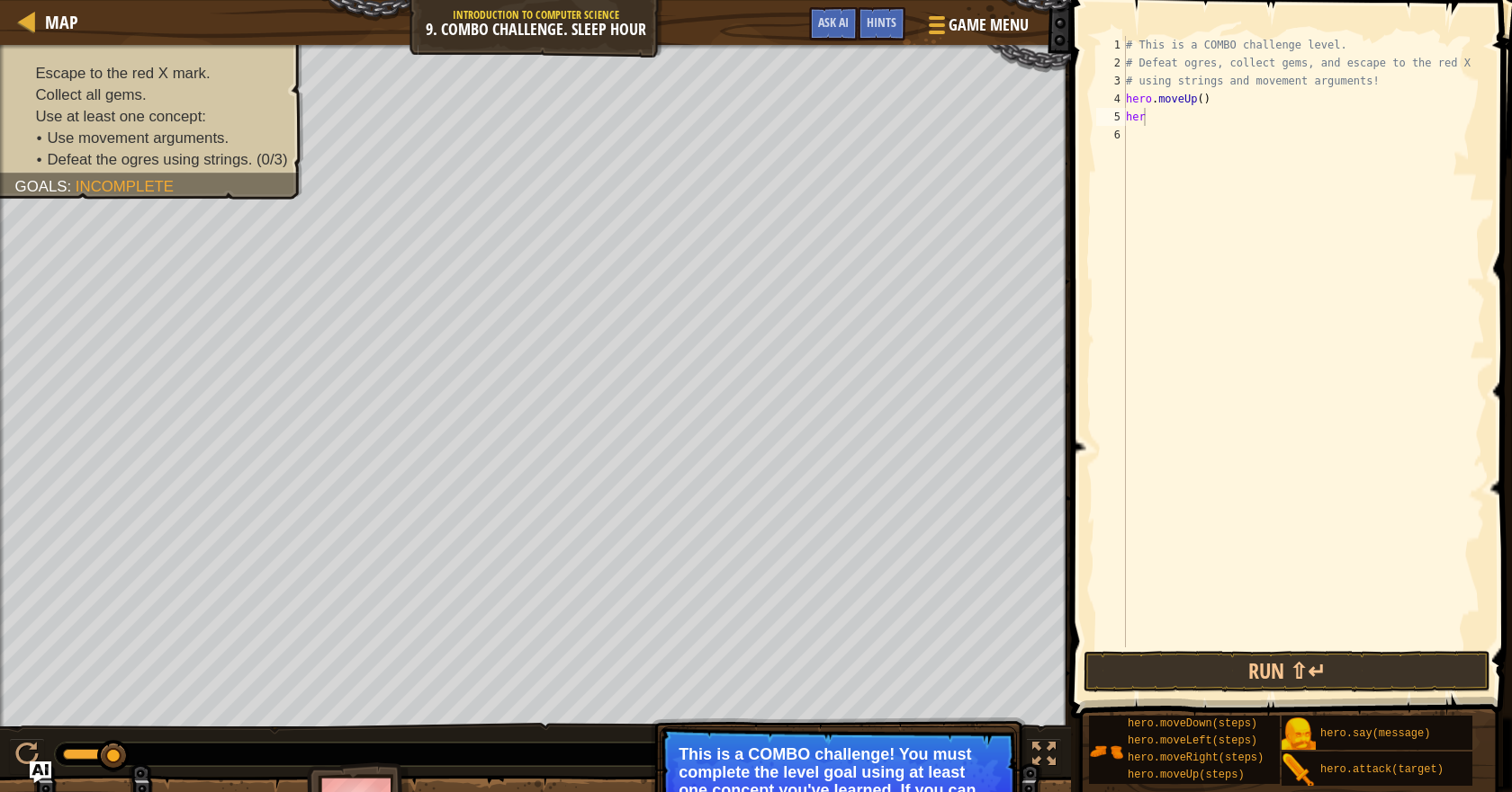
click at [1151, 124] on div "# This is a COMBO challenge level. # Defeat ogres, collect gems, and escape to …" at bounding box center [1302, 359] width 362 height 647
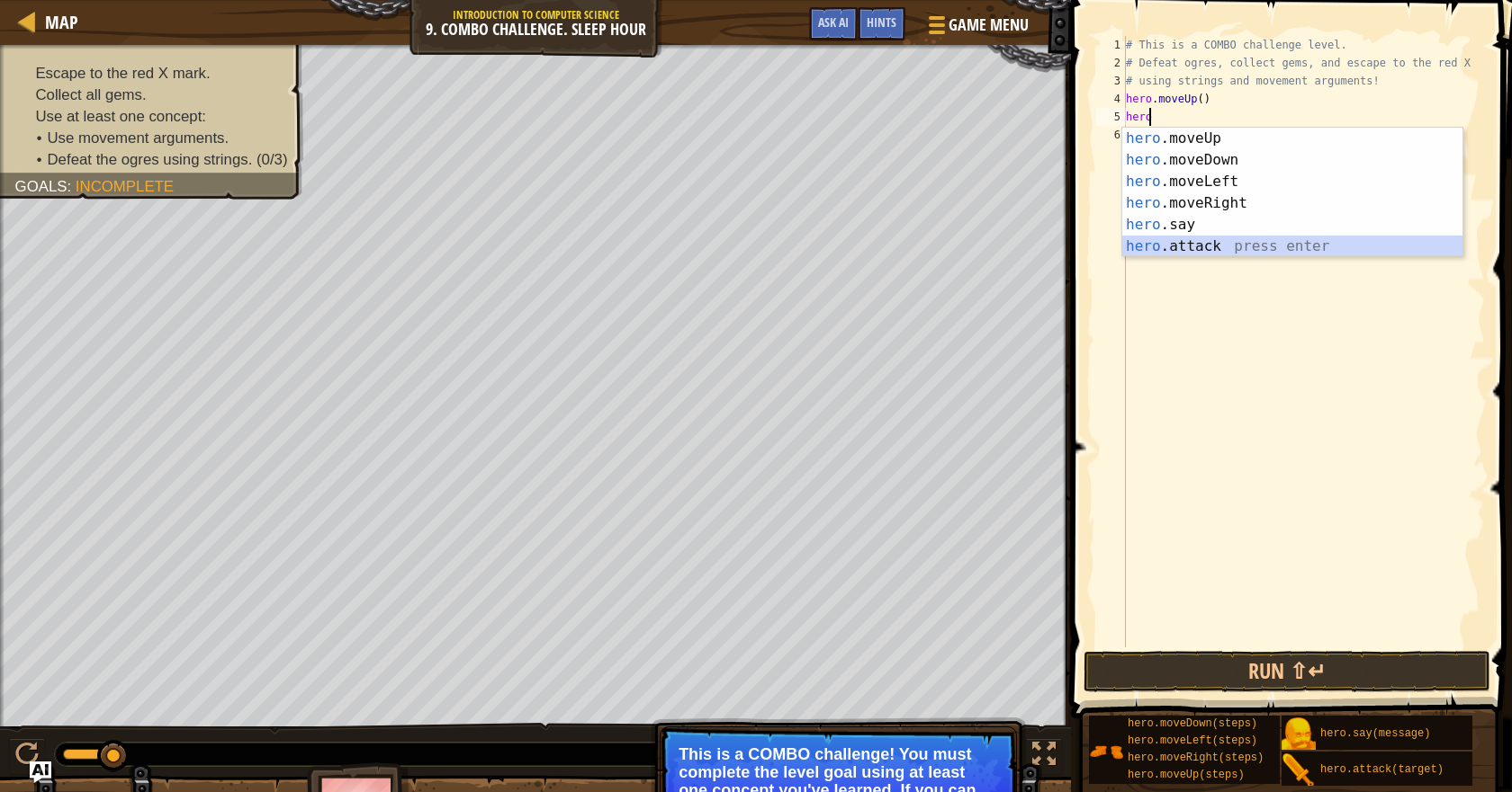
click at [1198, 249] on div "hero .moveUp press enter hero .moveDown press enter hero .moveLeft press enter …" at bounding box center [1291, 213] width 340 height 173
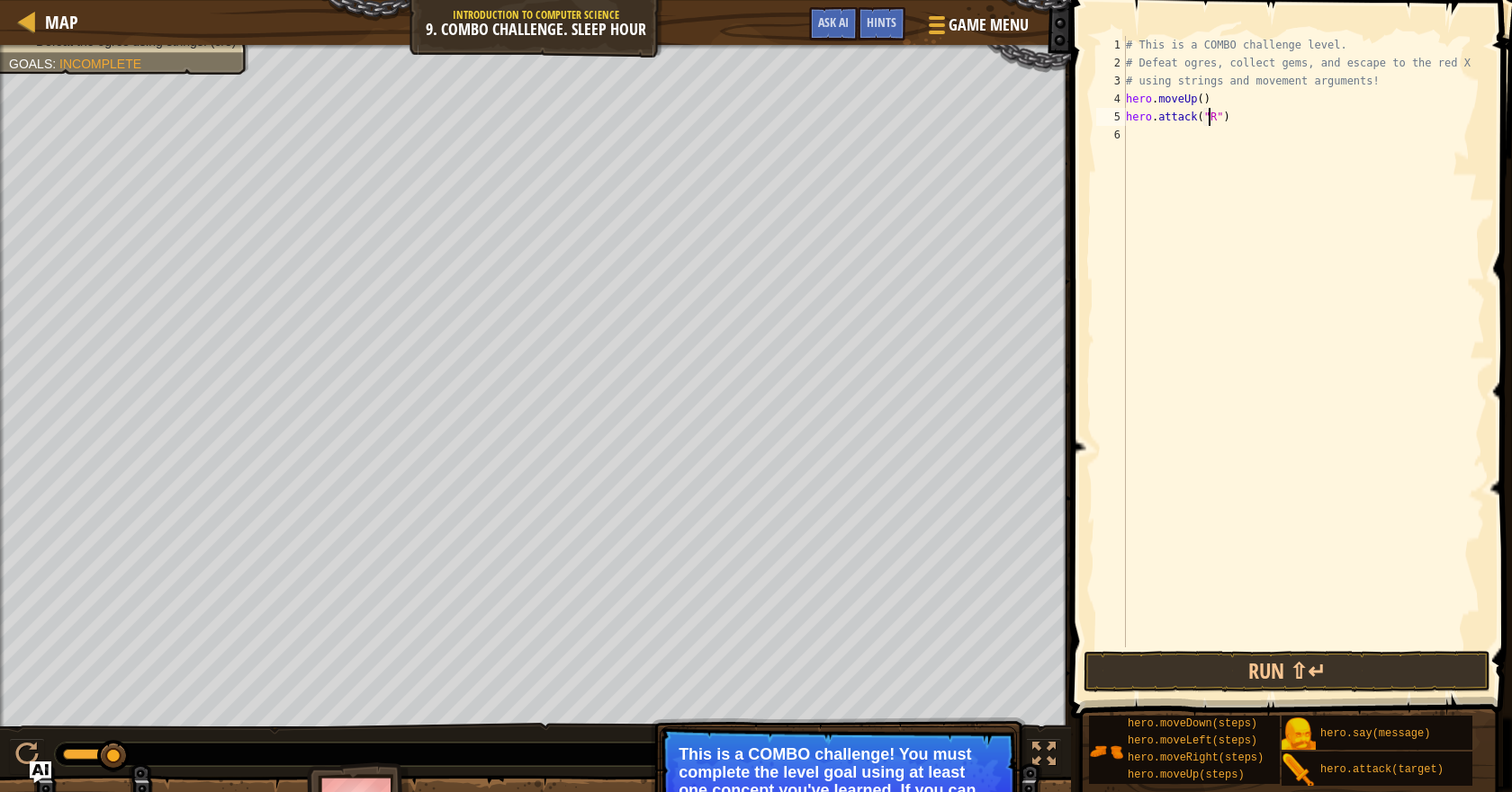
scroll to position [8, 7]
type textarea "hero.attack("Rexxar")"
drag, startPoint x: 1260, startPoint y: 124, endPoint x: 1113, endPoint y: 113, distance: 147.4
click at [1113, 113] on div "hero.attack("Rexxar") 1 2 3 4 5 6 # This is a COMBO challenge level. # Defeat o…" at bounding box center [1287, 341] width 392 height 611
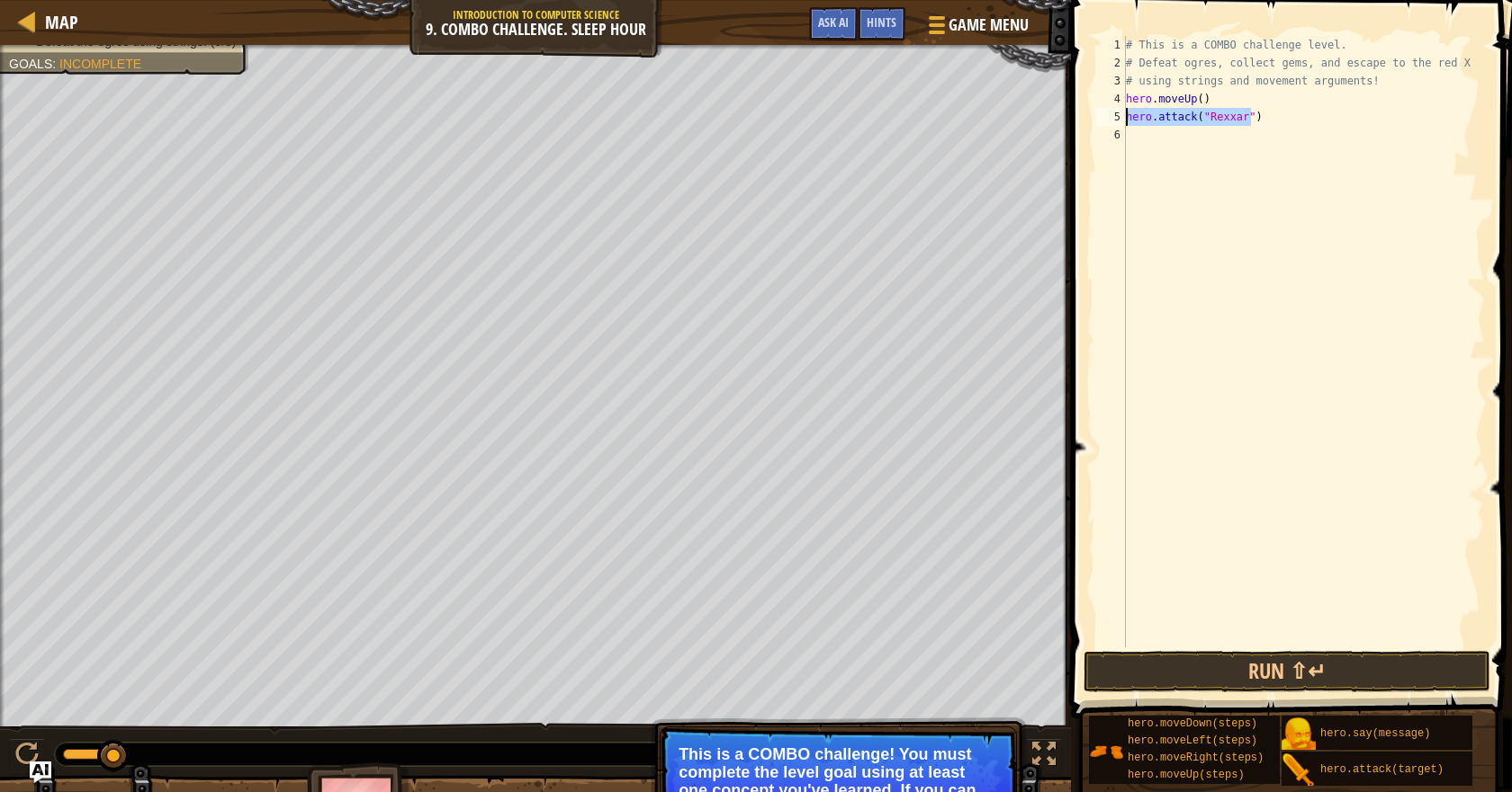
click at [1174, 142] on div "# This is a COMBO challenge level. # Defeat ogres, collect gems, and escape to …" at bounding box center [1302, 359] width 362 height 647
paste textarea "hero.attack("Rexxar")"
type textarea "hero.attack("Rexxar")"
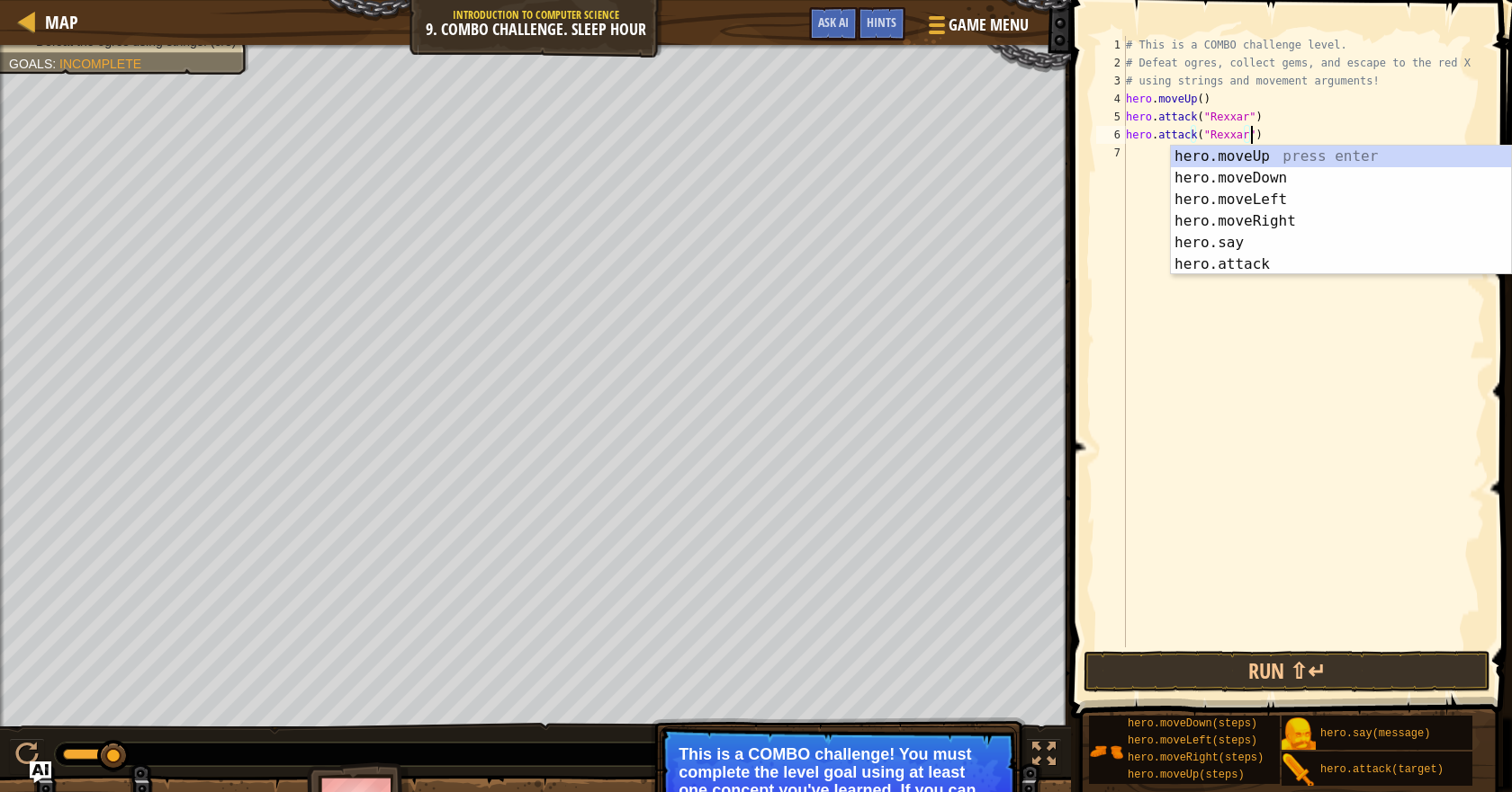
click at [1142, 158] on div "# This is a COMBO challenge level. # Defeat ogres, collect gems, and escape to …" at bounding box center [1302, 359] width 362 height 647
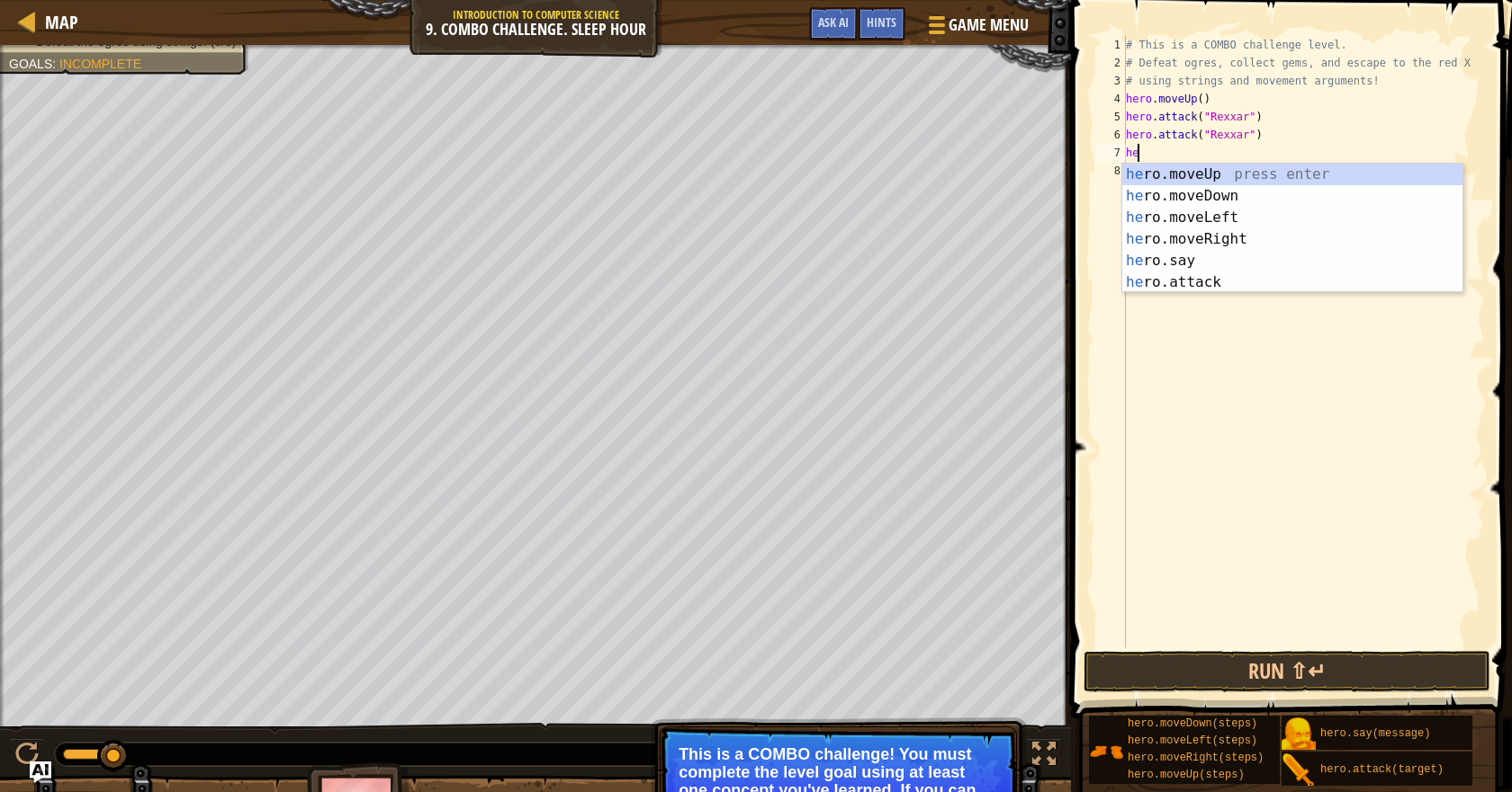
scroll to position [8, 1]
type textarea "hero"
click at [1255, 232] on div "hero .moveUp press enter hero .moveDown press enter hero .moveLeft press enter …" at bounding box center [1291, 249] width 340 height 173
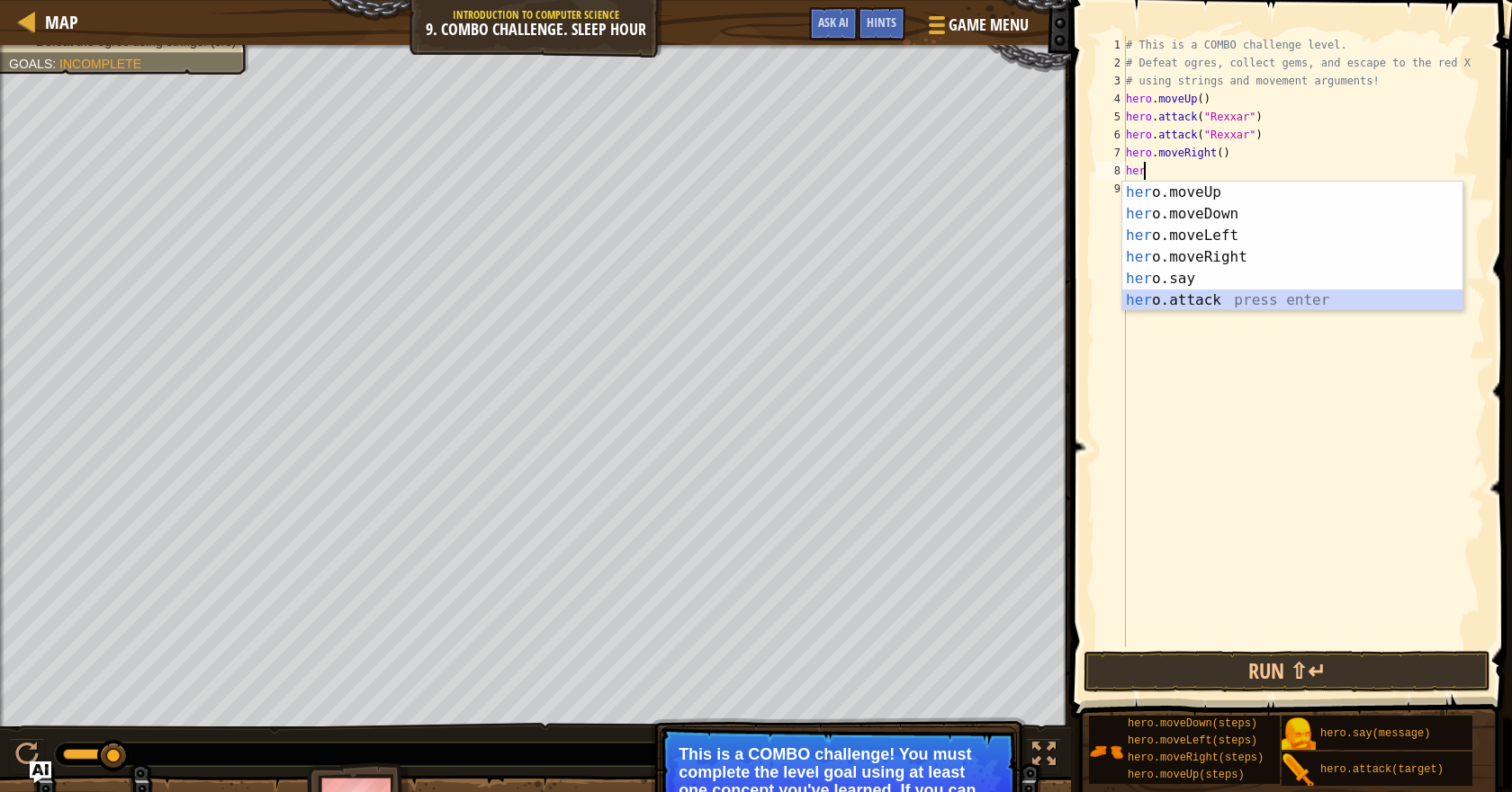
click at [1217, 298] on div "her o.moveUp press enter her o.moveDown press enter her o.moveLeft press enter …" at bounding box center [1291, 267] width 340 height 173
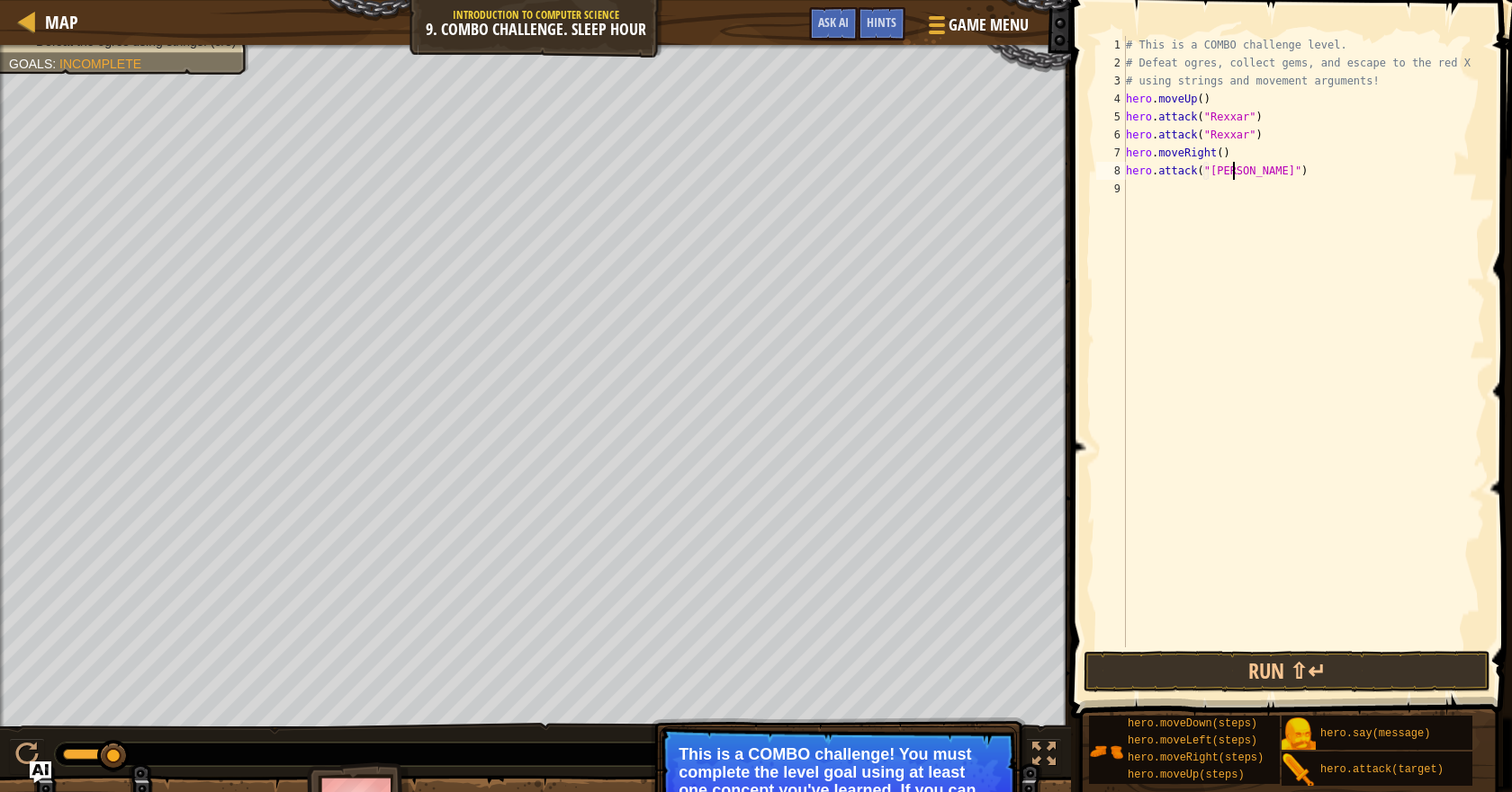
scroll to position [8, 9]
type textarea "hero.attack("Brack")"
drag, startPoint x: 1259, startPoint y: 172, endPoint x: 1110, endPoint y: 171, distance: 149.0
click at [1110, 171] on div "hero.attack("Brack") 1 2 3 4 5 6 7 8 9 # This is a COMBO challenge level. # Def…" at bounding box center [1287, 341] width 392 height 611
click at [1174, 194] on div "# This is a COMBO challenge level. # Defeat ogres, collect gems, and escape to …" at bounding box center [1302, 359] width 362 height 647
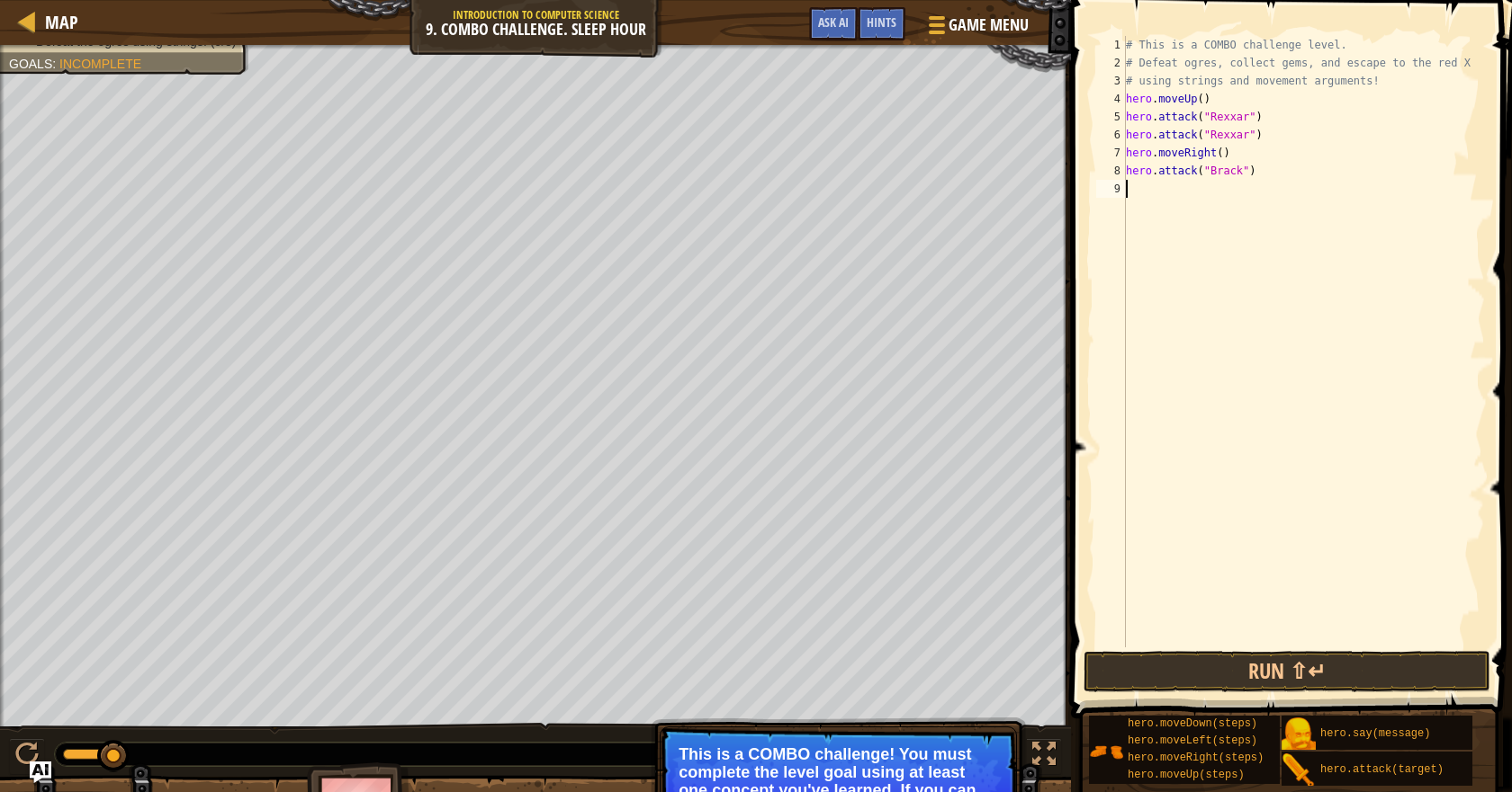
scroll to position [8, 0]
paste textarea "hero.attack("Brack")"
type textarea "hero.attack("Brack")"
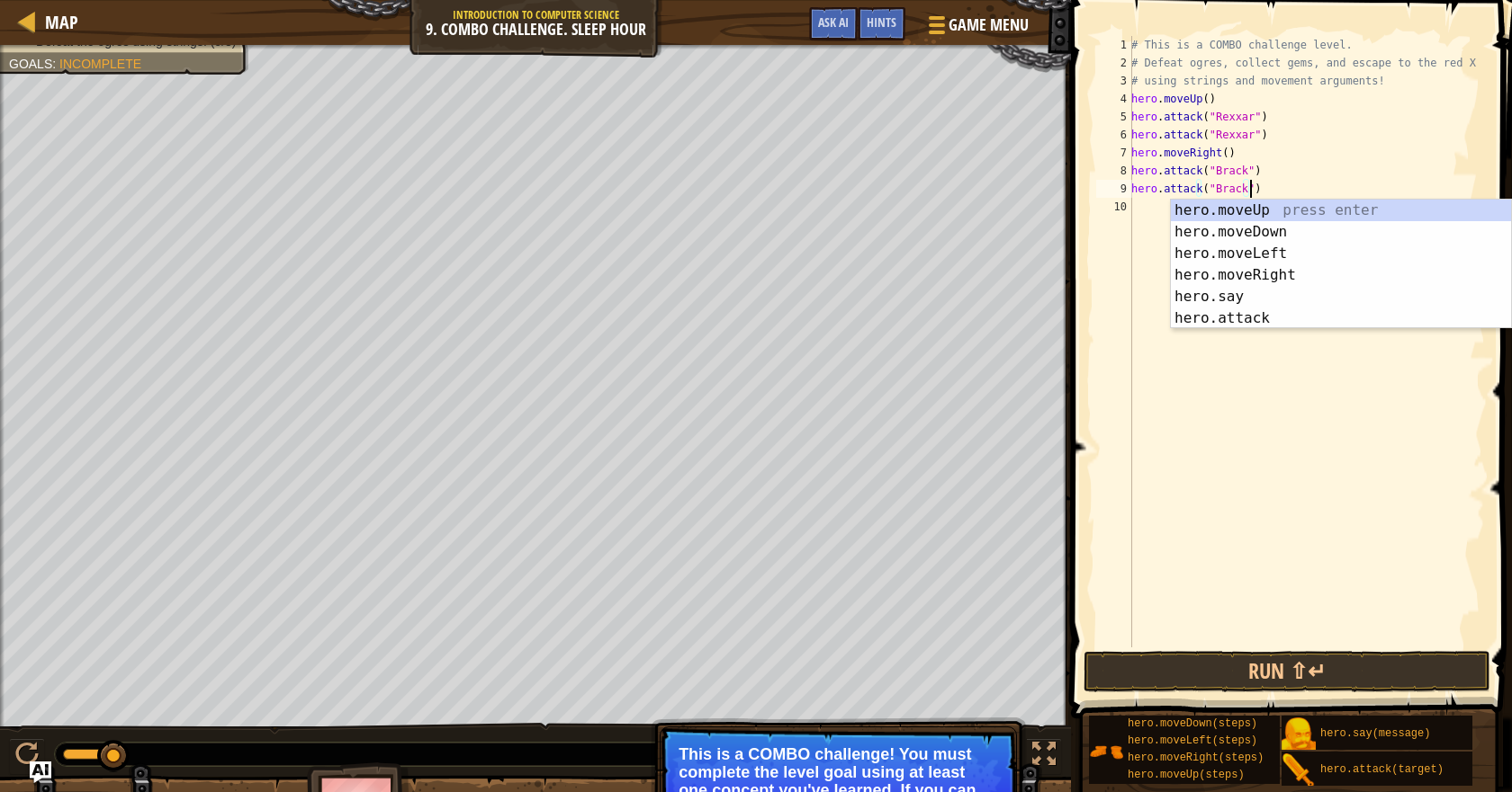
click at [1131, 207] on div "10" at bounding box center [1114, 206] width 36 height 18
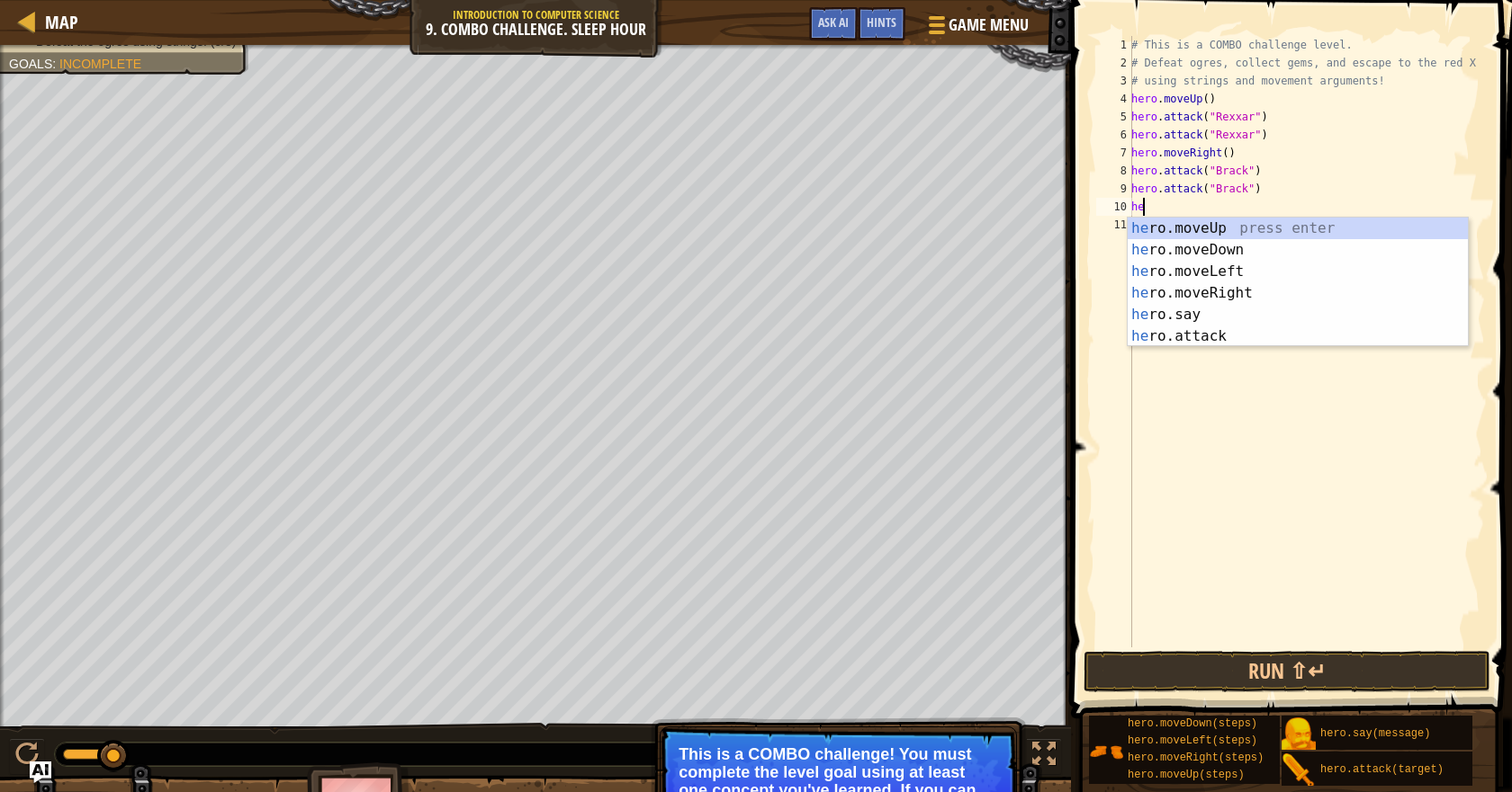
type textarea "her"
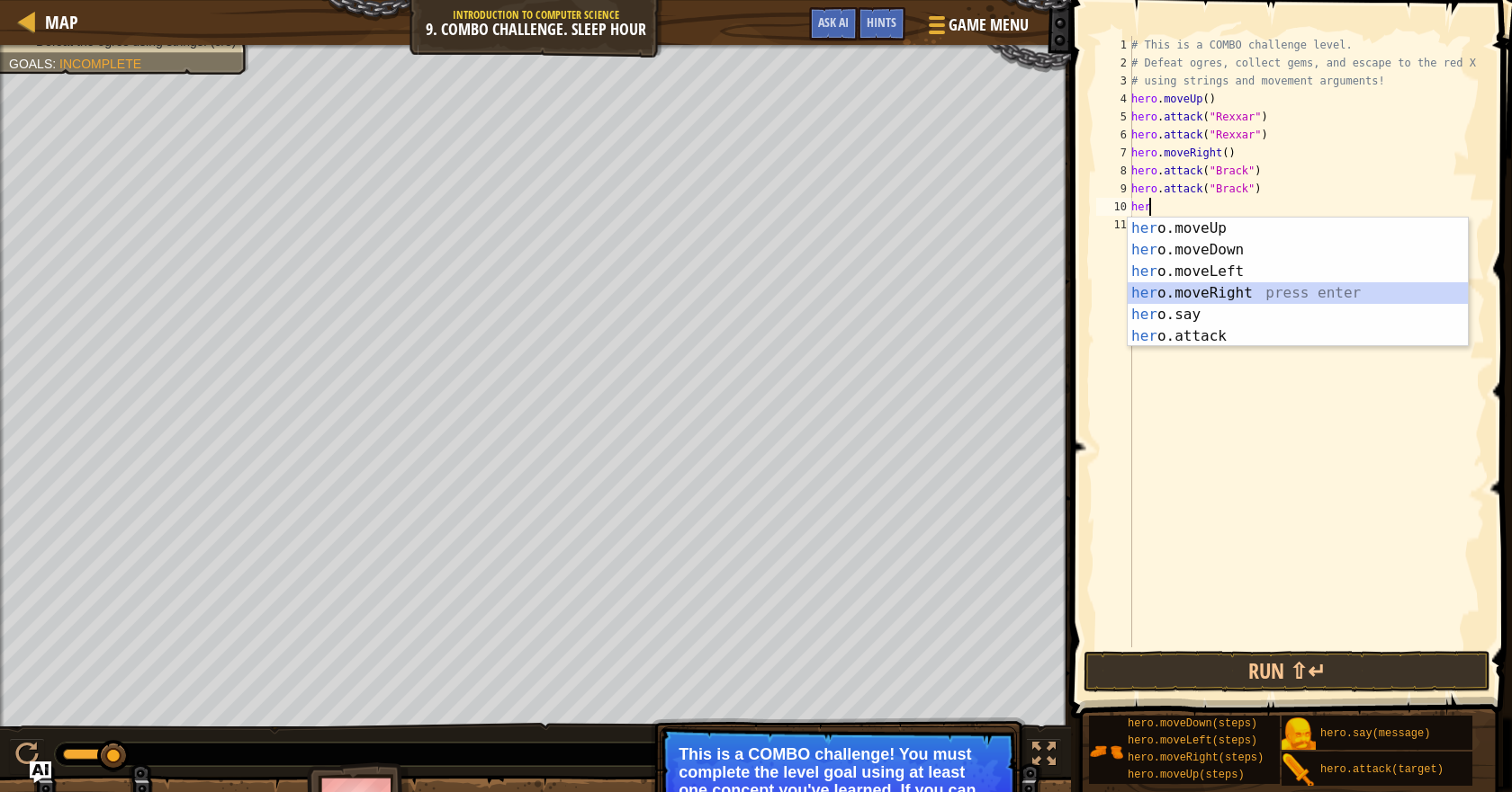
click at [1223, 296] on div "her o.moveUp press enter her o.moveDown press enter her o.moveLeft press enter …" at bounding box center [1297, 303] width 340 height 173
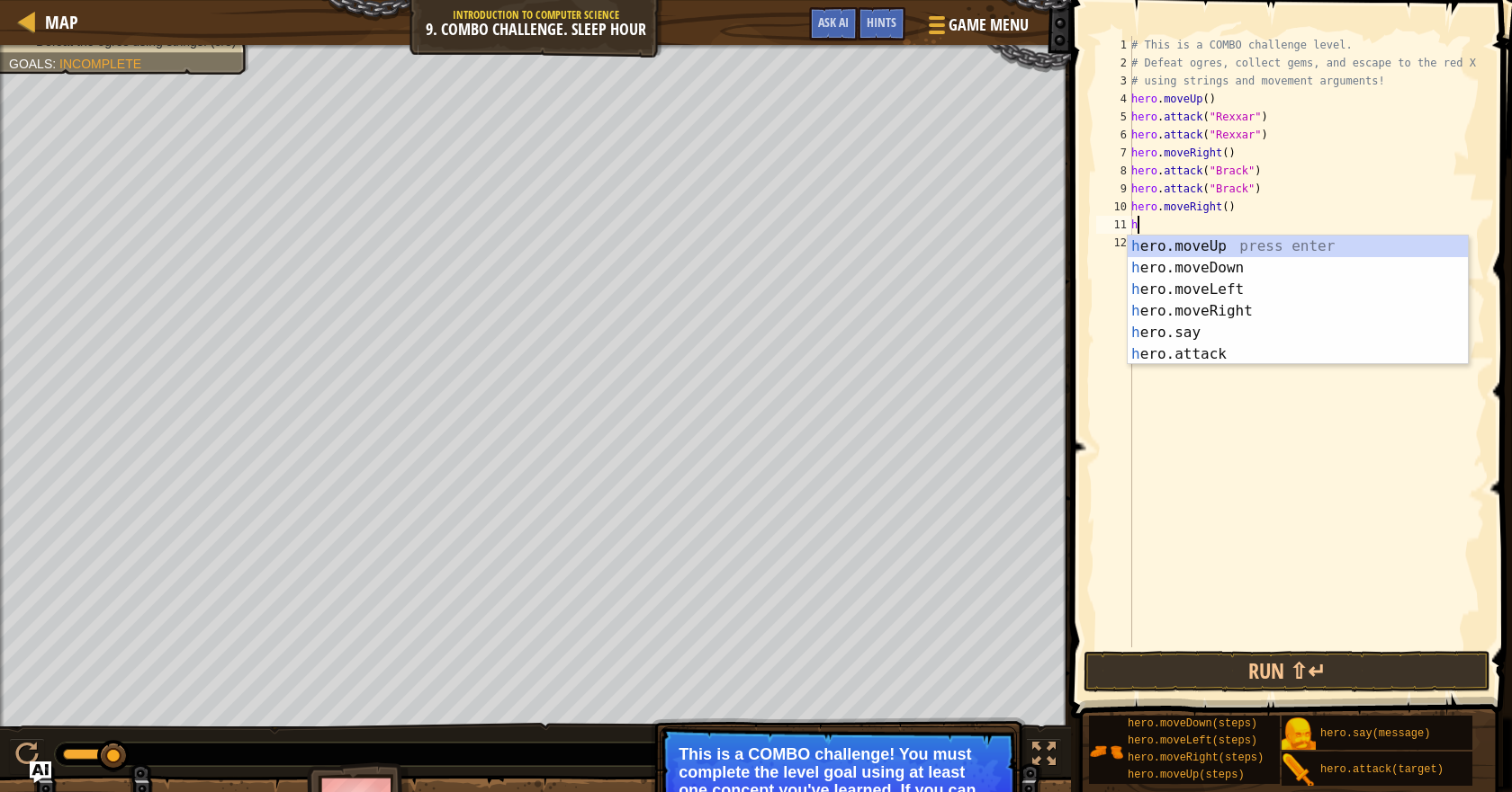
type textarea "her"
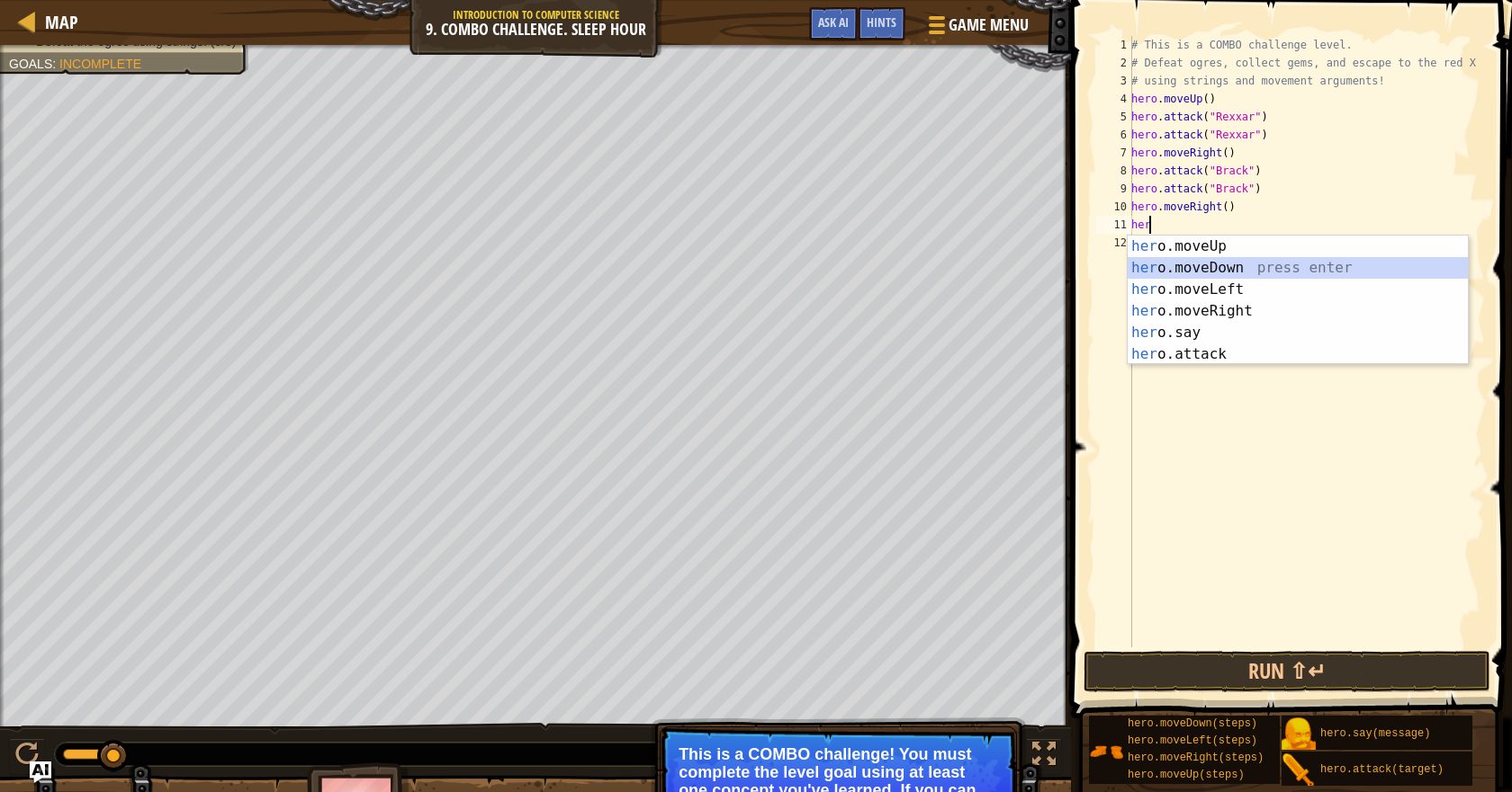
click at [1232, 267] on div "her o.moveUp press enter her o.moveDown press enter her o.moveLeft press enter …" at bounding box center [1297, 321] width 340 height 173
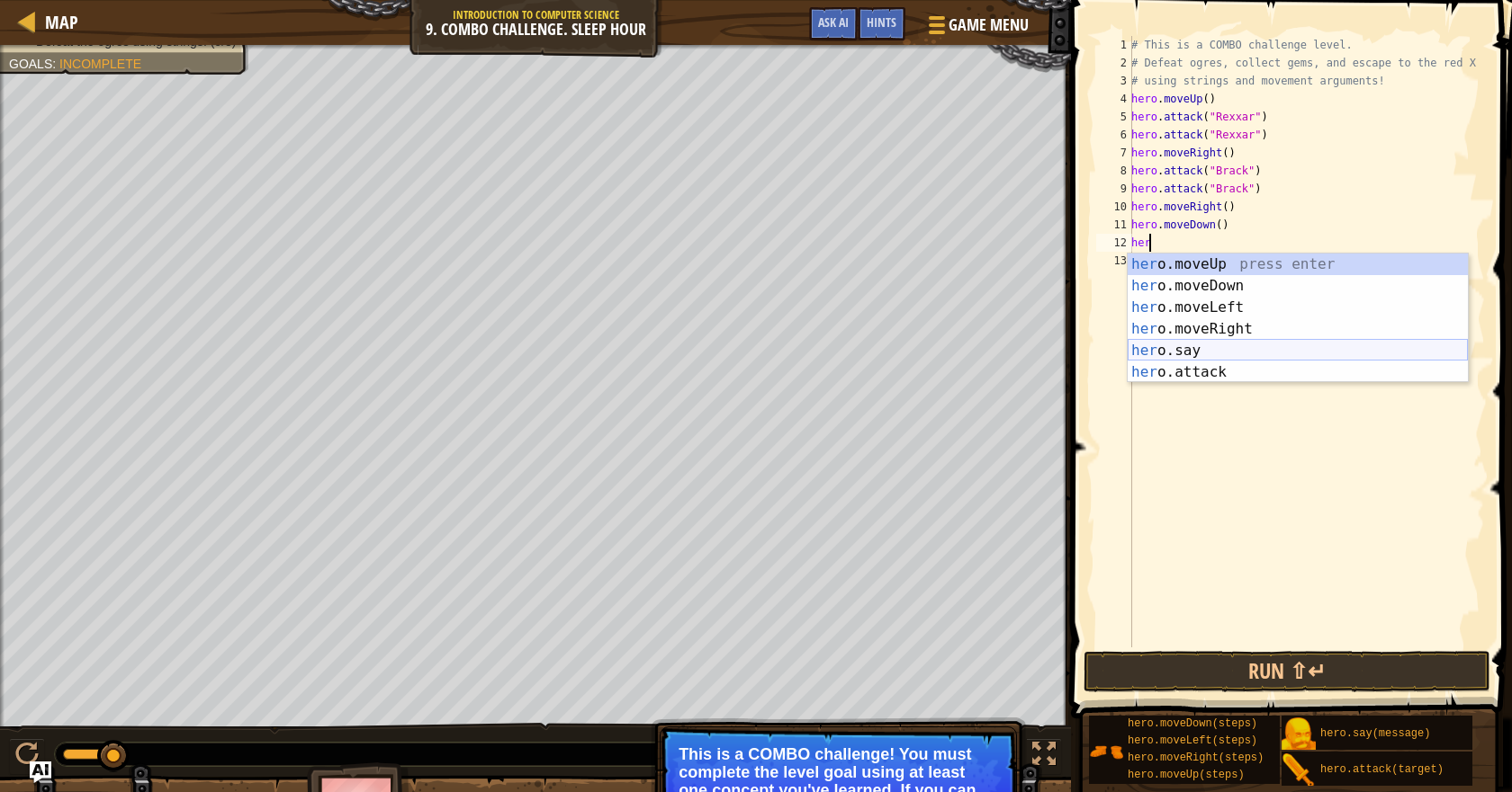
click at [1213, 372] on div "her o.moveUp press enter her o.moveDown press enter her o.moveLeft press enter …" at bounding box center [1297, 339] width 340 height 173
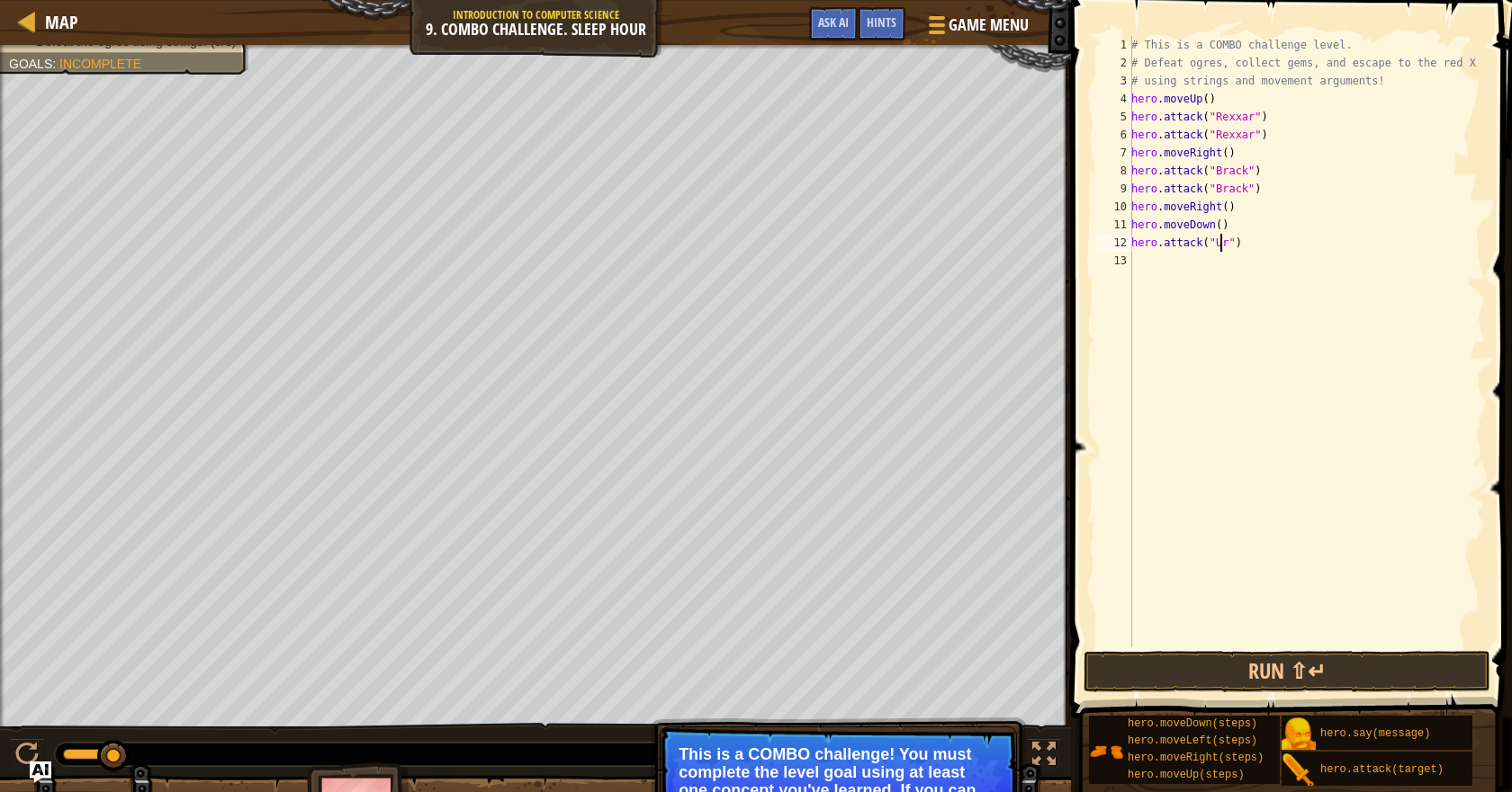
scroll to position [8, 8]
type textarea "hero.attack("Ursa")"
click at [1156, 268] on div "# This is a COMBO challenge level. # Defeat ogres, collect gems, and escape to …" at bounding box center [1306, 359] width 357 height 647
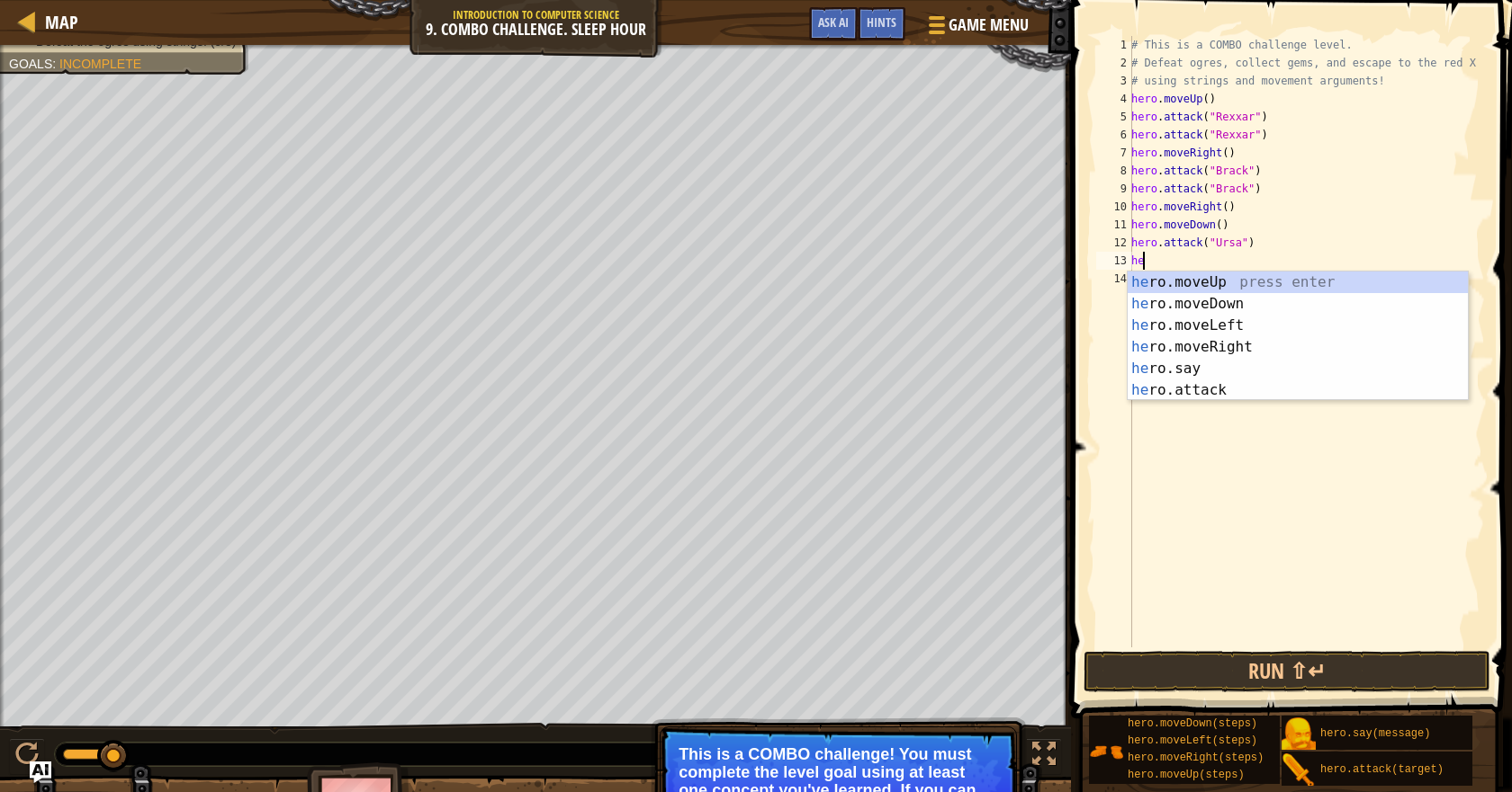
type textarea "her"
click at [1236, 294] on div "her o.moveUp press enter her o.moveDown press enter her o.moveLeft press enter …" at bounding box center [1297, 357] width 340 height 173
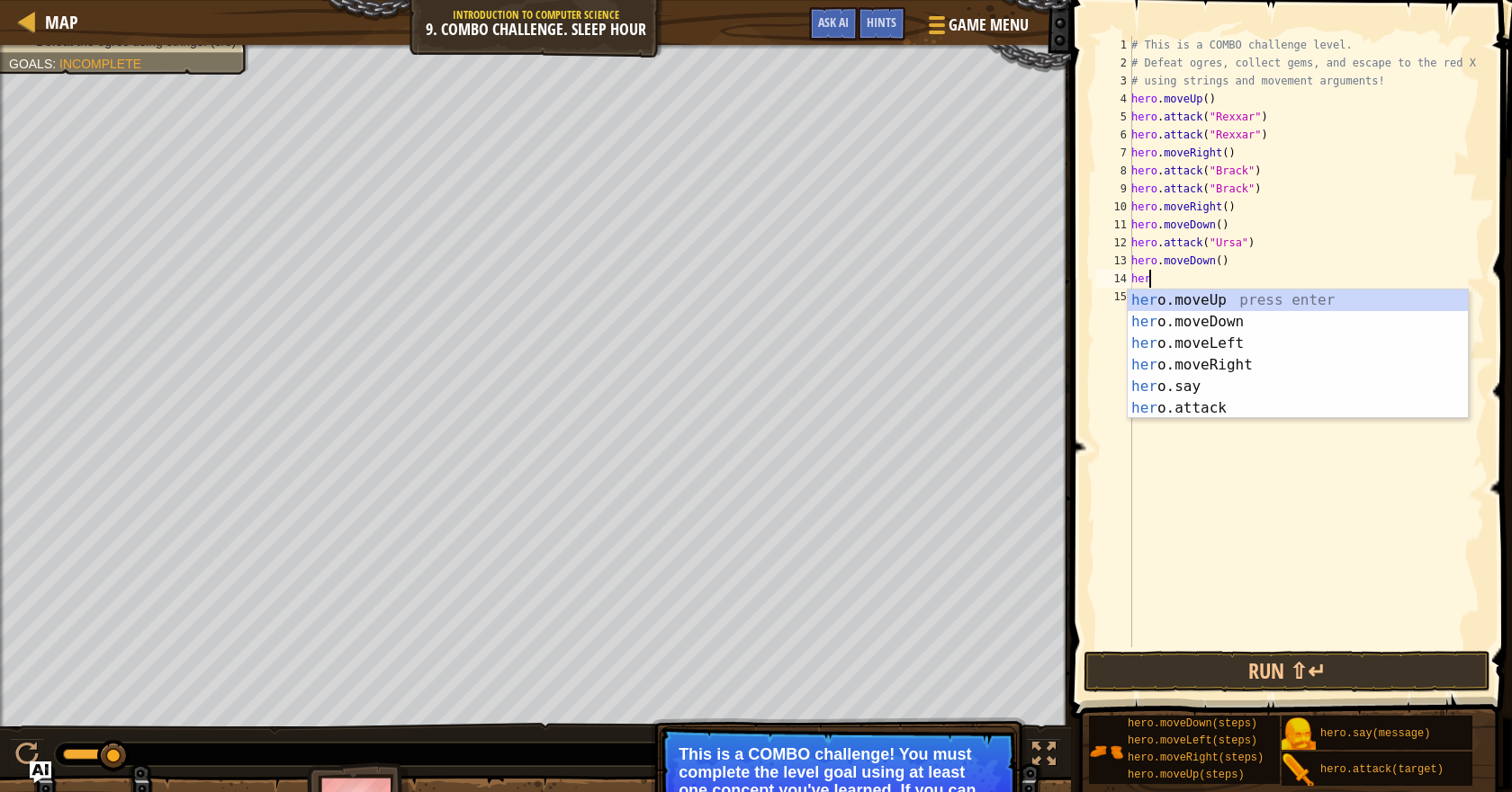
type textarea "hero"
click at [1192, 343] on div "hero .moveUp press enter hero .moveDown press enter hero .moveLeft press enter …" at bounding box center [1297, 375] width 340 height 173
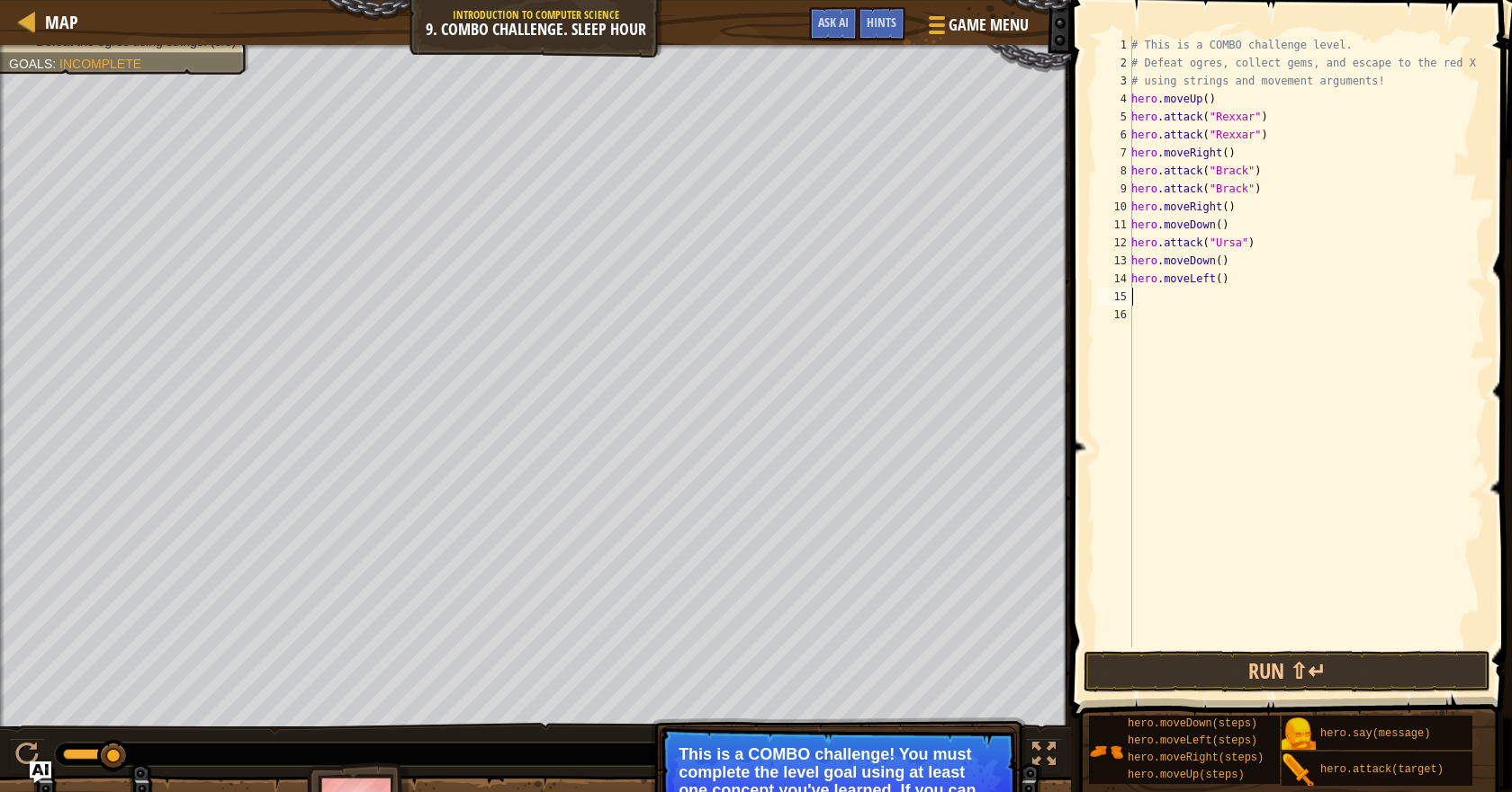
scroll to position [8, 0]
click at [1211, 275] on div "# This is a COMBO challenge level. # Defeat ogres, collect gems, and escape to …" at bounding box center [1306, 359] width 357 height 647
click at [1216, 277] on div "# This is a COMBO challenge level. # Defeat ogres, collect gems, and escape to …" at bounding box center [1306, 359] width 357 height 647
type textarea "hero.moveLeft(2)"
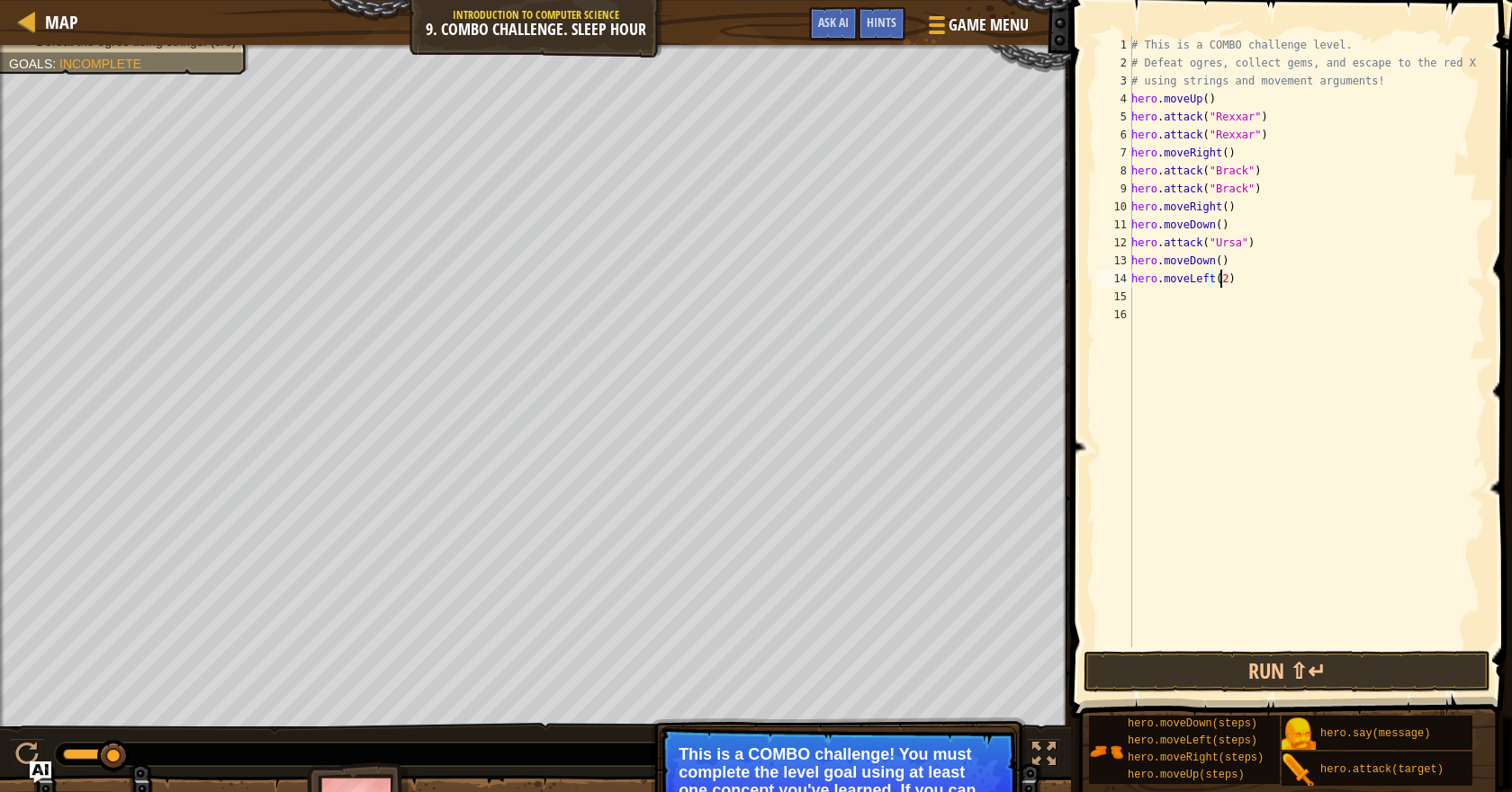
click at [1162, 292] on div "# This is a COMBO challenge level. # Defeat ogres, collect gems, and escape to …" at bounding box center [1306, 359] width 357 height 647
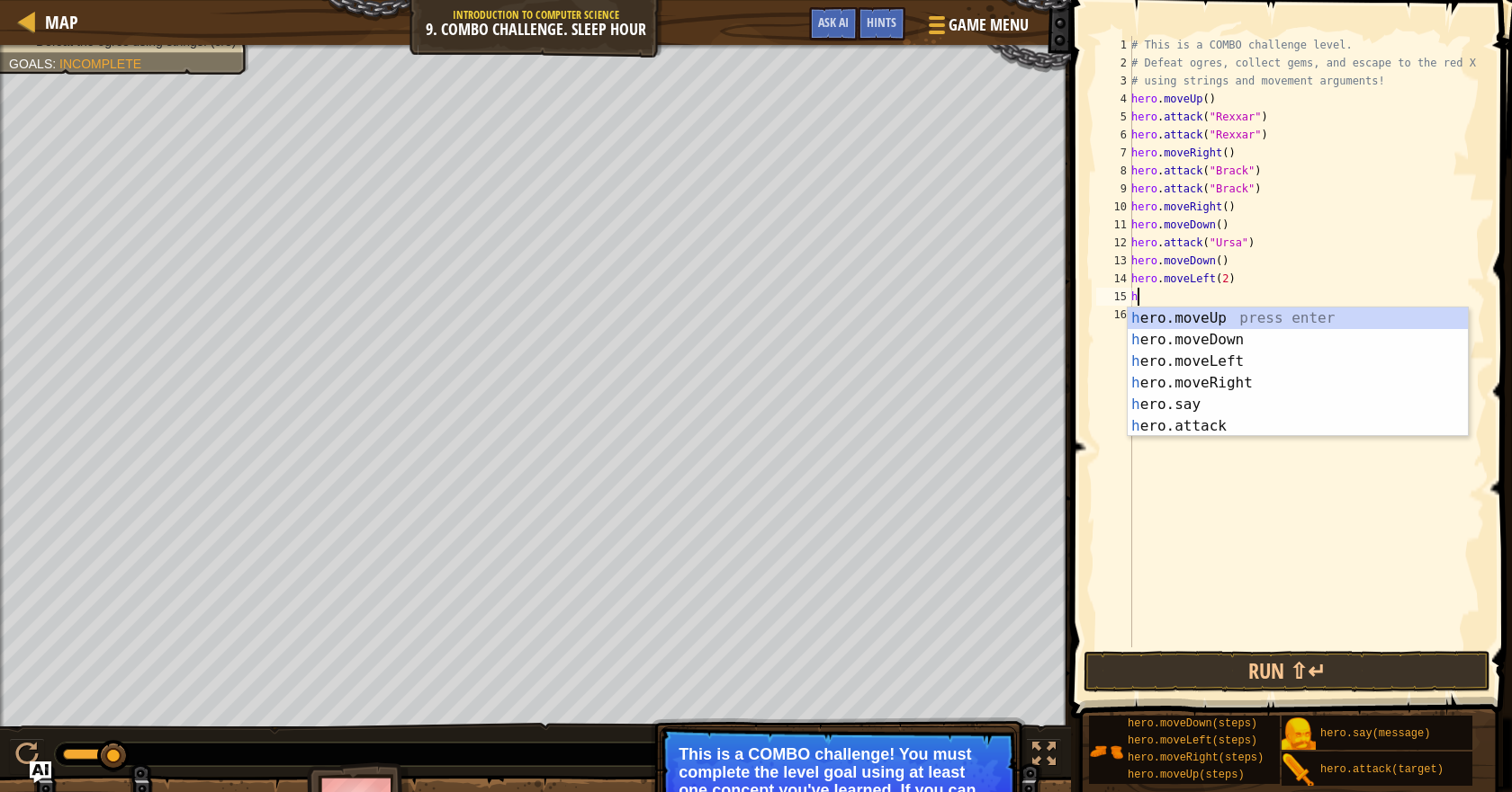
type textarea "her"
click at [1246, 379] on div "her o.moveUp press enter her o.moveDown press enter her o.moveLeft press enter …" at bounding box center [1297, 393] width 340 height 173
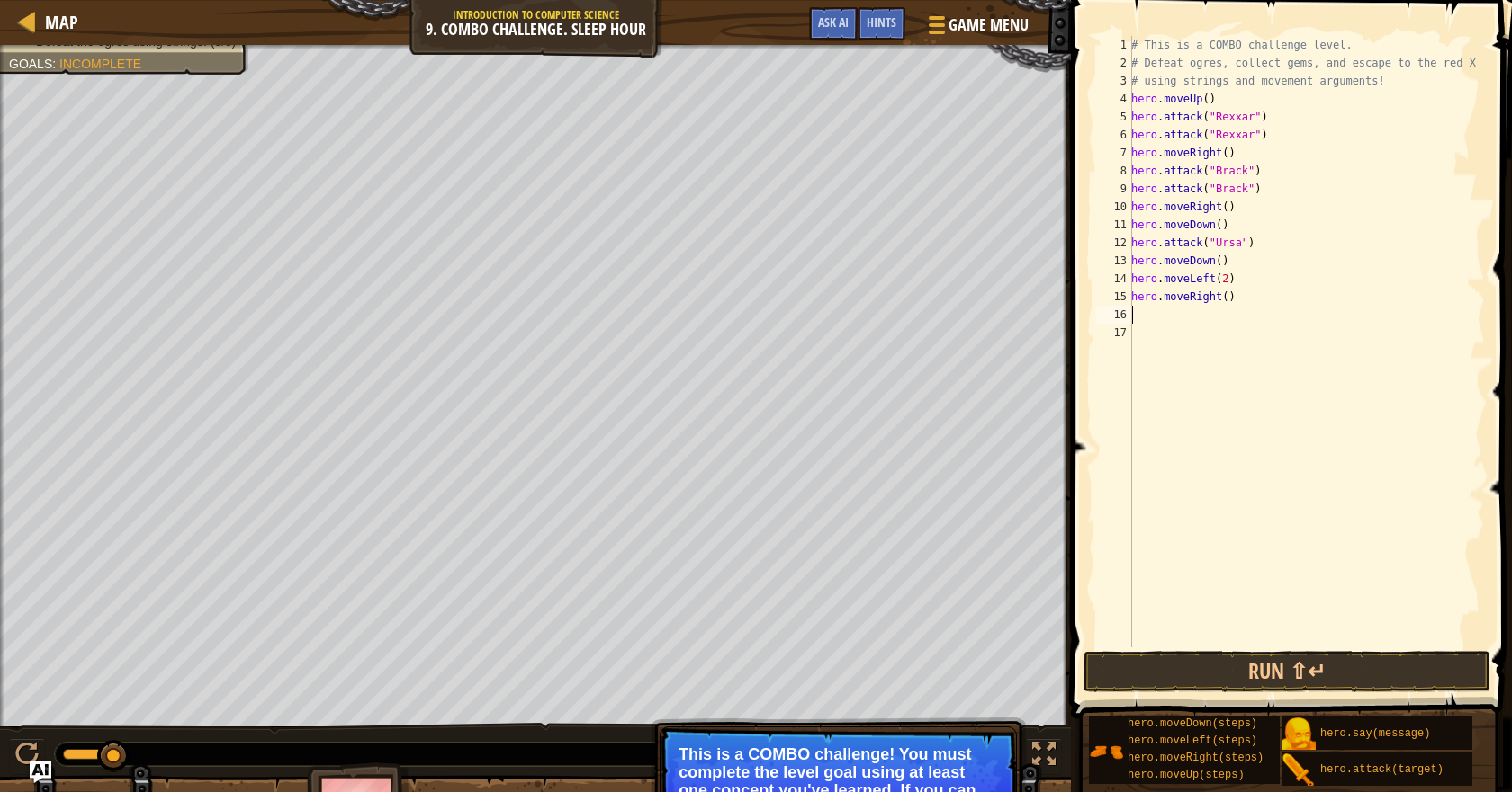
scroll to position [8, 0]
click at [1220, 291] on div "# This is a COMBO challenge level. # Defeat ogres, collect gems, and escape to …" at bounding box center [1306, 359] width 357 height 647
type textarea "hero.moveRight(2)"
click at [1165, 314] on div "# This is a COMBO challenge level. # Defeat ogres, collect gems, and escape to …" at bounding box center [1306, 359] width 357 height 647
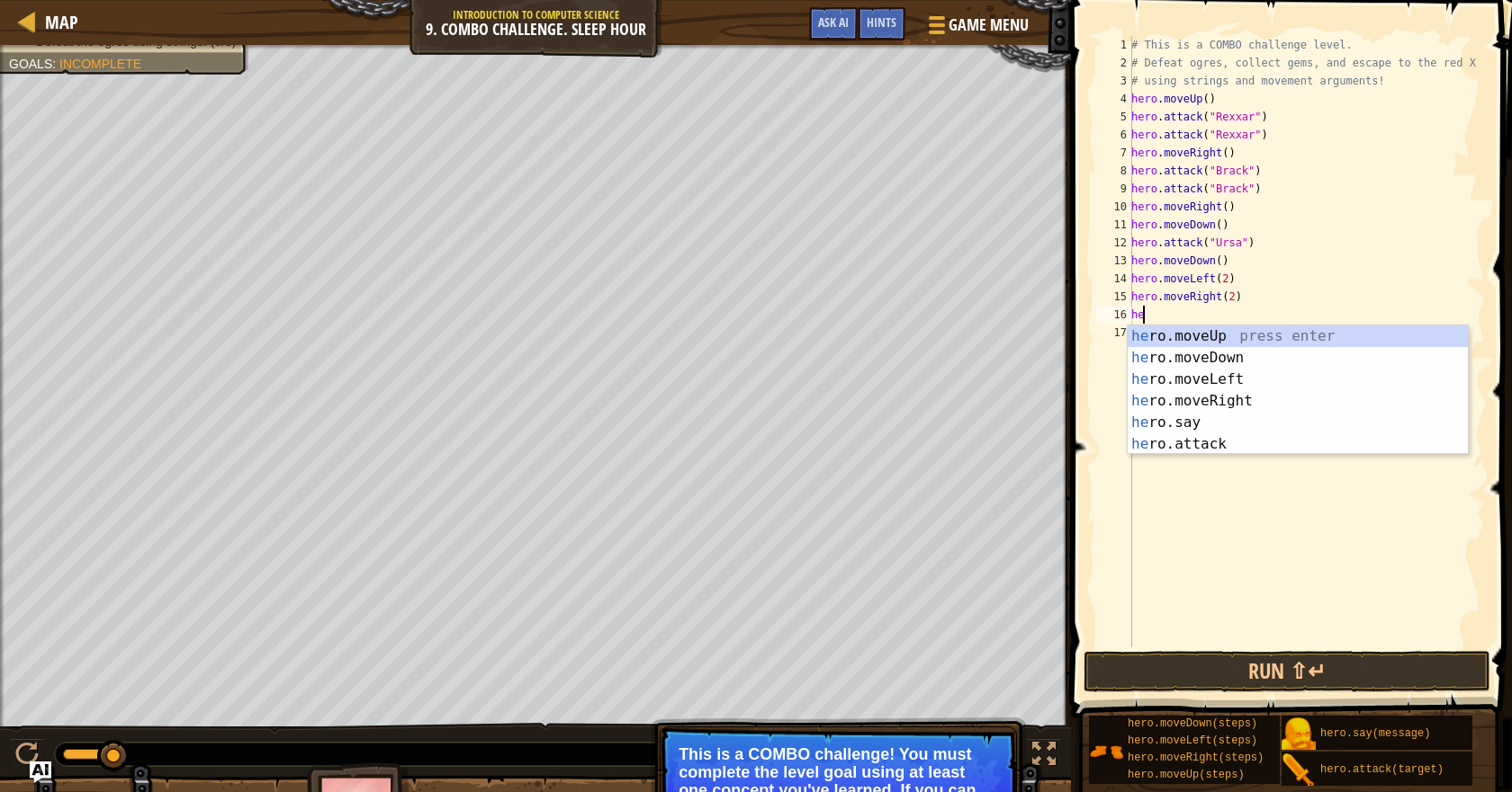
scroll to position [8, 1]
type textarea "hero"
click at [1233, 333] on div "hero .moveUp press enter hero .moveDown press enter hero .moveLeft press enter …" at bounding box center [1297, 411] width 340 height 173
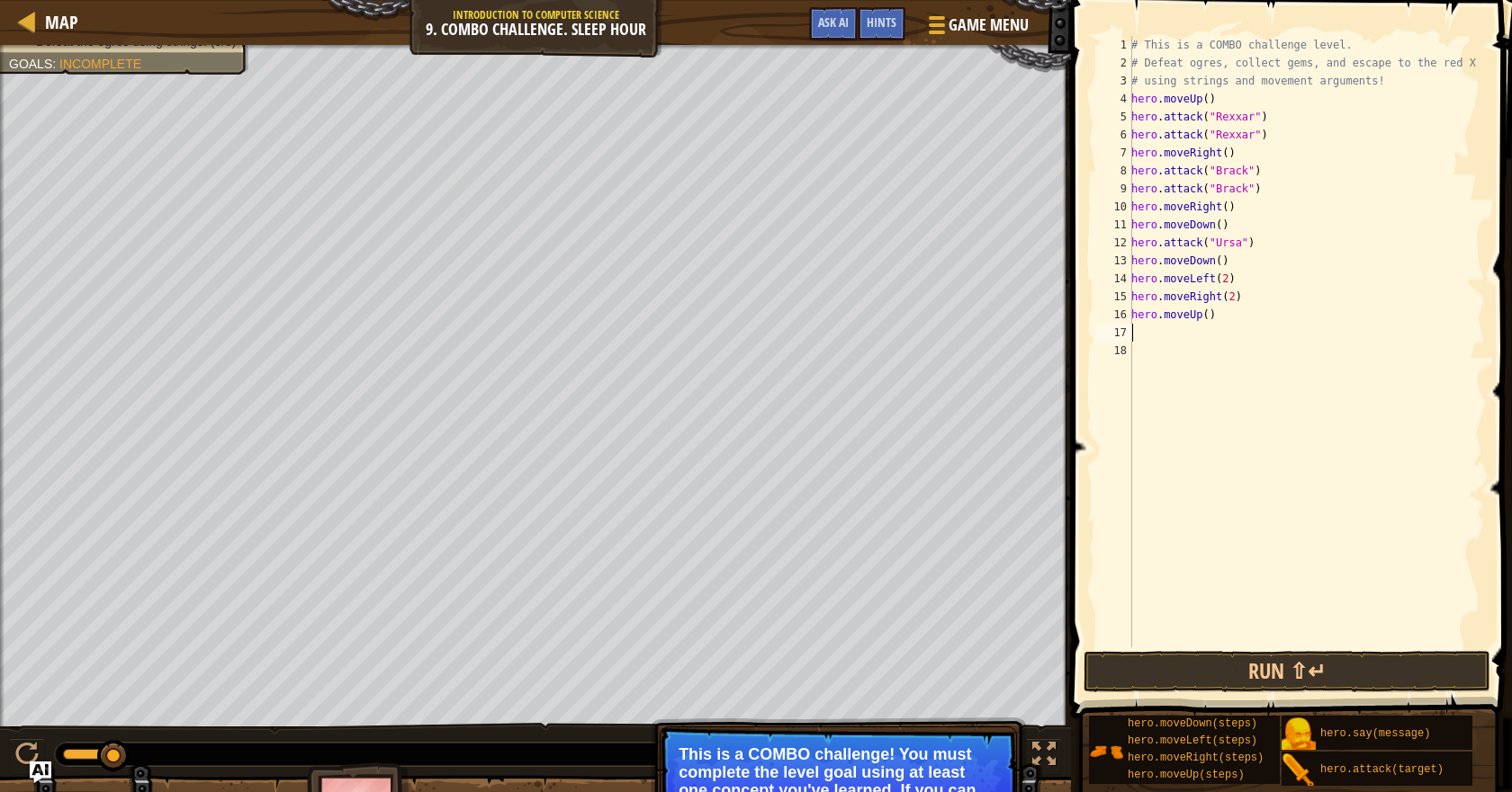
scroll to position [8, 0]
click at [1199, 313] on div "# This is a COMBO challenge level. # Defeat ogres, collect gems, and escape to …" at bounding box center [1306, 359] width 357 height 647
click at [1204, 312] on div "# This is a COMBO challenge level. # Defeat ogres, collect gems, and escape to …" at bounding box center [1306, 359] width 357 height 647
type textarea "hero.moveUp(2)"
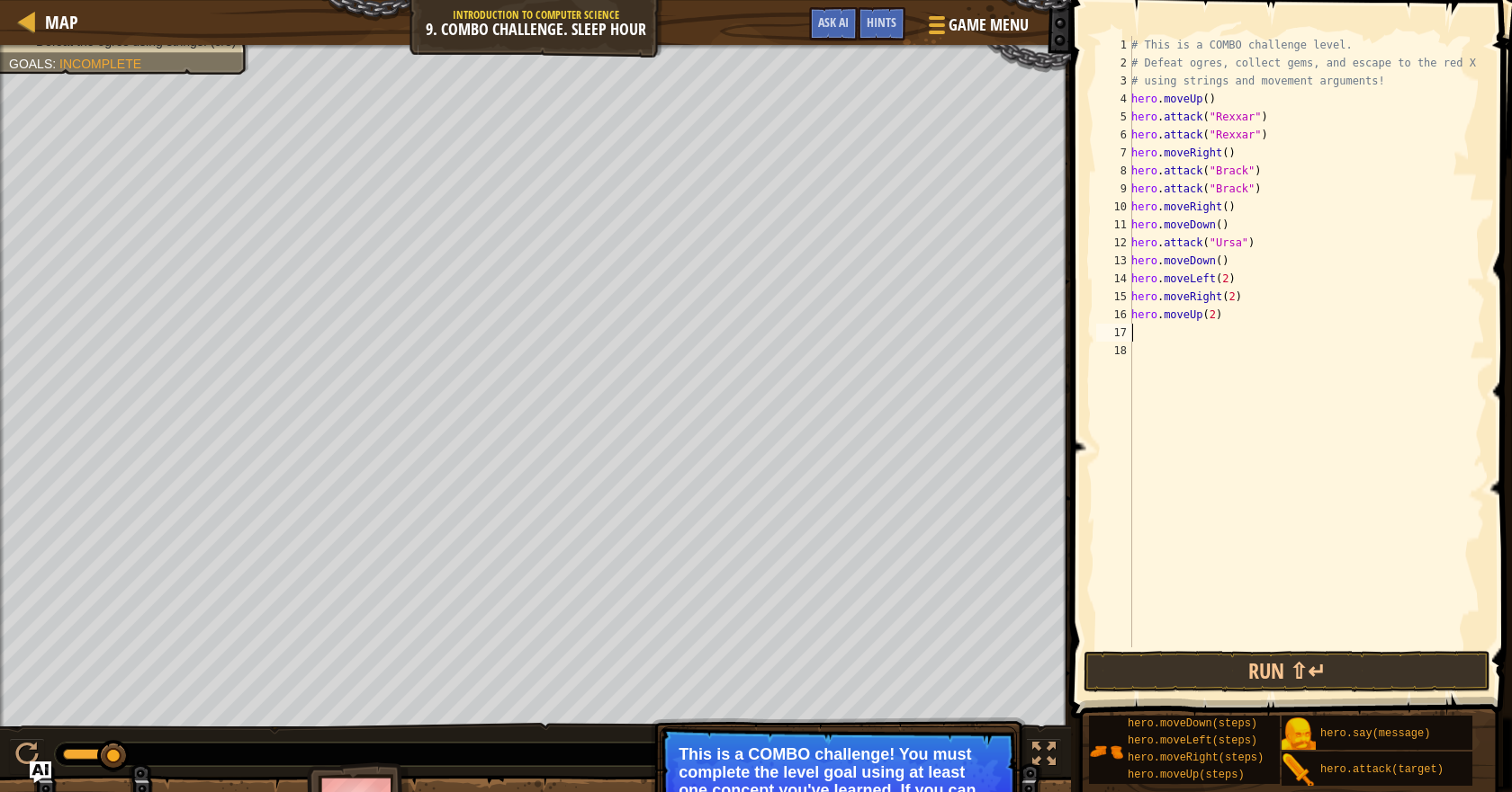
click at [1144, 333] on div "# This is a COMBO challenge level. # Defeat ogres, collect gems, and escape to …" at bounding box center [1306, 359] width 357 height 647
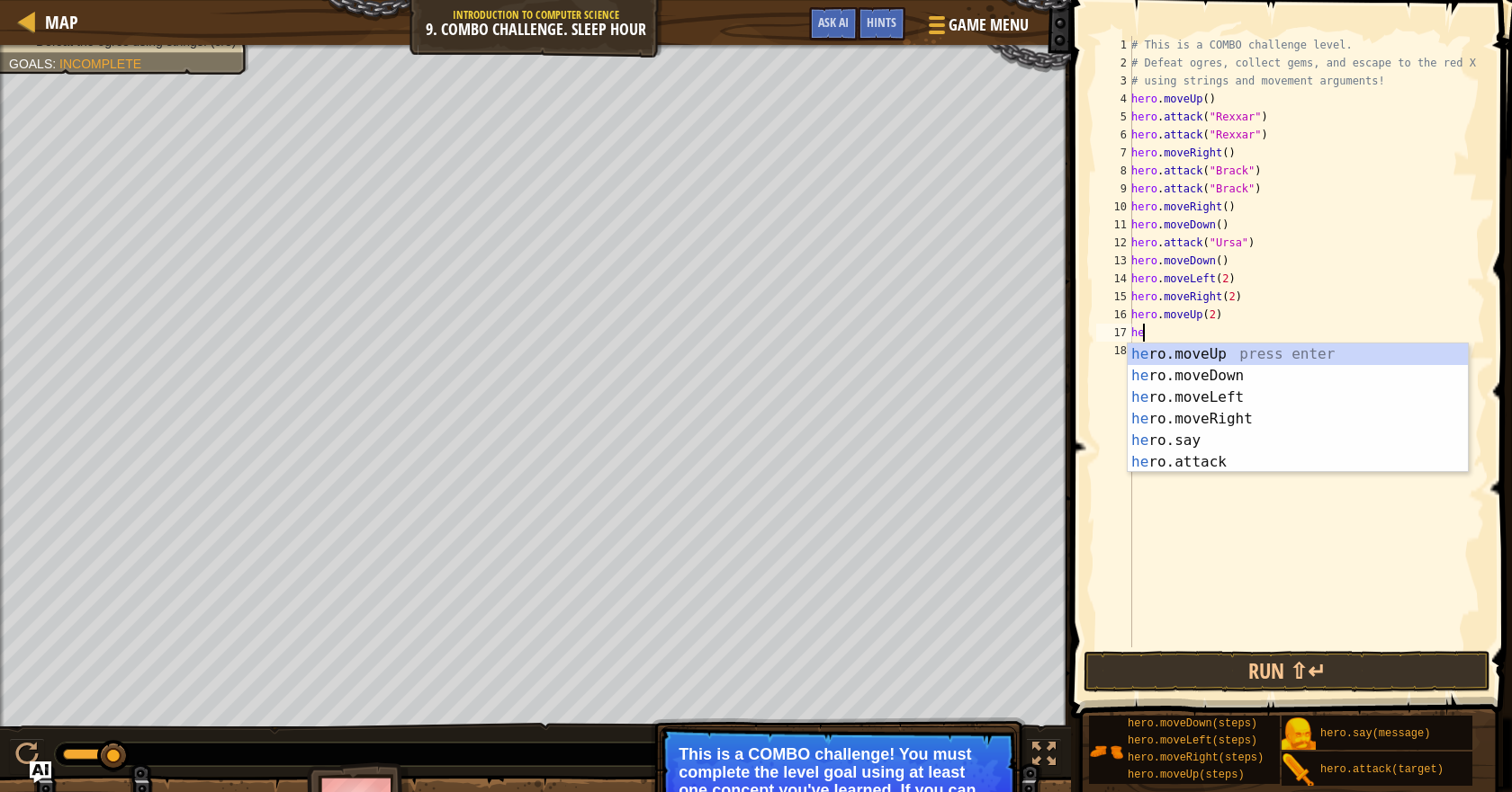
type textarea "her"
click at [1232, 427] on div "her o.moveUp press enter her o.moveDown press enter her o.moveLeft press enter …" at bounding box center [1297, 429] width 340 height 173
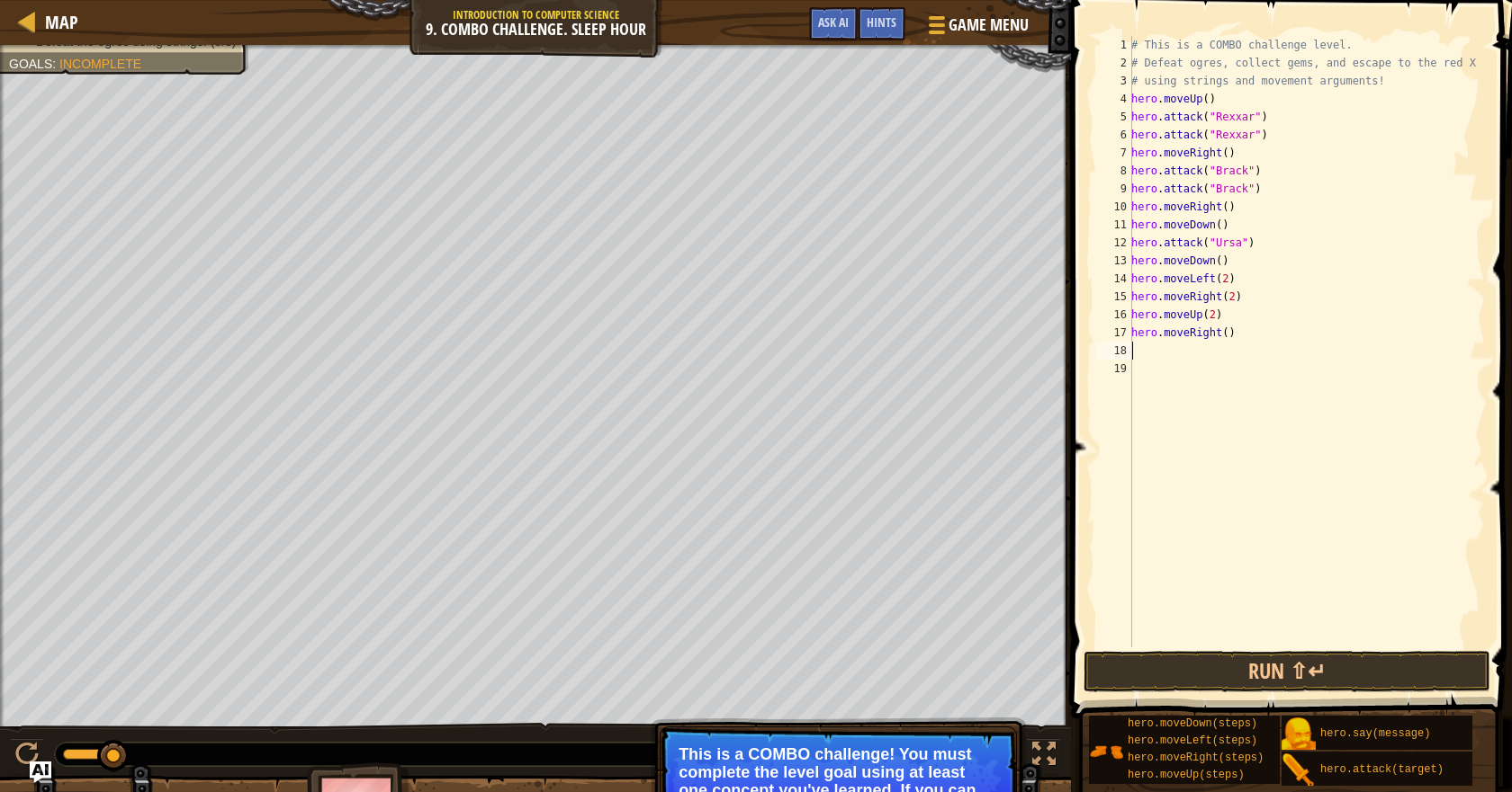
scroll to position [8, 0]
drag, startPoint x: 1257, startPoint y: 661, endPoint x: 1166, endPoint y: 652, distance: 91.4
click at [1257, 663] on button "Run ⇧↵" at bounding box center [1285, 671] width 406 height 41
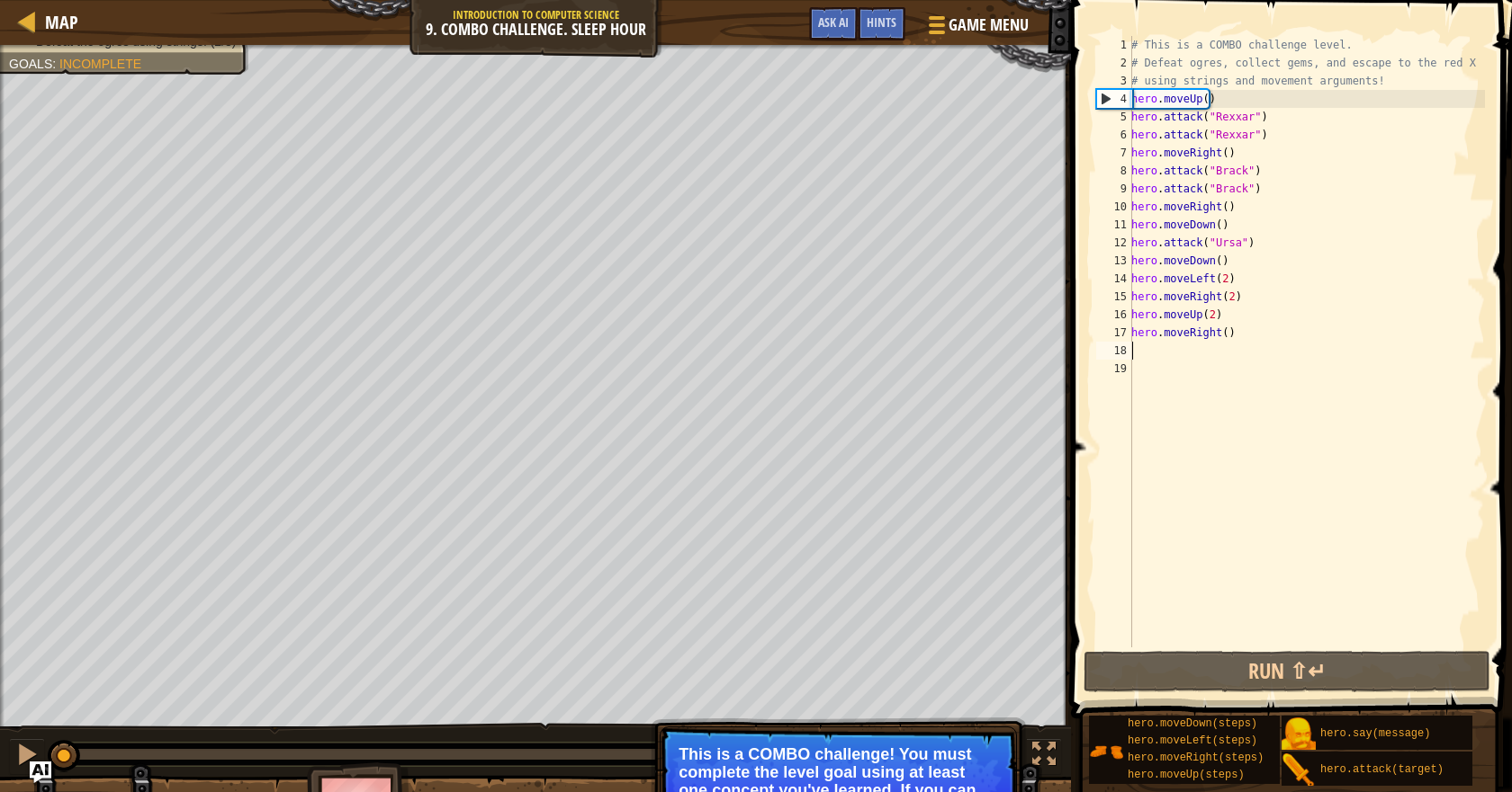
click at [9, 680] on div "Escape to the red X mark. Collect all gems. Use at least one concept: • Use mov…" at bounding box center [756, 447] width 1512 height 804
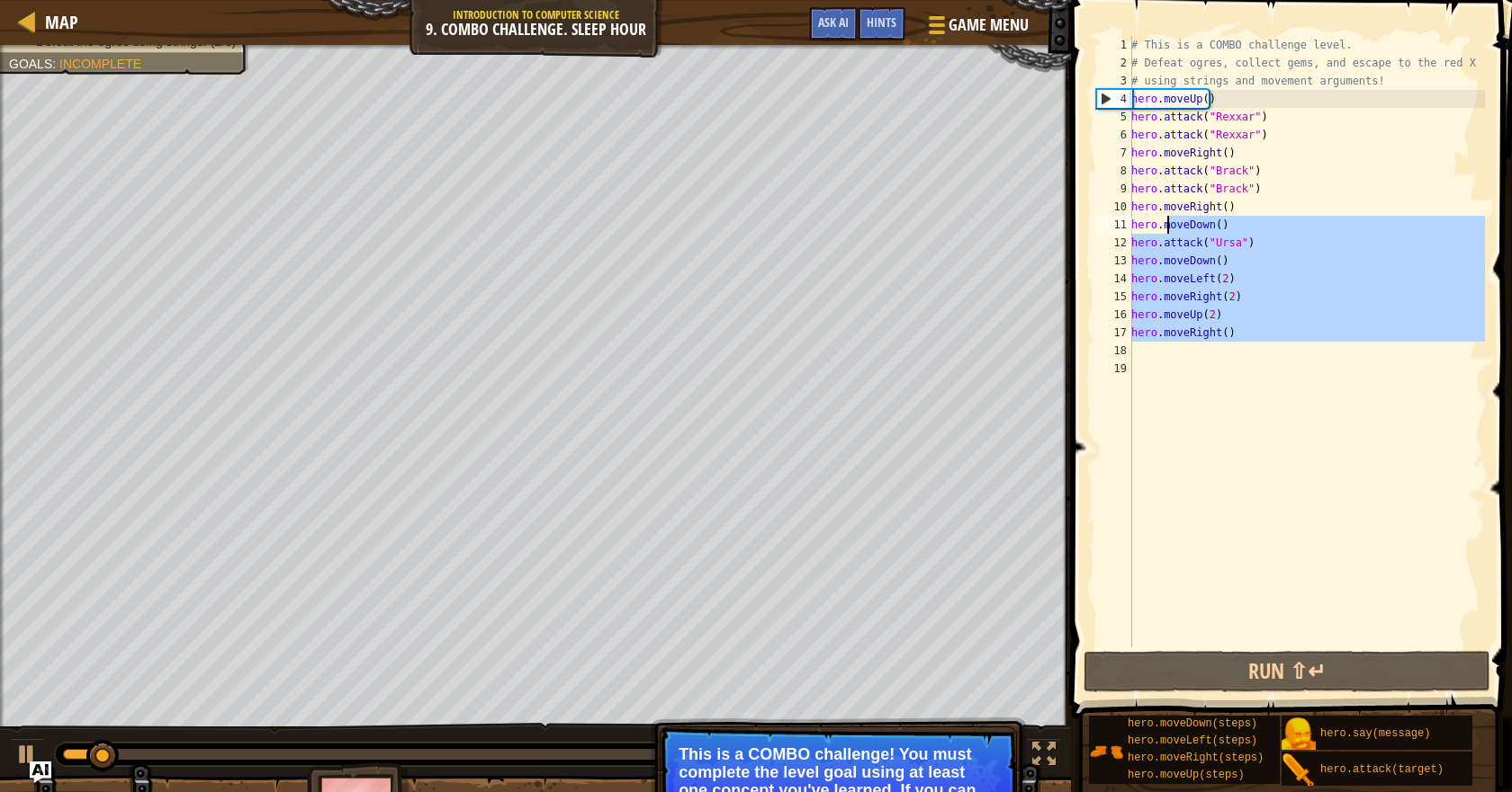
drag, startPoint x: 1238, startPoint y: 338, endPoint x: 1067, endPoint y: 498, distance: 234.2
click at [1155, 273] on div "# This is a COMBO challenge level. # Defeat ogres, collect gems, and escape to …" at bounding box center [1306, 359] width 357 height 647
type textarea "hero.moveLeft(2) hero.moveRight(2)"
